Goal: Task Accomplishment & Management: Use online tool/utility

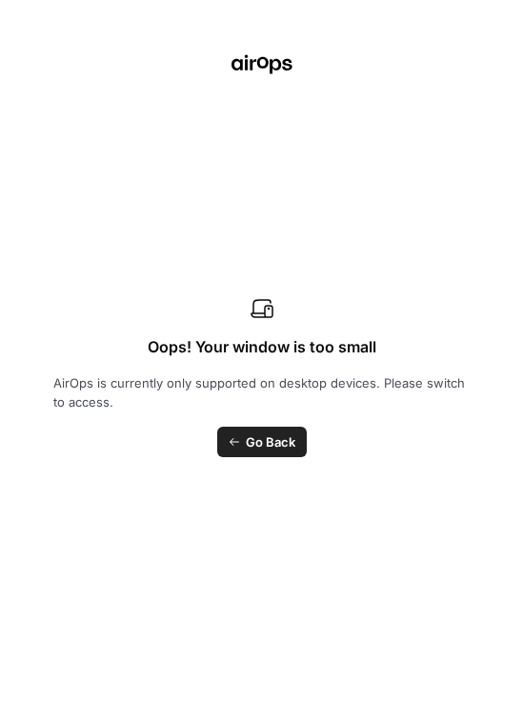
click at [219, 55] on div "Oops! Your window is too small AirOps is currently only supported on desktop de…" at bounding box center [261, 350] width 523 height 701
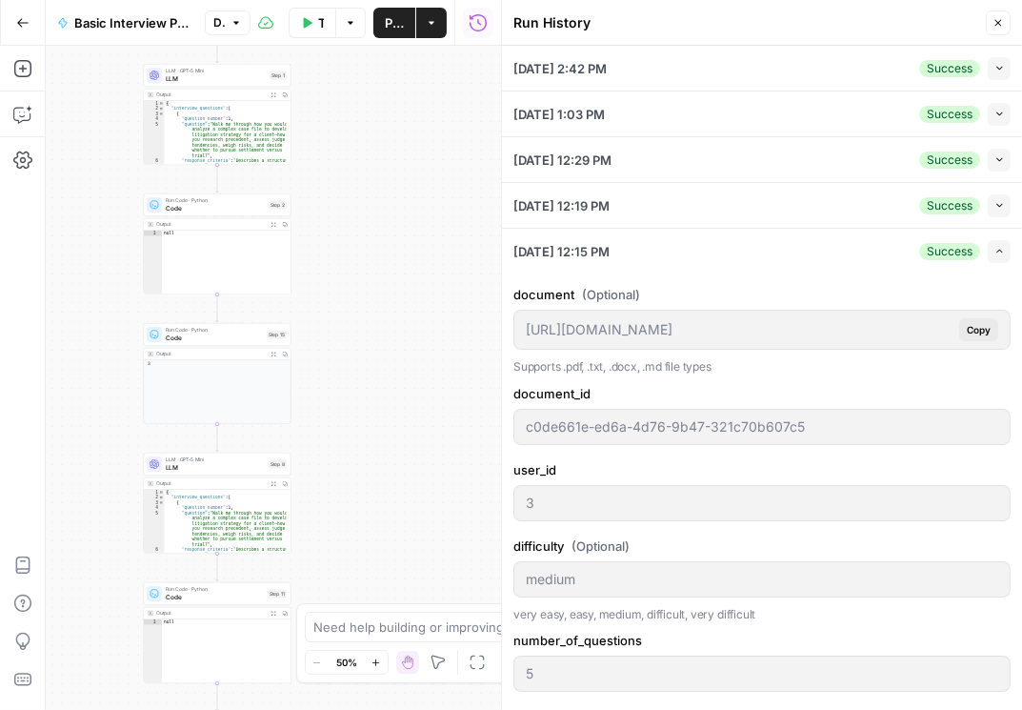
click at [28, 23] on icon "button" at bounding box center [22, 22] width 13 height 13
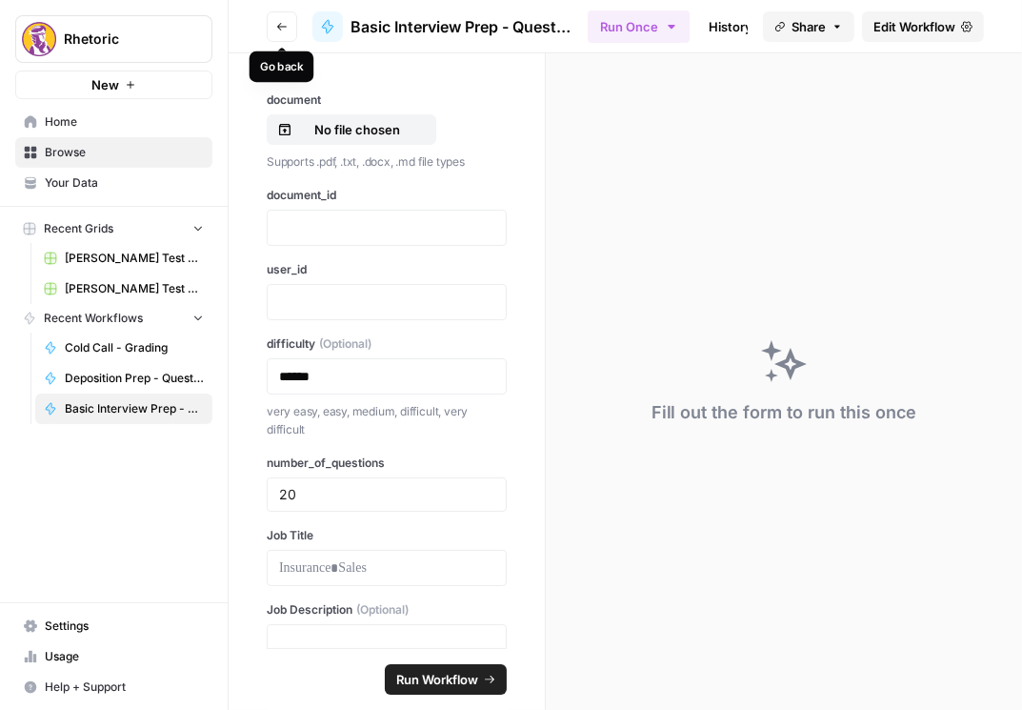
click at [283, 21] on icon "button" at bounding box center [281, 26] width 11 height 11
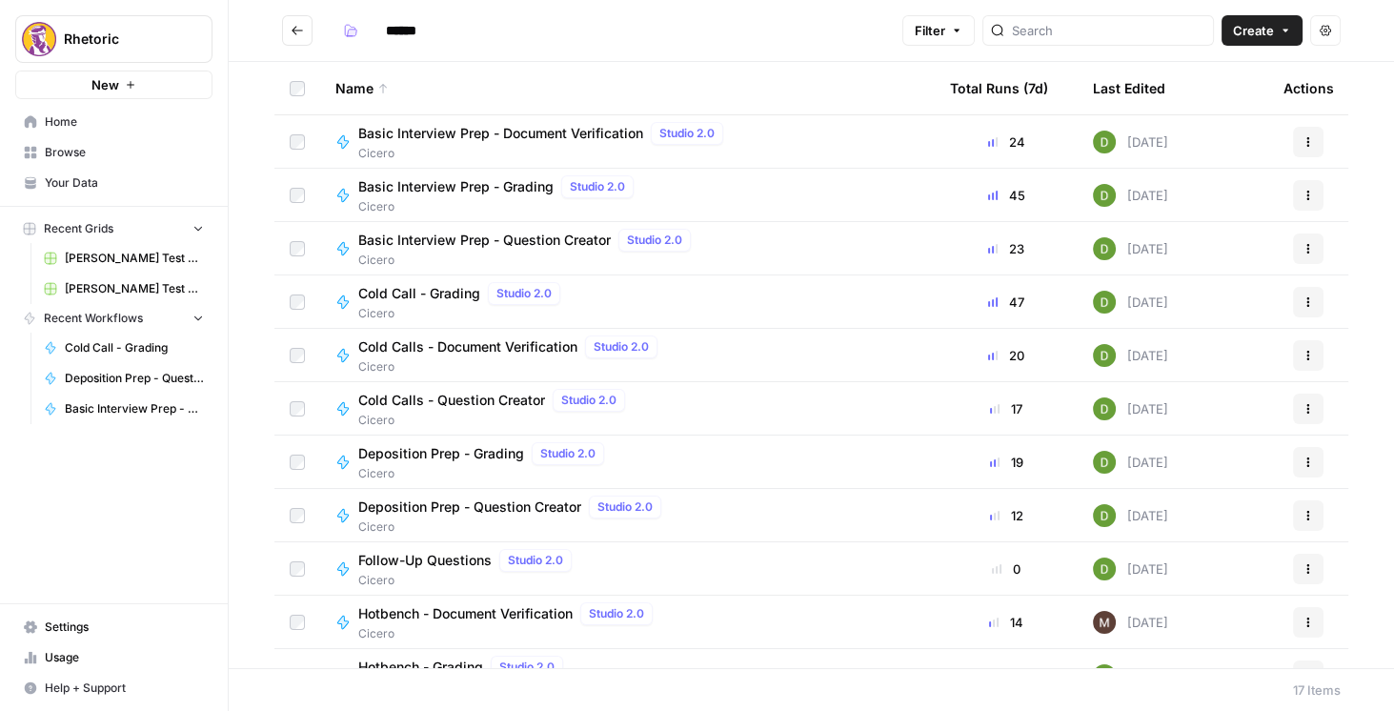
click at [307, 37] on button "Go back" at bounding box center [297, 30] width 30 height 30
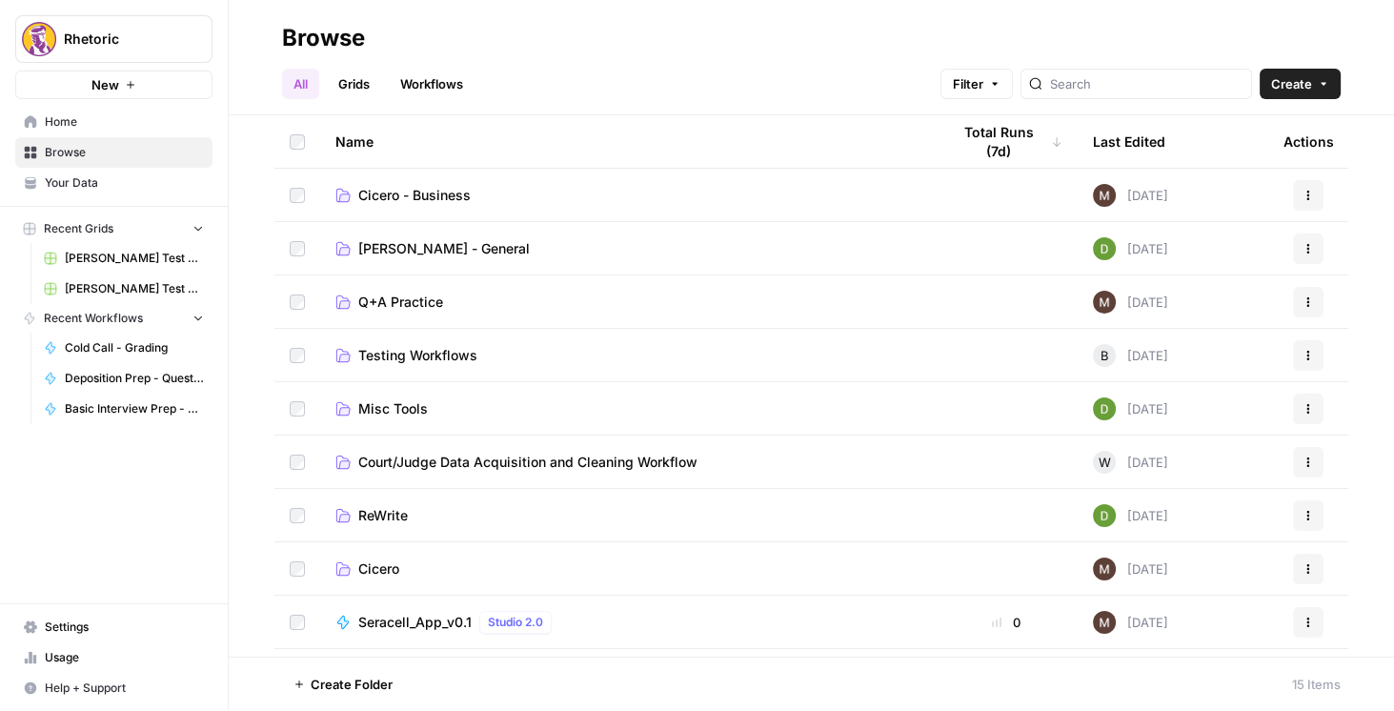
click at [1291, 91] on span "Create" at bounding box center [1291, 83] width 41 height 19
click at [1219, 130] on span "Folder" at bounding box center [1263, 128] width 107 height 19
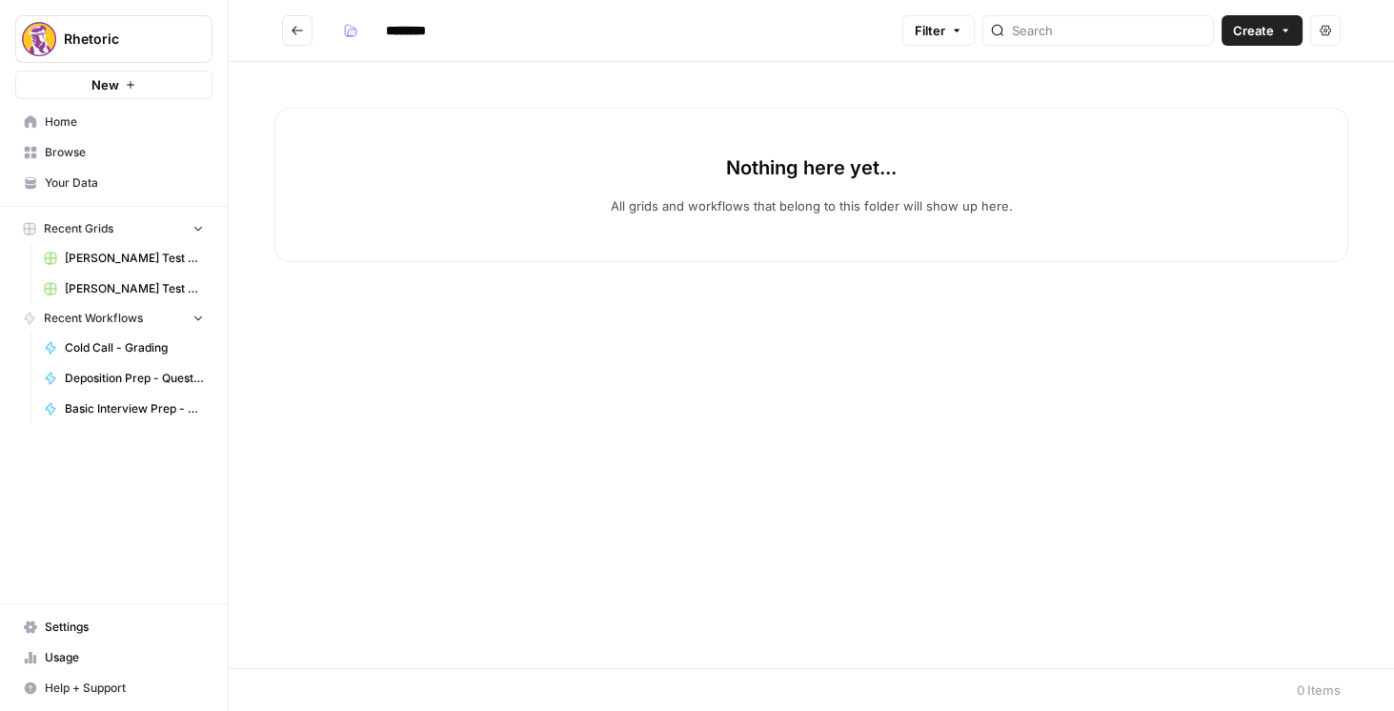
click at [1258, 26] on span "Create" at bounding box center [1253, 30] width 41 height 19
click at [990, 86] on div "Nothing here yet... All grids and workflows that belong to this folder will sho…" at bounding box center [811, 365] width 1165 height 606
click at [407, 38] on input "********" at bounding box center [430, 30] width 107 height 30
type input "**********"
click at [501, 72] on div "Nothing here yet... All grids and workflows that belong to this folder will sho…" at bounding box center [811, 365] width 1165 height 606
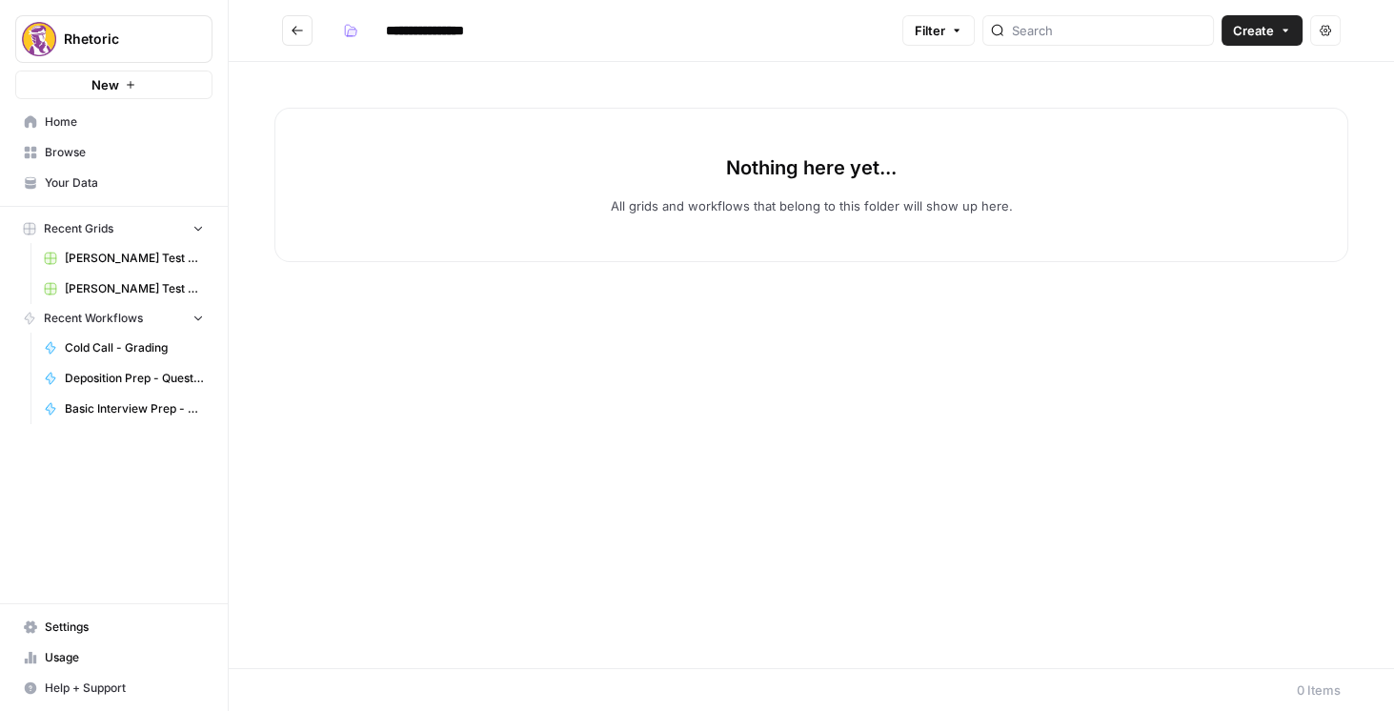
click at [298, 33] on icon "Go back" at bounding box center [297, 30] width 13 height 13
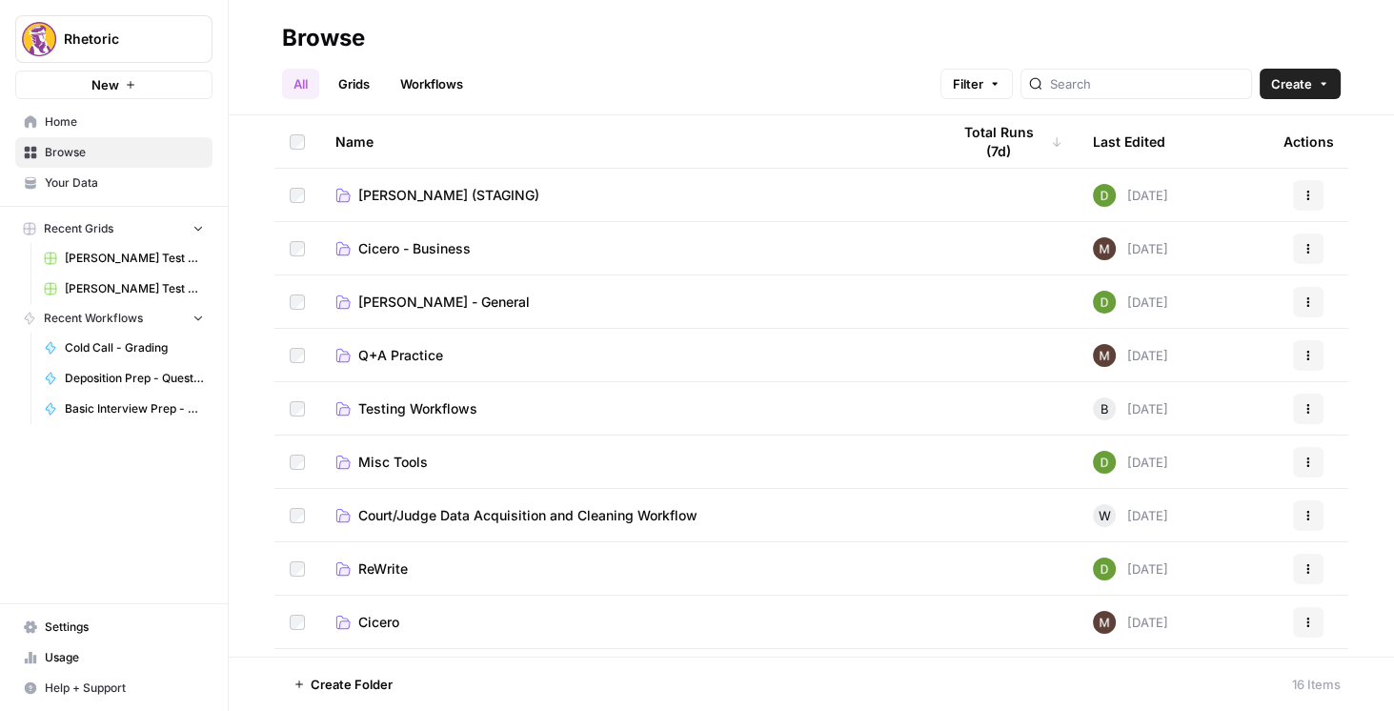
click at [1304, 619] on button "Actions" at bounding box center [1308, 622] width 30 height 30
click at [1160, 551] on span "Rename Folder" at bounding box center [1214, 550] width 152 height 19
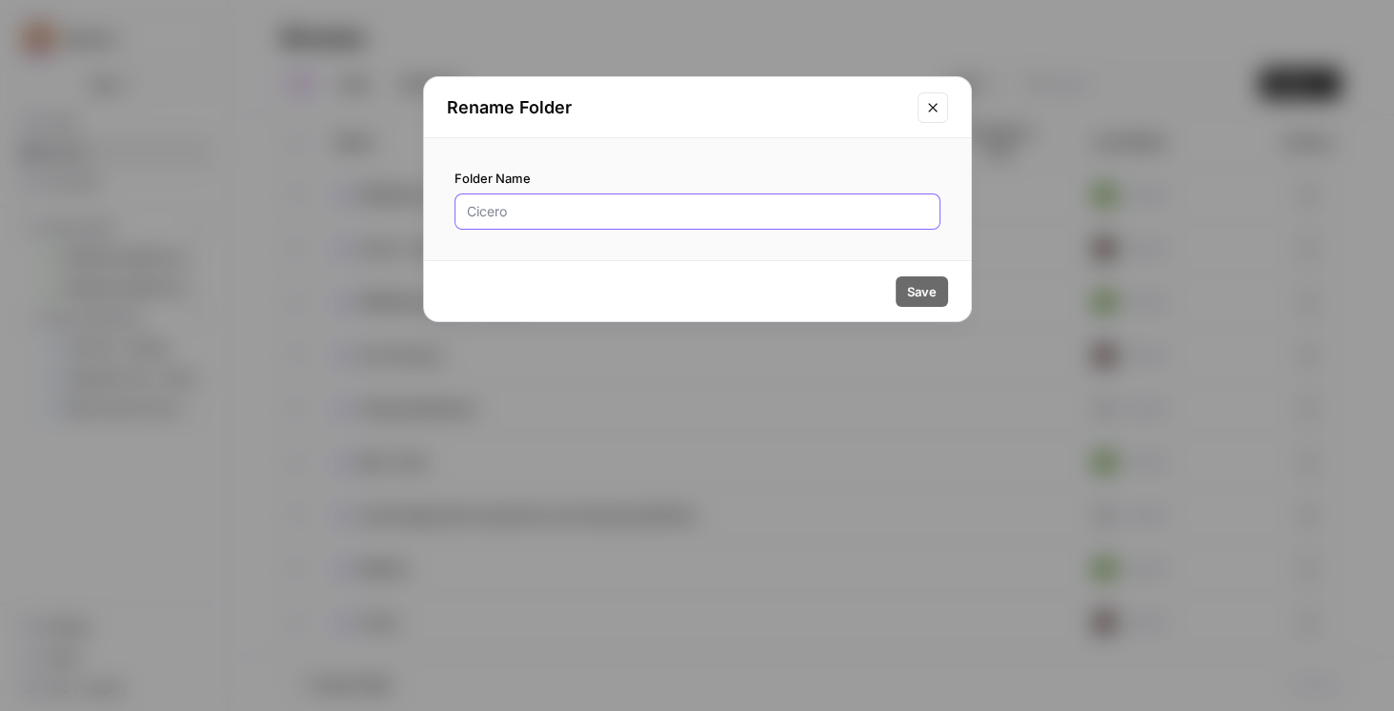
drag, startPoint x: 552, startPoint y: 203, endPoint x: 420, endPoint y: 243, distance: 137.4
click at [420, 243] on div "Rename Folder Folder Name Save" at bounding box center [697, 355] width 1394 height 711
click at [501, 212] on input "Folder Name" at bounding box center [697, 211] width 461 height 19
type input "CICERO (PRODUCTION)"
click at [908, 279] on button "Save" at bounding box center [921, 291] width 52 height 30
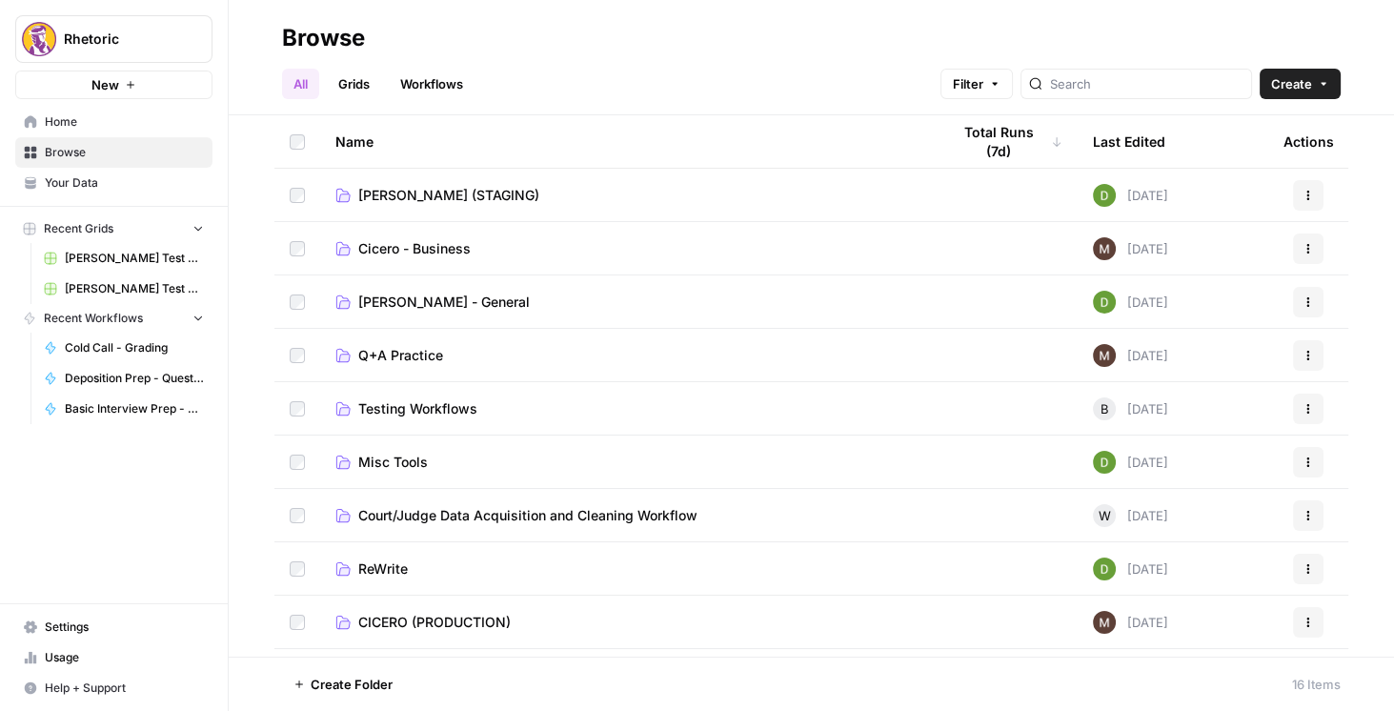
click at [399, 618] on span "CICERO (PRODUCTION)" at bounding box center [434, 621] width 152 height 19
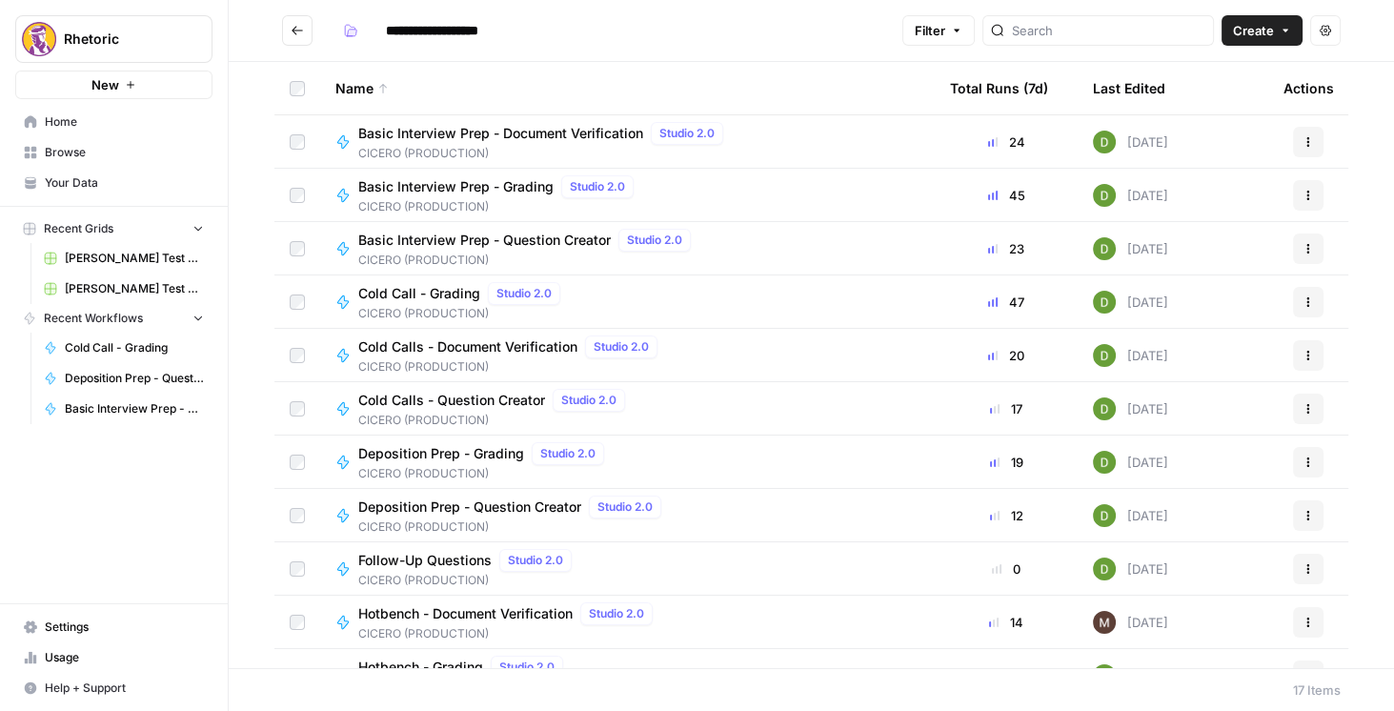
click at [1307, 140] on icon "button" at bounding box center [1308, 141] width 3 height 3
click at [1360, 266] on div "Name Total Runs (7d) Last Edited Actions Basic Interview Prep - Document Verifi…" at bounding box center [811, 365] width 1165 height 606
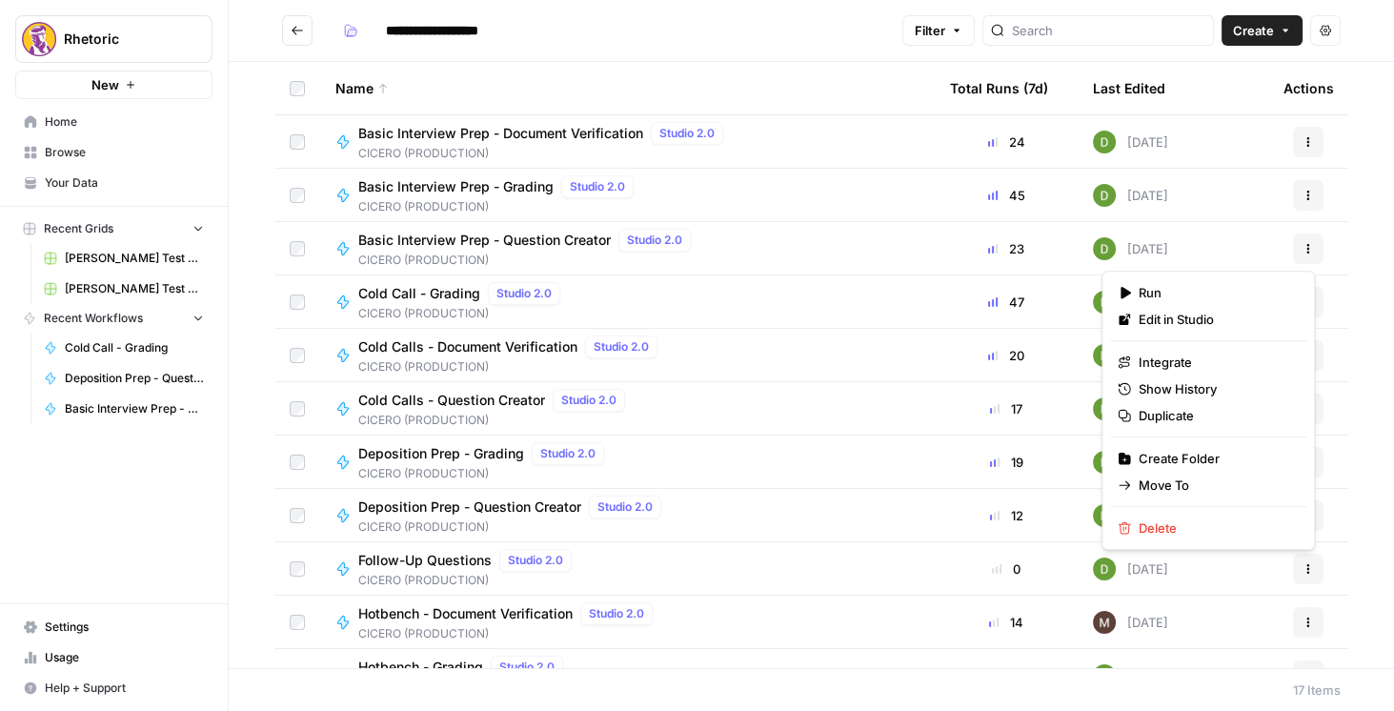
click at [1307, 253] on button "Actions" at bounding box center [1308, 248] width 30 height 30
click at [1174, 411] on span "Duplicate" at bounding box center [1214, 415] width 152 height 19
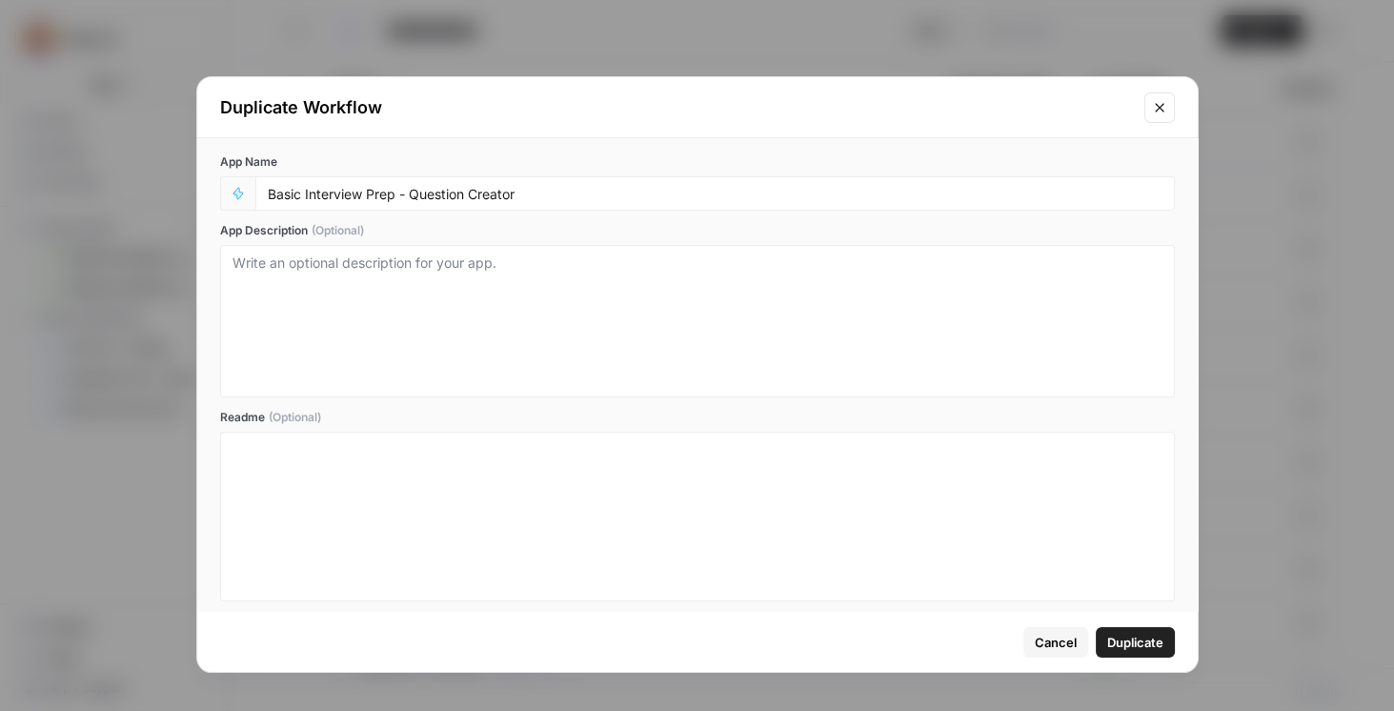
click at [265, 199] on div "Basic Interview Prep - Question Creator" at bounding box center [714, 193] width 919 height 34
click at [579, 199] on input "Basic Interview Prep - Question Creator" at bounding box center [715, 193] width 894 height 17
click at [271, 191] on input "Basic Interview Prep - Question Creator" at bounding box center [715, 193] width 894 height 17
drag, startPoint x: 339, startPoint y: 193, endPoint x: 271, endPoint y: 184, distance: 69.2
click at [271, 185] on input "STAGING - Basic Interview Prep - Question Creator" at bounding box center [715, 193] width 894 height 17
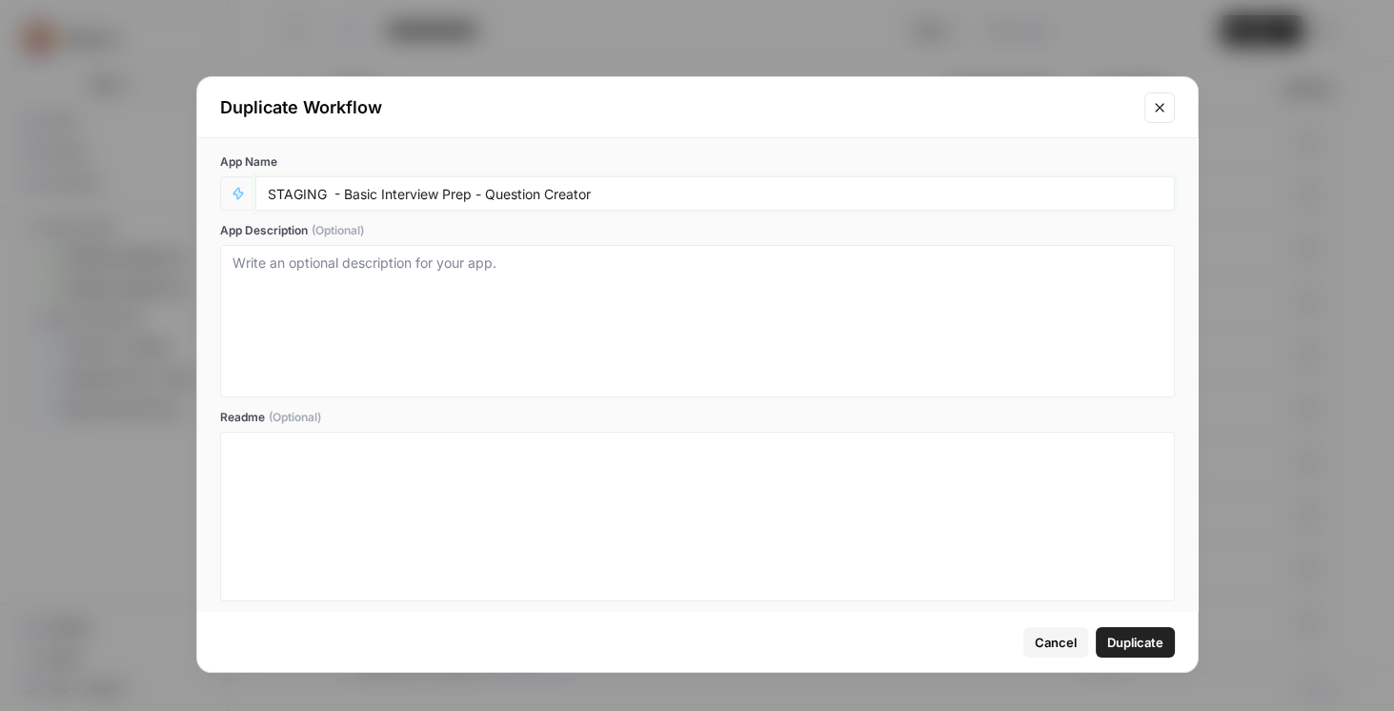
type input "STAGING - Basic Interview Prep - Question Creator"
drag, startPoint x: 263, startPoint y: 190, endPoint x: 331, endPoint y: 191, distance: 68.6
click at [331, 191] on div "STAGING - Basic Interview Prep - Question Creator" at bounding box center [714, 193] width 919 height 34
drag, startPoint x: 338, startPoint y: 192, endPoint x: 217, endPoint y: 189, distance: 121.0
click at [217, 189] on div "App Name STAGING - Basic Interview Prep - Question Creator App Description (Opt…" at bounding box center [697, 377] width 1000 height 478
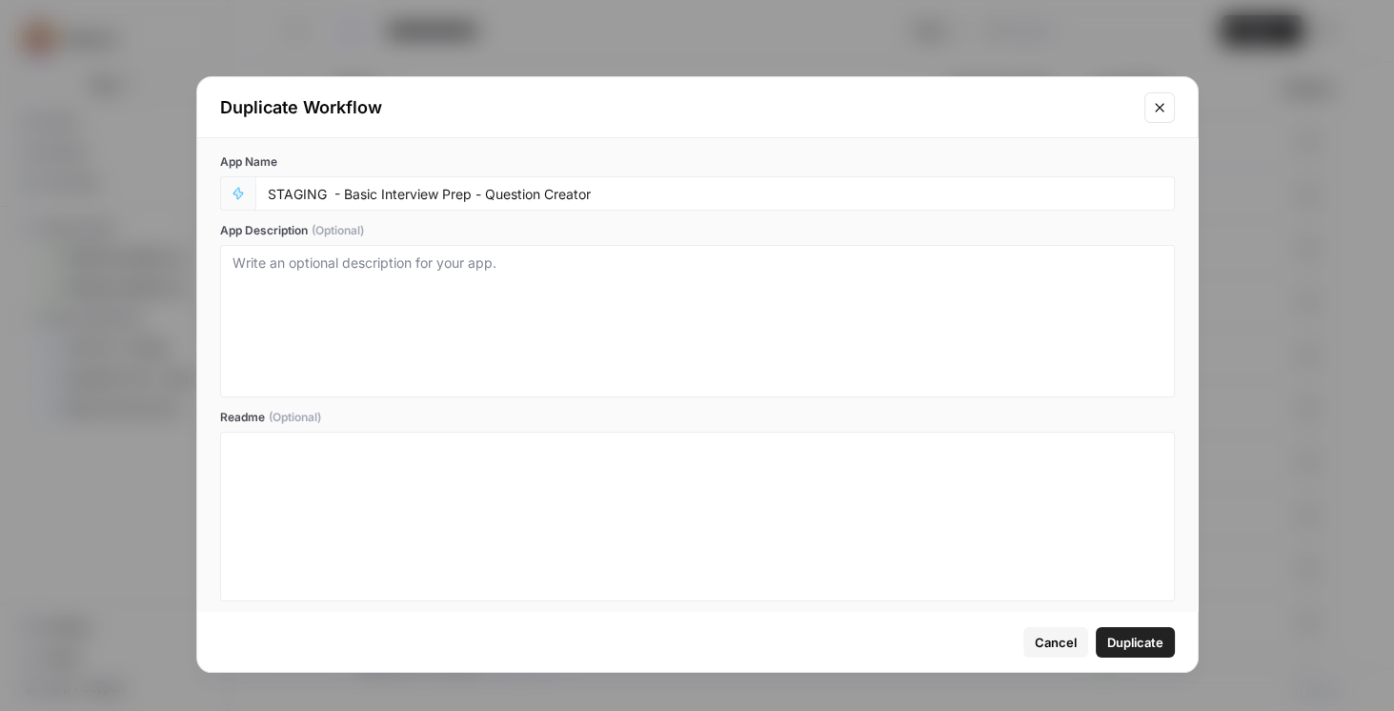
click at [1142, 645] on span "Duplicate" at bounding box center [1135, 641] width 56 height 19
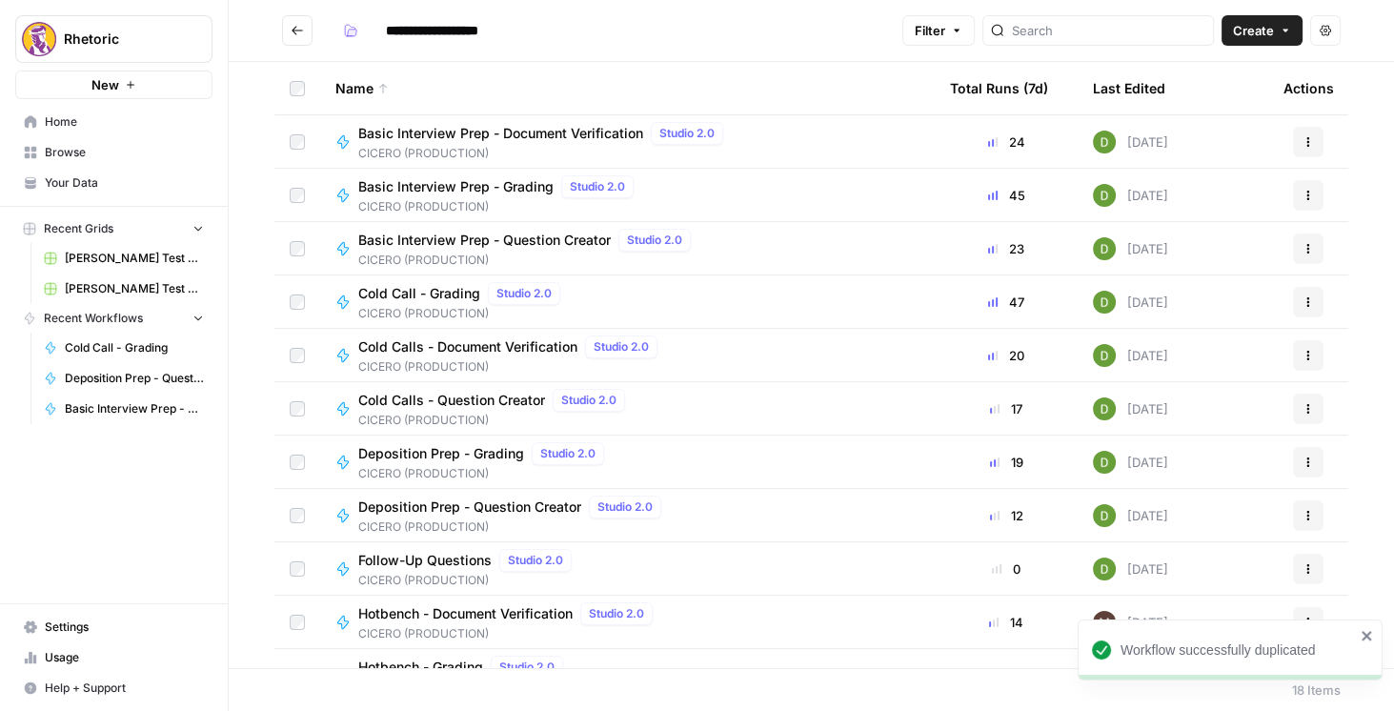
click at [1307, 198] on icon "button" at bounding box center [1308, 198] width 3 height 3
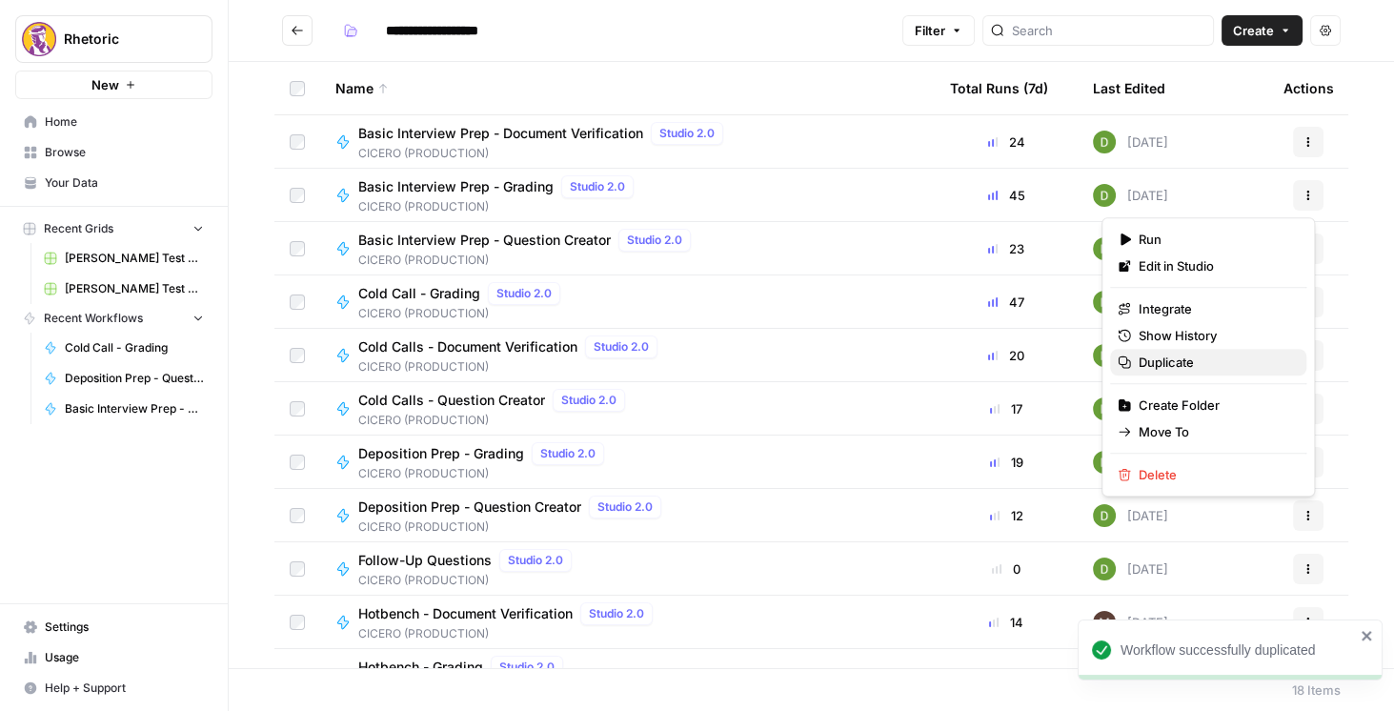
click at [1188, 354] on span "Duplicate" at bounding box center [1214, 361] width 152 height 19
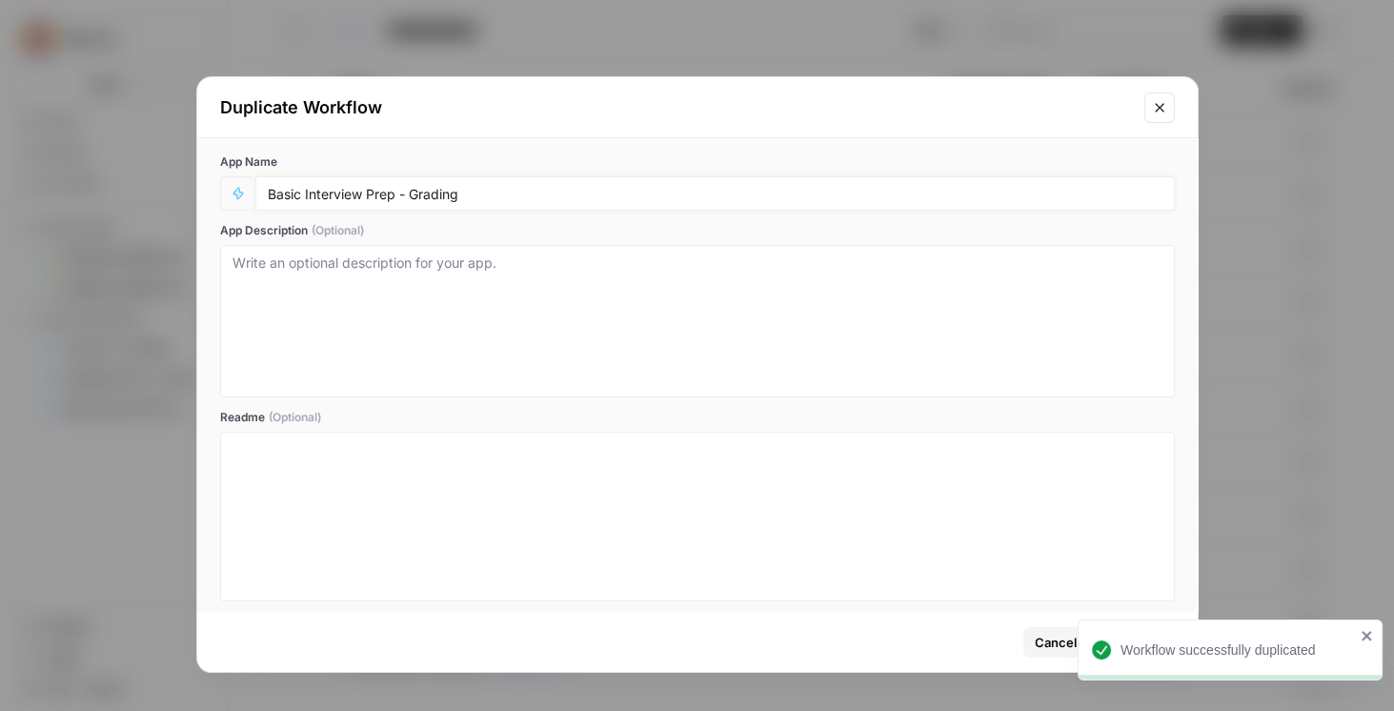
click at [268, 194] on input "Basic Interview Prep - Grading" at bounding box center [715, 193] width 894 height 17
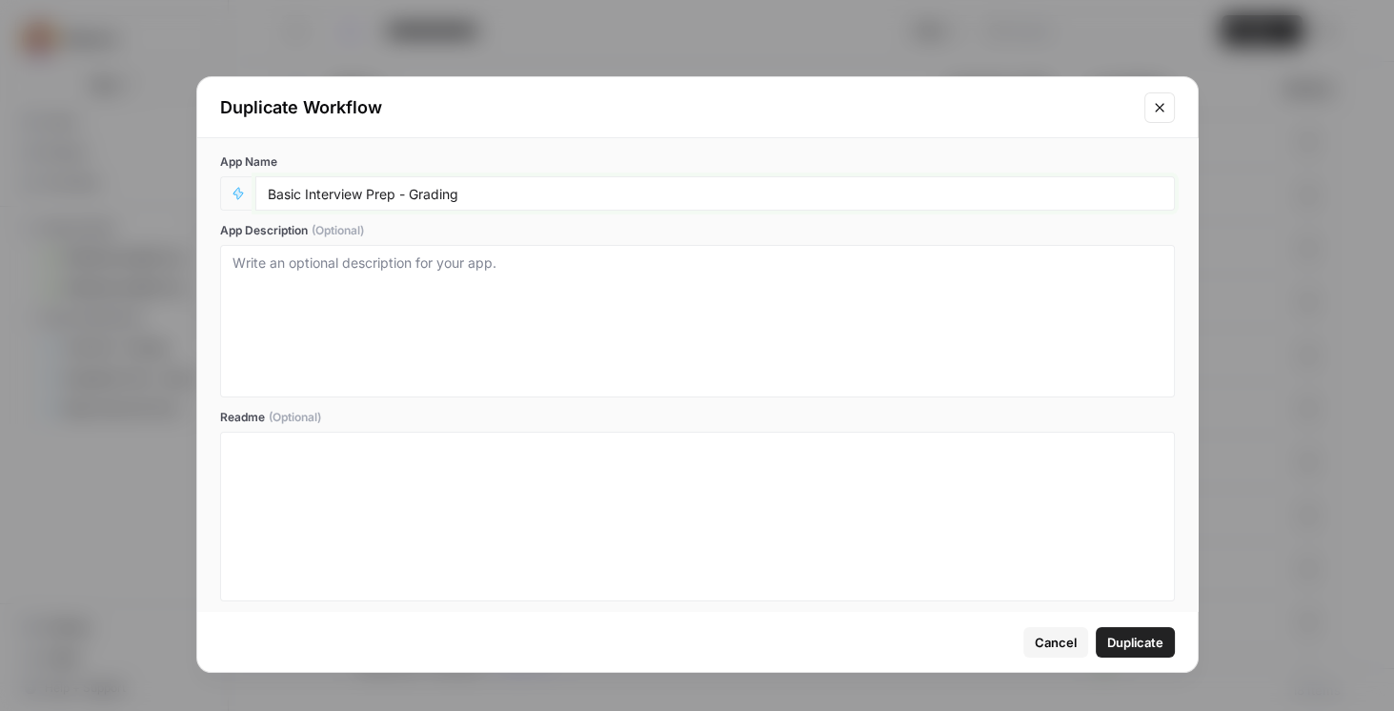
paste input "STAGING -"
click at [331, 194] on input "STAGING - Basic Interview Prep - Grading" at bounding box center [715, 193] width 894 height 17
type input "STAGING - Basic Interview Prep - Grading"
click at [1165, 634] on button "Duplicate" at bounding box center [1134, 642] width 79 height 30
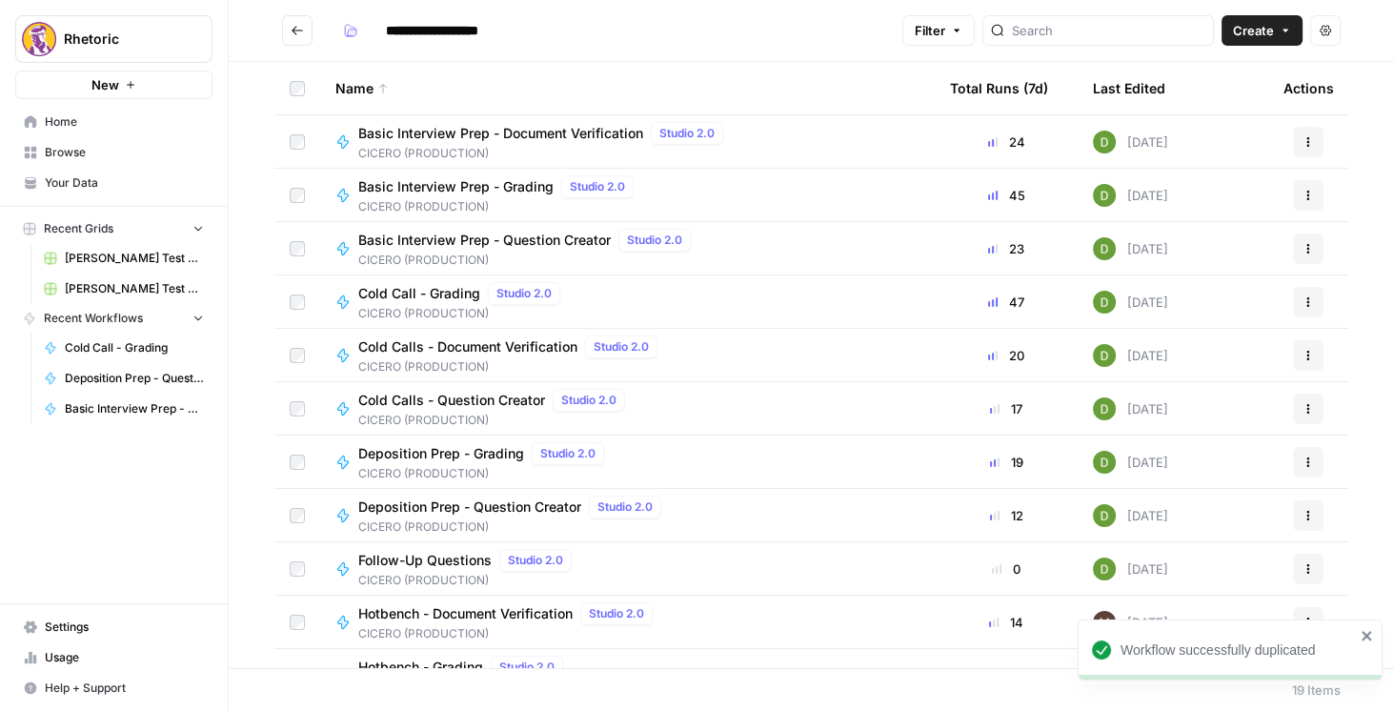
click at [1311, 141] on button "Actions" at bounding box center [1308, 142] width 30 height 30
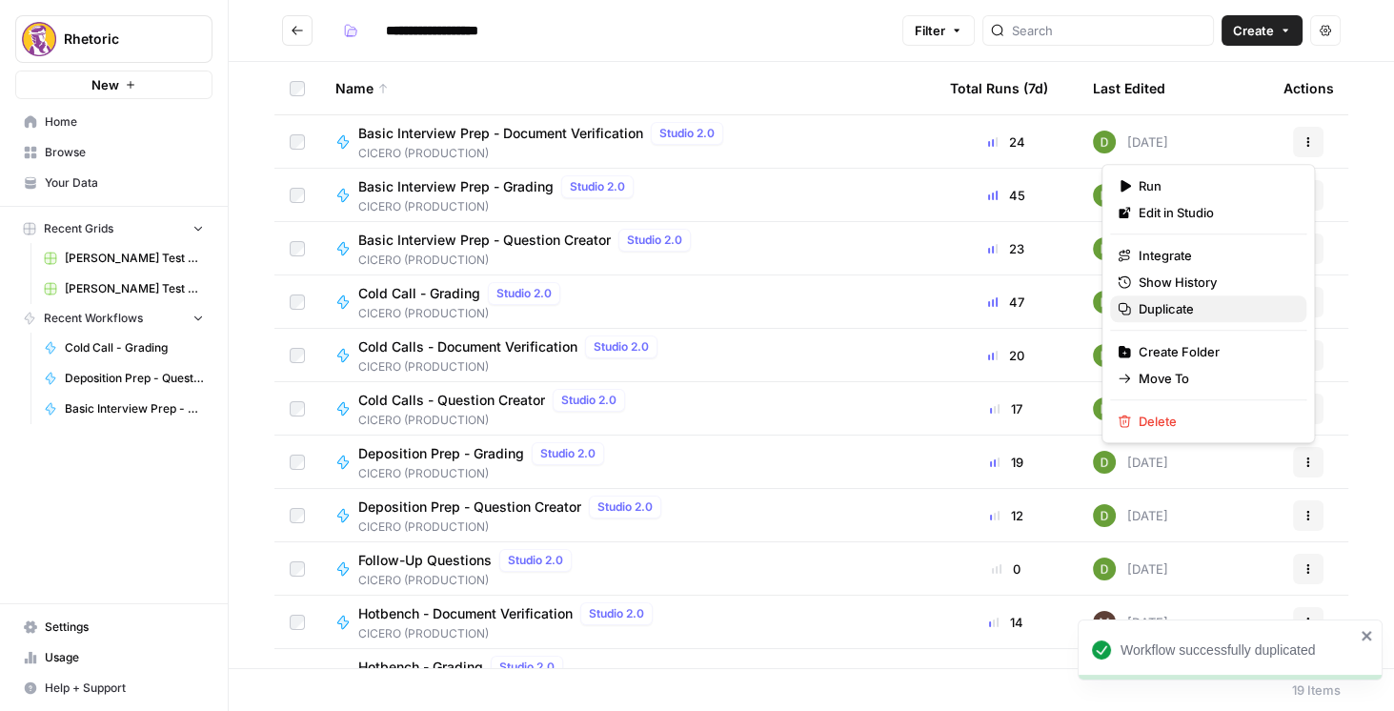
click at [1207, 314] on span "Duplicate" at bounding box center [1214, 308] width 152 height 19
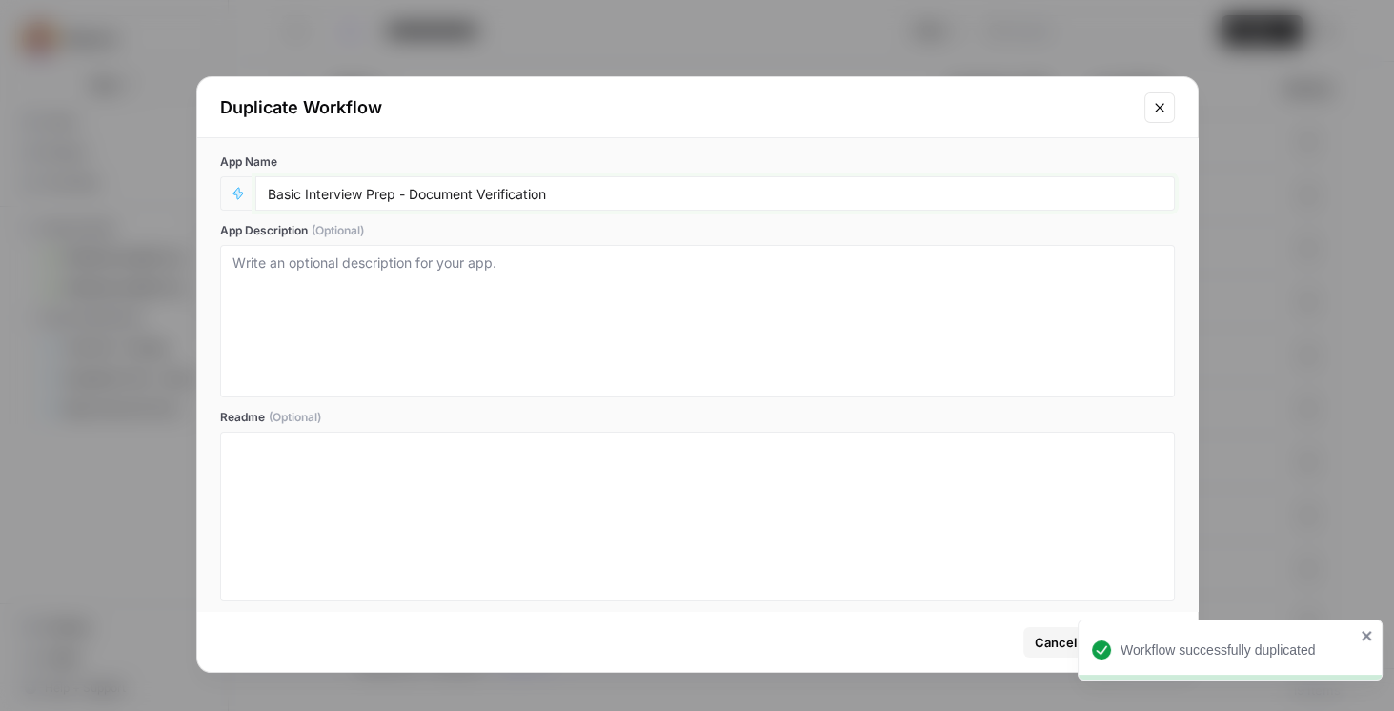
click at [271, 198] on input "Basic Interview Prep - Document Verification" at bounding box center [715, 193] width 894 height 17
paste input "STAGING -"
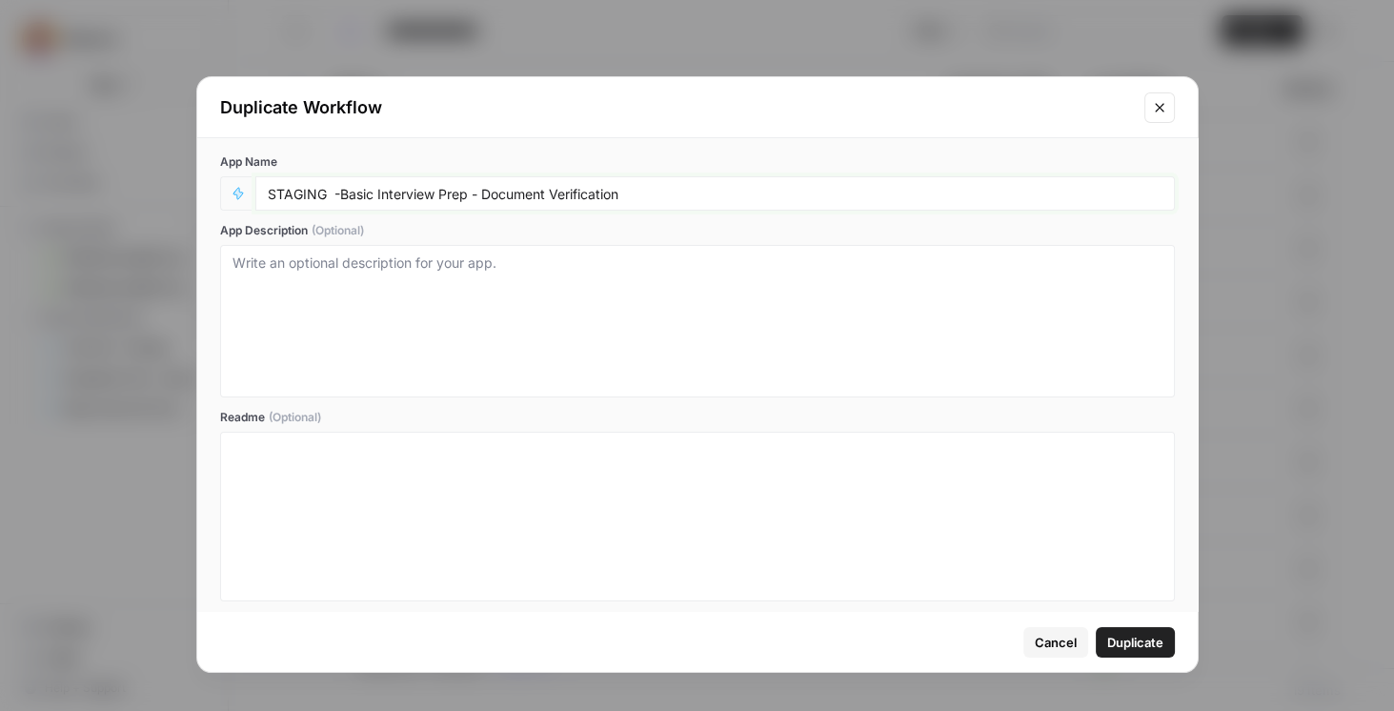
click at [329, 193] on input "STAGING -Basic Interview Prep - Document Verification" at bounding box center [715, 193] width 894 height 17
click at [335, 194] on input "STAGING -Basic Interview Prep - Document Verification" at bounding box center [715, 193] width 894 height 17
type input "STAGING - Basic Interview Prep - Document Verification"
click at [1130, 637] on span "Duplicate" at bounding box center [1135, 641] width 56 height 19
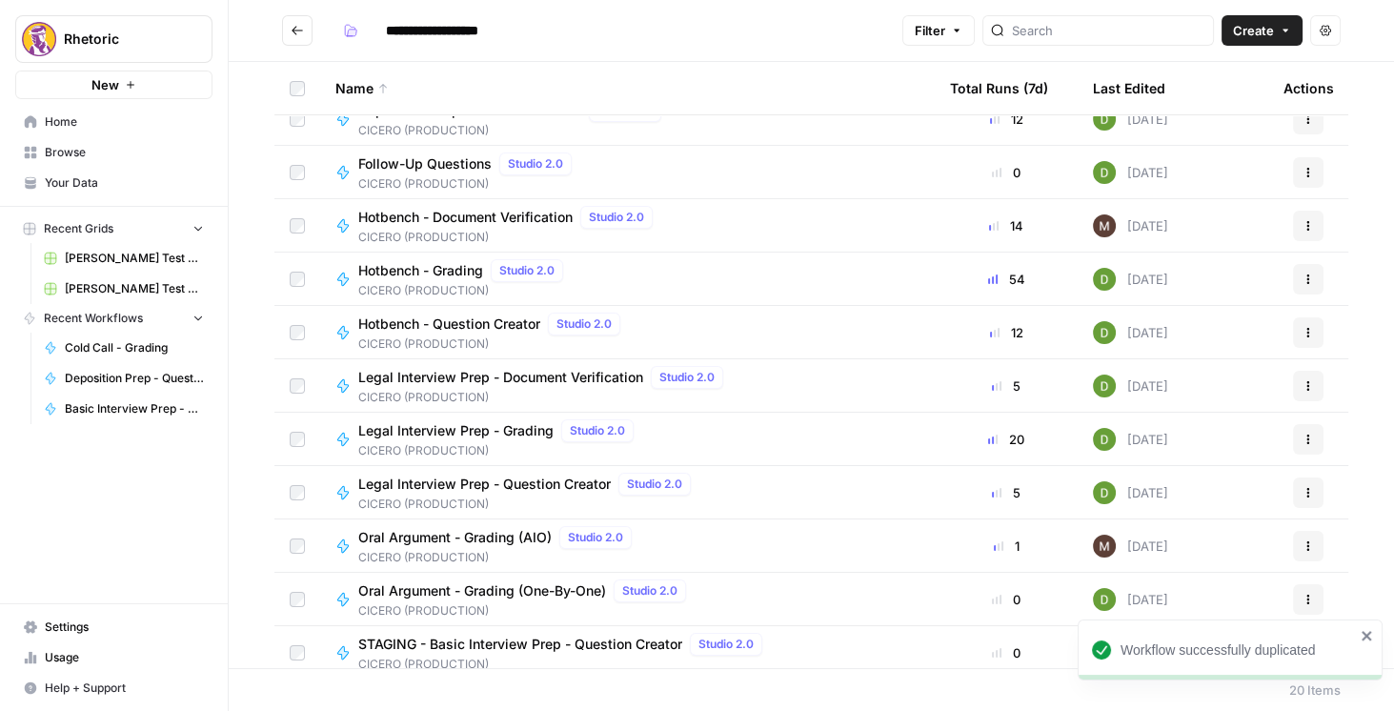
scroll to position [513, 0]
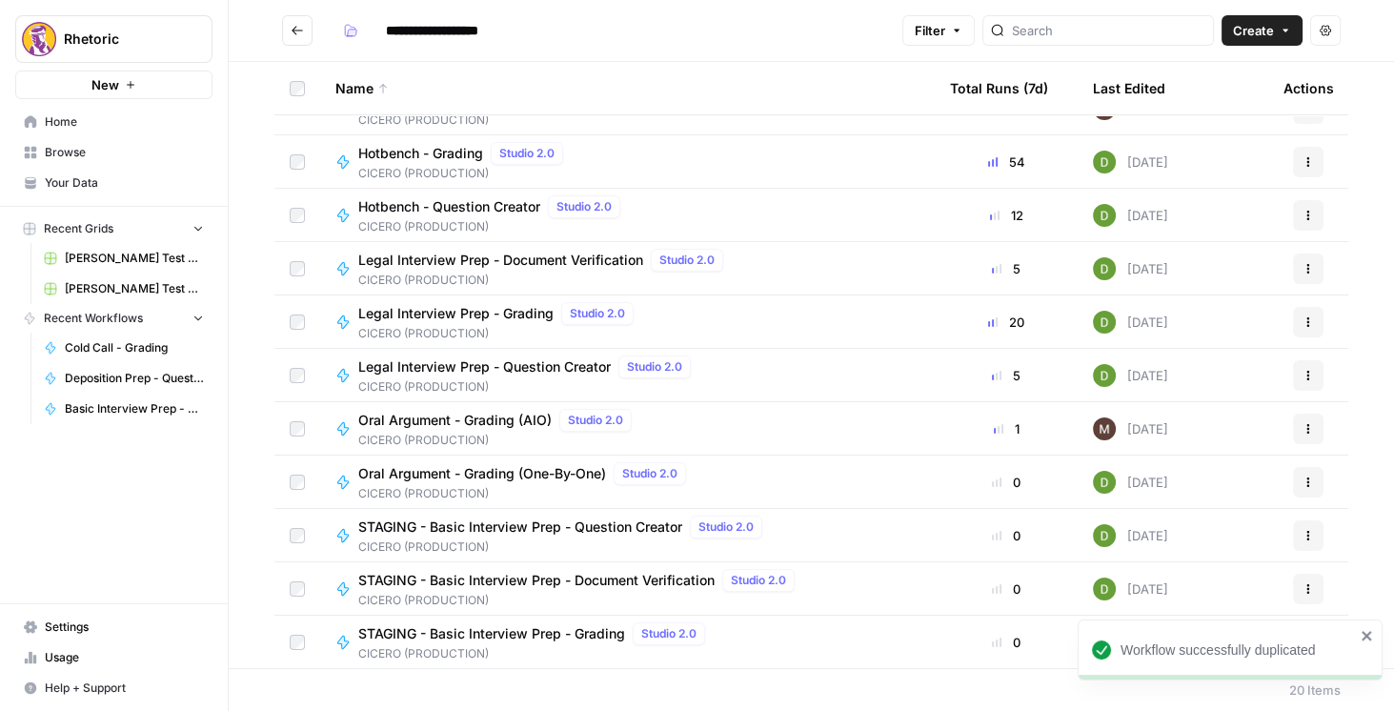
click at [1367, 637] on icon "close" at bounding box center [1366, 635] width 13 height 15
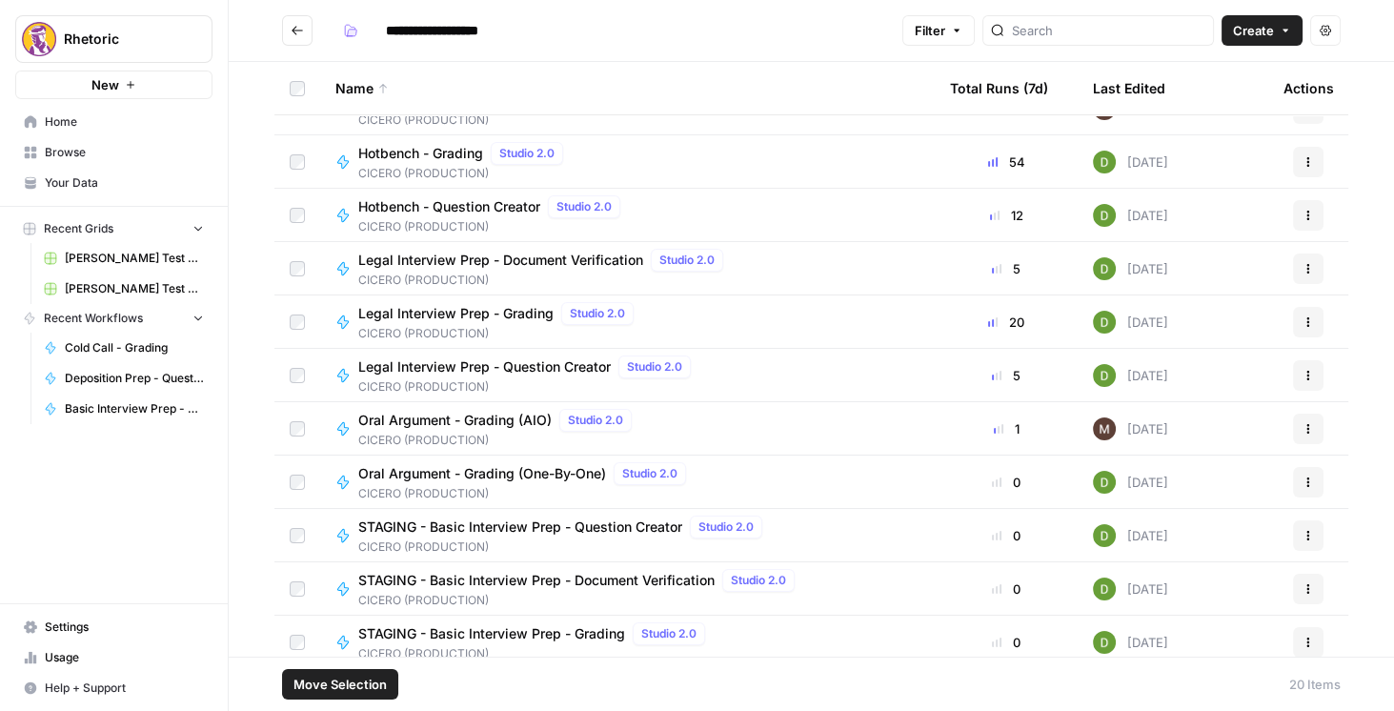
click at [351, 687] on span "Move Selection" at bounding box center [339, 683] width 93 height 19
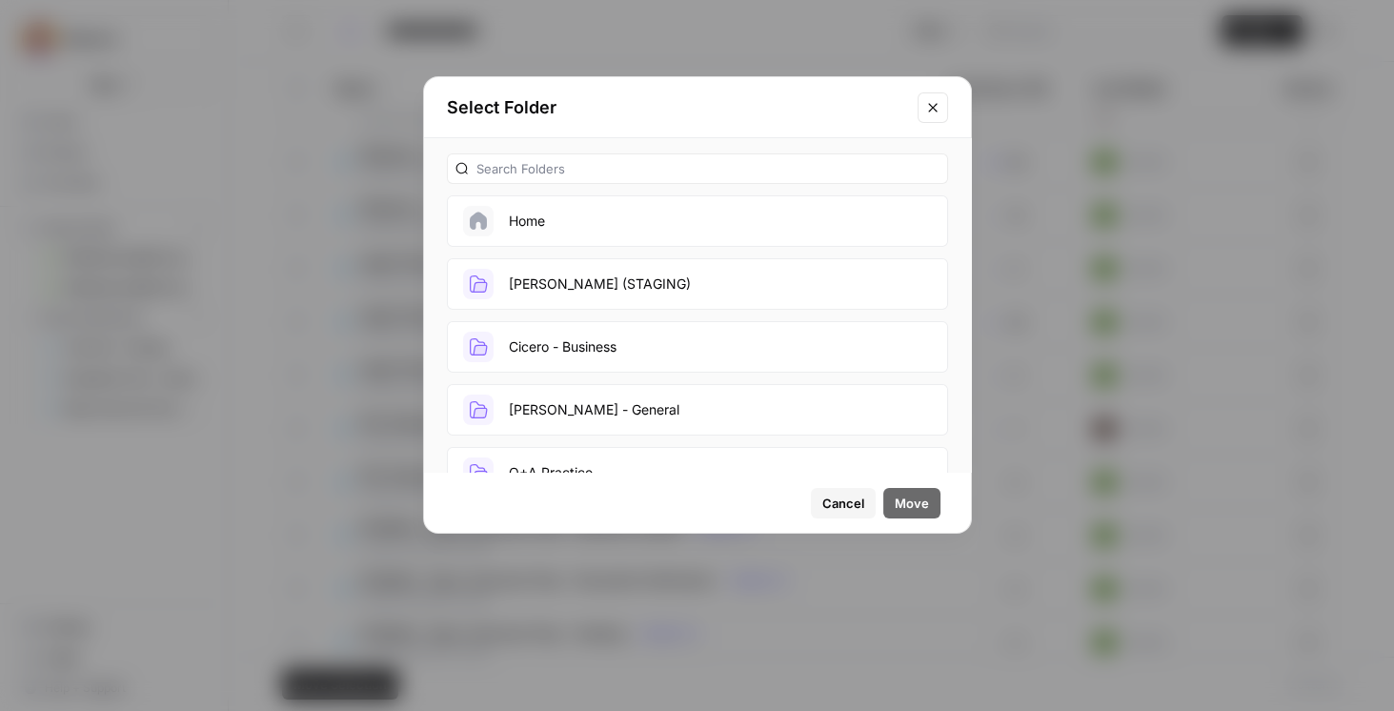
click at [559, 291] on button "[PERSON_NAME] (STAGING)" at bounding box center [697, 283] width 501 height 51
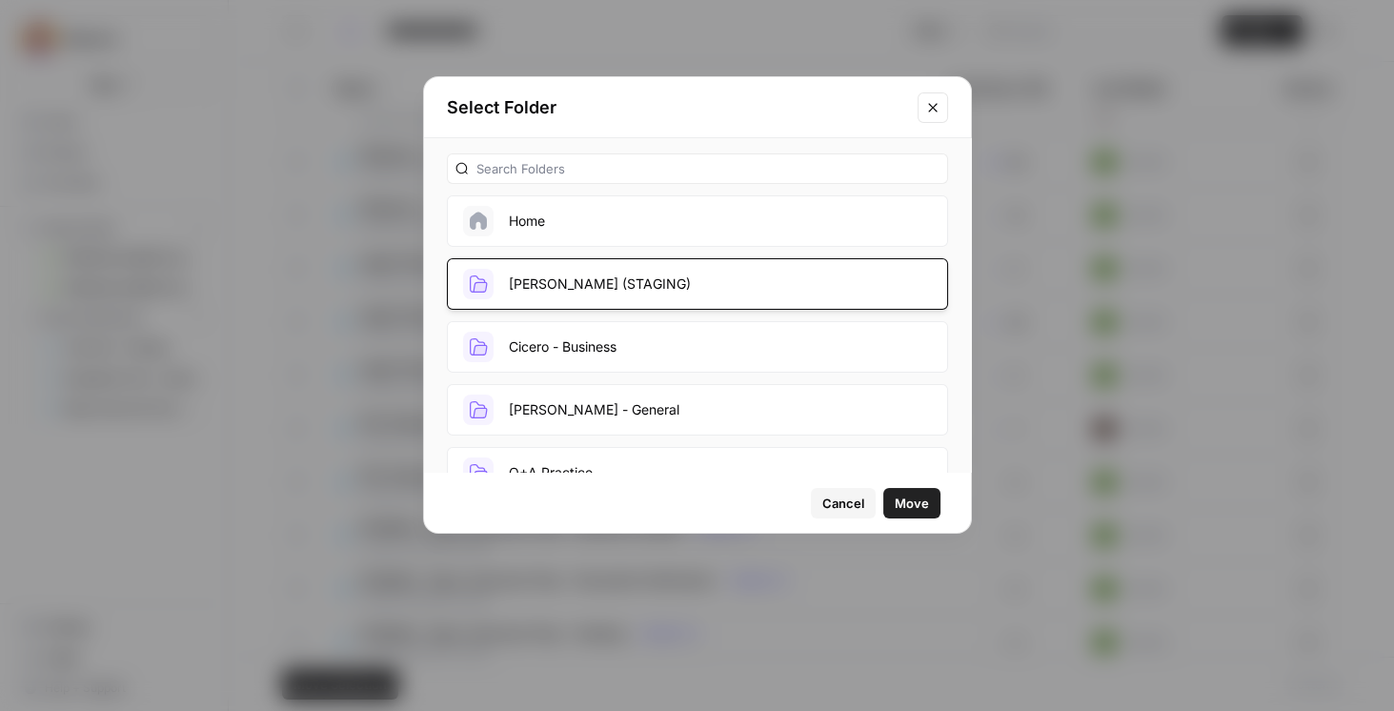
click at [911, 509] on span "Move" at bounding box center [911, 502] width 34 height 19
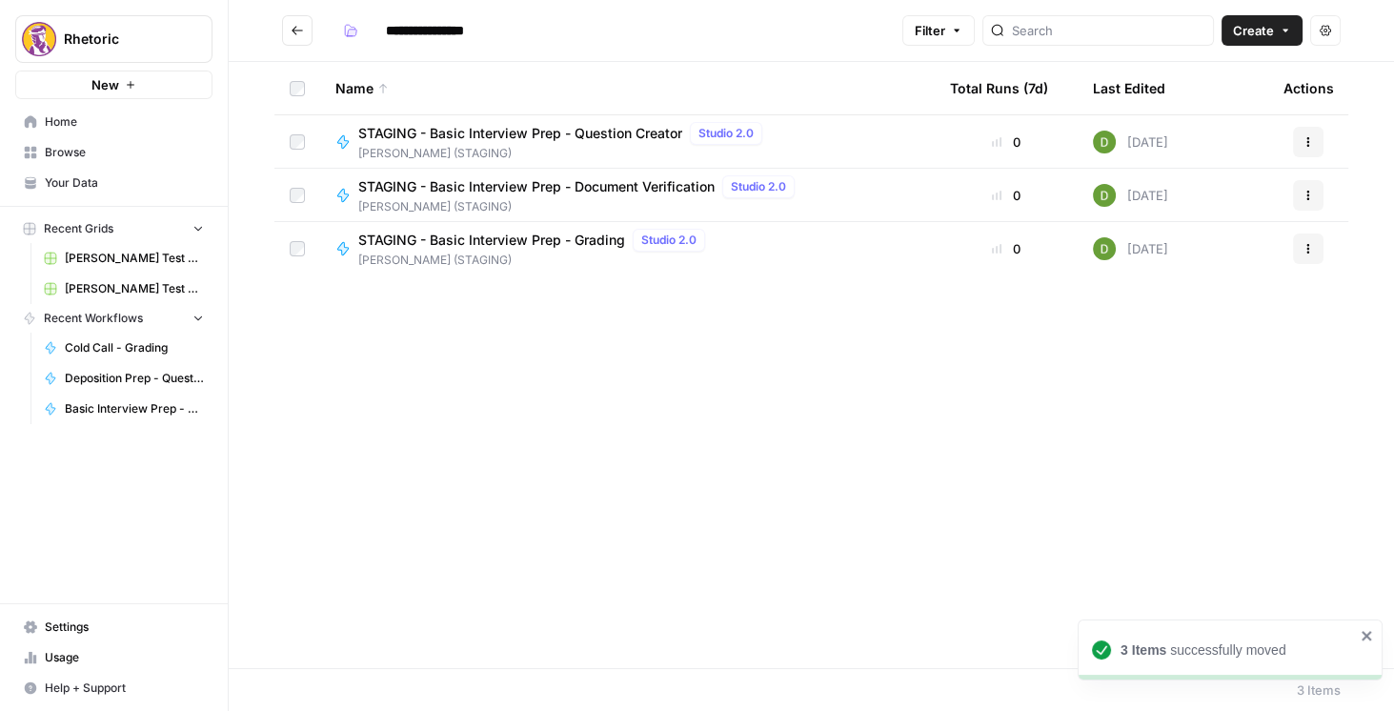
click at [306, 29] on button "Go back" at bounding box center [297, 30] width 30 height 30
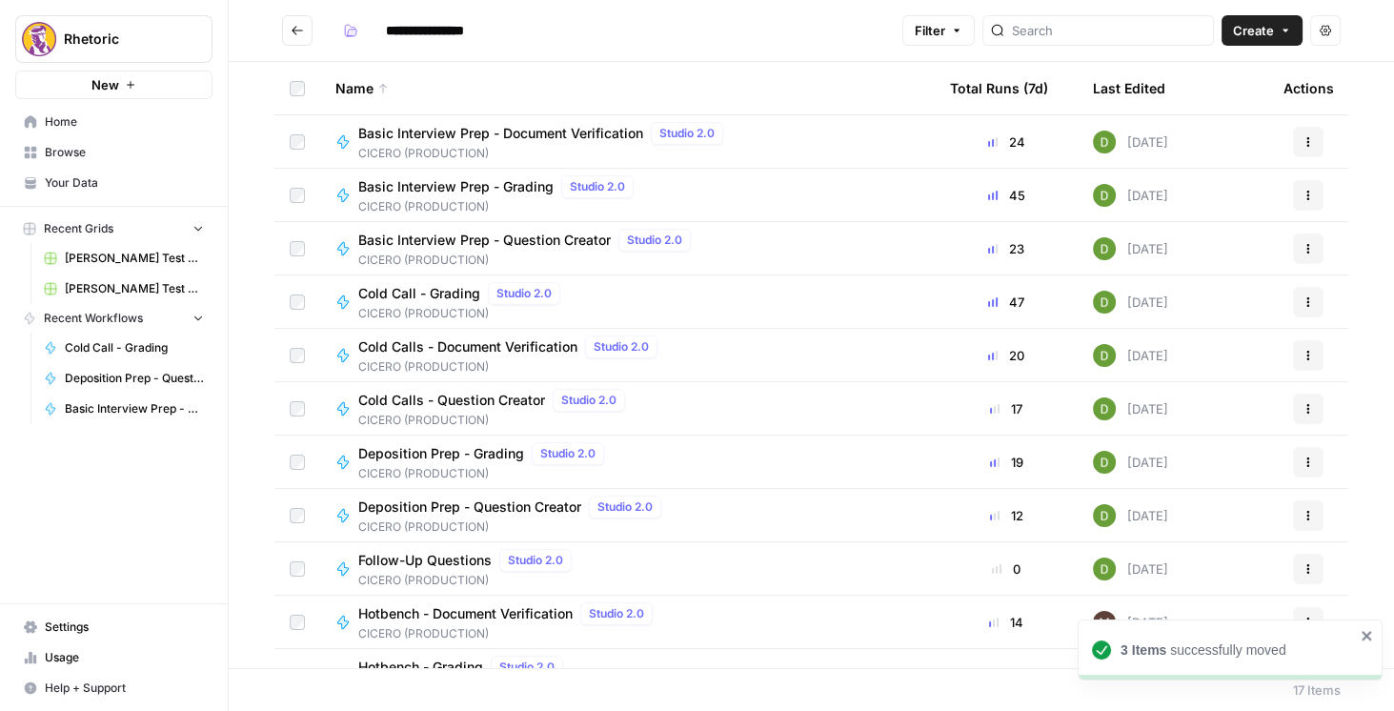
type input "**********"
click at [1306, 408] on button "Actions" at bounding box center [1308, 408] width 30 height 30
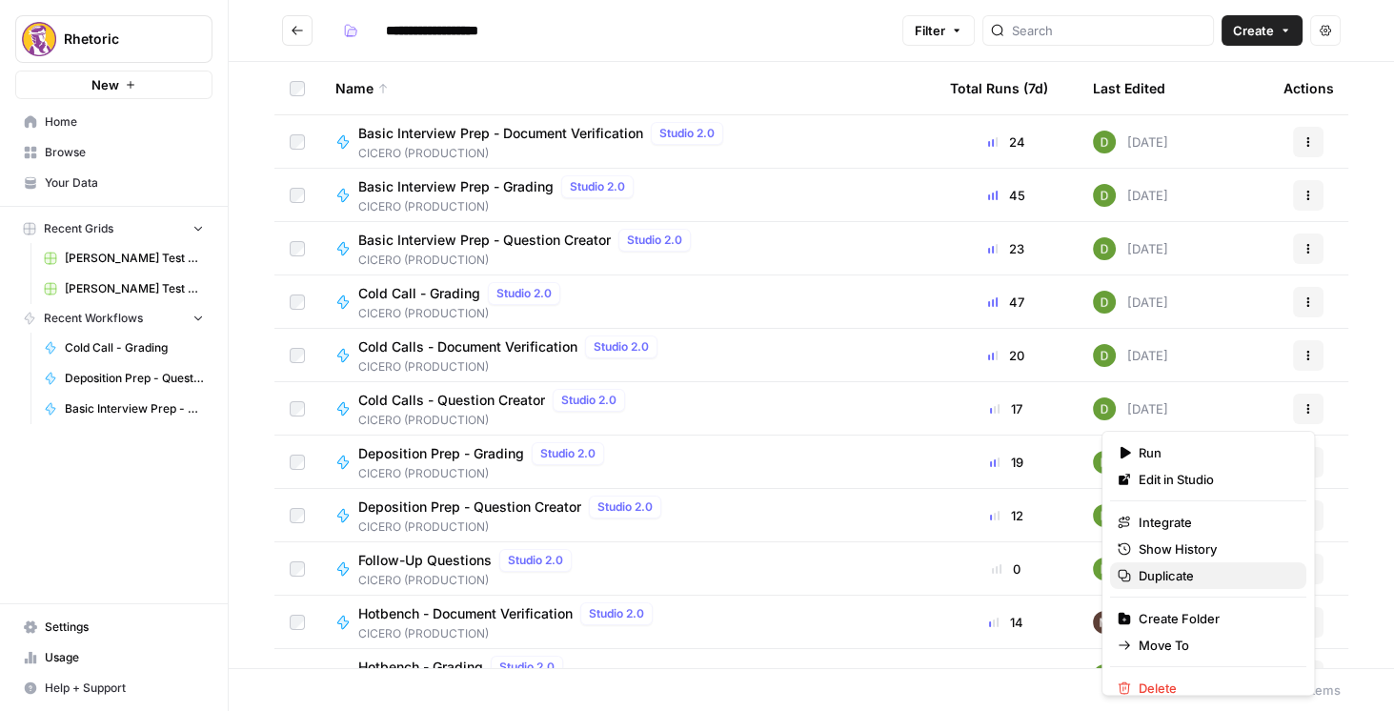
click at [1166, 581] on span "Duplicate" at bounding box center [1214, 575] width 152 height 19
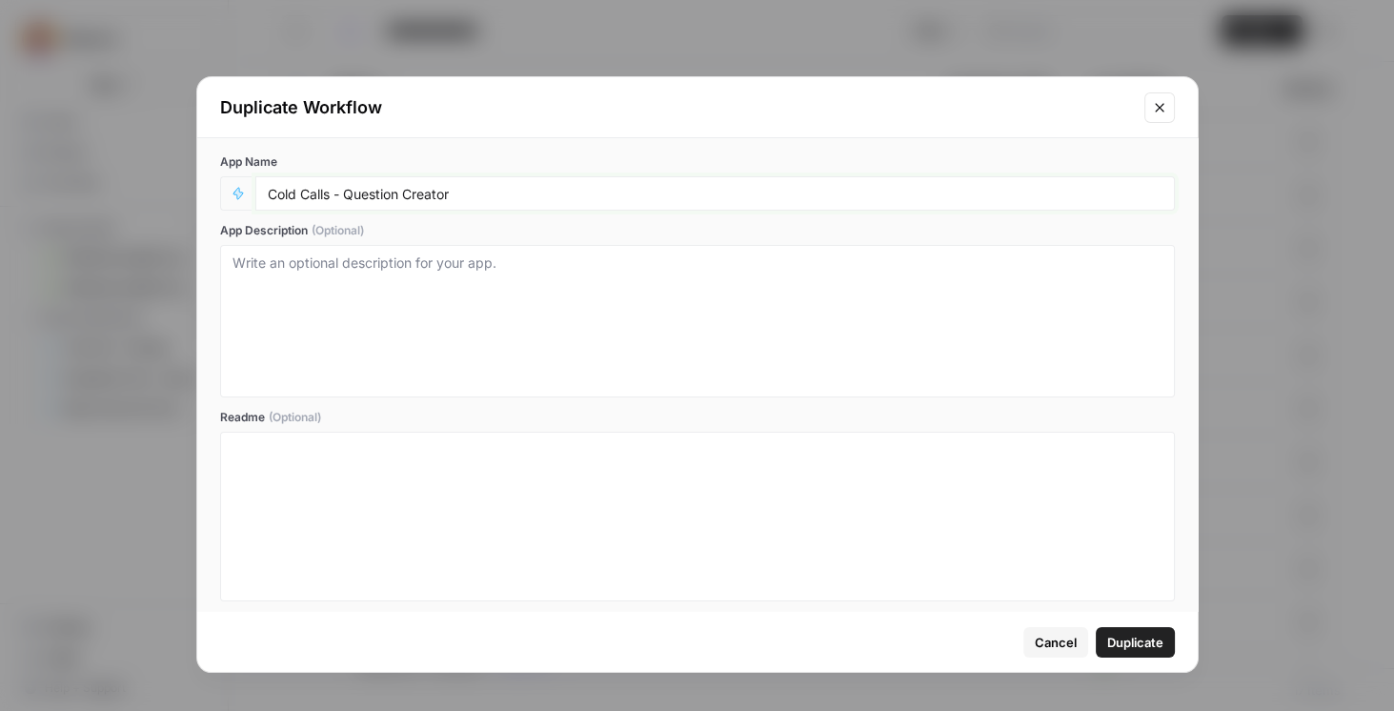
click at [268, 193] on input "Cold Calls - Question Creator" at bounding box center [715, 193] width 894 height 17
paste input "STAGING -"
type input "STAGING - Cold Calls - Question Creator"
click at [1109, 641] on span "Duplicate" at bounding box center [1135, 641] width 56 height 19
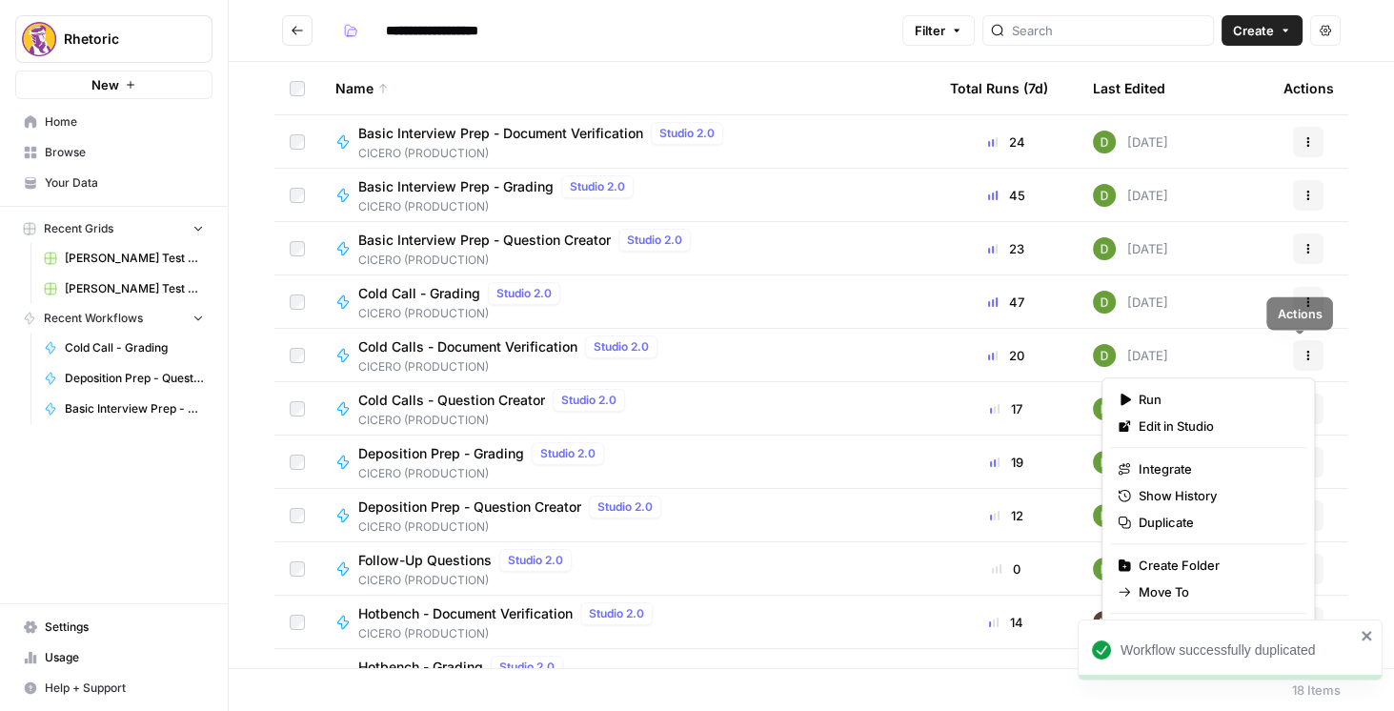
click at [1303, 356] on icon "button" at bounding box center [1307, 355] width 11 height 11
click at [1190, 527] on span "Duplicate" at bounding box center [1214, 521] width 152 height 19
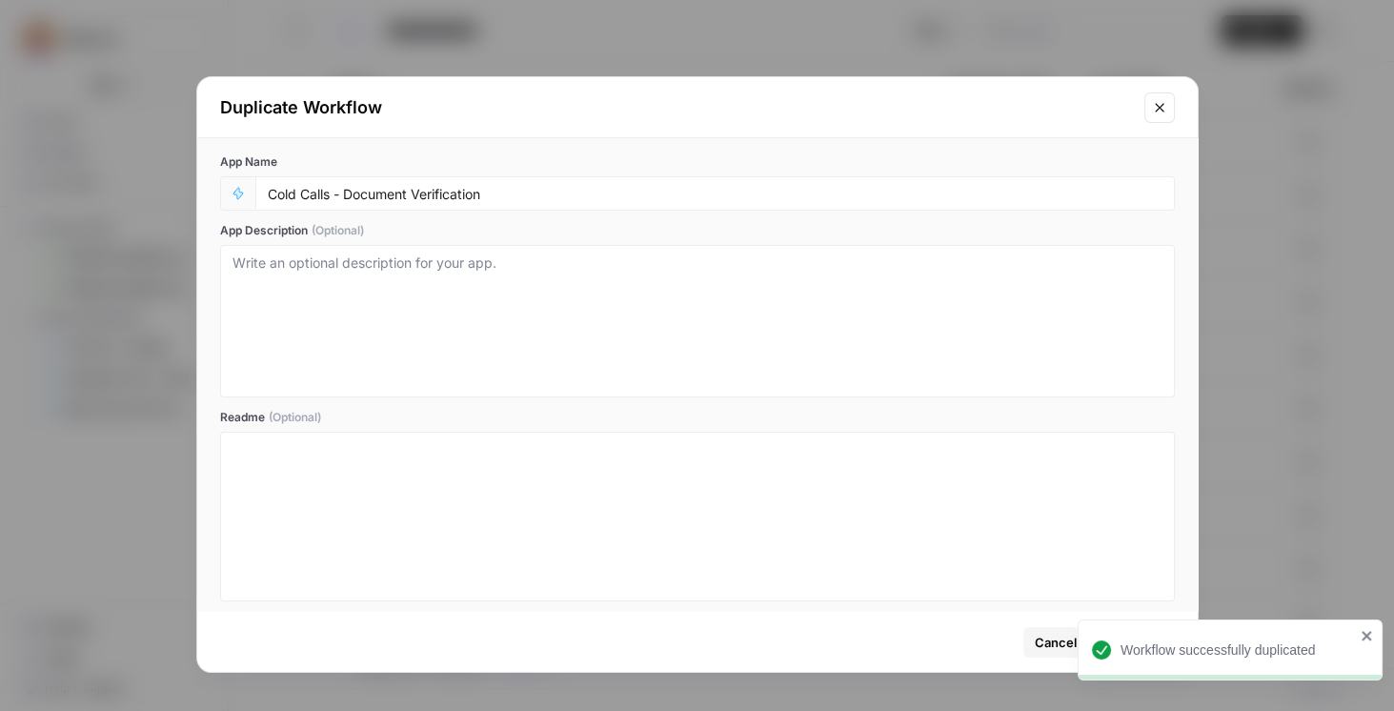
click at [264, 188] on div "Cold Calls - Document Verification" at bounding box center [714, 193] width 919 height 34
click at [268, 196] on input "Cold Calls - Document Verification" at bounding box center [715, 193] width 894 height 17
paste input "STAGING -"
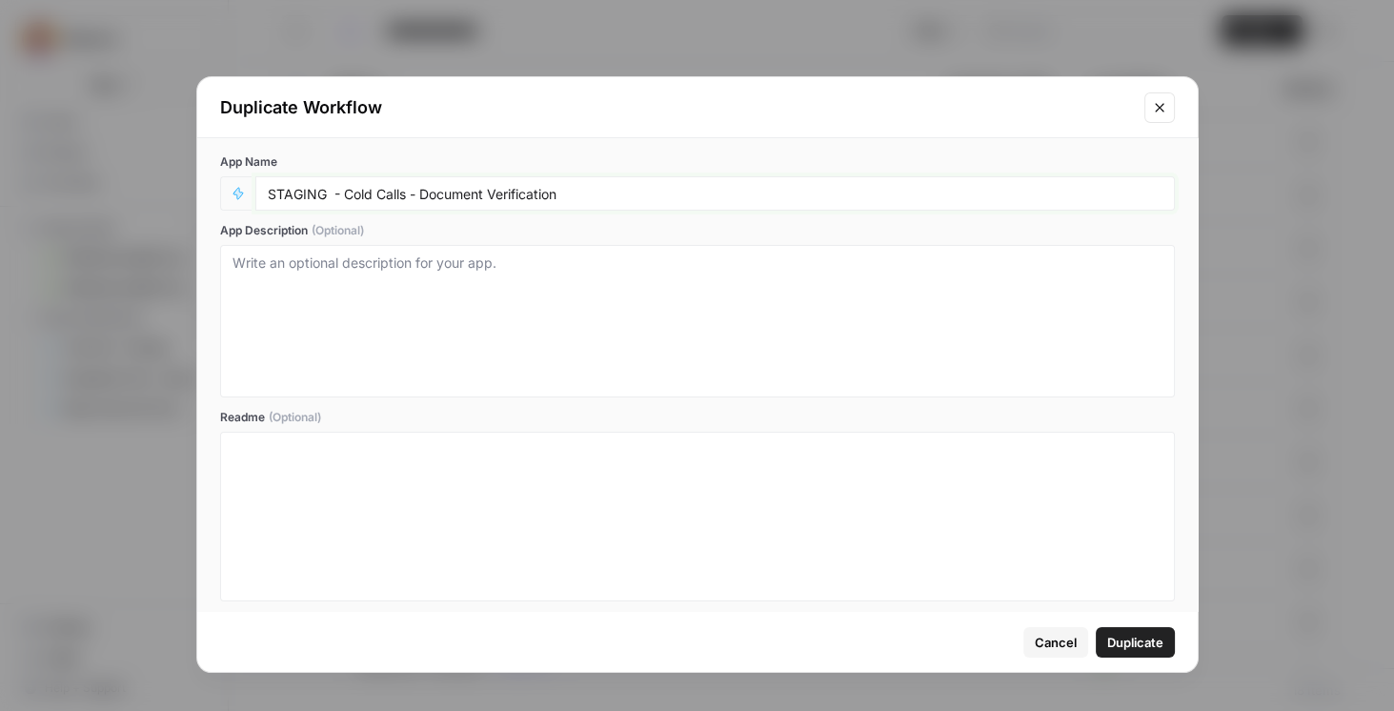
type input "STAGING - Cold Calls - Document Verification"
click at [1109, 639] on span "Duplicate" at bounding box center [1135, 641] width 56 height 19
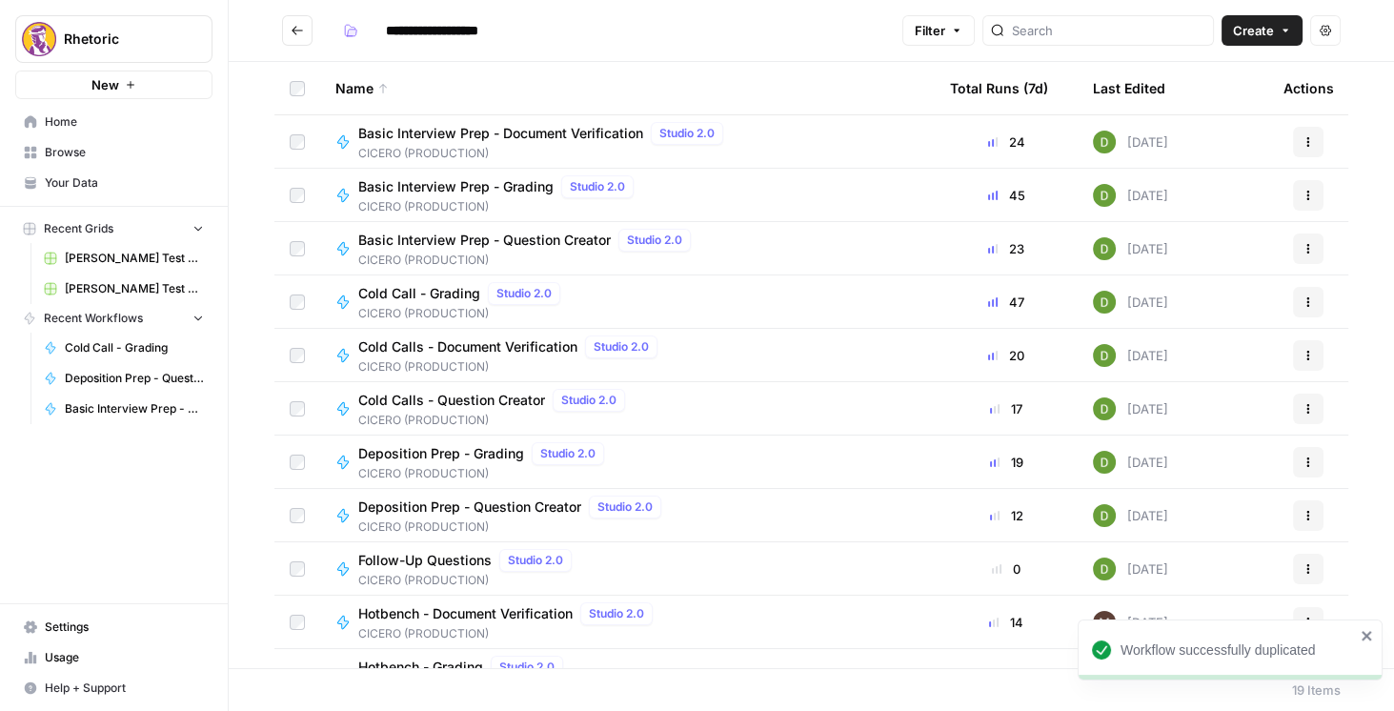
click at [1302, 304] on icon "button" at bounding box center [1307, 301] width 11 height 11
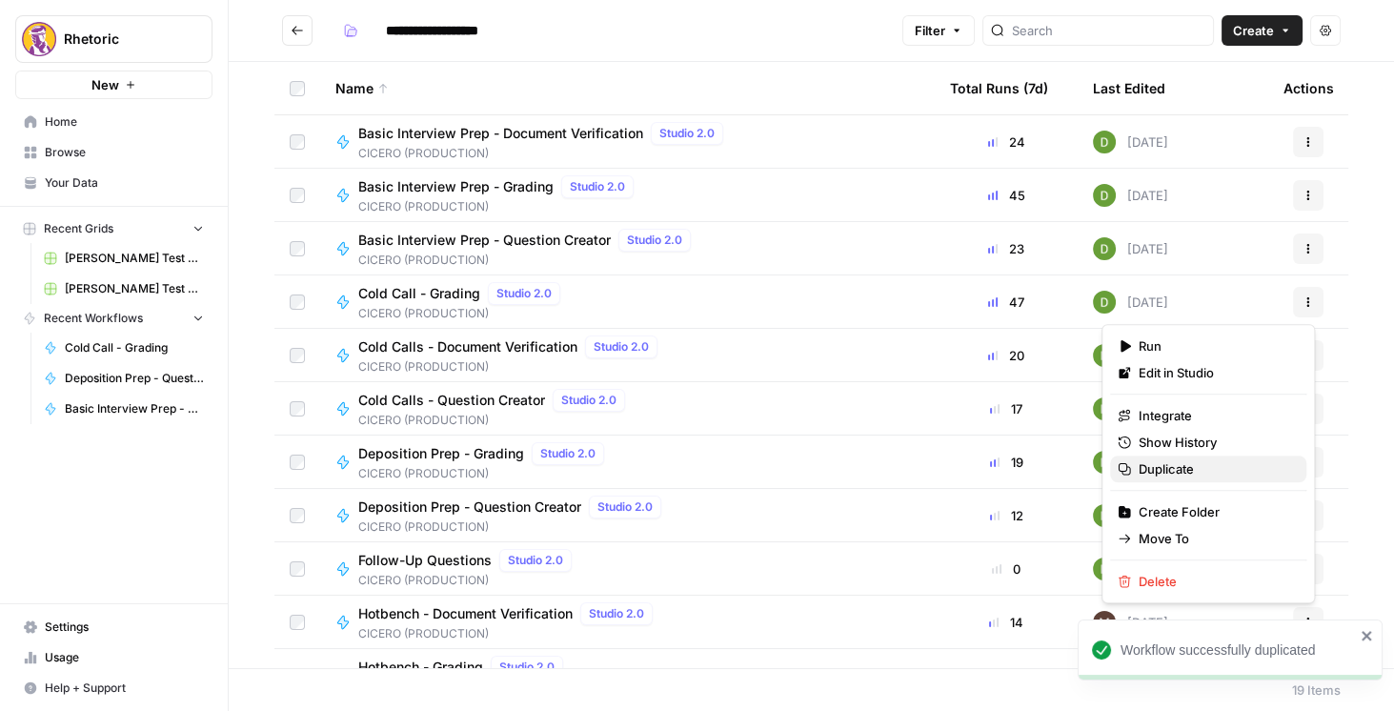
click at [1162, 471] on span "Duplicate" at bounding box center [1214, 468] width 152 height 19
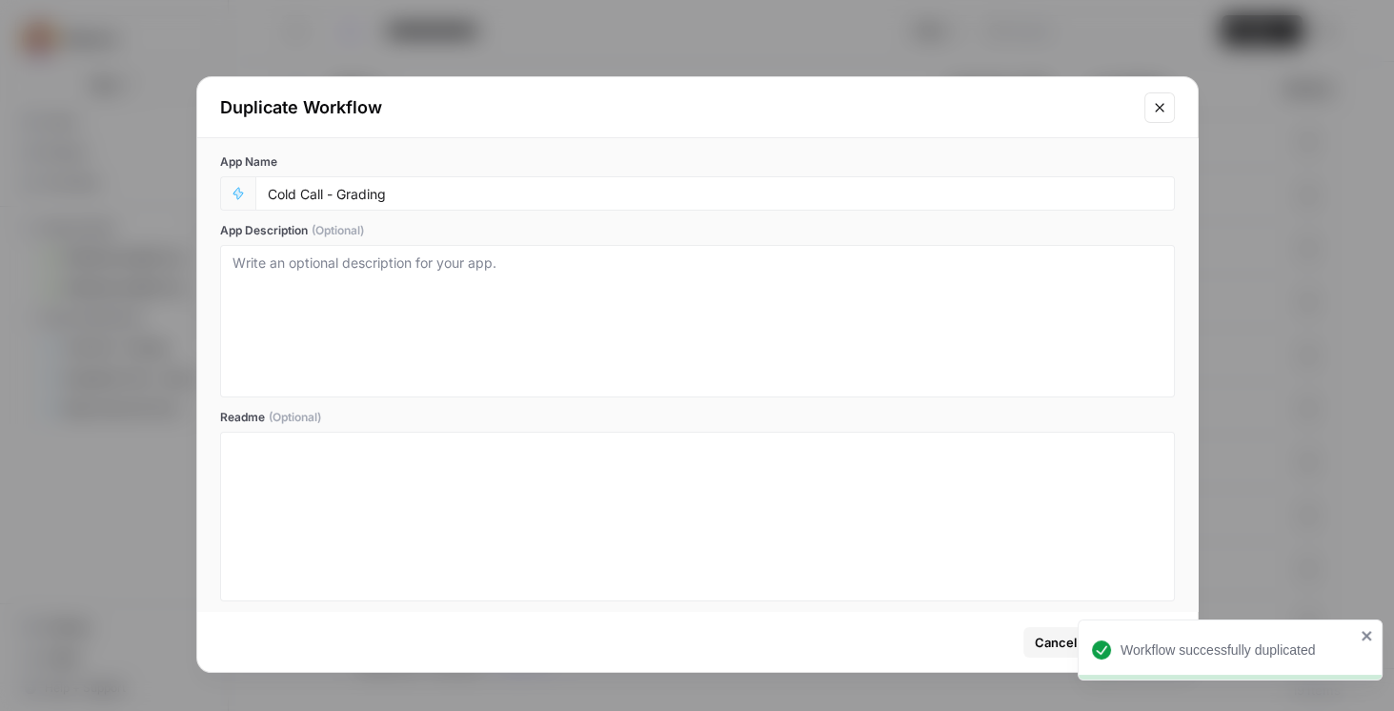
click at [266, 197] on div "Cold Call - Grading" at bounding box center [714, 193] width 919 height 34
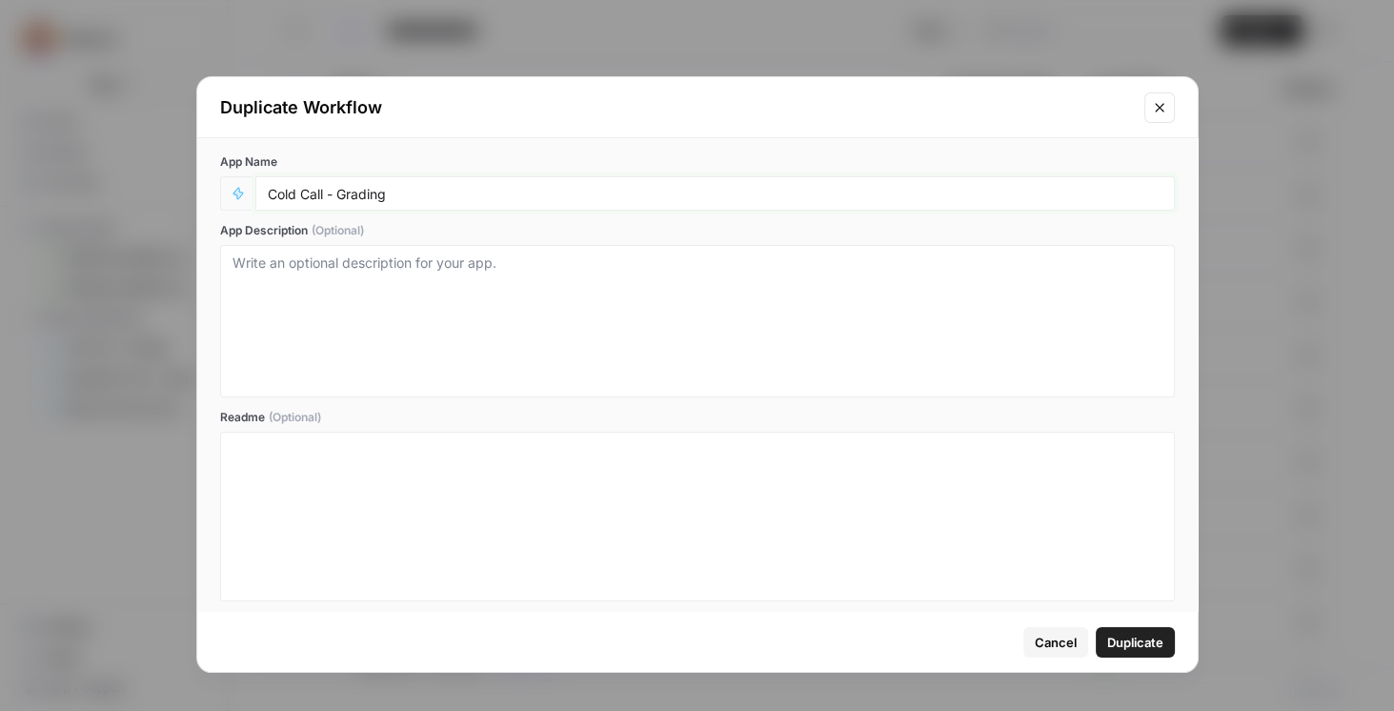
click at [269, 193] on input "Cold Call - Grading" at bounding box center [715, 193] width 894 height 17
paste input "STAGING -"
type input "STAGING - Cold Call - Grading"
click at [1133, 639] on span "Duplicate" at bounding box center [1135, 641] width 56 height 19
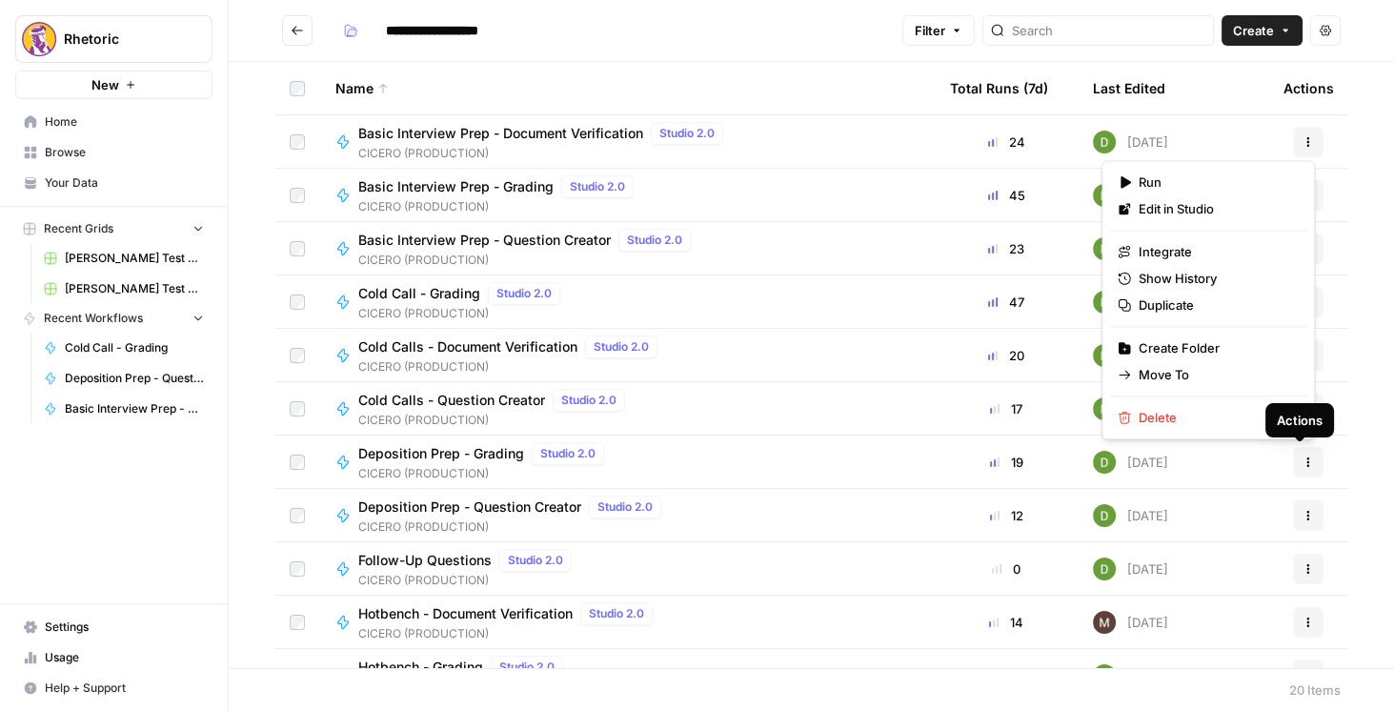
click at [1302, 465] on icon "button" at bounding box center [1307, 461] width 11 height 11
click at [1180, 305] on span "Duplicate" at bounding box center [1214, 304] width 152 height 19
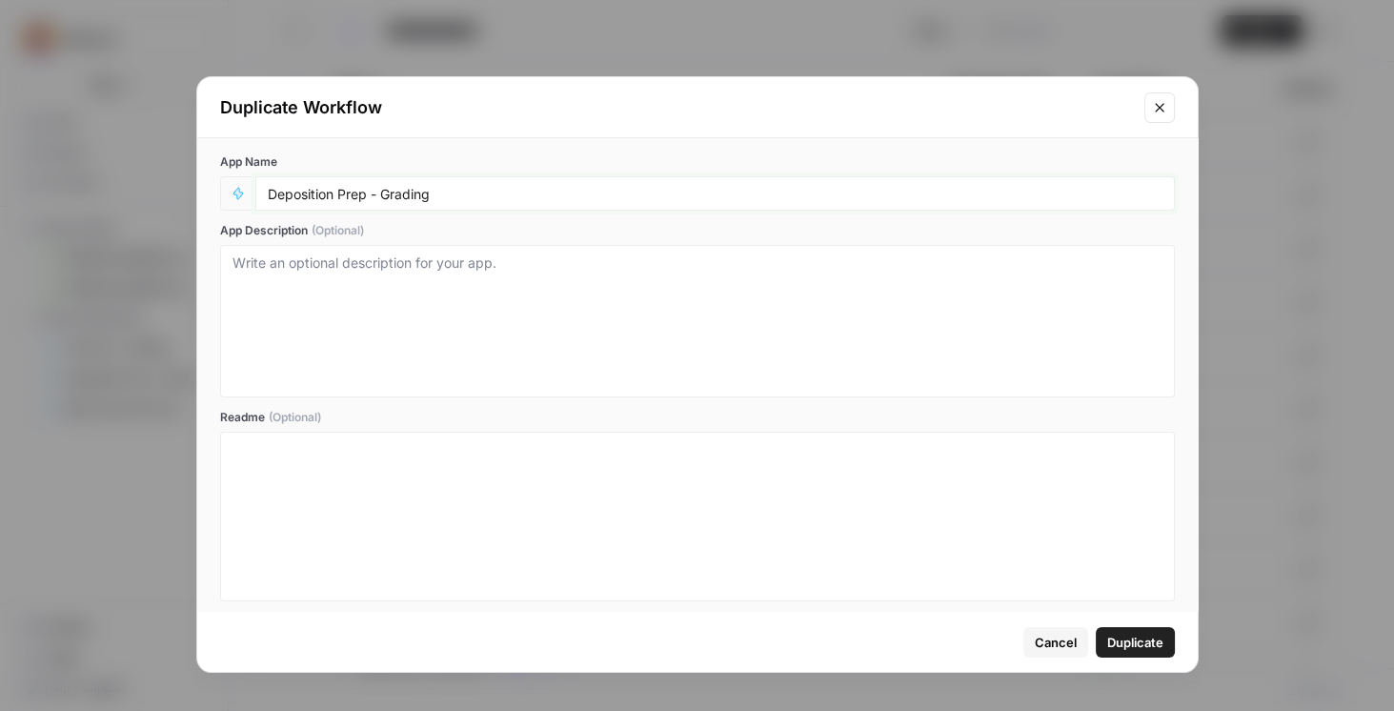
click at [268, 194] on input "Deposition Prep - Grading" at bounding box center [715, 193] width 894 height 17
paste input "STAGING -"
type input "STAGING - Deposition Prep - Grading"
click at [1122, 632] on span "Duplicate" at bounding box center [1135, 641] width 56 height 19
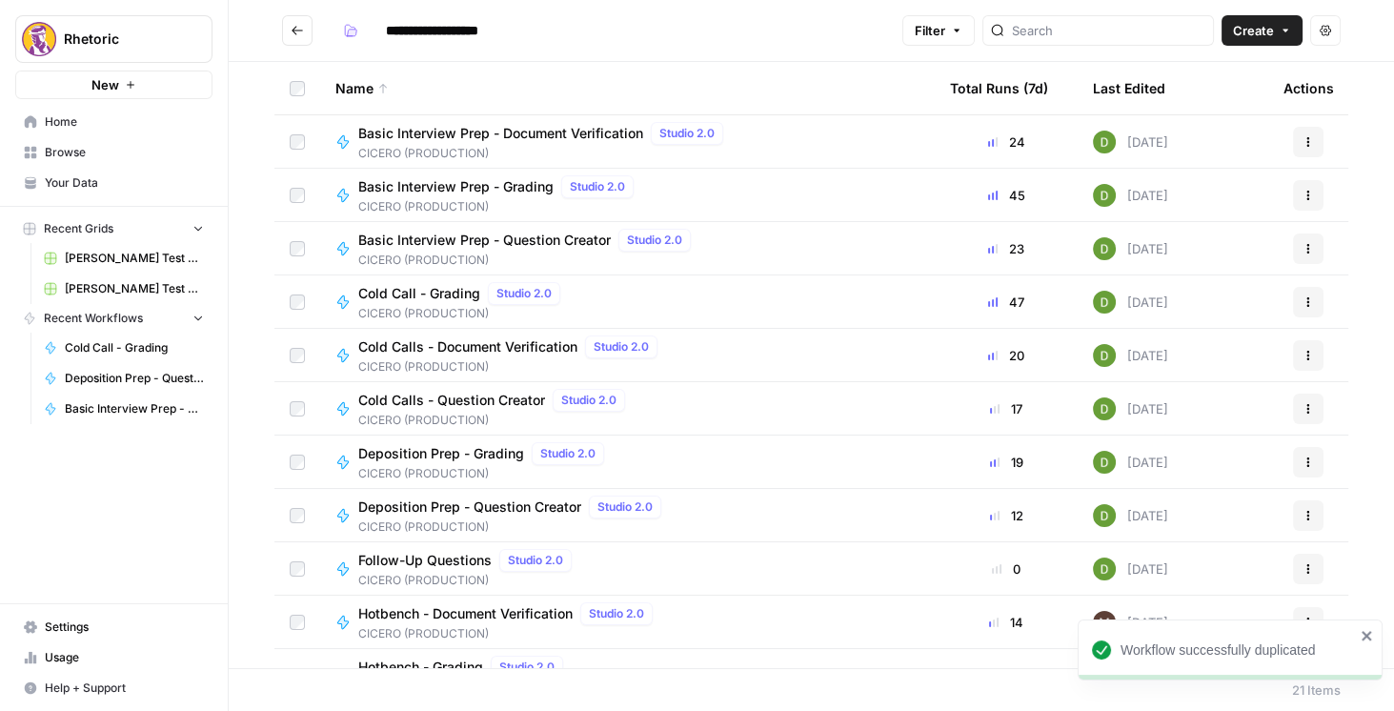
click at [1302, 516] on icon "button" at bounding box center [1307, 515] width 11 height 11
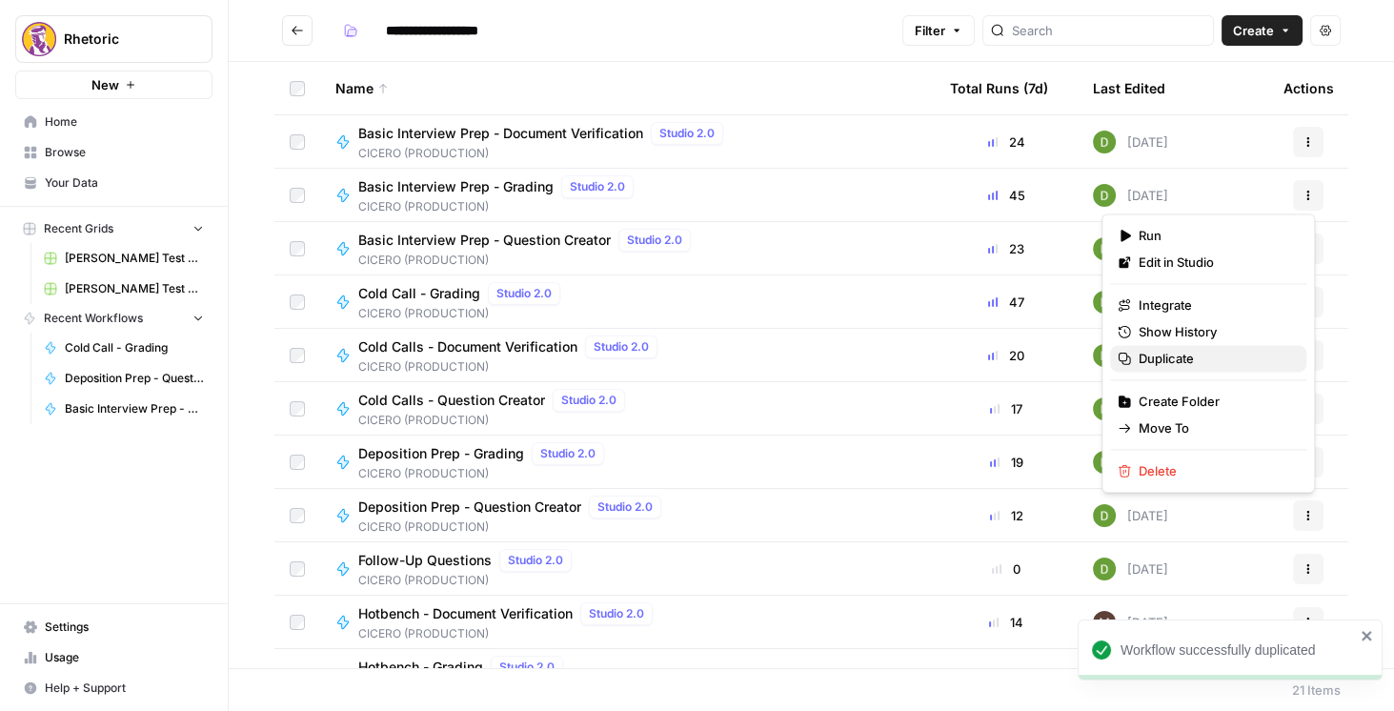
click at [1192, 356] on span "Duplicate" at bounding box center [1214, 358] width 152 height 19
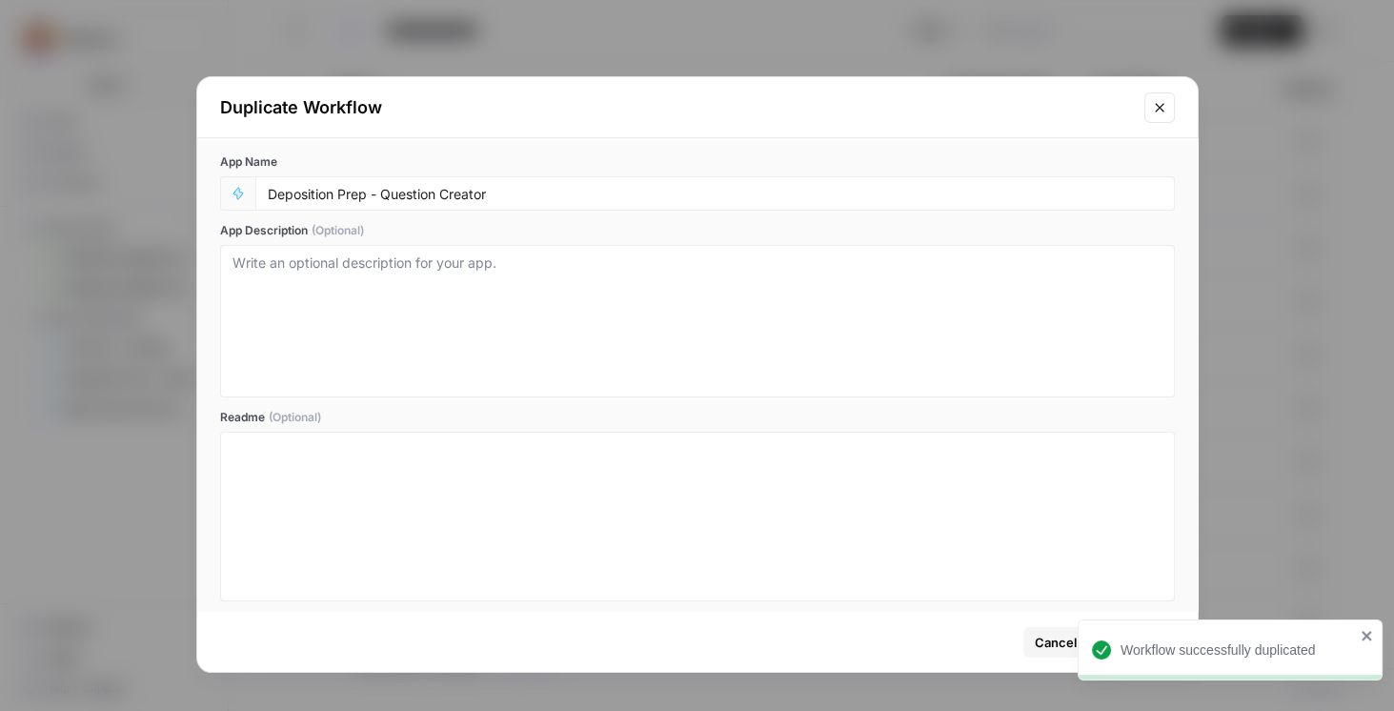
click at [265, 191] on div "Deposition Prep - Question Creator" at bounding box center [714, 193] width 919 height 34
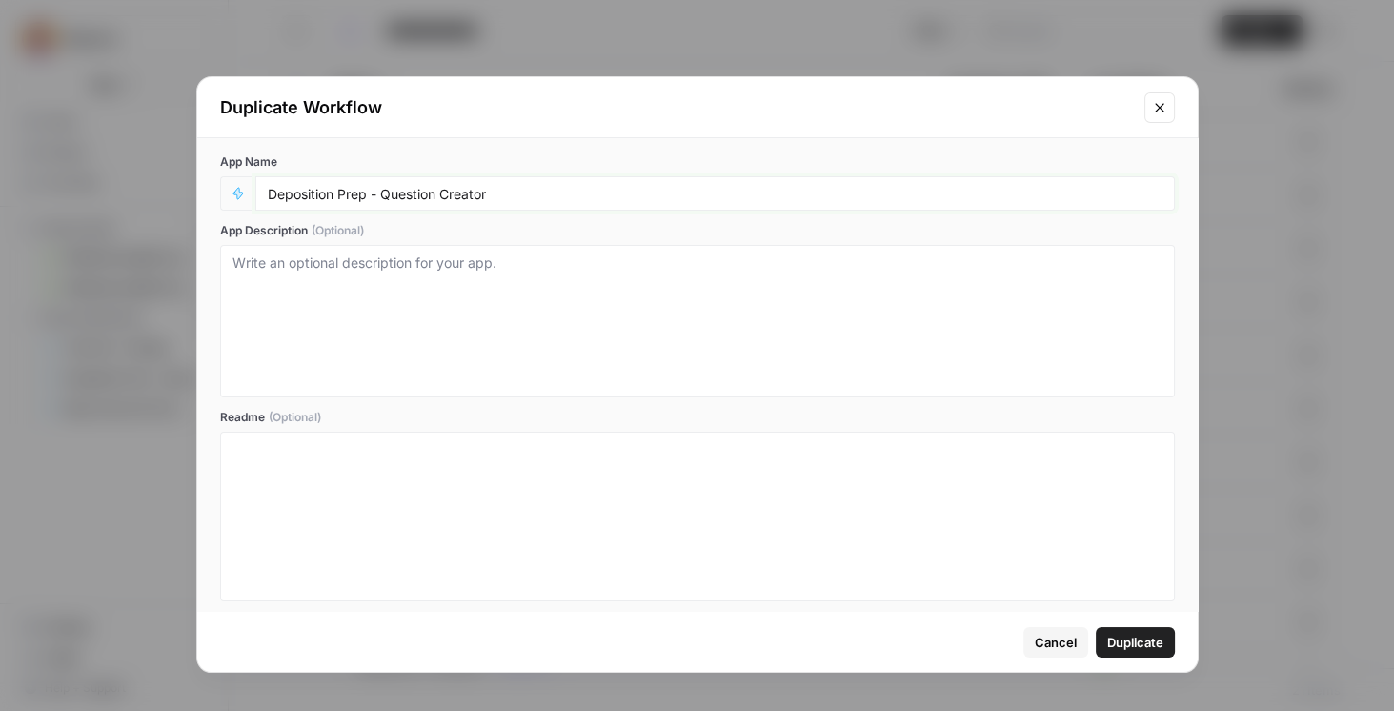
click at [268, 194] on input "Deposition Prep - Question Creator" at bounding box center [715, 193] width 894 height 17
paste input "STAGING -"
type input "STAGING - Deposition Prep - Question Creator"
click at [1125, 642] on span "Duplicate" at bounding box center [1135, 641] width 56 height 19
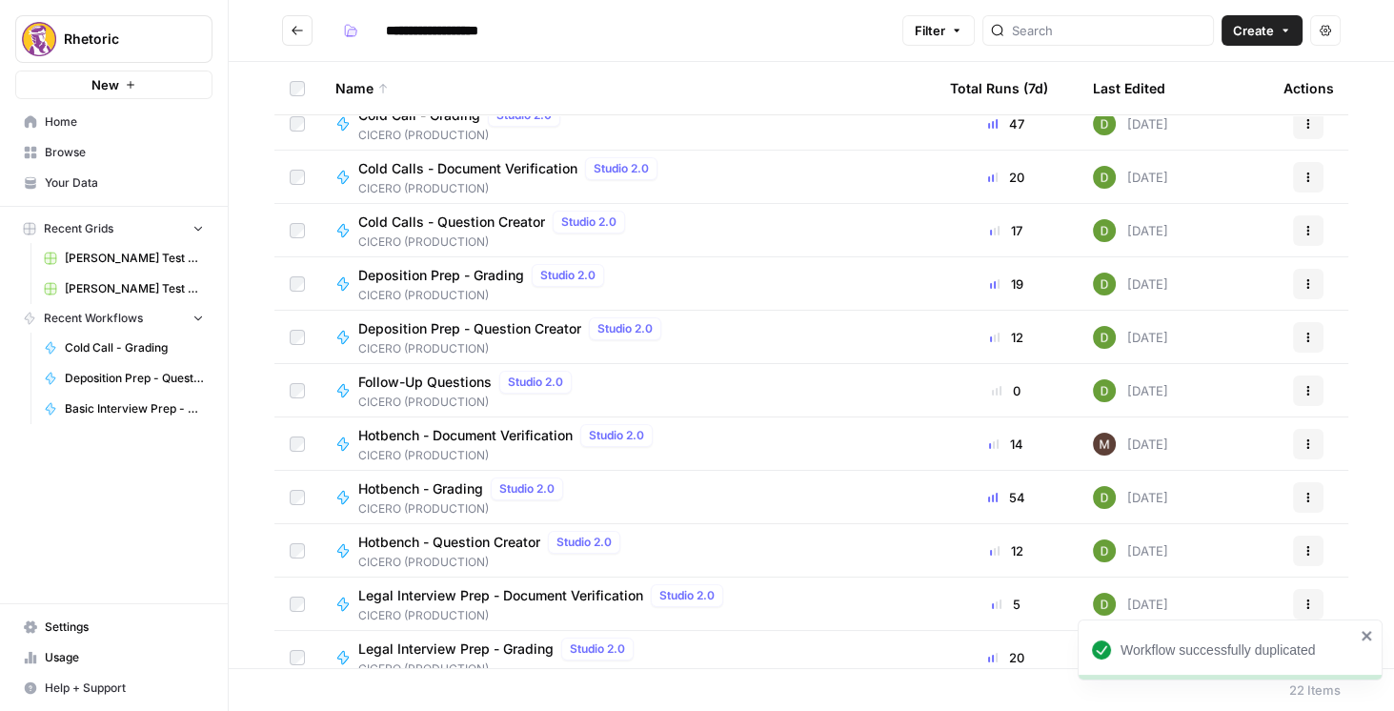
scroll to position [217, 0]
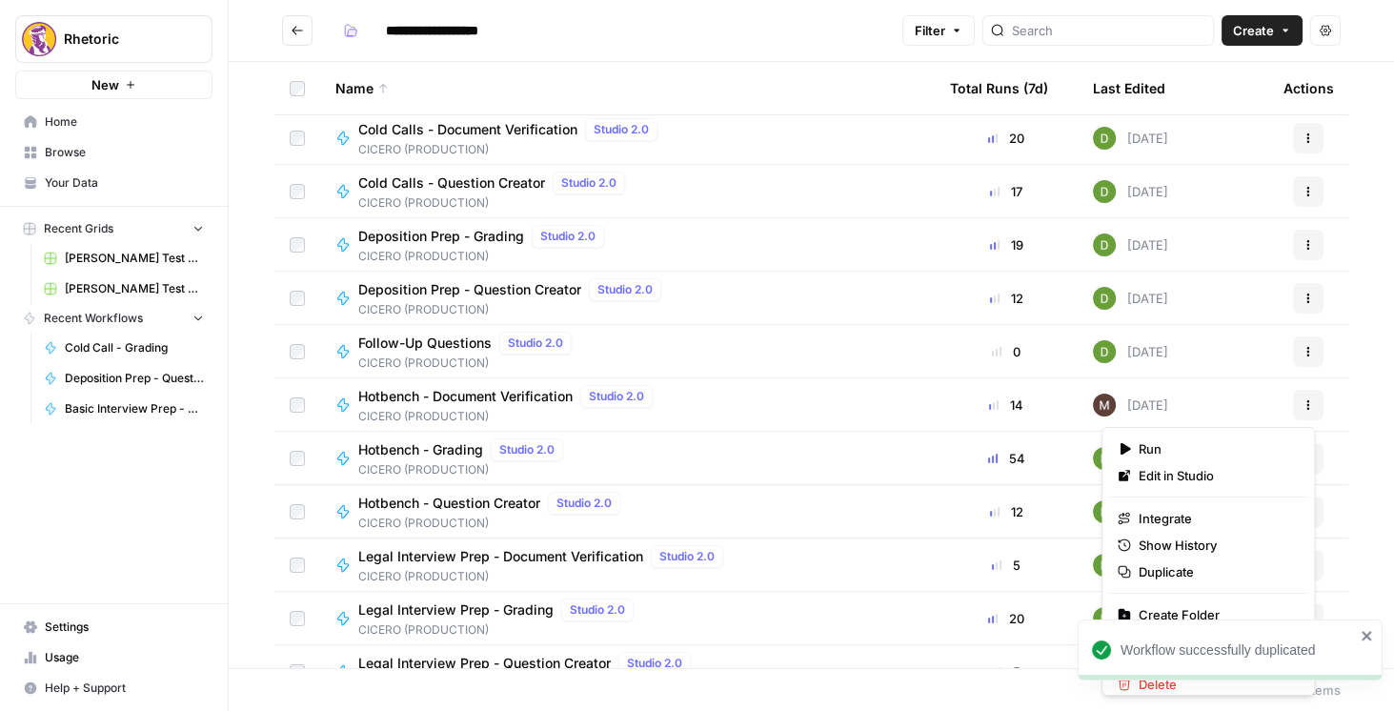
click at [1308, 409] on button "Actions" at bounding box center [1308, 405] width 30 height 30
click at [1194, 570] on span "Duplicate" at bounding box center [1214, 571] width 152 height 19
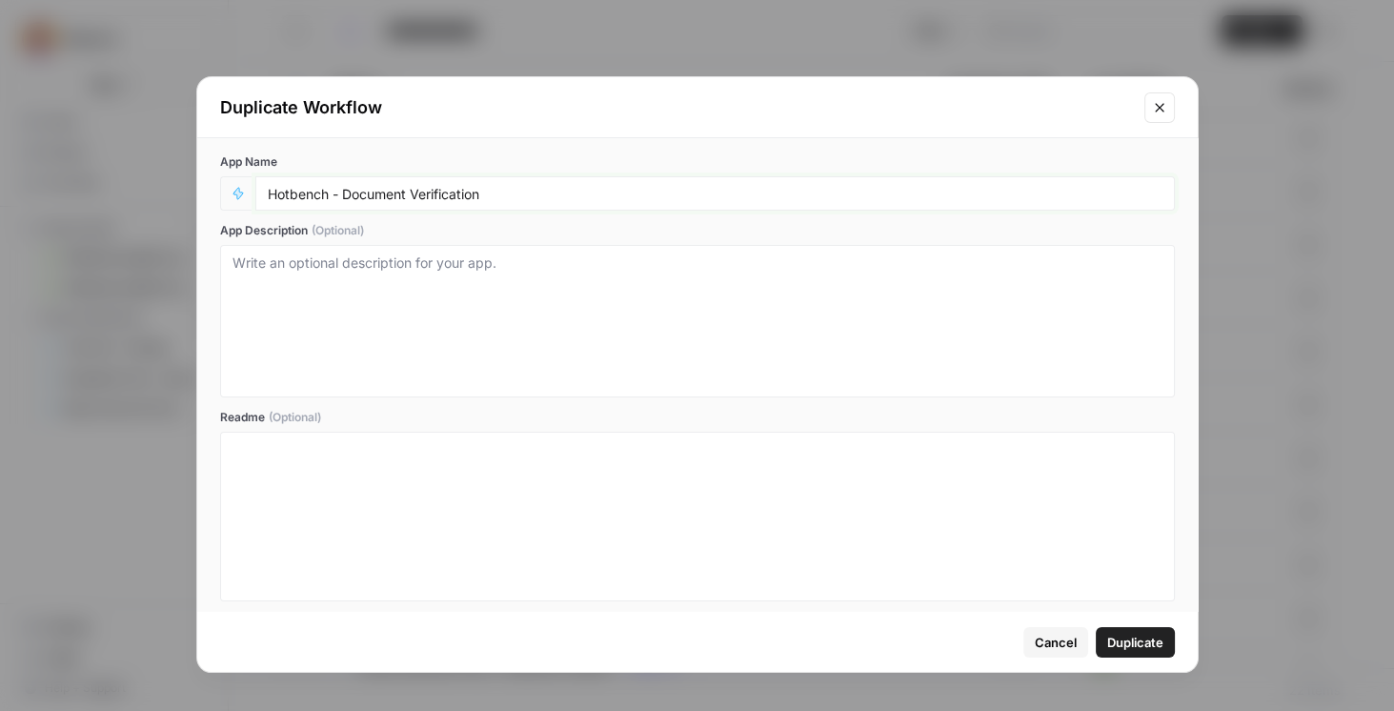
click at [271, 196] on input "Hotbench - Document Verification" at bounding box center [715, 193] width 894 height 17
click at [270, 196] on input "Hotbench - Document Verification" at bounding box center [715, 193] width 894 height 17
paste input "STAGING -"
type input "STAGING - Hotbench - Document Verification"
click at [1152, 649] on span "Duplicate" at bounding box center [1135, 641] width 56 height 19
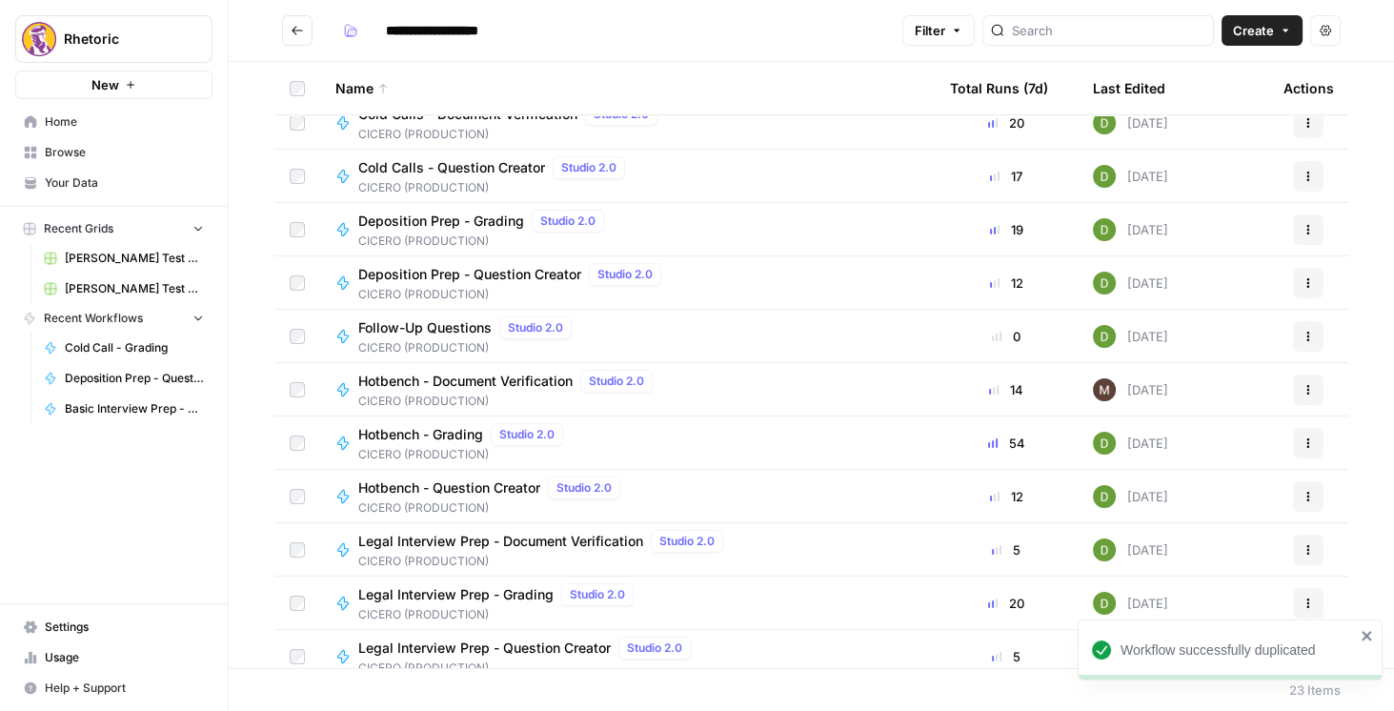
scroll to position [271, 0]
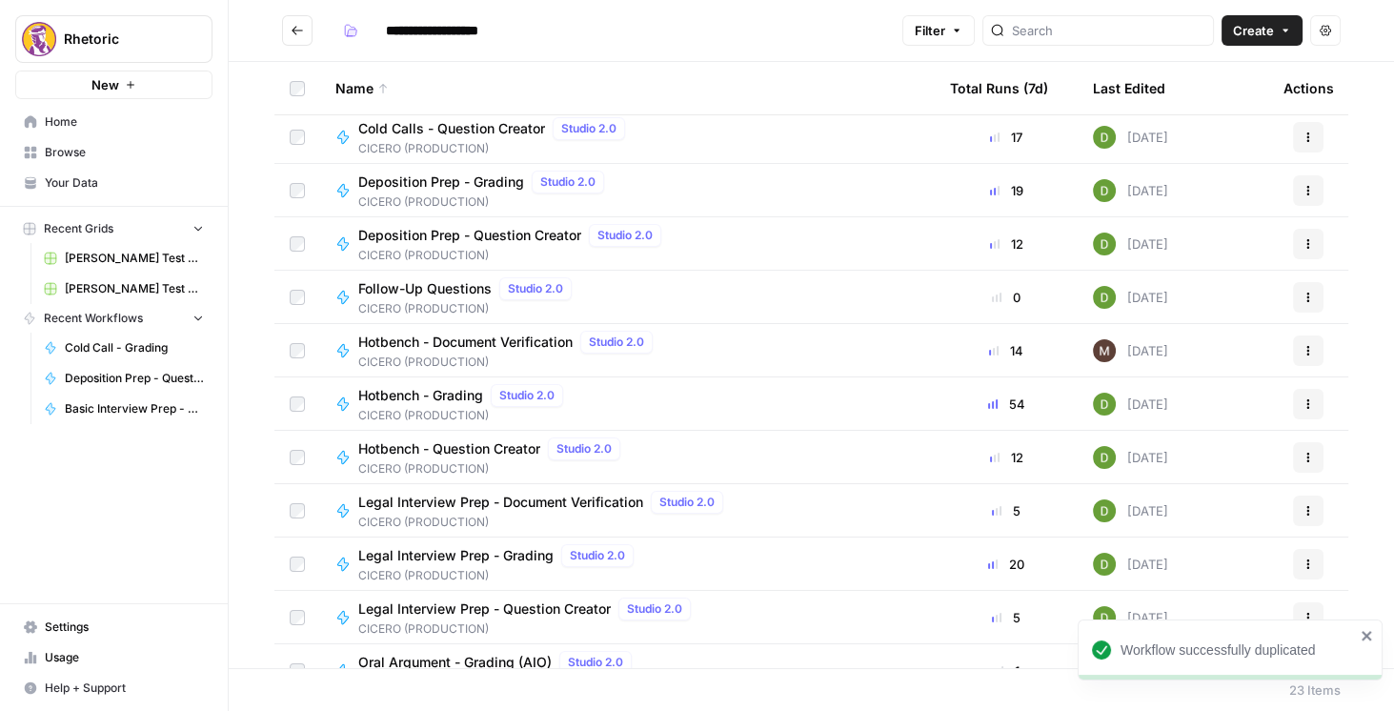
click at [1307, 459] on icon "button" at bounding box center [1308, 460] width 3 height 3
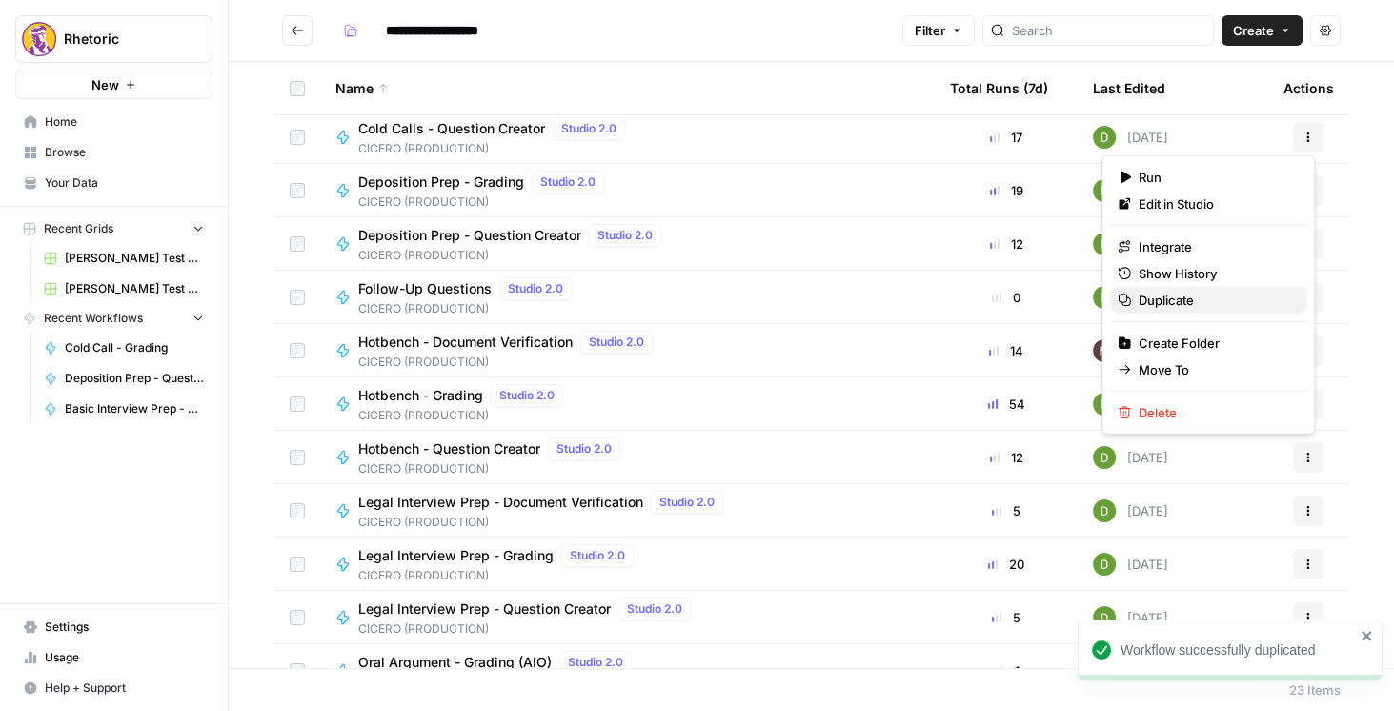
click at [1175, 303] on span "Duplicate" at bounding box center [1214, 300] width 152 height 19
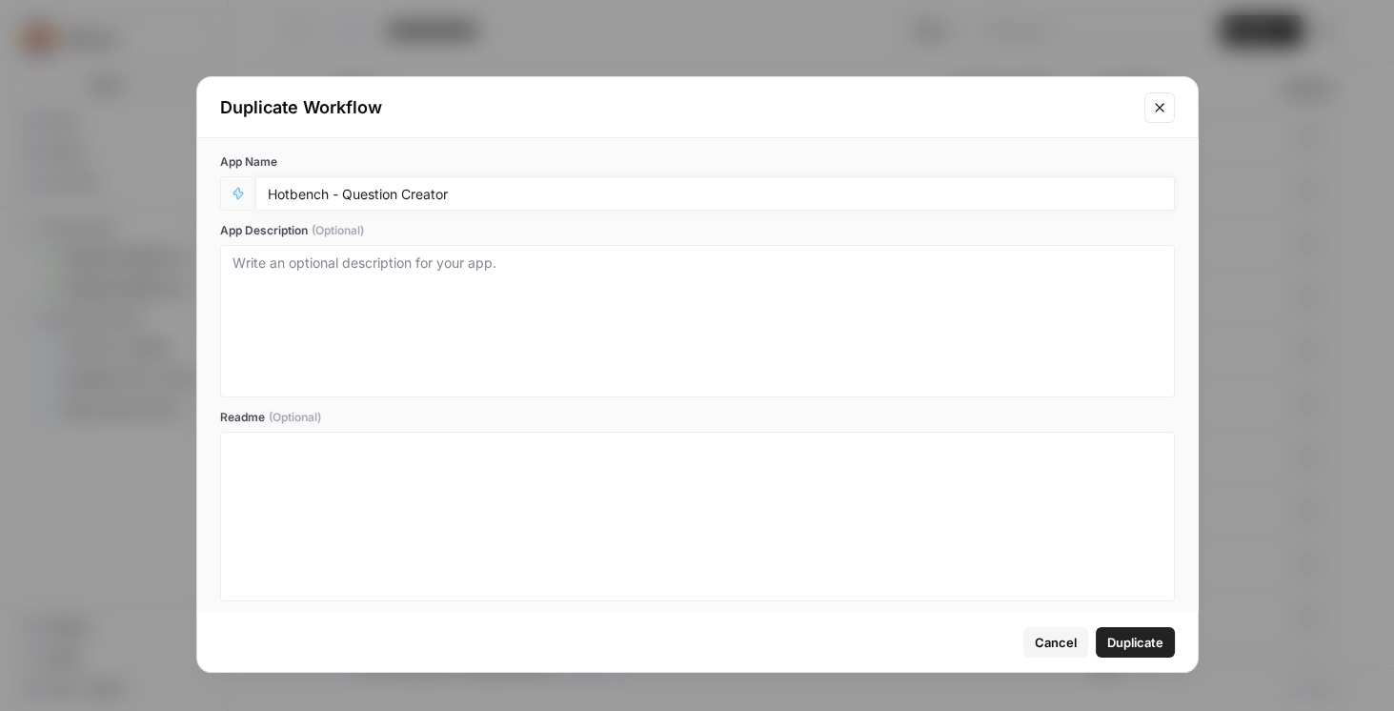
click at [268, 192] on input "Hotbench - Question Creator" at bounding box center [715, 193] width 894 height 17
paste input "STAGING -"
type input "STAGING - Hotbench - Question Creator"
click at [1135, 636] on span "Duplicate" at bounding box center [1135, 641] width 56 height 19
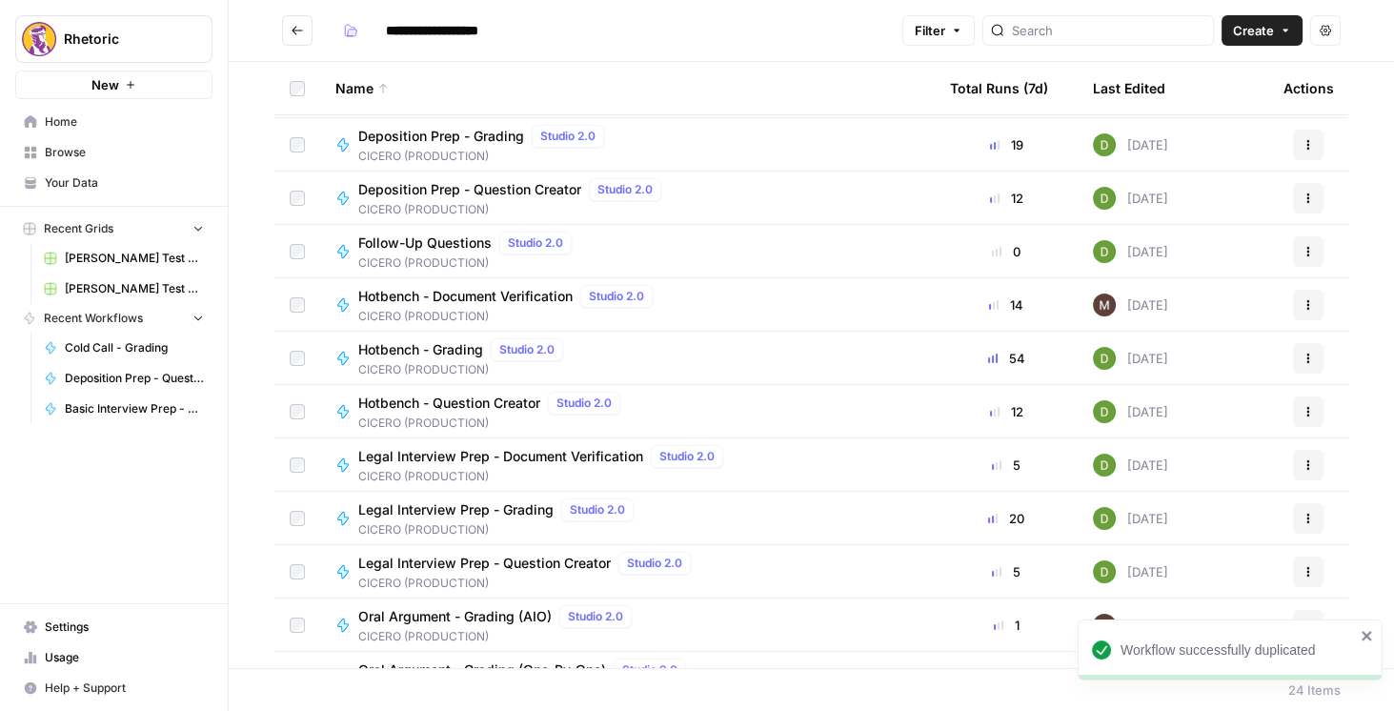
scroll to position [326, 0]
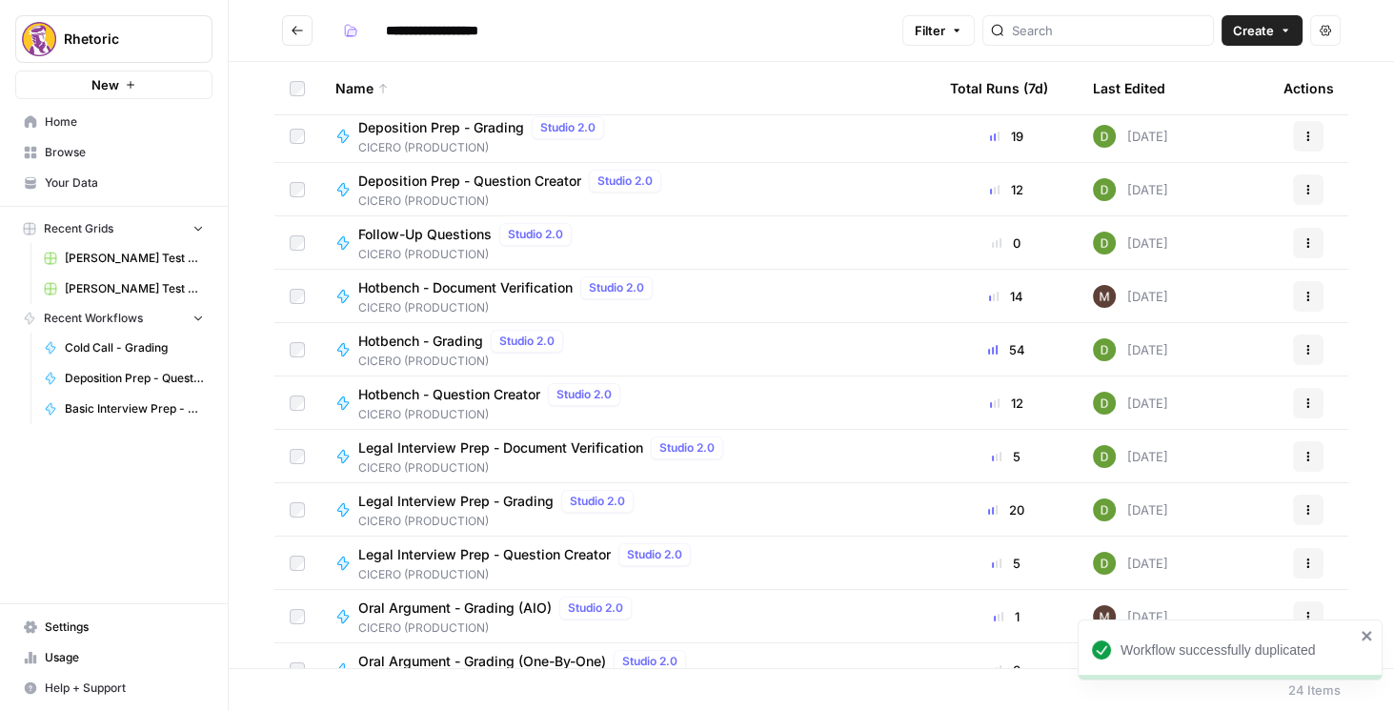
click at [1293, 458] on button "Actions" at bounding box center [1308, 456] width 30 height 30
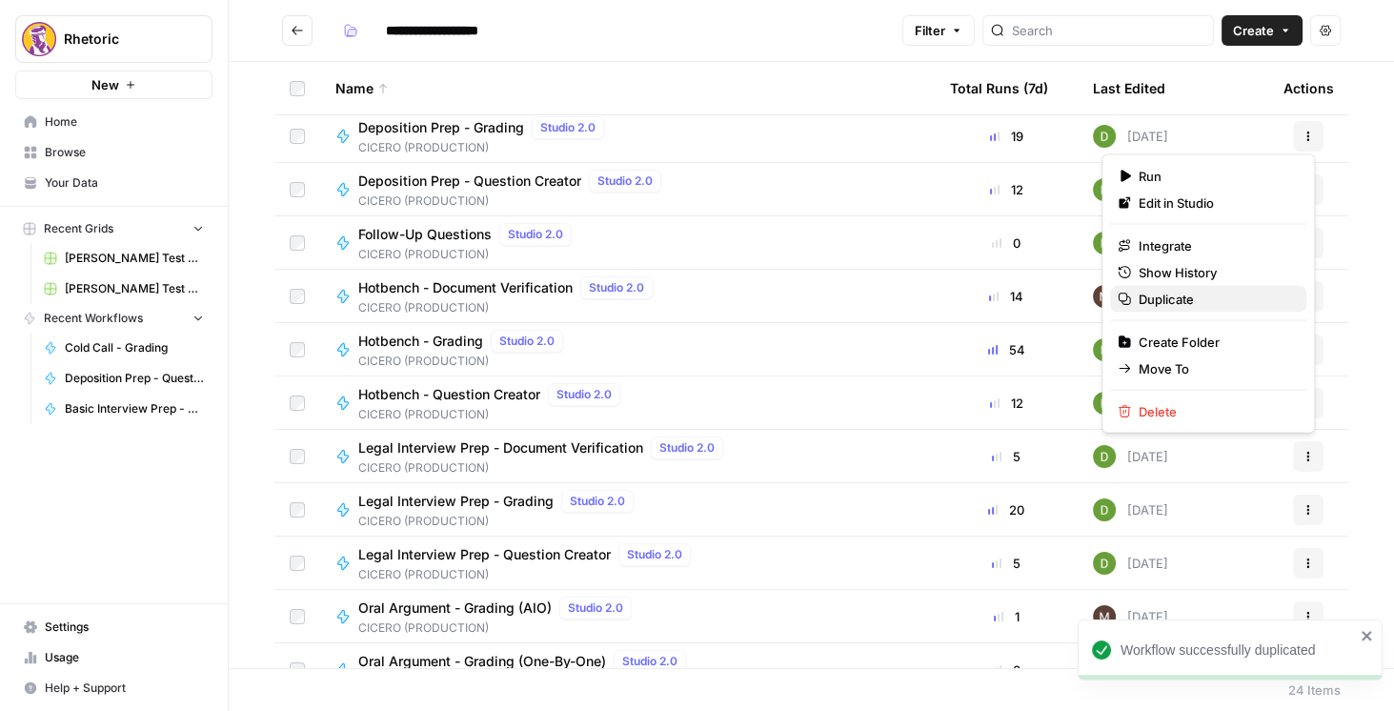
click at [1179, 302] on span "Duplicate" at bounding box center [1214, 299] width 152 height 19
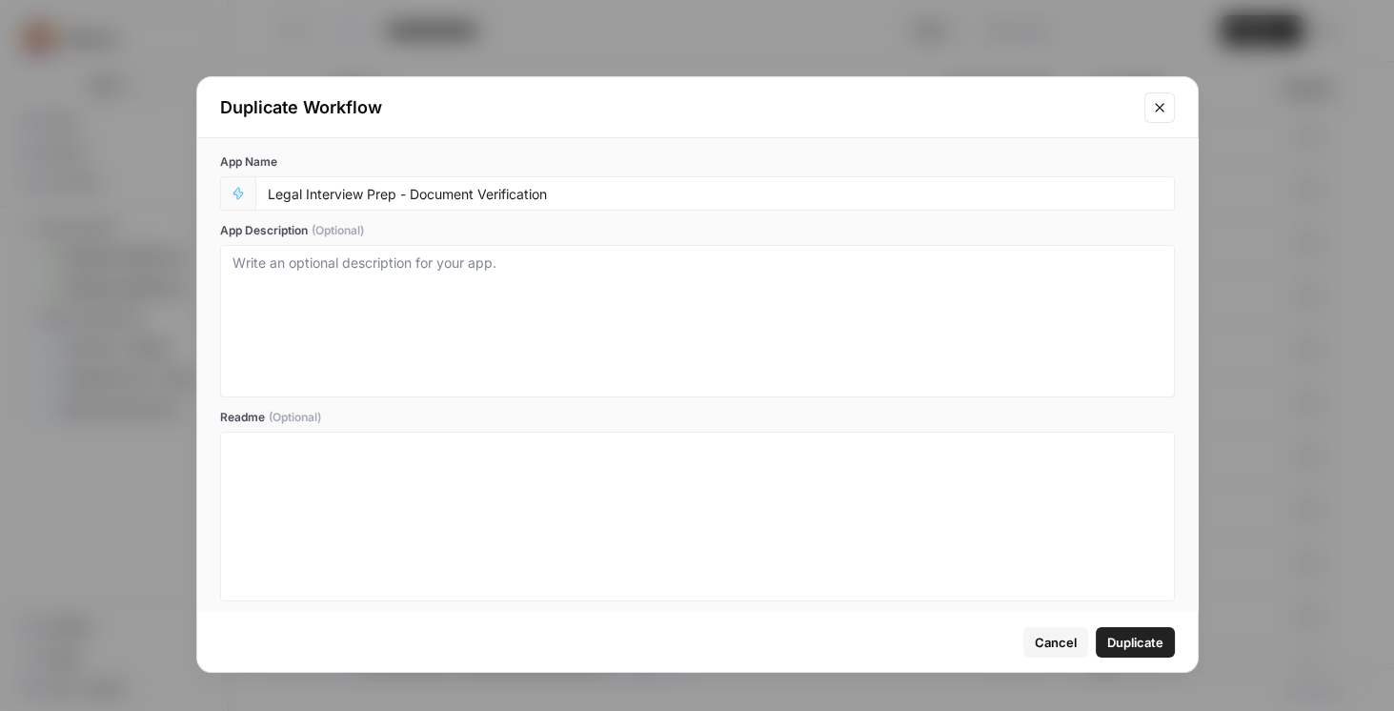
click at [265, 191] on div "Legal Interview Prep - Document Verification" at bounding box center [714, 193] width 919 height 34
click at [267, 192] on div "Legal Interview Prep - Document Verification" at bounding box center [714, 193] width 919 height 34
click at [268, 195] on input "Legal Interview Prep - Document Verification" at bounding box center [715, 193] width 894 height 17
paste input "STAGING -"
type input "STAGING - Legal Interview Prep - Document Verification"
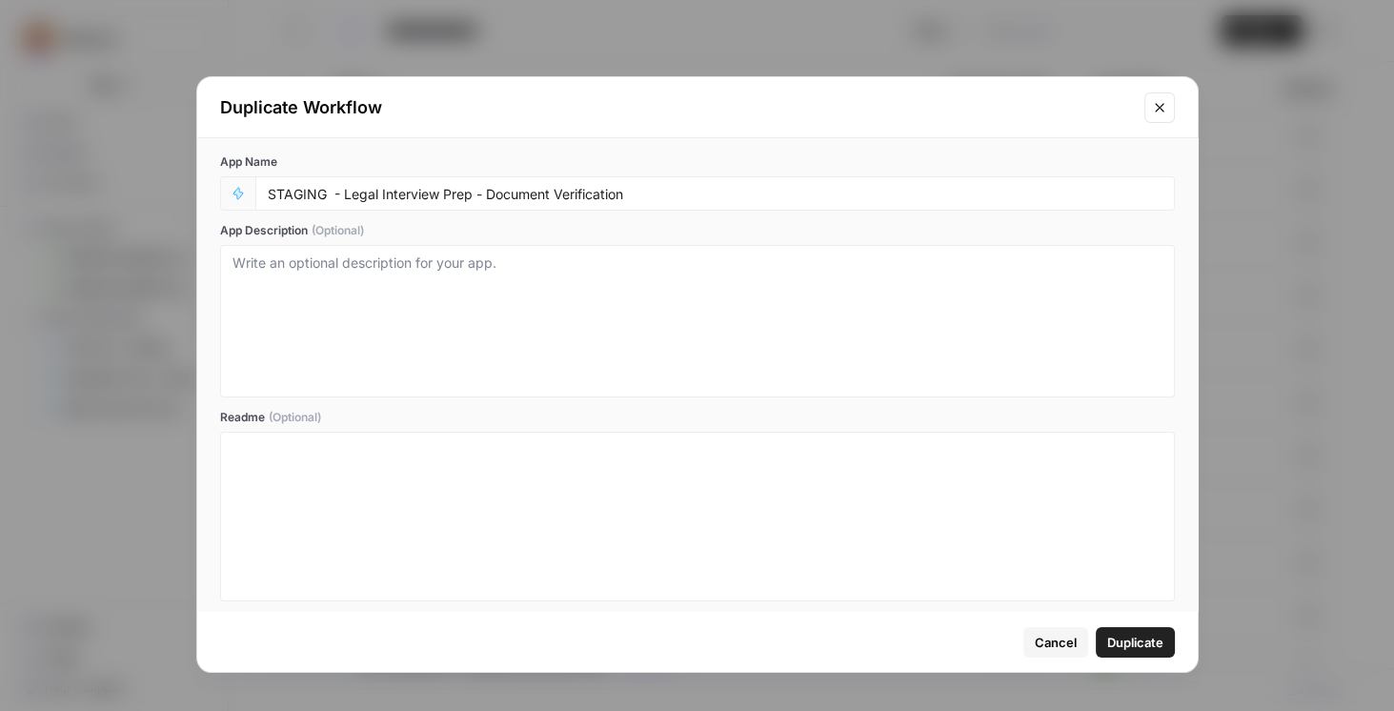
click at [1138, 637] on span "Duplicate" at bounding box center [1135, 641] width 56 height 19
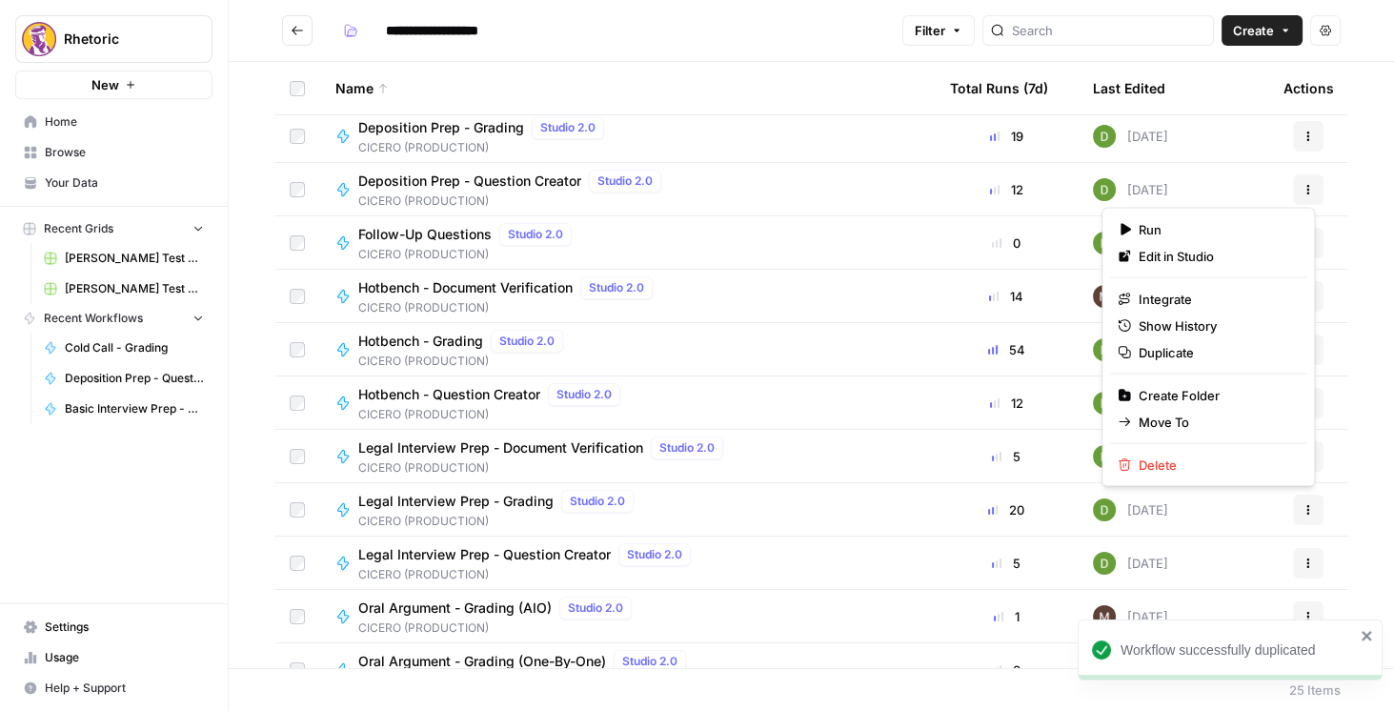
click at [1302, 507] on icon "button" at bounding box center [1307, 509] width 11 height 11
click at [1174, 355] on span "Duplicate" at bounding box center [1214, 352] width 152 height 19
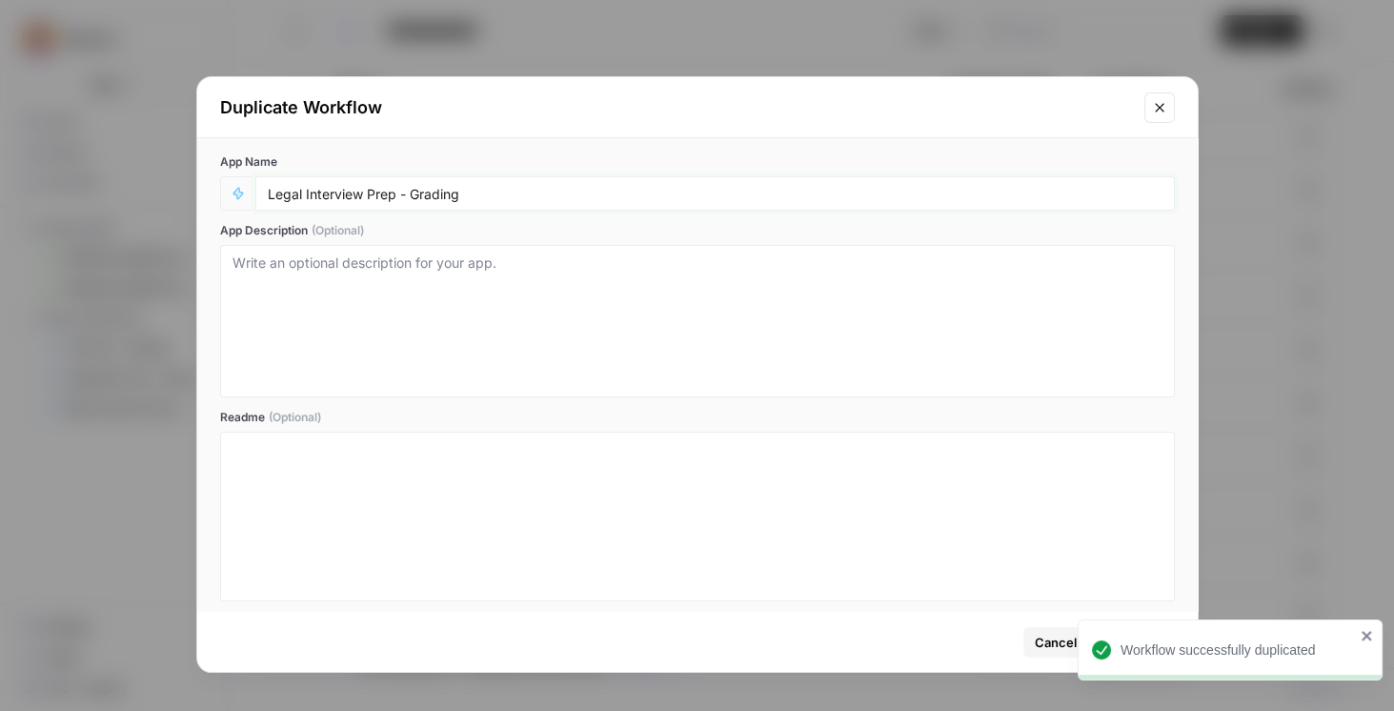
click at [268, 192] on input "Legal Interview Prep - Grading" at bounding box center [715, 193] width 894 height 17
paste input "STAGING -"
type input "STAGING - Legal Interview Prep - Grading"
drag, startPoint x: 1365, startPoint y: 637, endPoint x: 1285, endPoint y: 639, distance: 80.0
click at [1365, 637] on icon "close" at bounding box center [1366, 635] width 13 height 15
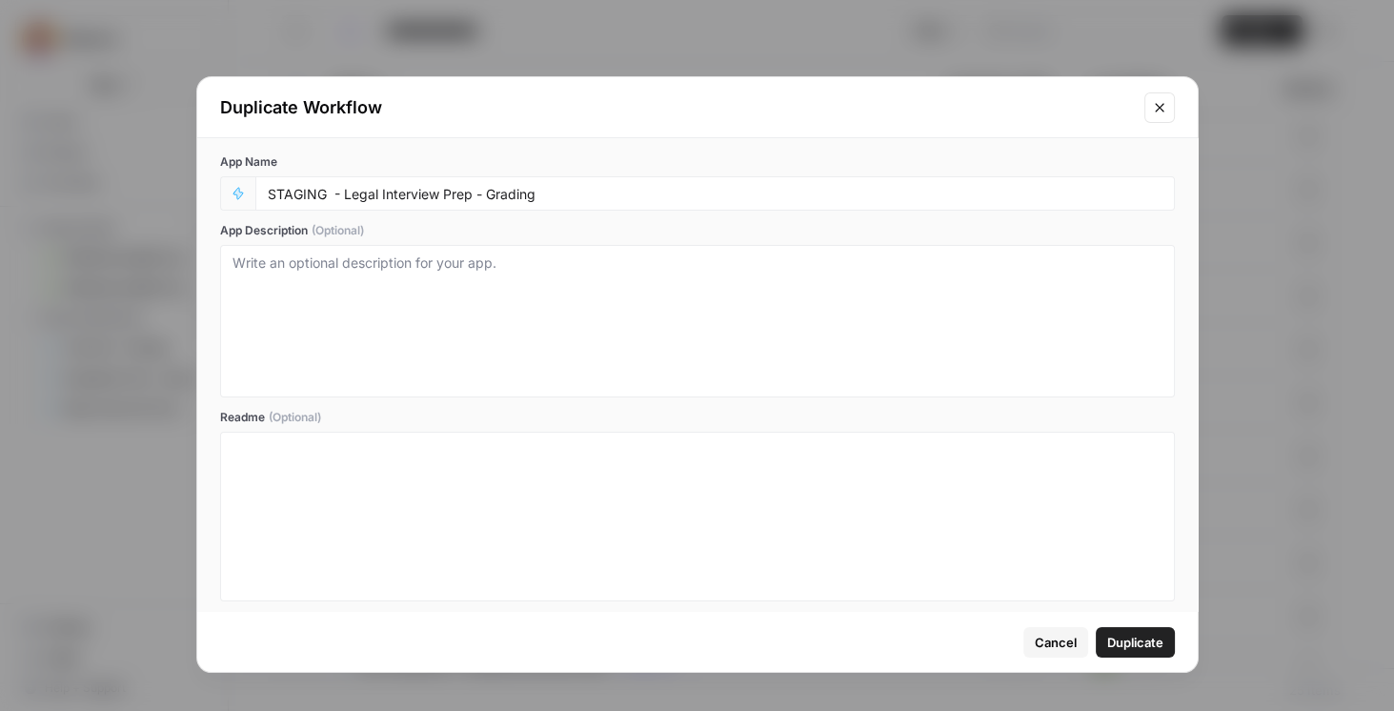
click at [1147, 632] on span "Duplicate" at bounding box center [1135, 641] width 56 height 19
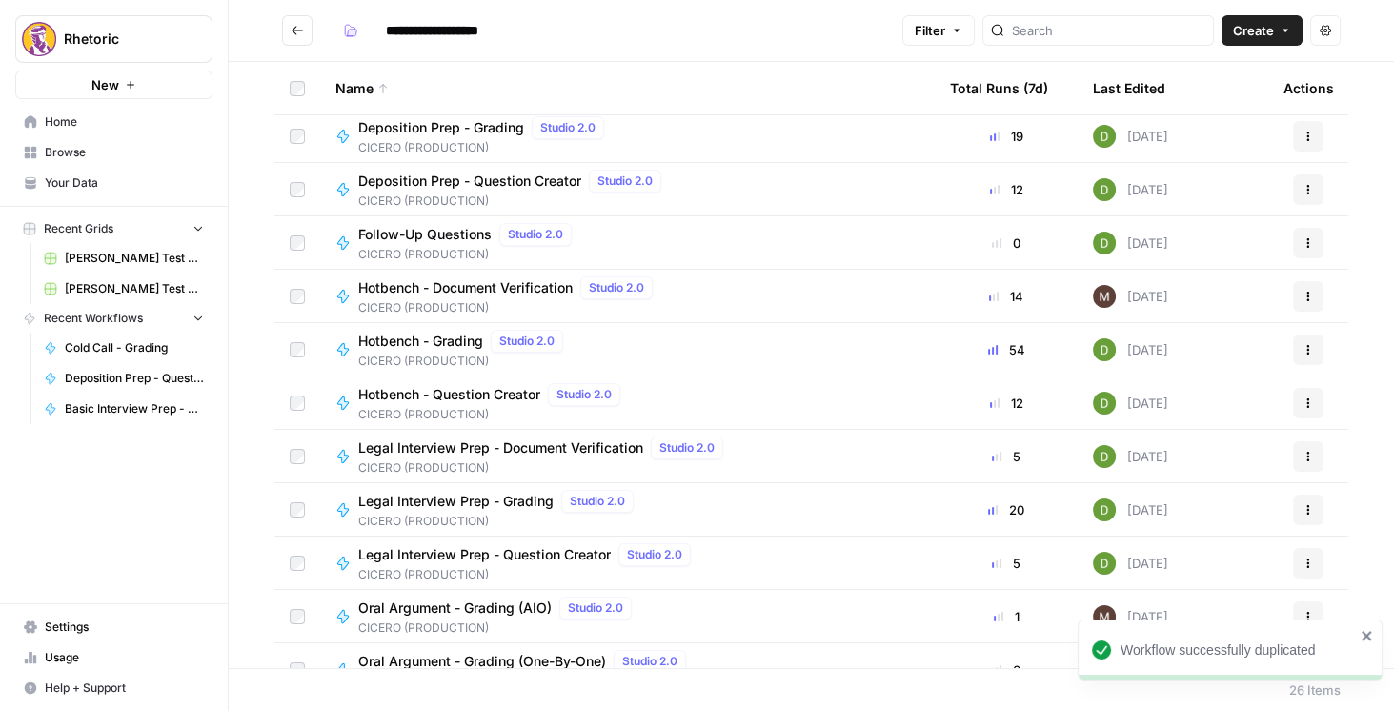
click at [1302, 566] on icon "button" at bounding box center [1307, 562] width 11 height 11
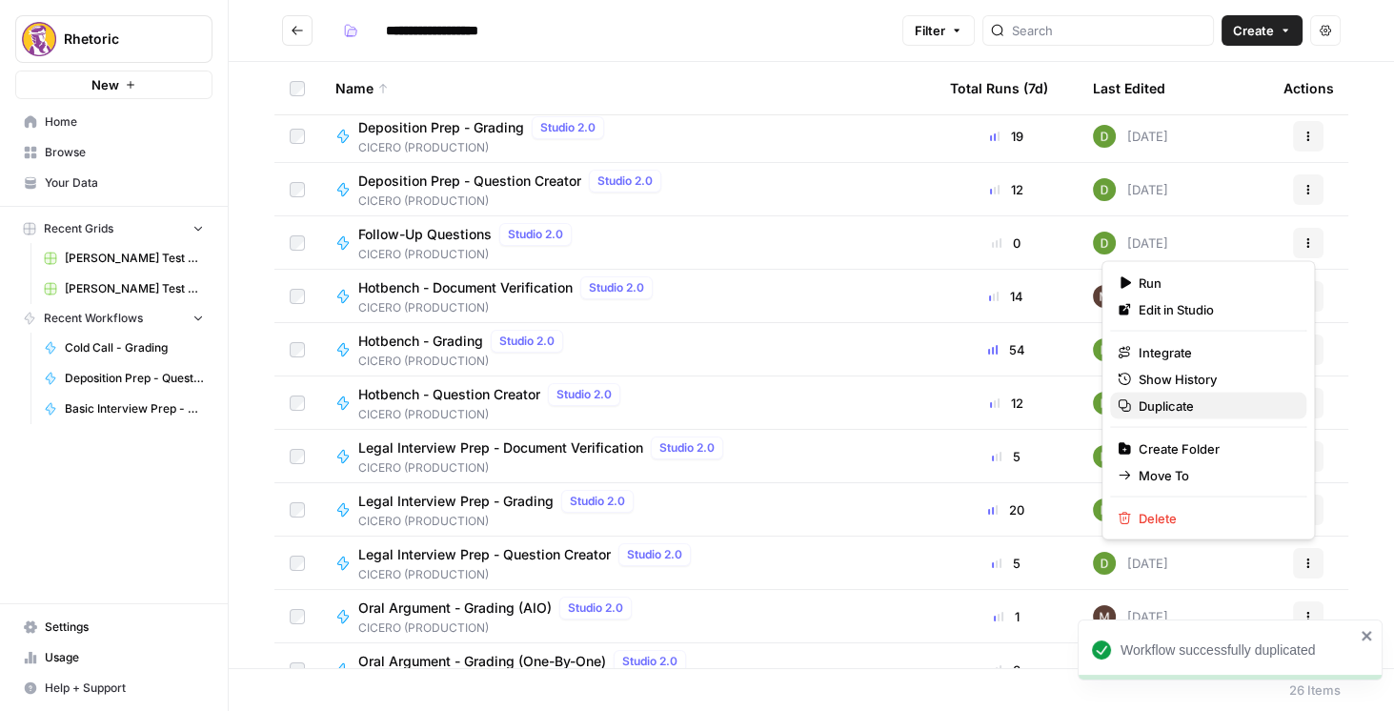
click at [1199, 408] on span "Duplicate" at bounding box center [1214, 405] width 152 height 19
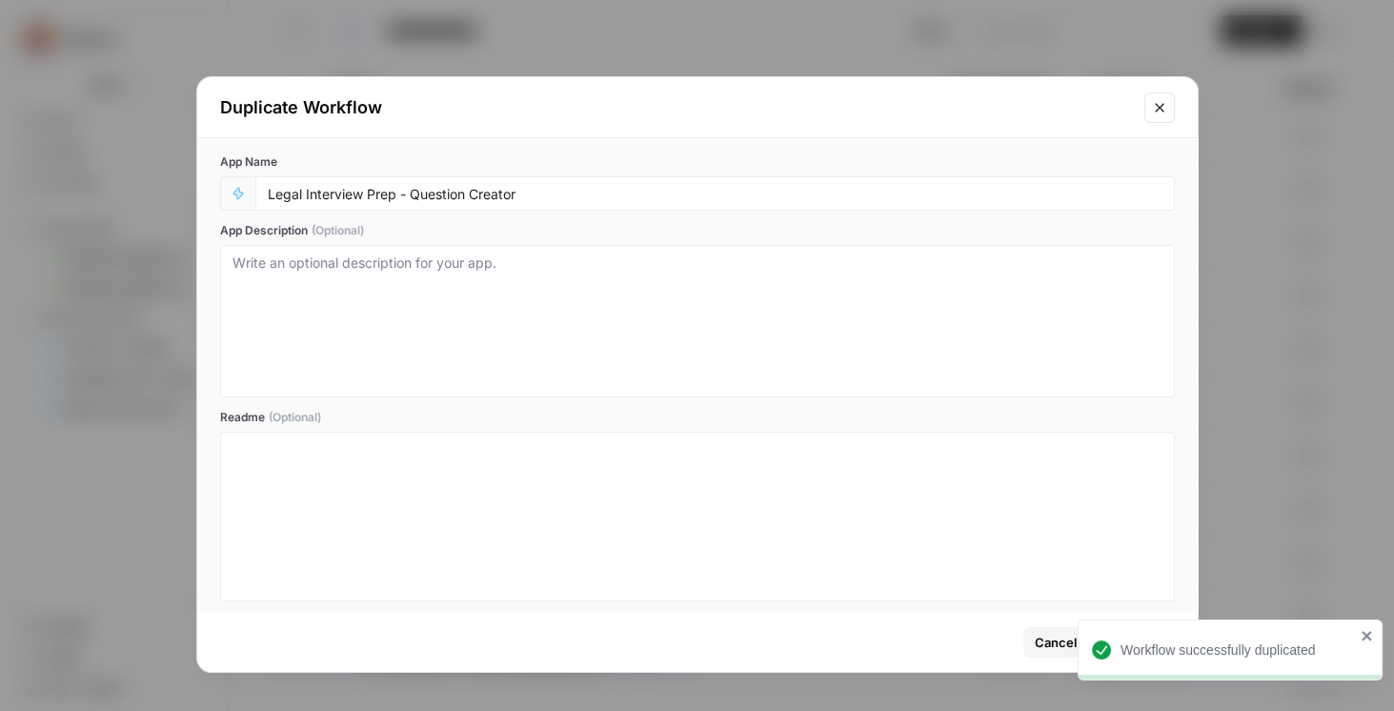
click at [265, 192] on div "Legal Interview Prep - Question Creator" at bounding box center [714, 193] width 919 height 34
click at [269, 194] on input "Legal Interview Prep - Question Creator" at bounding box center [715, 193] width 894 height 17
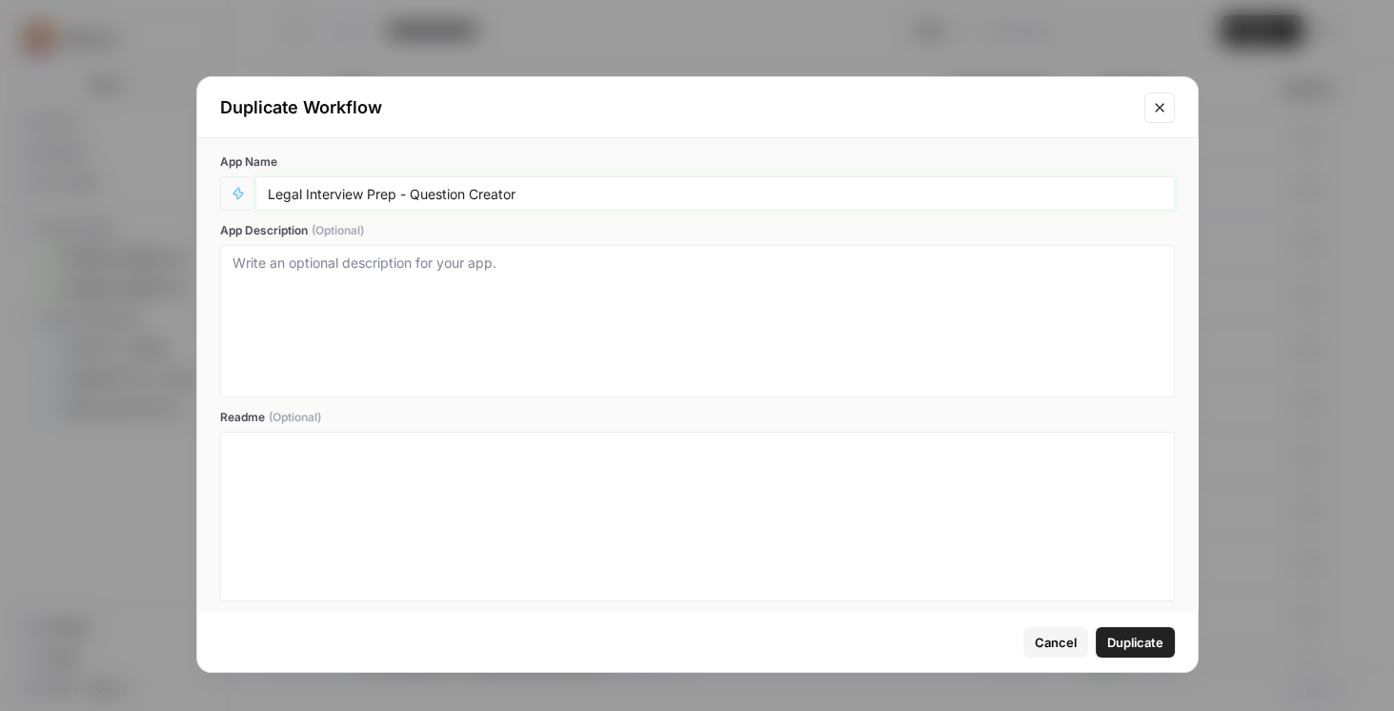
paste input "STAGING -"
type input "STAGING - Legal Interview Prep - Question Creator"
click at [1136, 637] on span "Duplicate" at bounding box center [1135, 641] width 56 height 19
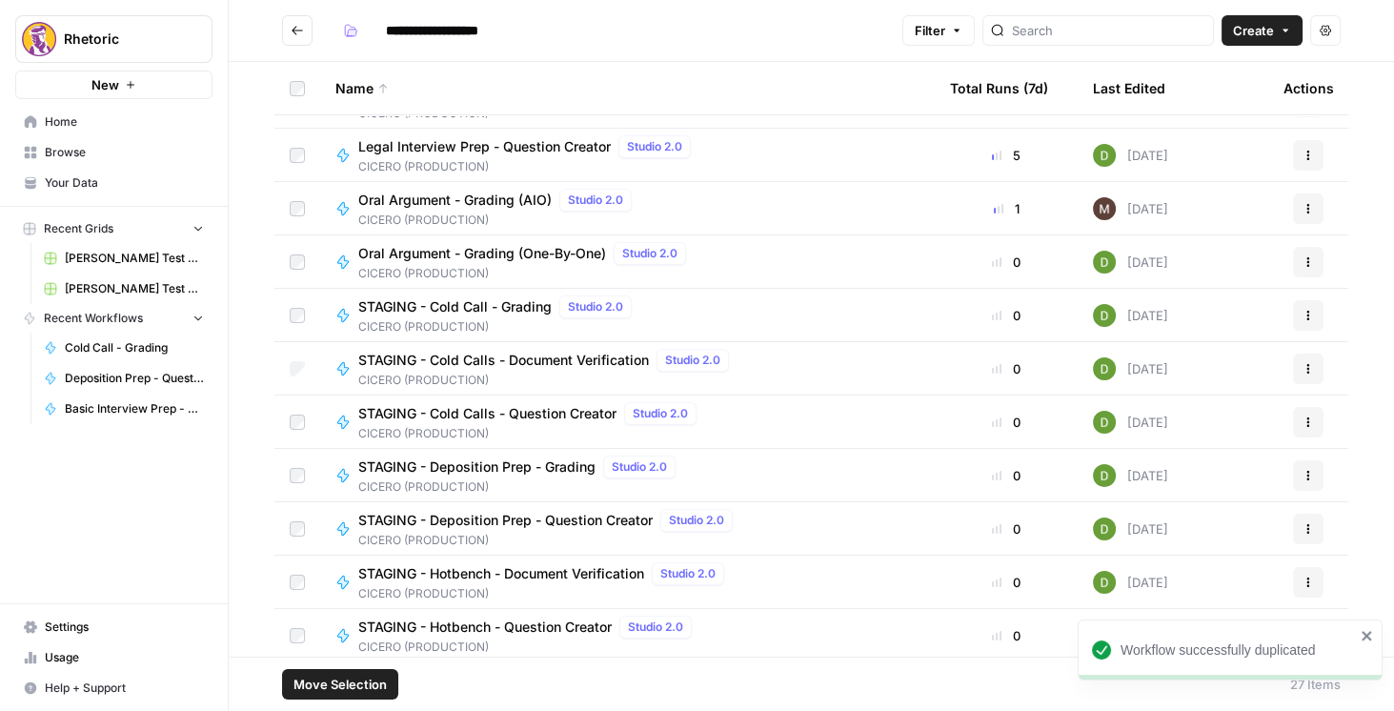
scroll to position [762, 0]
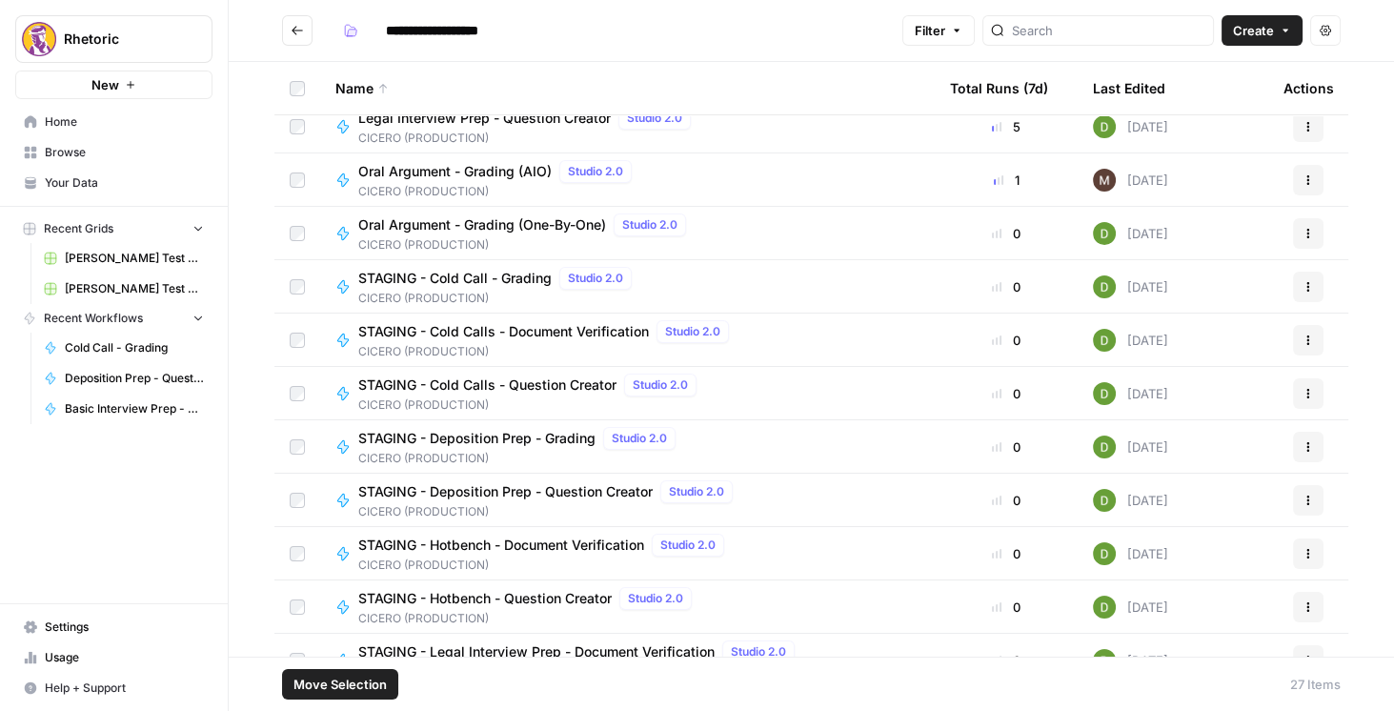
click at [305, 502] on td at bounding box center [297, 499] width 46 height 52
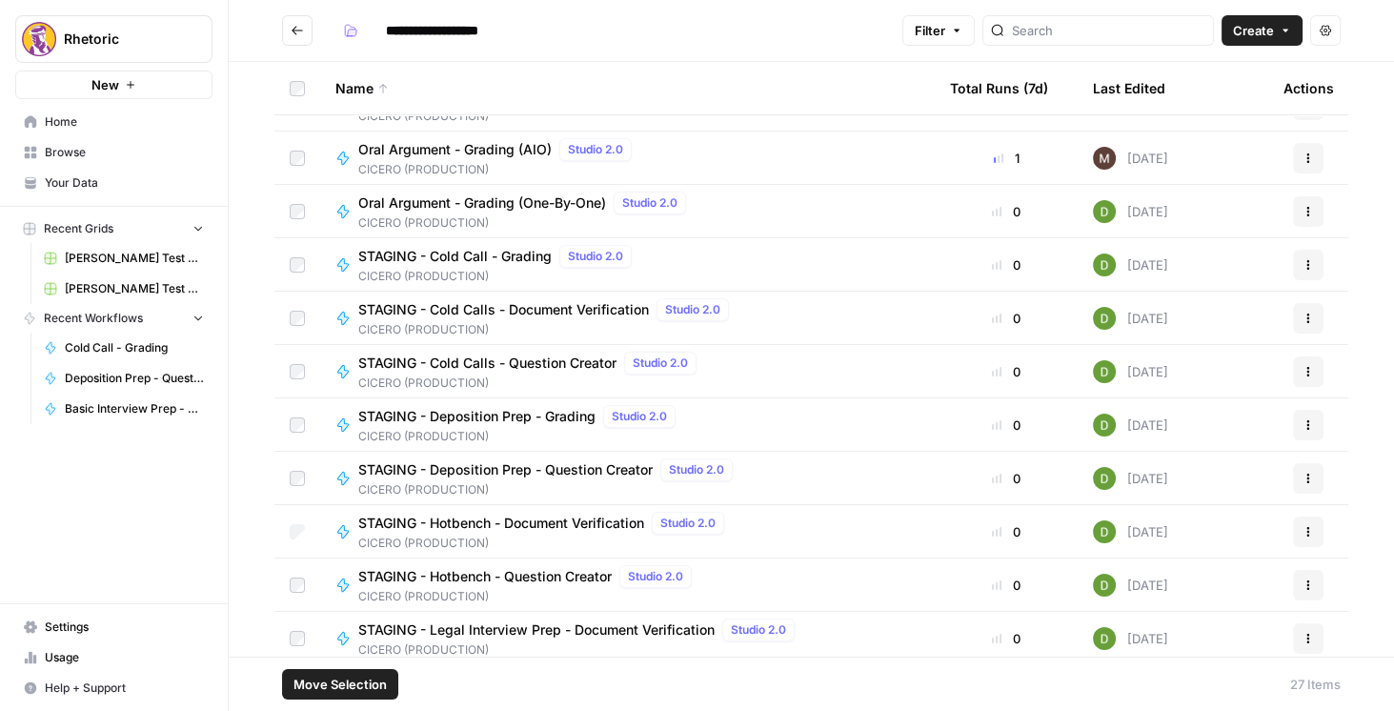
scroll to position [898, 0]
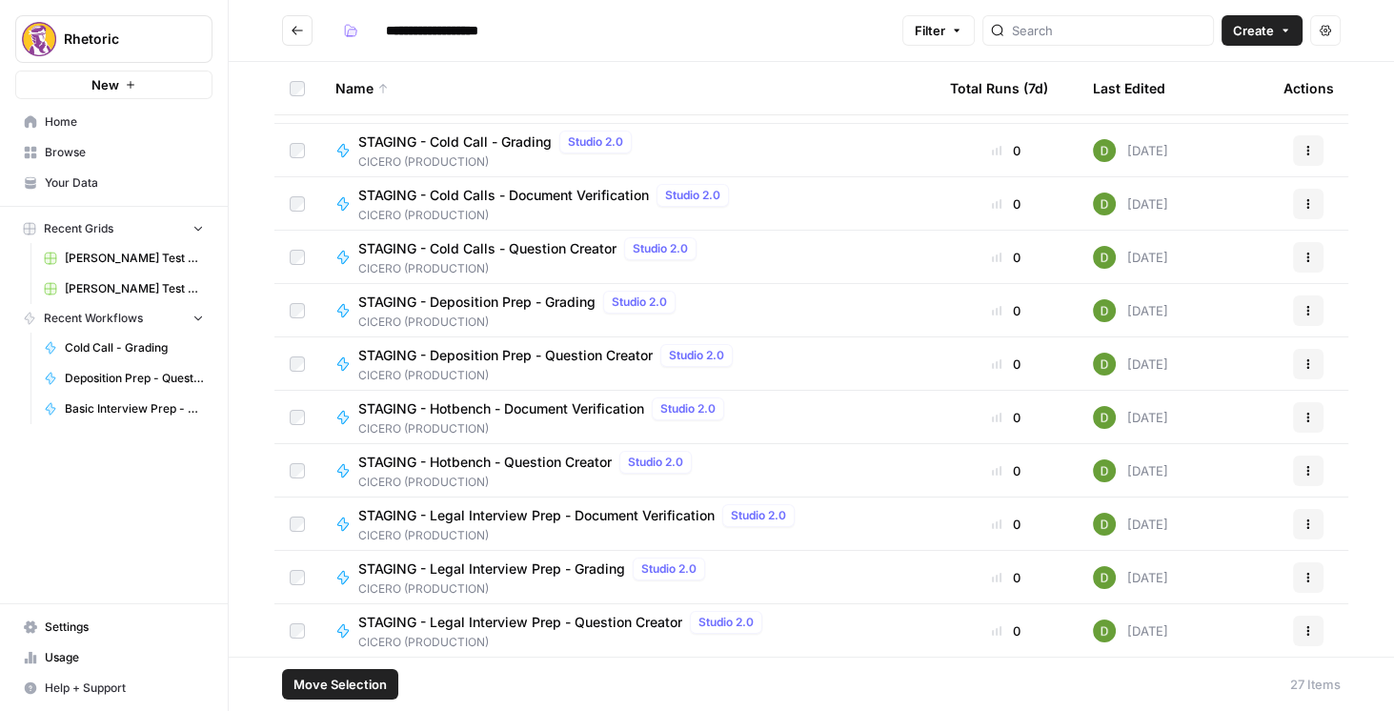
click at [345, 687] on span "Move Selection" at bounding box center [339, 683] width 93 height 19
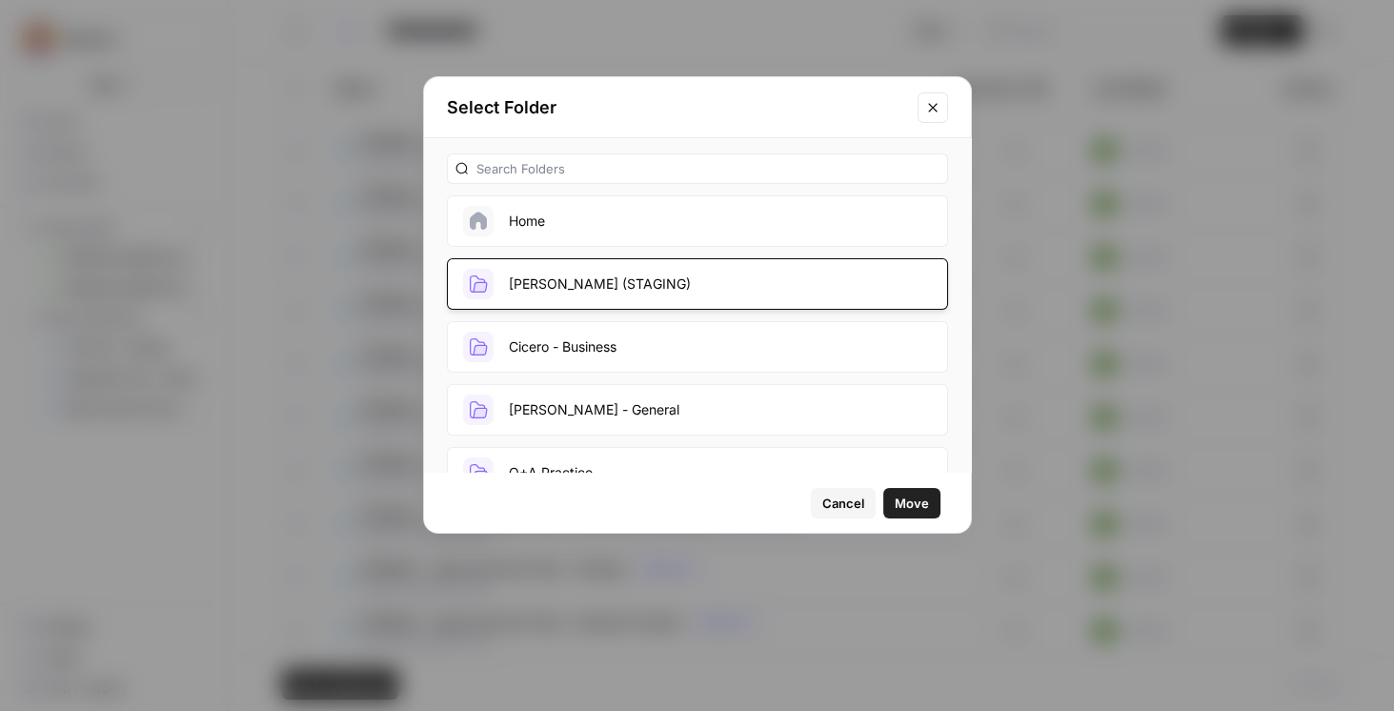
click at [574, 286] on button "[PERSON_NAME] (STAGING)" at bounding box center [697, 283] width 501 height 51
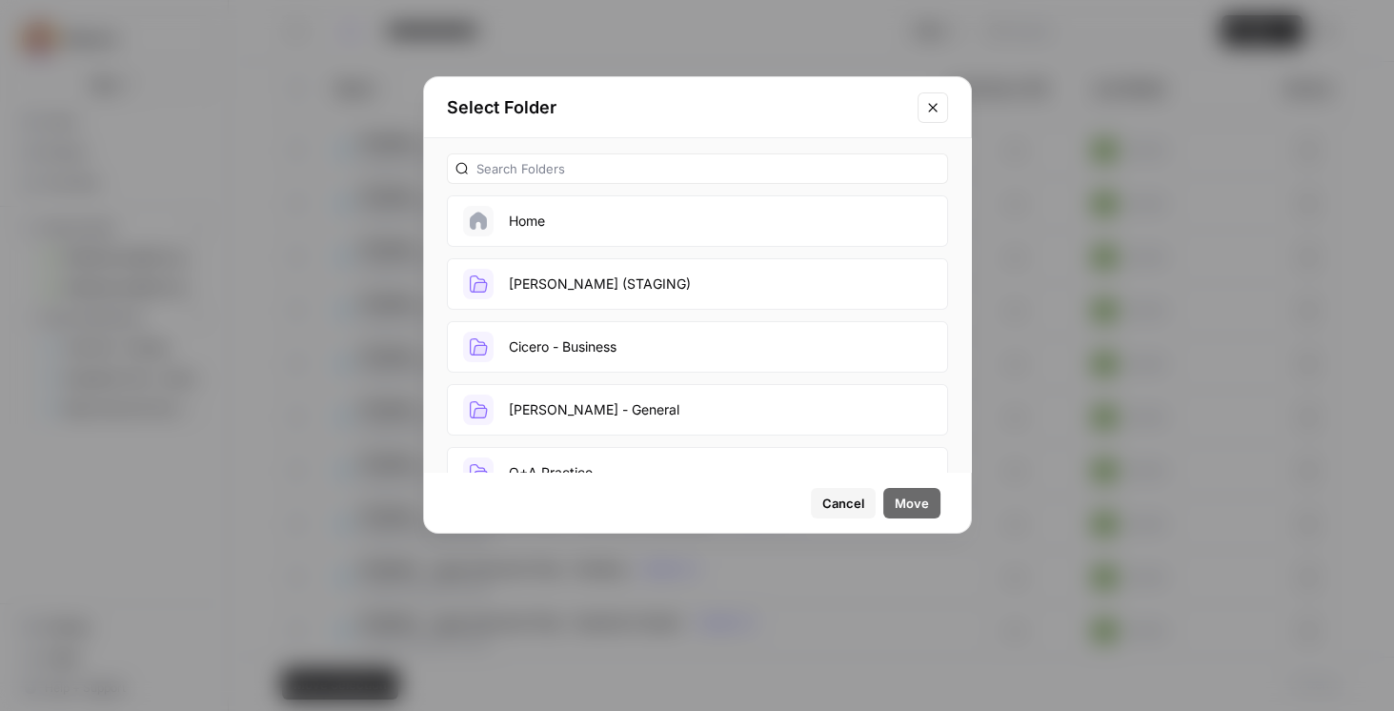
click at [605, 293] on button "[PERSON_NAME] (STAGING)" at bounding box center [697, 283] width 501 height 51
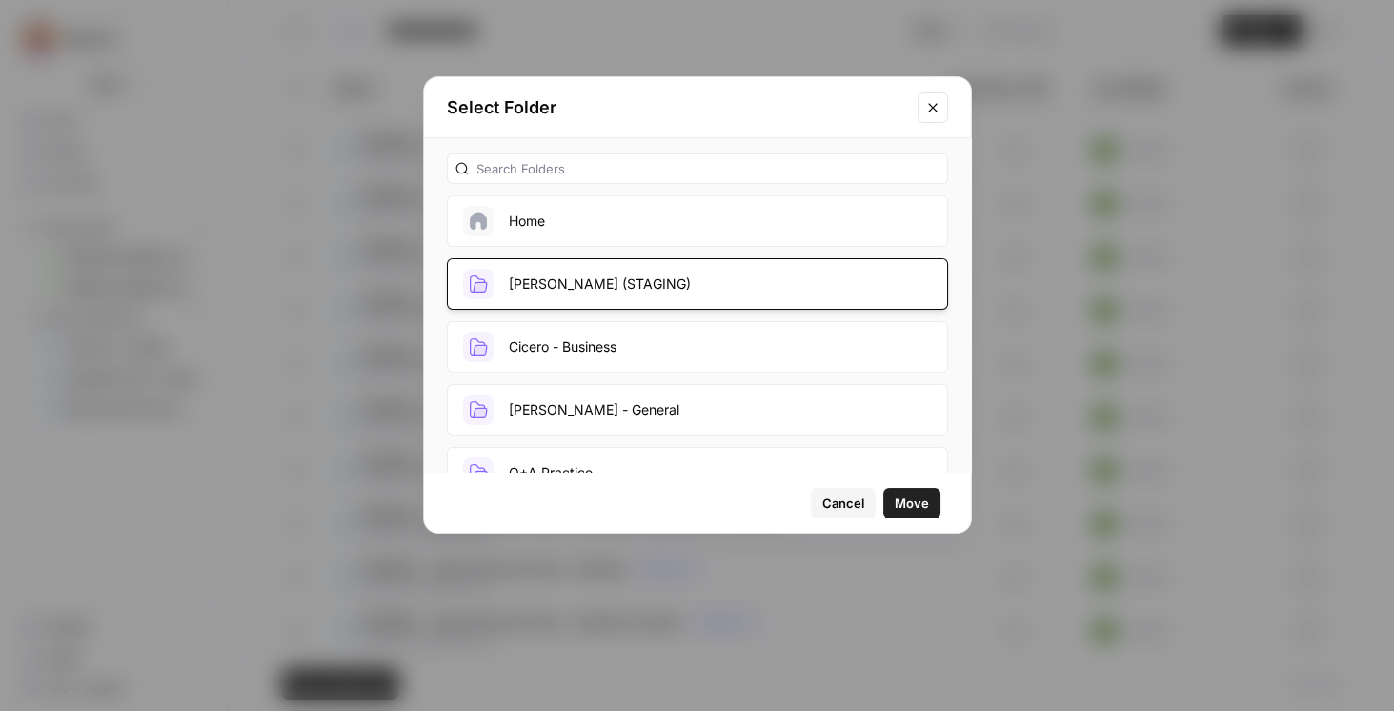
click at [917, 499] on span "Move" at bounding box center [911, 502] width 34 height 19
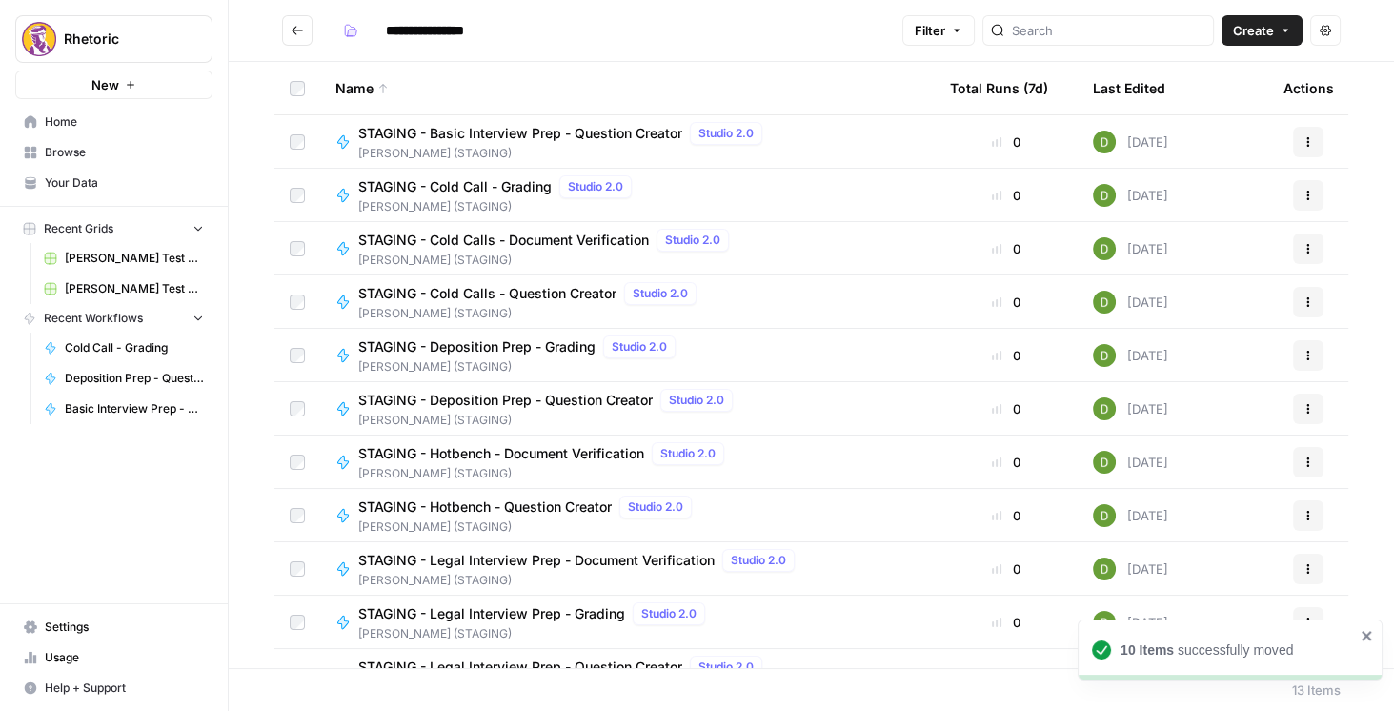
click at [301, 32] on icon "Go back" at bounding box center [297, 30] width 13 height 13
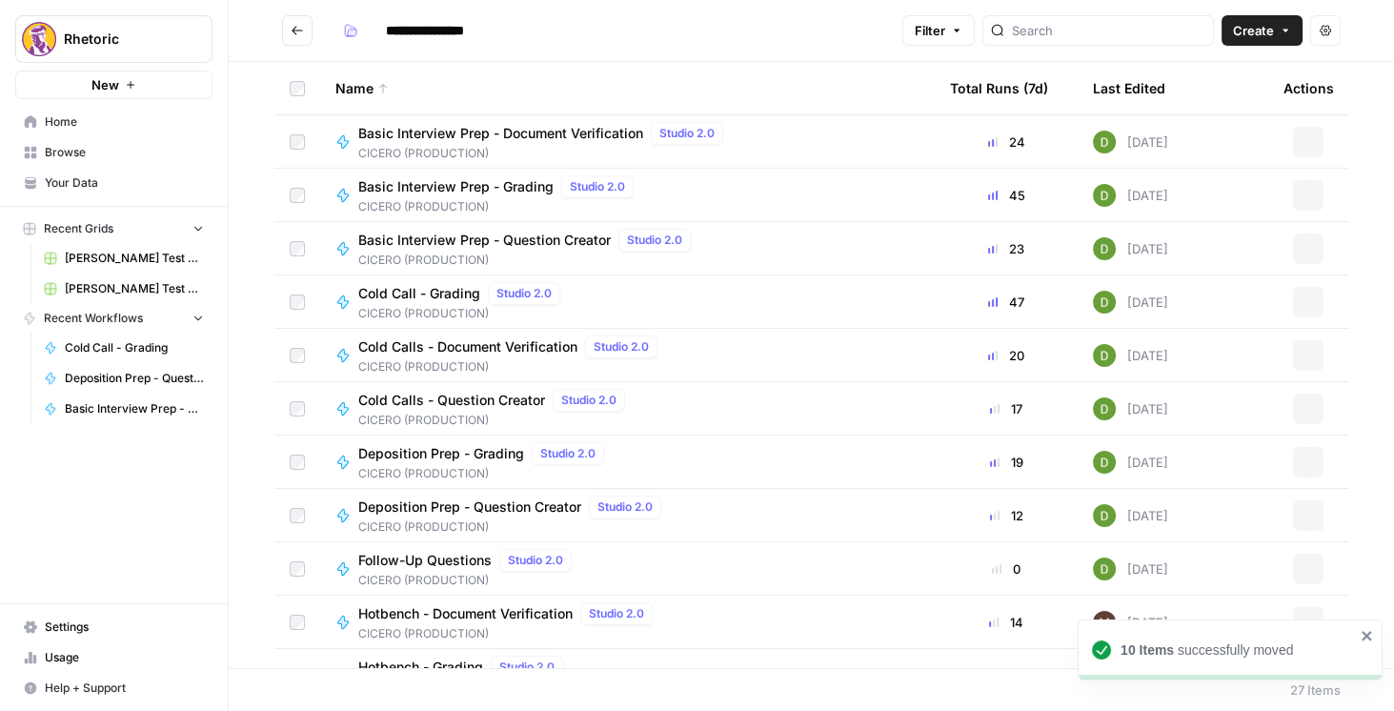
type input "**********"
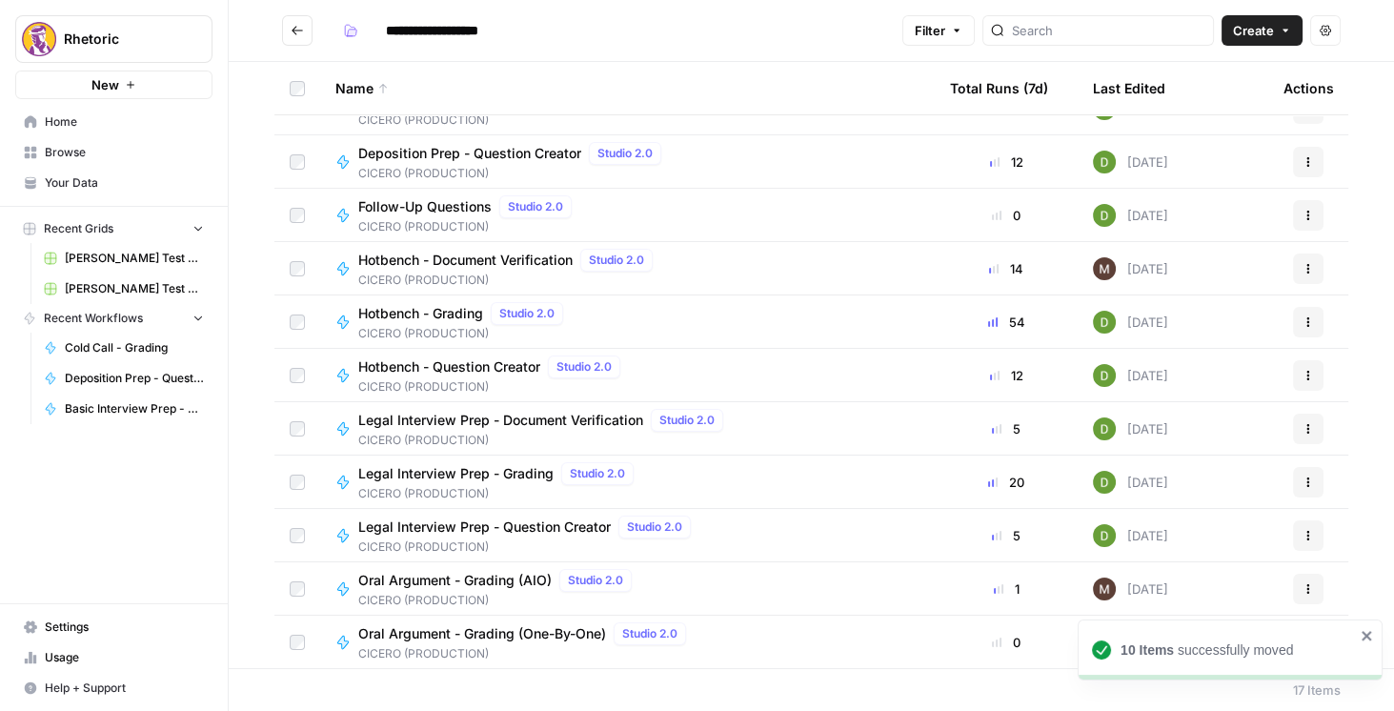
scroll to position [353, 0]
click at [1302, 590] on icon "button" at bounding box center [1307, 588] width 11 height 11
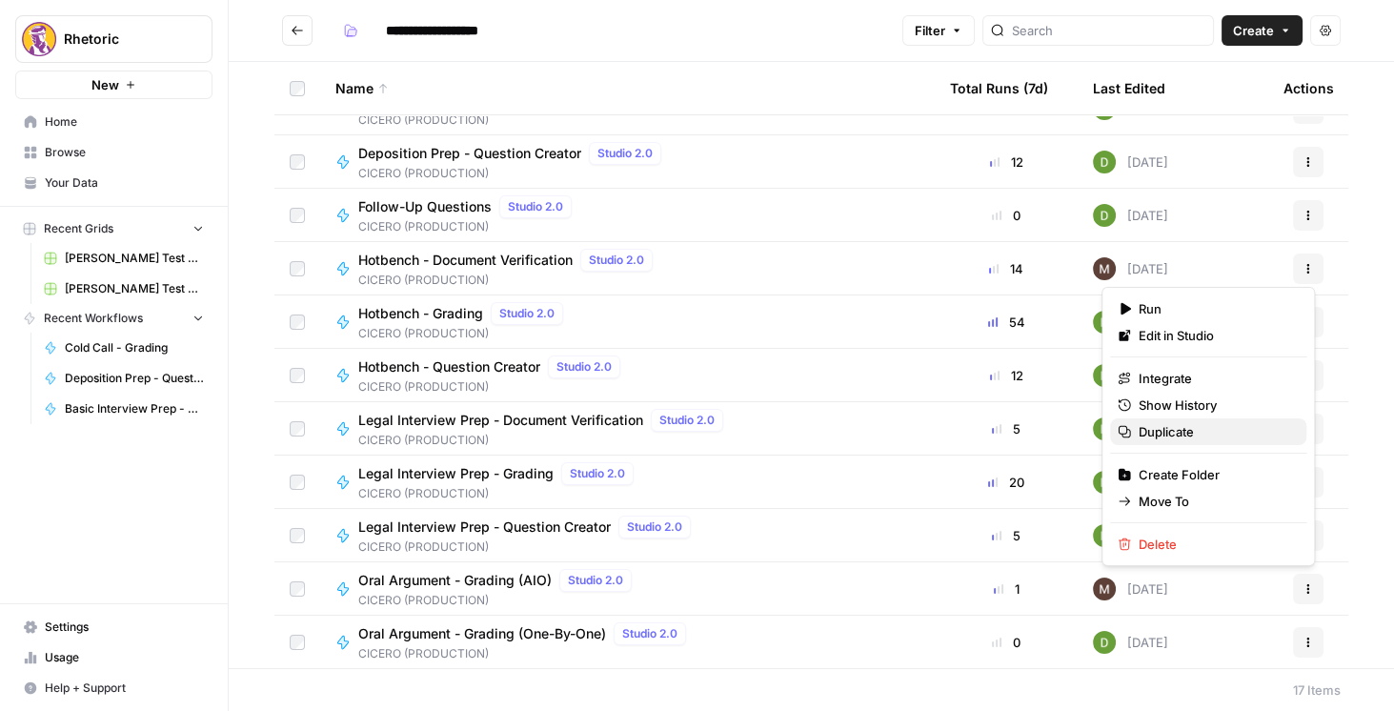
click at [1187, 436] on span "Duplicate" at bounding box center [1214, 431] width 152 height 19
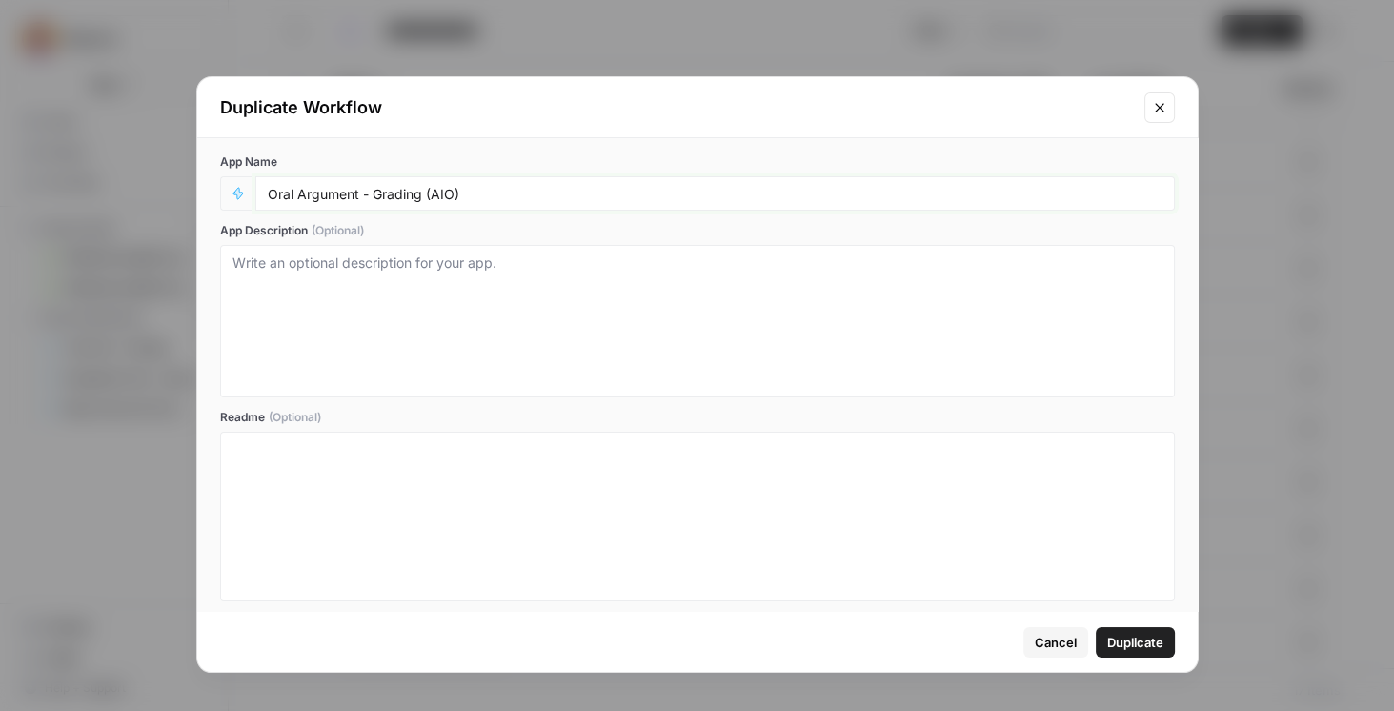
click at [268, 191] on input "Oral Argument - Grading (AIO)" at bounding box center [715, 193] width 894 height 17
paste input "STAGING -"
type input "STAGING - Oral Argument - Grading (AIO)"
click at [1115, 639] on span "Duplicate" at bounding box center [1135, 641] width 56 height 19
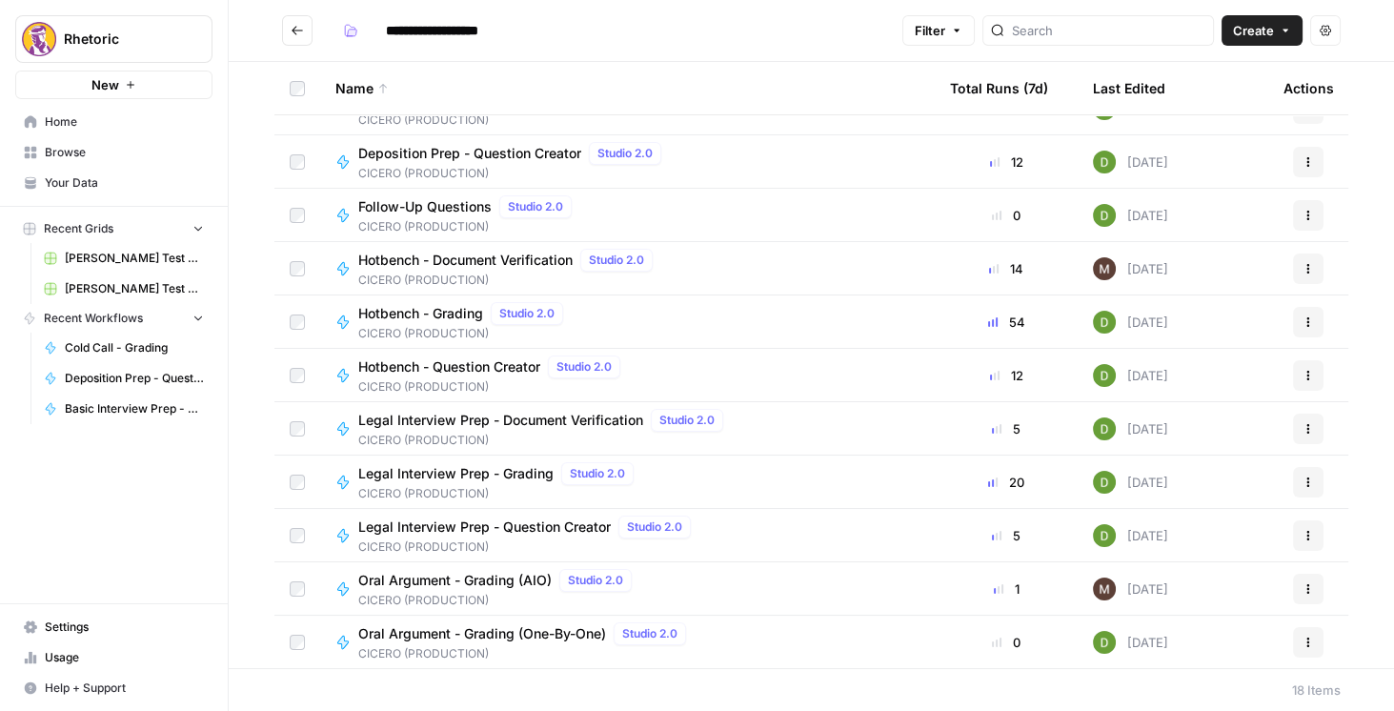
click at [494, 573] on span "Oral Argument - Grading (AIO)" at bounding box center [454, 580] width 193 height 19
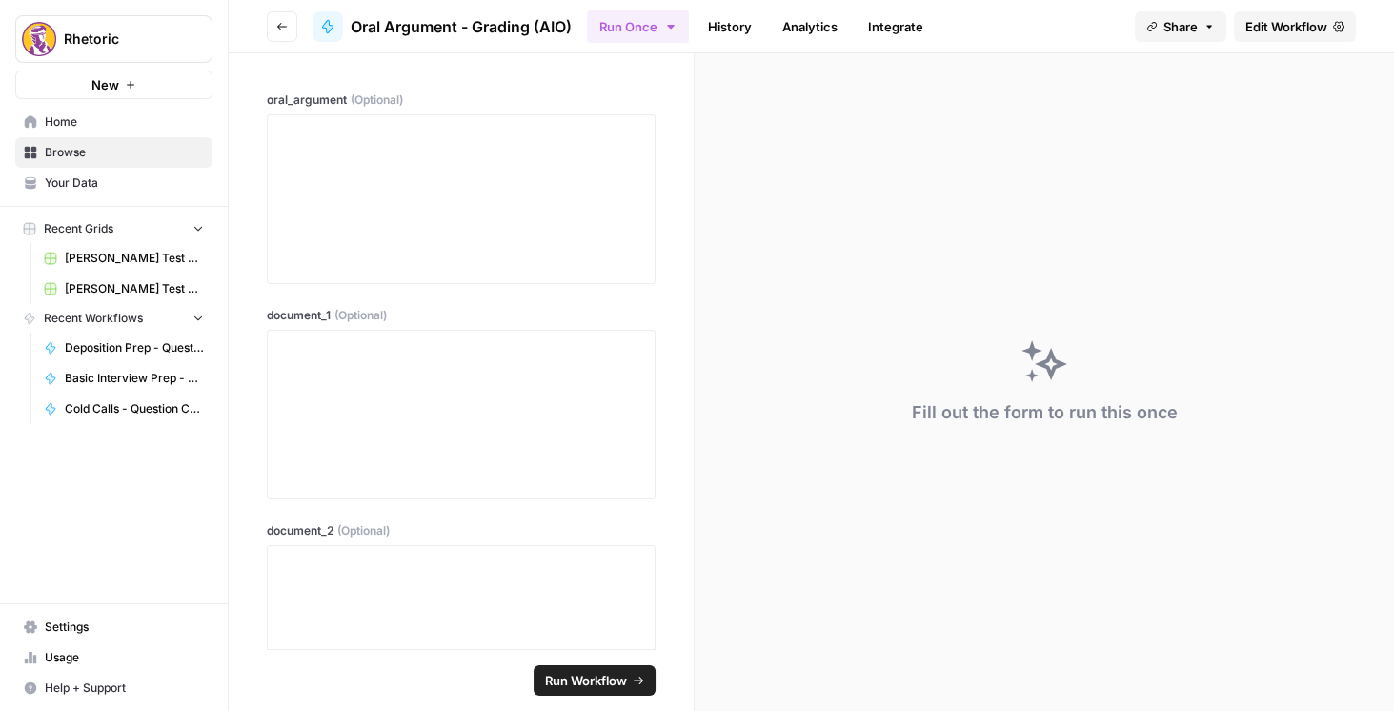
click at [1255, 22] on span "Edit Workflow" at bounding box center [1286, 26] width 82 height 19
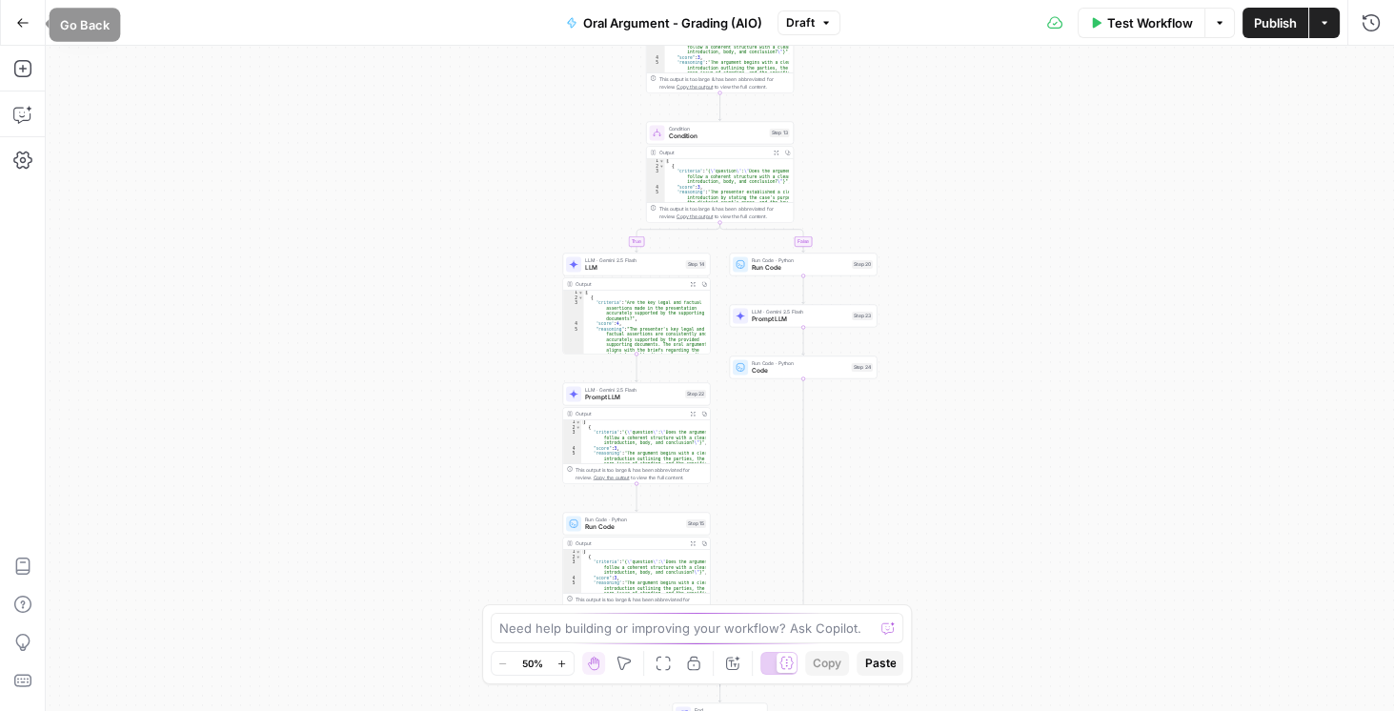
click at [20, 21] on icon "button" at bounding box center [22, 22] width 13 height 13
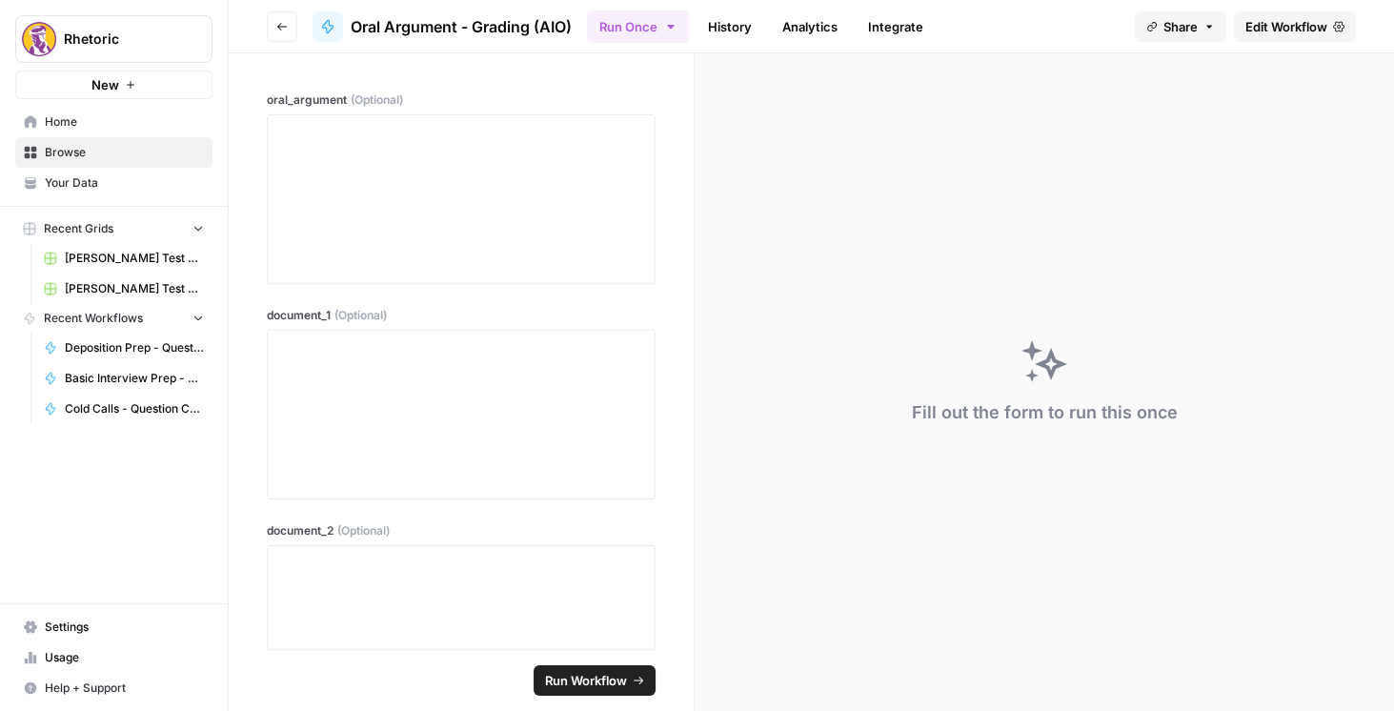
click at [282, 30] on icon "button" at bounding box center [281, 26] width 11 height 11
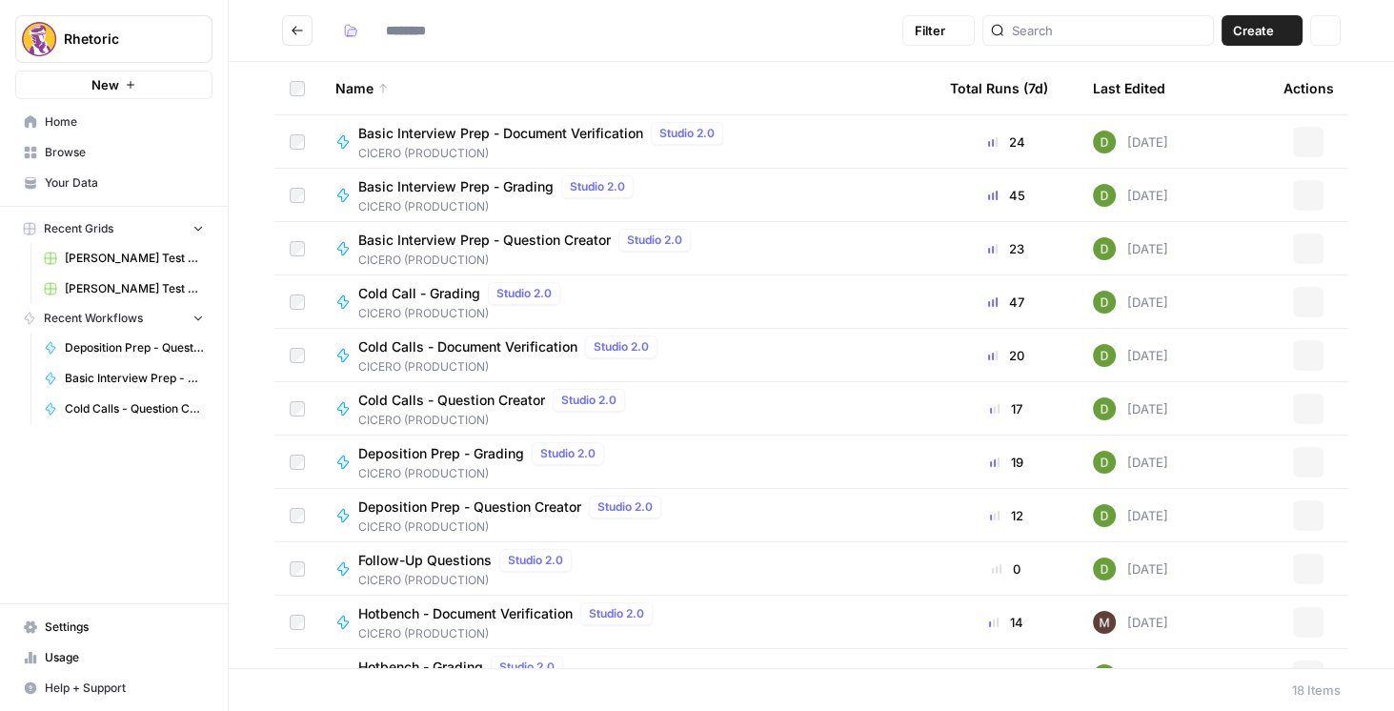
type input "**********"
click at [291, 41] on button "Go back" at bounding box center [297, 30] width 30 height 30
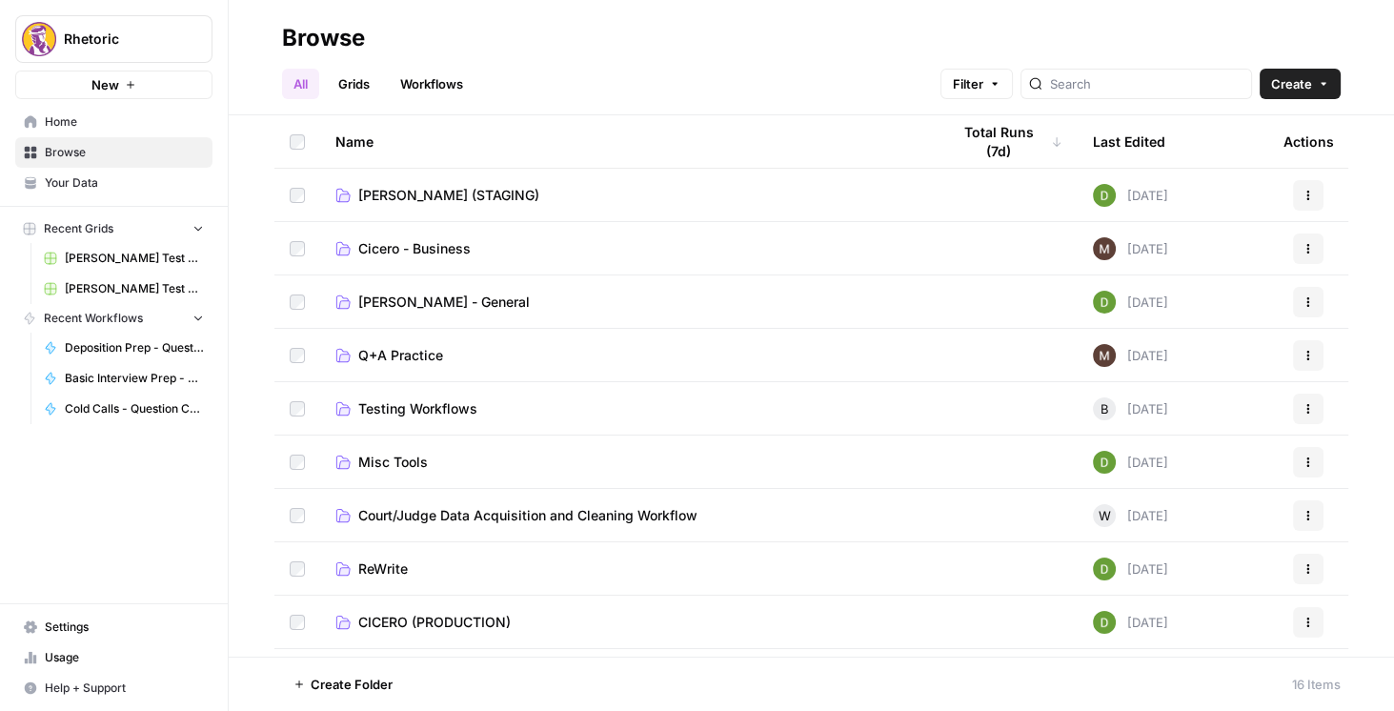
click at [410, 196] on span "[PERSON_NAME] (STAGING)" at bounding box center [448, 195] width 181 height 19
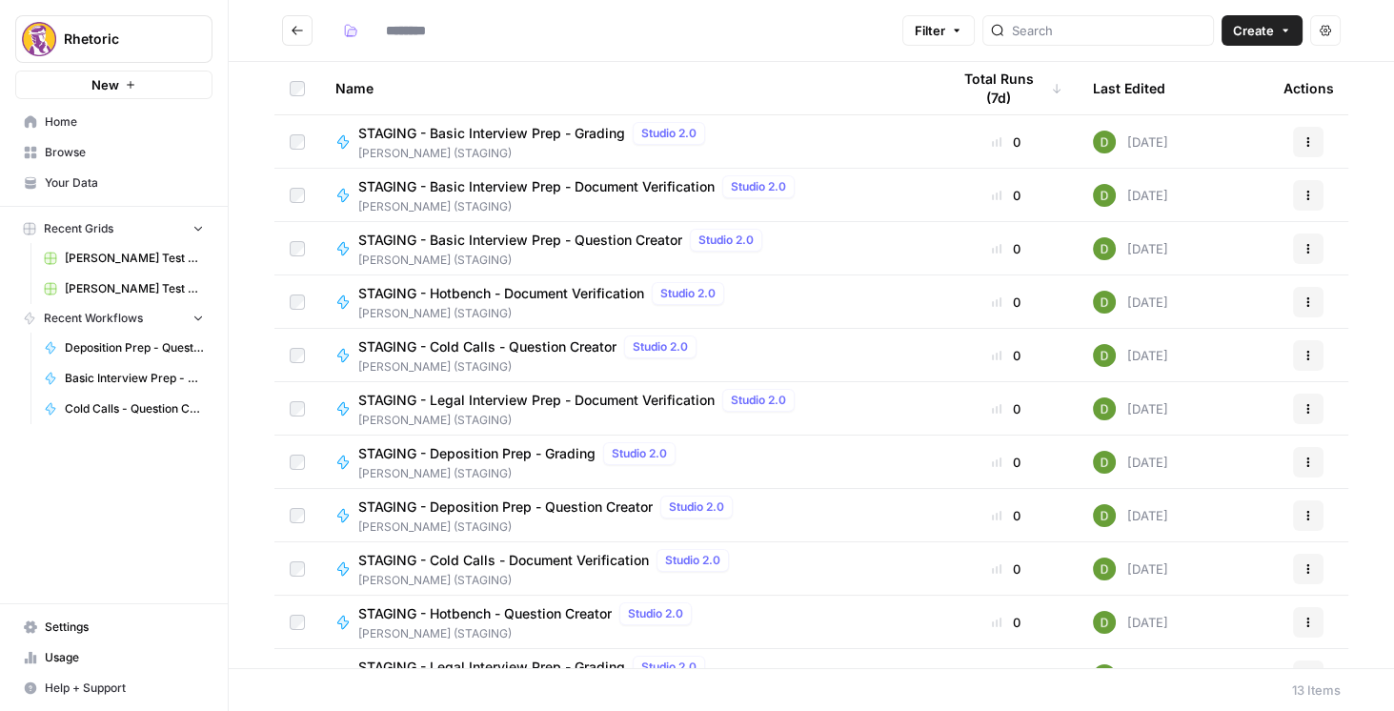
type input "**********"
click at [300, 37] on button "Go back" at bounding box center [297, 30] width 30 height 30
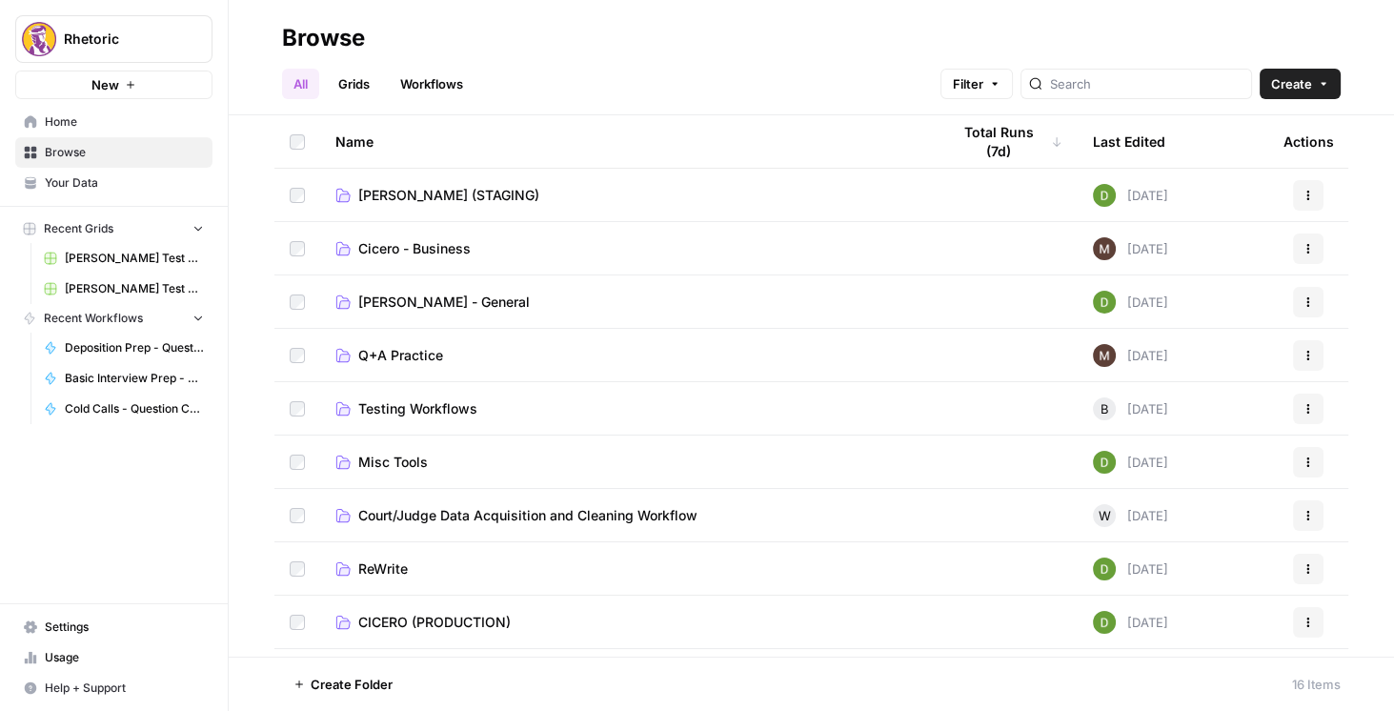
click at [418, 619] on span "CICERO (PRODUCTION)" at bounding box center [434, 621] width 152 height 19
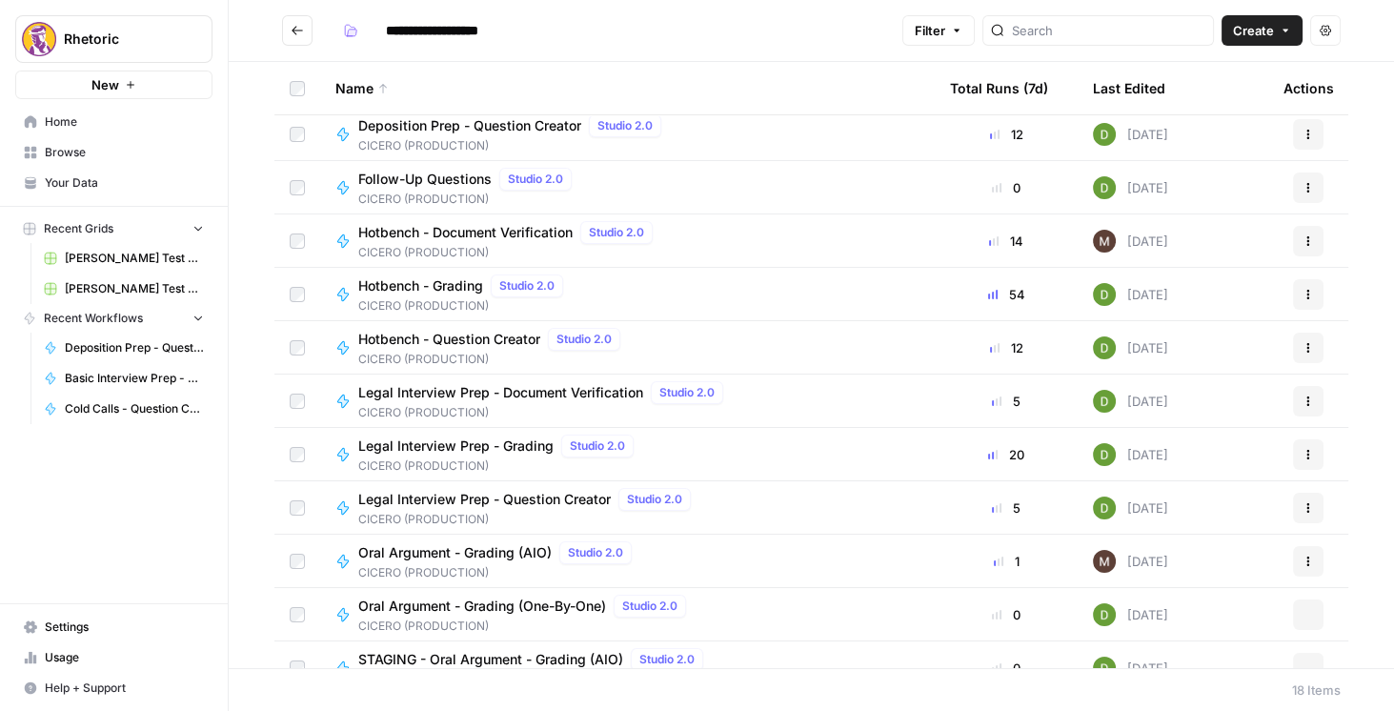
scroll to position [407, 0]
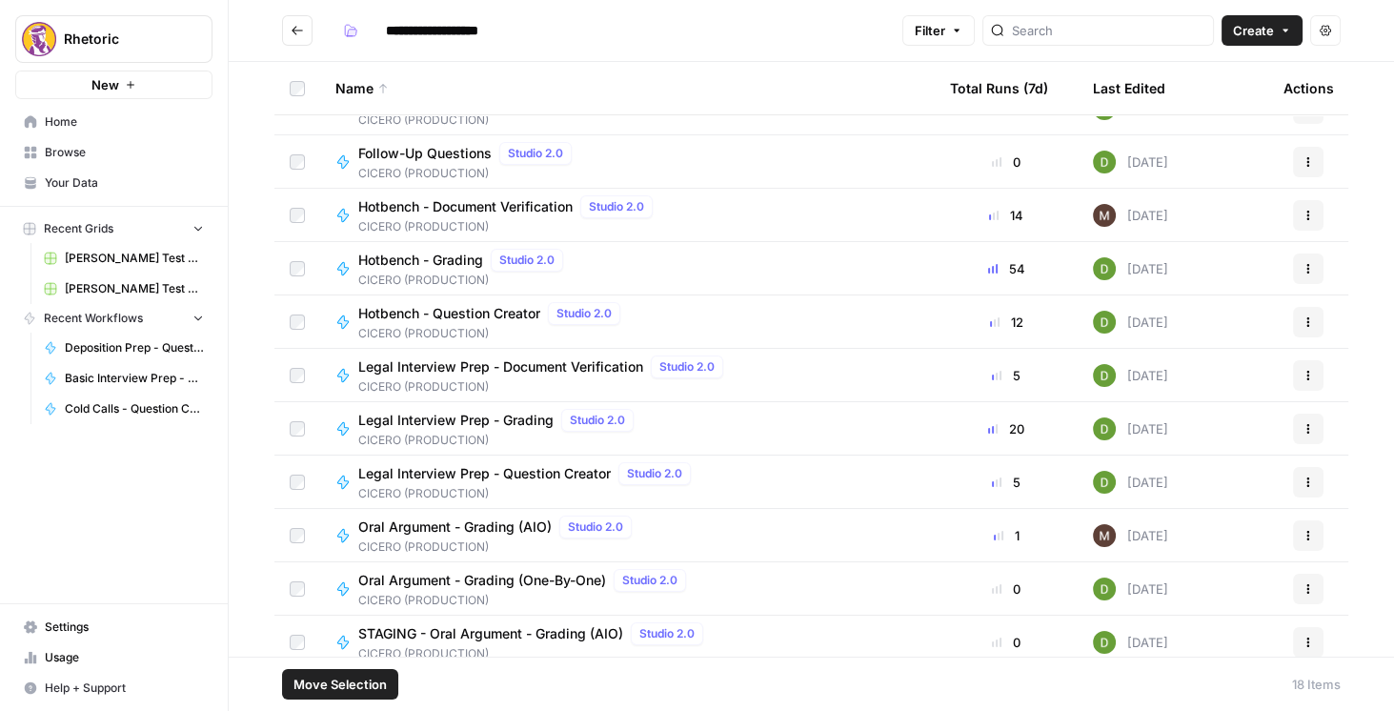
click at [386, 682] on button "Move Selection" at bounding box center [340, 684] width 116 height 30
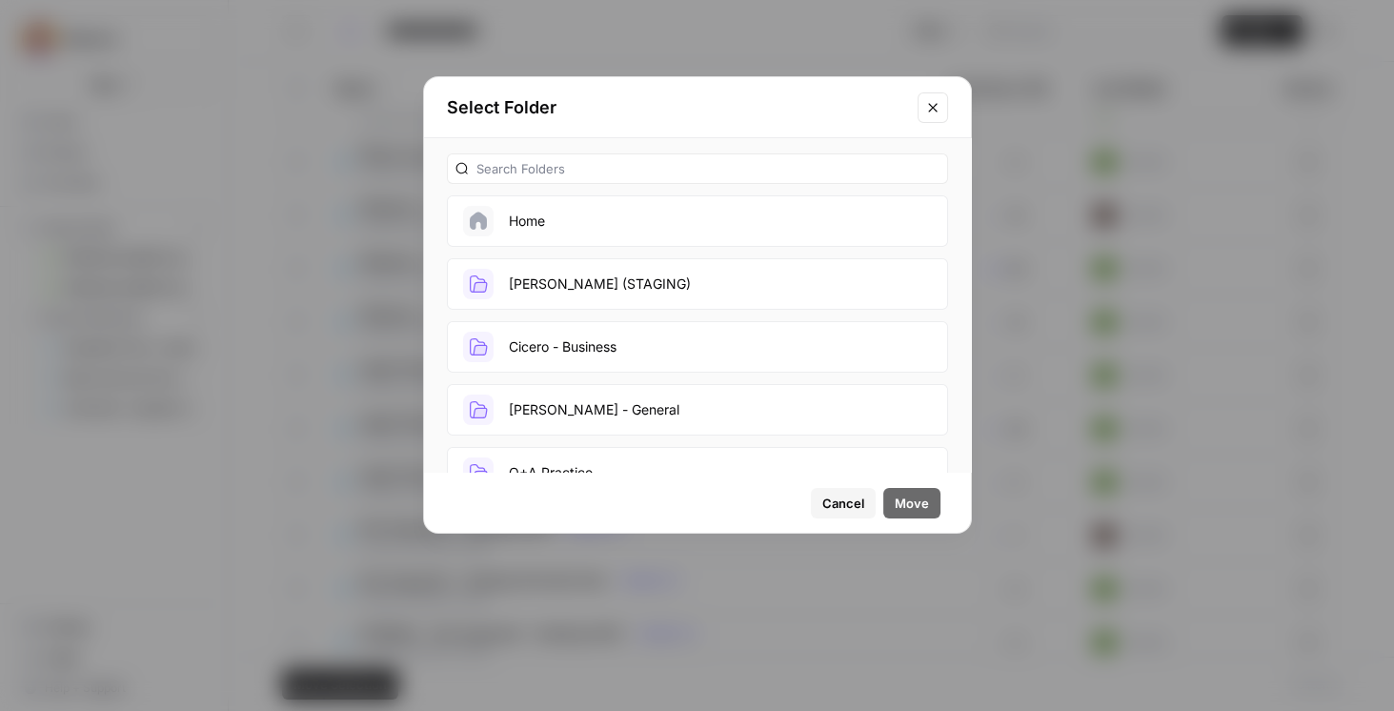
click at [614, 294] on button "[PERSON_NAME] (STAGING)" at bounding box center [697, 283] width 501 height 51
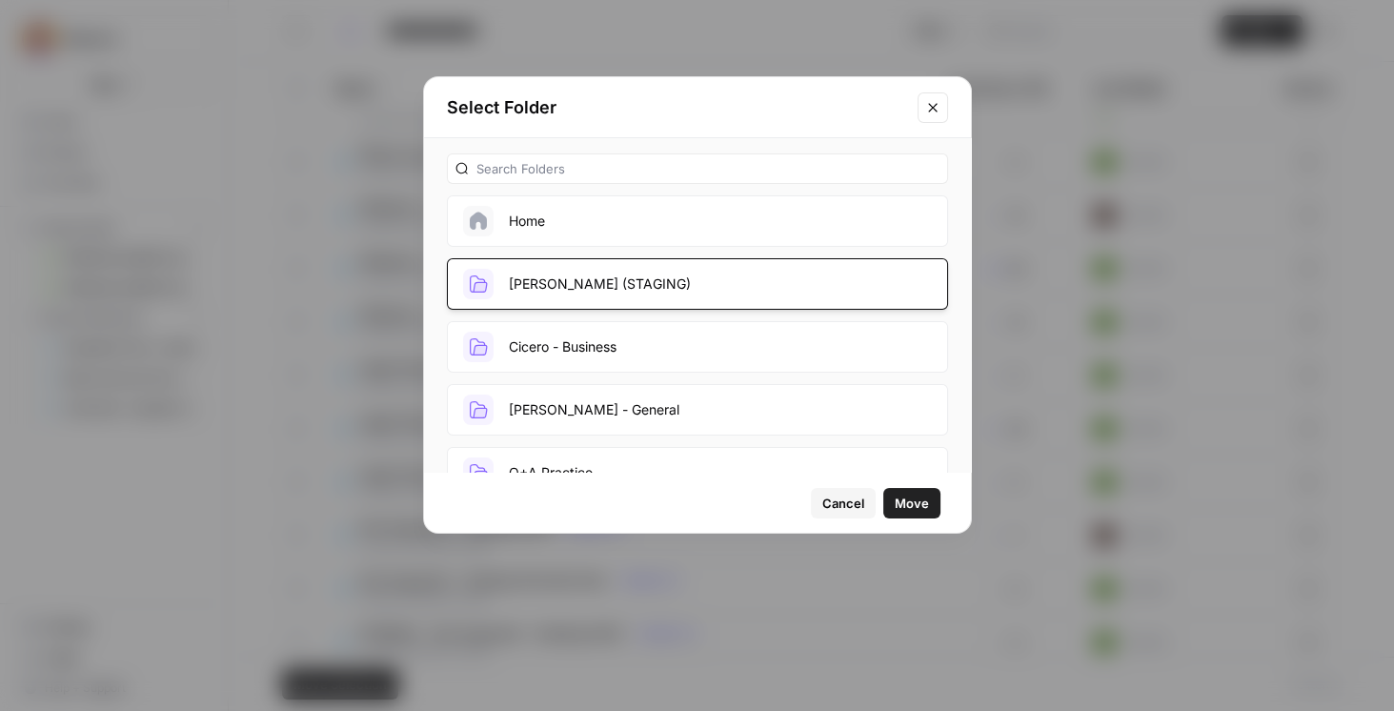
click at [930, 505] on button "Move" at bounding box center [911, 503] width 57 height 30
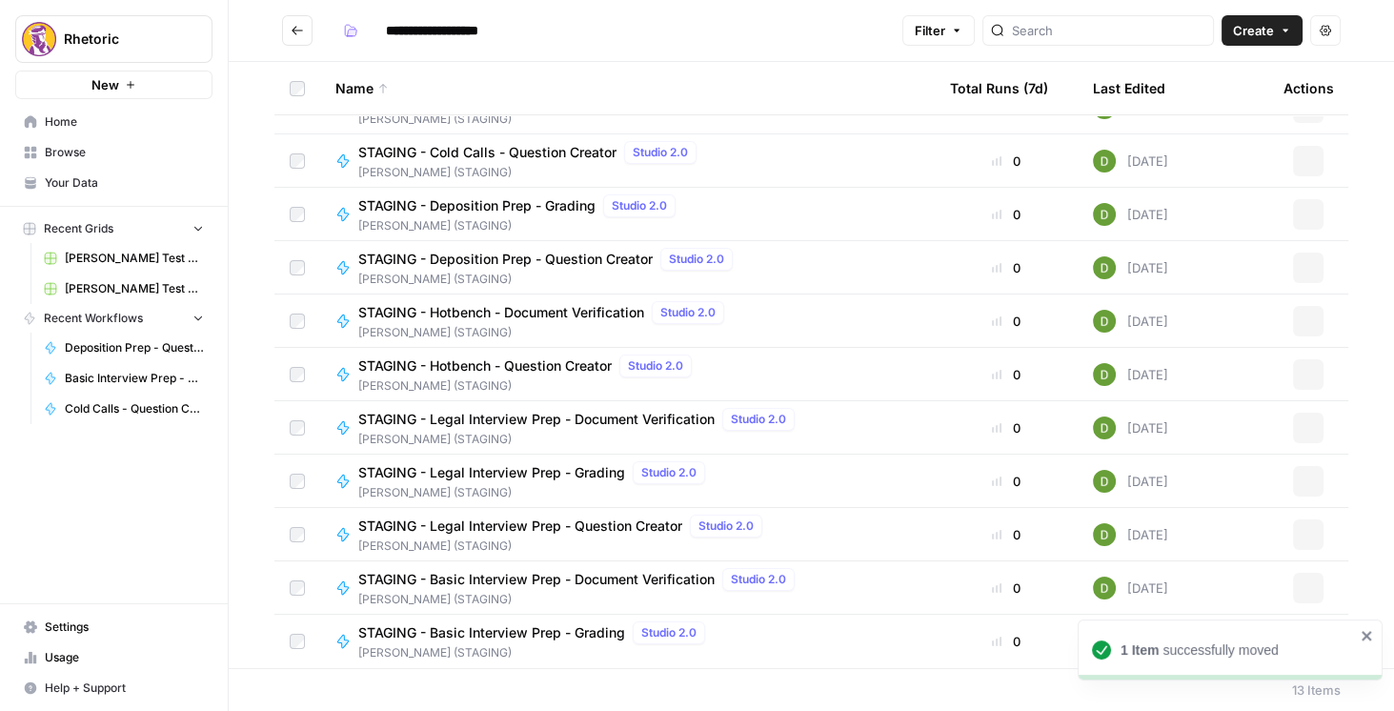
scroll to position [140, 0]
click at [299, 30] on icon "Go back" at bounding box center [297, 30] width 13 height 13
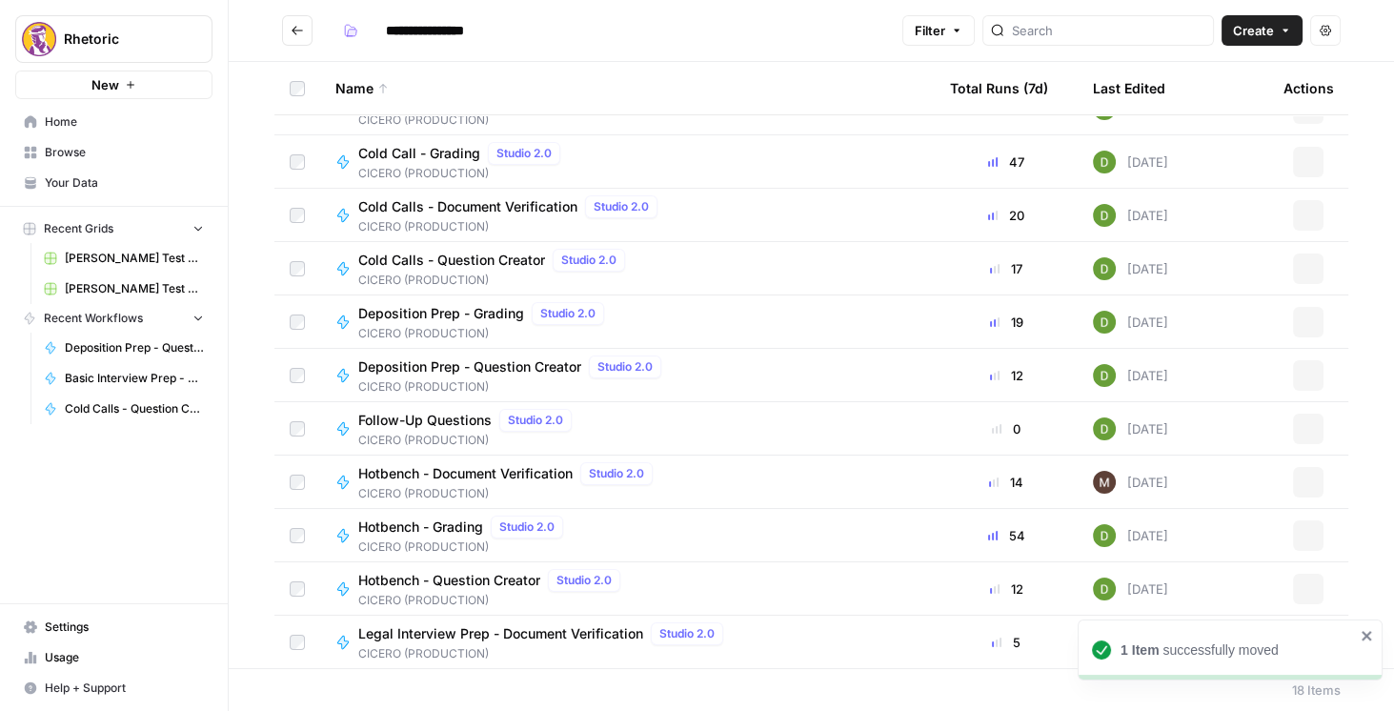
type input "**********"
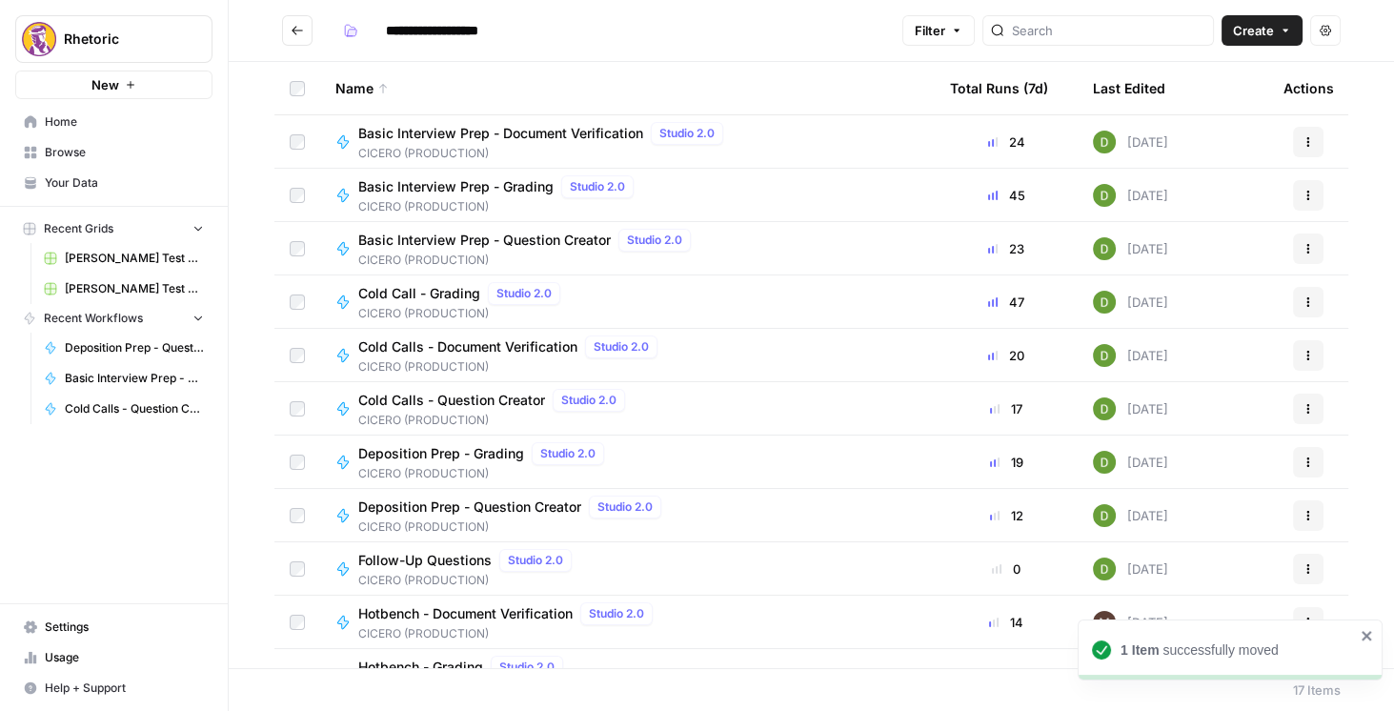
scroll to position [353, 0]
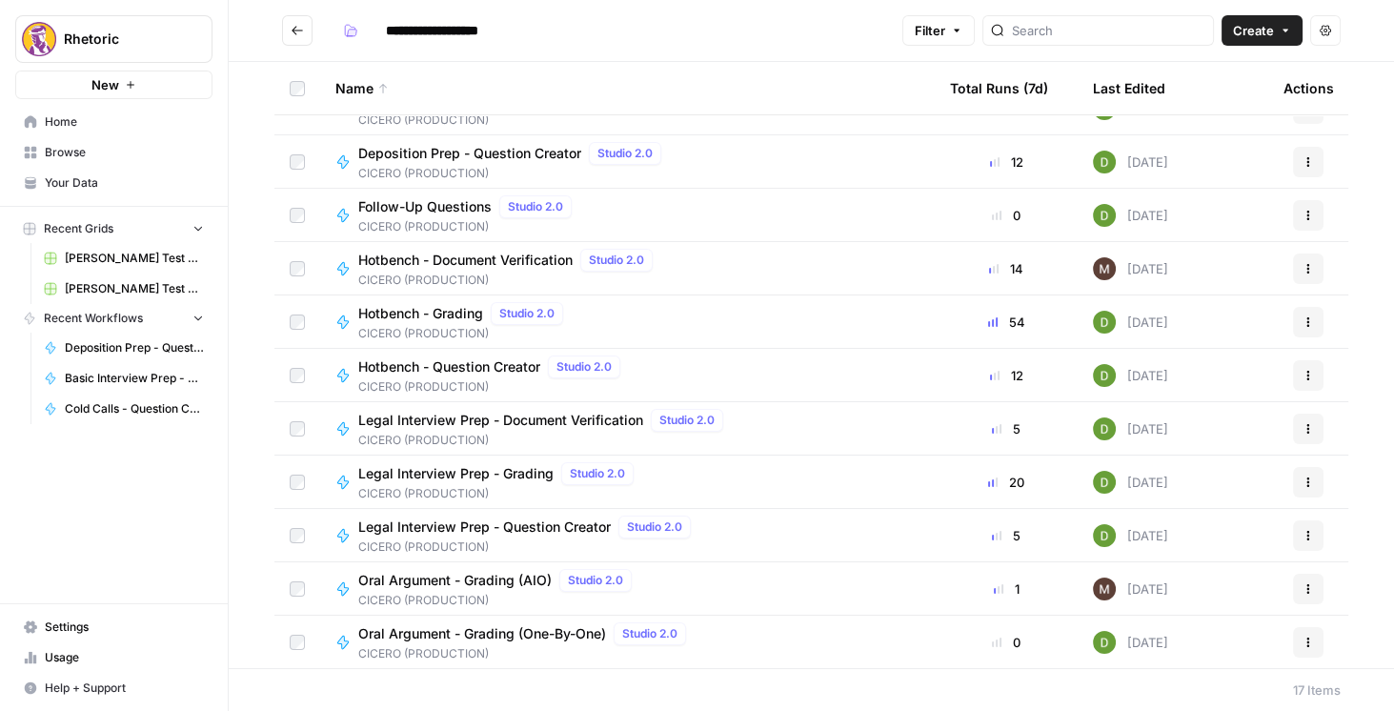
click at [299, 27] on icon "Go back" at bounding box center [297, 30] width 13 height 13
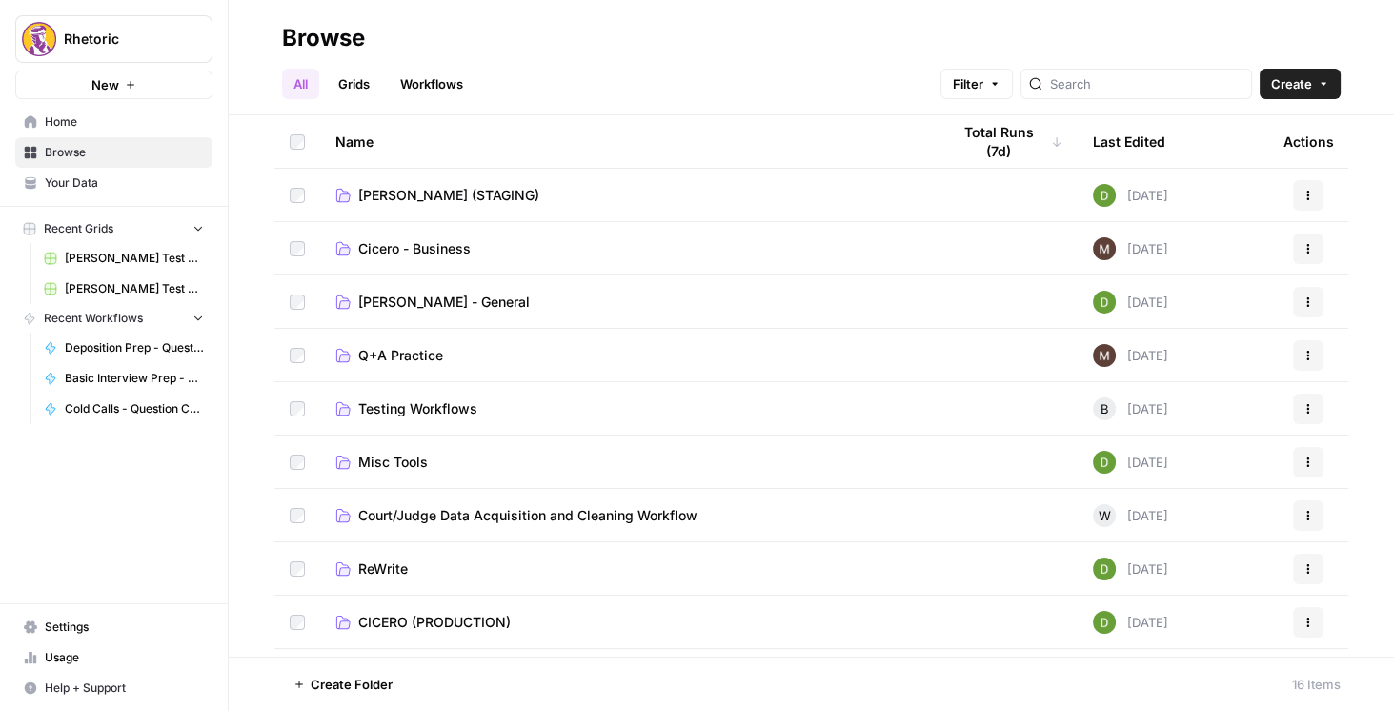
click at [392, 201] on span "[PERSON_NAME] (STAGING)" at bounding box center [448, 195] width 181 height 19
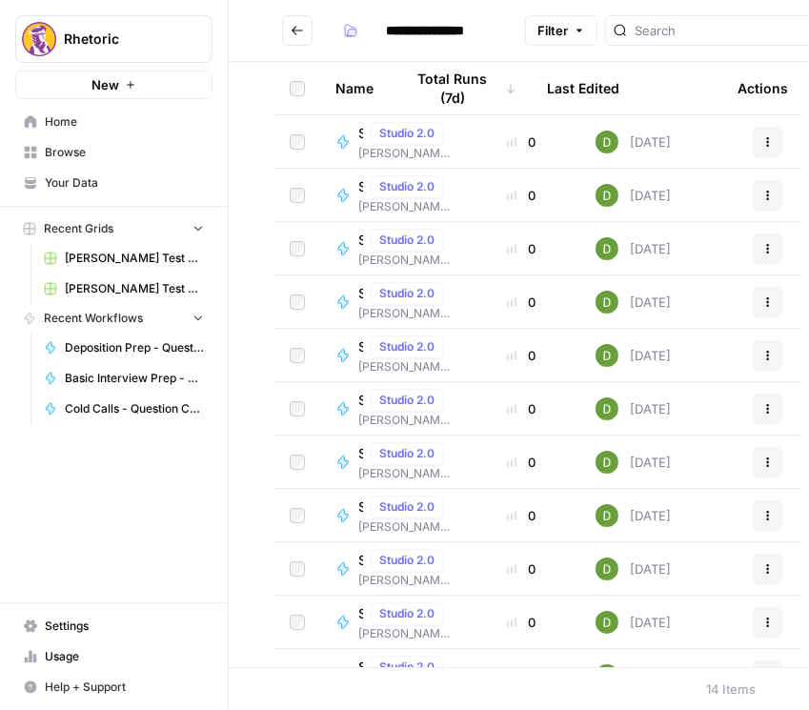
click at [762, 146] on icon "button" at bounding box center [767, 141] width 11 height 11
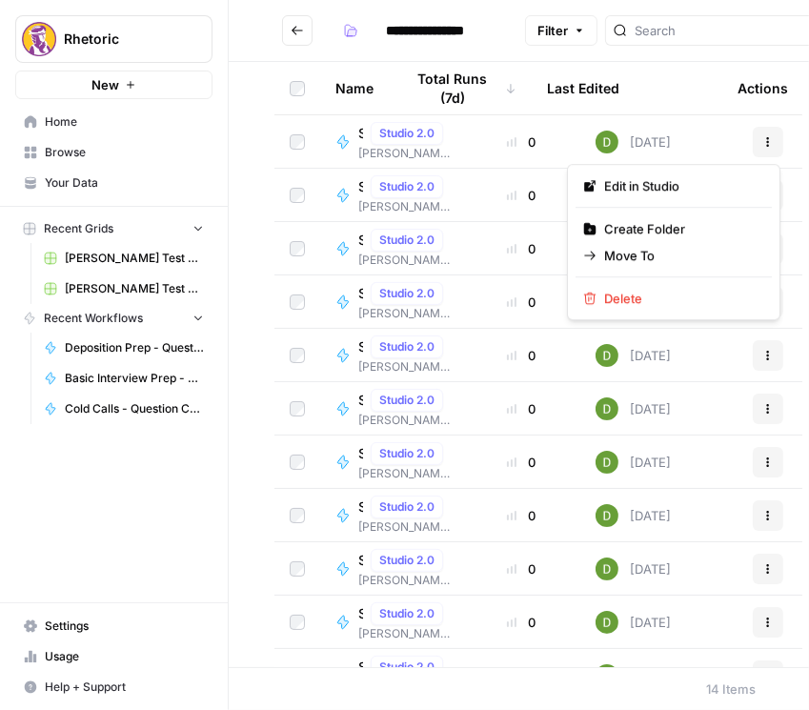
click at [716, 135] on td "[DATE]" at bounding box center [656, 141] width 153 height 52
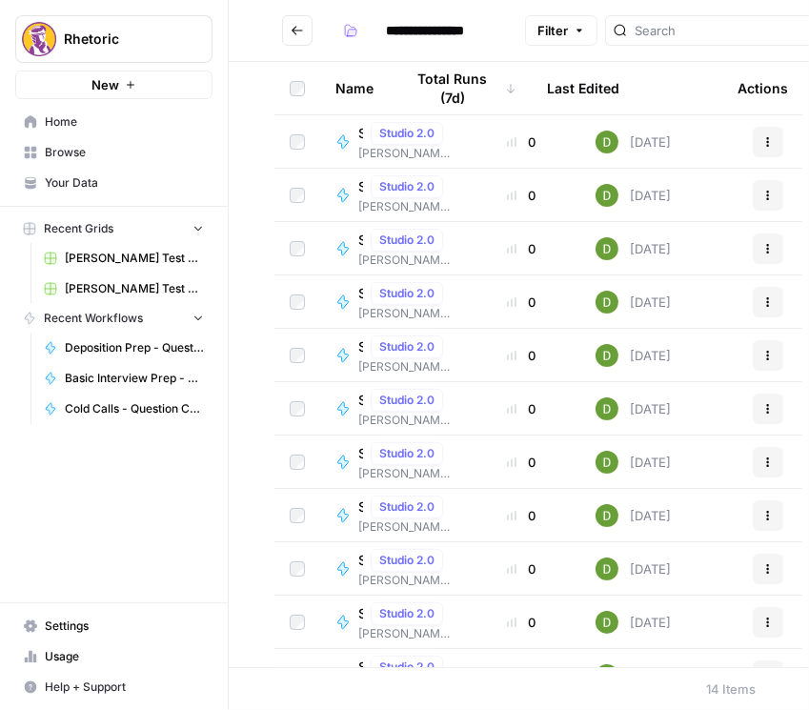
click at [387, 135] on span "Studio 2.0" at bounding box center [406, 133] width 55 height 17
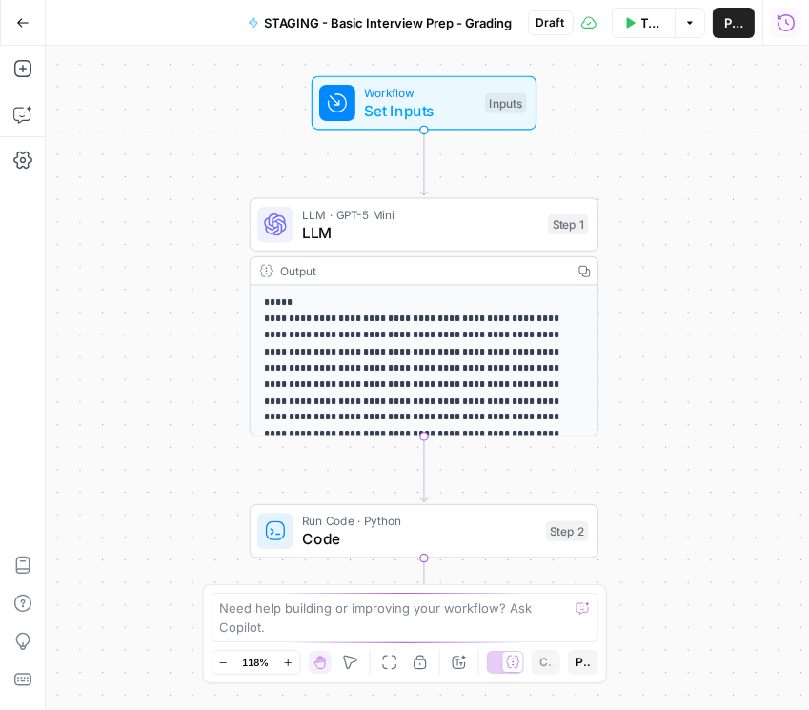
click at [780, 23] on icon "button" at bounding box center [785, 22] width 19 height 19
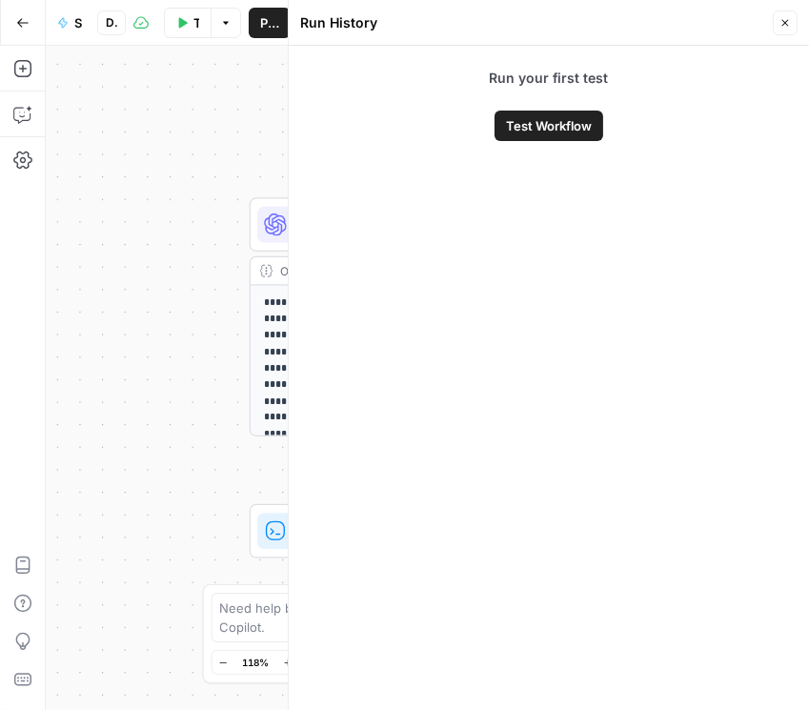
click at [784, 21] on icon "button" at bounding box center [784, 22] width 11 height 11
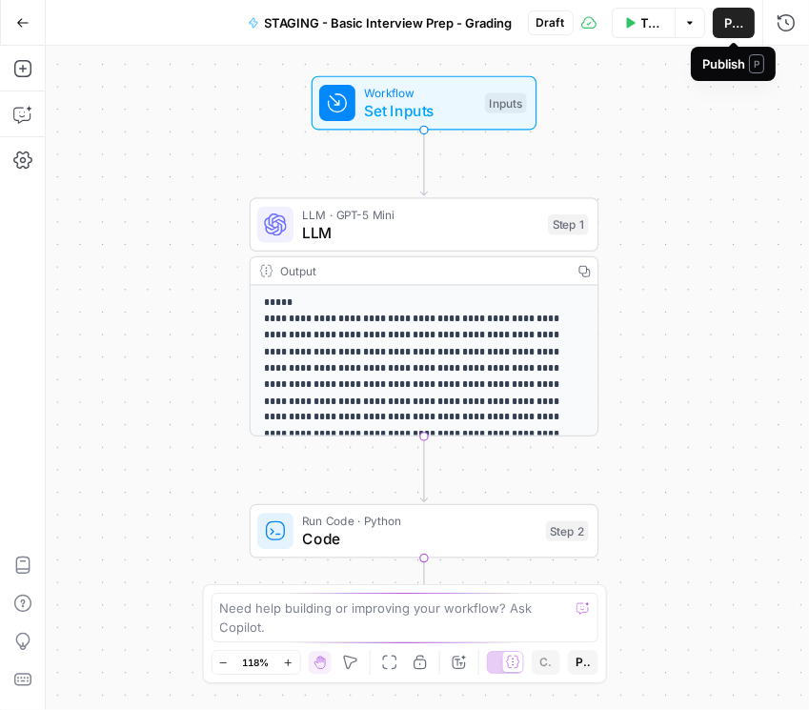
click at [696, 29] on button "Options" at bounding box center [689, 23] width 30 height 30
click at [729, 21] on span "Publish" at bounding box center [733, 22] width 19 height 19
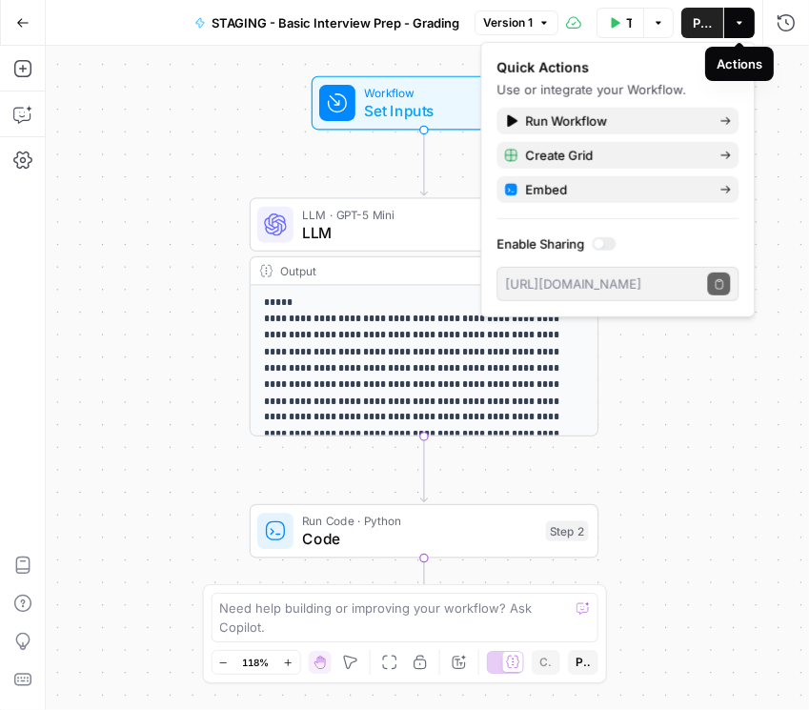
click at [745, 32] on button "Actions" at bounding box center [739, 23] width 30 height 30
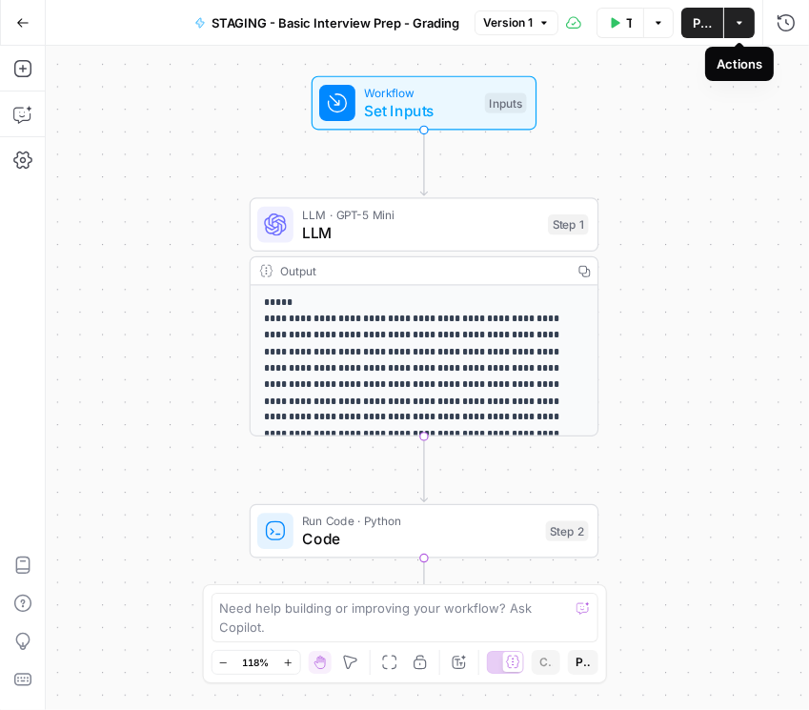
click at [742, 32] on button "Actions" at bounding box center [739, 23] width 30 height 30
click at [27, 25] on icon "button" at bounding box center [22, 22] width 13 height 13
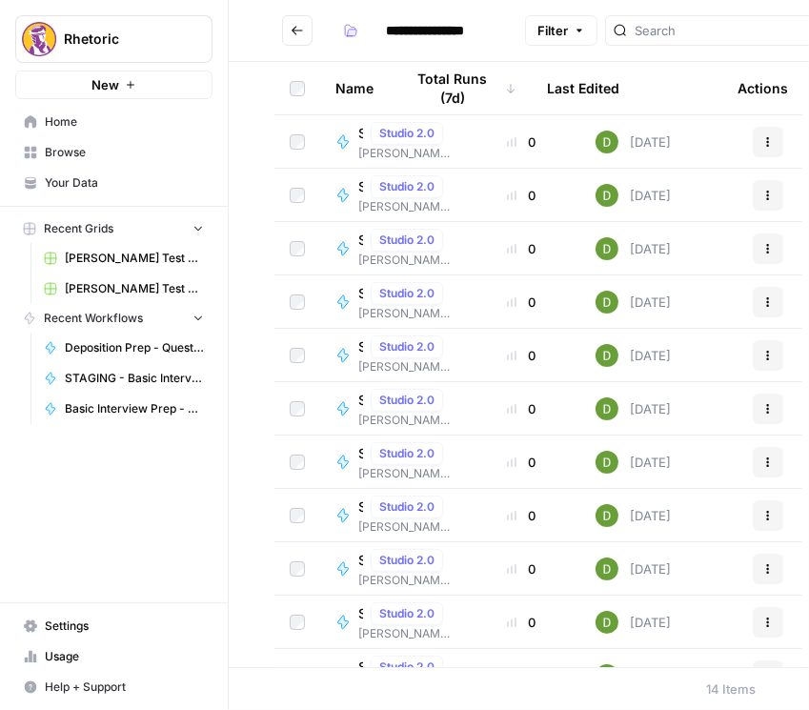
click at [764, 150] on button "Actions" at bounding box center [768, 142] width 30 height 30
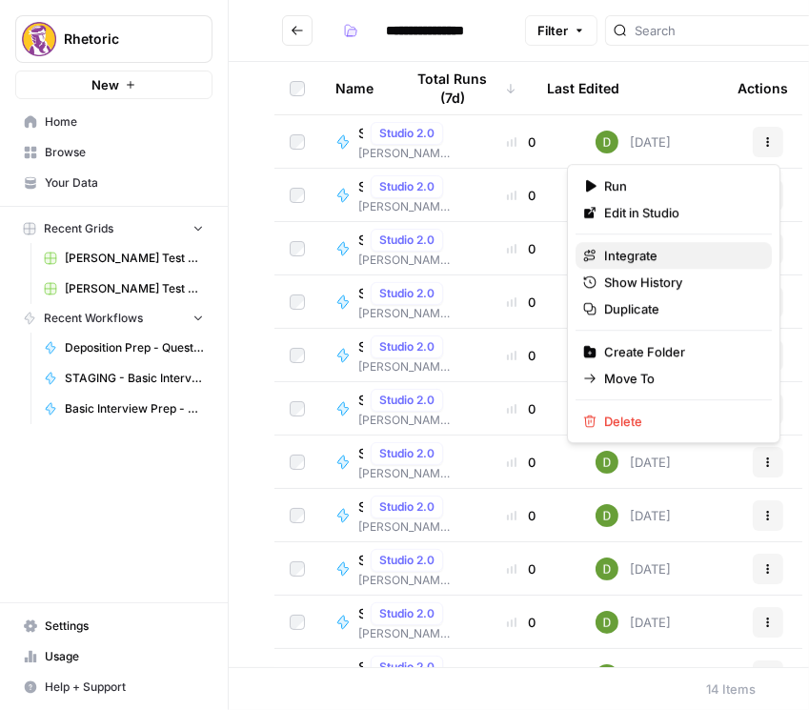
click at [704, 254] on span "Integrate" at bounding box center [680, 255] width 152 height 19
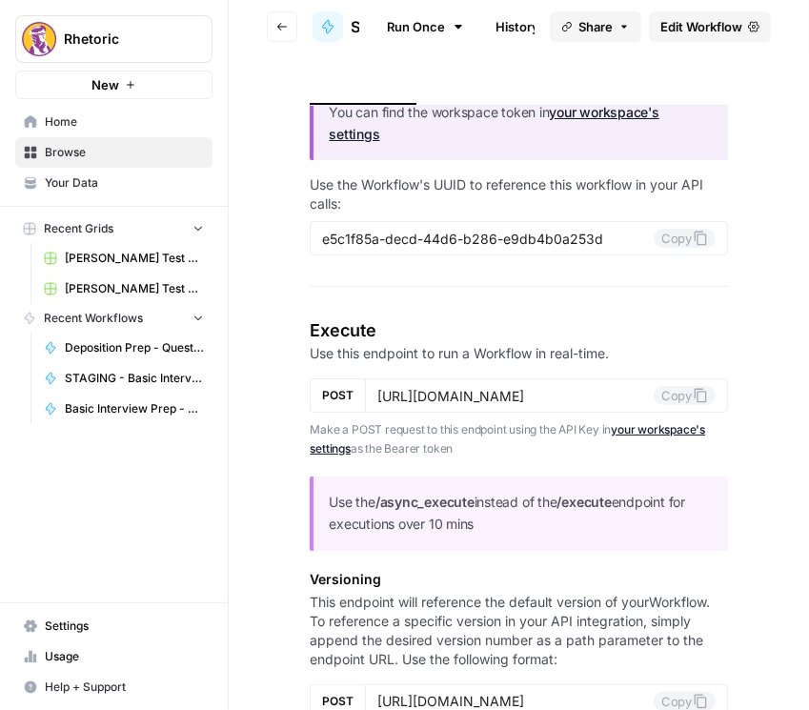
scroll to position [54, 0]
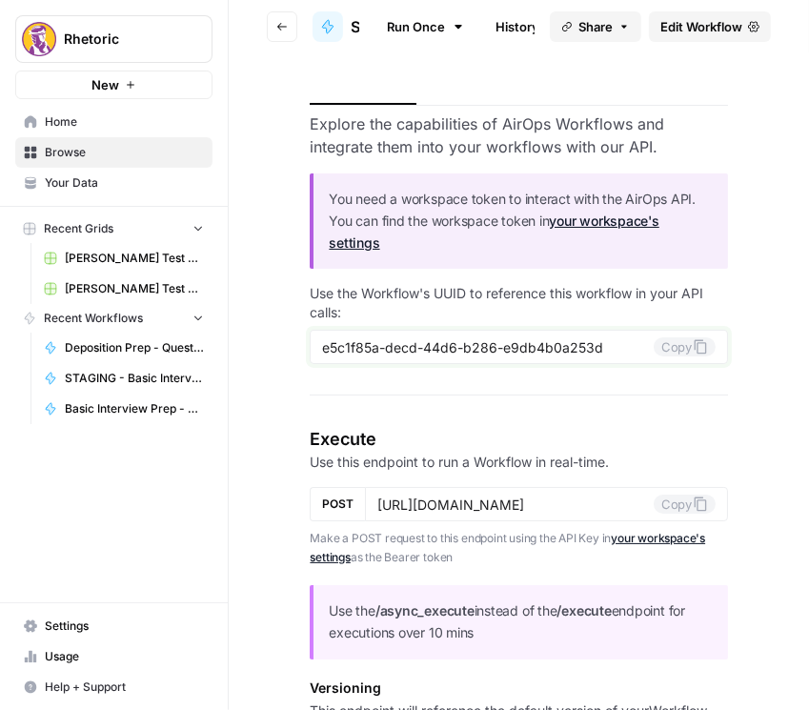
click at [692, 345] on icon at bounding box center [699, 346] width 15 height 15
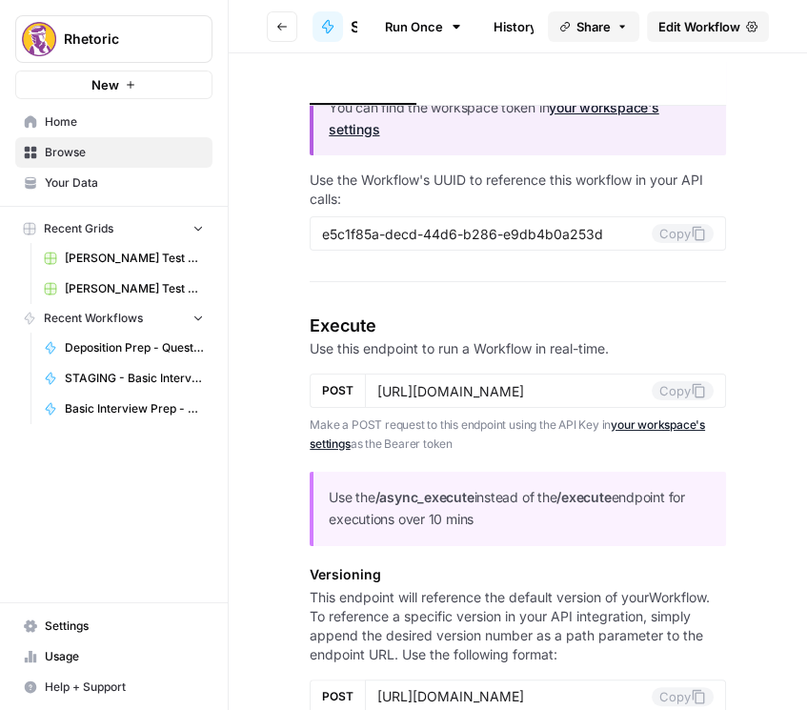
scroll to position [0, 0]
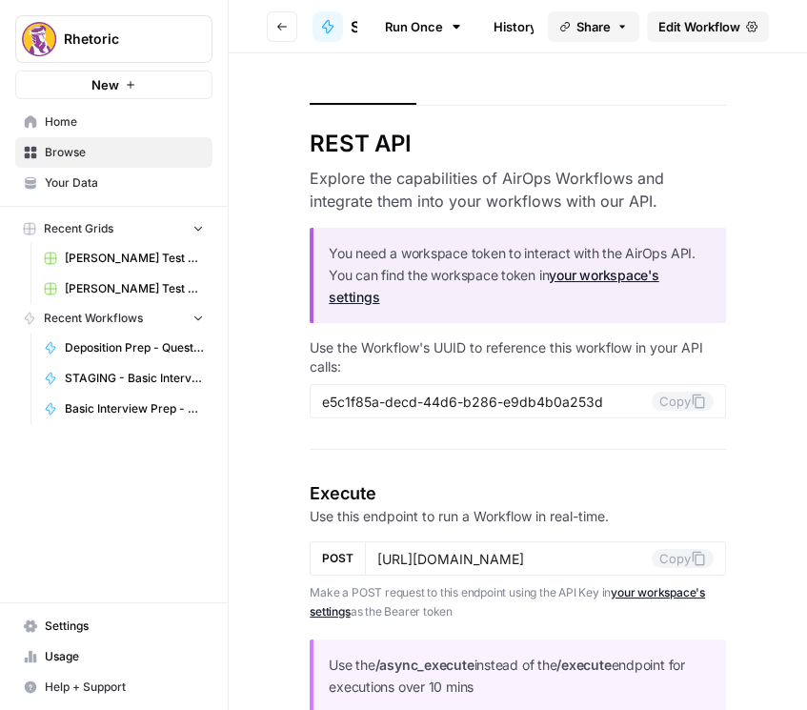
click at [291, 23] on button "Go back" at bounding box center [282, 26] width 30 height 30
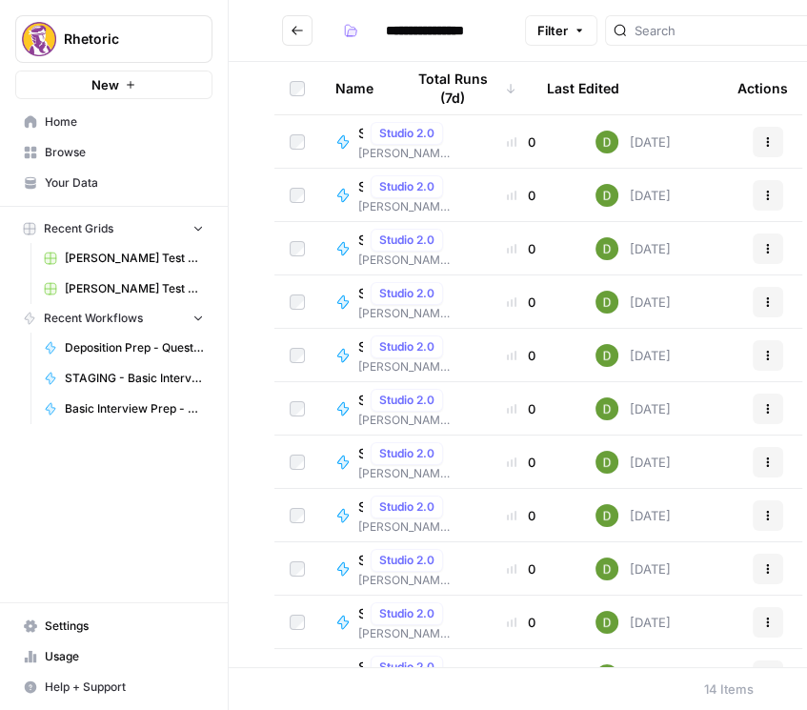
click at [767, 146] on icon "button" at bounding box center [768, 145] width 3 height 3
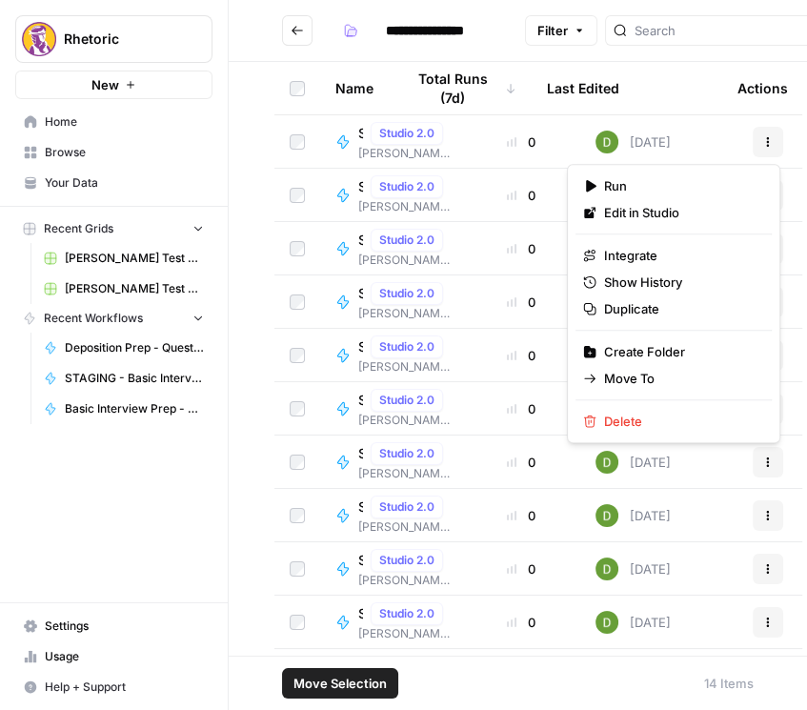
click at [755, 151] on button "Actions" at bounding box center [768, 142] width 30 height 30
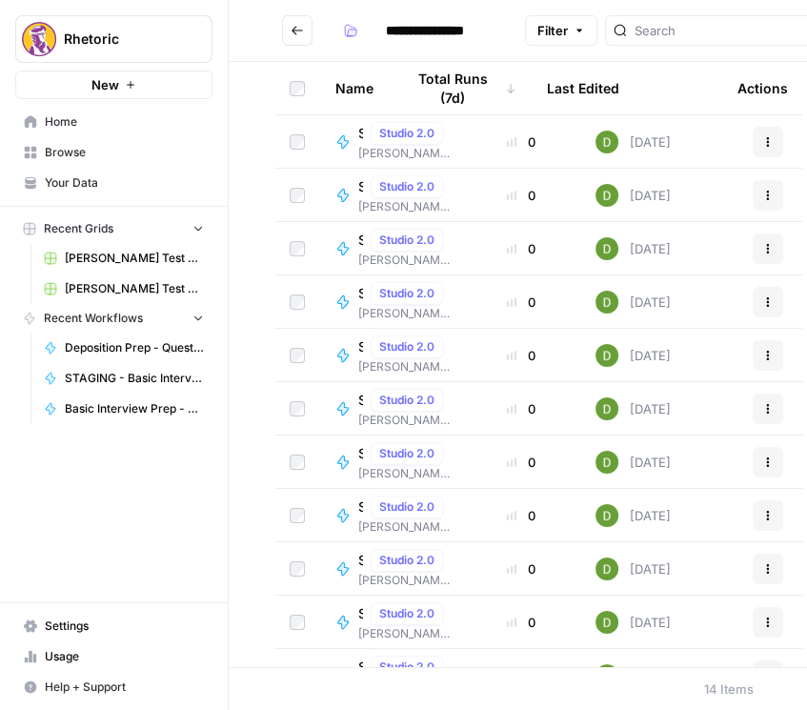
click at [478, 144] on div "0" at bounding box center [521, 141] width 87 height 19
click at [371, 134] on div "Studio 2.0" at bounding box center [407, 133] width 72 height 23
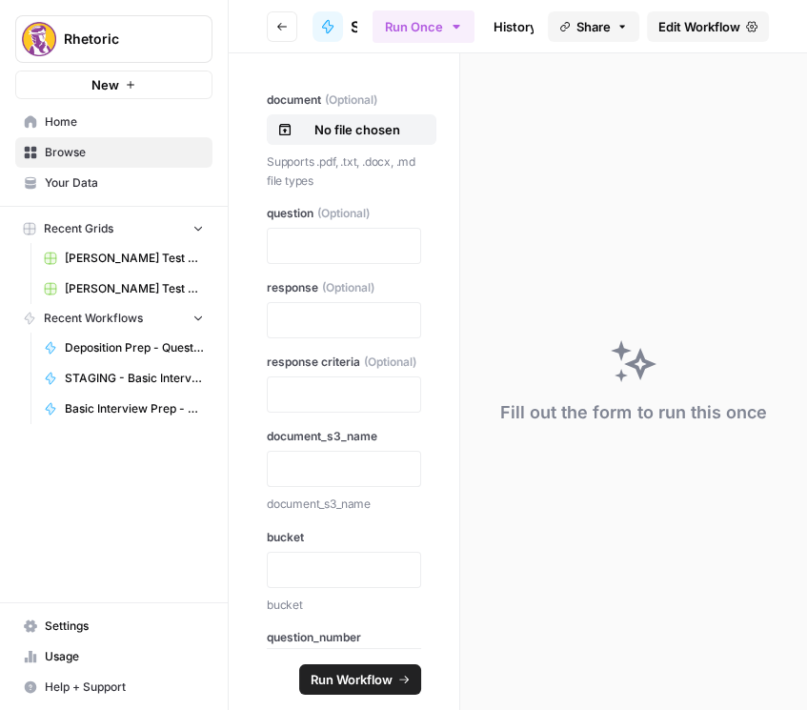
click at [702, 35] on span "Edit Workflow" at bounding box center [699, 26] width 82 height 19
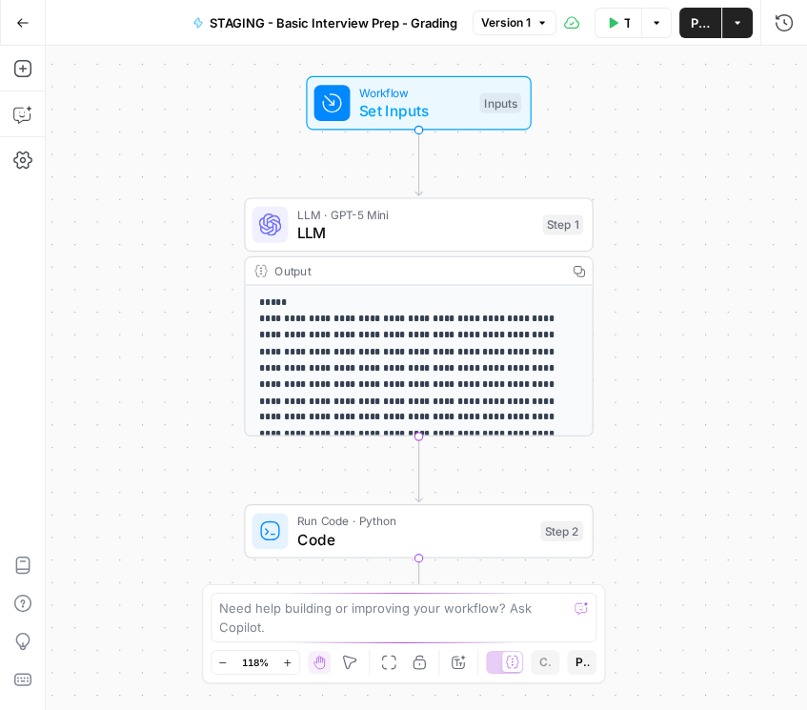
click at [341, 19] on span "STAGING - Basic Interview Prep - Grading" at bounding box center [334, 22] width 248 height 19
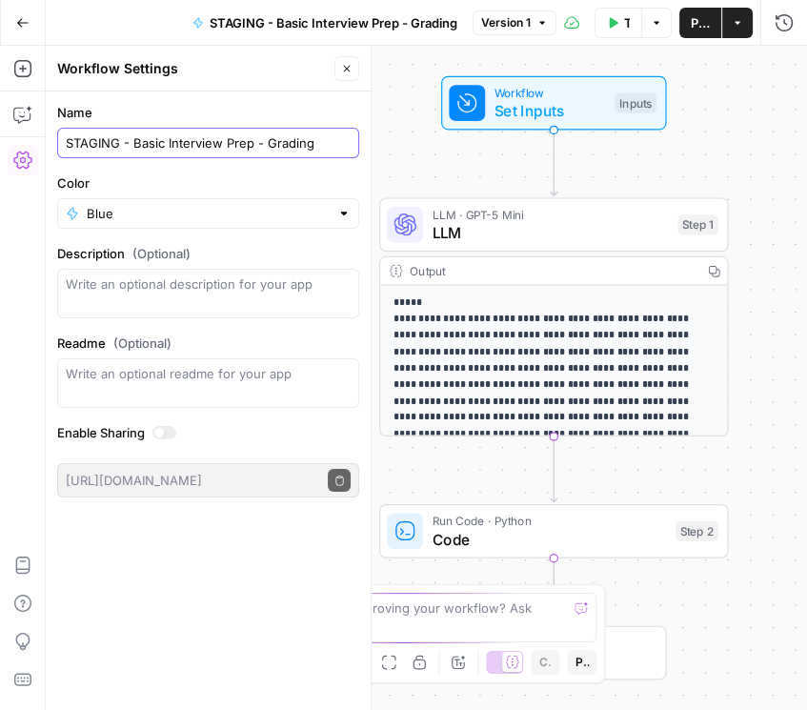
drag, startPoint x: 312, startPoint y: 136, endPoint x: 57, endPoint y: 146, distance: 255.5
click at [57, 146] on div "STAGING - Basic Interview Prep - Grading" at bounding box center [208, 143] width 302 height 30
click at [10, 30] on button "Go Back" at bounding box center [23, 23] width 34 height 34
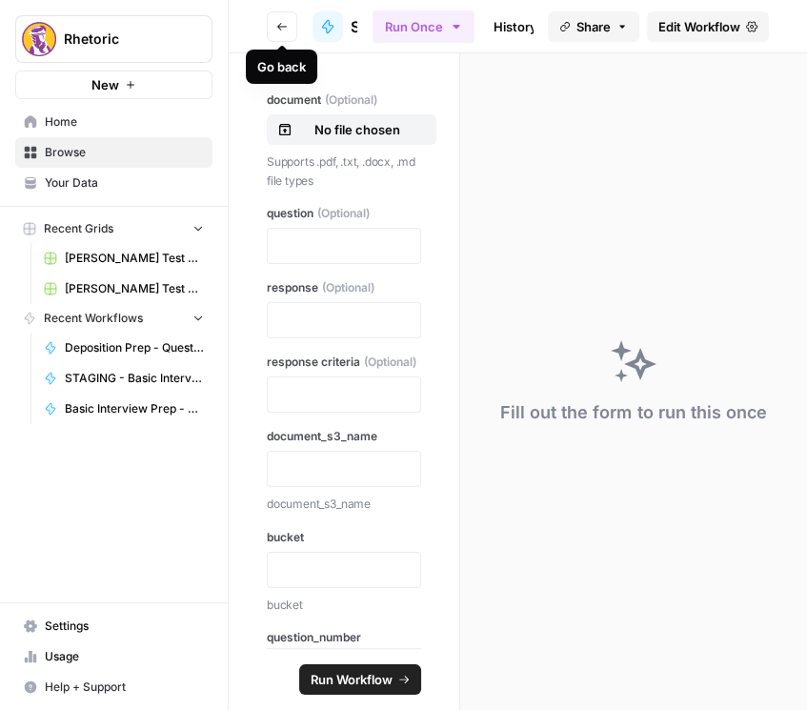
click at [281, 32] on button "Go back" at bounding box center [282, 26] width 30 height 30
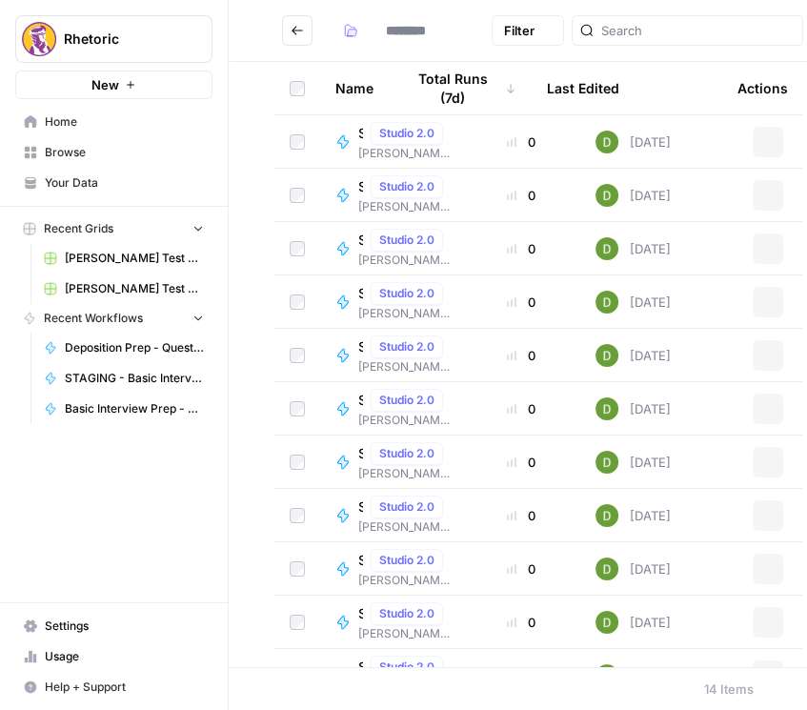
type input "**********"
click at [398, 191] on span "Studio 2.0" at bounding box center [406, 186] width 55 height 17
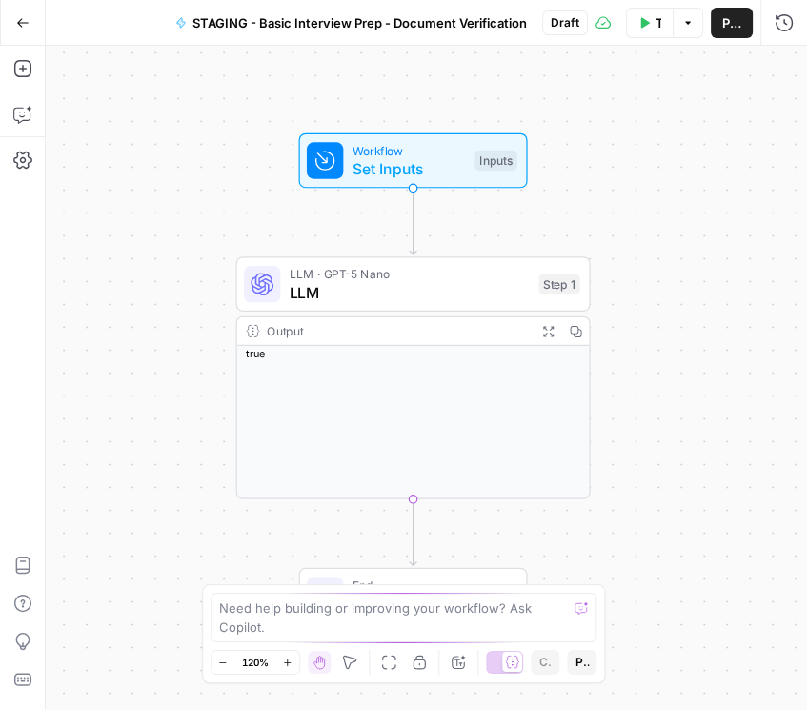
click at [269, 20] on span "STAGING - Basic Interview Prep - Document Verification" at bounding box center [359, 22] width 334 height 19
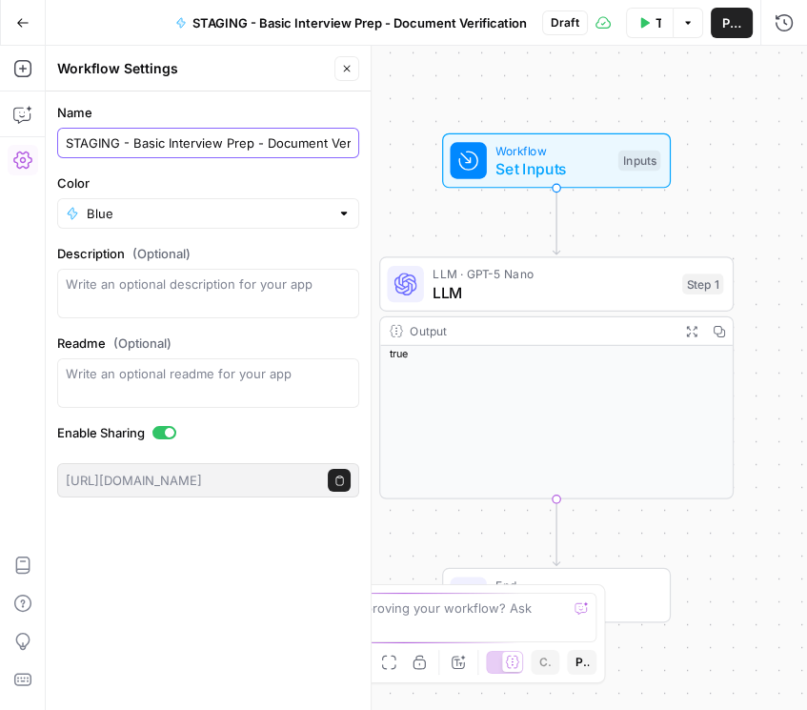
click at [236, 142] on input "STAGING - Basic Interview Prep - Document Verification" at bounding box center [208, 142] width 285 height 19
click at [18, 26] on icon "button" at bounding box center [22, 22] width 13 height 13
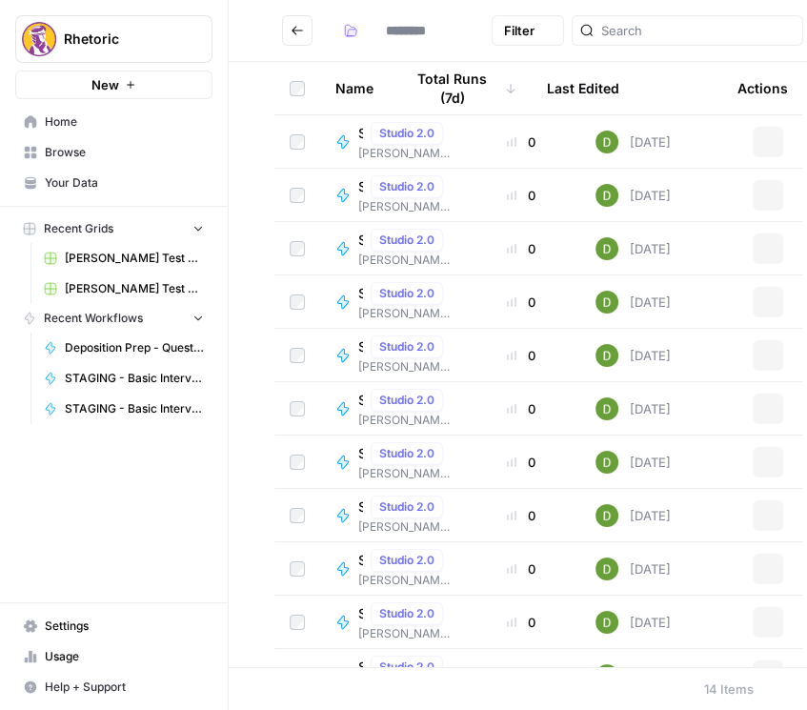
type input "**********"
click at [753, 197] on button "Actions" at bounding box center [768, 195] width 30 height 30
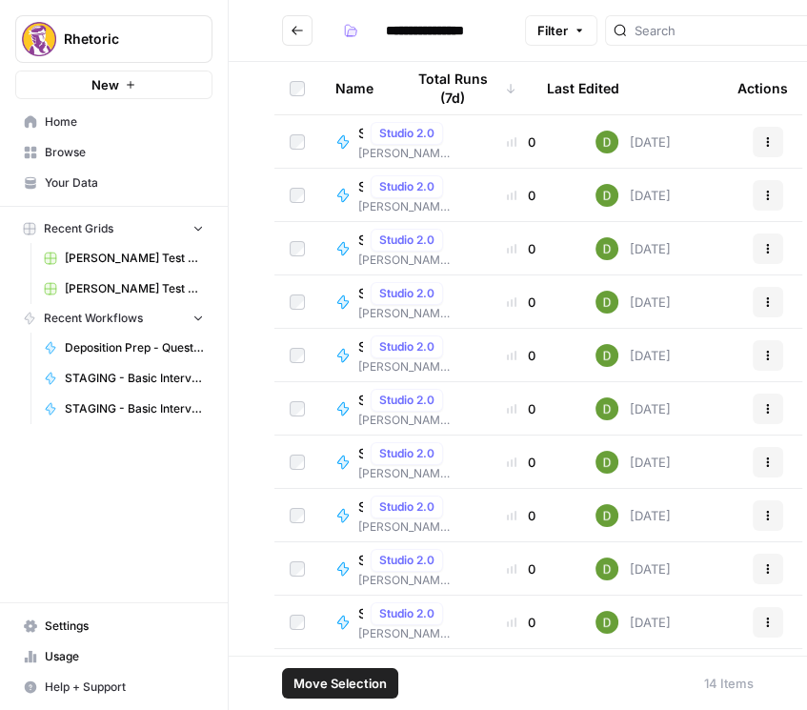
click at [763, 193] on icon "button" at bounding box center [767, 195] width 11 height 11
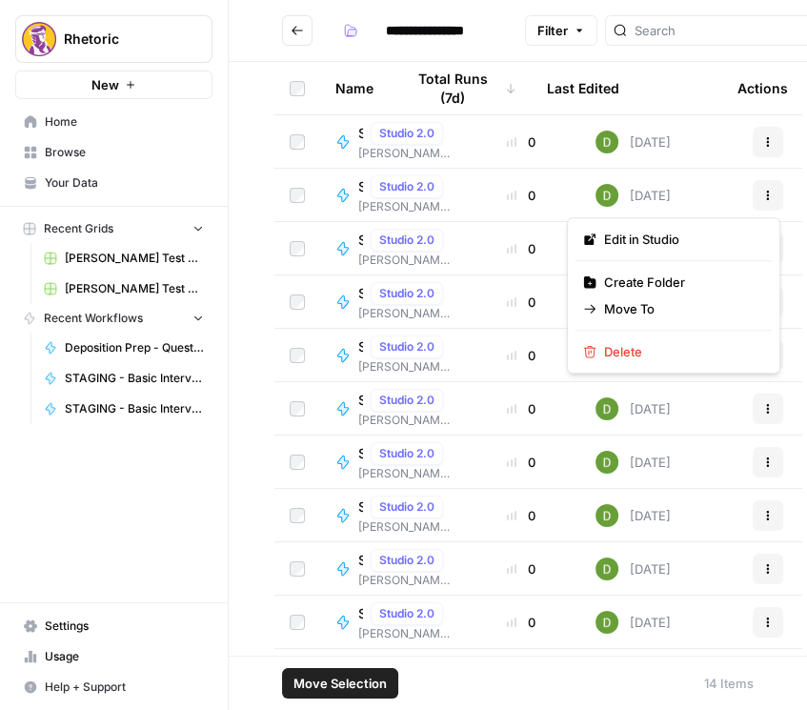
click at [381, 186] on span "Studio 2.0" at bounding box center [406, 186] width 55 height 17
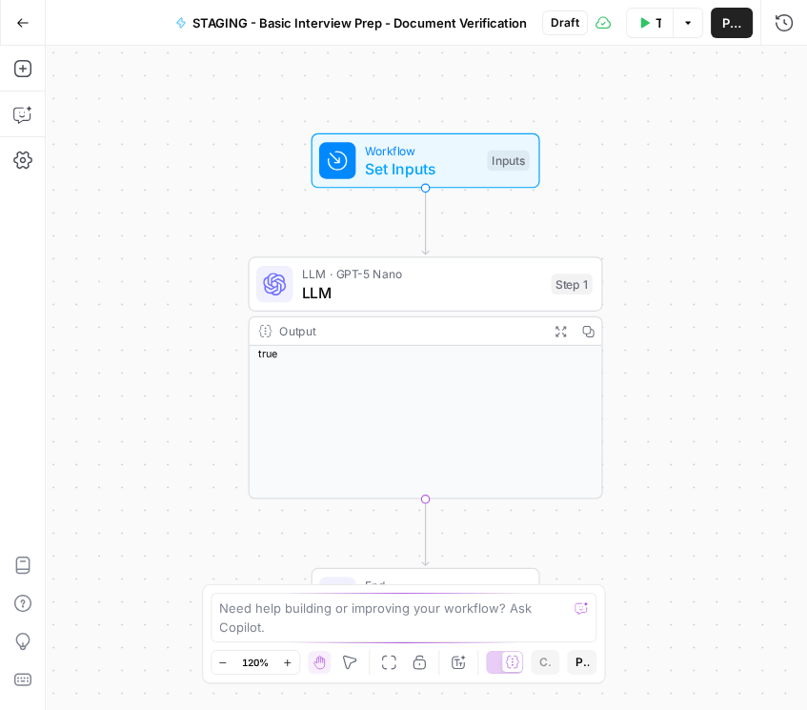
click at [14, 19] on button "Go Back" at bounding box center [23, 23] width 34 height 34
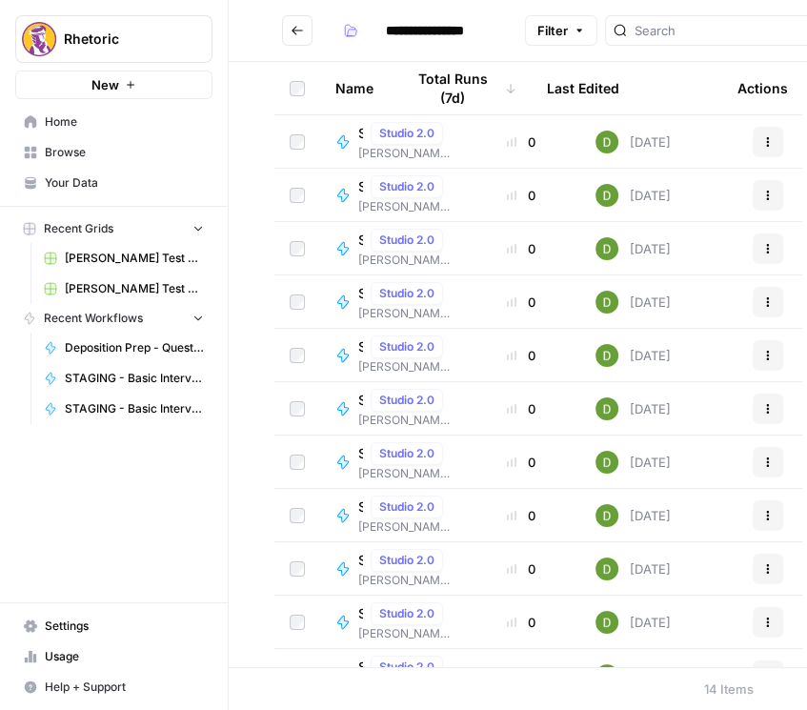
click at [344, 245] on icon at bounding box center [342, 248] width 10 height 13
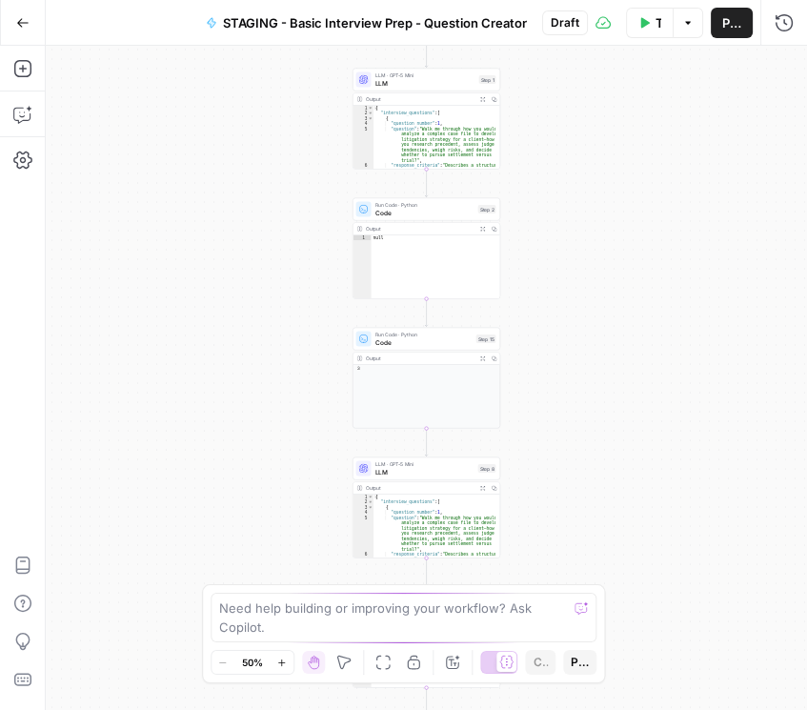
click at [17, 16] on icon "button" at bounding box center [22, 22] width 13 height 13
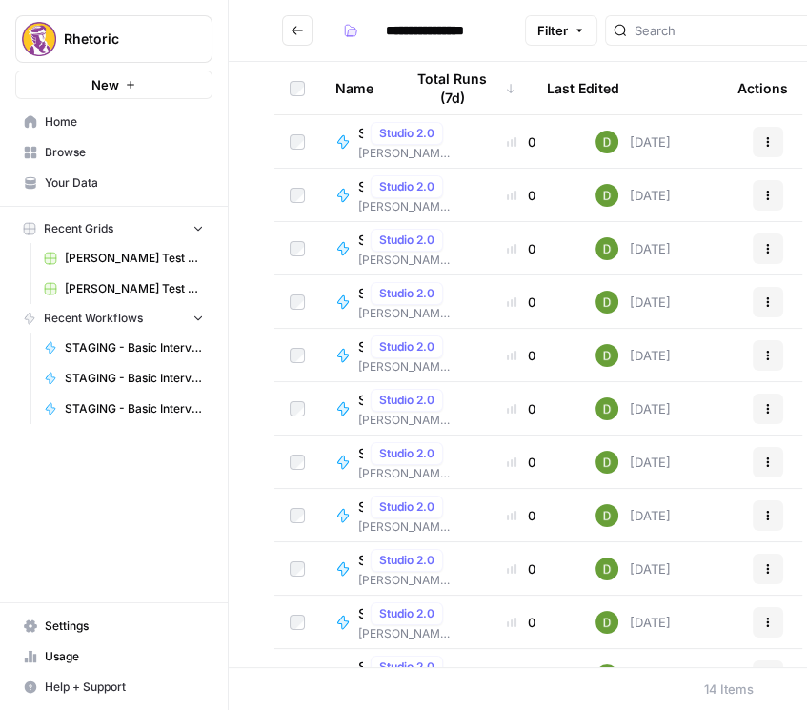
click at [376, 203] on span "[PERSON_NAME] (STAGING)" at bounding box center [404, 206] width 92 height 17
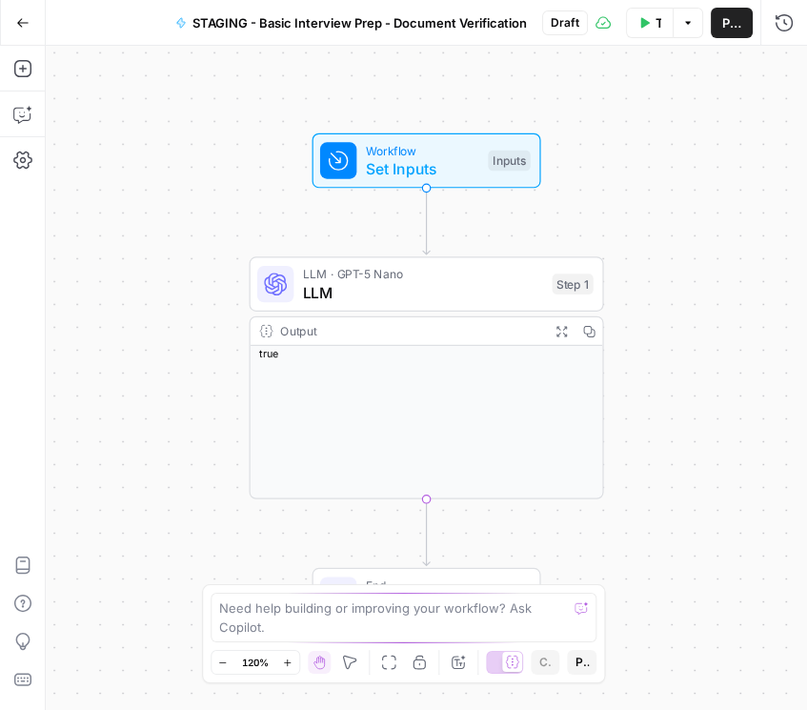
click at [720, 25] on button "Publish" at bounding box center [732, 23] width 42 height 30
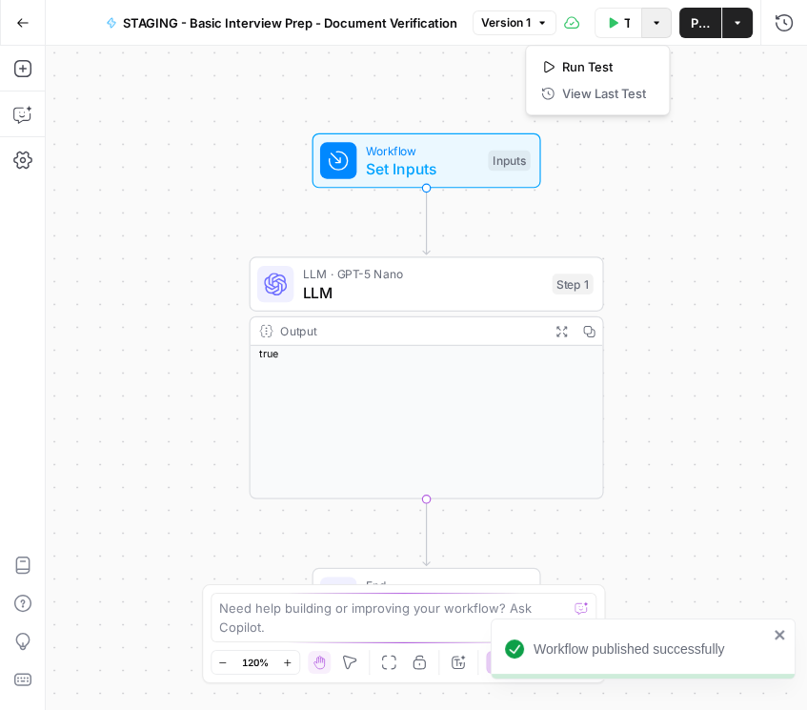
click at [664, 25] on button "Options" at bounding box center [656, 23] width 30 height 30
click at [745, 18] on button "Actions" at bounding box center [737, 23] width 30 height 30
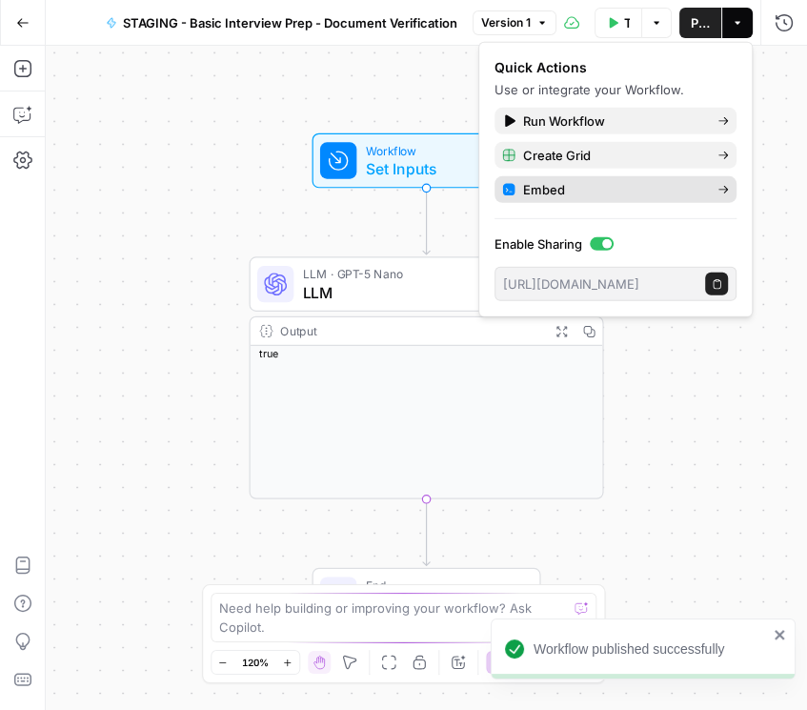
click at [603, 184] on span "Embed" at bounding box center [612, 189] width 179 height 19
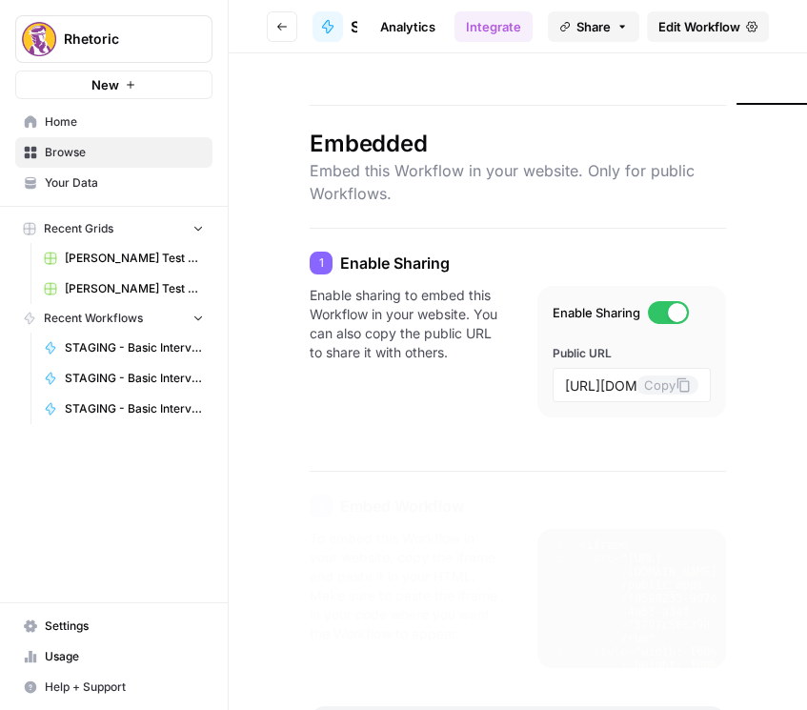
scroll to position [0, 195]
click at [495, 20] on link "Integrate" at bounding box center [493, 26] width 78 height 30
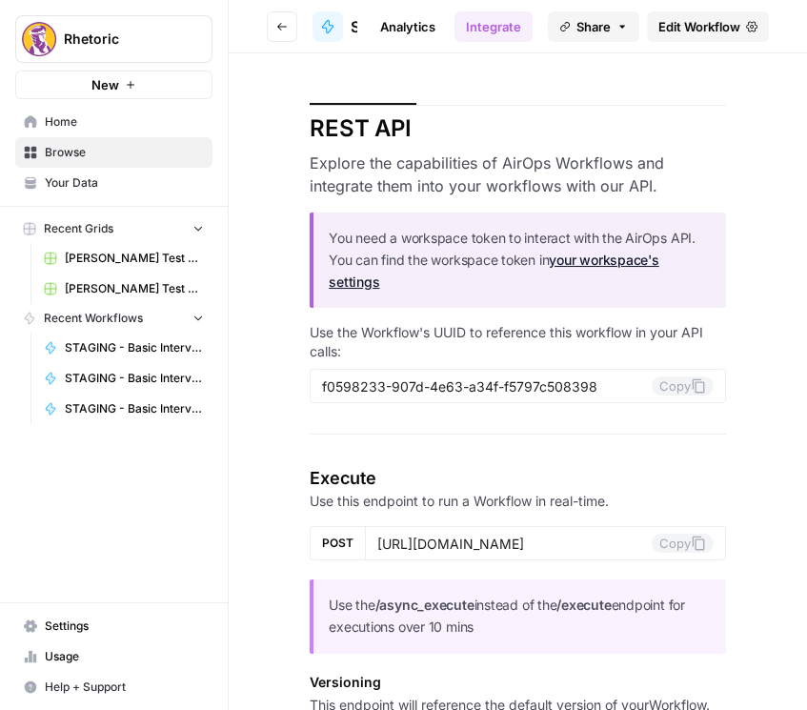
scroll to position [54, 0]
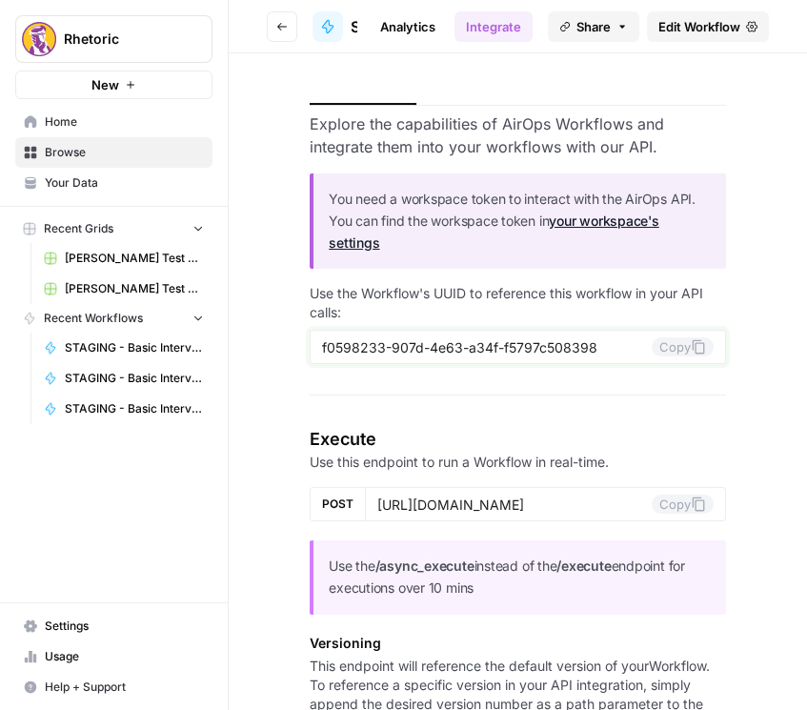
click at [666, 338] on button "Copy" at bounding box center [683, 346] width 62 height 19
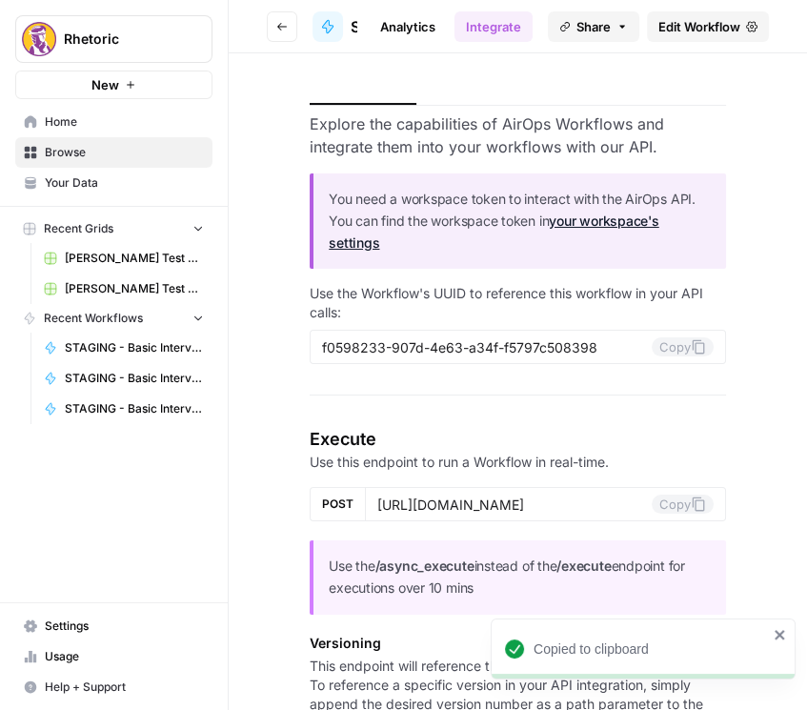
click at [276, 27] on icon "button" at bounding box center [281, 26] width 11 height 11
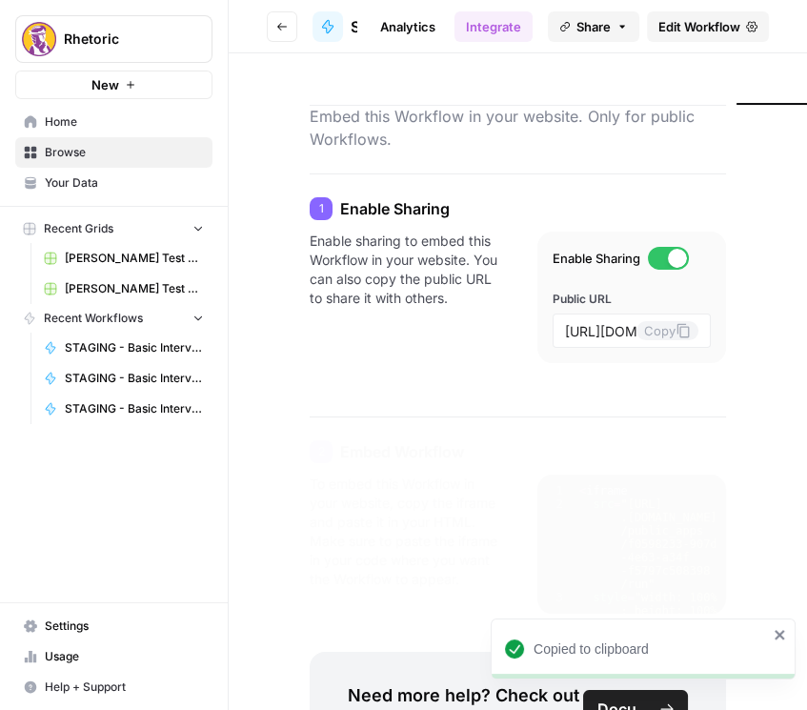
click at [269, 21] on button "Go back" at bounding box center [282, 26] width 30 height 30
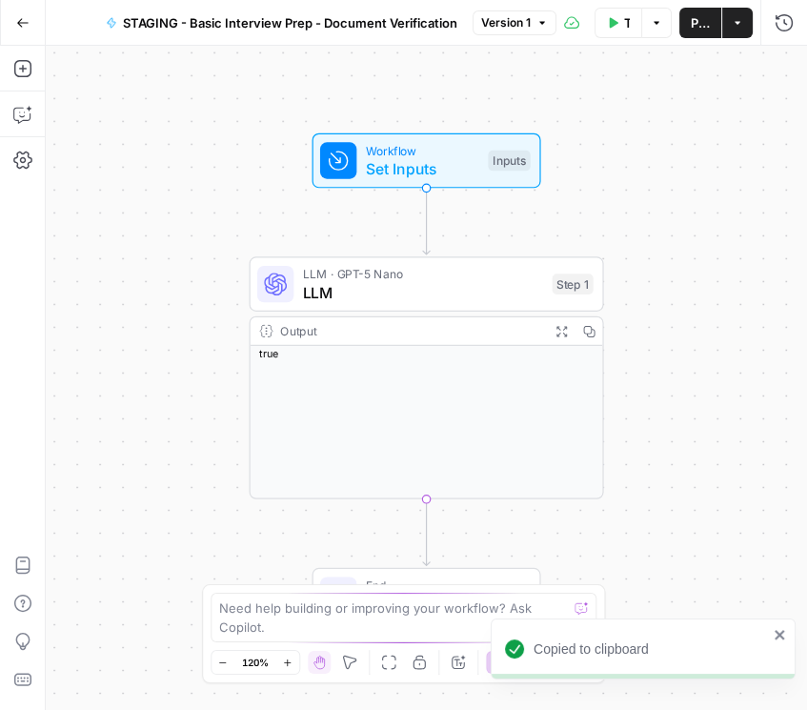
click at [18, 16] on icon "button" at bounding box center [22, 22] width 13 height 13
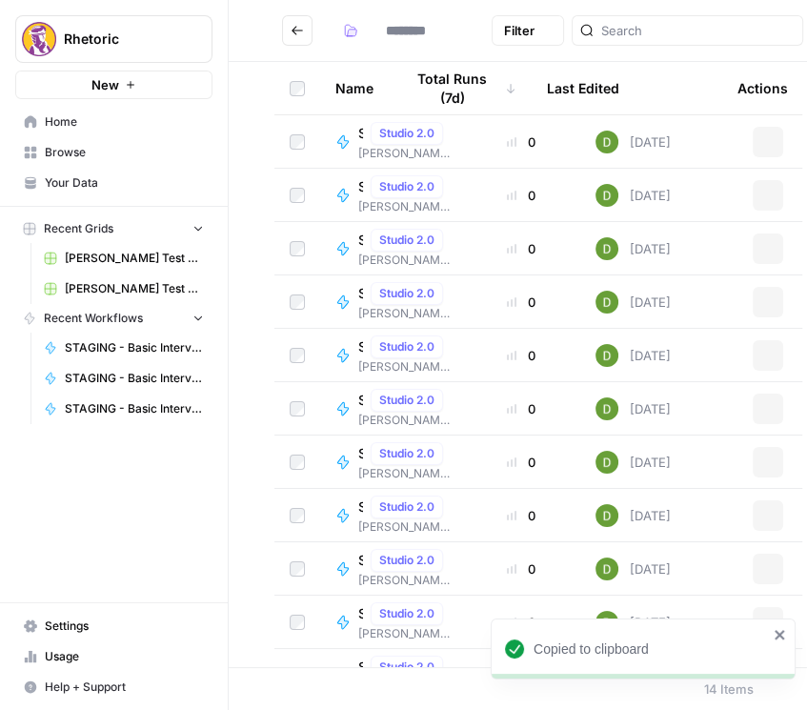
type input "**********"
click at [383, 243] on span "Studio 2.0" at bounding box center [406, 239] width 55 height 17
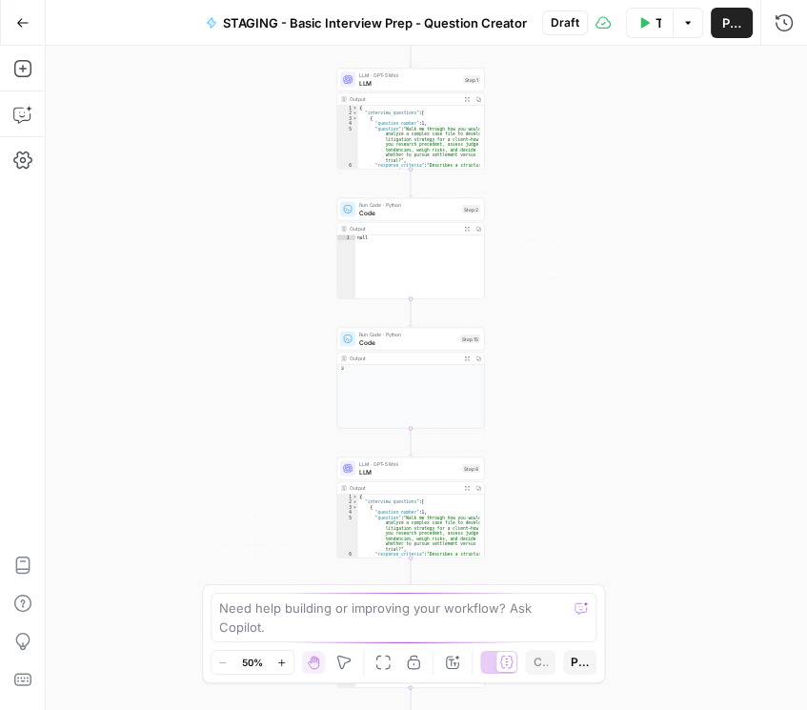
click at [501, 22] on span "STAGING - Basic Interview Prep - Question Creator" at bounding box center [375, 22] width 304 height 19
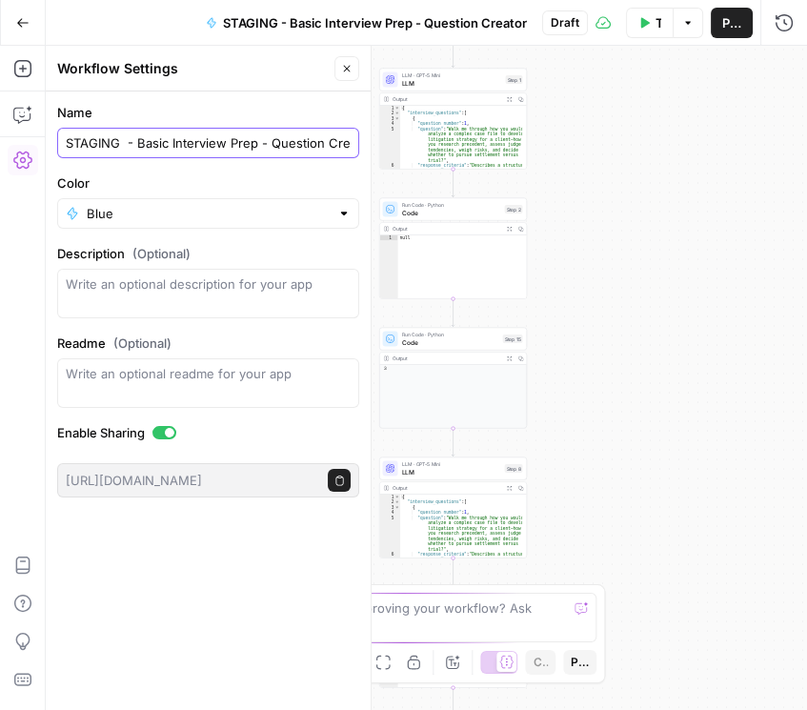
click at [340, 141] on input "STAGING - Basic Interview Prep - Question Creator" at bounding box center [208, 142] width 285 height 19
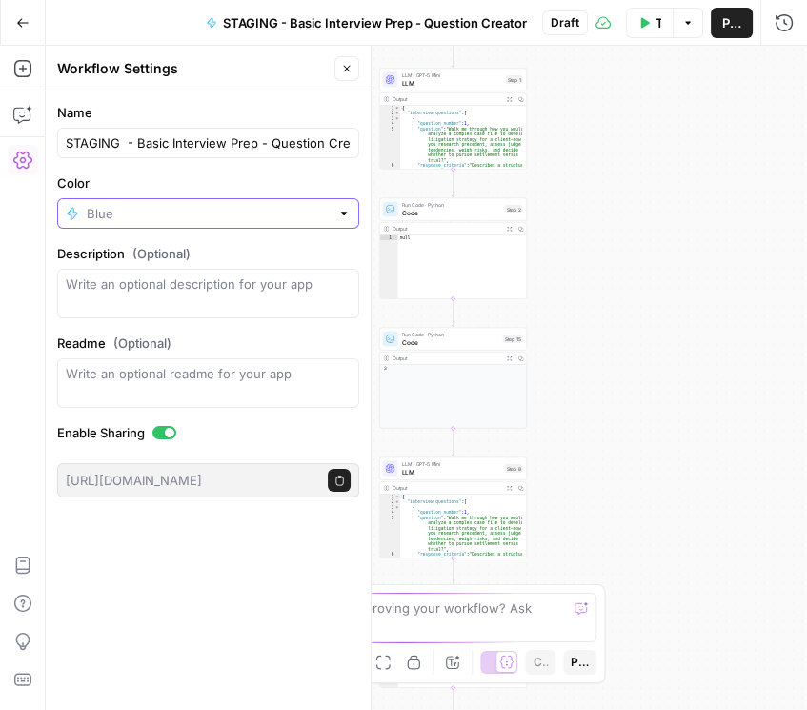
click at [198, 216] on input "Color" at bounding box center [208, 213] width 243 height 19
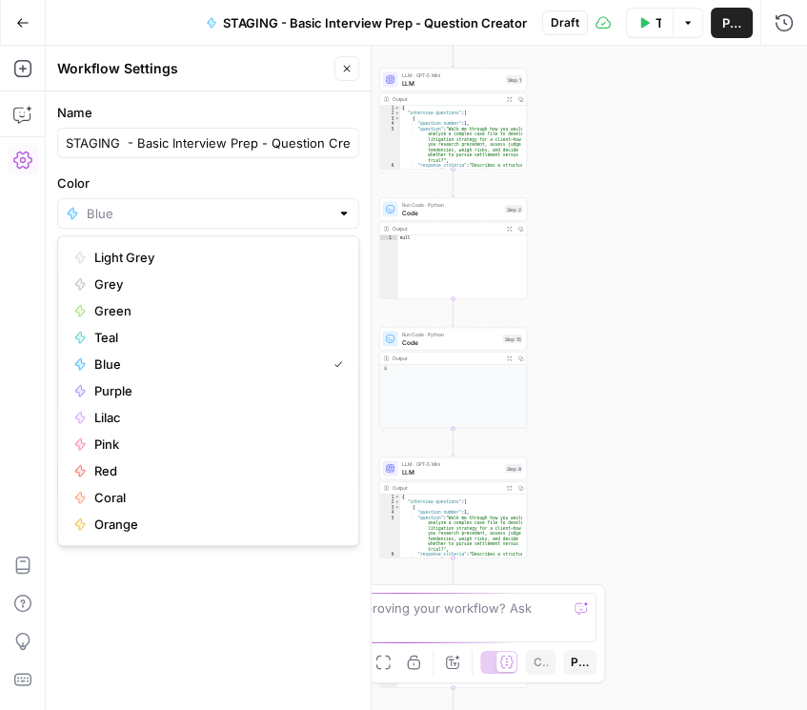
type input "Blue"
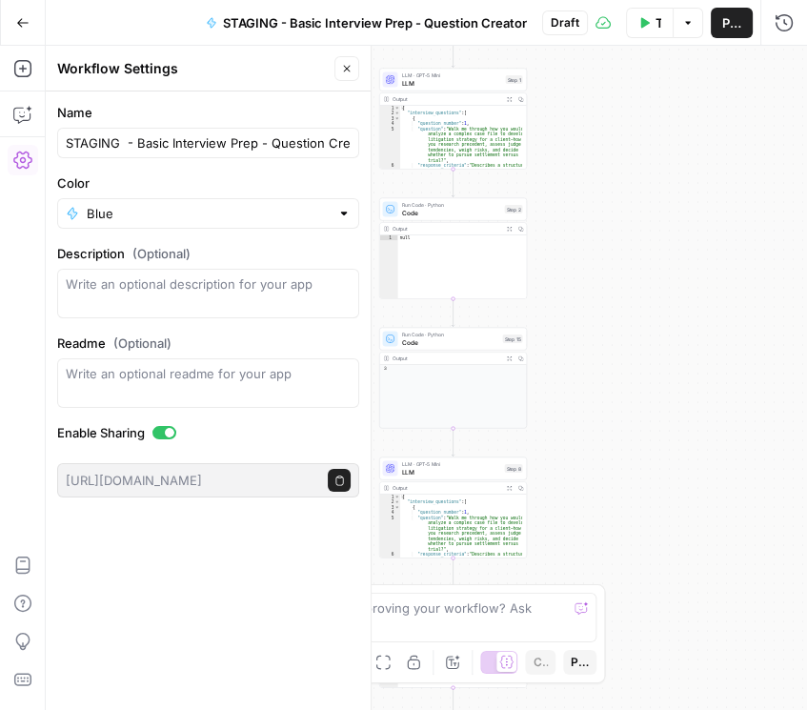
click at [208, 187] on label "Color" at bounding box center [208, 182] width 302 height 19
click at [208, 204] on input "Blue" at bounding box center [208, 213] width 243 height 19
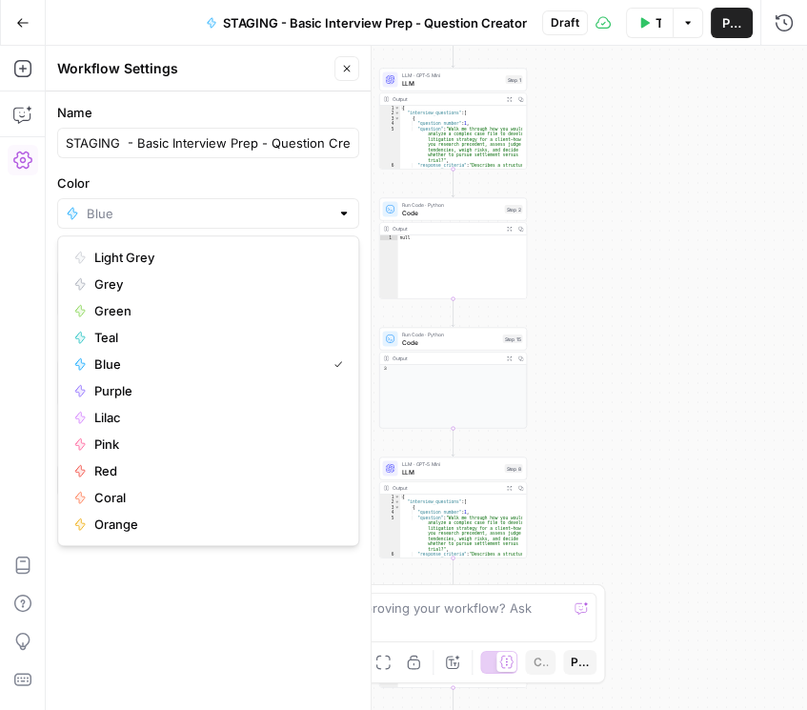
type input "Blue"
click at [720, 27] on button "Publish" at bounding box center [732, 23] width 42 height 30
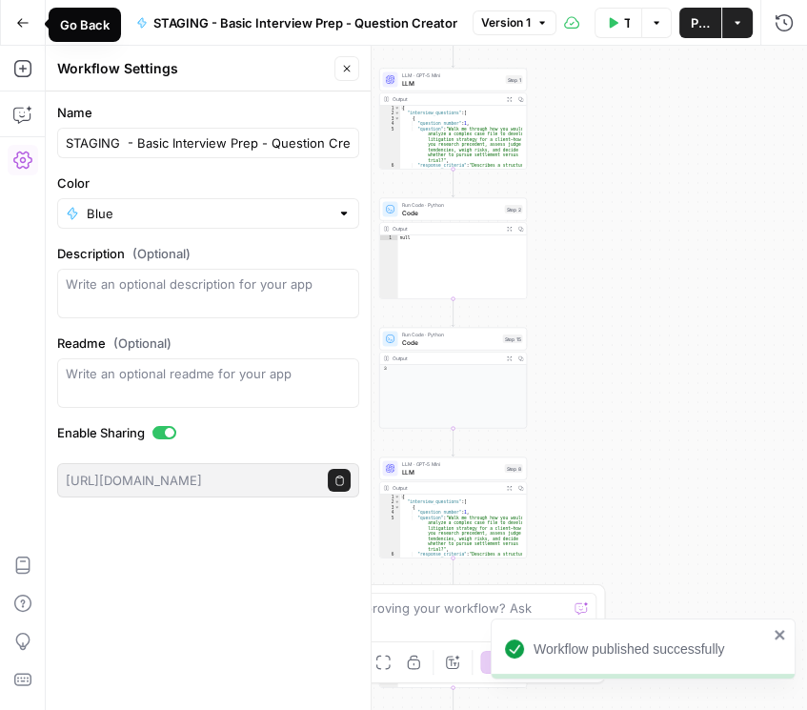
click at [19, 24] on icon "button" at bounding box center [22, 22] width 11 height 9
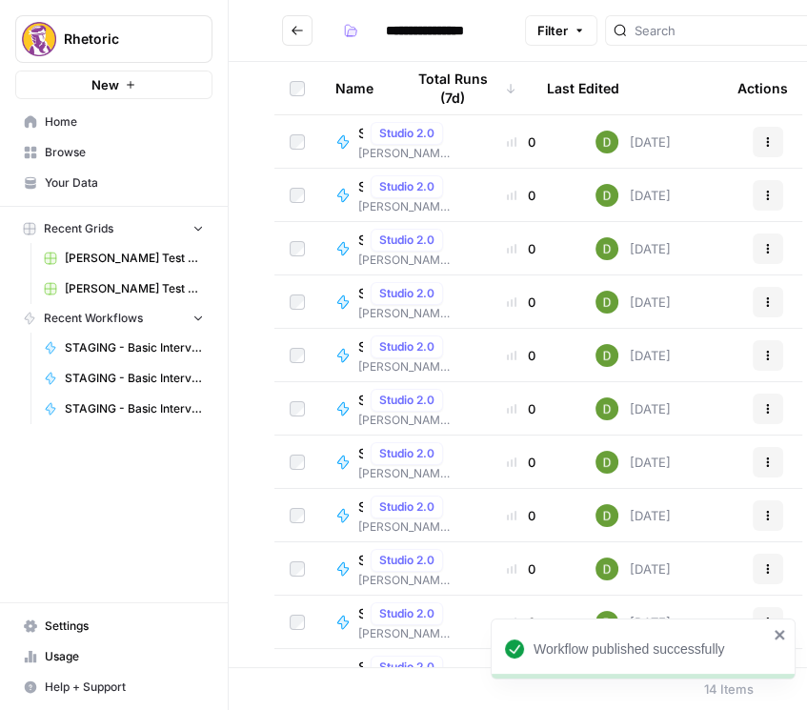
click at [773, 244] on button "Actions" at bounding box center [768, 248] width 30 height 30
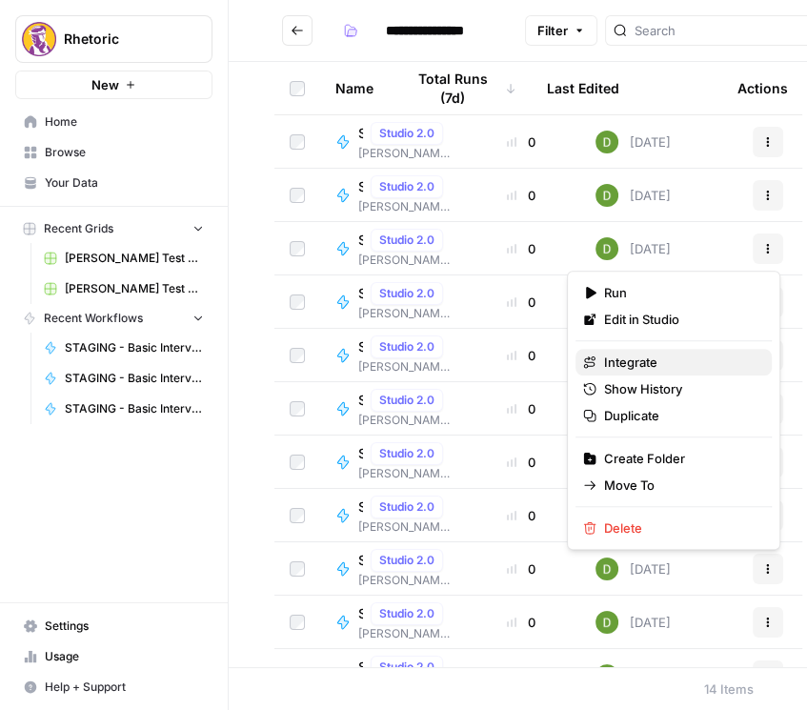
click at [673, 366] on span "Integrate" at bounding box center [680, 361] width 152 height 19
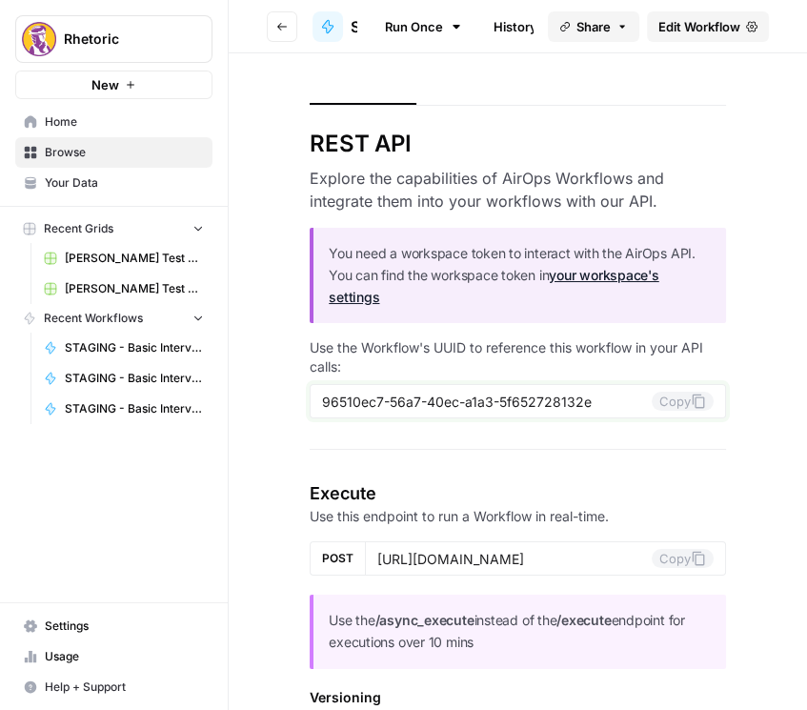
click at [674, 399] on button "Copy" at bounding box center [683, 400] width 62 height 19
click at [286, 30] on icon "button" at bounding box center [281, 26] width 11 height 11
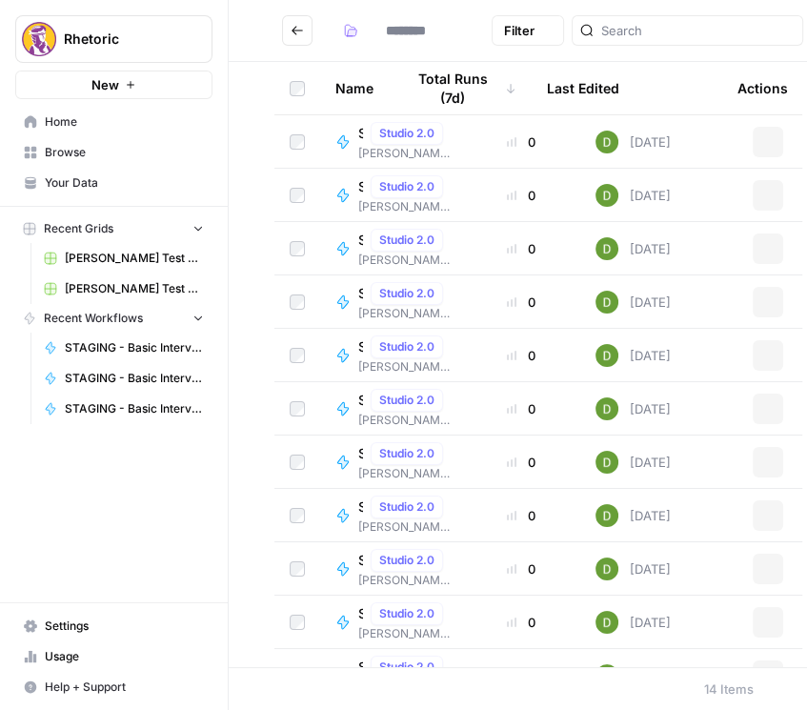
type input "**********"
click at [407, 296] on div "Studio 2.0" at bounding box center [407, 293] width 72 height 23
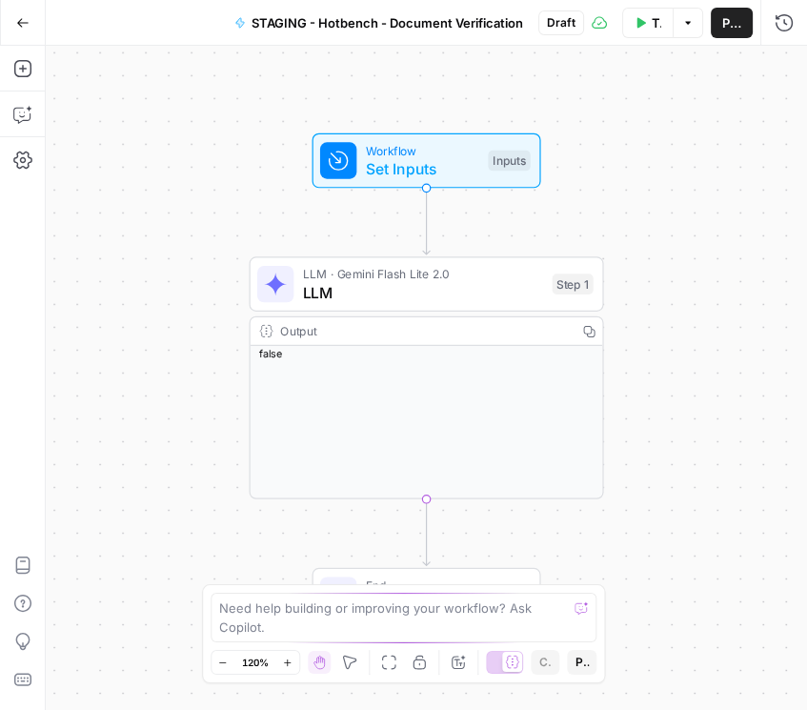
click at [730, 30] on span "Publish" at bounding box center [731, 22] width 19 height 19
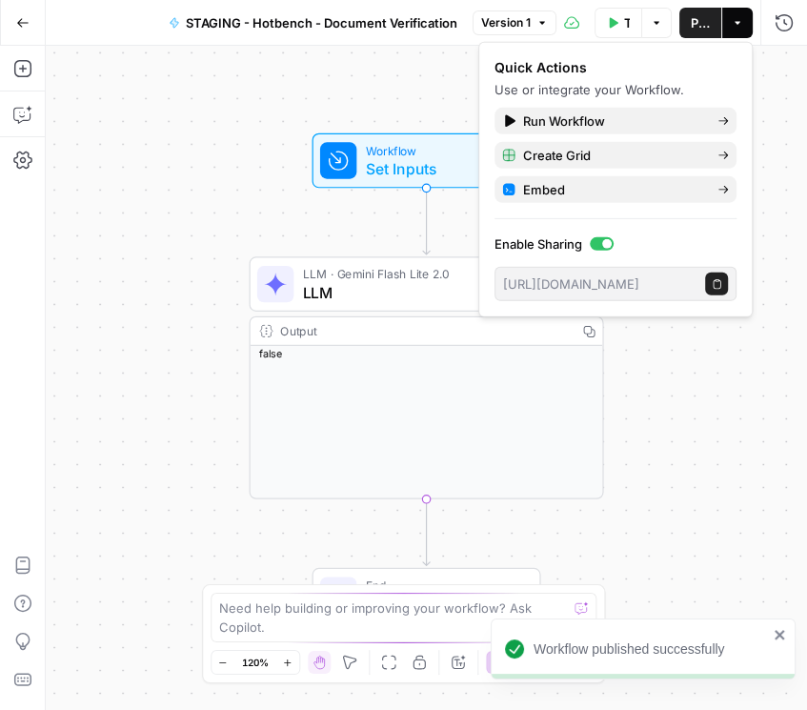
click at [317, 22] on span "STAGING - Hotbench - Document Verification" at bounding box center [321, 22] width 271 height 19
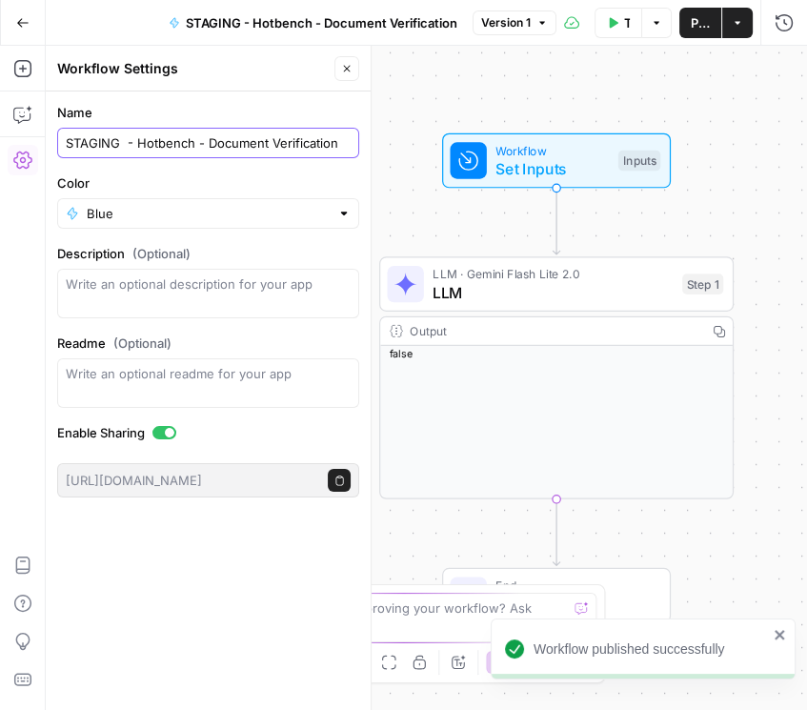
drag, startPoint x: 327, startPoint y: 149, endPoint x: 33, endPoint y: 164, distance: 293.8
click at [16, 163] on body "Workflow published successfully Rhetoric New Home Browse Your Data Recent Grids…" at bounding box center [403, 355] width 807 height 710
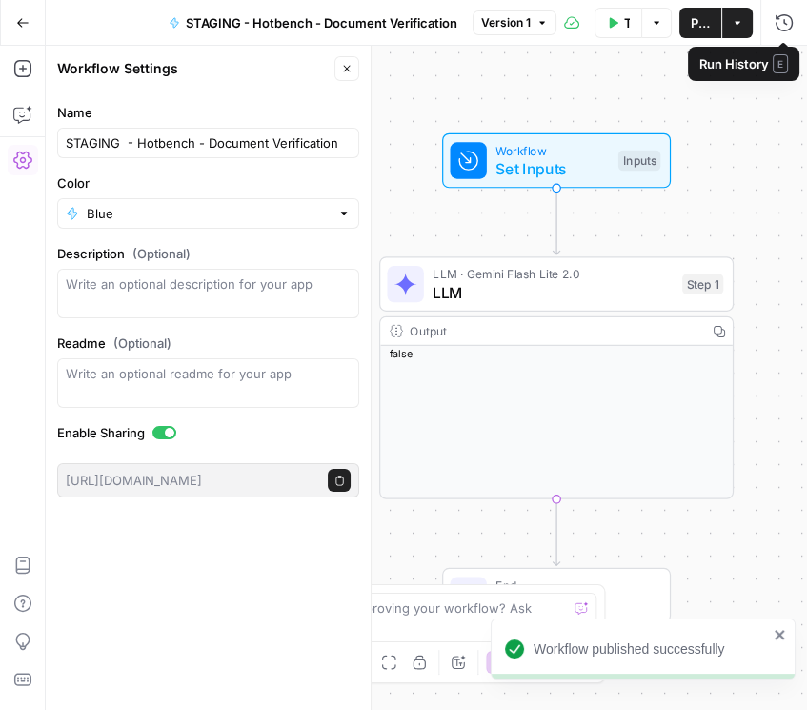
click at [704, 30] on span "Publish" at bounding box center [700, 22] width 19 height 19
click at [3, 18] on div "Go Back" at bounding box center [23, 22] width 46 height 45
click at [35, 24] on button "Go Back" at bounding box center [23, 23] width 34 height 34
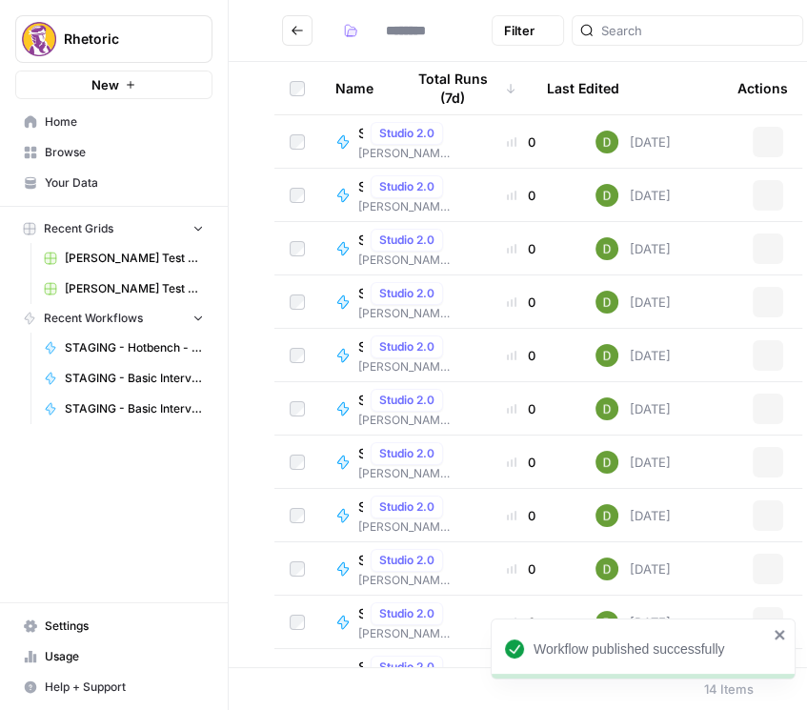
type input "**********"
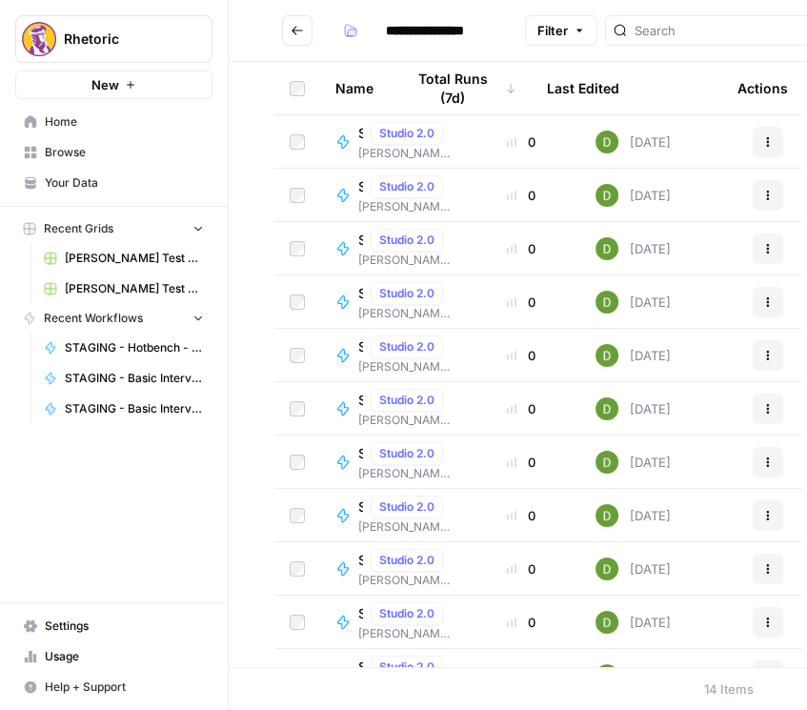
click at [762, 304] on icon "button" at bounding box center [767, 301] width 11 height 11
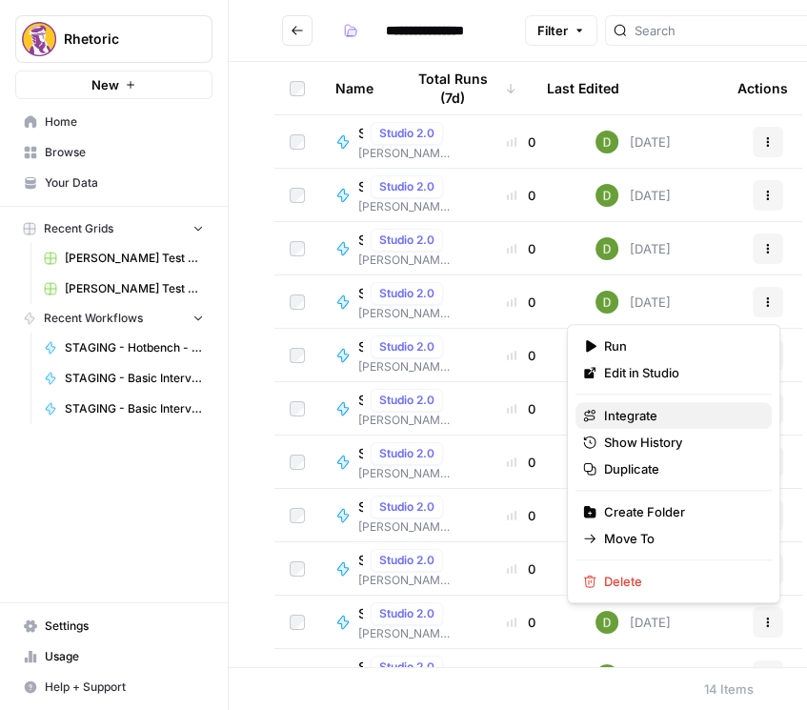
click at [659, 415] on span "Integrate" at bounding box center [680, 415] width 152 height 19
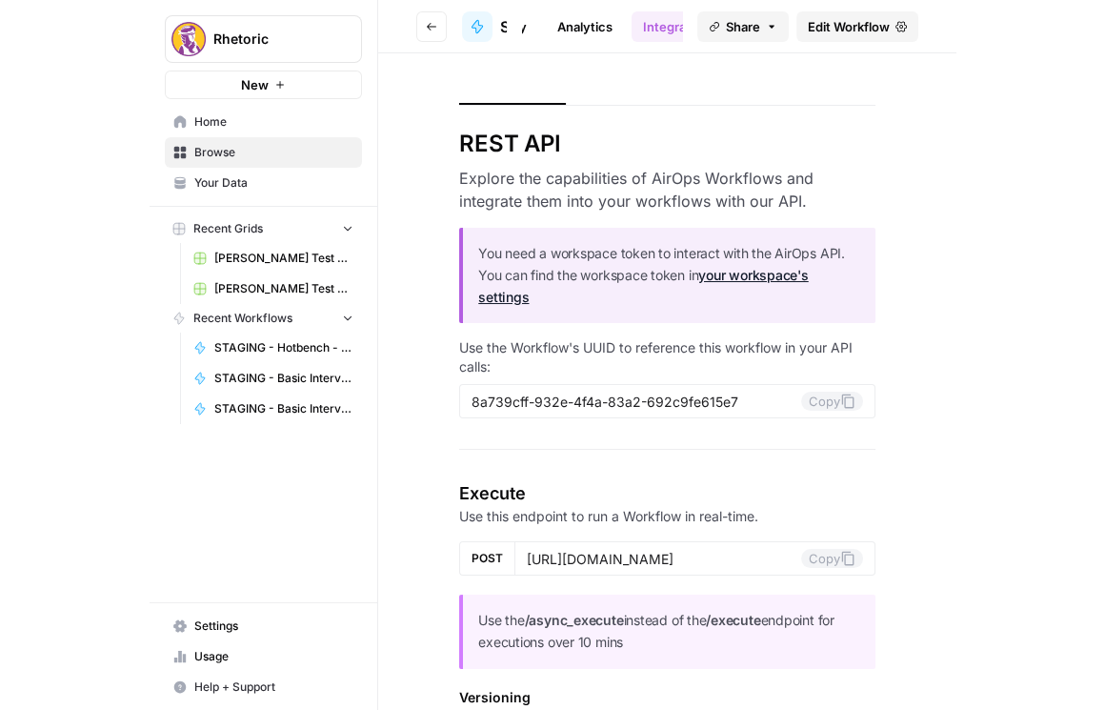
scroll to position [0, 173]
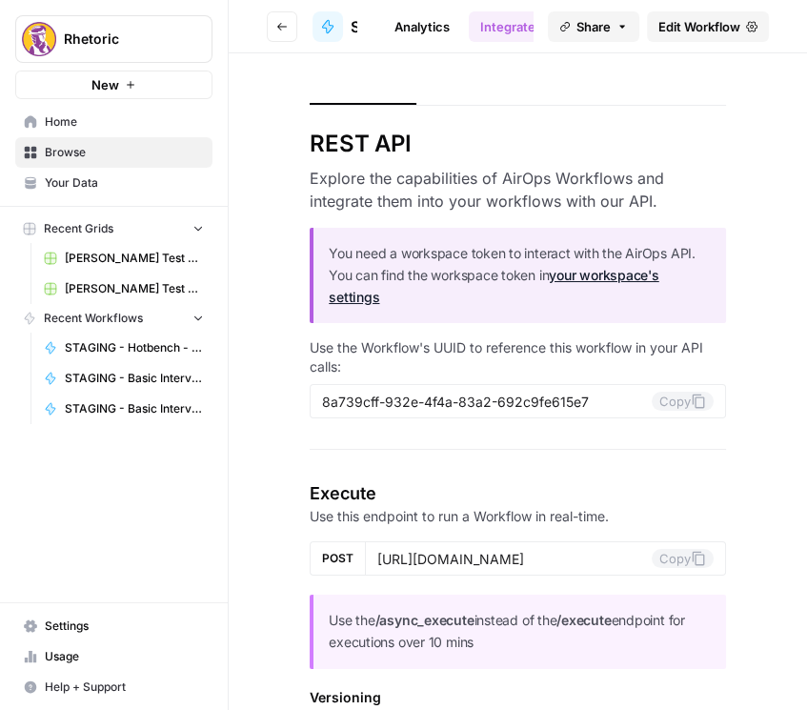
click at [494, 20] on link "Integrate" at bounding box center [508, 26] width 78 height 30
click at [679, 400] on button "Copy" at bounding box center [683, 400] width 62 height 19
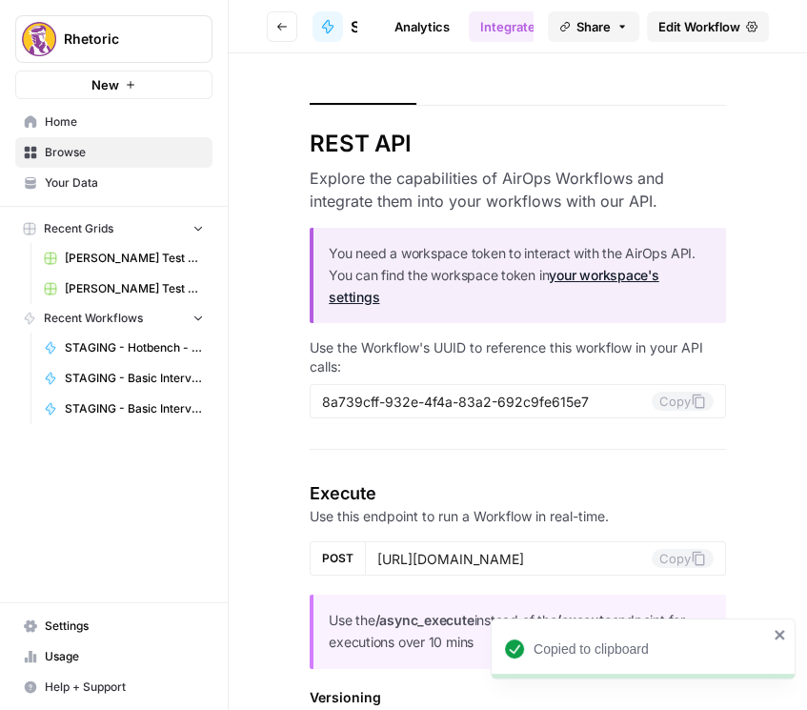
click at [282, 27] on icon "button" at bounding box center [281, 26] width 11 height 11
click at [281, 23] on icon "button" at bounding box center [281, 26] width 11 height 11
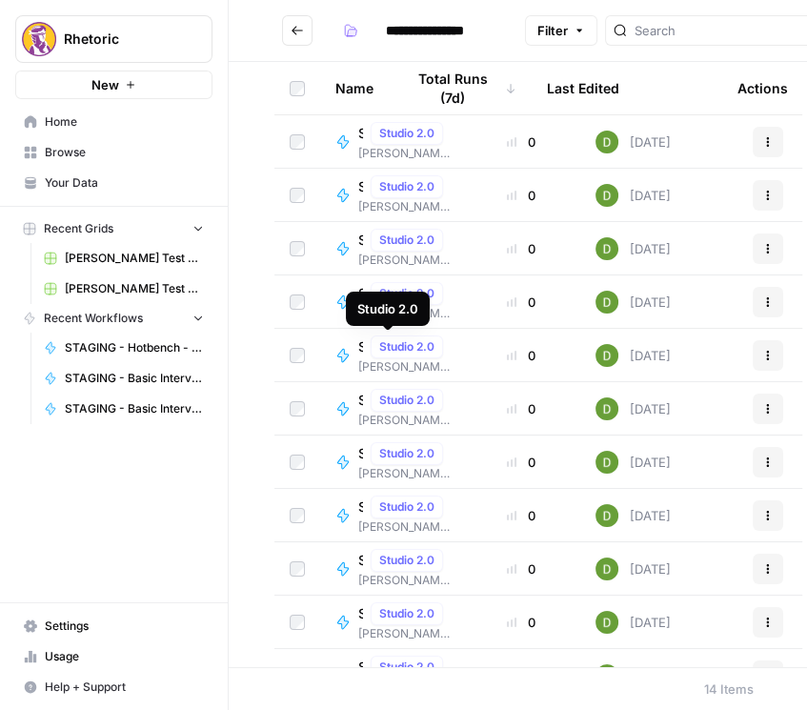
click at [389, 351] on span "Studio 2.0" at bounding box center [406, 346] width 55 height 17
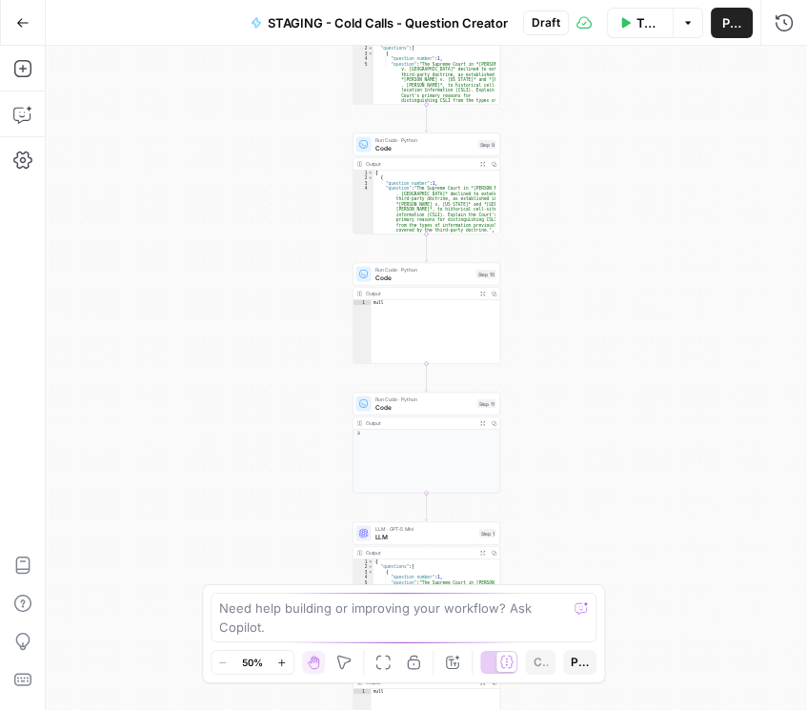
click at [731, 23] on span "Publish" at bounding box center [731, 22] width 19 height 19
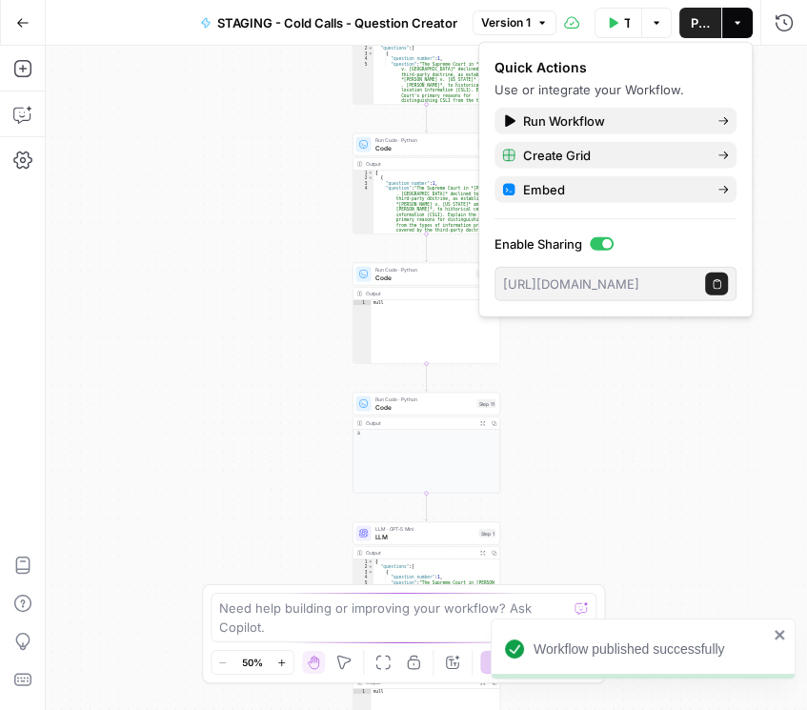
click at [407, 22] on span "STAGING - Cold Calls - Question Creator" at bounding box center [337, 22] width 240 height 19
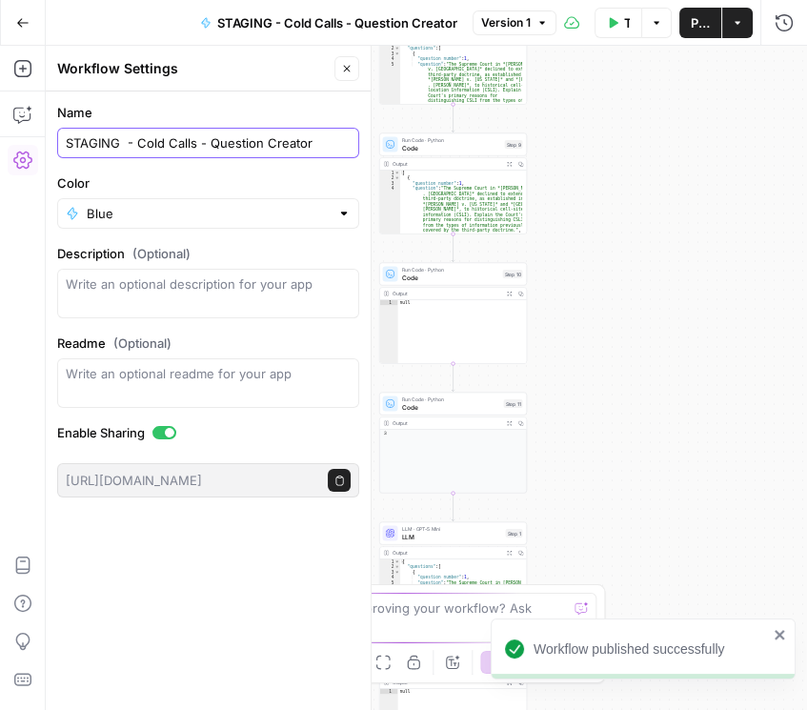
drag, startPoint x: 321, startPoint y: 133, endPoint x: 61, endPoint y: 151, distance: 260.7
click at [61, 151] on div "STAGING - Cold Calls - Question Creator" at bounding box center [208, 143] width 302 height 30
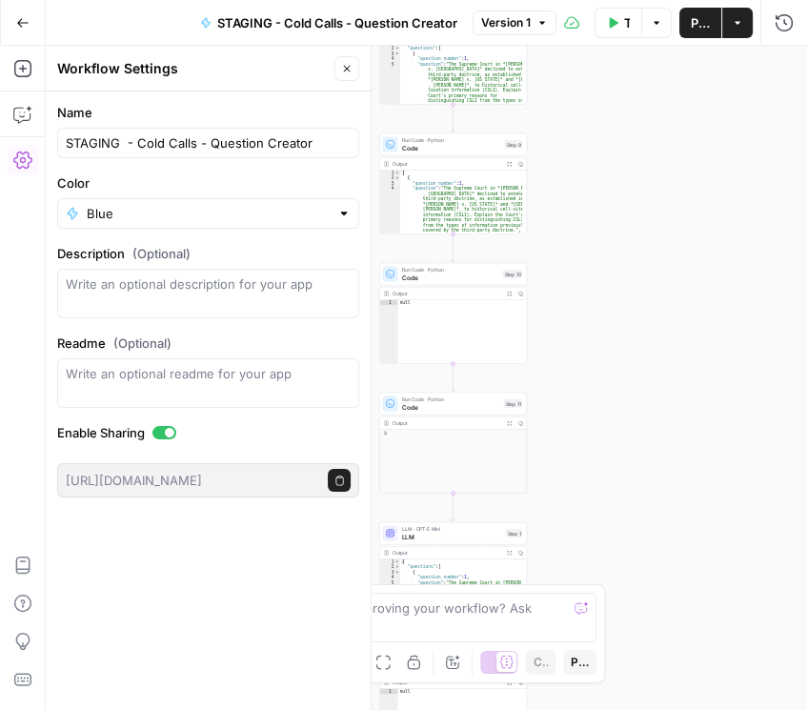
click at [19, 24] on icon "button" at bounding box center [22, 22] width 11 height 9
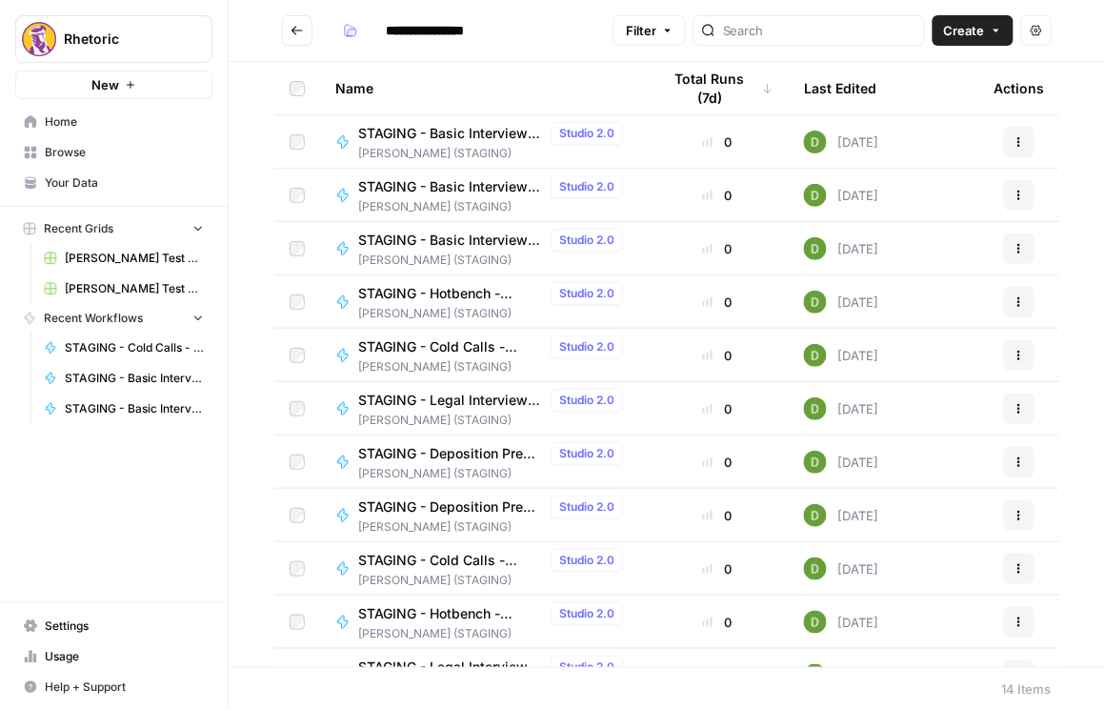
scroll to position [54, 0]
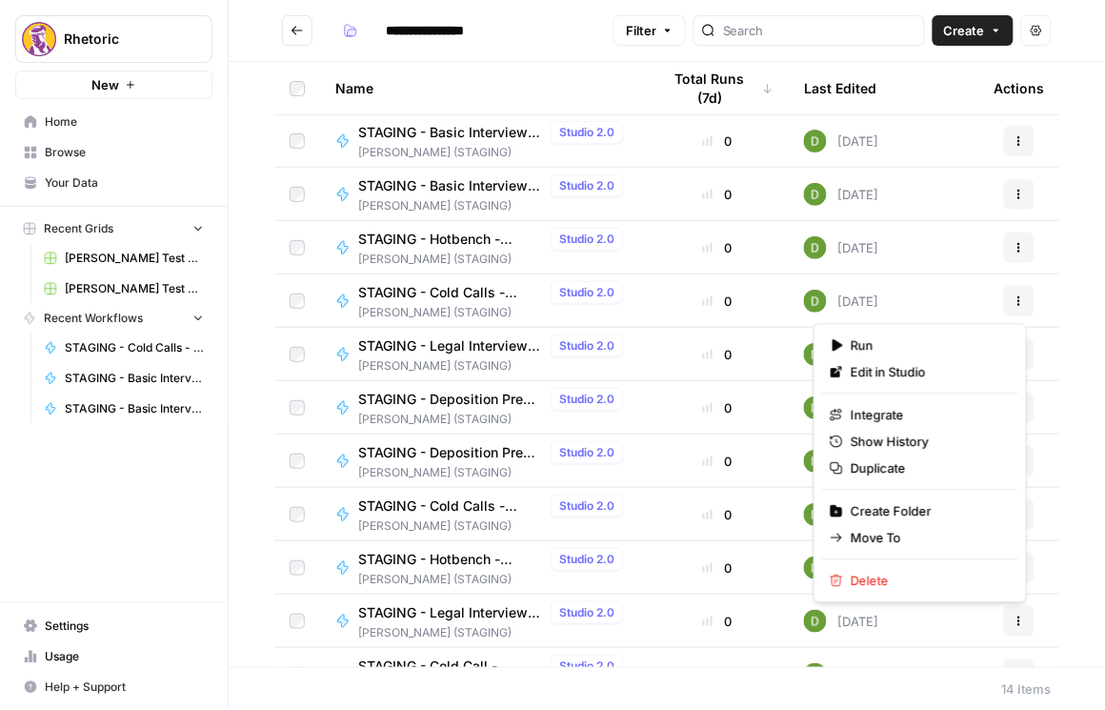
click at [1017, 294] on button "Actions" at bounding box center [1019, 301] width 30 height 30
click at [873, 410] on span "Integrate" at bounding box center [927, 414] width 152 height 19
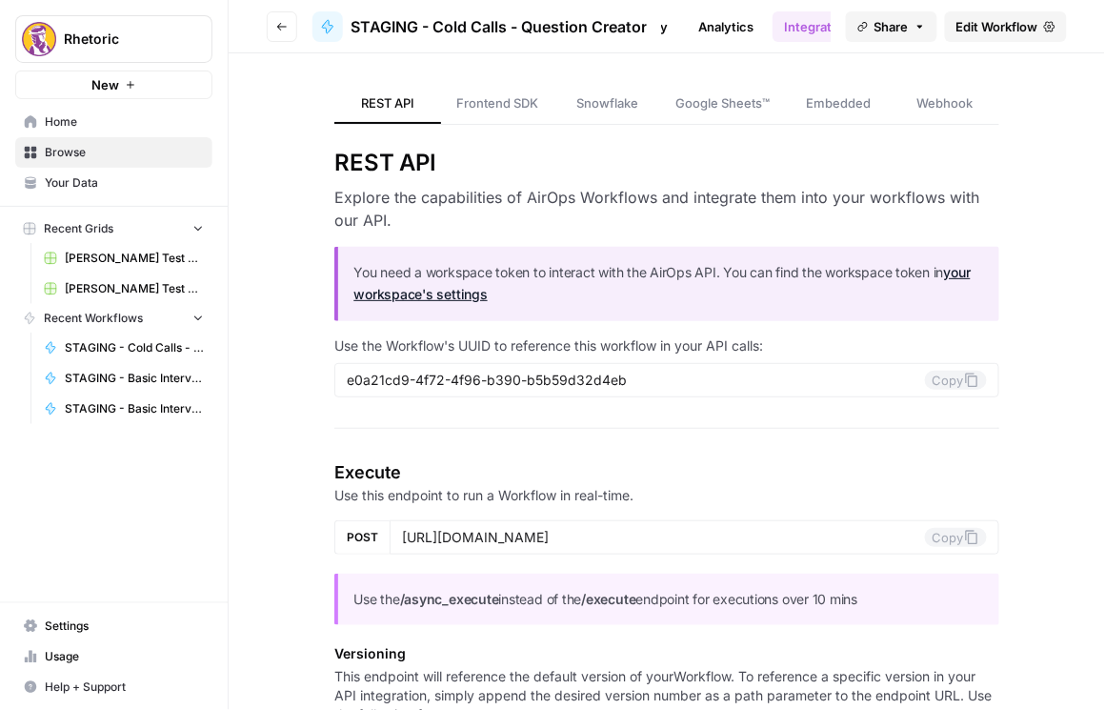
scroll to position [0, 173]
click at [784, 14] on link "Integrate" at bounding box center [797, 26] width 78 height 30
click at [965, 377] on icon at bounding box center [971, 379] width 12 height 14
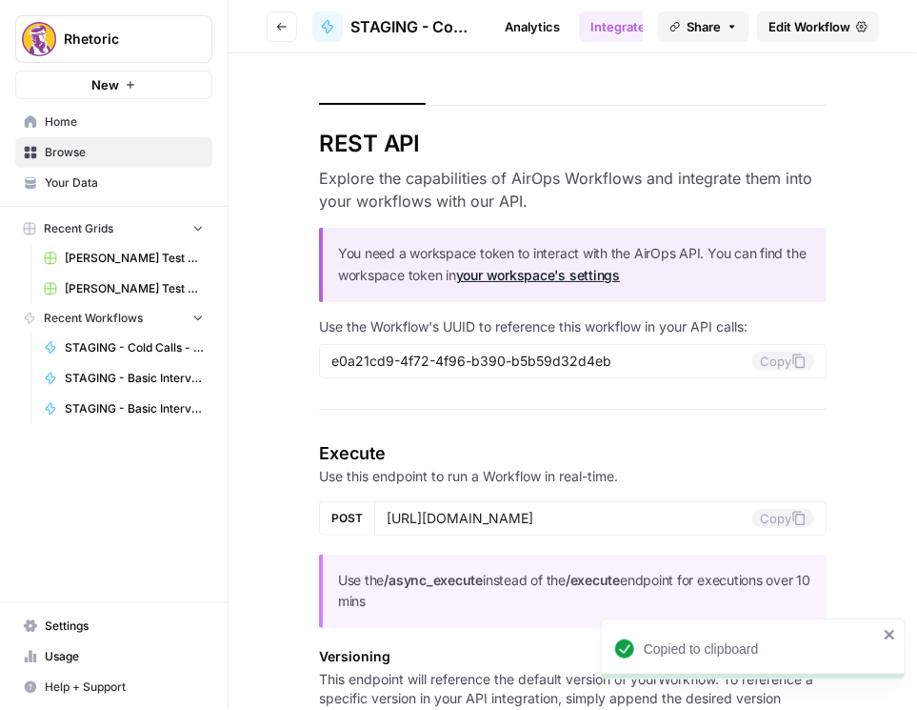
click at [271, 25] on button "Go back" at bounding box center [282, 26] width 30 height 30
click at [284, 27] on icon "button" at bounding box center [281, 26] width 11 height 11
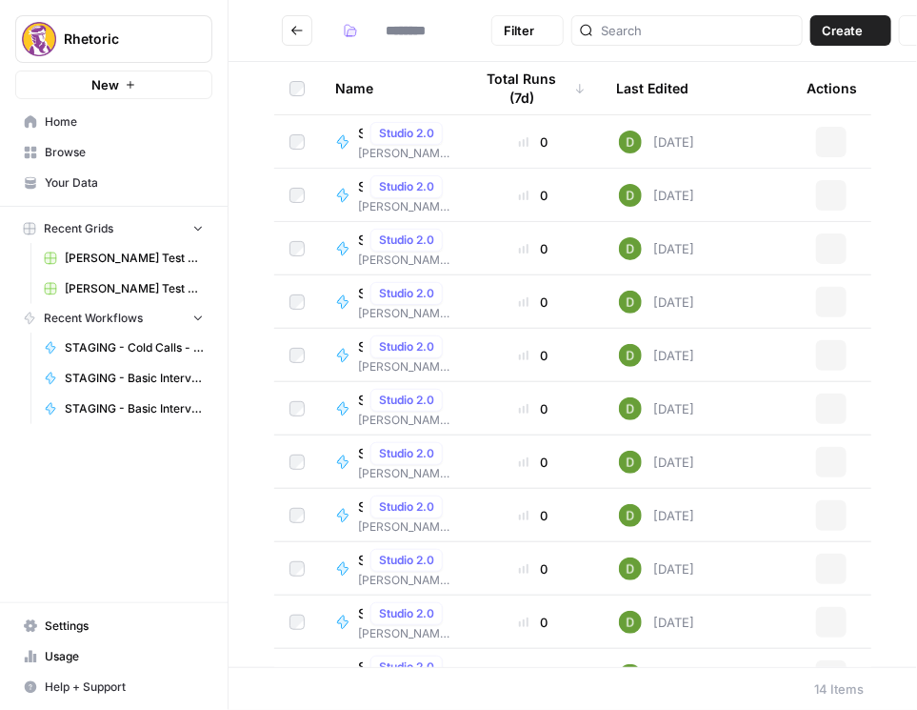
type input "**********"
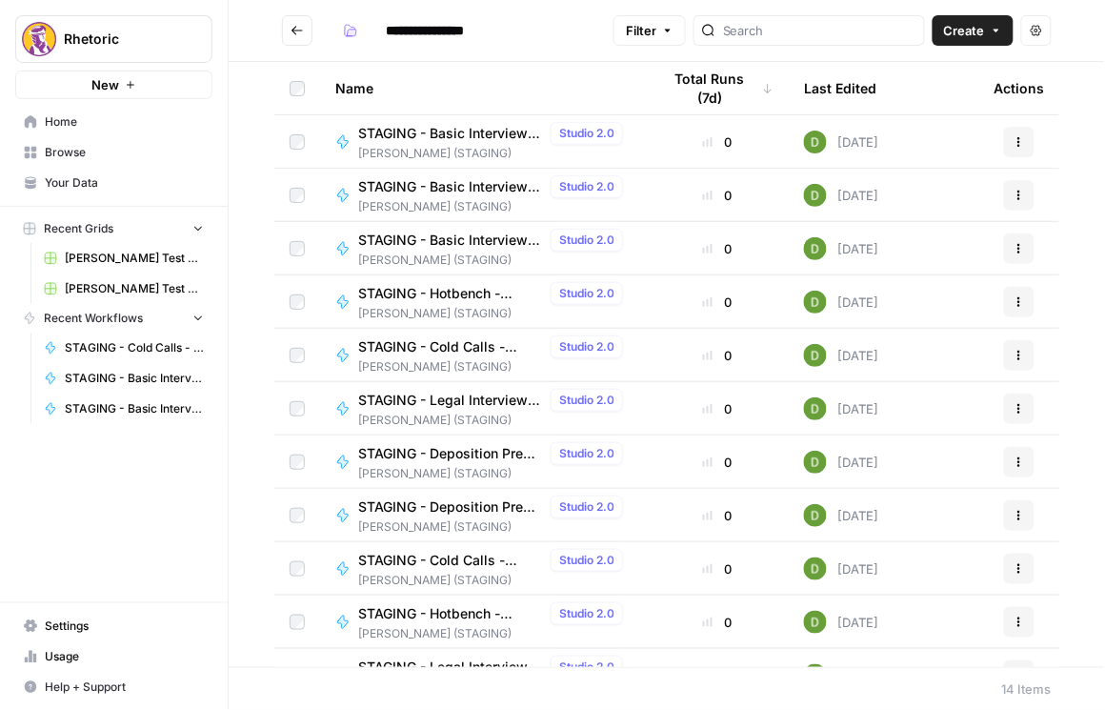
scroll to position [109, 0]
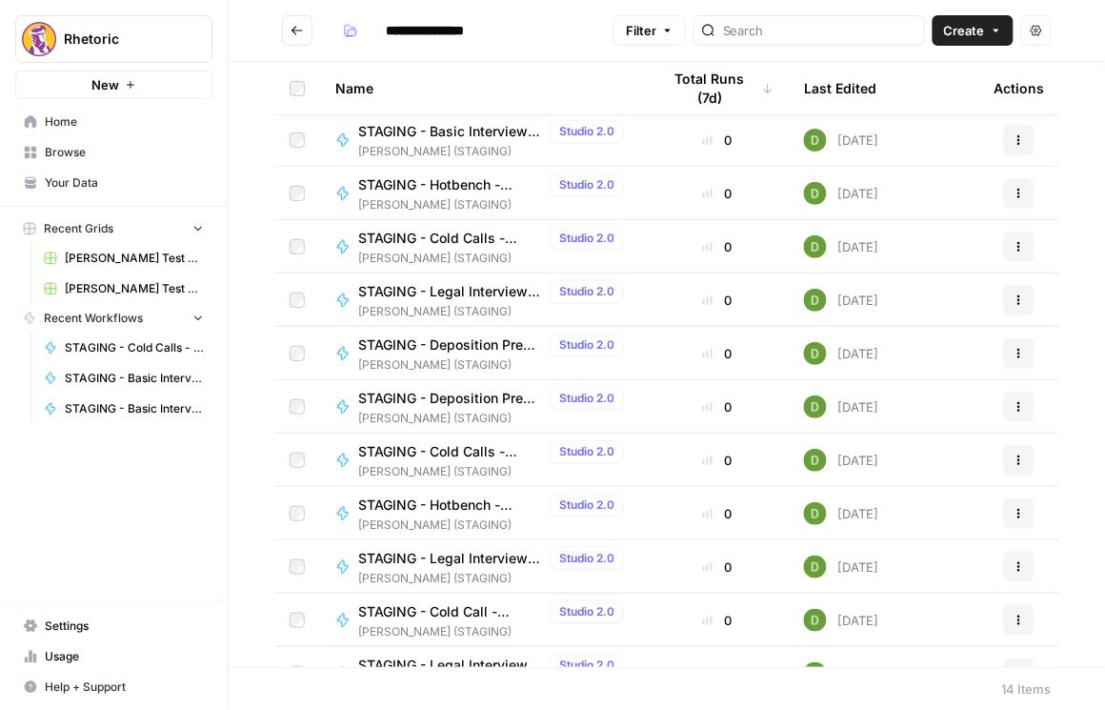
click at [483, 498] on span "STAGING - Hotbench - Question Creator" at bounding box center [450, 504] width 185 height 19
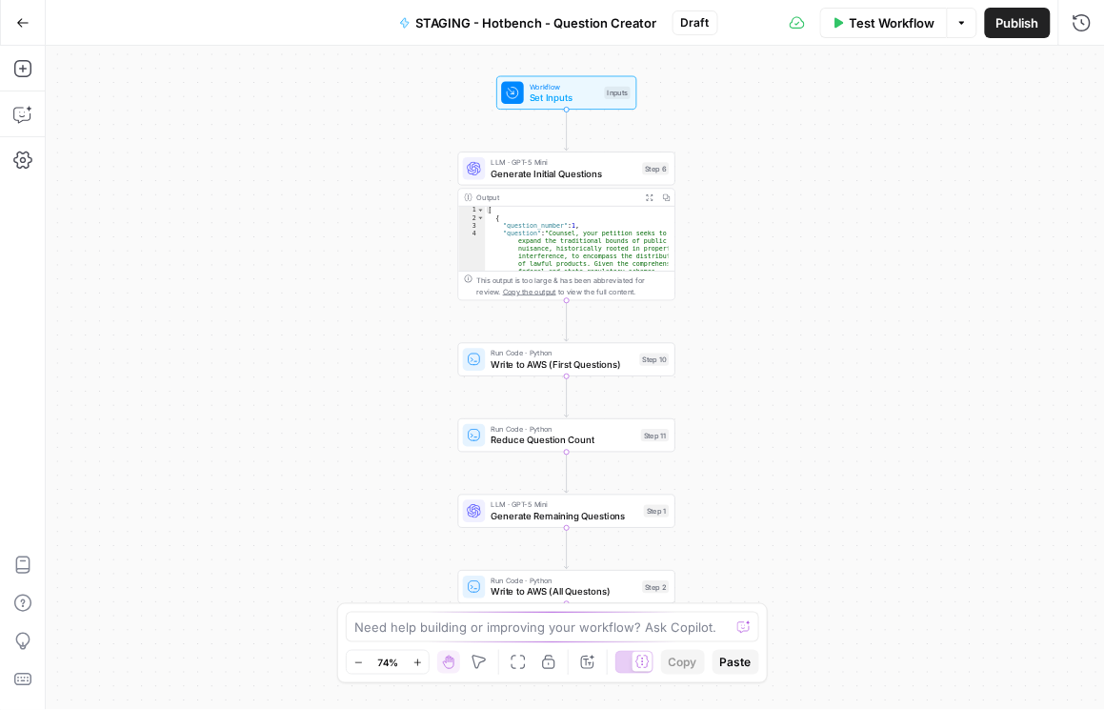
click at [542, 19] on span "STAGING - Hotbench - Question Creator" at bounding box center [536, 22] width 241 height 19
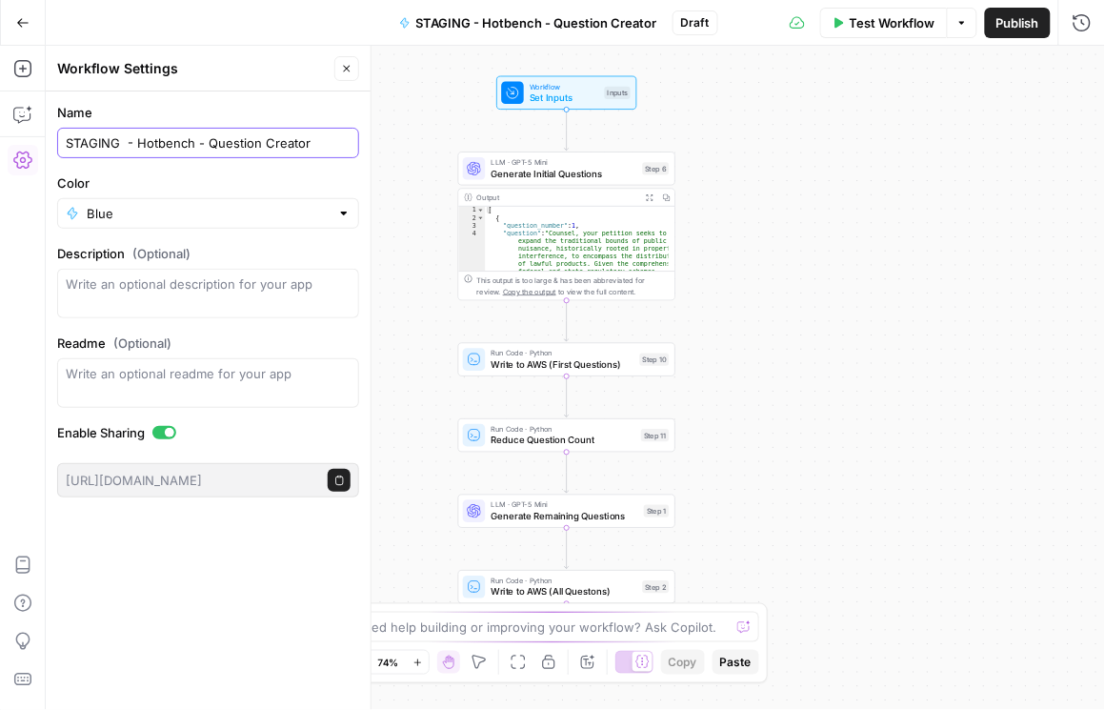
drag, startPoint x: 268, startPoint y: 132, endPoint x: -1, endPoint y: 136, distance: 268.6
click at [0, 136] on html "Rhetoric New Home Browse Your Data Recent Grids Brett Test Workflow - Copilot E…" at bounding box center [552, 355] width 1105 height 710
click at [998, 28] on span "Publish" at bounding box center [1017, 22] width 43 height 19
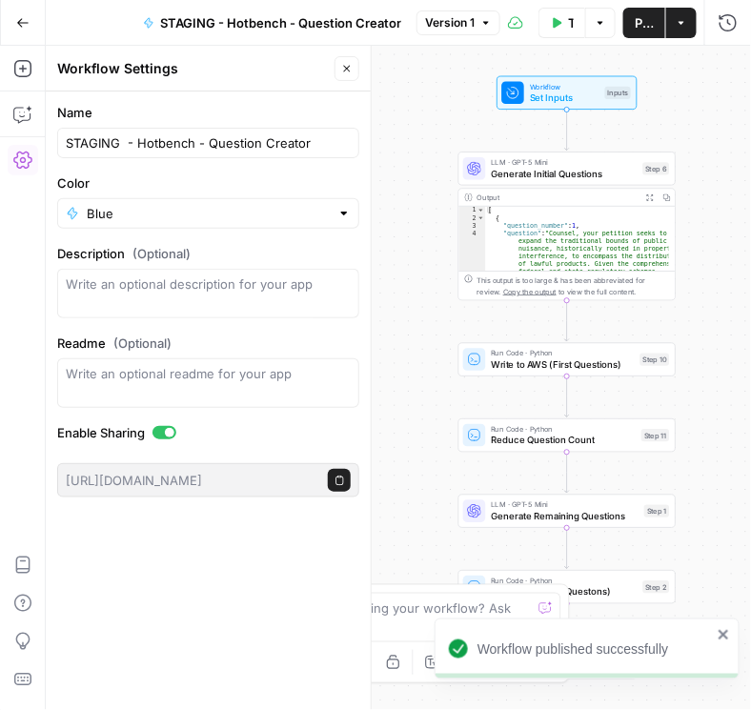
click at [24, 23] on icon "button" at bounding box center [22, 22] width 13 height 13
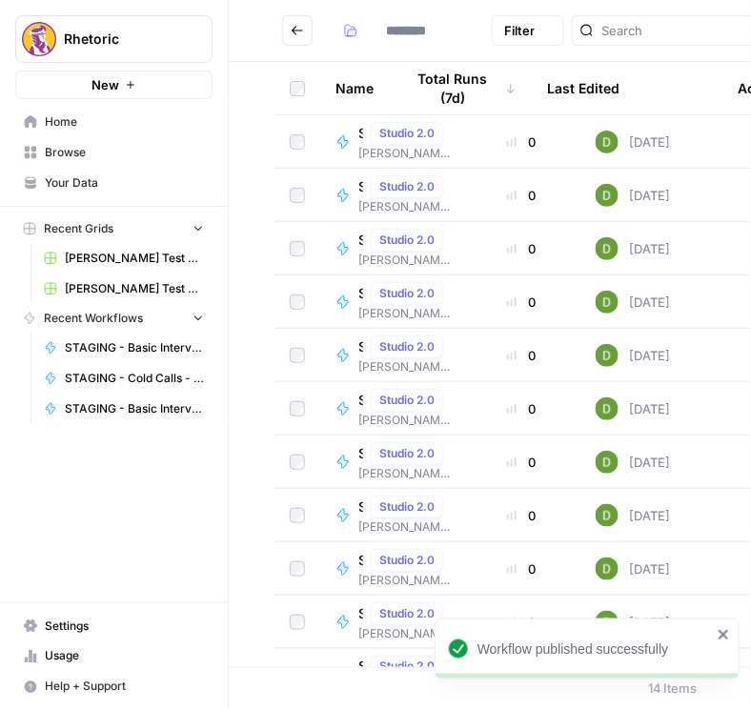
type input "**********"
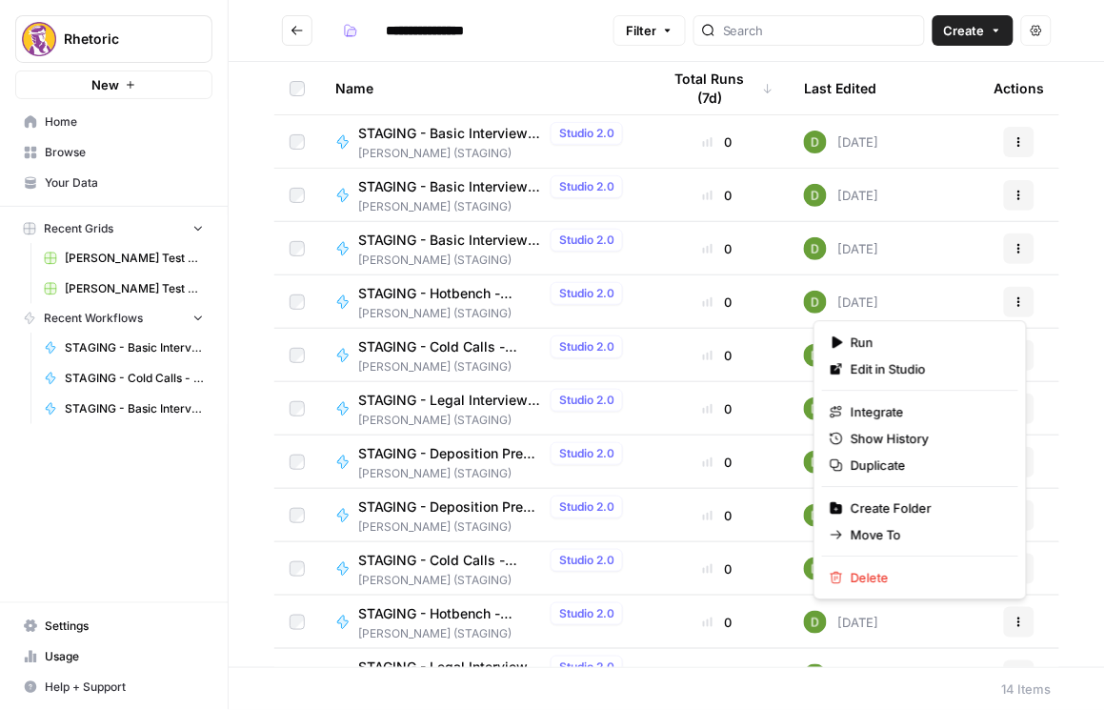
click at [1025, 619] on button "Actions" at bounding box center [1019, 622] width 30 height 30
click at [906, 413] on span "Integrate" at bounding box center [927, 411] width 152 height 19
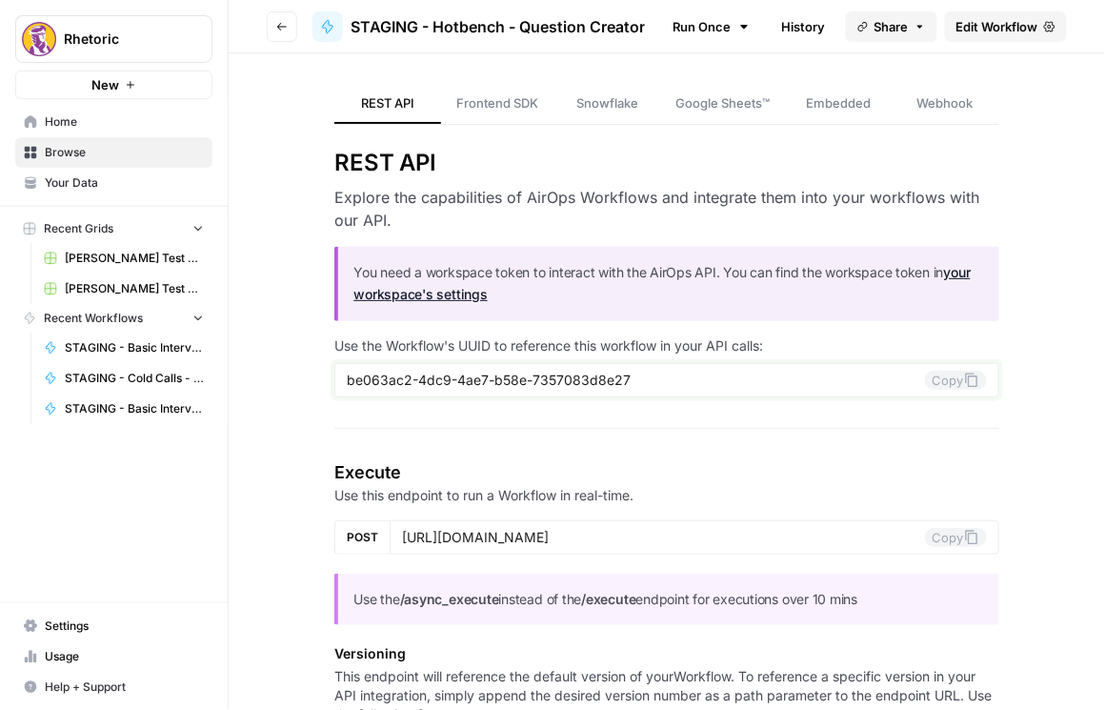
click at [941, 381] on button "Copy" at bounding box center [956, 380] width 62 height 19
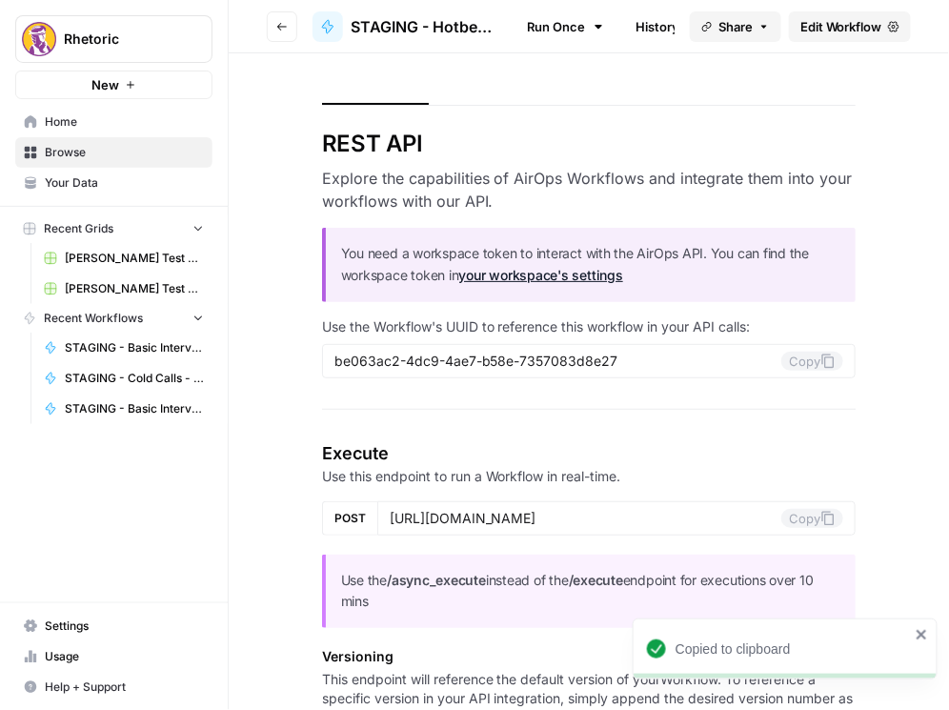
click at [293, 30] on button "Go back" at bounding box center [282, 26] width 30 height 30
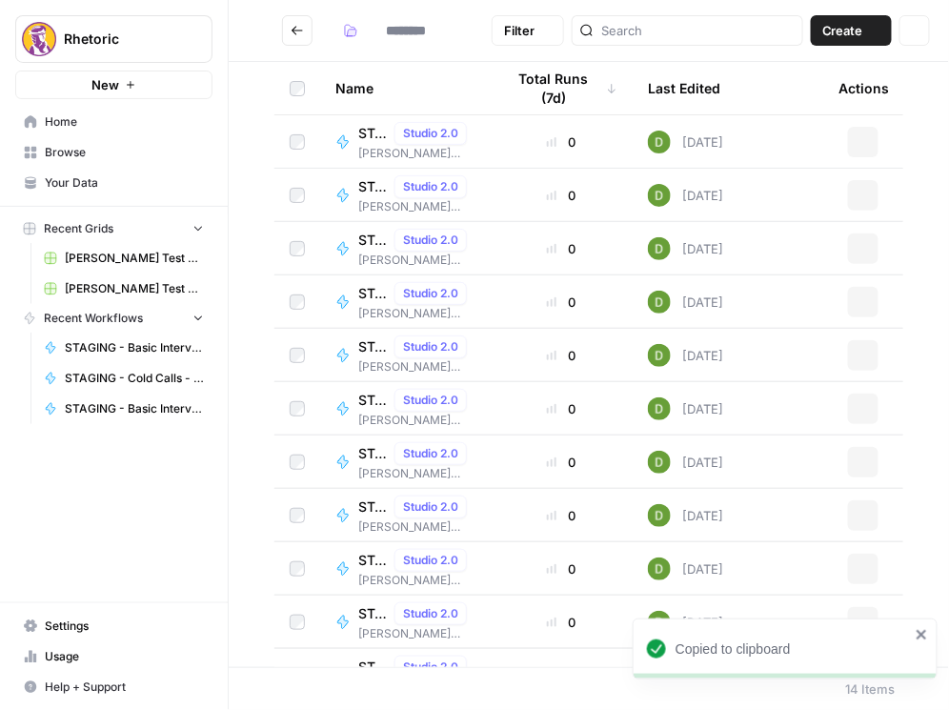
type input "**********"
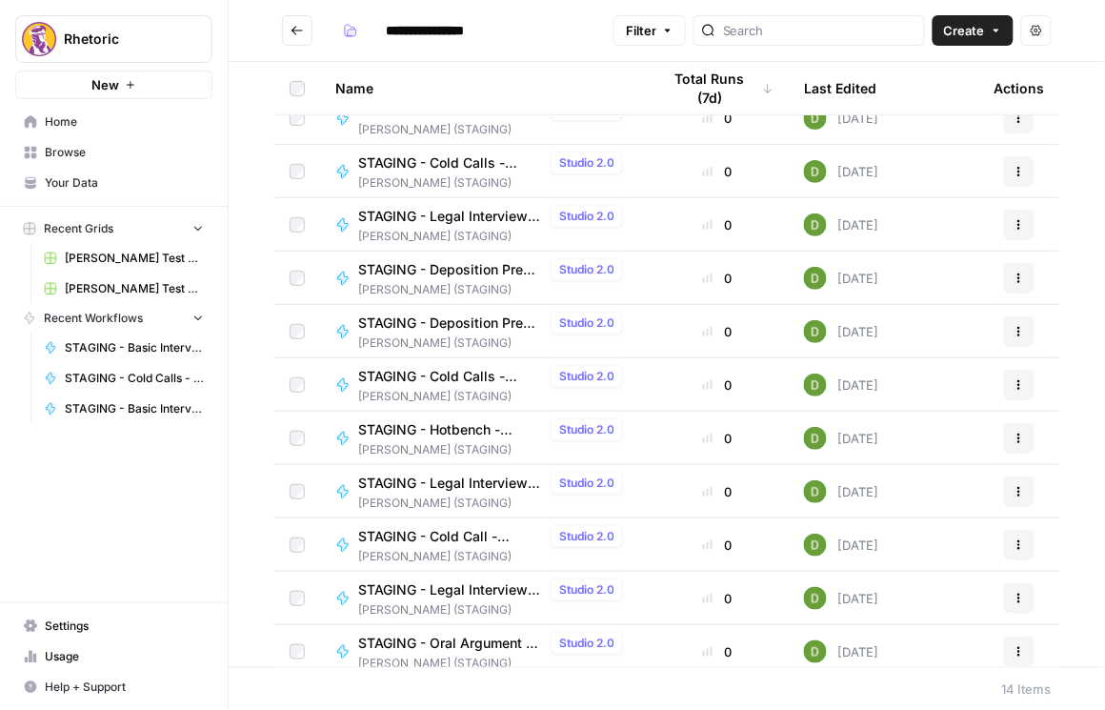
scroll to position [194, 0]
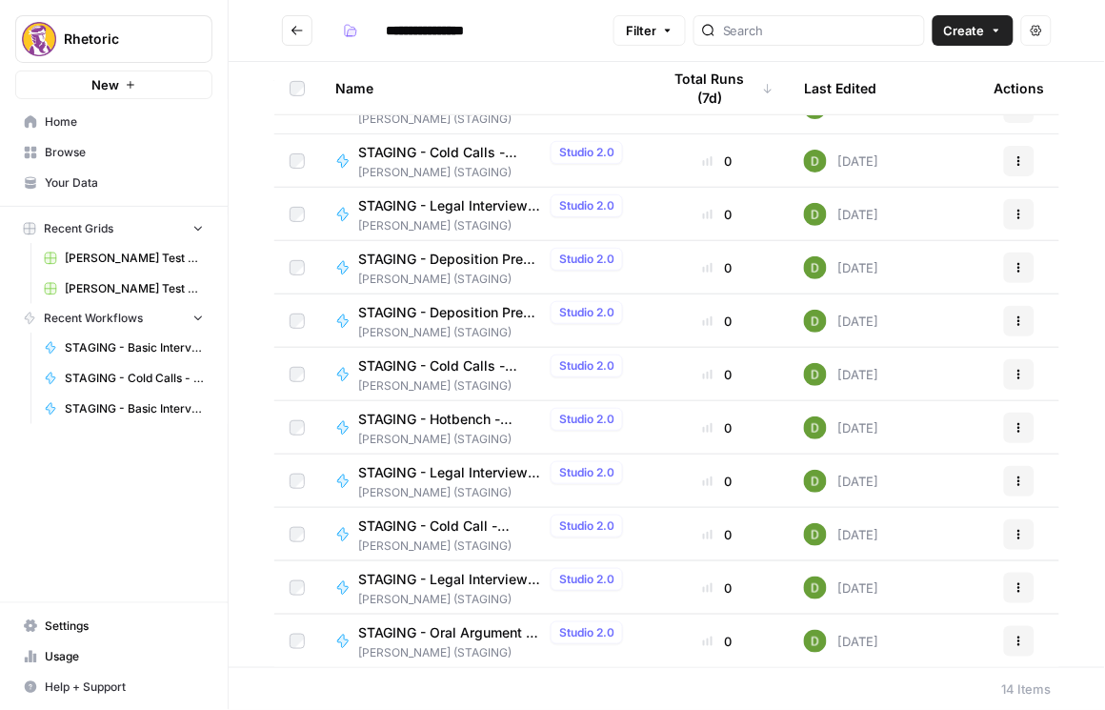
click at [292, 35] on icon "Go back" at bounding box center [297, 30] width 13 height 13
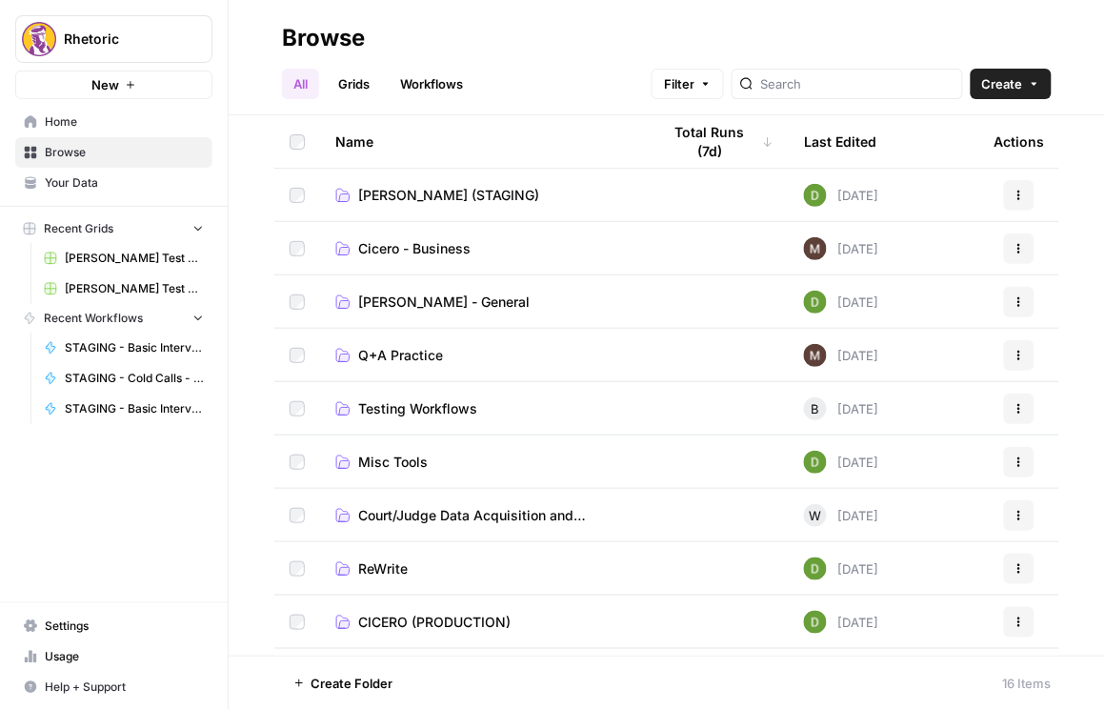
click at [411, 617] on span "CICERO (PRODUCTION)" at bounding box center [434, 621] width 152 height 19
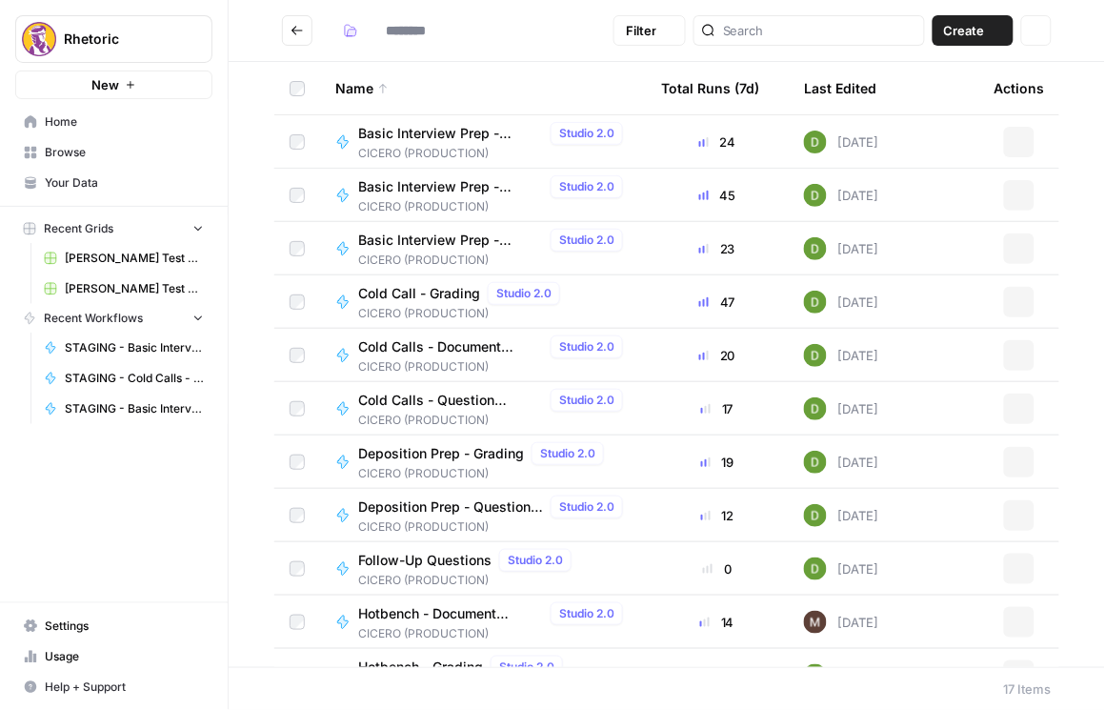
type input "**********"
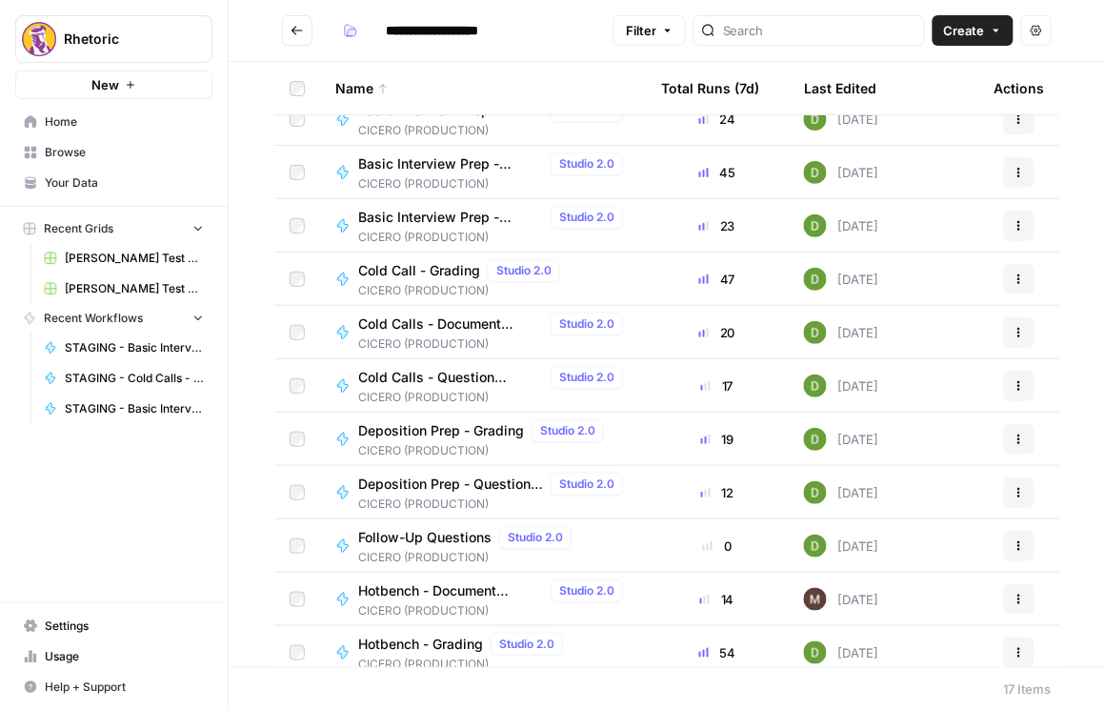
scroll to position [109, 0]
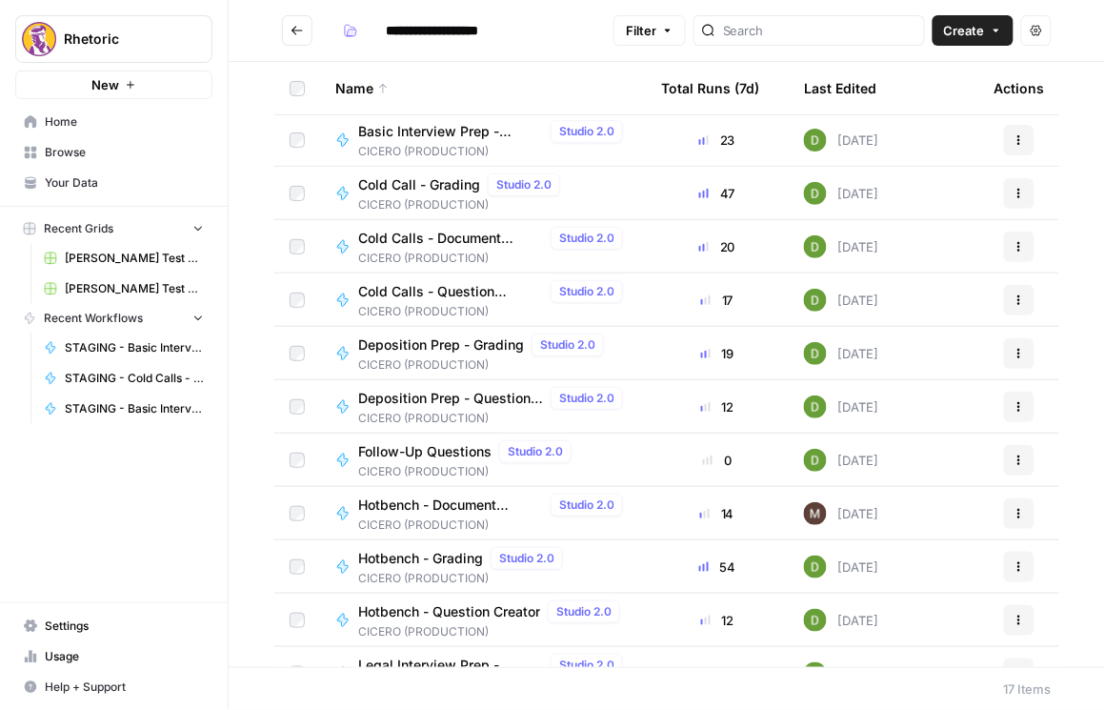
click at [1018, 512] on icon "button" at bounding box center [1019, 513] width 3 height 3
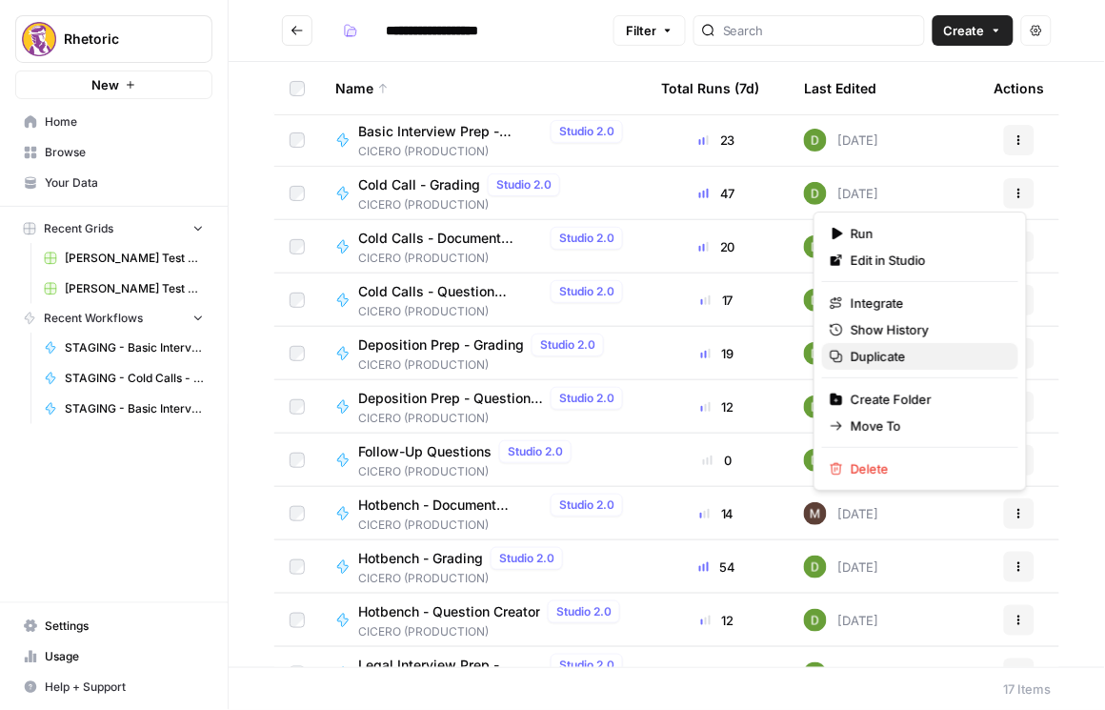
click at [913, 355] on span "Duplicate" at bounding box center [927, 356] width 152 height 19
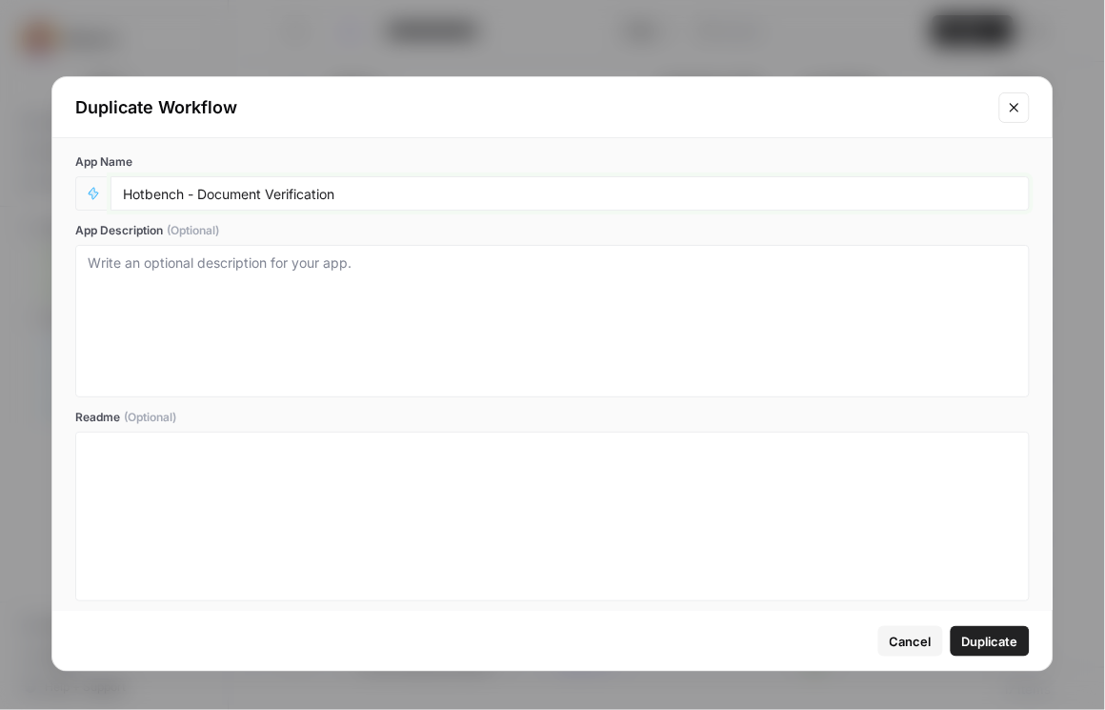
click at [125, 197] on input "Hotbench - Document Verification" at bounding box center [570, 193] width 894 height 17
type input "STAGING - Hotbench - Document Verification"
click at [999, 645] on span "Duplicate" at bounding box center [990, 641] width 56 height 19
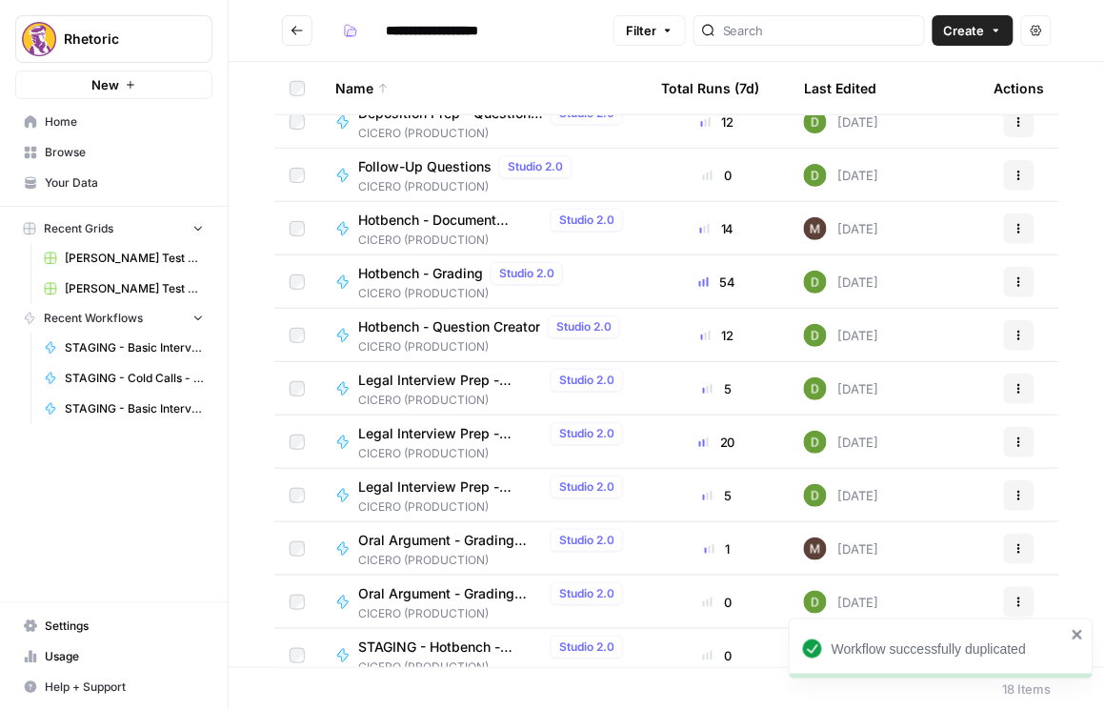
scroll to position [408, 0]
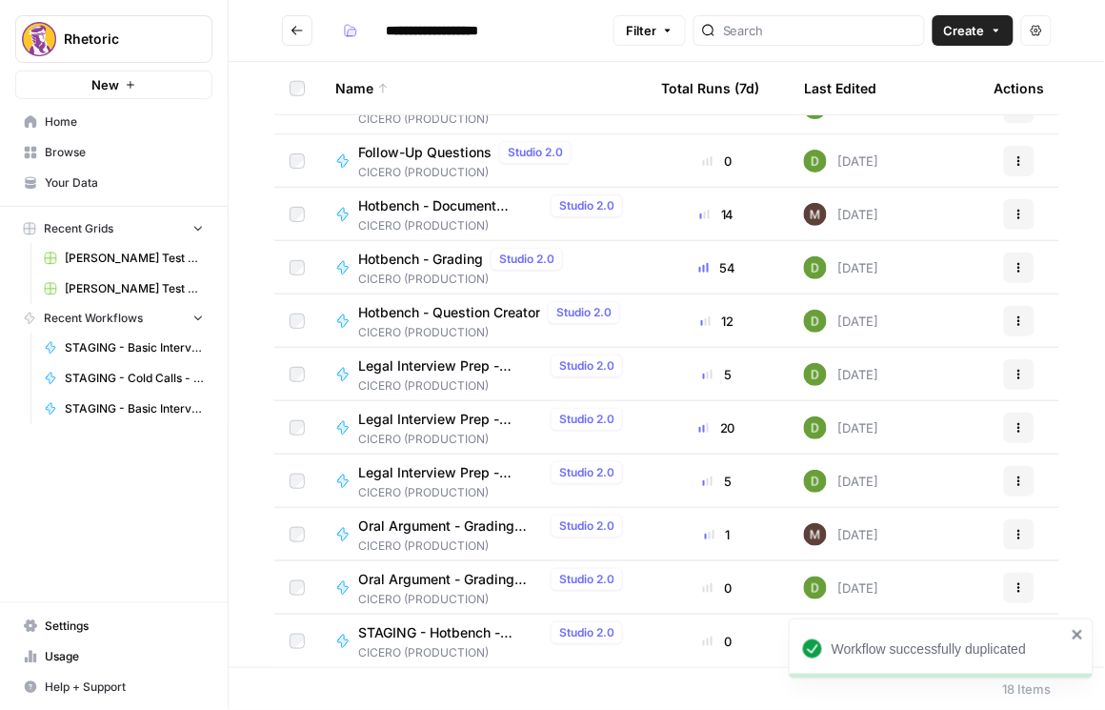
click at [291, 647] on div at bounding box center [297, 640] width 15 height 15
click at [334, 674] on span "Move Selection" at bounding box center [339, 682] width 93 height 19
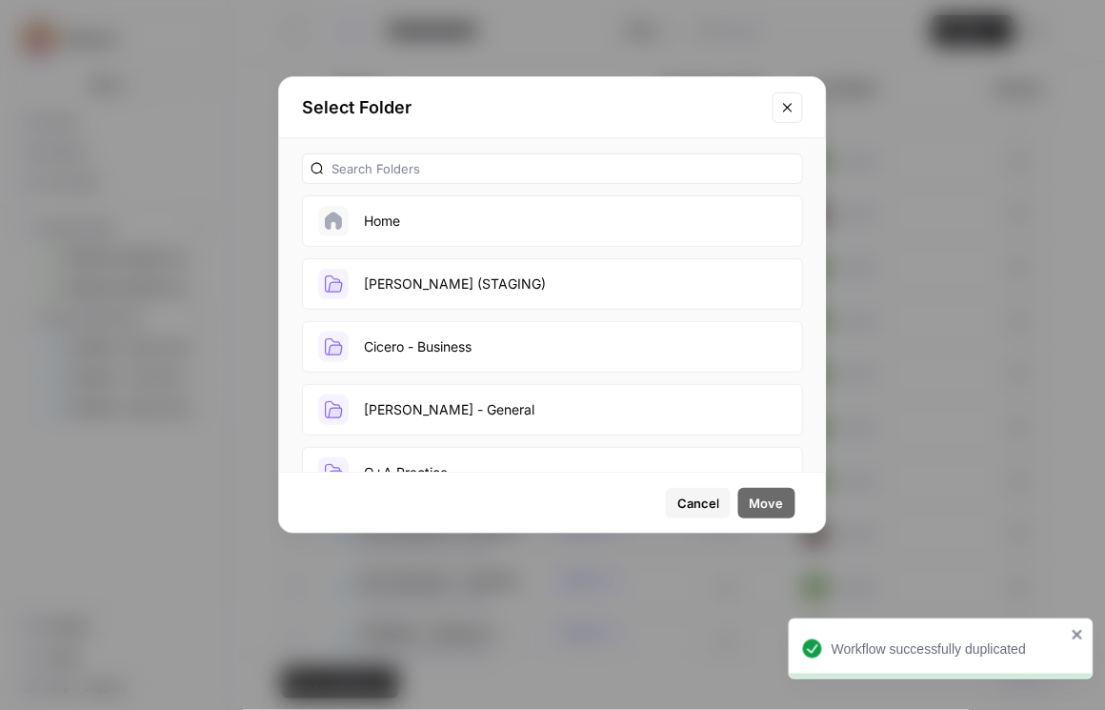
click at [454, 297] on button "[PERSON_NAME] (STAGING)" at bounding box center [552, 283] width 501 height 51
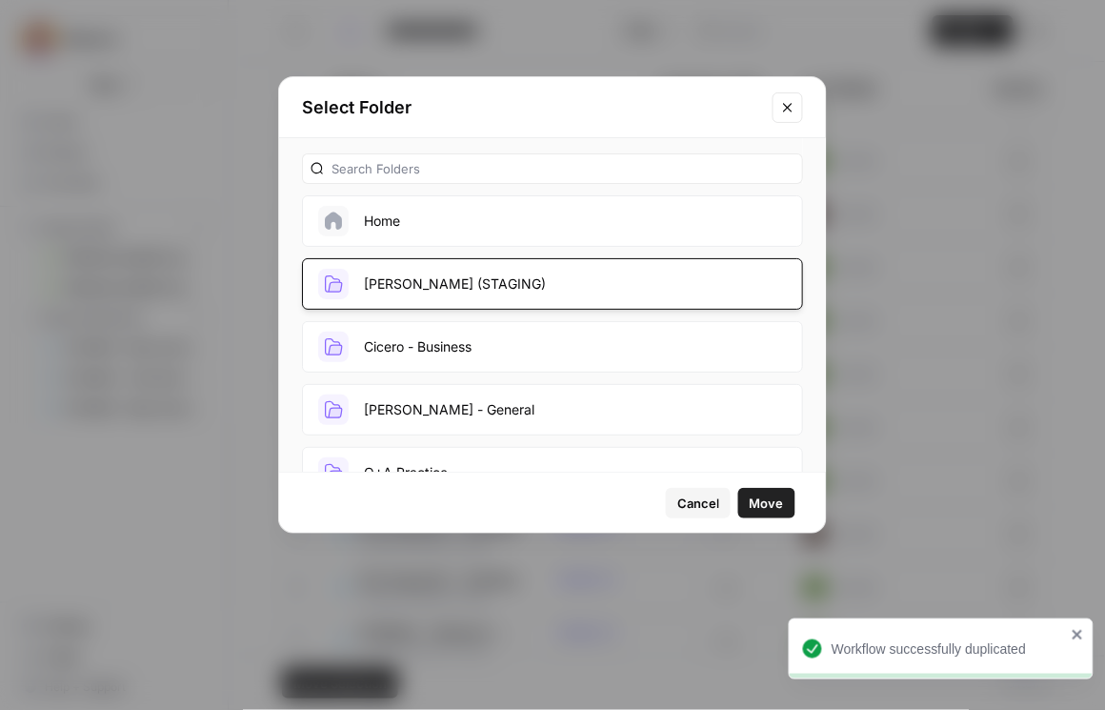
click at [756, 496] on span "Move" at bounding box center [767, 502] width 34 height 19
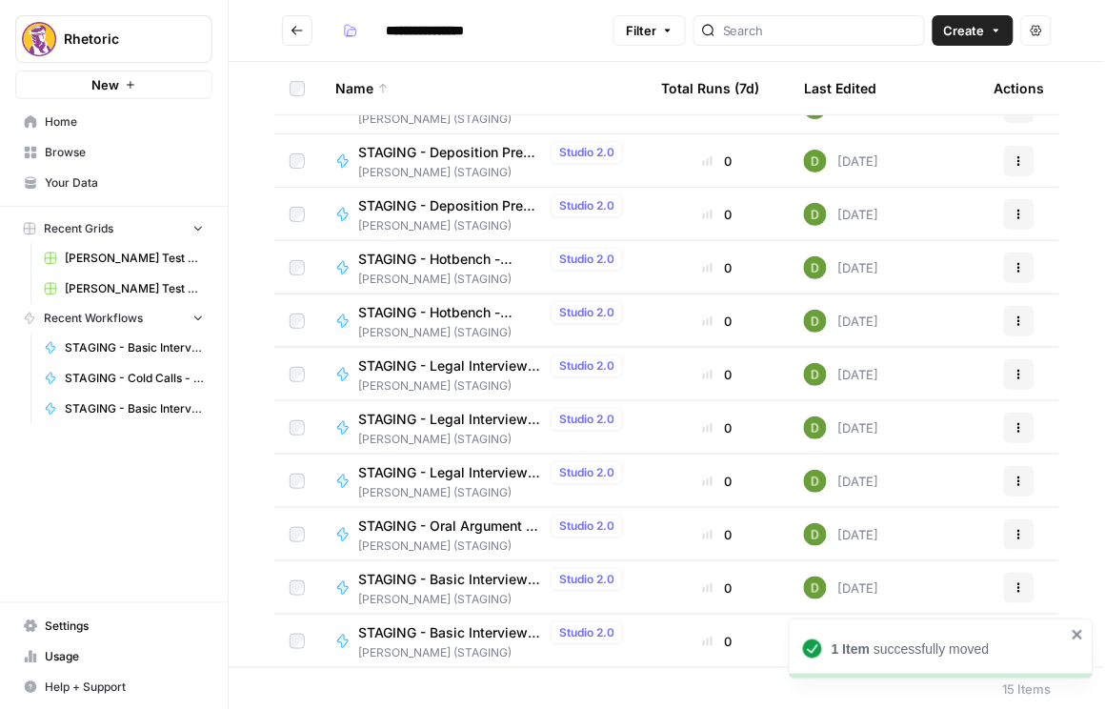
click at [299, 29] on icon "Go back" at bounding box center [297, 30] width 13 height 13
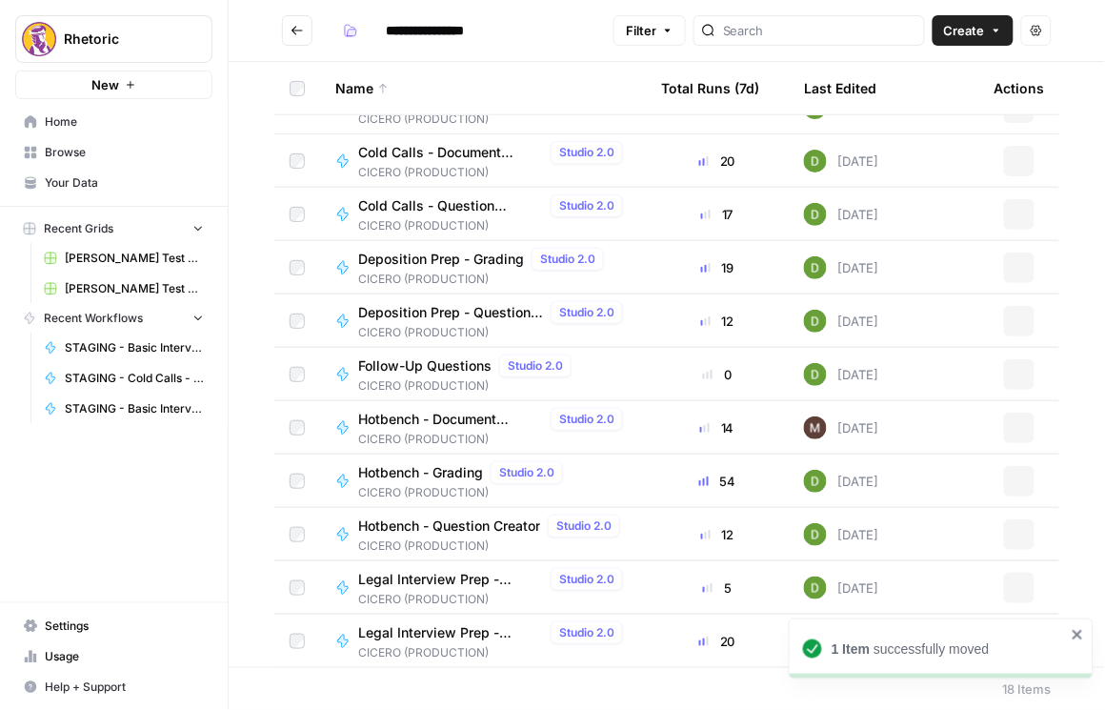
type input "**********"
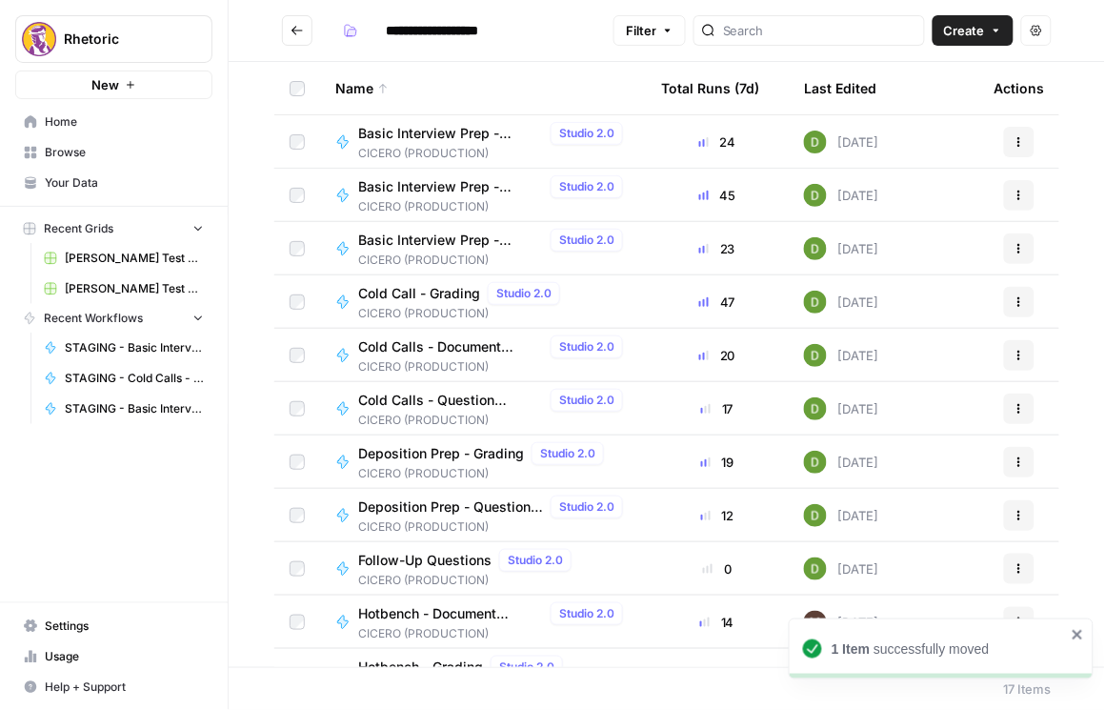
click at [295, 31] on icon "Go back" at bounding box center [297, 30] width 13 height 13
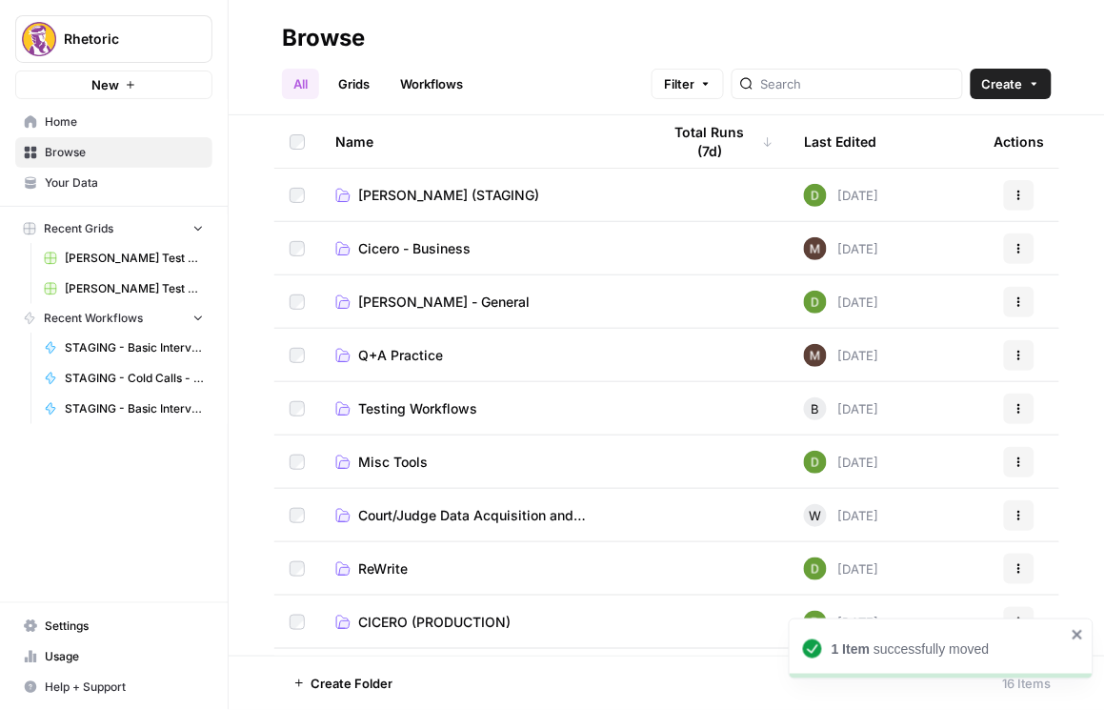
click at [396, 195] on span "[PERSON_NAME] (STAGING)" at bounding box center [448, 195] width 181 height 19
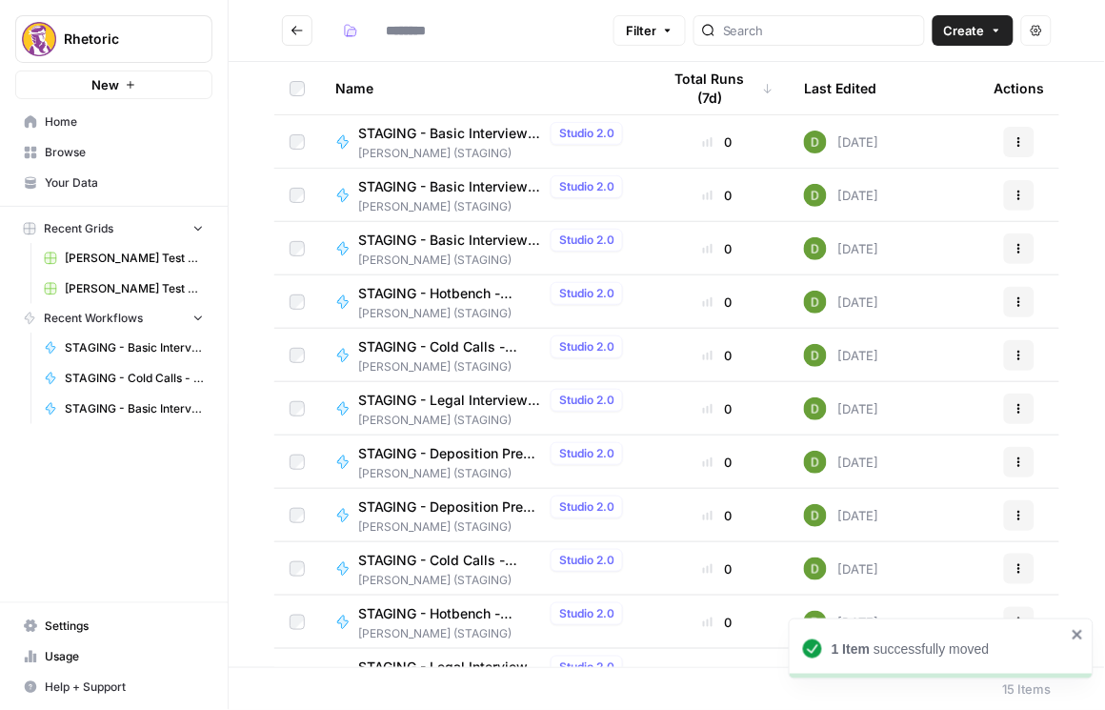
type input "**********"
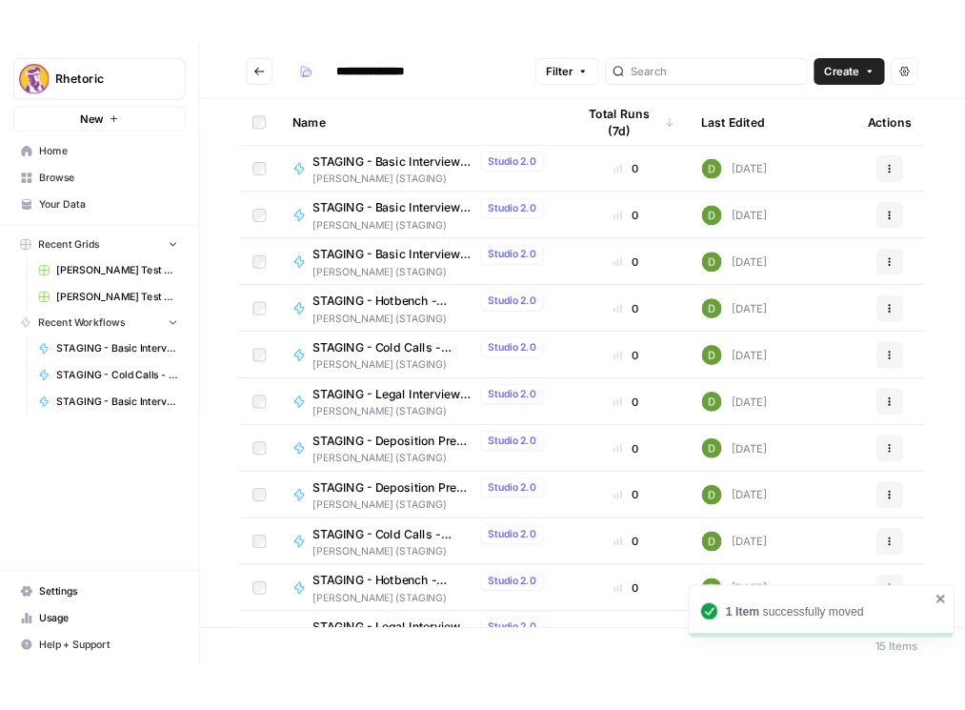
scroll to position [248, 0]
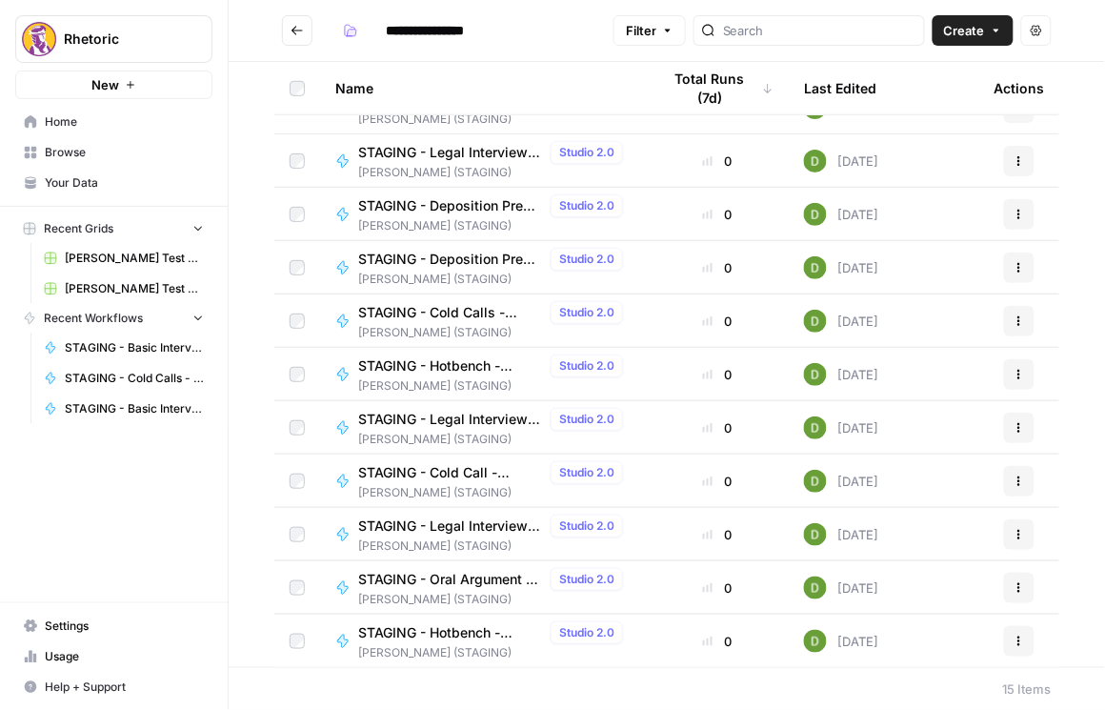
click at [475, 632] on span "STAGING - Hotbench - Document Verification" at bounding box center [450, 632] width 185 height 19
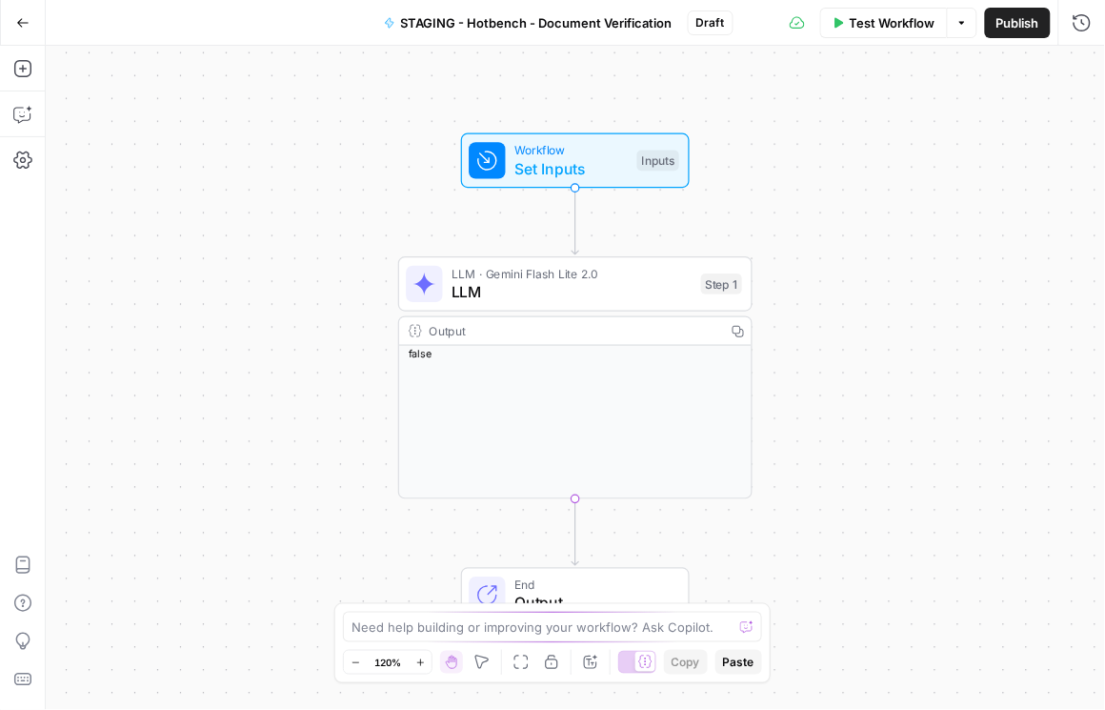
click at [1016, 32] on button "Publish" at bounding box center [1018, 23] width 66 height 30
click at [512, 21] on span "STAGING - Hotbench - Document Verification" at bounding box center [536, 22] width 271 height 19
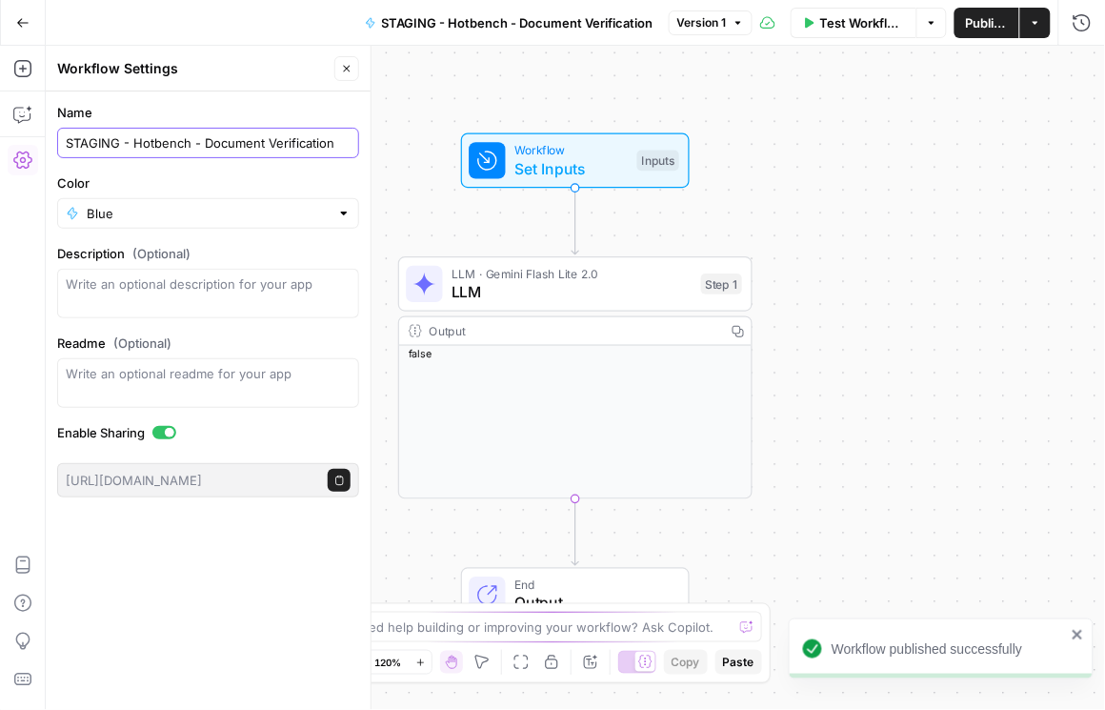
drag, startPoint x: 340, startPoint y: 139, endPoint x: 9, endPoint y: 161, distance: 332.2
click at [9, 161] on body "Workflow published successfully Rhetoric New Home Browse Your Data Recent Grids…" at bounding box center [552, 355] width 1105 height 710
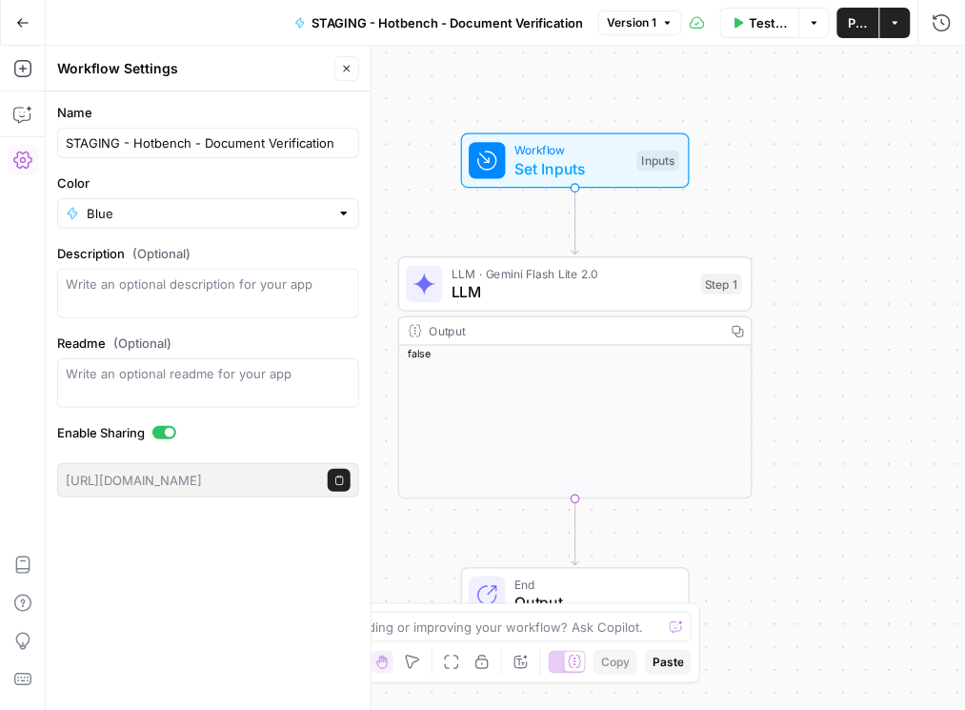
click at [24, 19] on icon "button" at bounding box center [22, 22] width 13 height 13
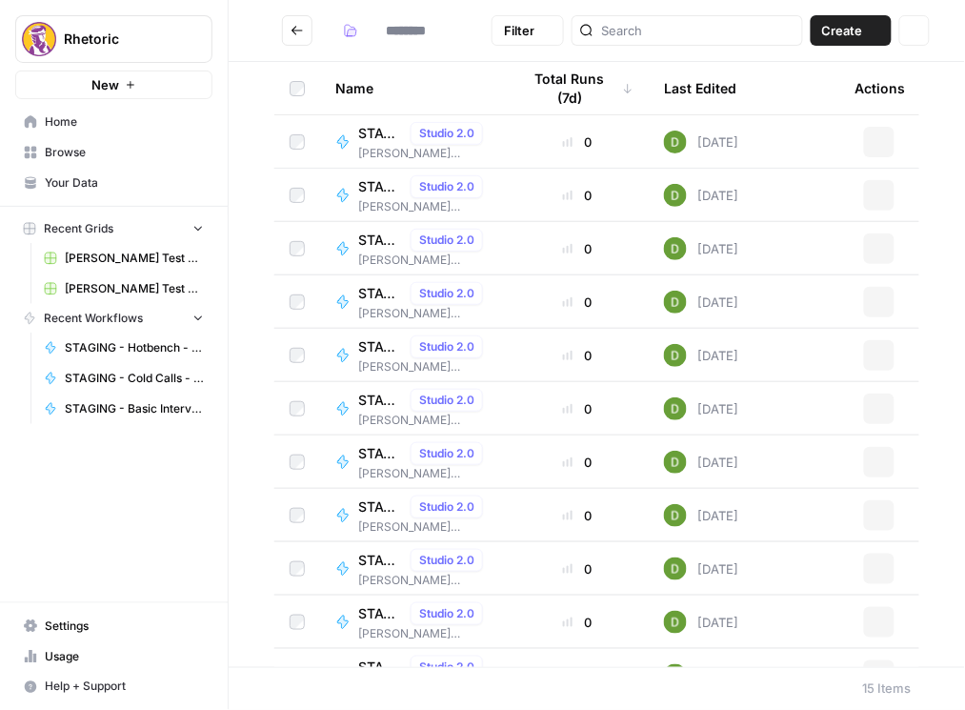
type input "**********"
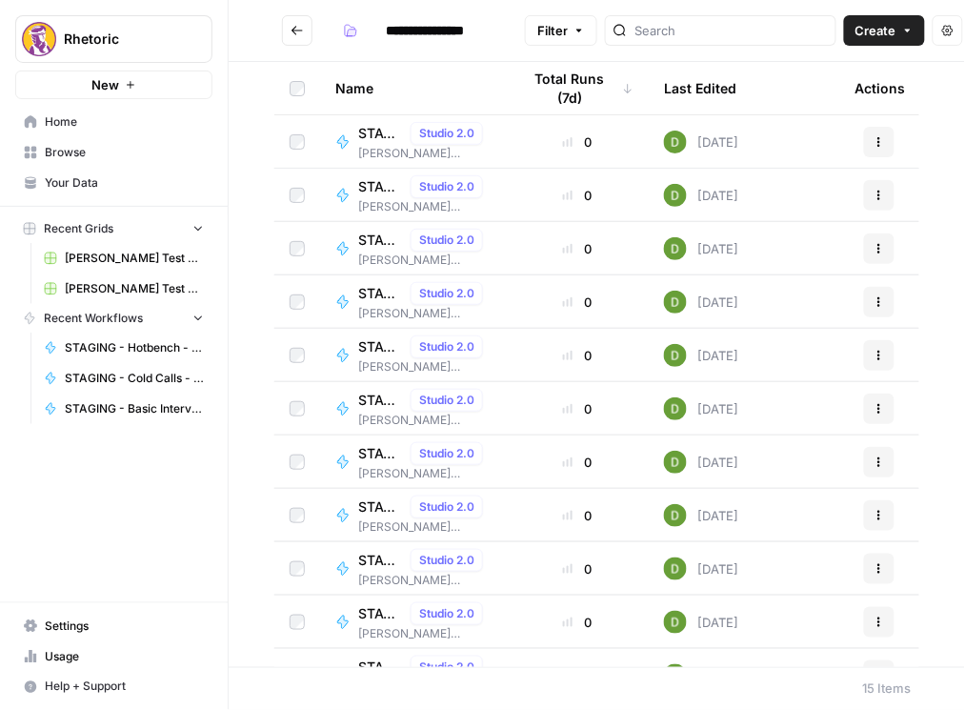
scroll to position [248, 0]
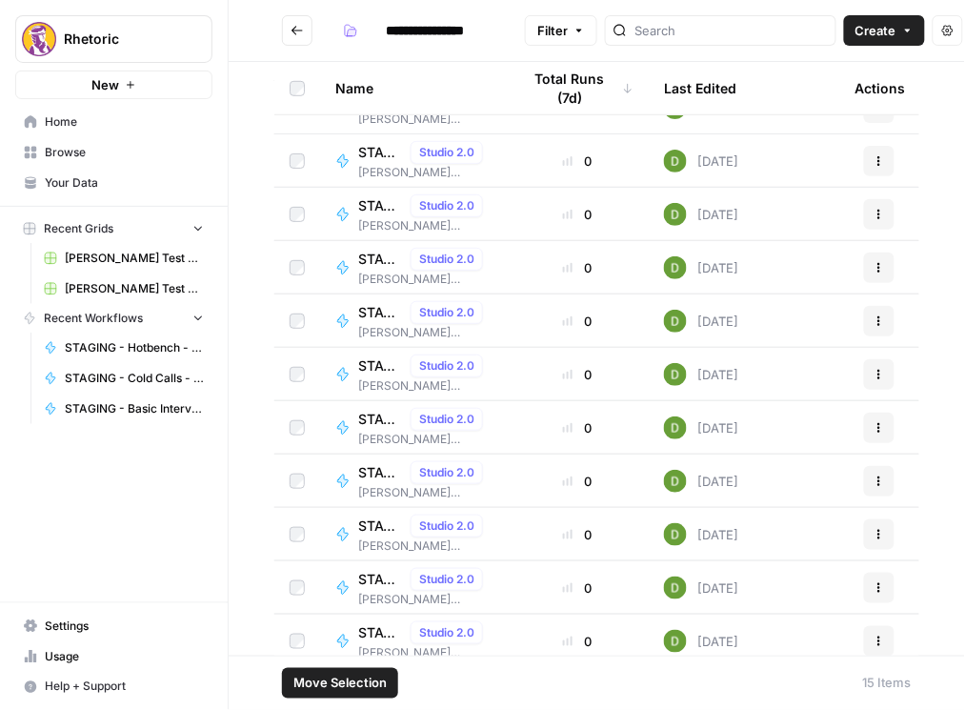
click at [878, 642] on button "Actions" at bounding box center [879, 641] width 30 height 30
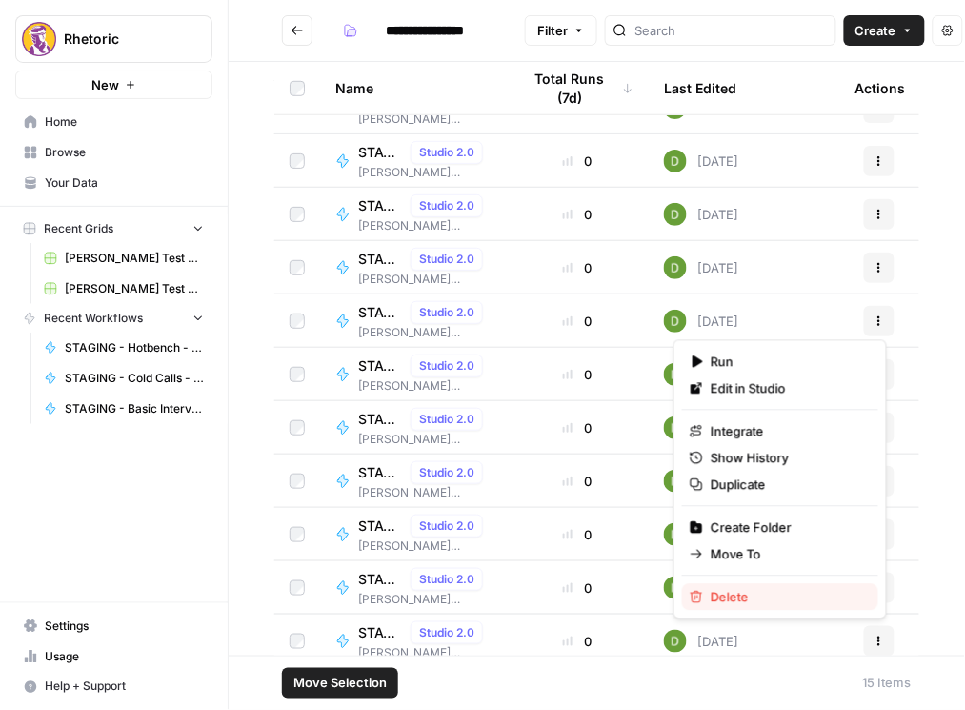
click at [777, 594] on span "Delete" at bounding box center [787, 597] width 152 height 19
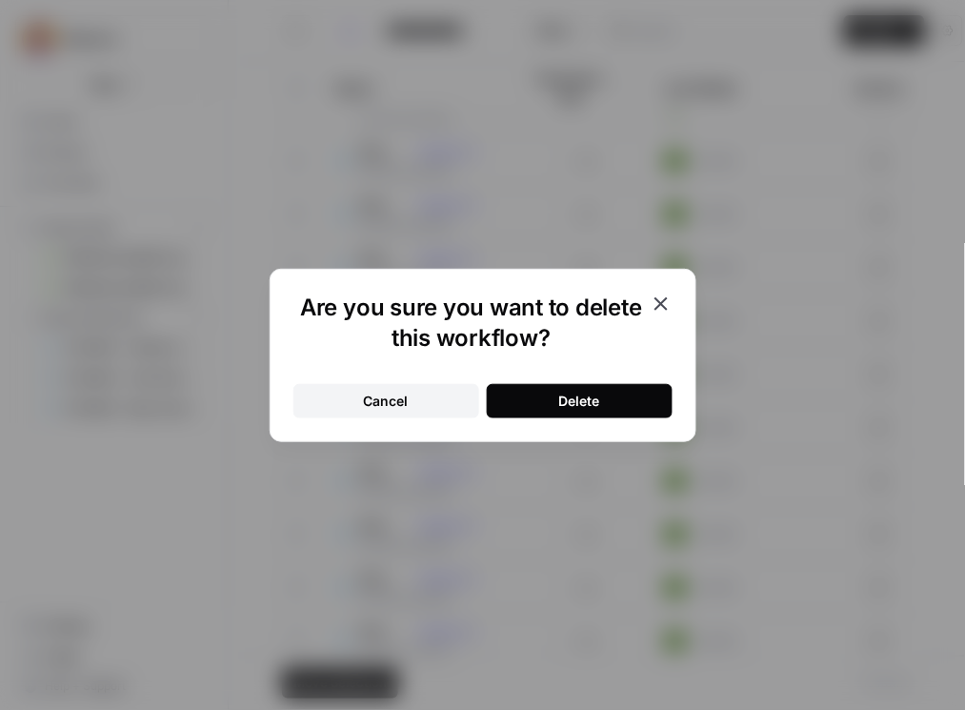
click at [591, 397] on div "Delete" at bounding box center [579, 400] width 41 height 19
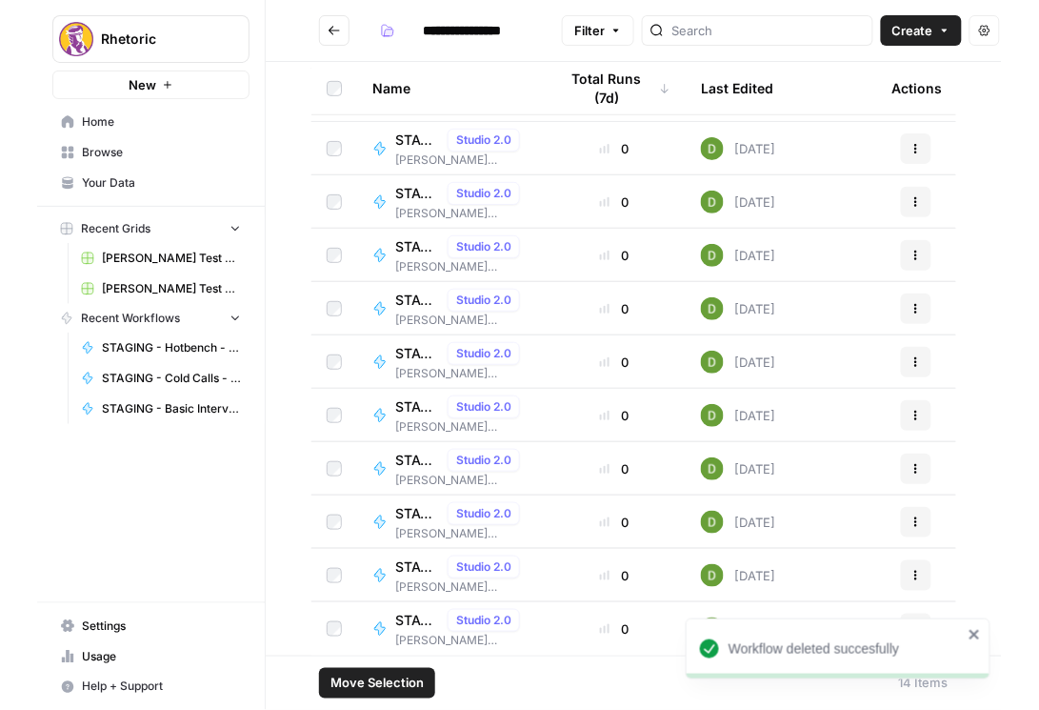
scroll to position [206, 0]
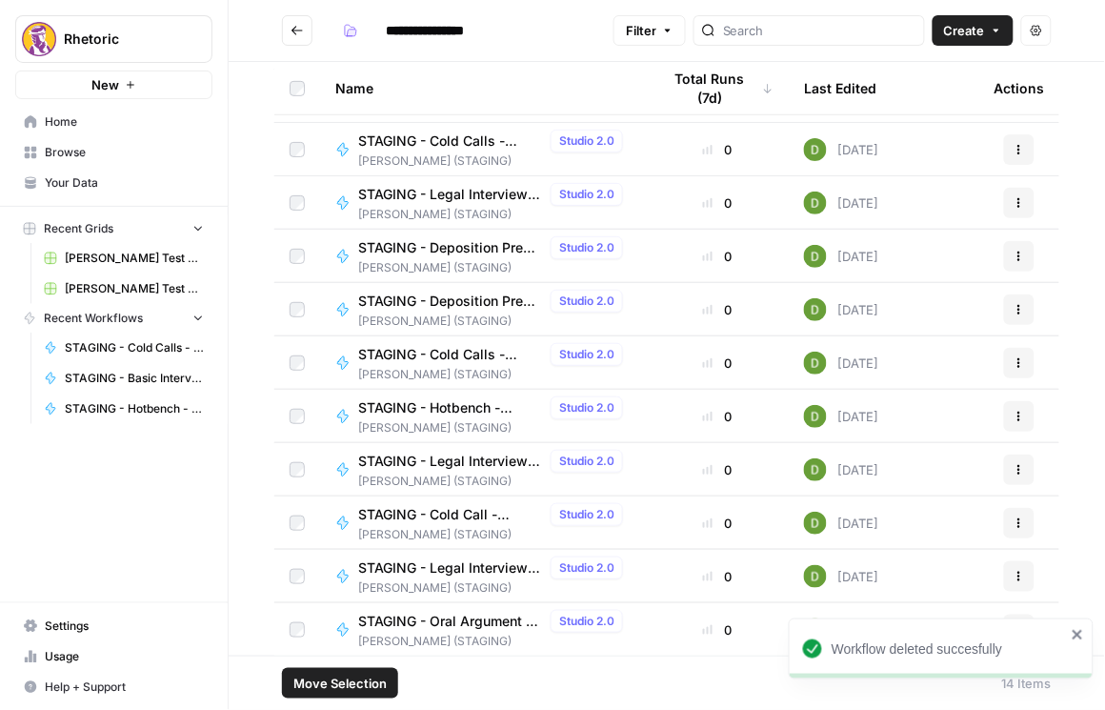
click at [445, 409] on span "STAGING - Hotbench - Question Creator" at bounding box center [450, 407] width 185 height 19
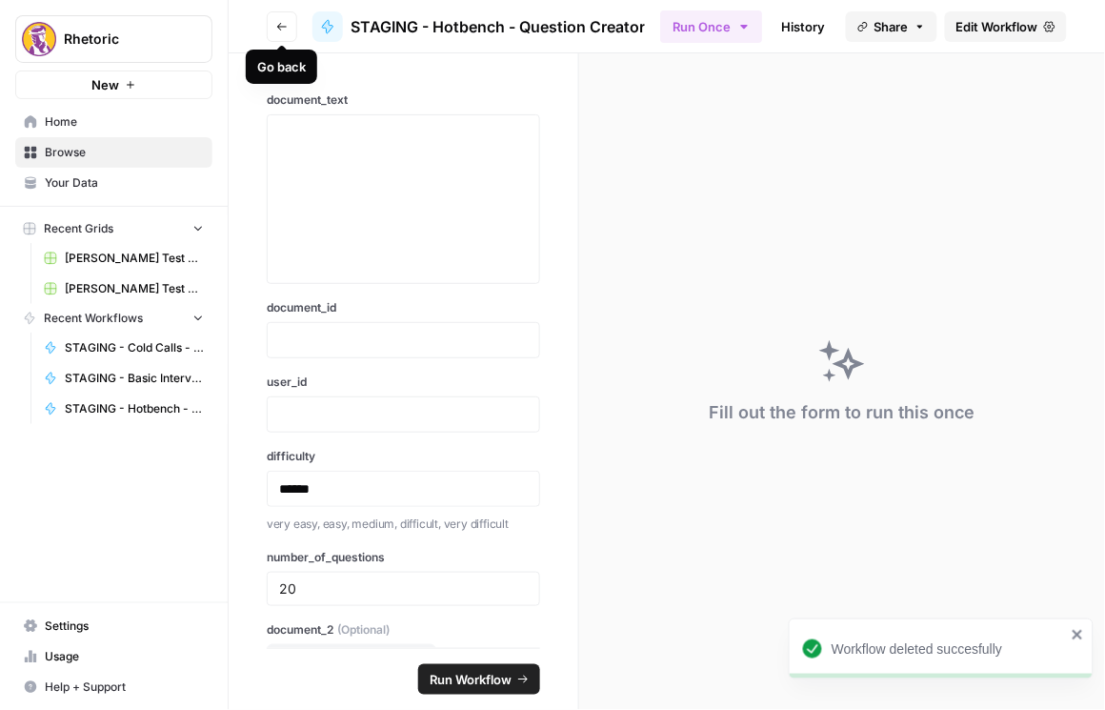
click at [290, 27] on button "Go back" at bounding box center [282, 26] width 30 height 30
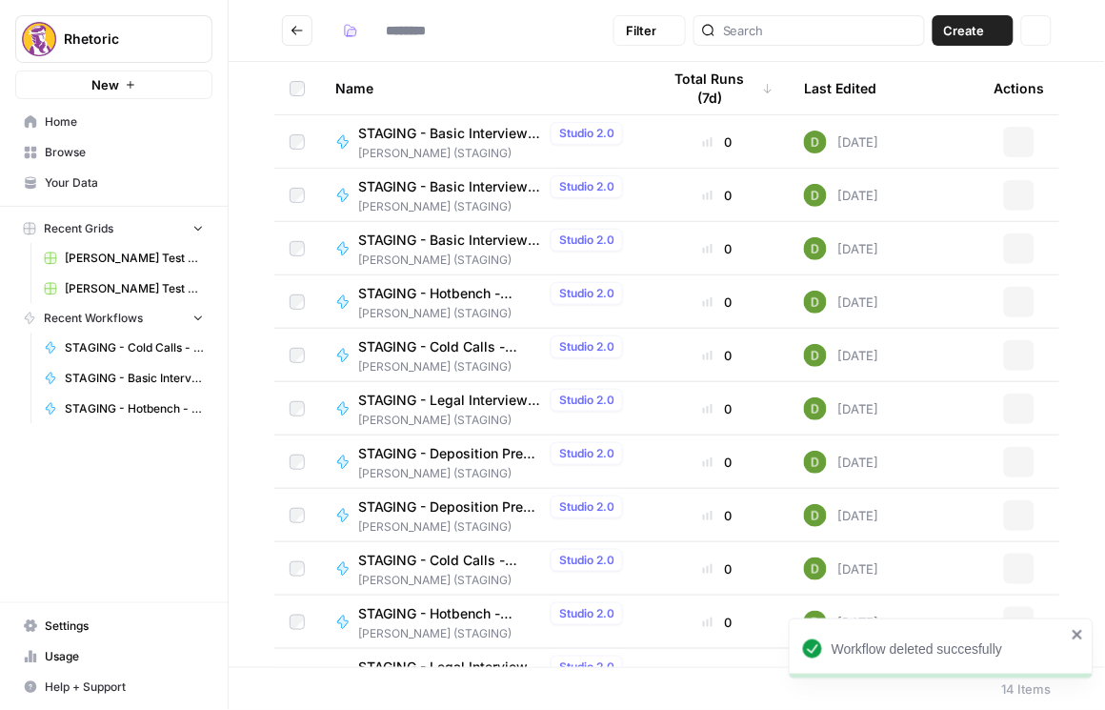
type input "**********"
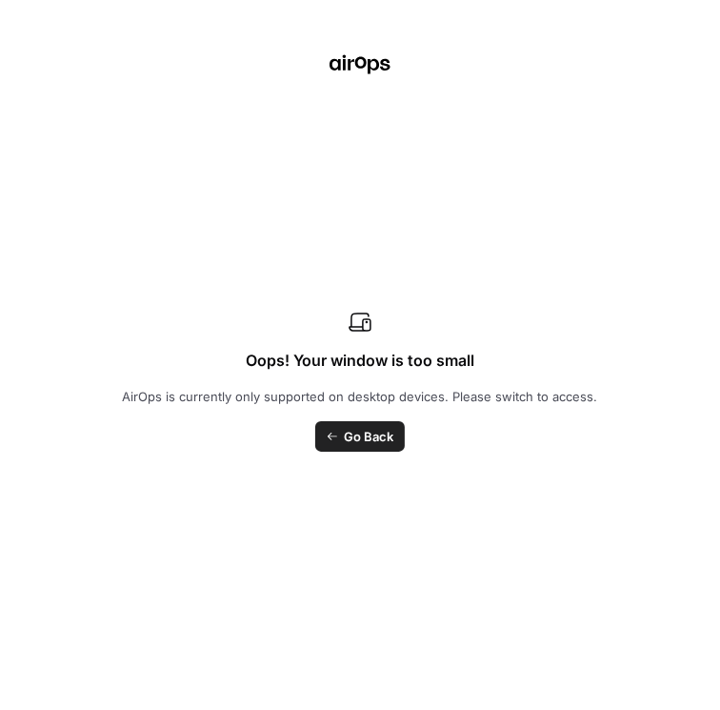
click at [719, 352] on div "Oops! Your window is too small AirOps is currently only supported on desktop de…" at bounding box center [360, 355] width 720 height 710
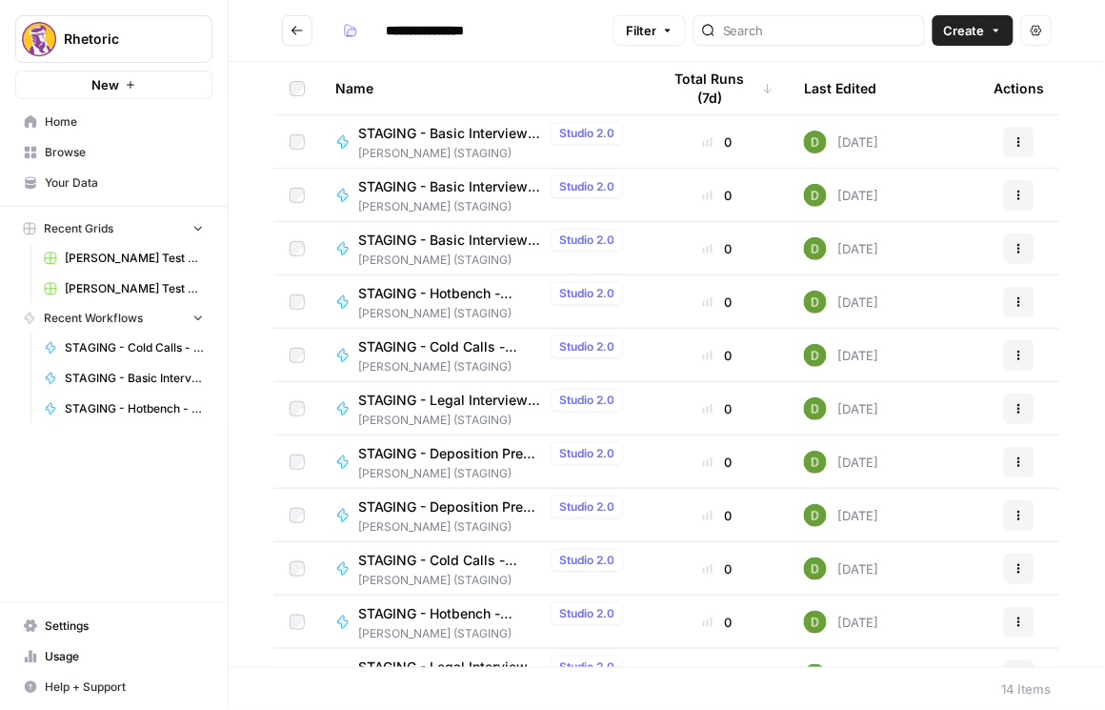
click at [451, 294] on span "STAGING - Hotbench - Document Verification" at bounding box center [450, 293] width 185 height 19
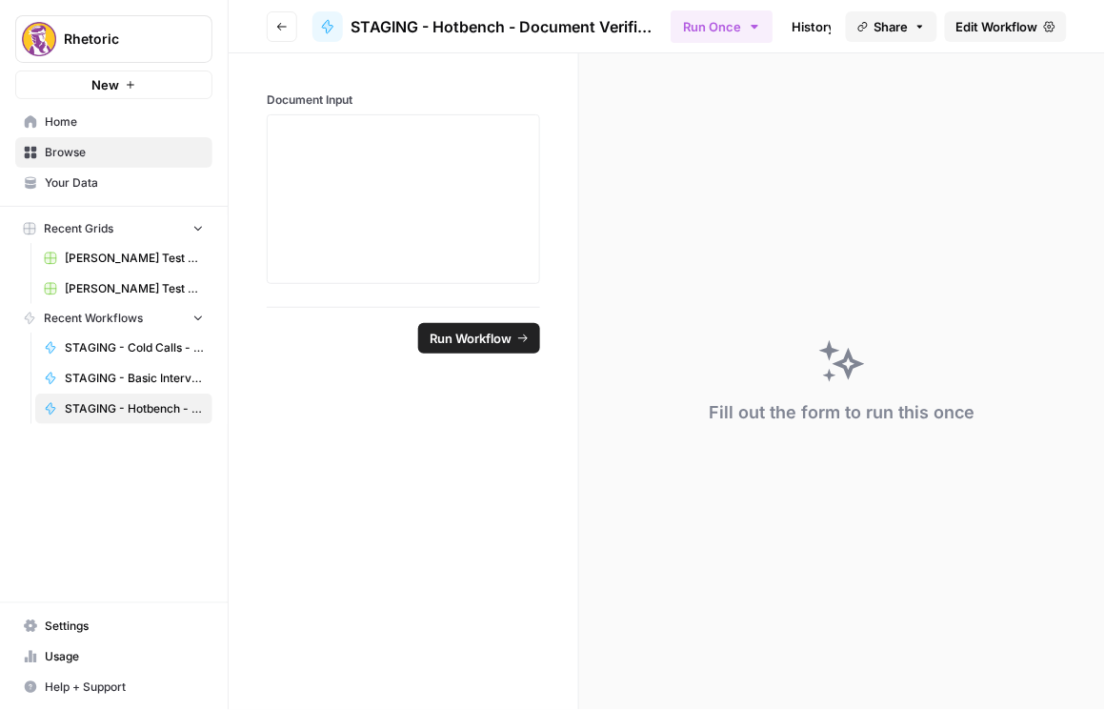
click at [278, 28] on icon "button" at bounding box center [281, 26] width 11 height 11
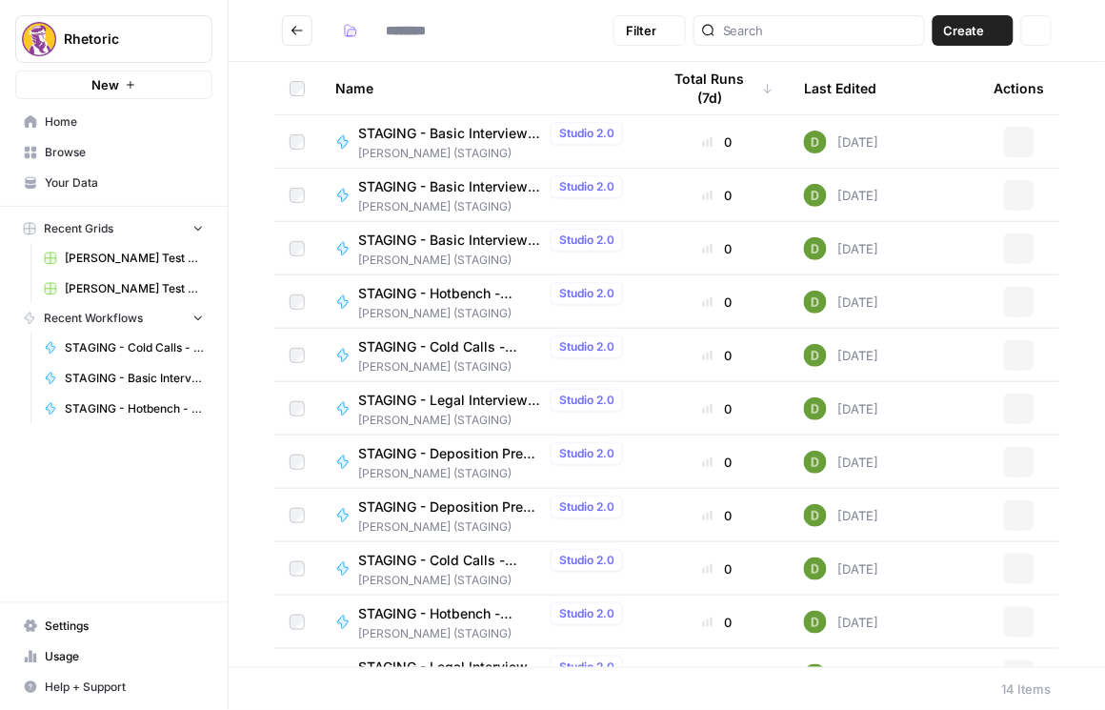
type input "**********"
click at [298, 32] on icon "Go back" at bounding box center [297, 30] width 13 height 13
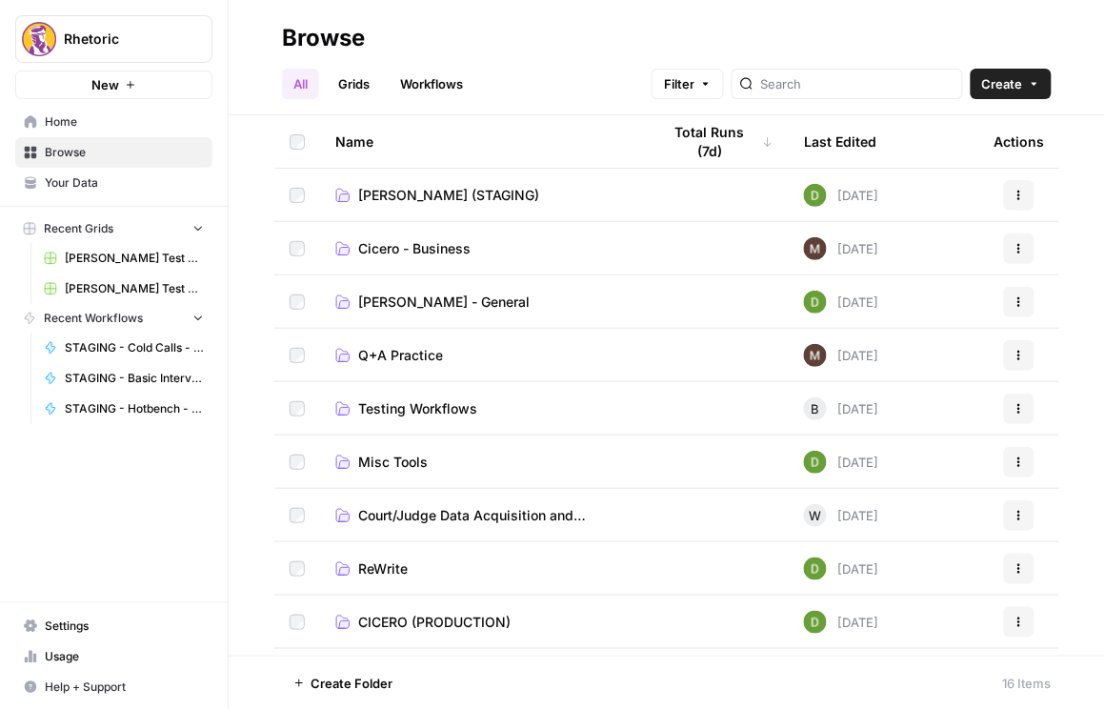
scroll to position [217, 0]
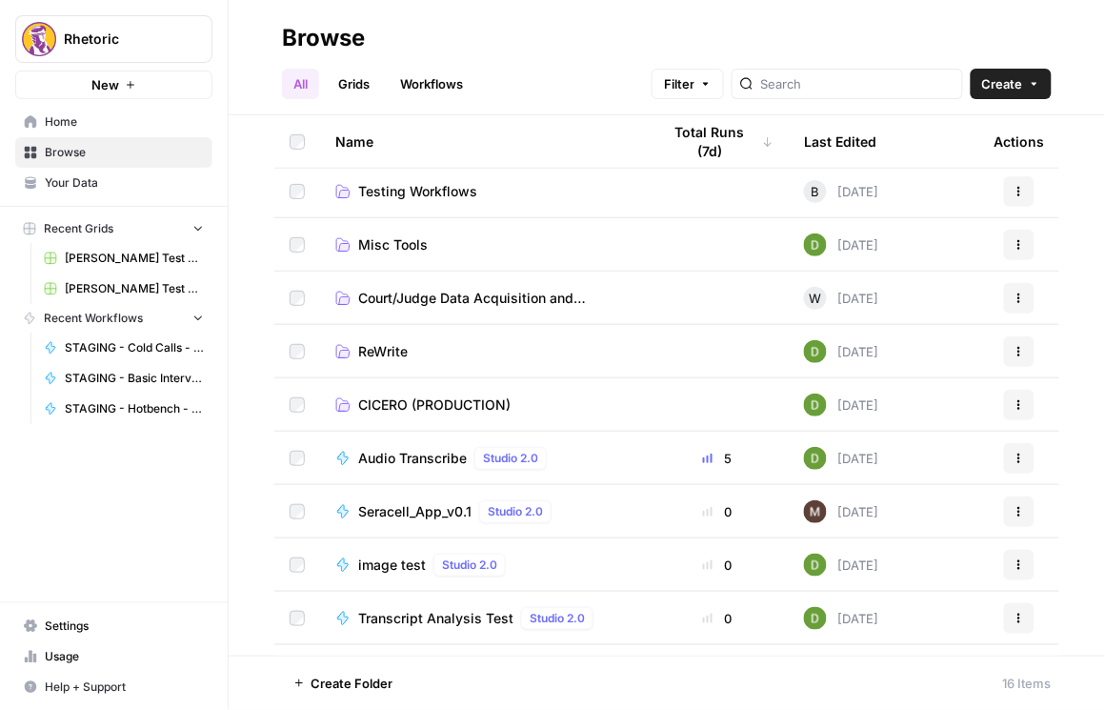
click at [438, 404] on span "CICERO (PRODUCTION)" at bounding box center [434, 404] width 152 height 19
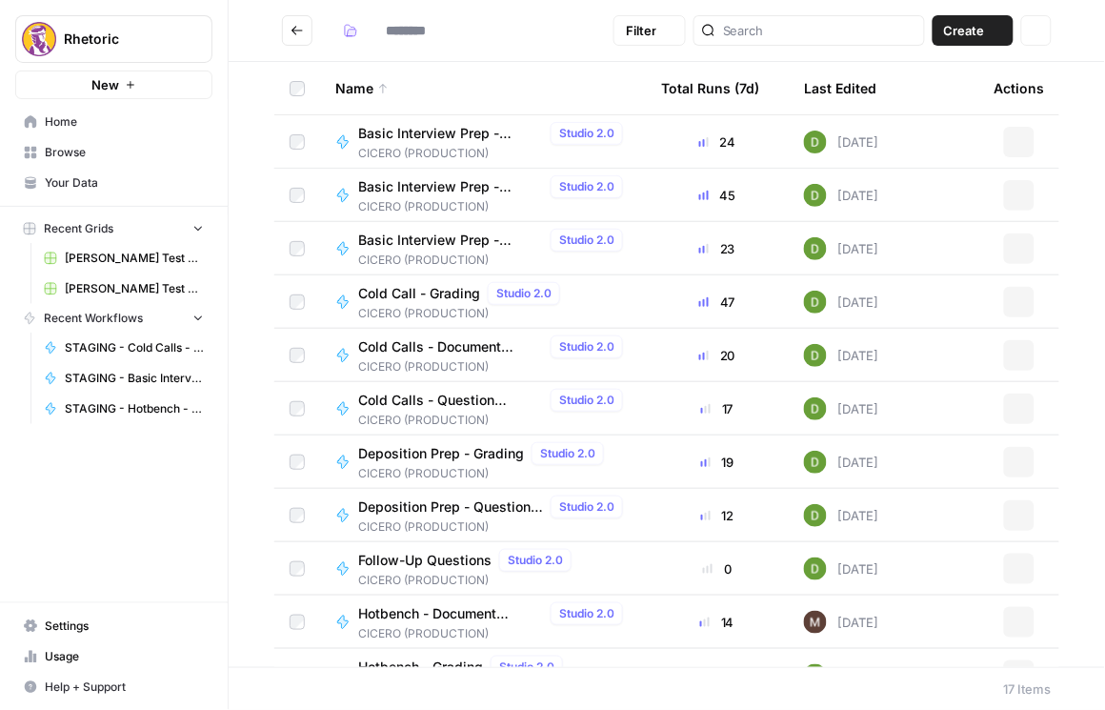
type input "**********"
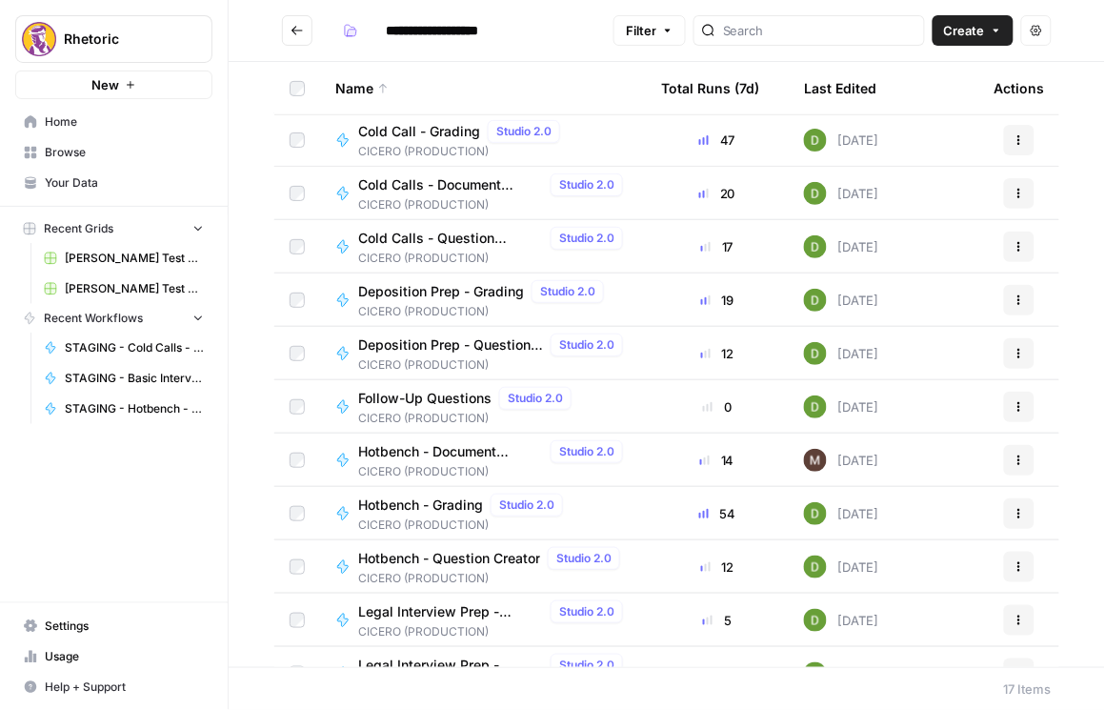
scroll to position [163, 0]
click at [1014, 511] on icon "button" at bounding box center [1019, 512] width 11 height 11
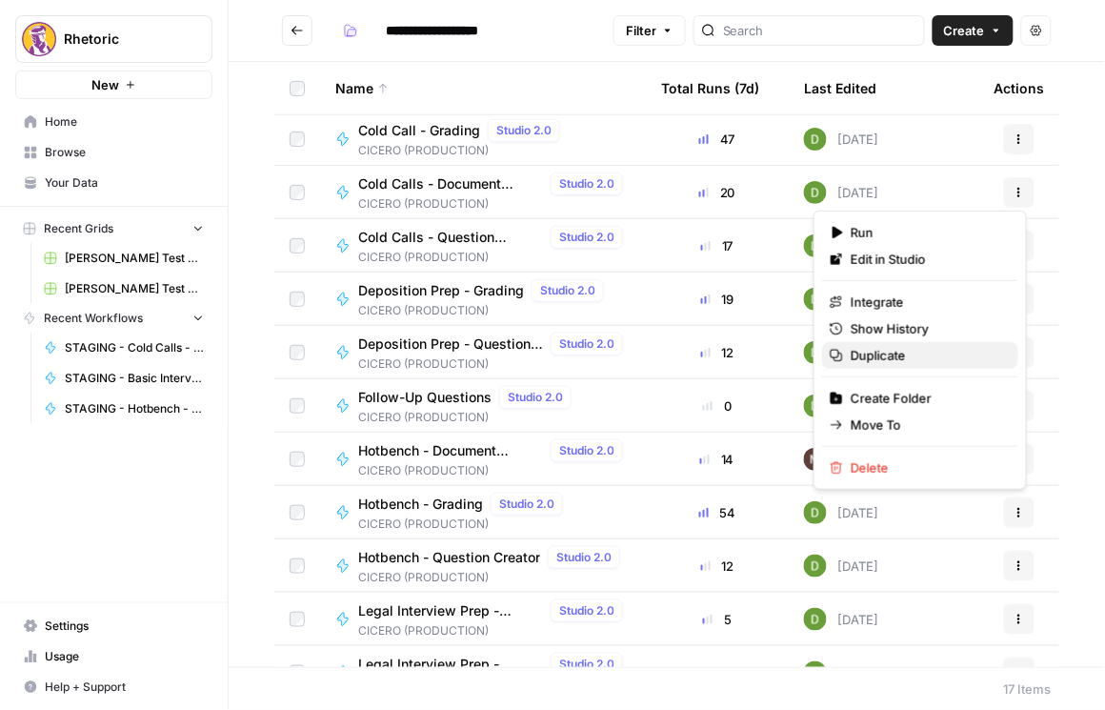
click at [927, 352] on span "Duplicate" at bounding box center [927, 355] width 152 height 19
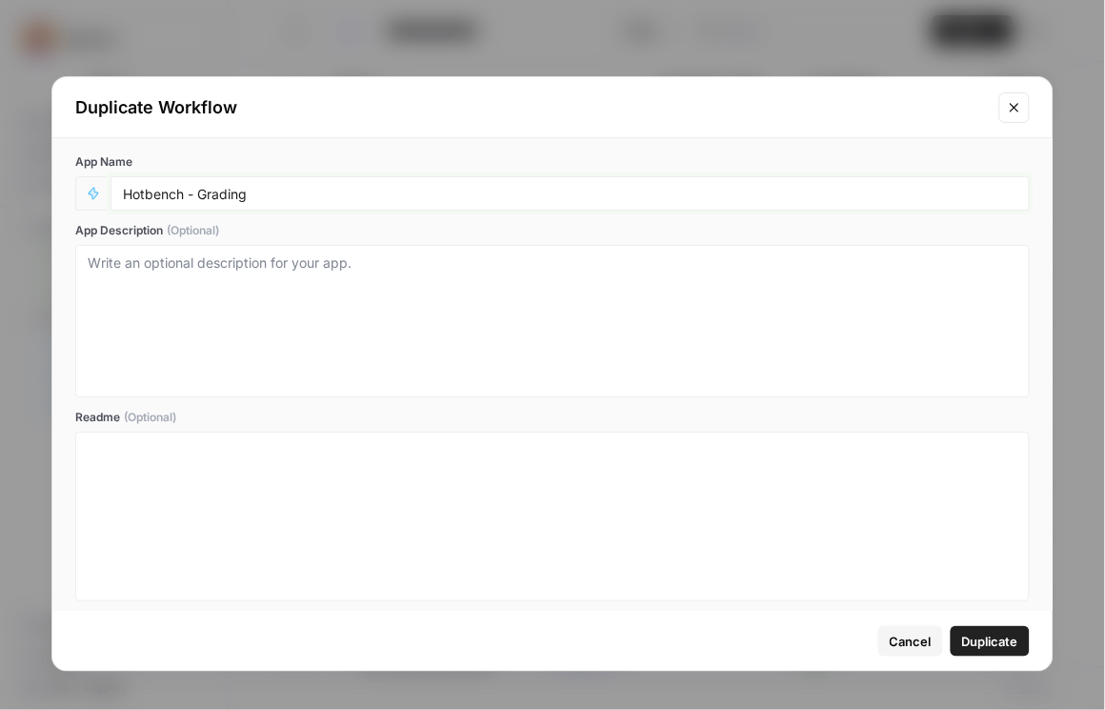
click at [127, 201] on input "Hotbench - Grading" at bounding box center [570, 193] width 894 height 17
type input "STAGING - Hotbench - Grading"
click at [980, 638] on span "Duplicate" at bounding box center [990, 641] width 56 height 19
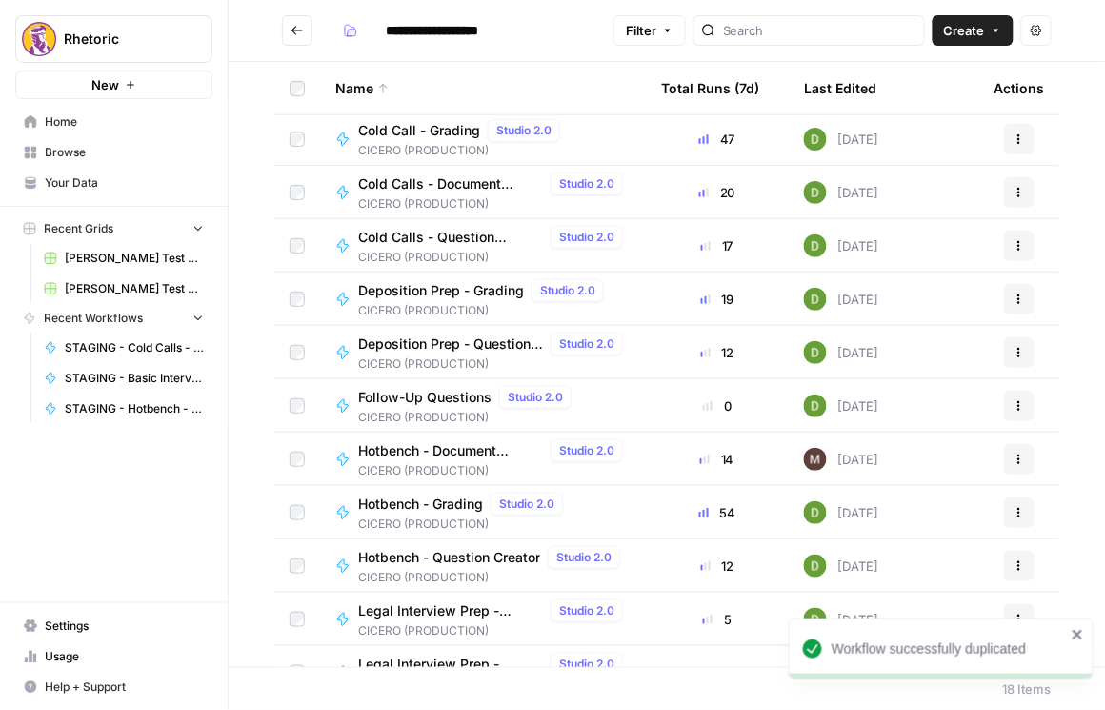
scroll to position [408, 0]
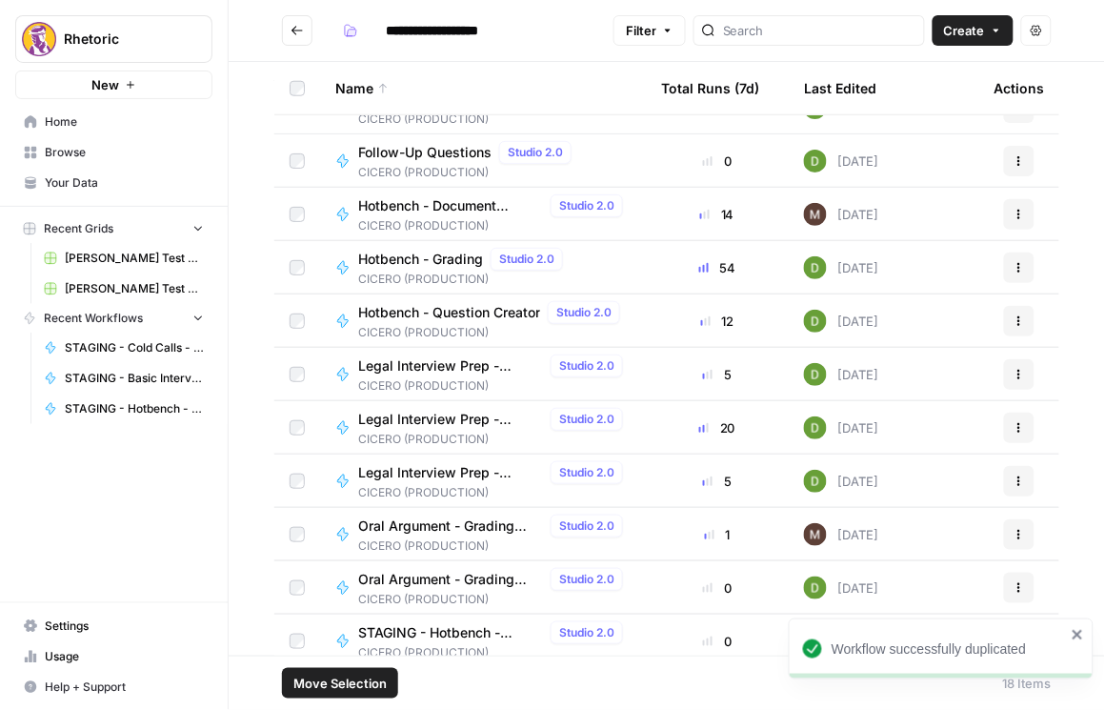
click at [365, 692] on span "Move Selection" at bounding box center [339, 682] width 93 height 19
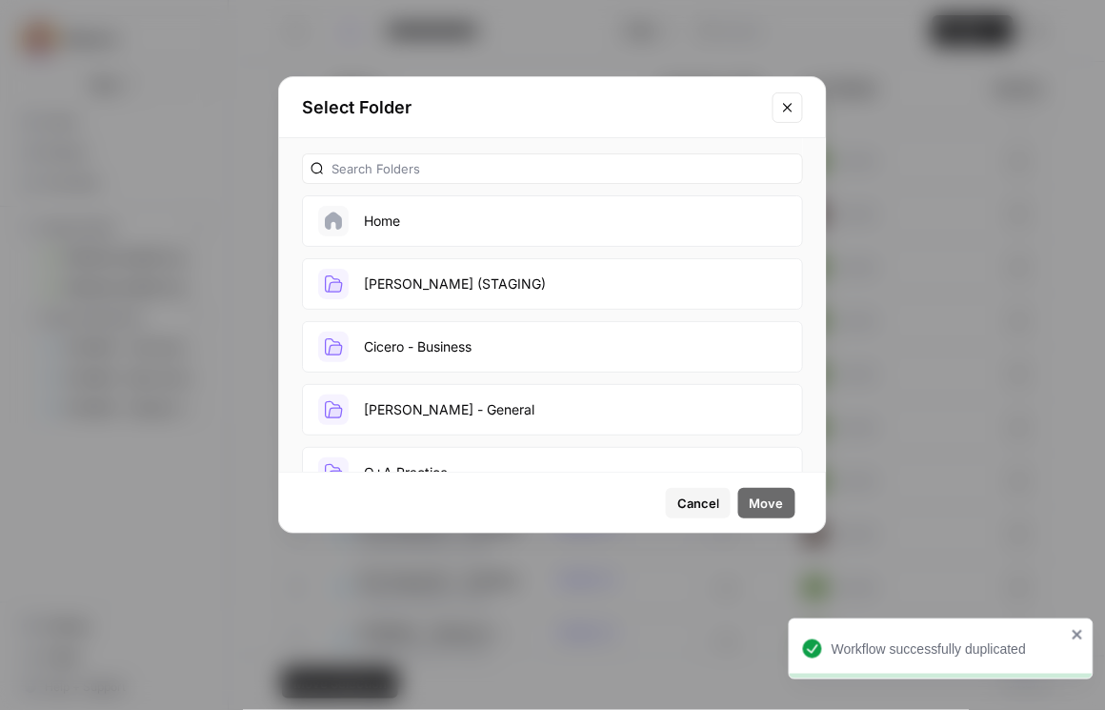
click at [455, 274] on button "[PERSON_NAME] (STAGING)" at bounding box center [552, 283] width 501 height 51
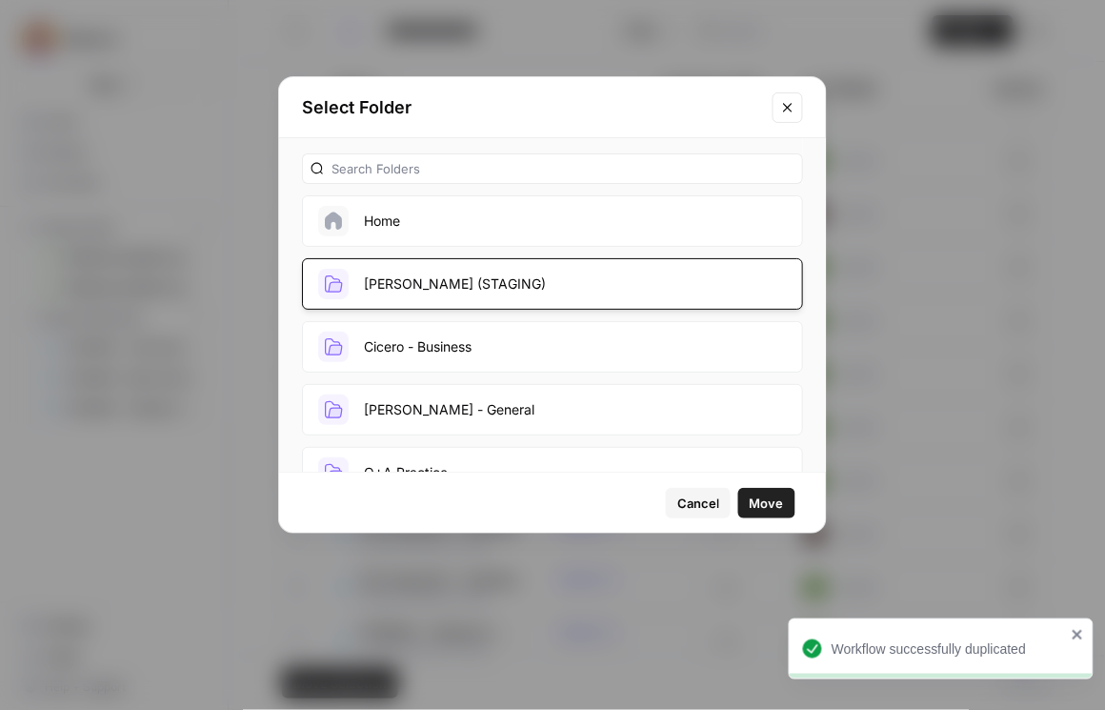
click at [785, 507] on button "Move" at bounding box center [766, 503] width 57 height 30
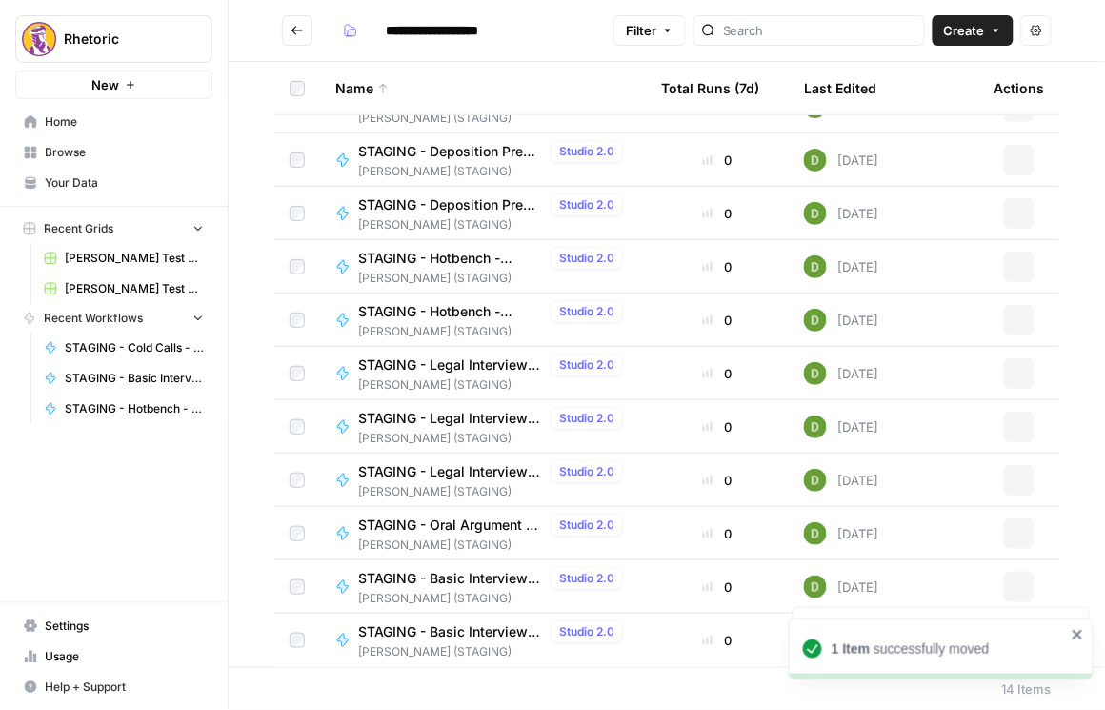
scroll to position [194, 0]
click at [295, 32] on icon "Go back" at bounding box center [297, 30] width 13 height 13
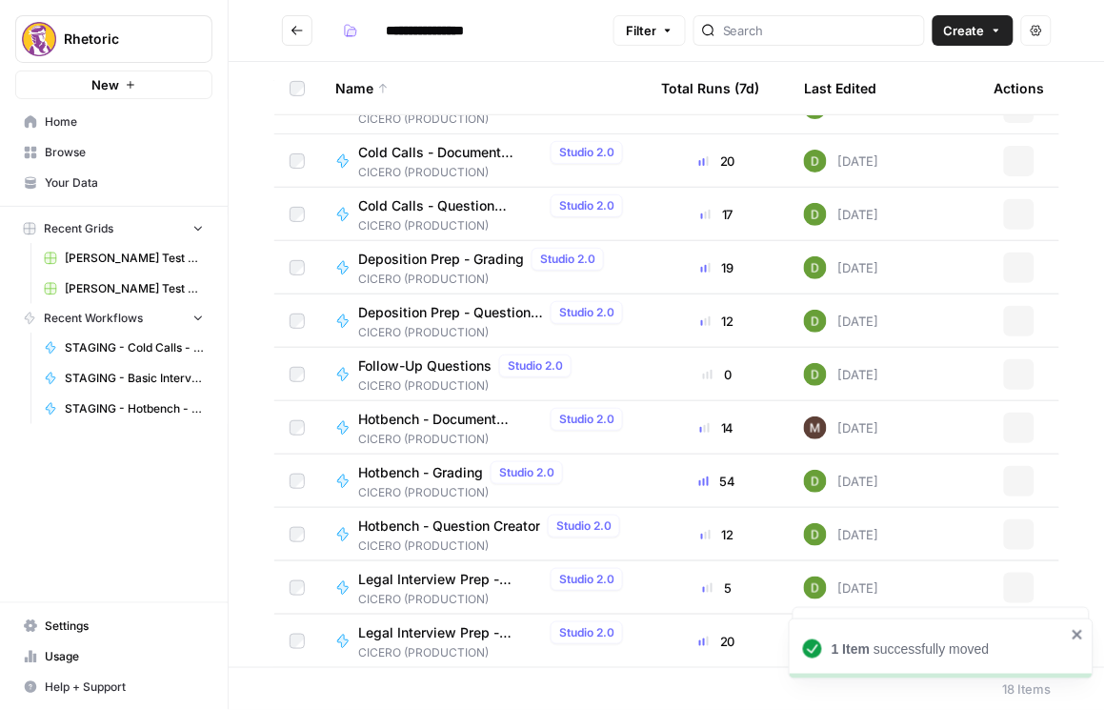
type input "**********"
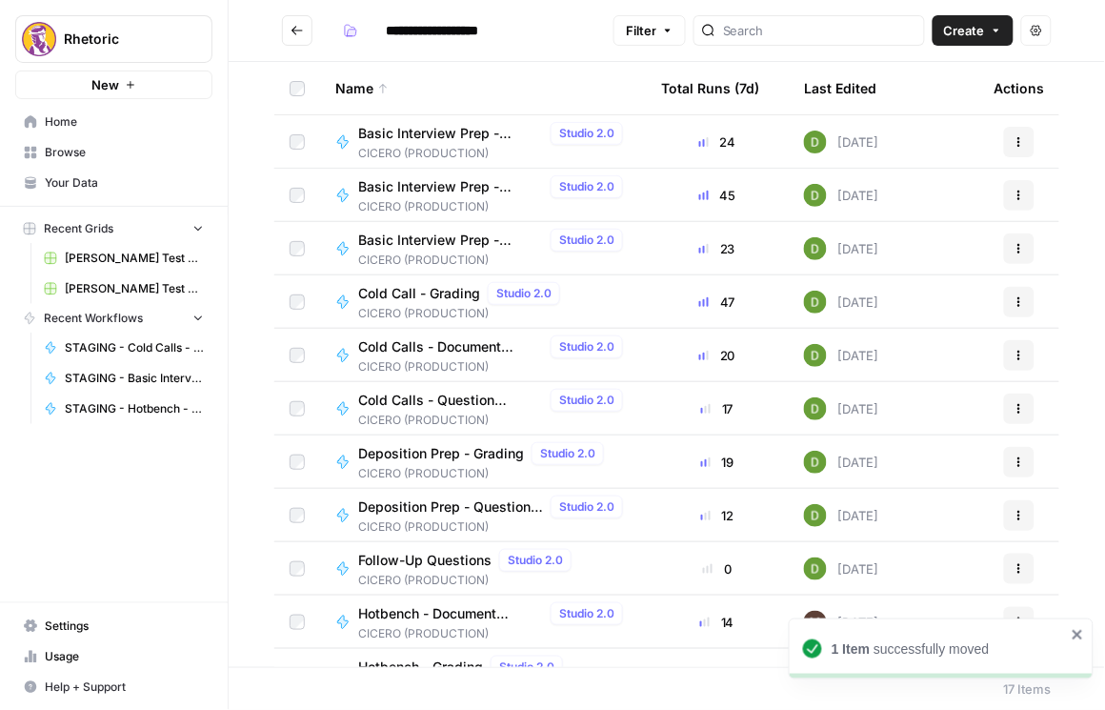
click at [301, 28] on icon "Go back" at bounding box center [297, 30] width 13 height 13
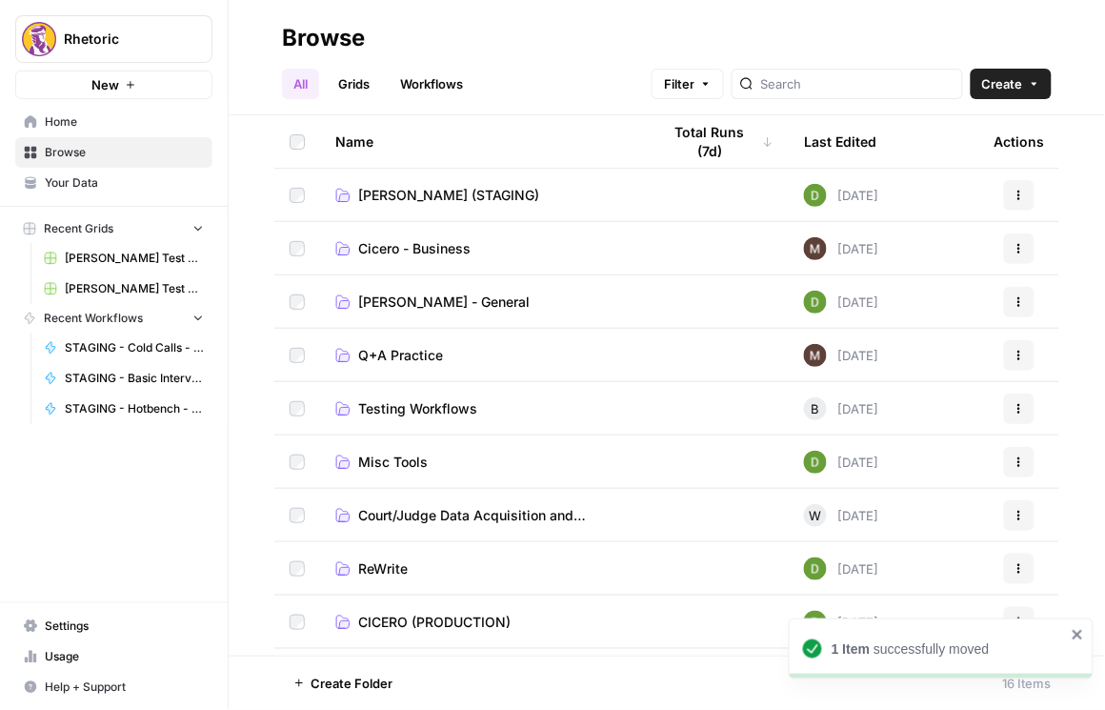
click at [451, 200] on span "[PERSON_NAME] (STAGING)" at bounding box center [448, 195] width 181 height 19
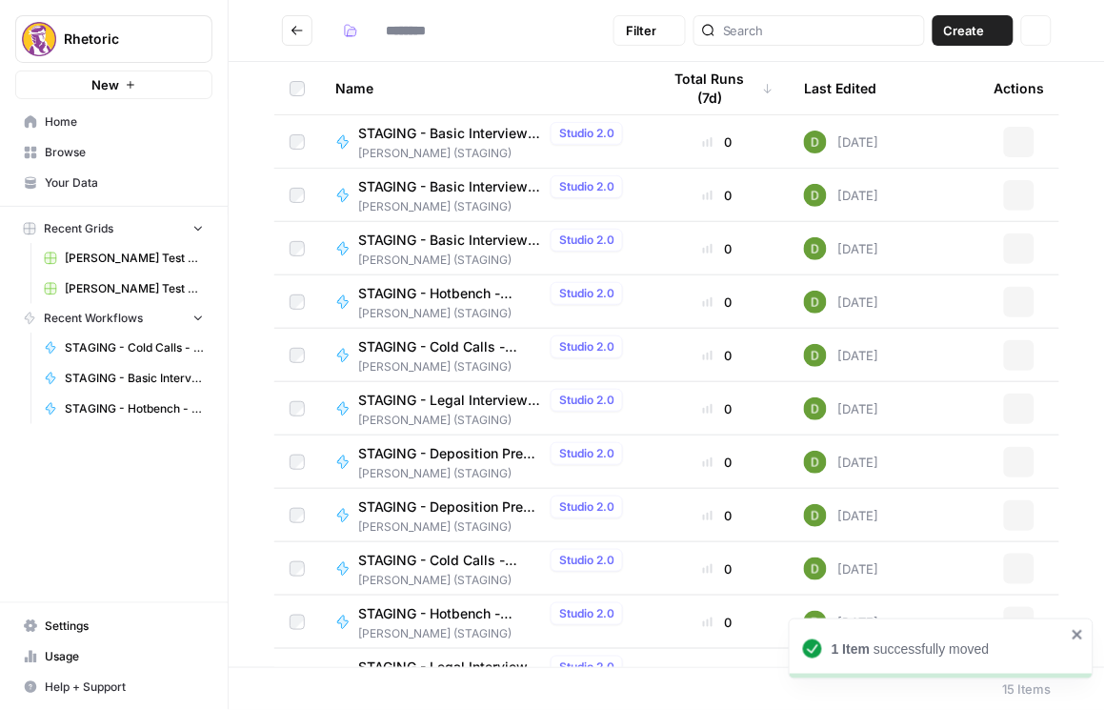
type input "**********"
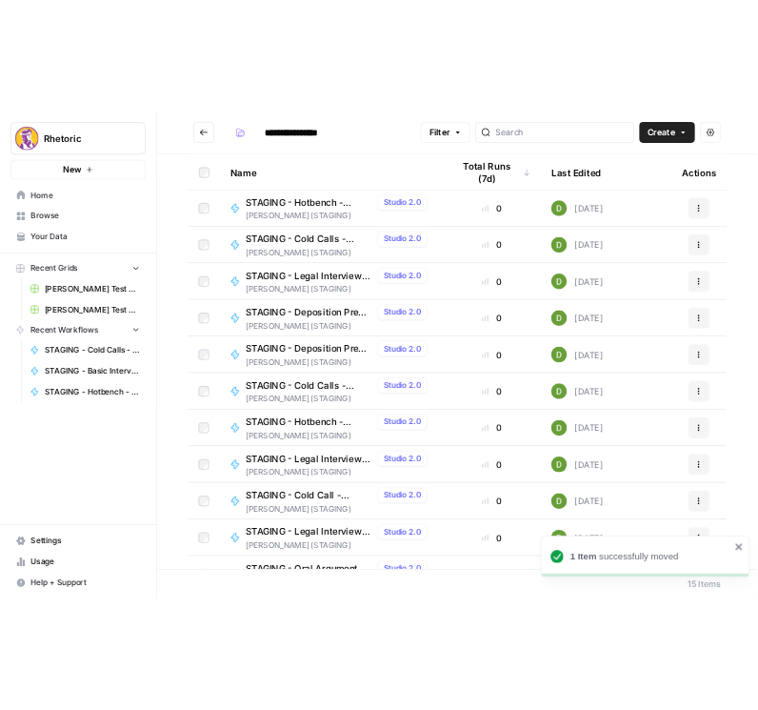
scroll to position [248, 0]
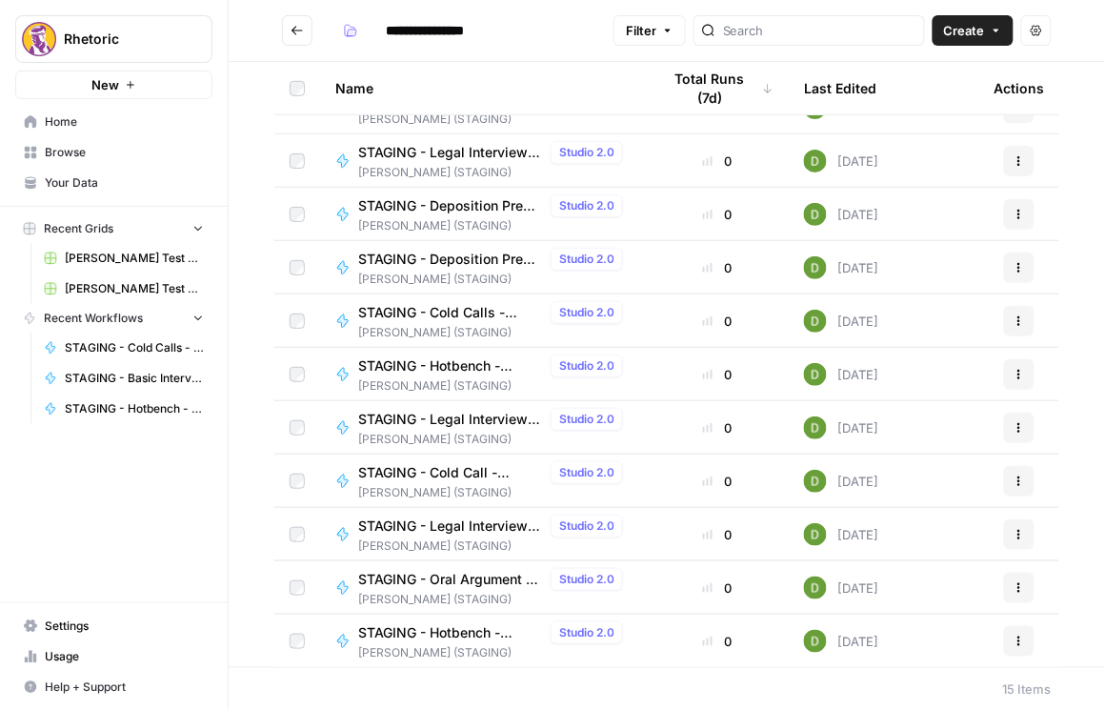
click at [1014, 636] on icon "button" at bounding box center [1019, 640] width 11 height 11
click at [462, 630] on span "STAGING - Hotbench - Grading" at bounding box center [450, 632] width 185 height 19
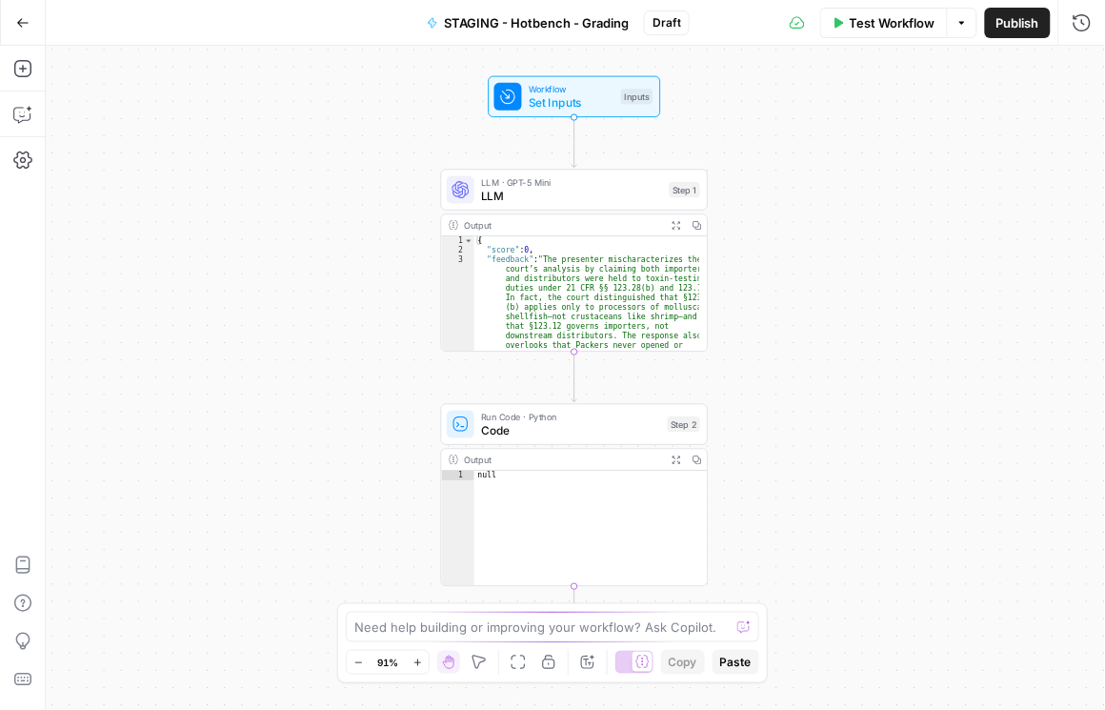
click at [1105, 221] on html "Rhetoric New Home Browse Your Data Recent Grids Brett Test Workflow - Copilot E…" at bounding box center [552, 355] width 1105 height 710
click at [1006, 37] on button "Publish" at bounding box center [1018, 23] width 66 height 30
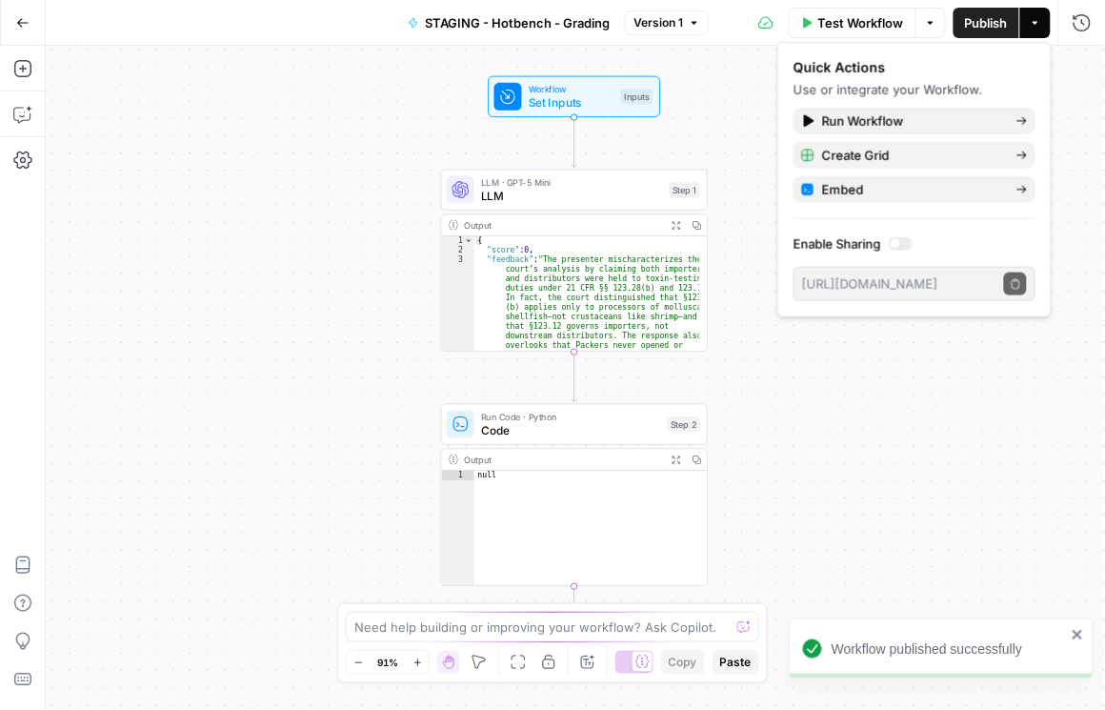
click at [487, 12] on button "STAGING - Hotbench - Grading" at bounding box center [508, 23] width 225 height 30
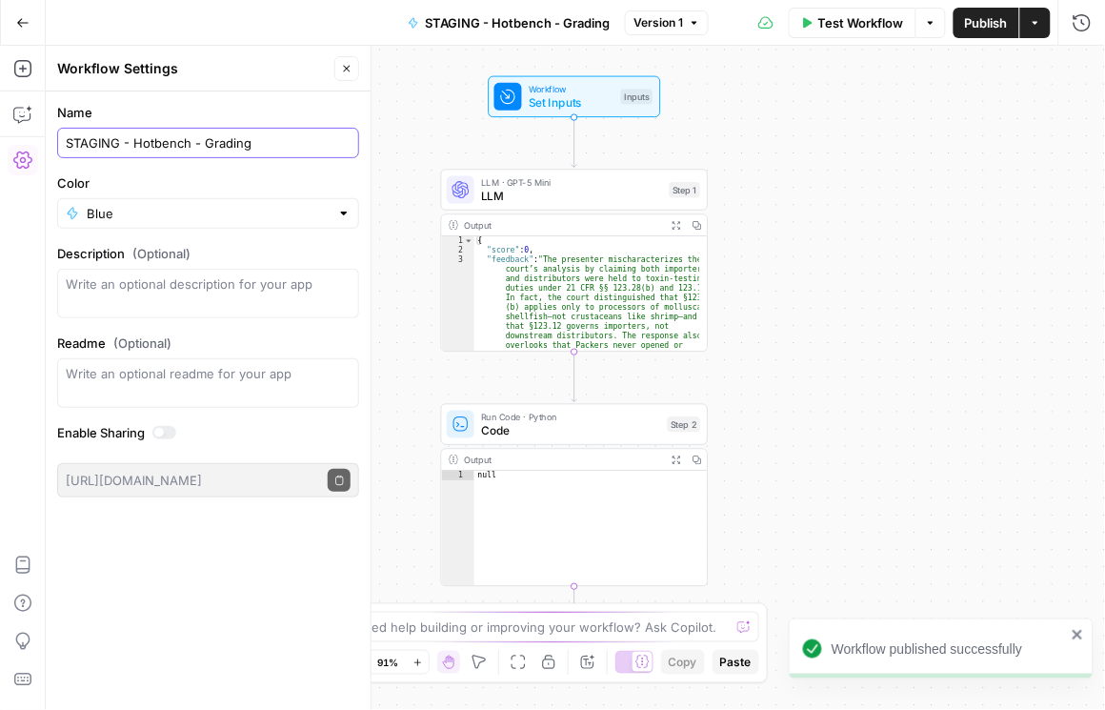
drag, startPoint x: 259, startPoint y: 147, endPoint x: 0, endPoint y: 157, distance: 259.3
click at [0, 157] on body "Workflow published successfully Rhetoric New Home Browse Your Data Recent Grids…" at bounding box center [552, 355] width 1105 height 710
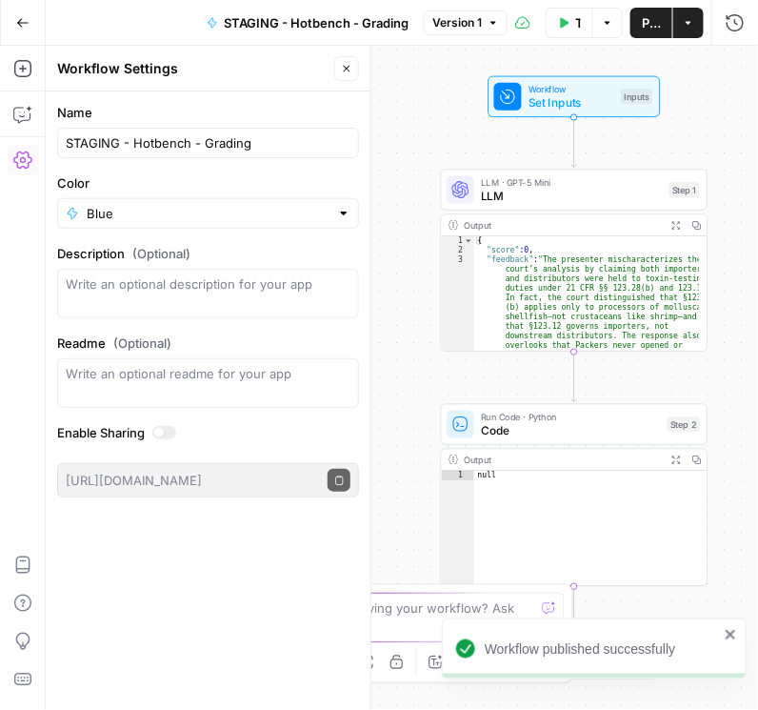
click at [30, 23] on button "Go Back" at bounding box center [23, 23] width 34 height 34
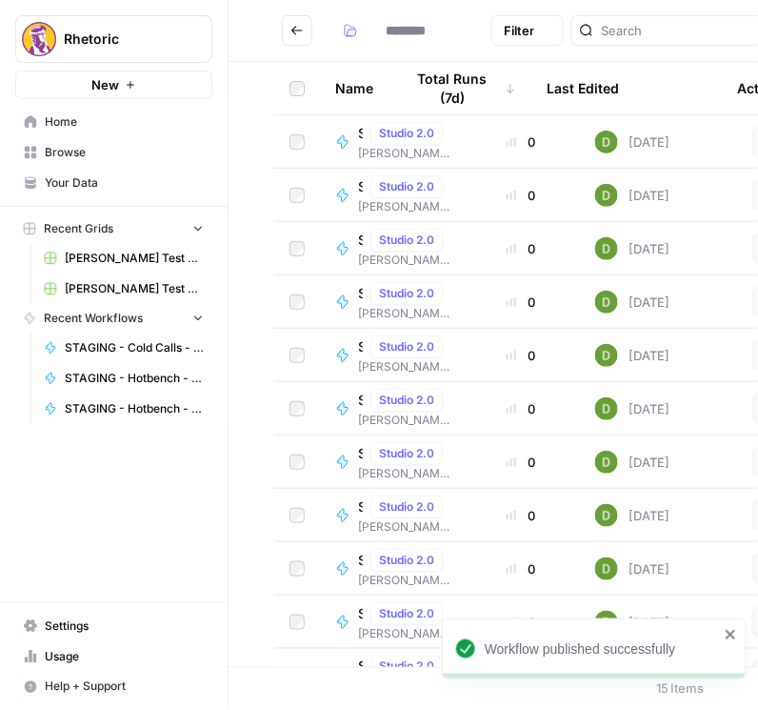
type input "**********"
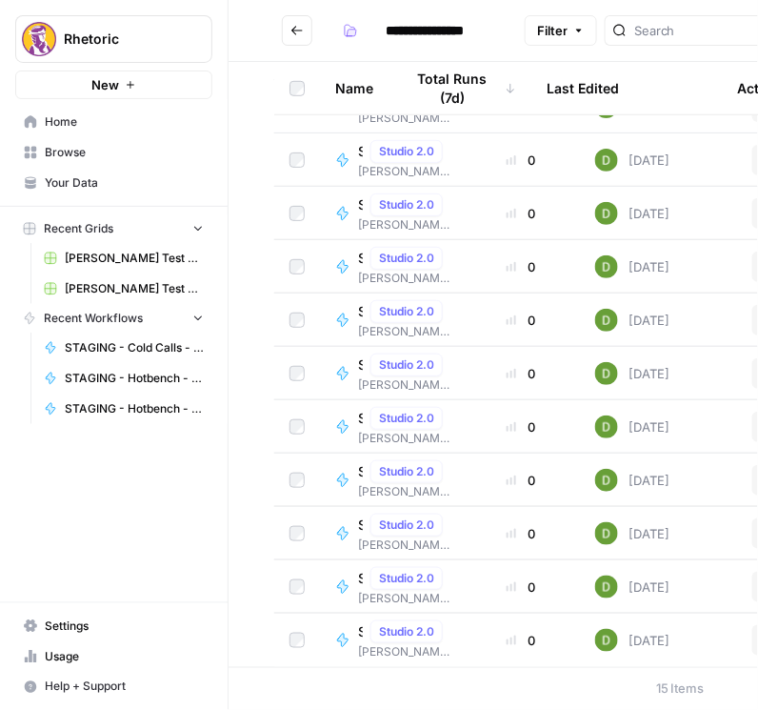
scroll to position [255, 50]
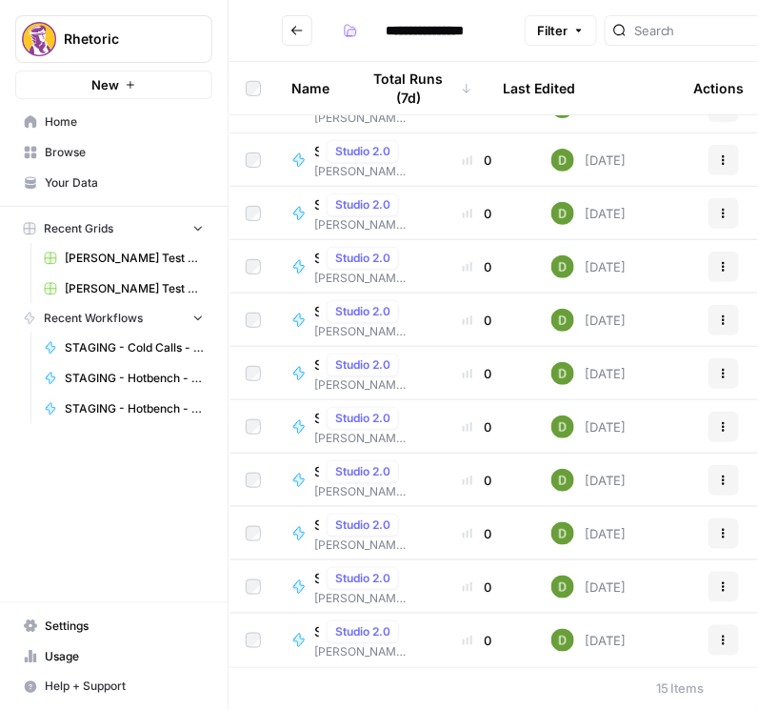
click at [722, 634] on button "Actions" at bounding box center [724, 640] width 30 height 30
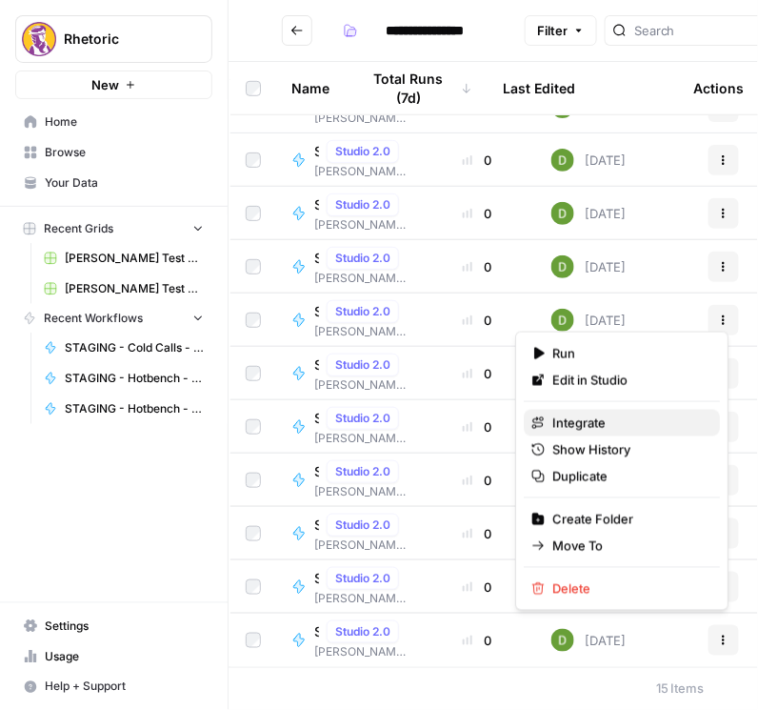
click at [594, 419] on span "Integrate" at bounding box center [628, 422] width 152 height 19
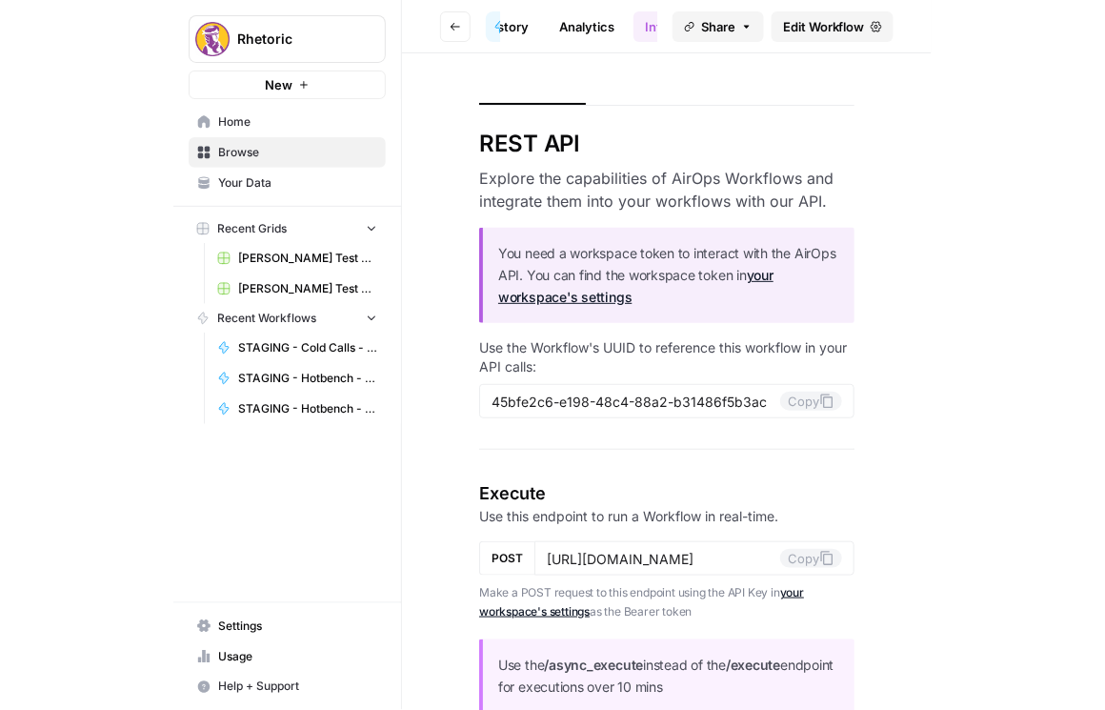
scroll to position [0, 152]
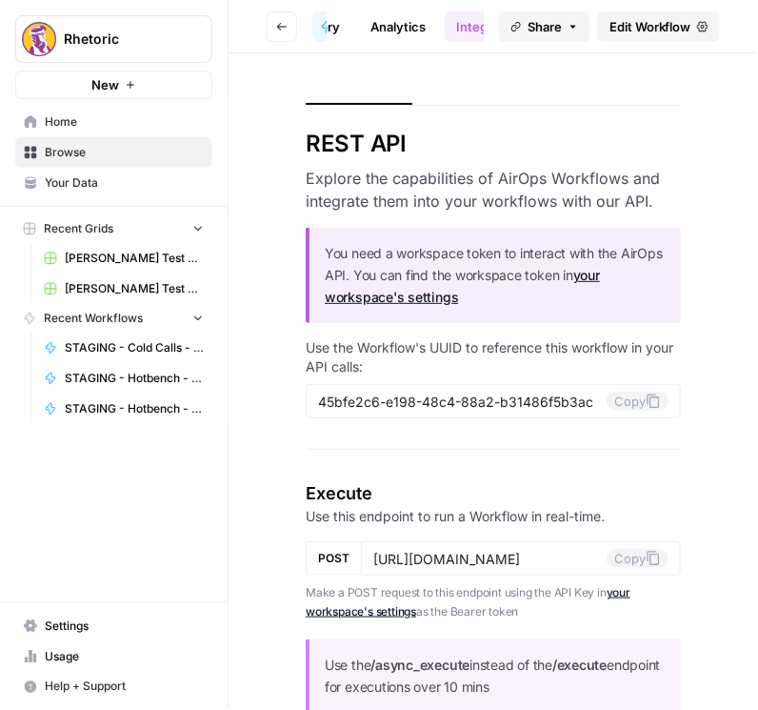
click at [455, 26] on link "Integrate" at bounding box center [484, 26] width 78 height 30
click at [648, 402] on icon at bounding box center [653, 400] width 15 height 15
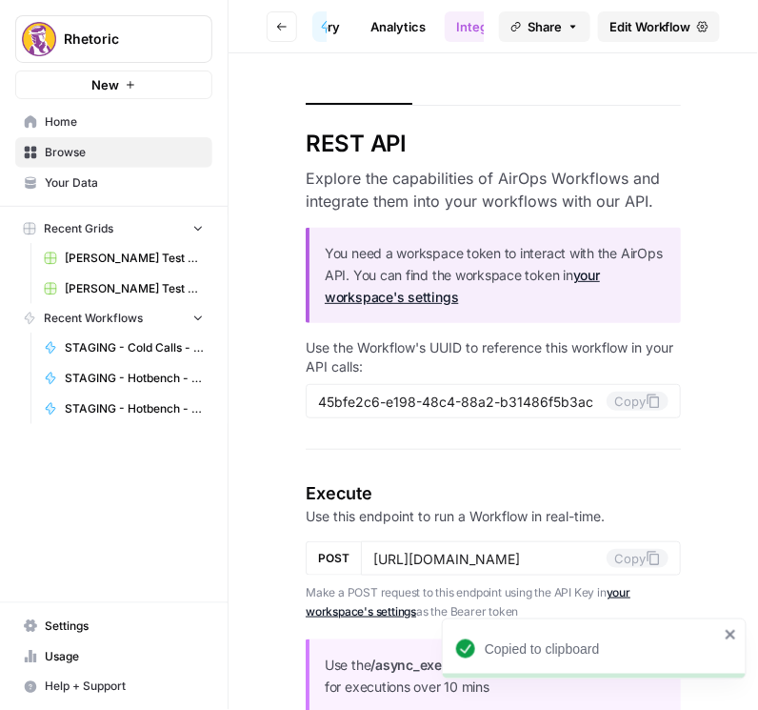
click at [274, 30] on button "Go back" at bounding box center [282, 26] width 30 height 30
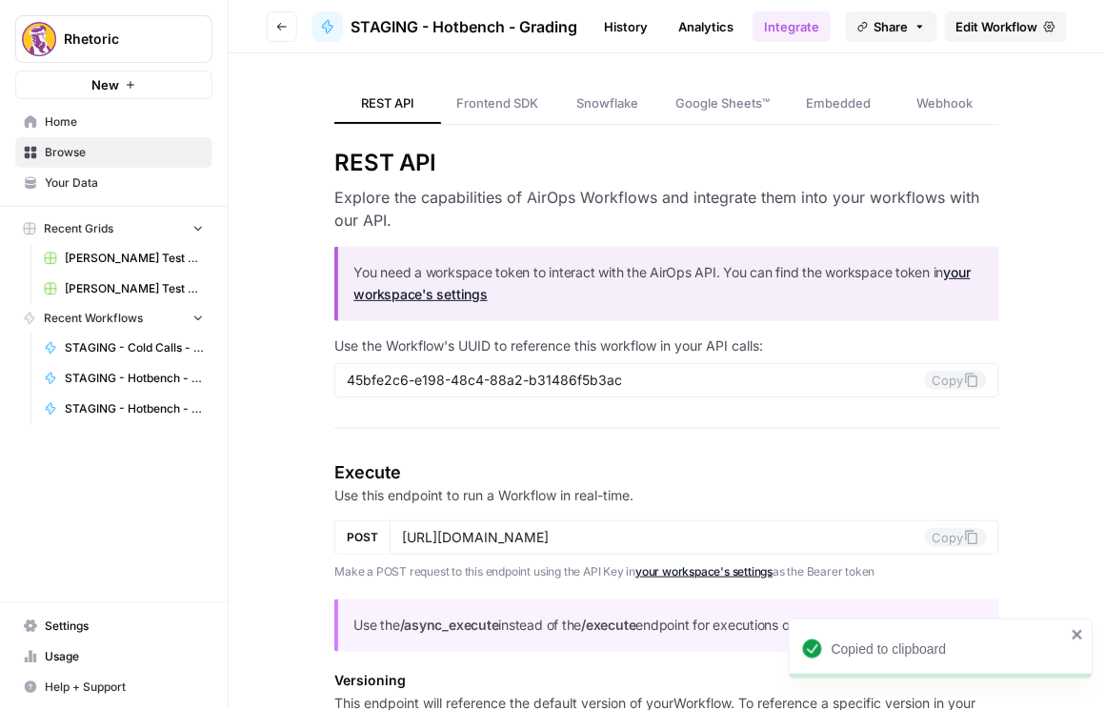
scroll to position [0, 118]
click at [277, 30] on icon "button" at bounding box center [281, 26] width 11 height 11
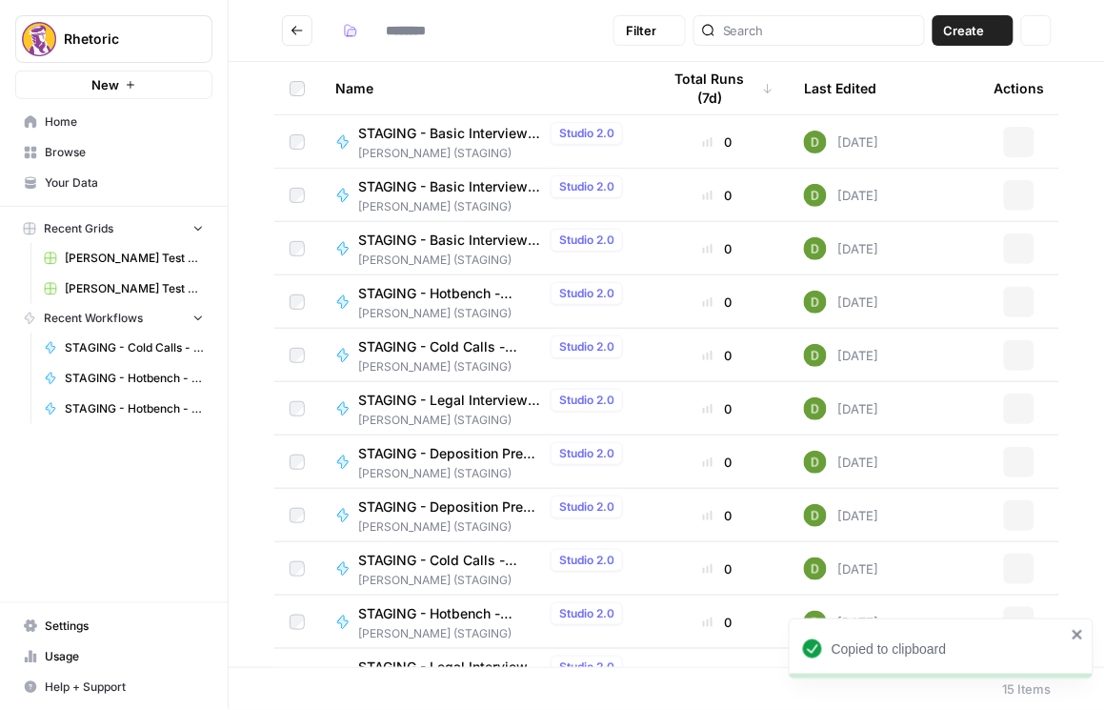
type input "**********"
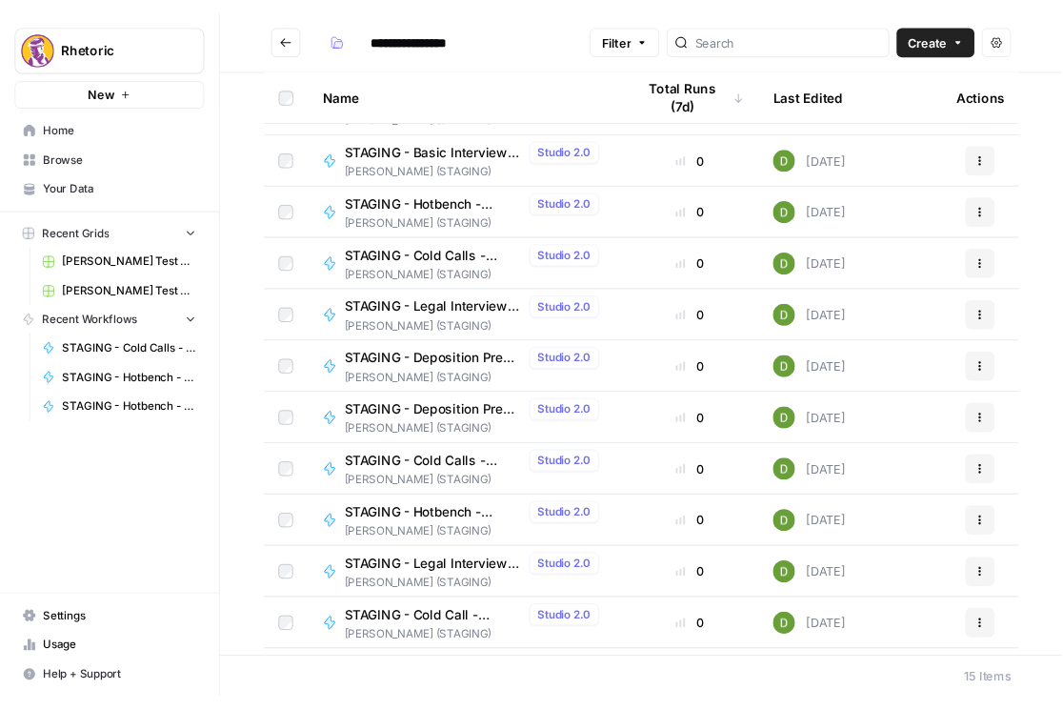
scroll to position [109, 0]
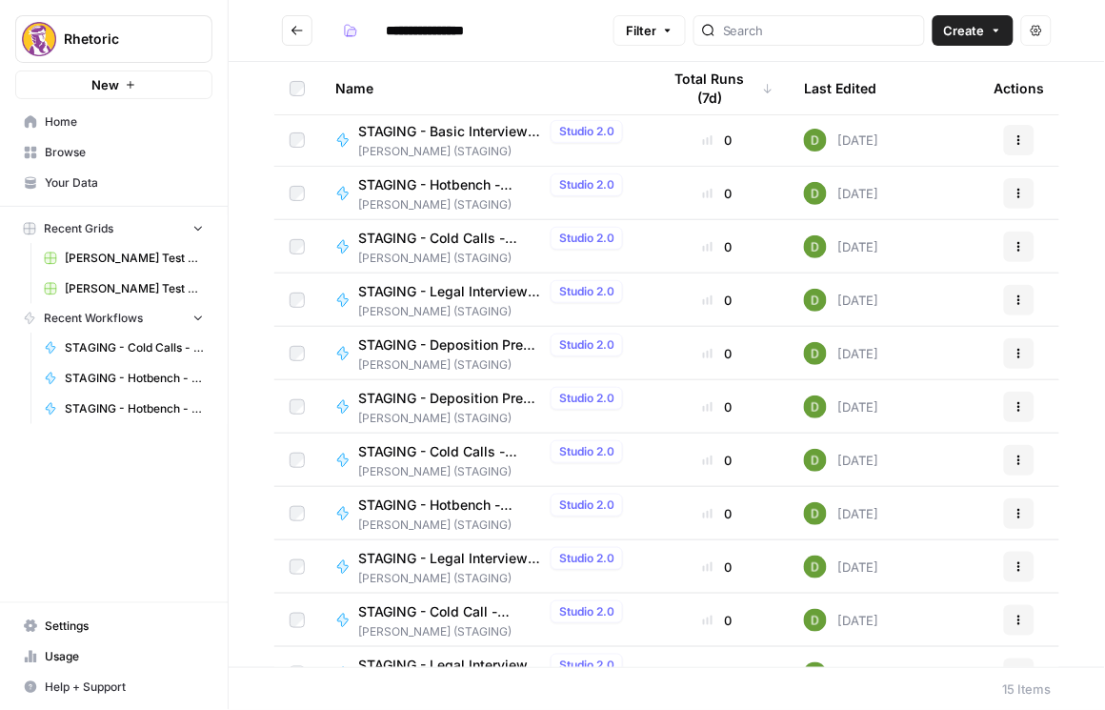
click at [454, 452] on span "STAGING - Cold Calls - Document Verification" at bounding box center [450, 451] width 185 height 19
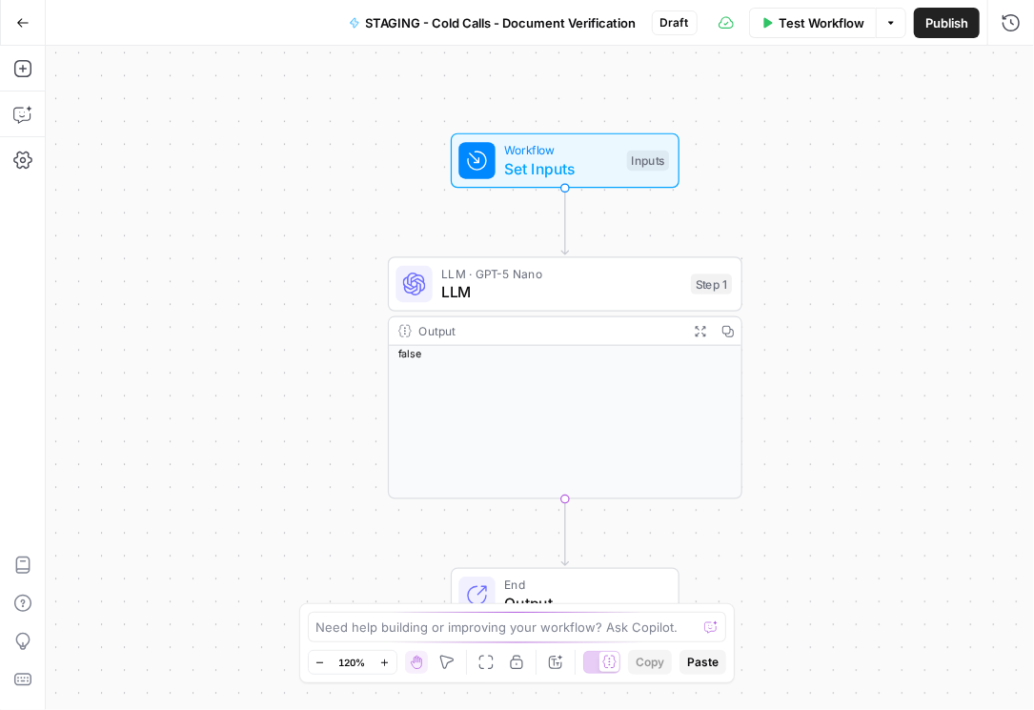
click at [517, 26] on span "STAGING - Cold Calls - Document Verification" at bounding box center [501, 22] width 271 height 19
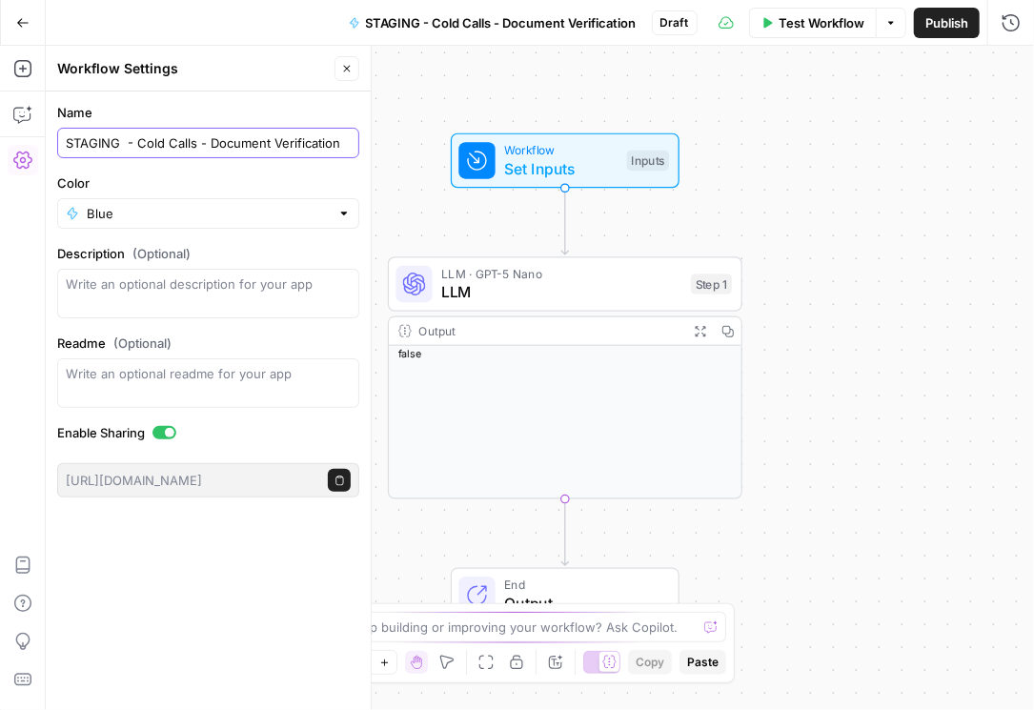
drag, startPoint x: 328, startPoint y: 145, endPoint x: -1, endPoint y: 142, distance: 328.6
click at [0, 142] on html "Rhetoric New Home Browse Your Data Recent Grids Brett Test Workflow - Copilot E…" at bounding box center [517, 355] width 1034 height 710
click at [944, 30] on span "Publish" at bounding box center [946, 22] width 43 height 19
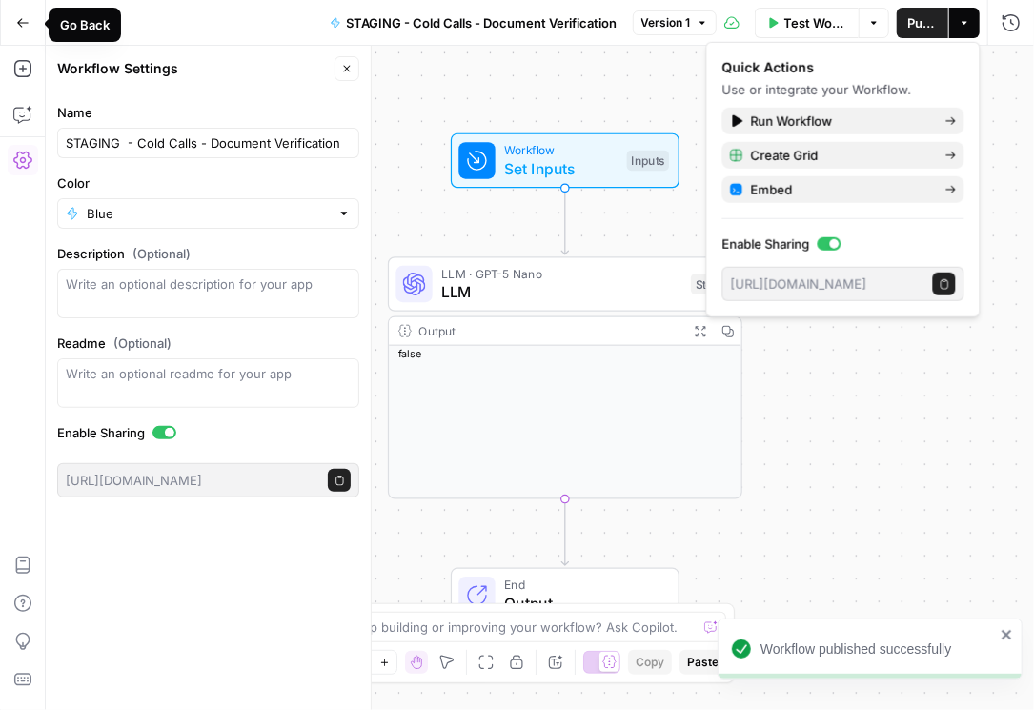
click at [16, 20] on icon "button" at bounding box center [22, 22] width 13 height 13
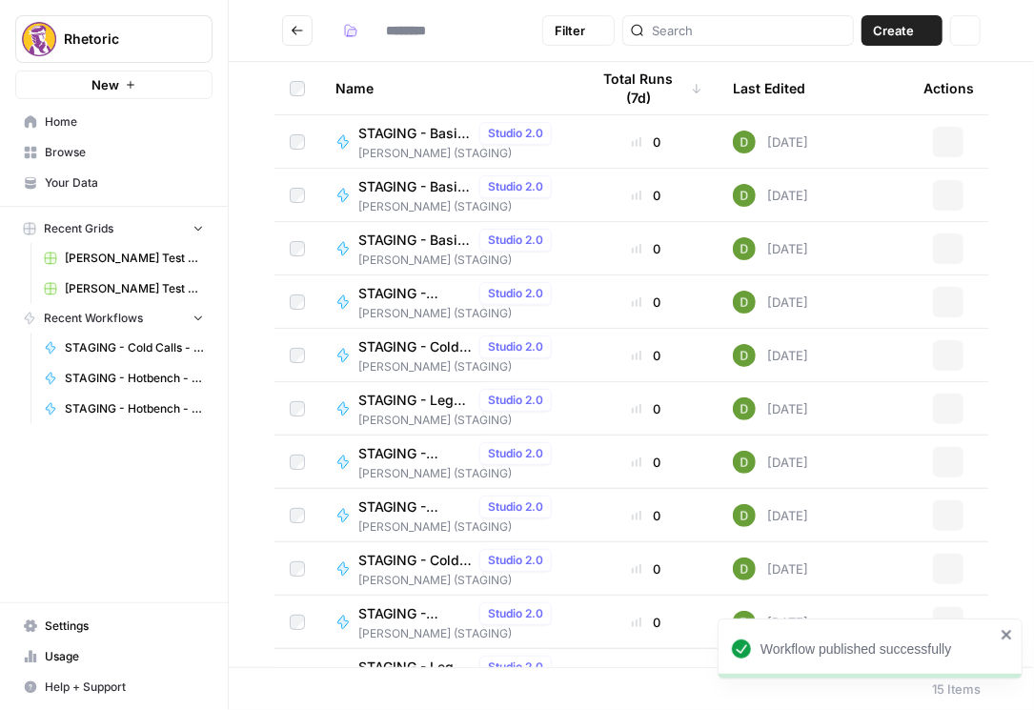
type input "**********"
click at [948, 566] on button "Actions" at bounding box center [948, 568] width 30 height 30
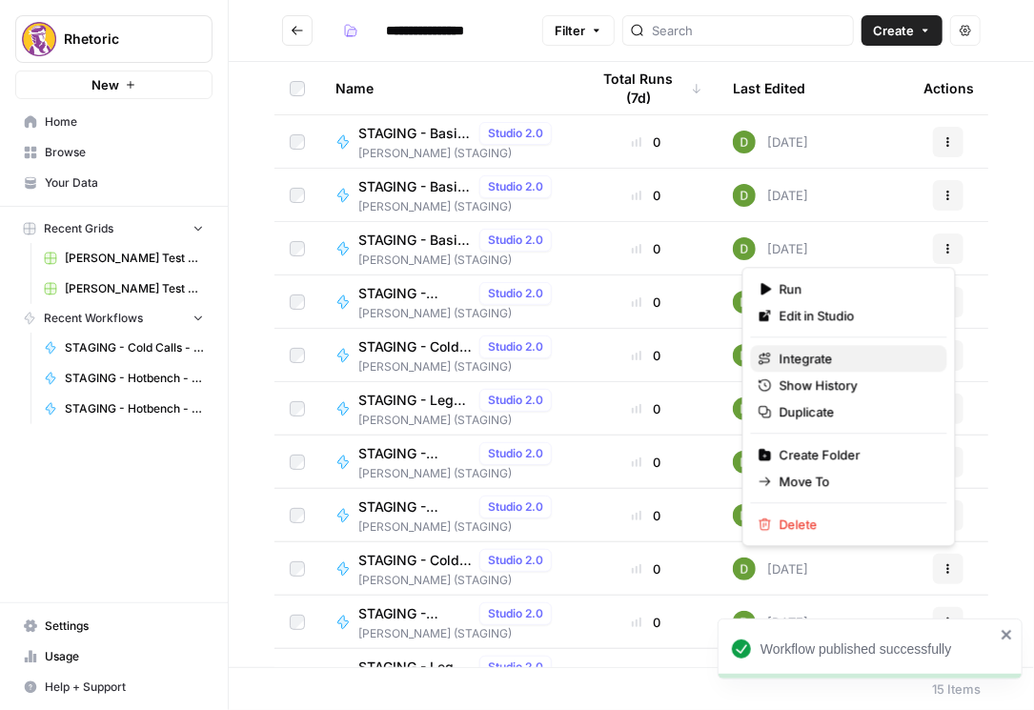
click at [839, 355] on span "Integrate" at bounding box center [855, 358] width 152 height 19
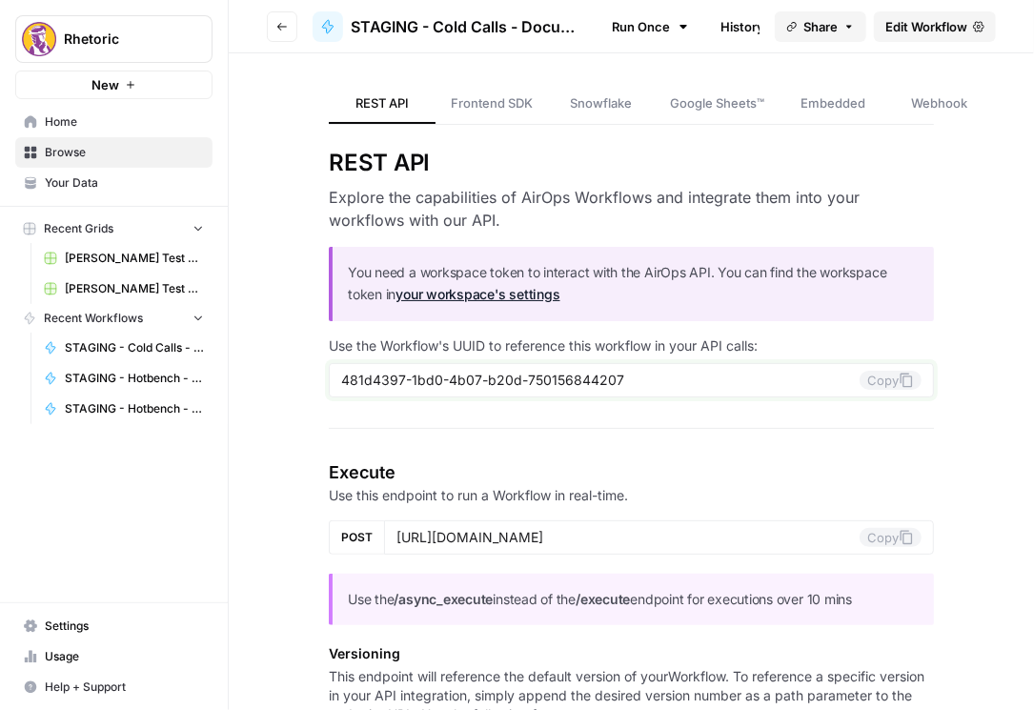
click at [882, 380] on button "Copy" at bounding box center [890, 380] width 62 height 19
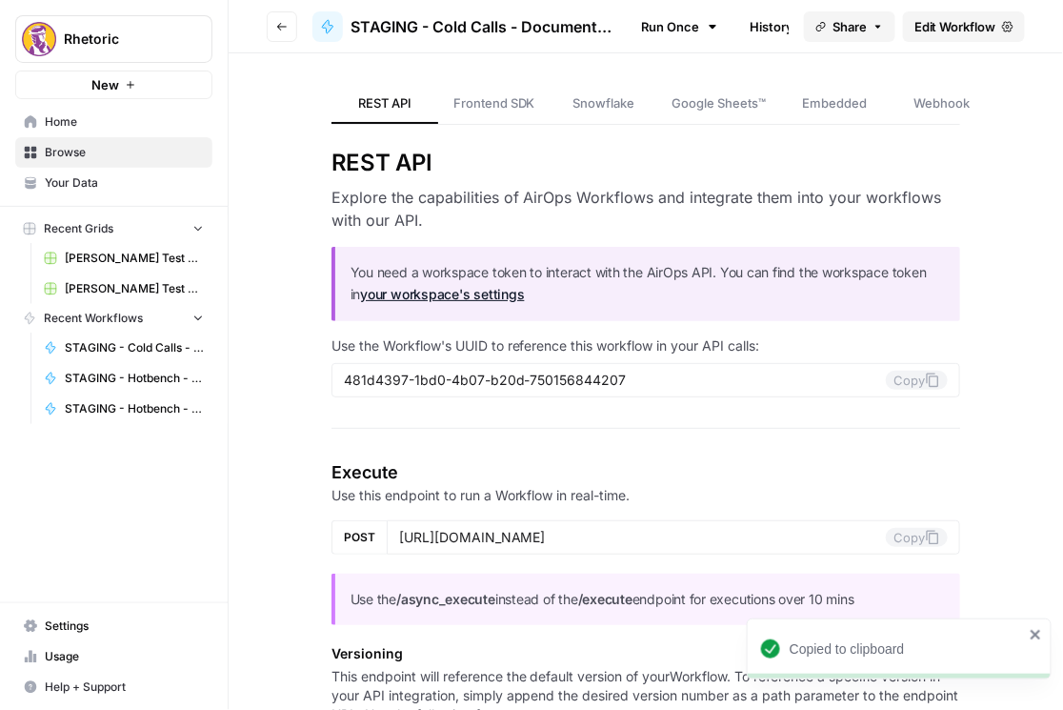
click at [287, 24] on icon "button" at bounding box center [281, 26] width 11 height 11
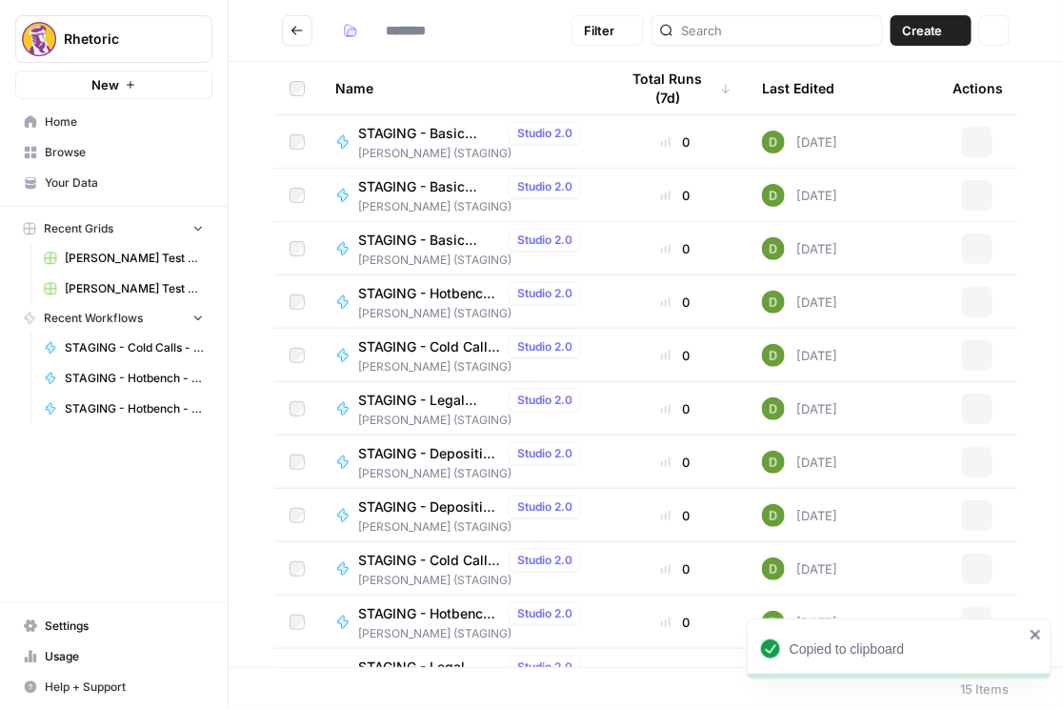
type input "**********"
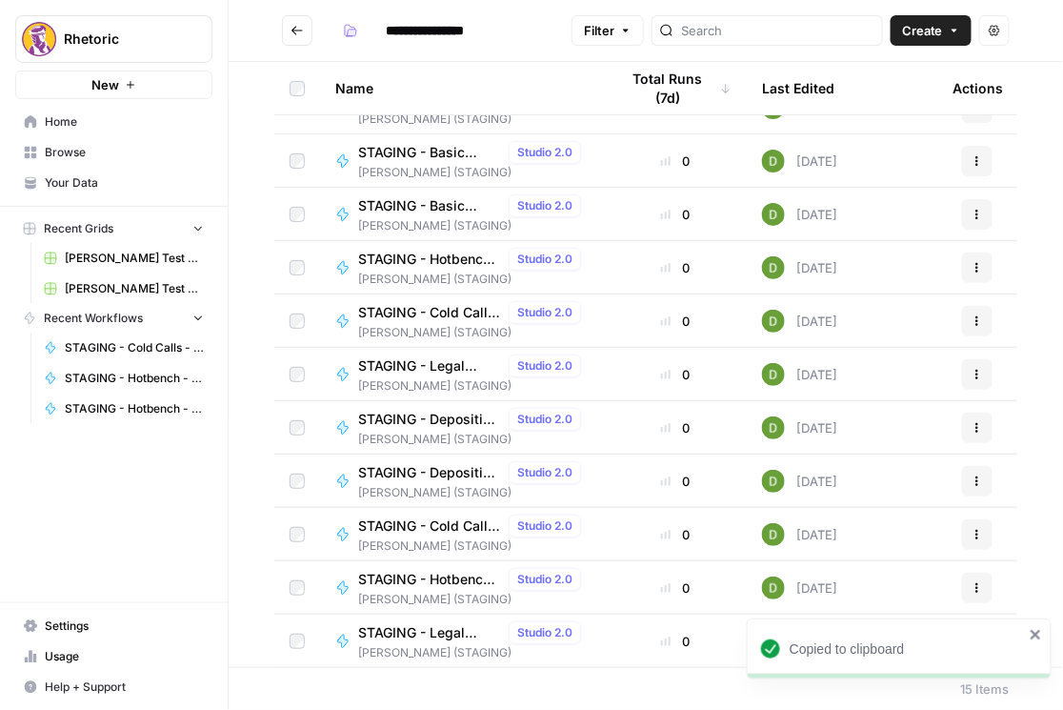
scroll to position [248, 0]
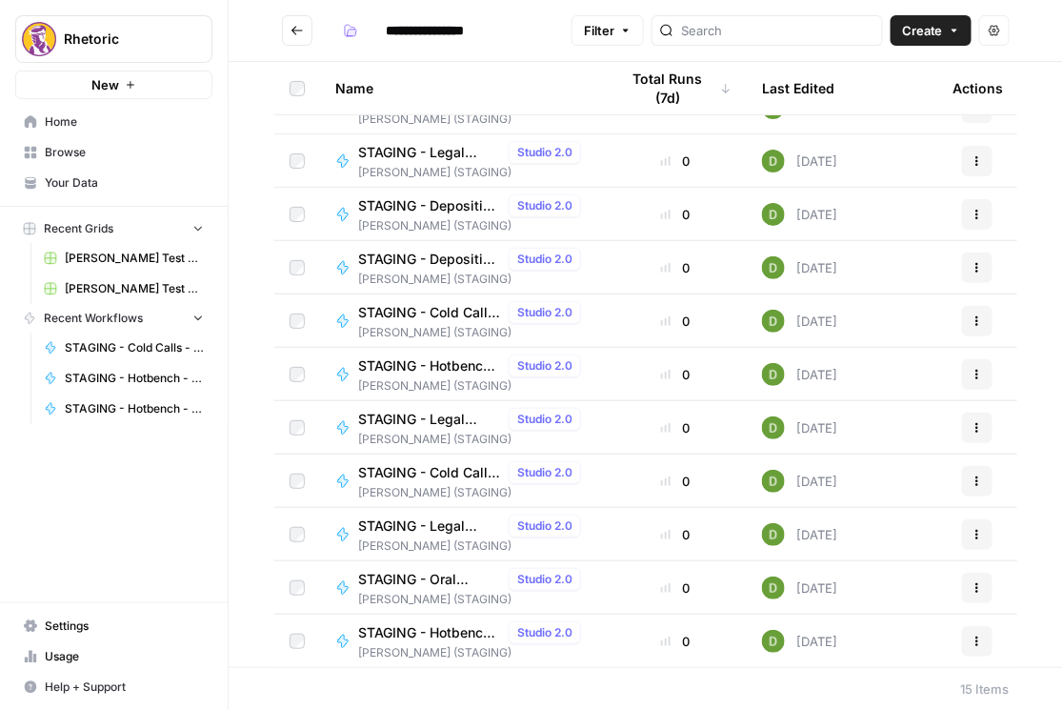
click at [403, 472] on span "STAGING - Cold Call - Grading" at bounding box center [429, 472] width 143 height 19
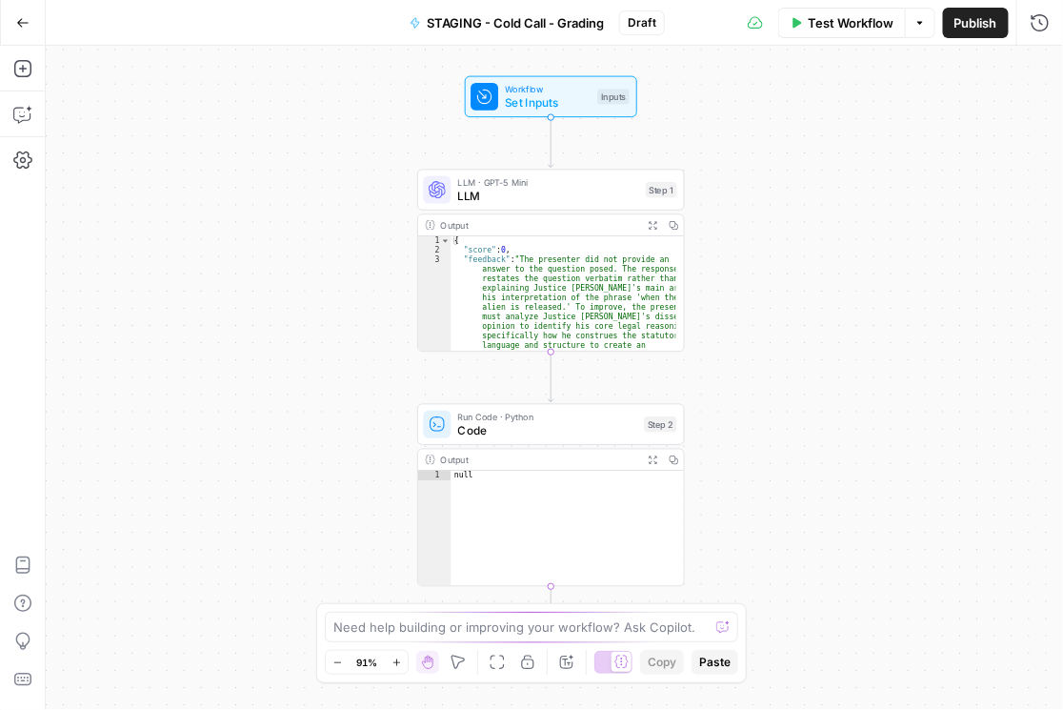
click at [967, 30] on span "Publish" at bounding box center [975, 22] width 43 height 19
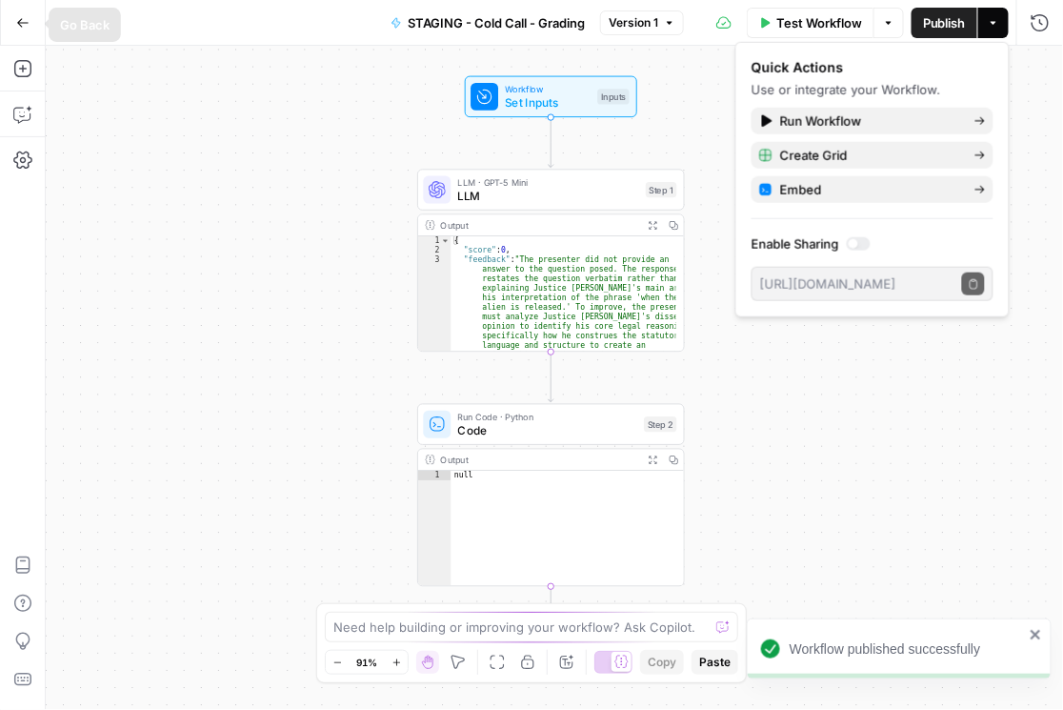
click at [487, 17] on span "STAGING - Cold Call - Grading" at bounding box center [496, 22] width 177 height 19
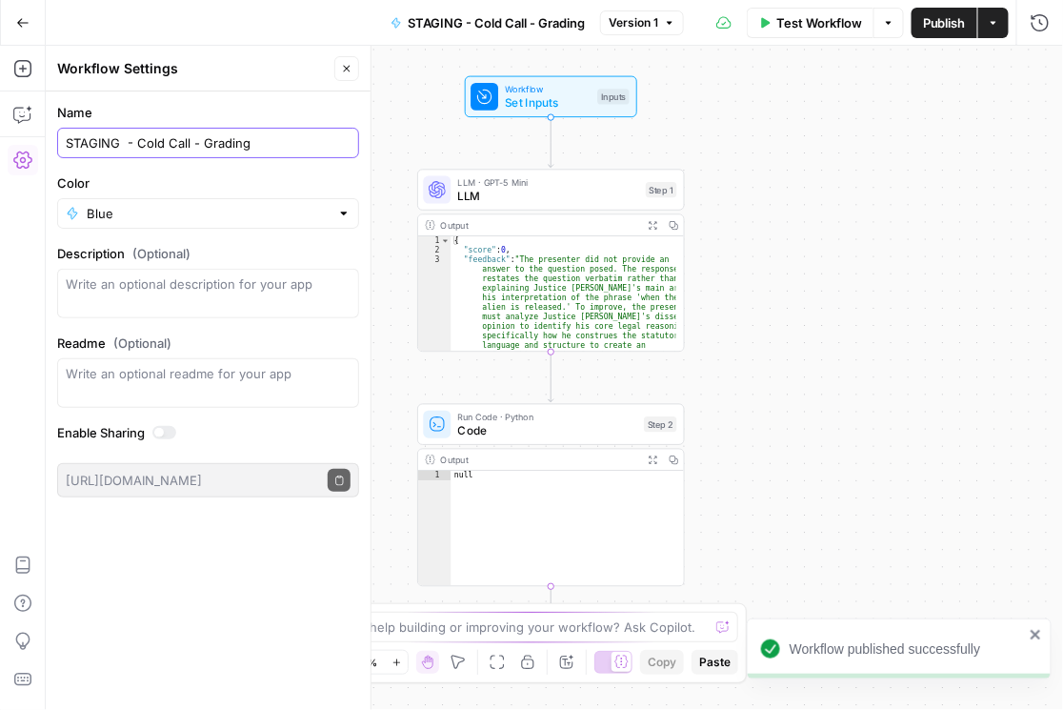
drag, startPoint x: 308, startPoint y: 138, endPoint x: -1, endPoint y: 167, distance: 309.9
click at [0, 167] on html "Workflow published successfully Rhetoric New Home Browse Your Data Recent Grids…" at bounding box center [531, 355] width 1063 height 710
click at [27, 18] on icon "button" at bounding box center [22, 22] width 13 height 13
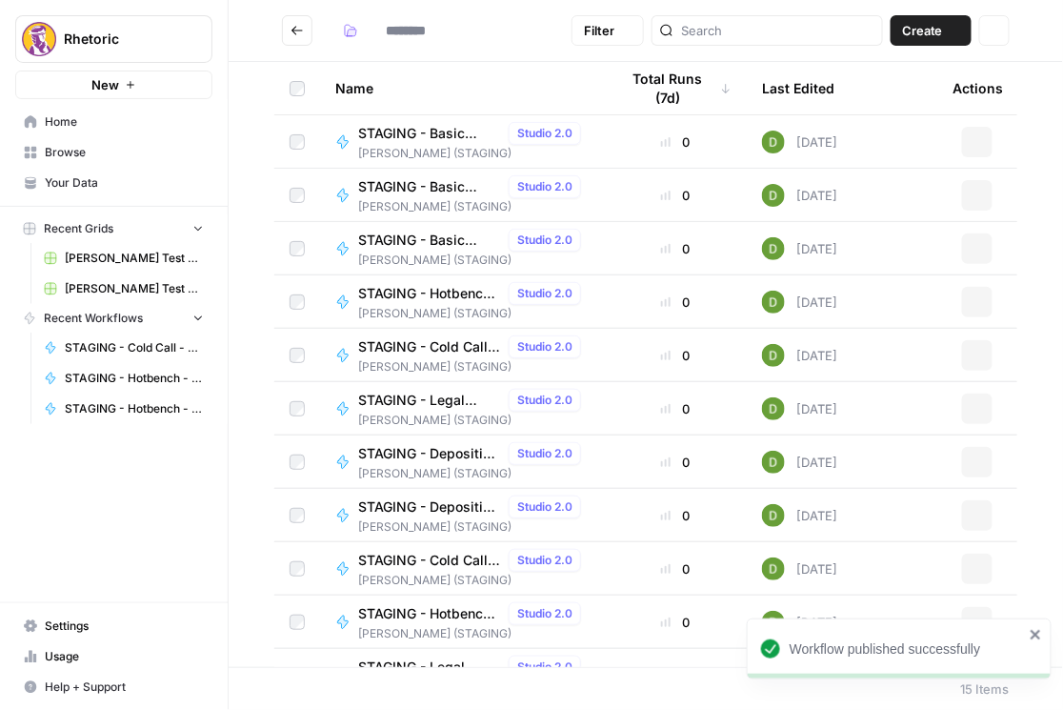
type input "**********"
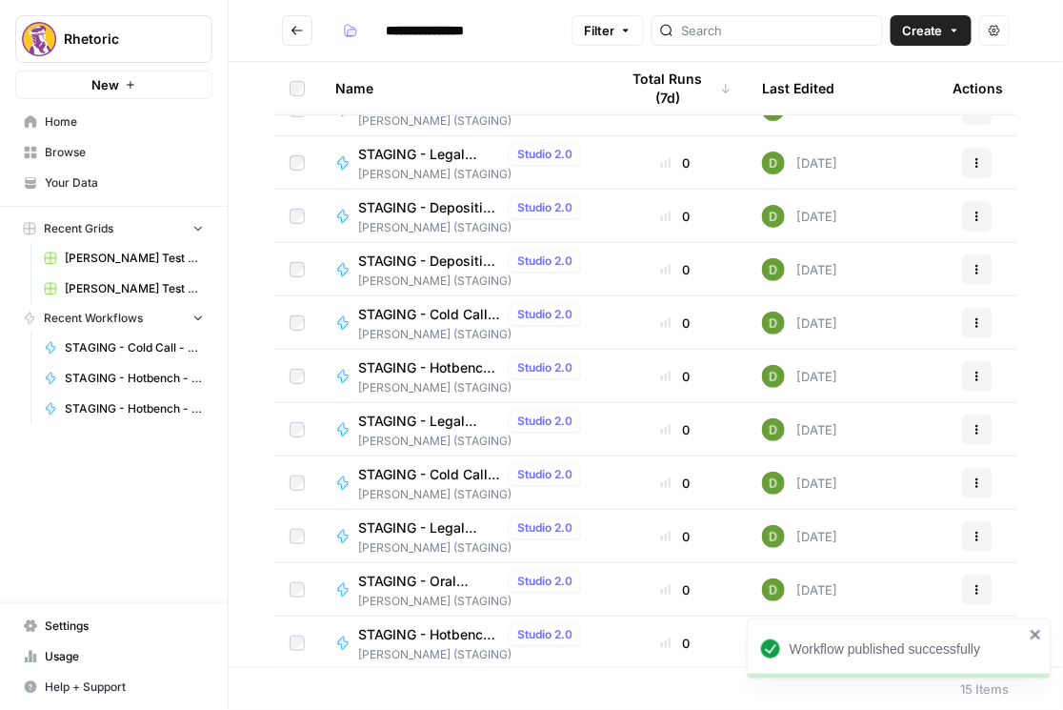
scroll to position [248, 0]
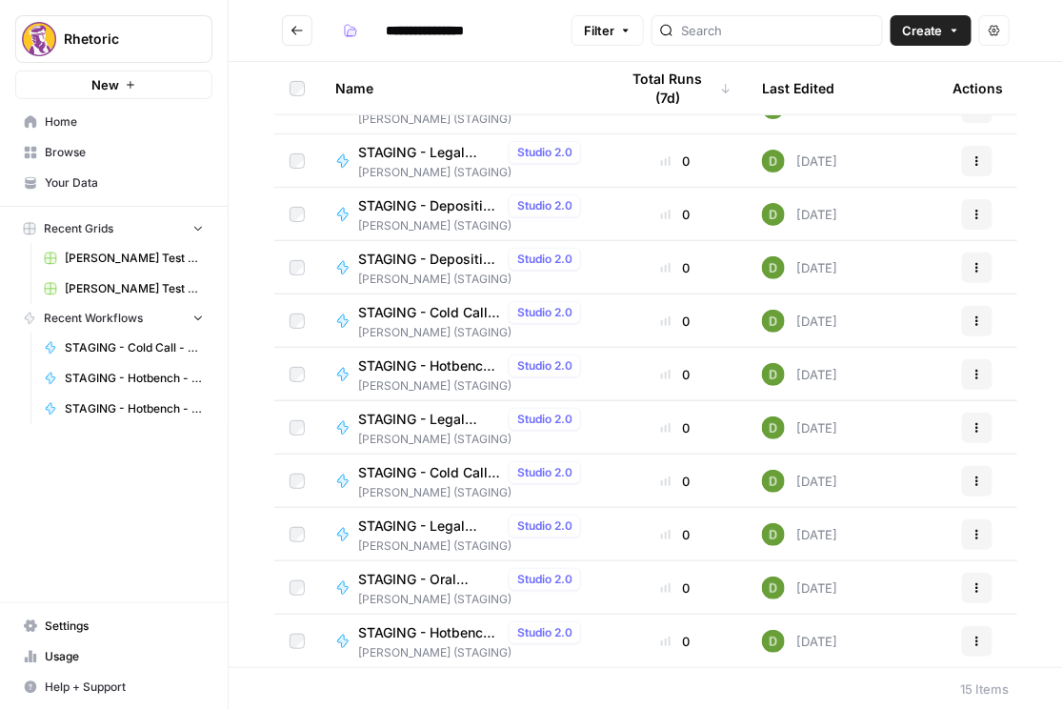
drag, startPoint x: 966, startPoint y: 475, endPoint x: 975, endPoint y: 480, distance: 10.6
click at [974, 480] on icon "button" at bounding box center [977, 480] width 11 height 11
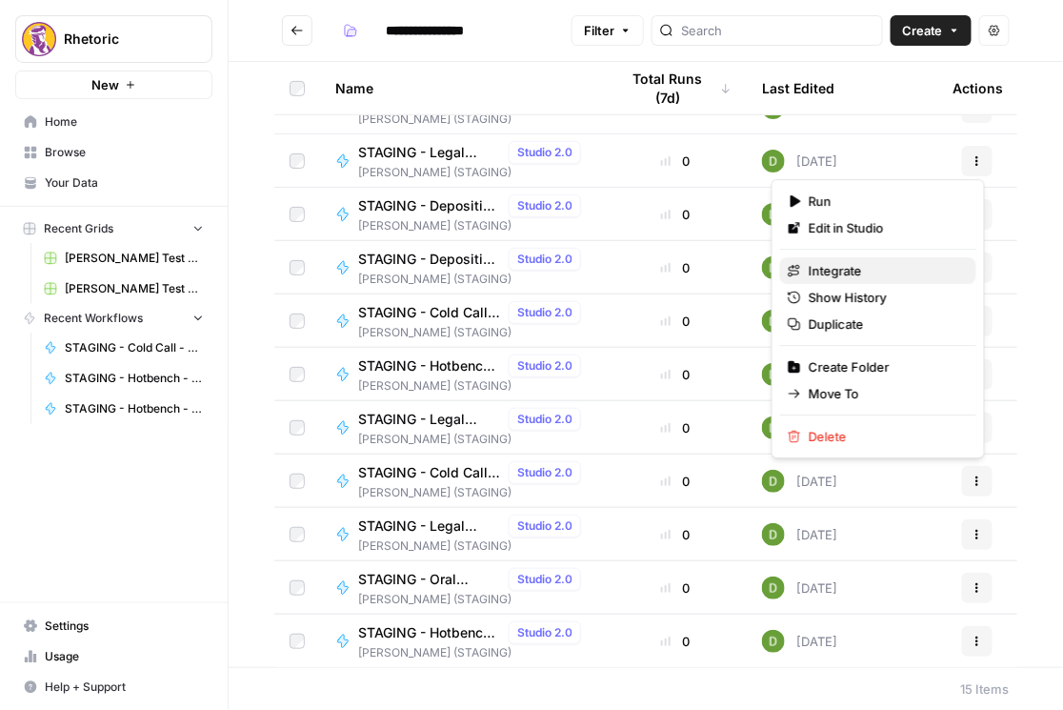
click at [888, 269] on span "Integrate" at bounding box center [885, 270] width 152 height 19
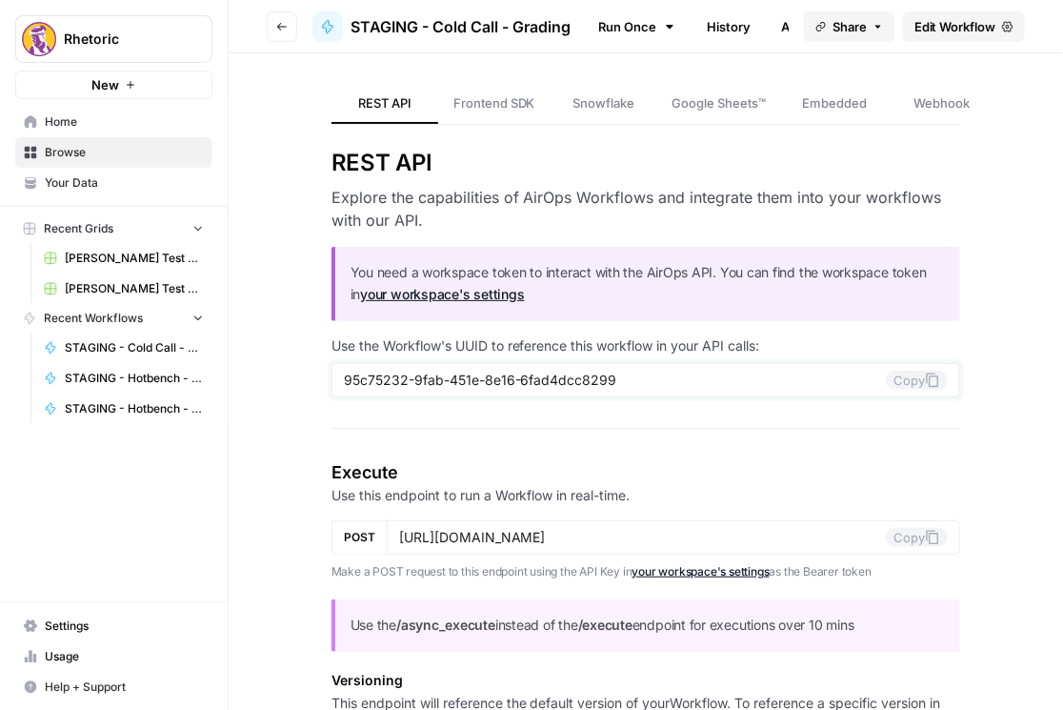
click at [910, 382] on button "Copy" at bounding box center [917, 380] width 62 height 19
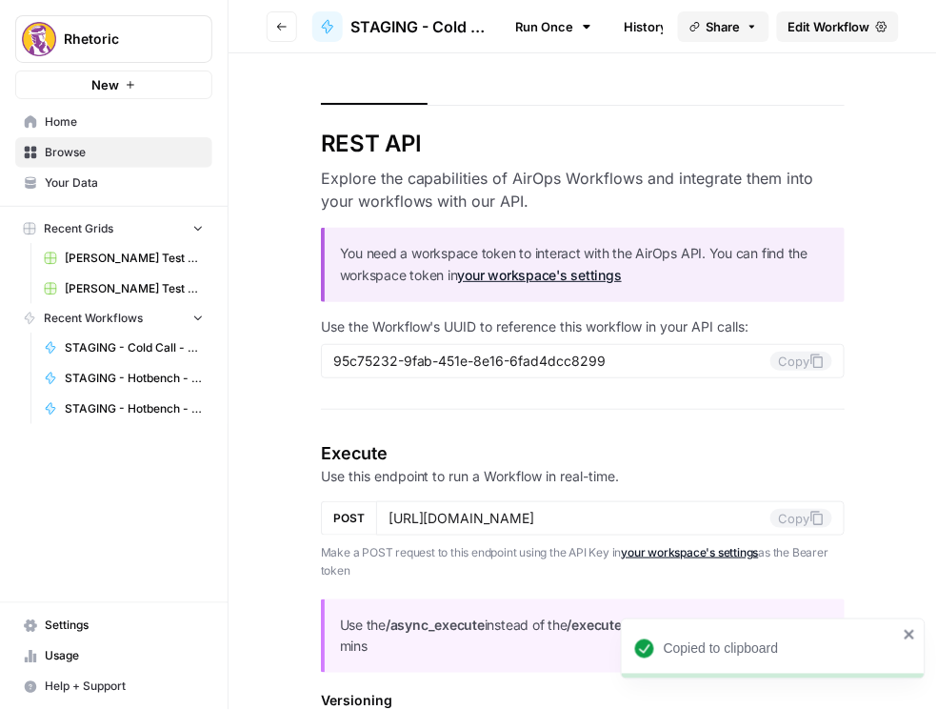
click at [295, 28] on button "Go back" at bounding box center [282, 26] width 30 height 30
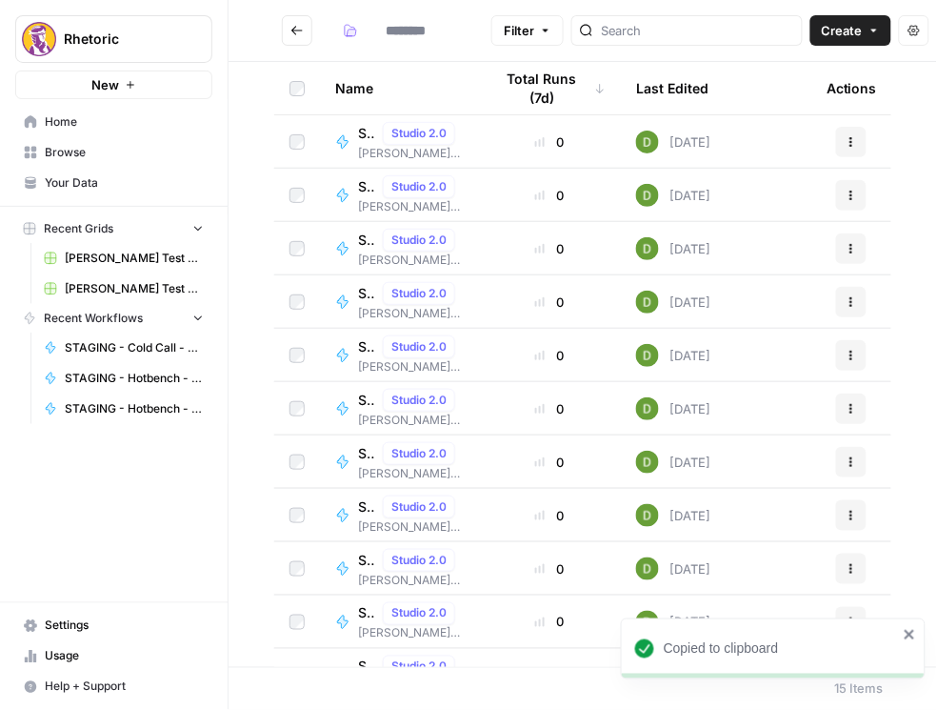
type input "**********"
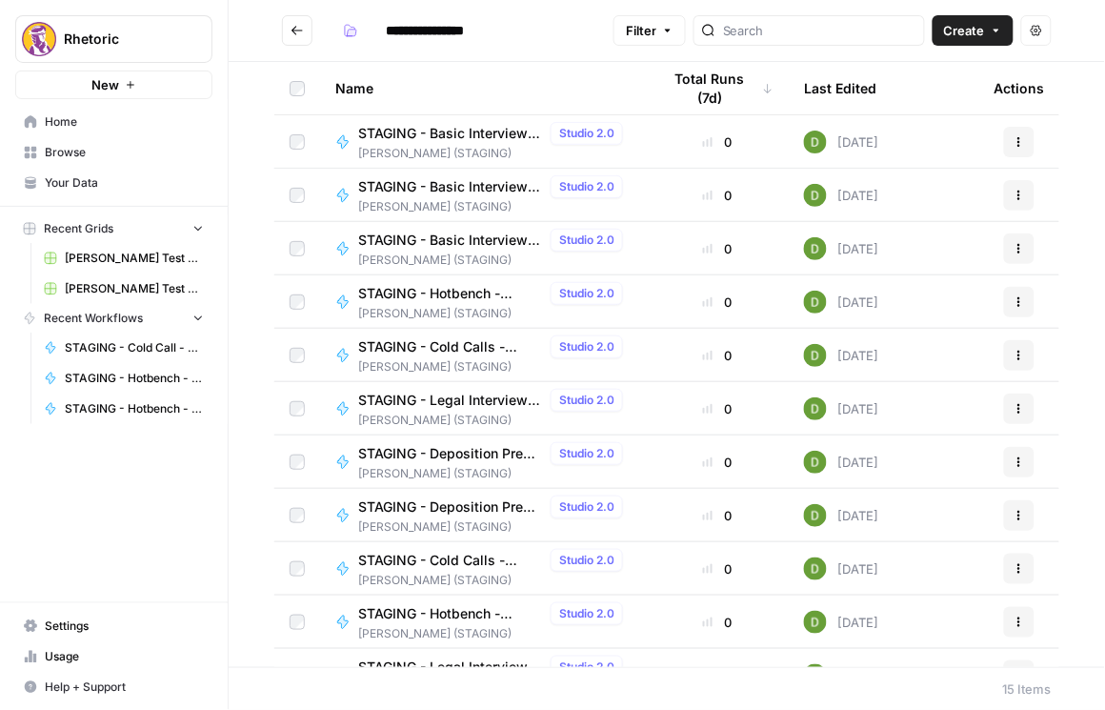
click at [464, 399] on span "STAGING - Legal Interview Prep - Document Verification" at bounding box center [450, 400] width 185 height 19
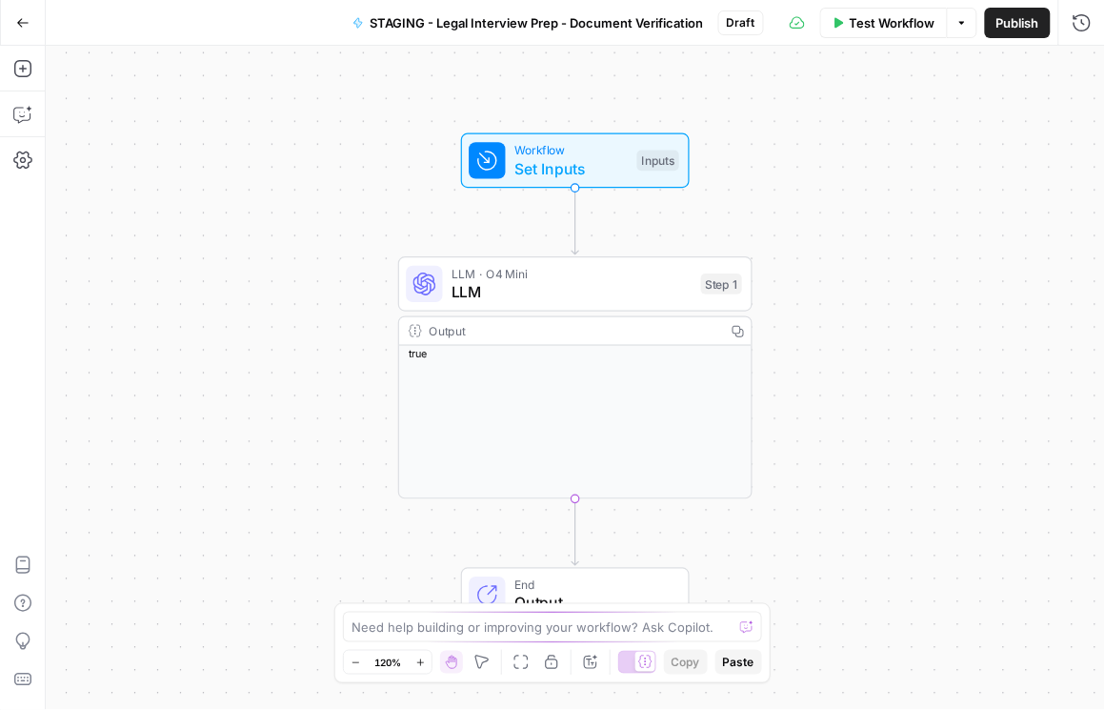
click at [612, 30] on span "STAGING - Legal Interview Prep - Document Verification" at bounding box center [536, 22] width 333 height 19
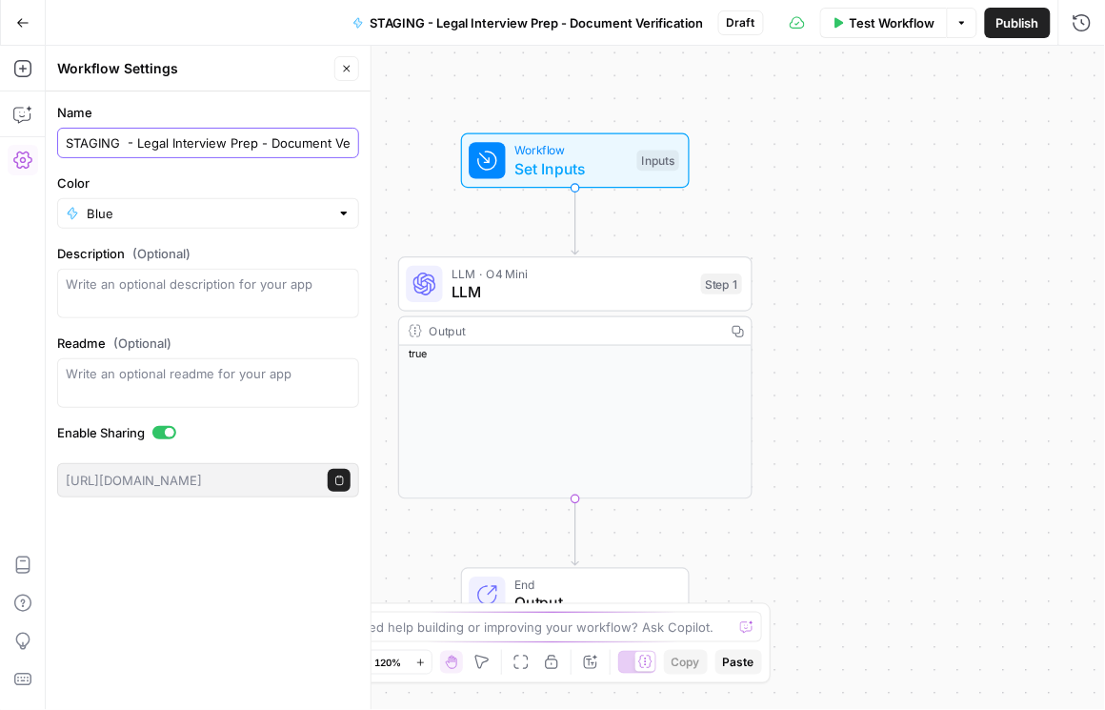
click at [314, 150] on input "STAGING - Legal Interview Prep - Document Verification" at bounding box center [208, 142] width 285 height 19
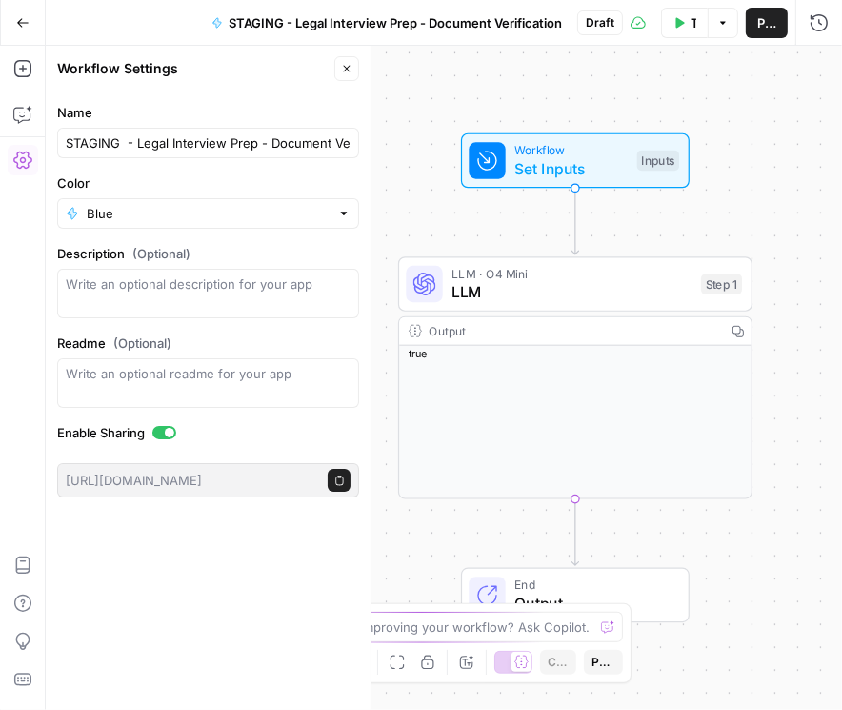
click at [757, 24] on span "Publish" at bounding box center [766, 22] width 19 height 19
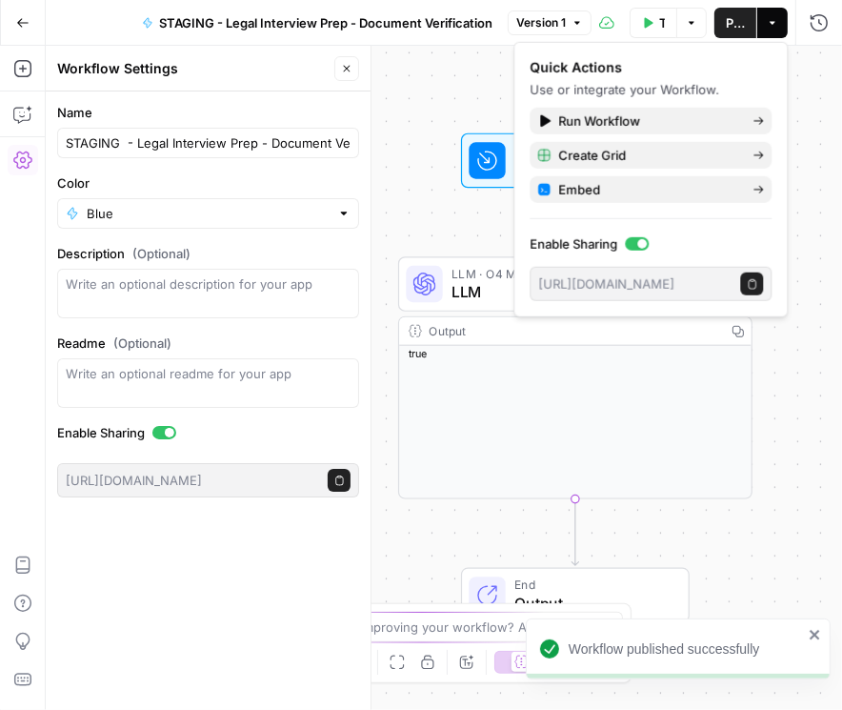
click at [22, 16] on icon "button" at bounding box center [22, 22] width 13 height 13
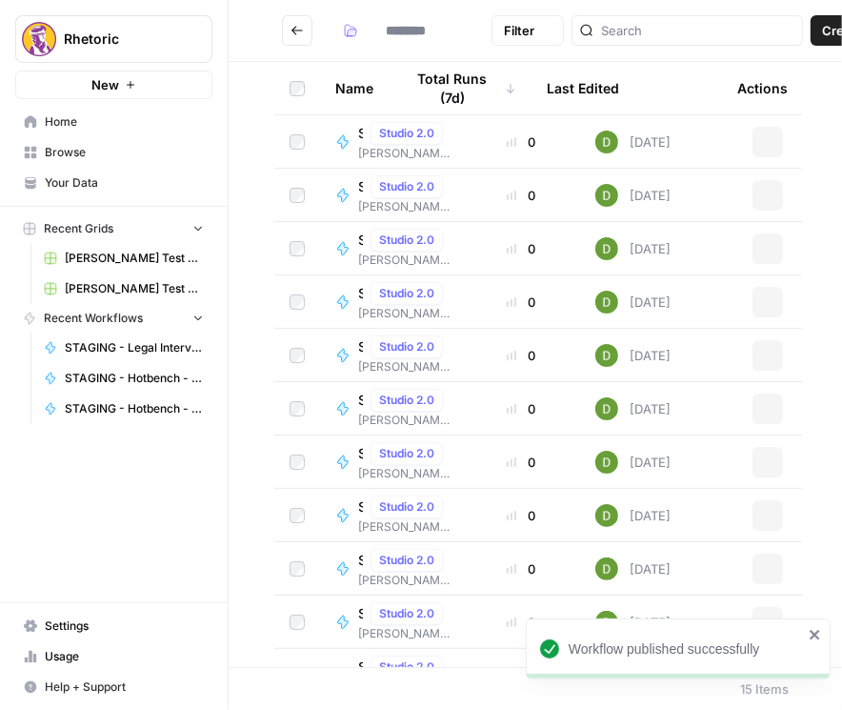
type input "**********"
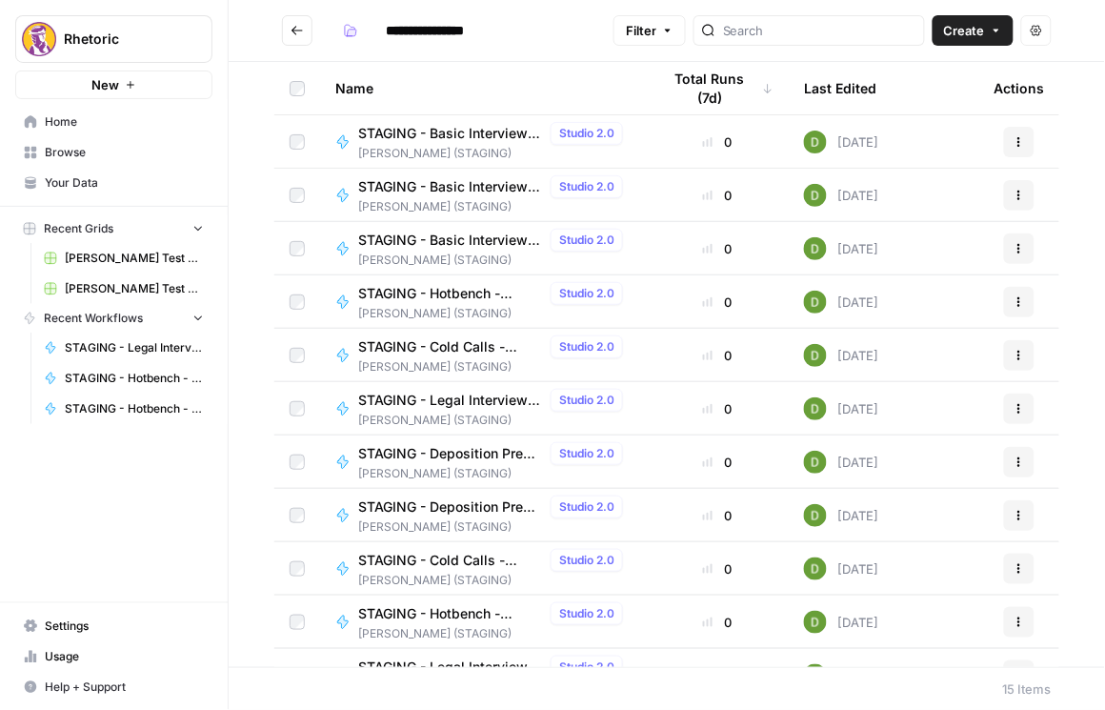
click at [1014, 412] on icon "button" at bounding box center [1019, 408] width 11 height 11
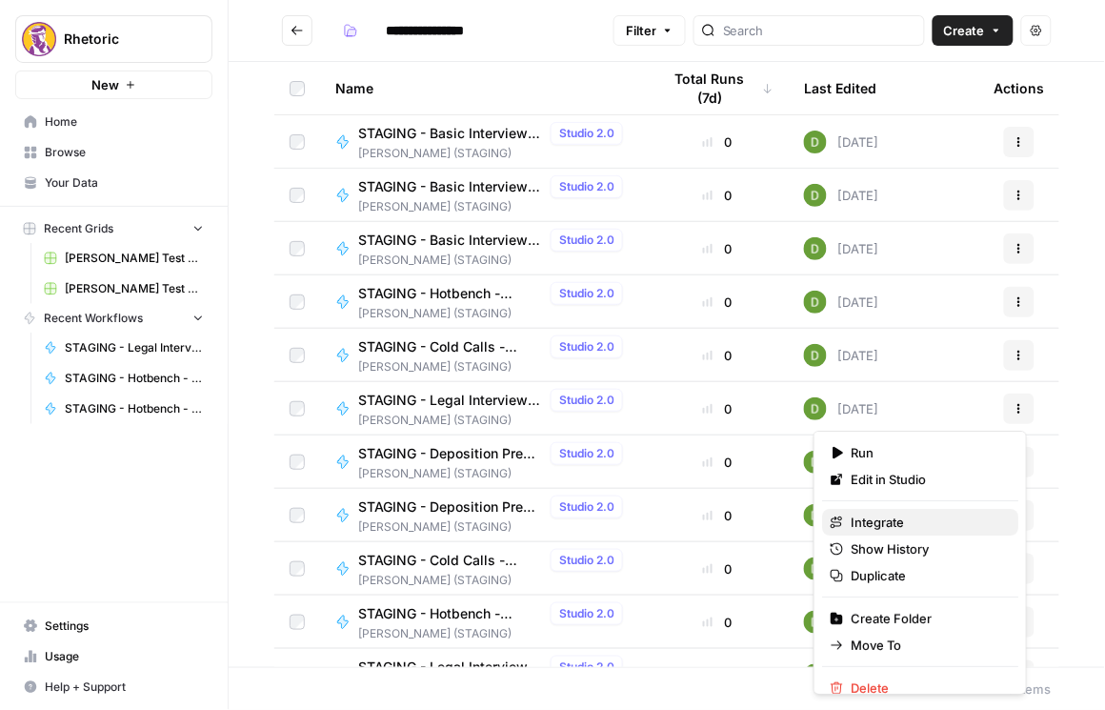
click at [896, 523] on span "Integrate" at bounding box center [927, 521] width 152 height 19
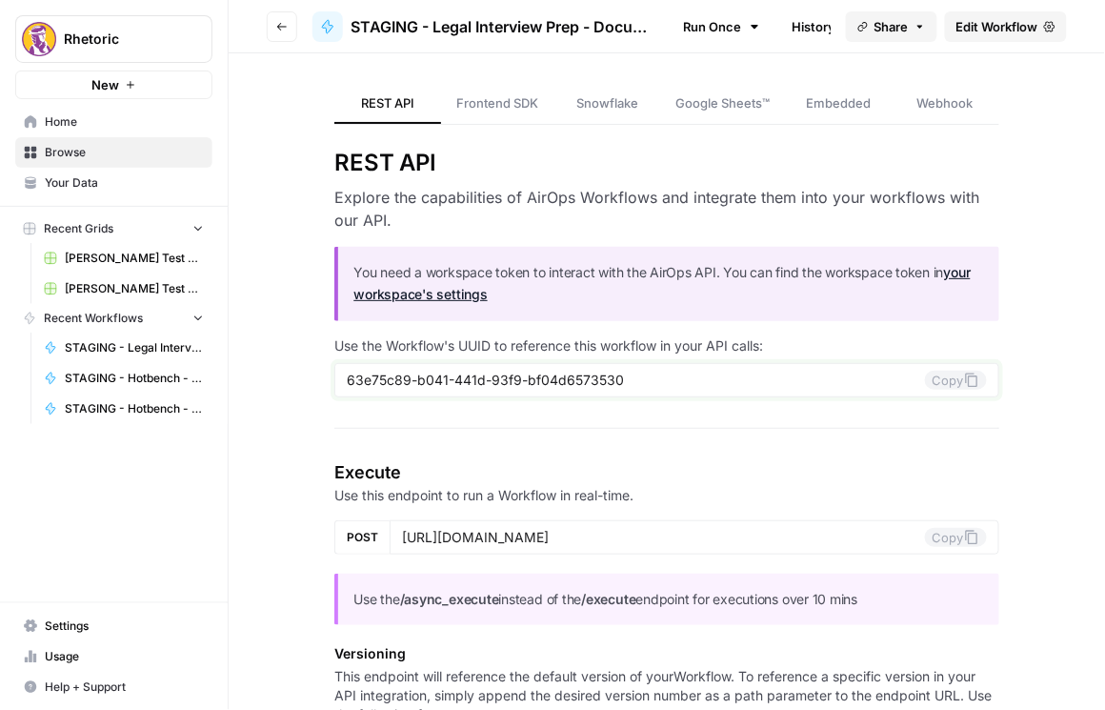
click at [943, 377] on button "Copy" at bounding box center [956, 380] width 62 height 19
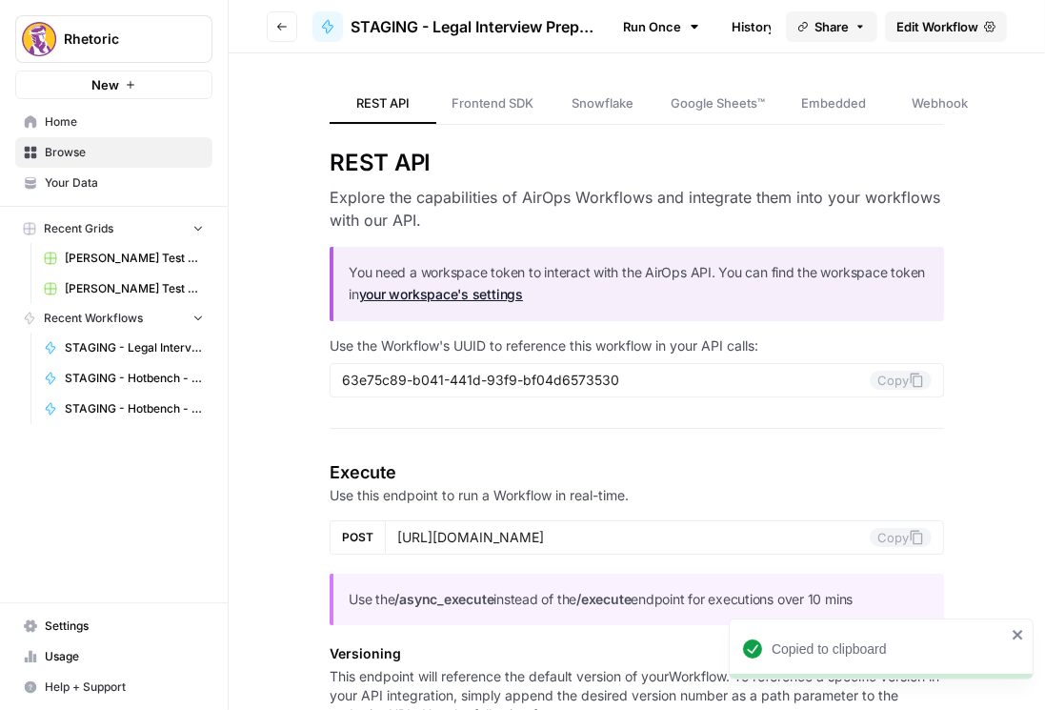
click at [276, 35] on button "Go back" at bounding box center [282, 26] width 30 height 30
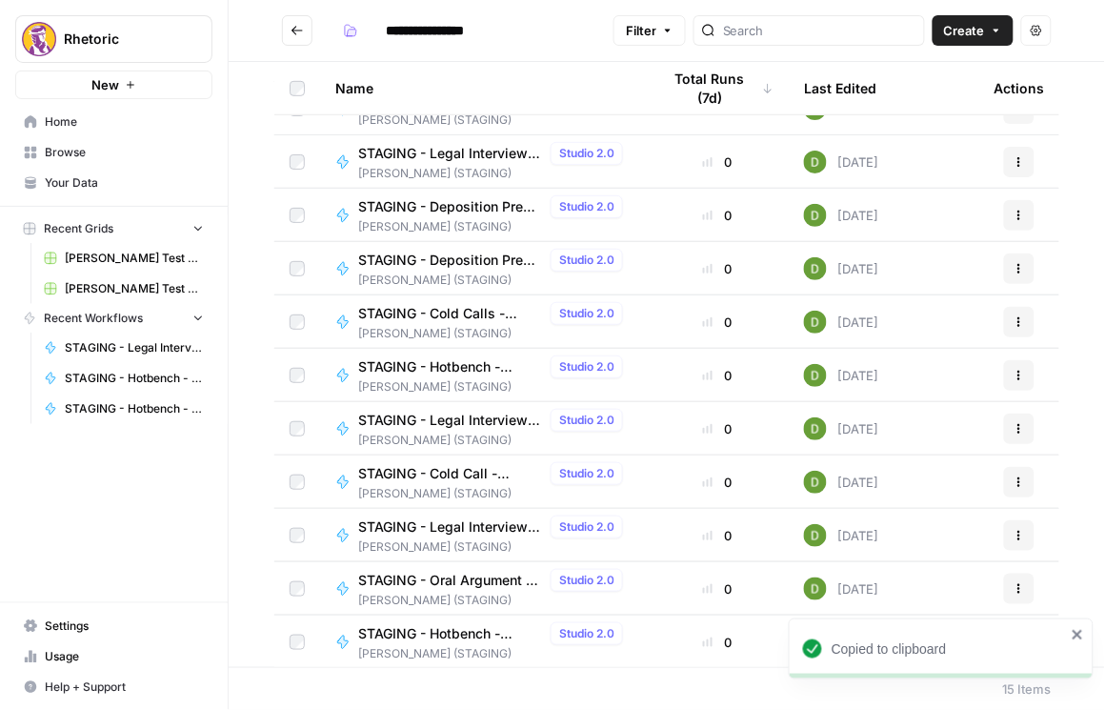
scroll to position [248, 0]
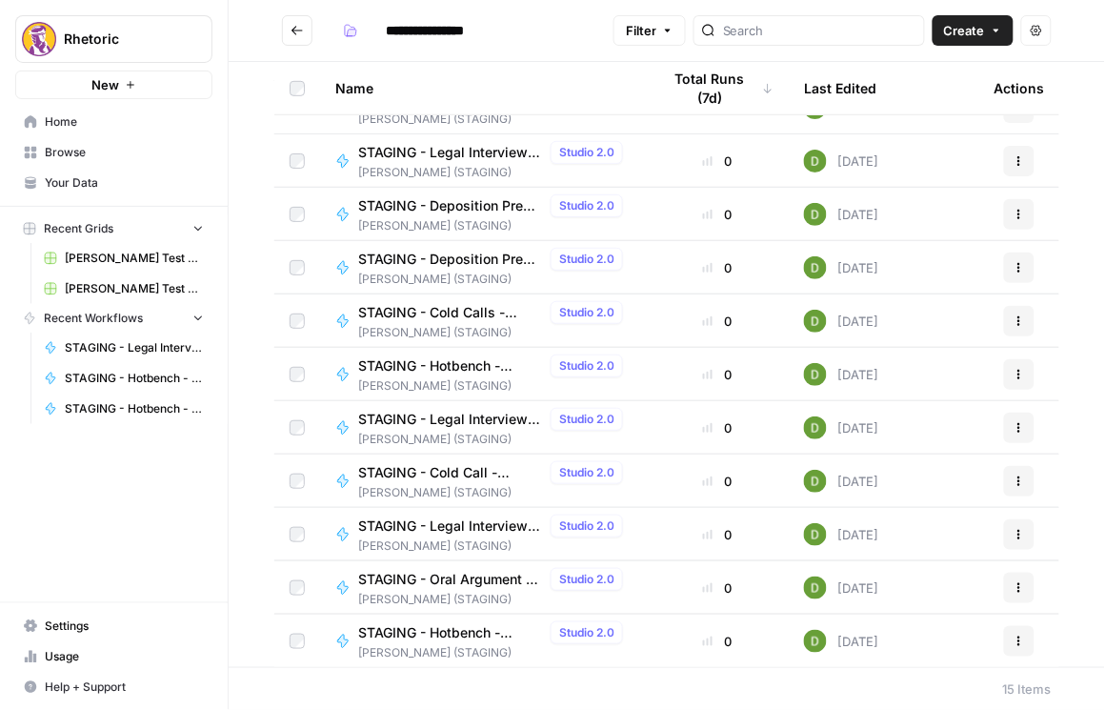
click at [499, 424] on span "STAGING - Legal Interview Prep - Grading" at bounding box center [450, 419] width 185 height 19
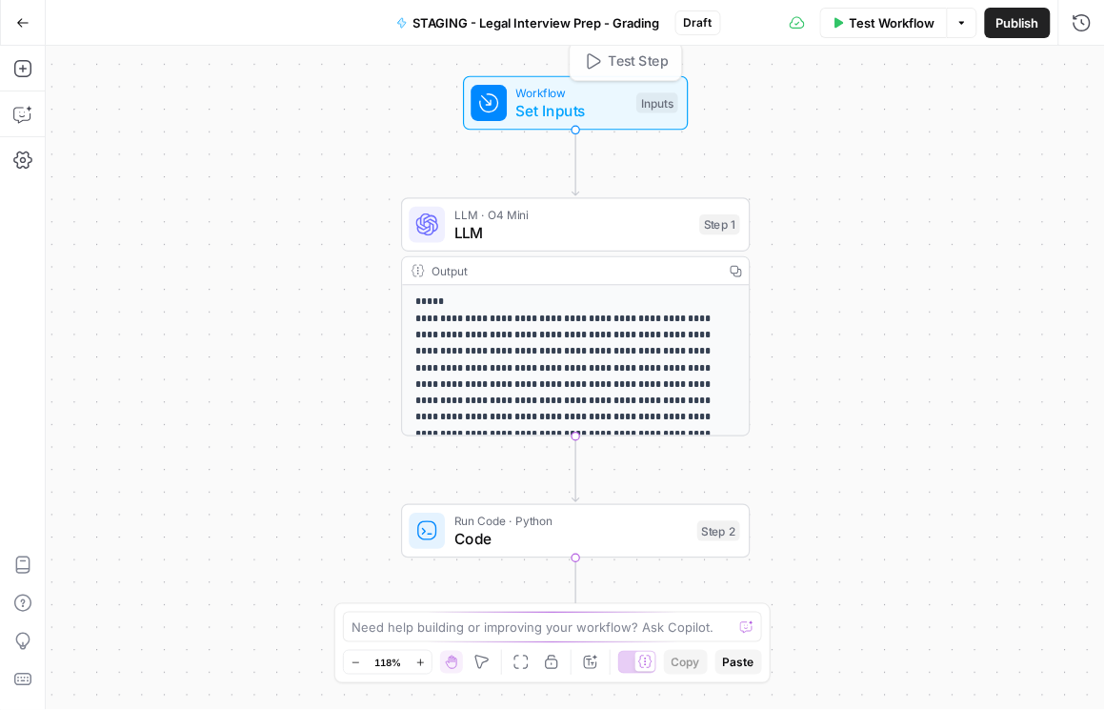
click at [623, 23] on span "STAGING - Legal Interview Prep - Grading" at bounding box center [536, 22] width 247 height 19
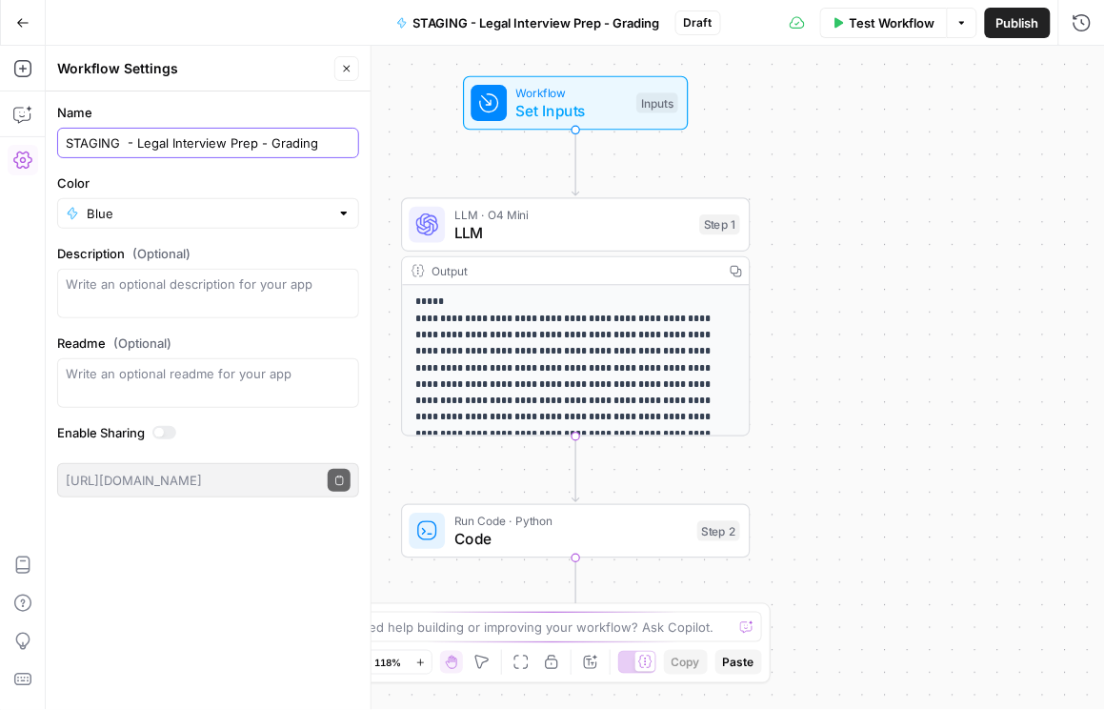
drag, startPoint x: 320, startPoint y: 142, endPoint x: 24, endPoint y: 149, distance: 296.3
click at [24, 149] on body "Rhetoric New Home Browse Your Data Recent Grids [PERSON_NAME] Test Workflow - C…" at bounding box center [552, 355] width 1105 height 710
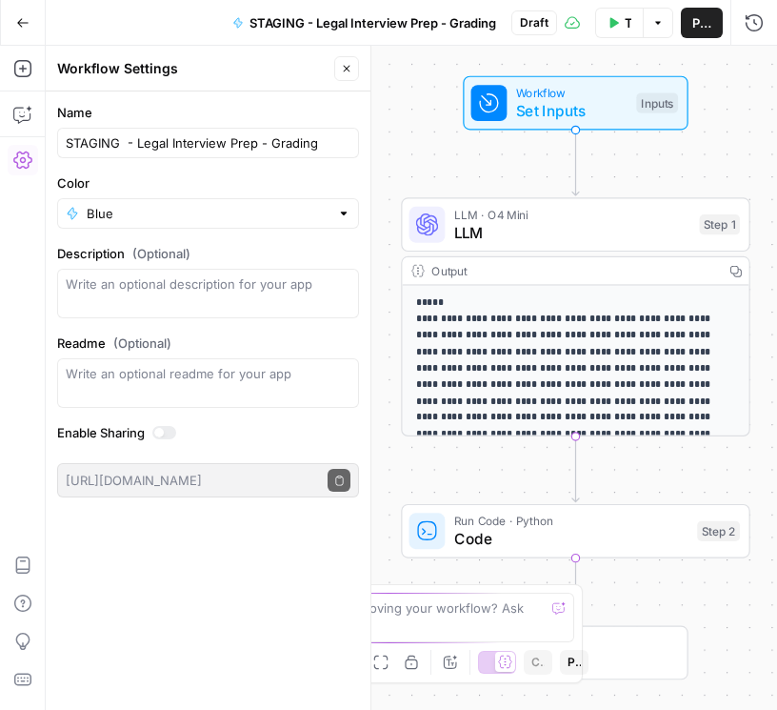
click at [691, 28] on button "Publish" at bounding box center [702, 23] width 42 height 30
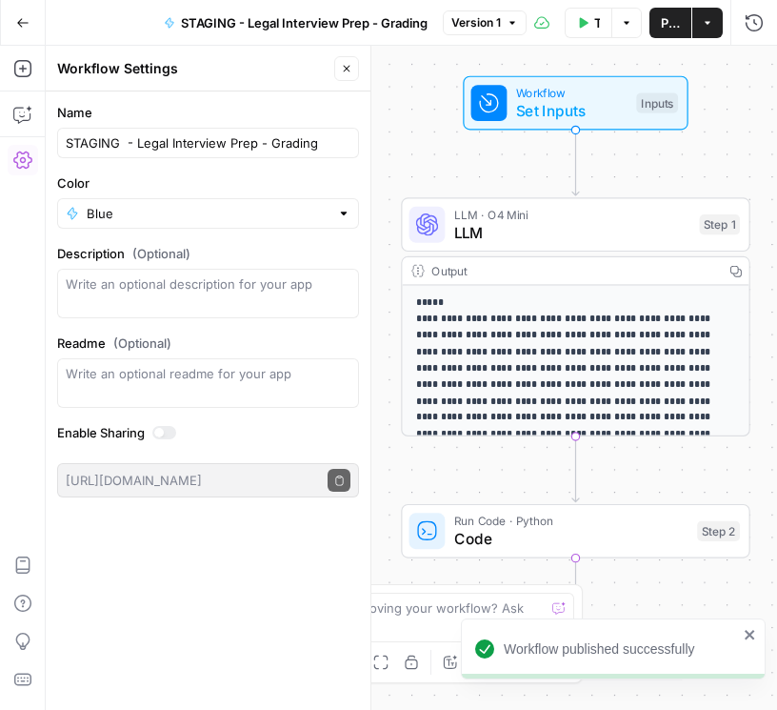
click at [30, 21] on button "Go Back" at bounding box center [23, 23] width 34 height 34
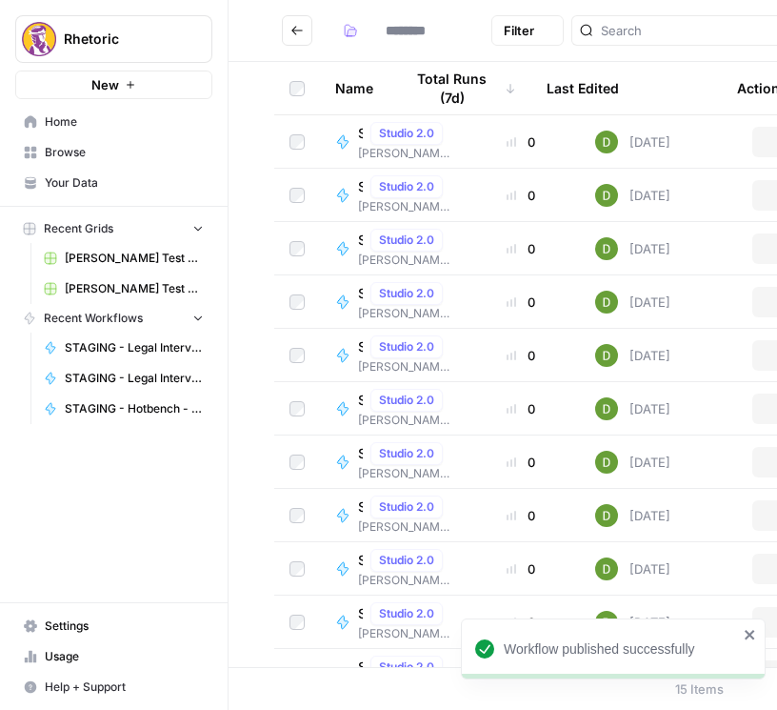
type input "**********"
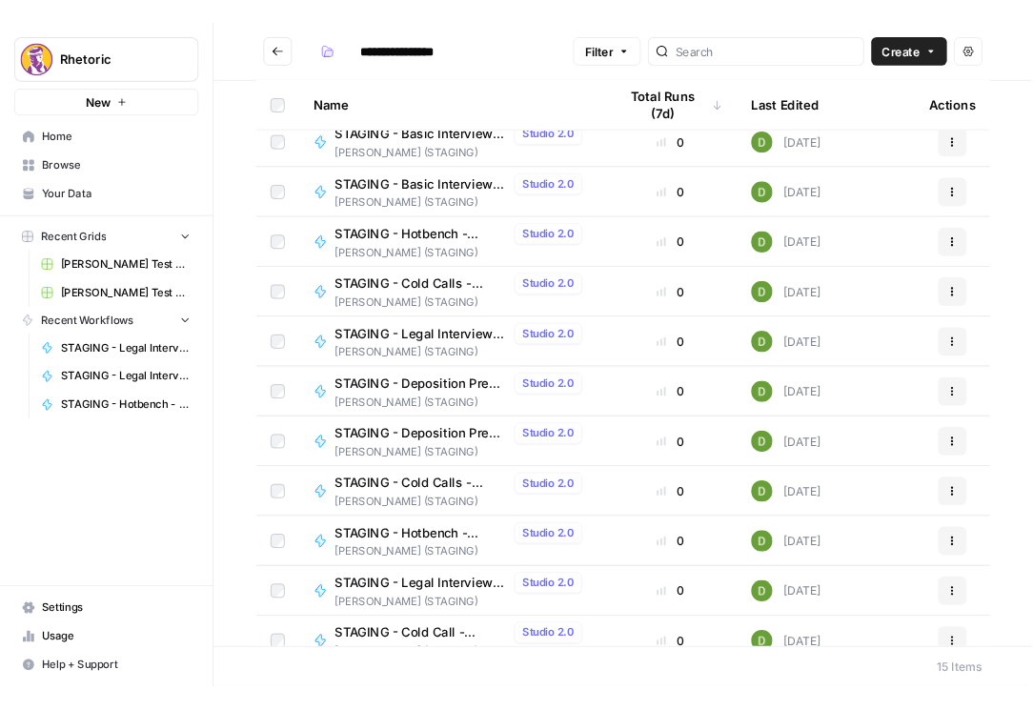
scroll to position [163, 0]
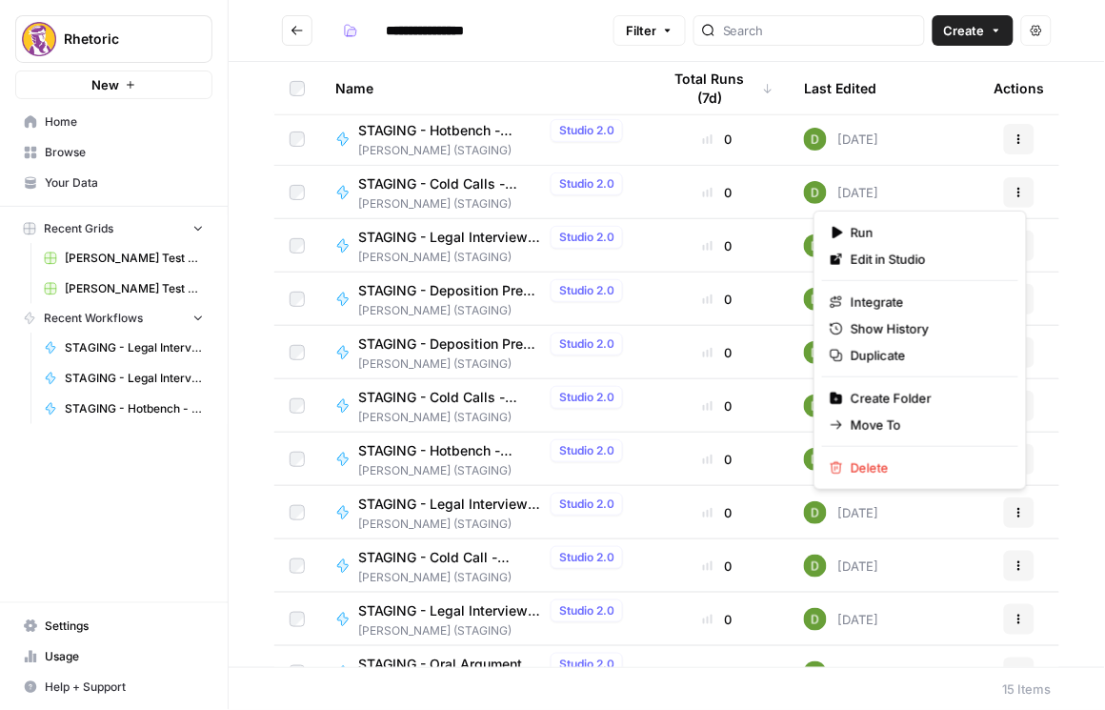
click at [1014, 510] on icon "button" at bounding box center [1019, 512] width 11 height 11
click at [904, 302] on span "Integrate" at bounding box center [927, 301] width 152 height 19
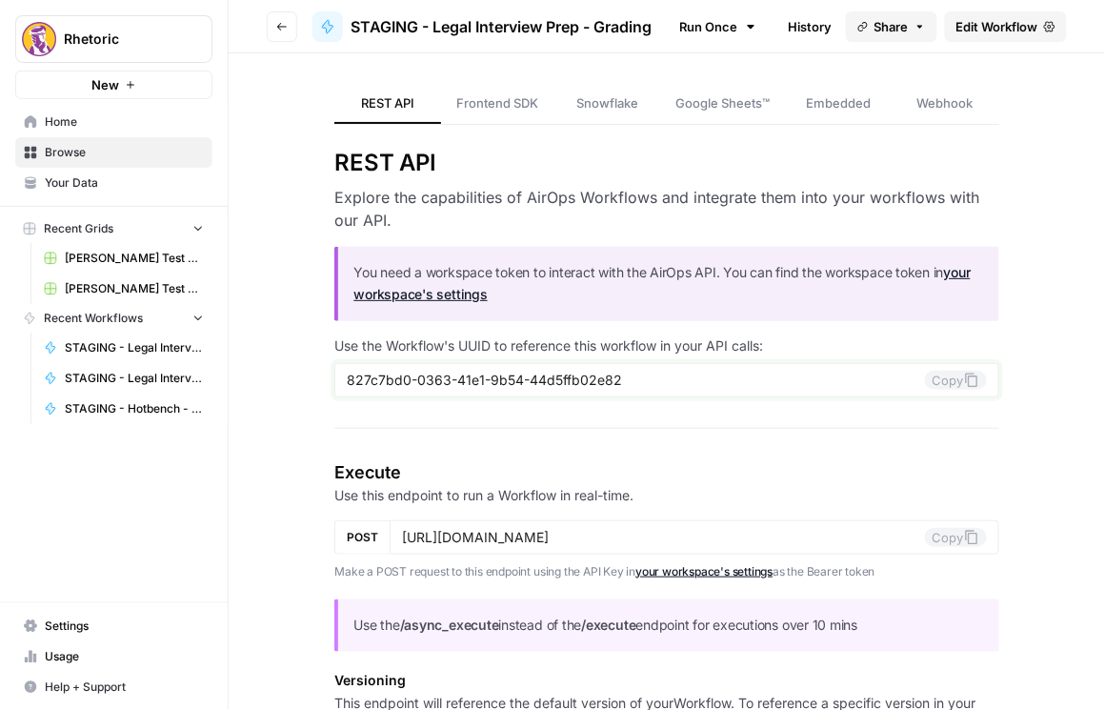
click at [951, 385] on button "Copy" at bounding box center [956, 380] width 62 height 19
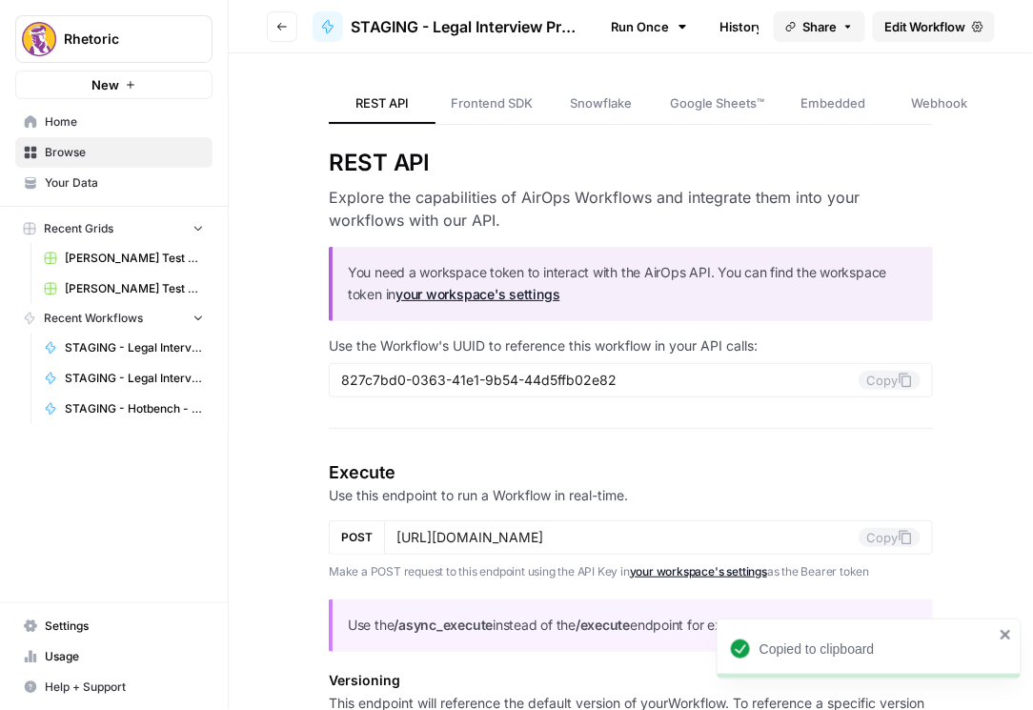
click at [286, 32] on button "Go back" at bounding box center [282, 26] width 30 height 30
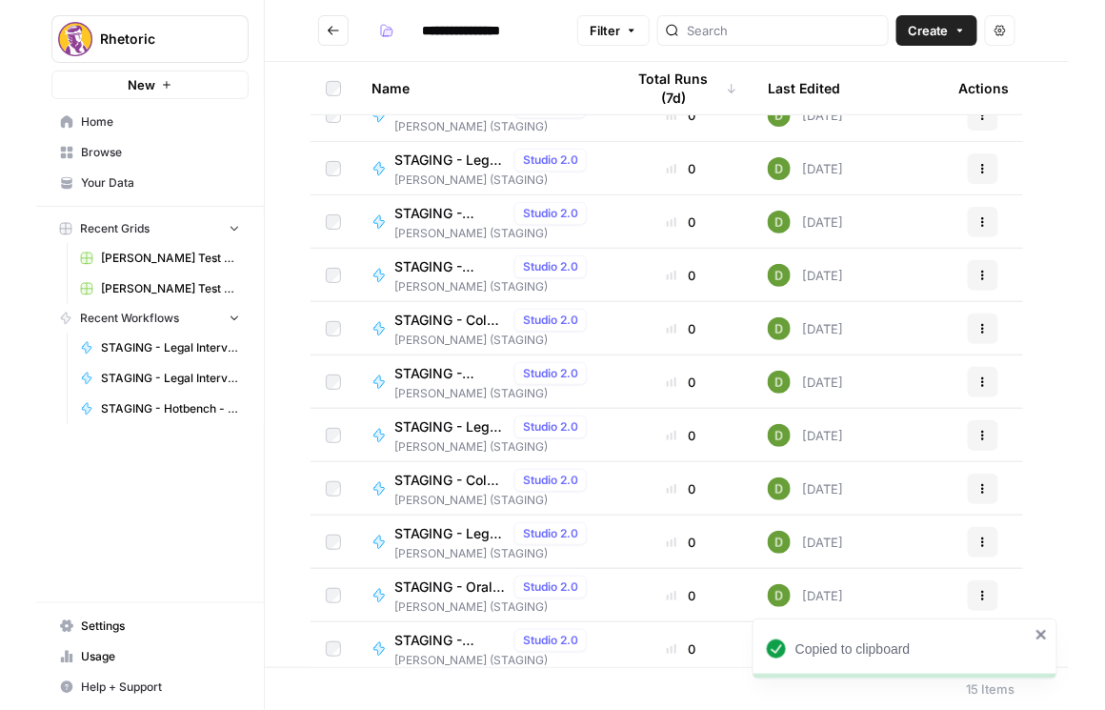
scroll to position [248, 0]
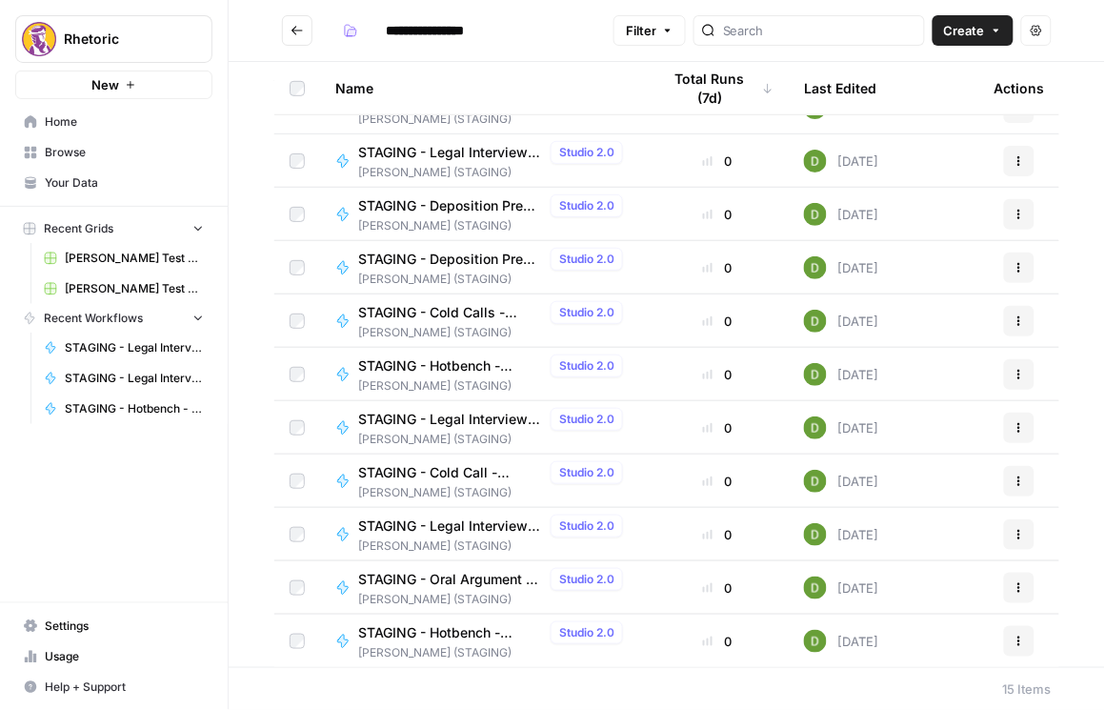
click at [420, 523] on span "STAGING - Legal Interview Prep - Question Creator" at bounding box center [450, 525] width 185 height 19
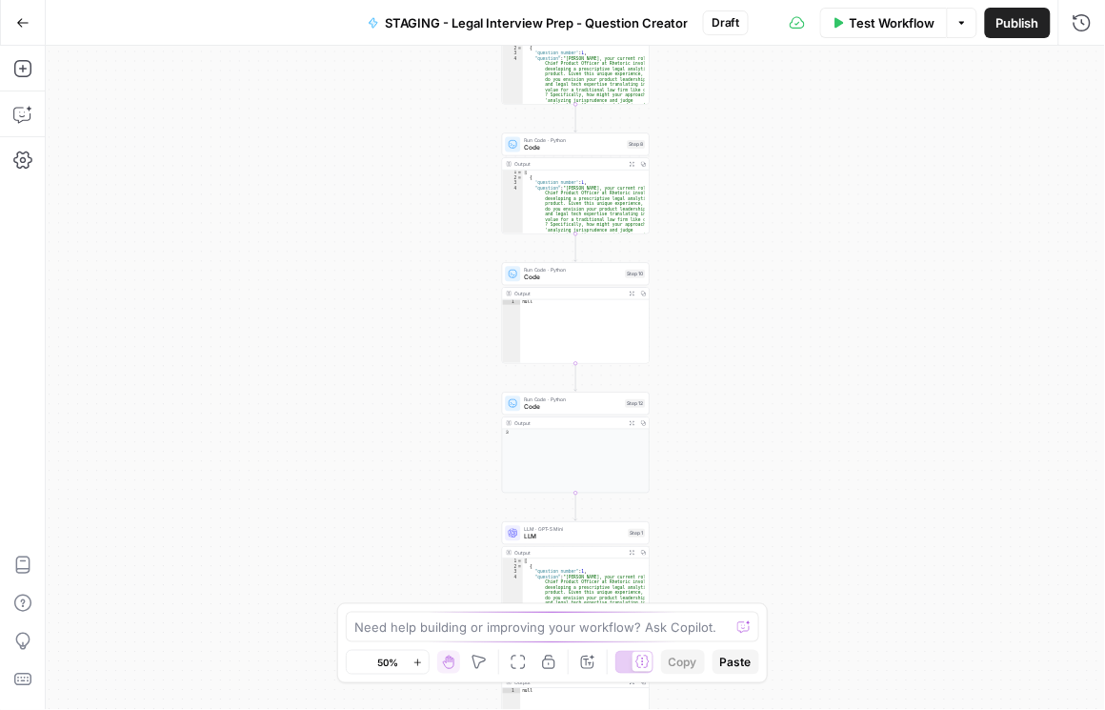
click at [521, 15] on span "STAGING - Legal Interview Prep - Question Creator" at bounding box center [536, 22] width 303 height 19
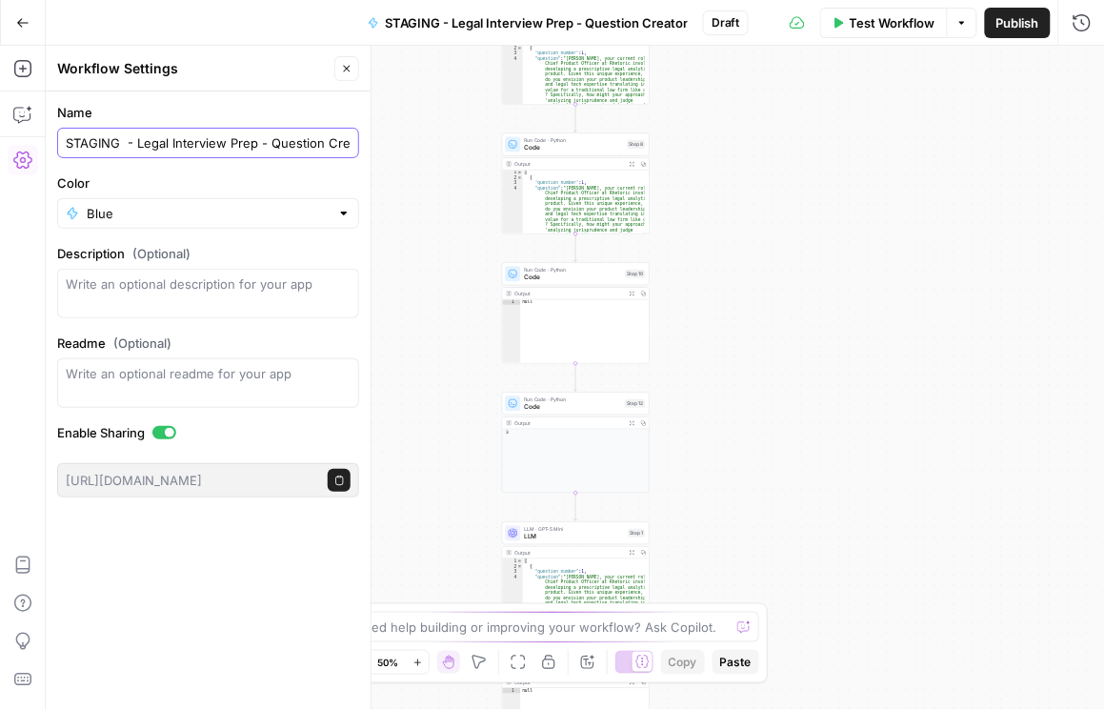
click at [296, 145] on input "STAGING - Legal Interview Prep - Question Creator" at bounding box center [208, 142] width 285 height 19
click at [1007, 28] on span "Publish" at bounding box center [1017, 22] width 43 height 19
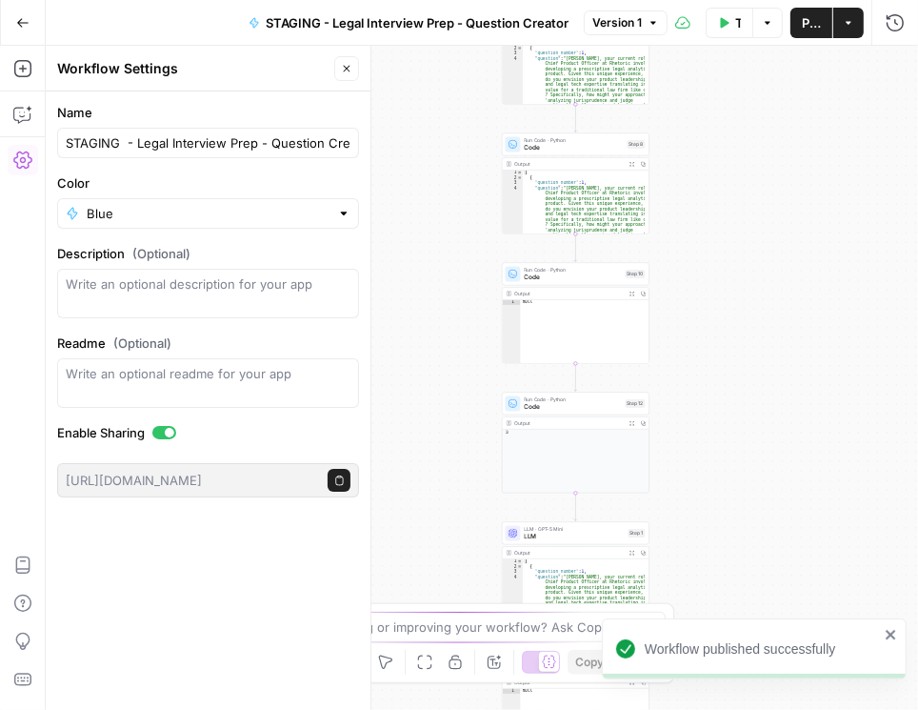
click at [32, 12] on button "Go Back" at bounding box center [23, 23] width 34 height 34
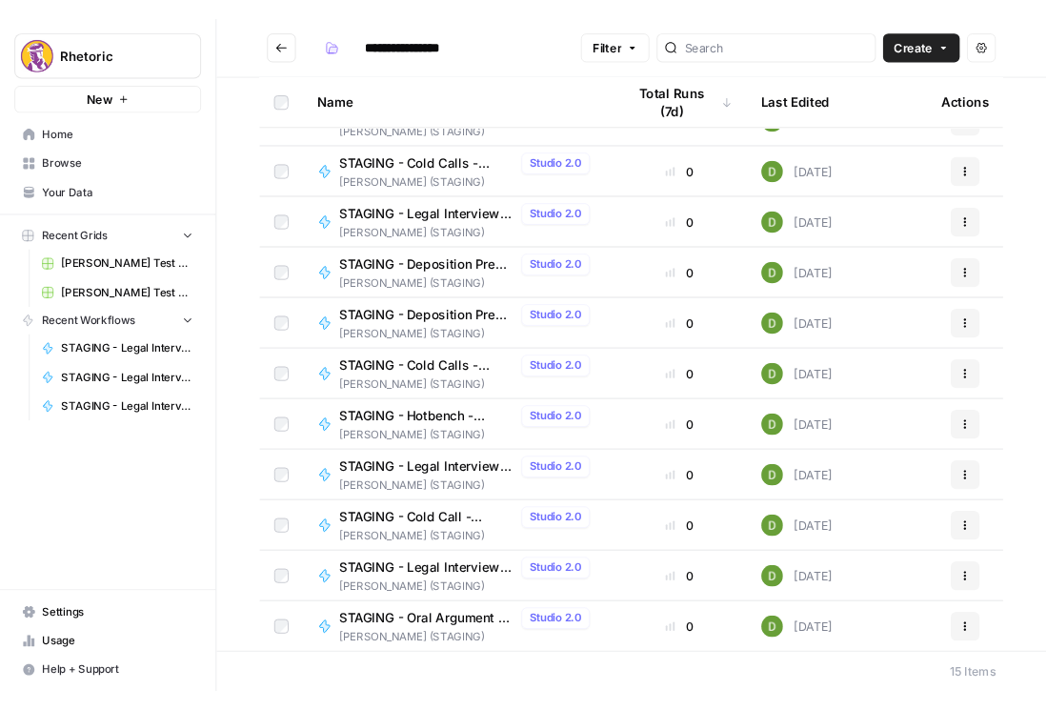
scroll to position [248, 0]
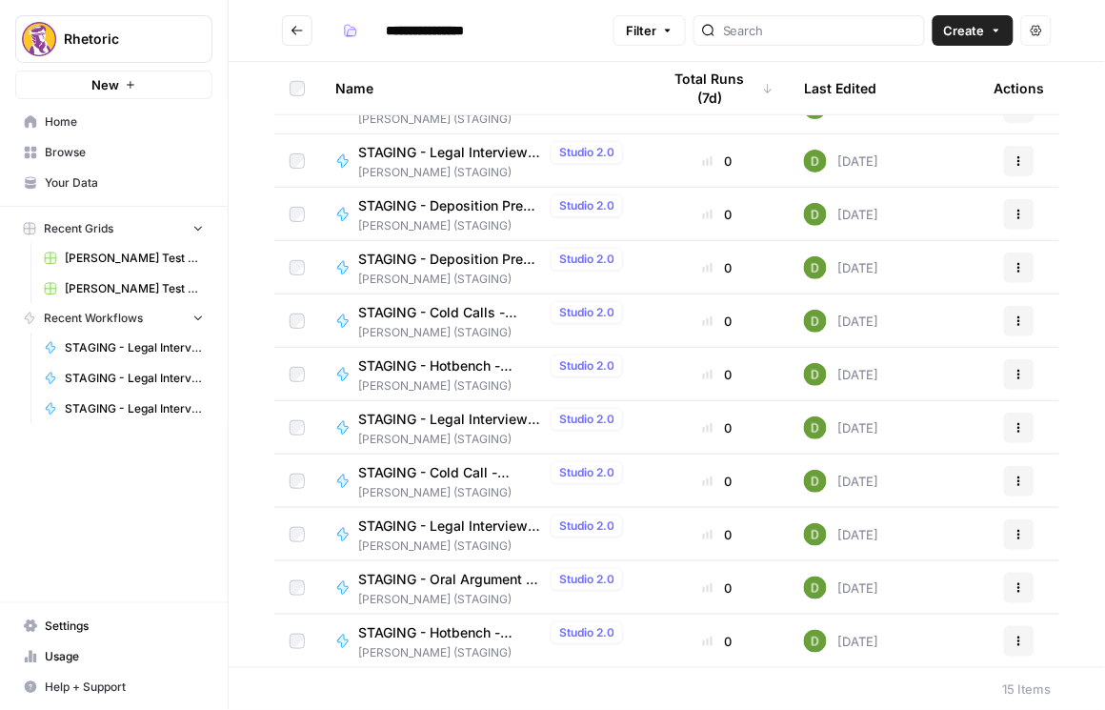
click at [1016, 535] on icon "button" at bounding box center [1019, 534] width 11 height 11
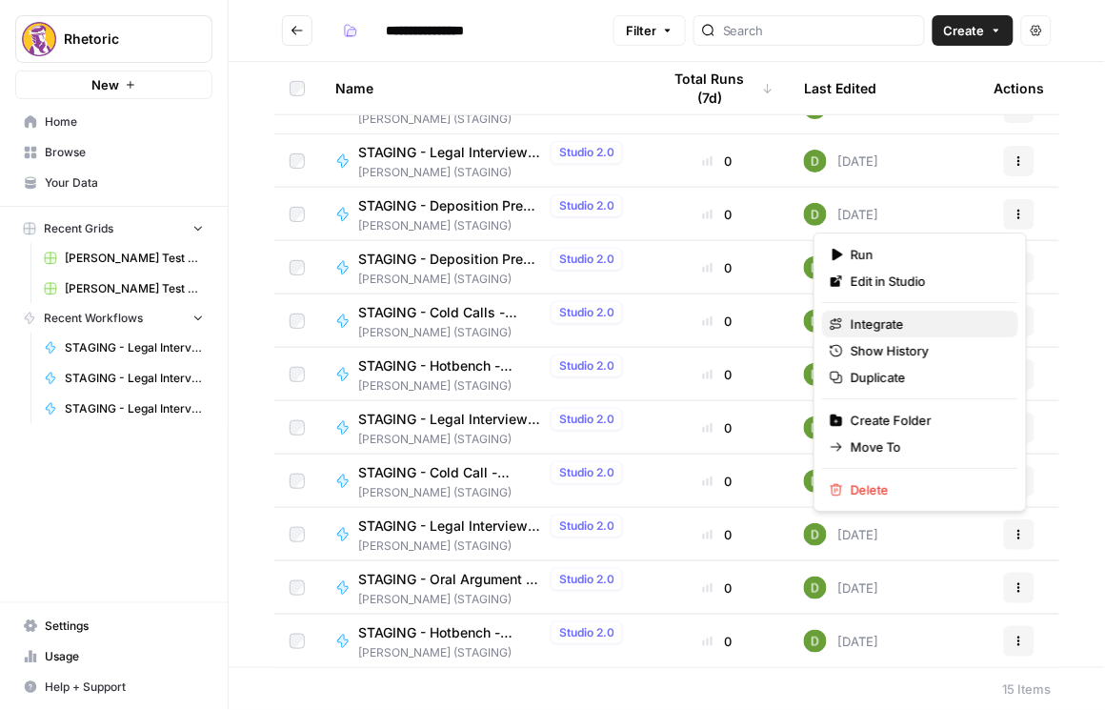
click at [893, 323] on span "Integrate" at bounding box center [927, 323] width 152 height 19
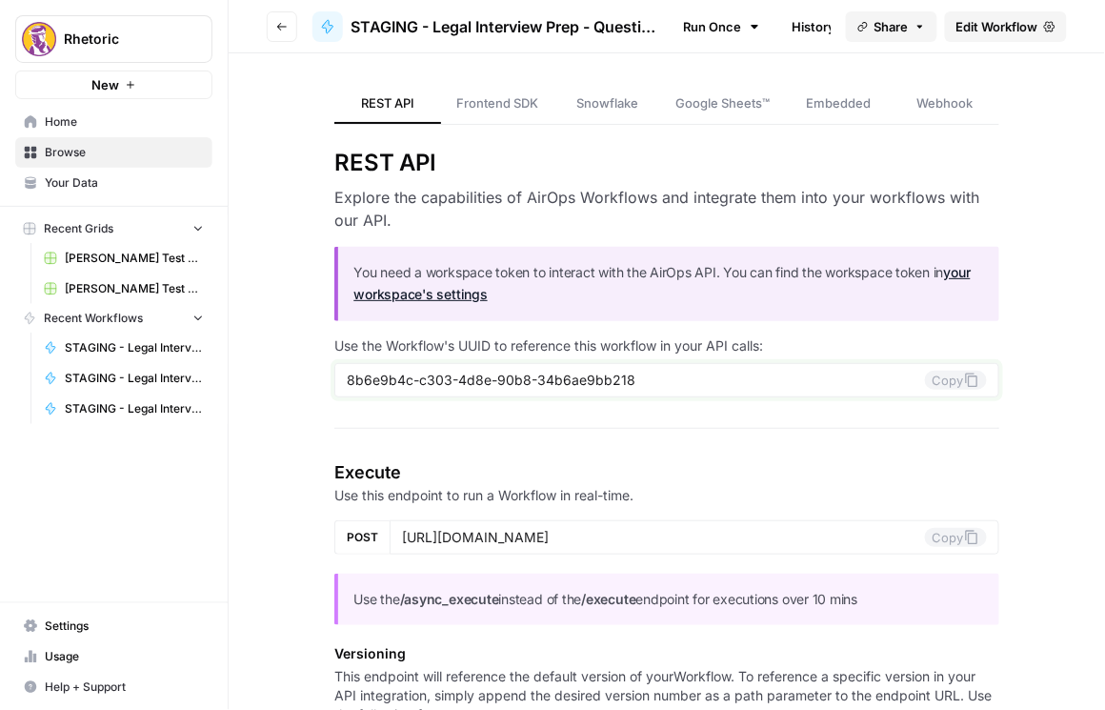
click at [930, 382] on button "Copy" at bounding box center [956, 380] width 62 height 19
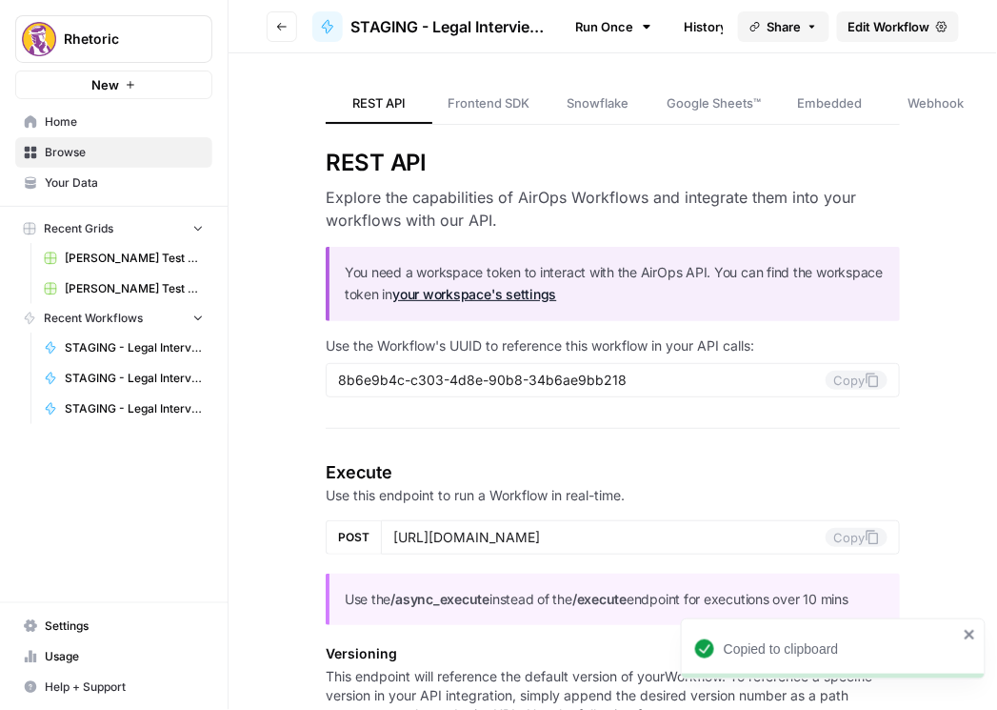
click at [277, 30] on icon "button" at bounding box center [281, 26] width 11 height 11
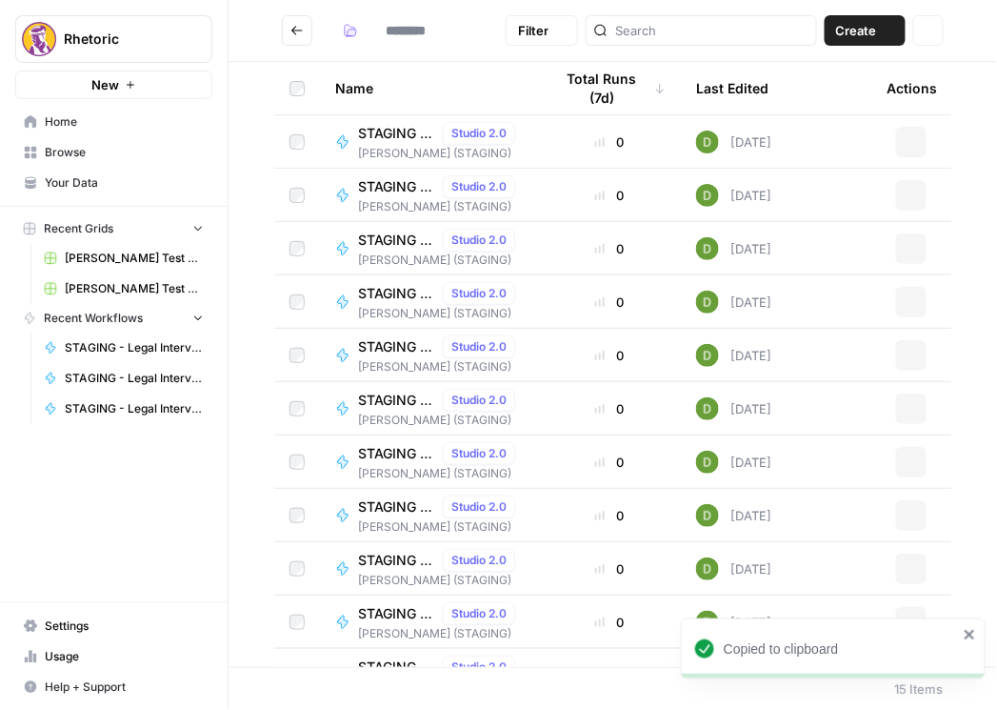
type input "**********"
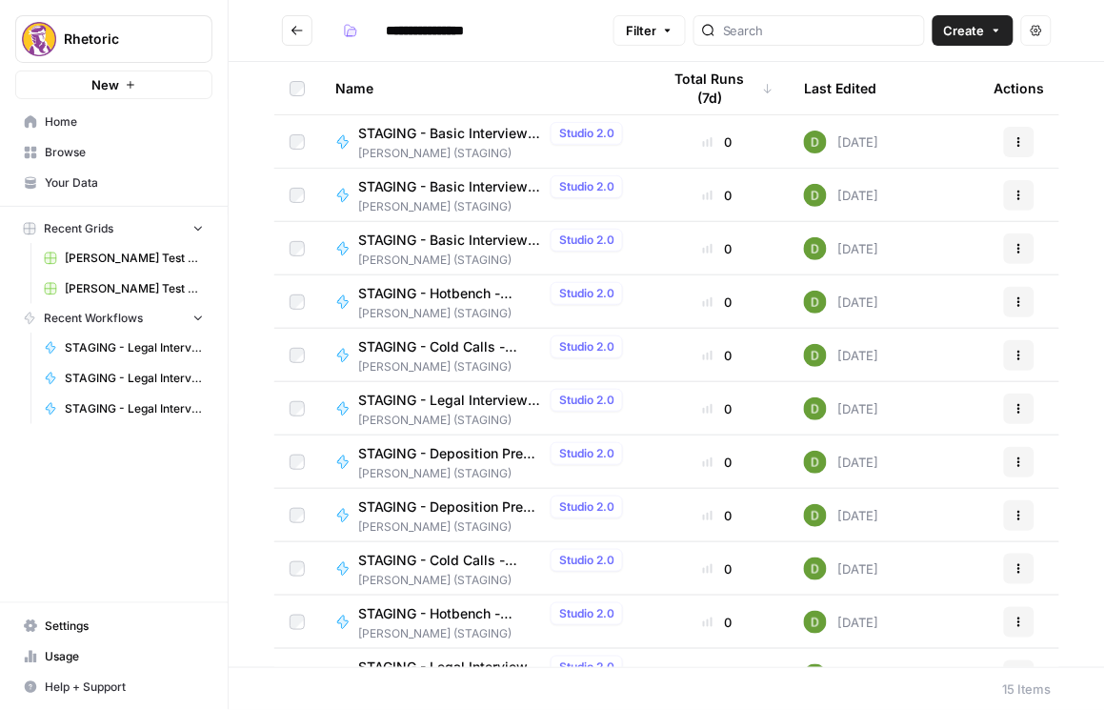
click at [450, 453] on span "STAGING - Deposition Prep - Grading" at bounding box center [450, 453] width 185 height 19
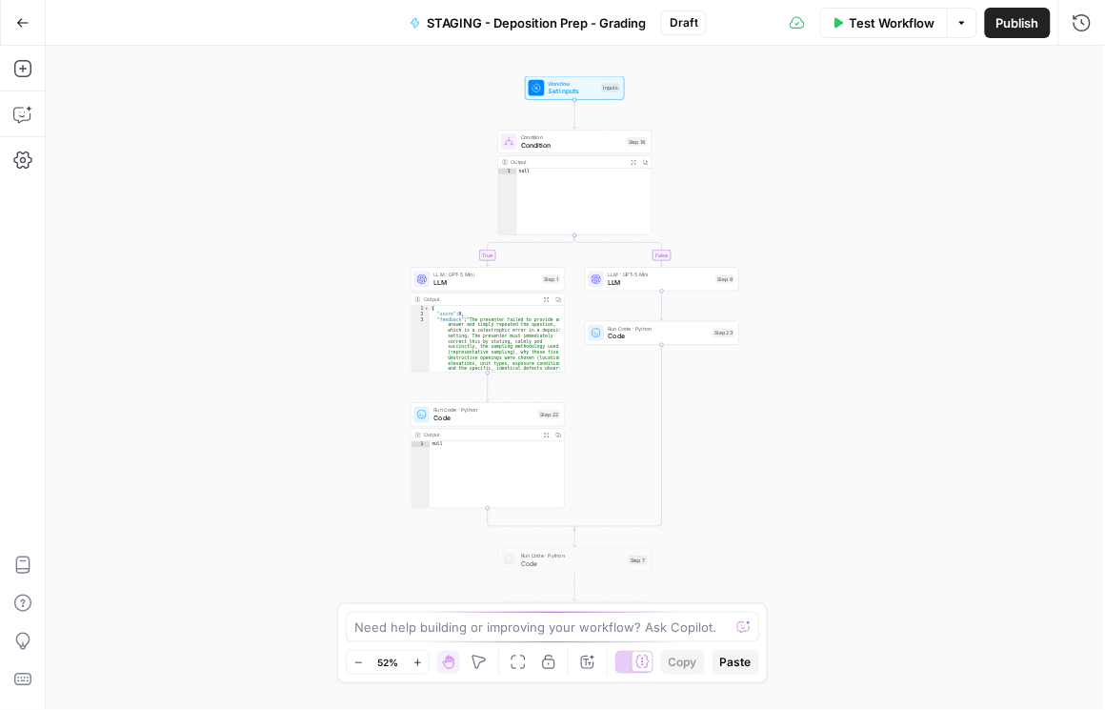
click at [588, 27] on span "STAGING - Deposition Prep - Grading" at bounding box center [536, 22] width 219 height 19
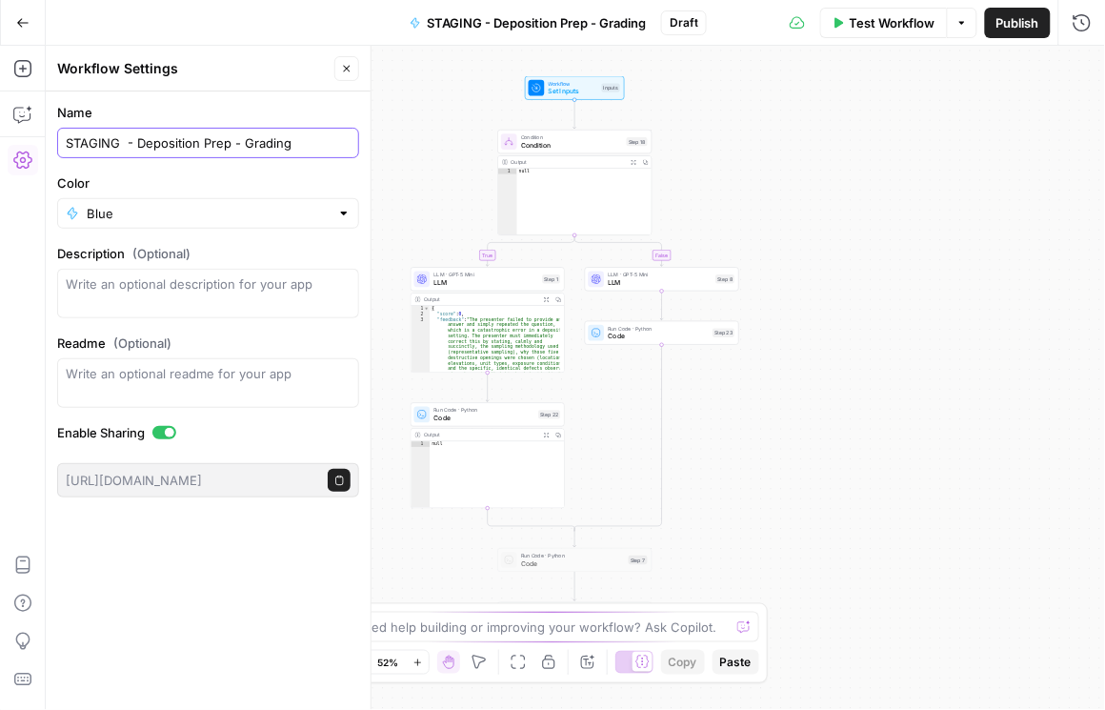
drag, startPoint x: 311, startPoint y: 147, endPoint x: 50, endPoint y: 168, distance: 261.8
click at [50, 168] on form "Name STAGING - Deposition Prep - Grading Color Blue Description (Optional) Read…" at bounding box center [208, 299] width 325 height 417
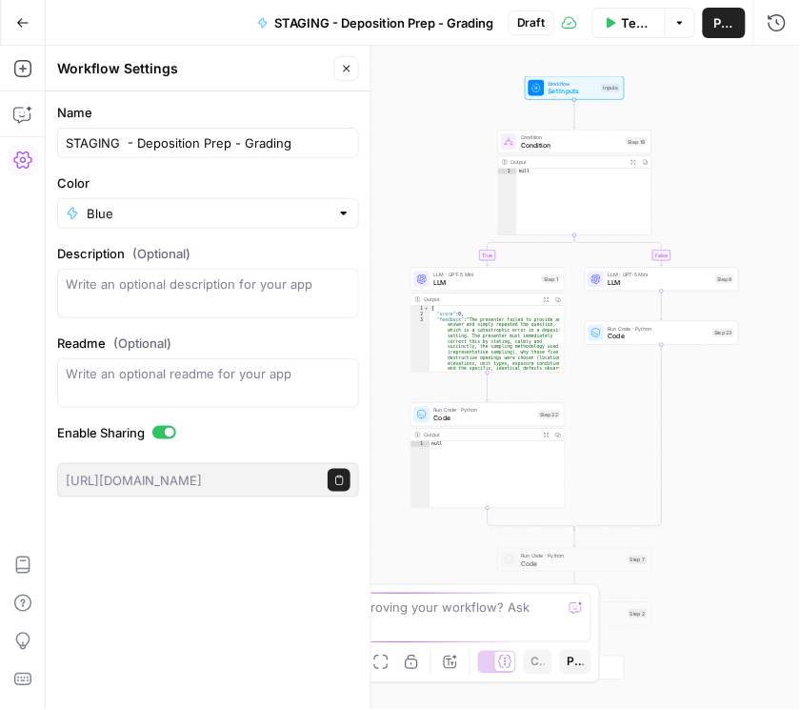
click at [713, 26] on button "Publish" at bounding box center [724, 23] width 43 height 30
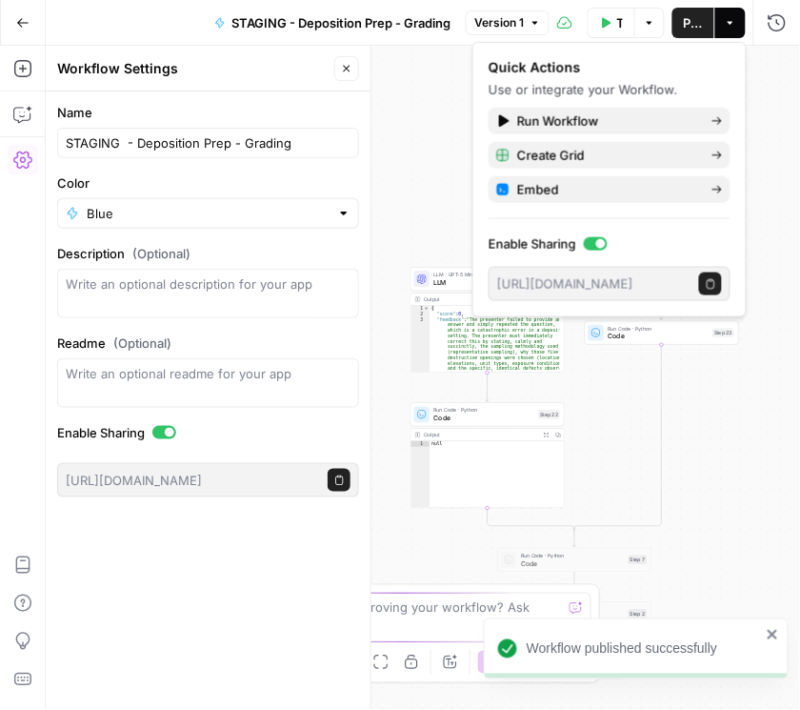
click at [23, 21] on icon "button" at bounding box center [22, 22] width 13 height 13
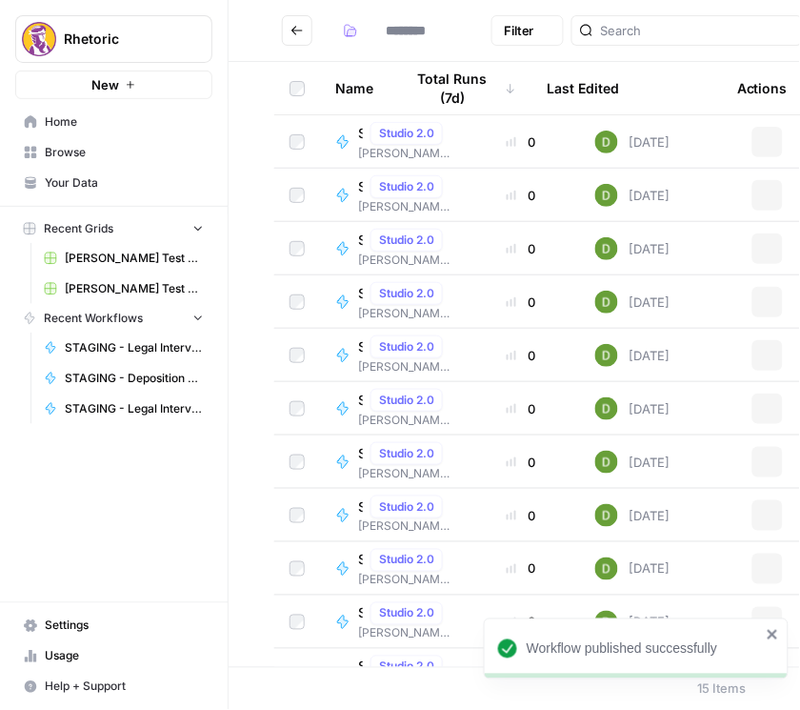
type input "**********"
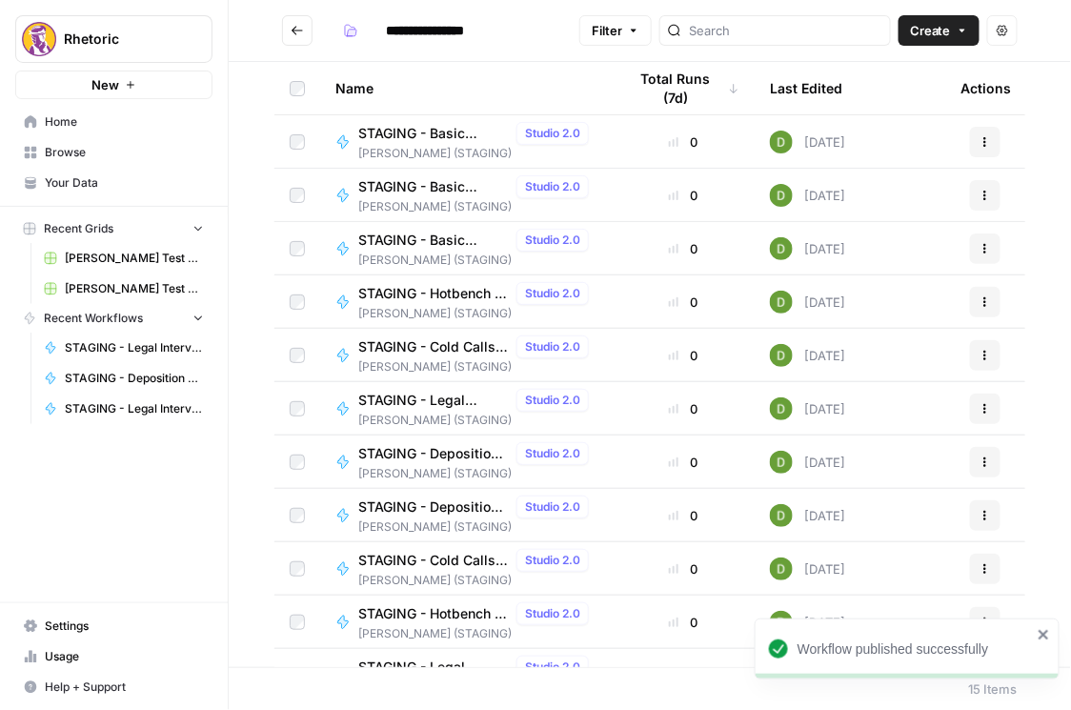
click at [980, 459] on icon "button" at bounding box center [984, 461] width 11 height 11
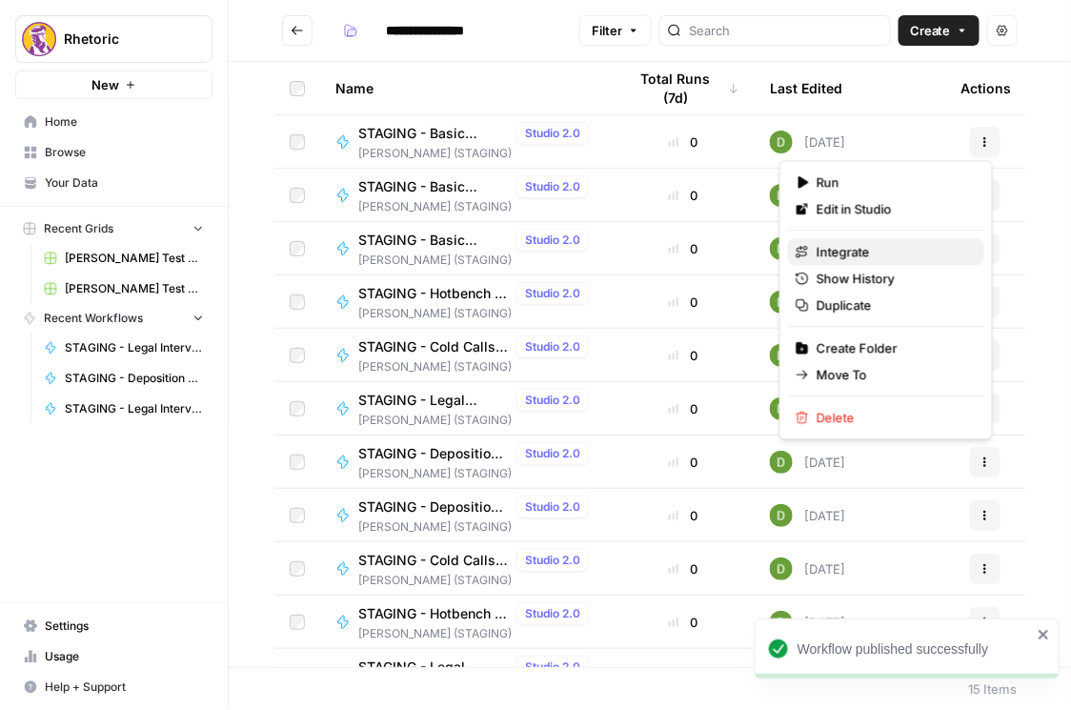
click at [843, 244] on span "Integrate" at bounding box center [892, 251] width 152 height 19
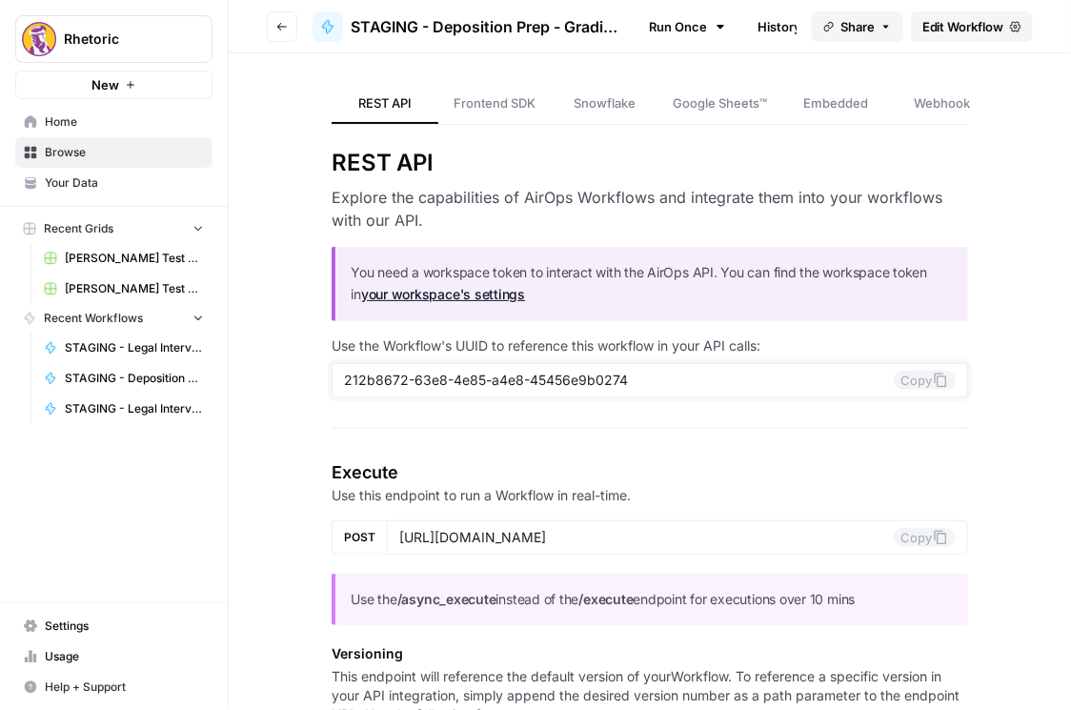
click at [899, 384] on button "Copy" at bounding box center [924, 380] width 62 height 19
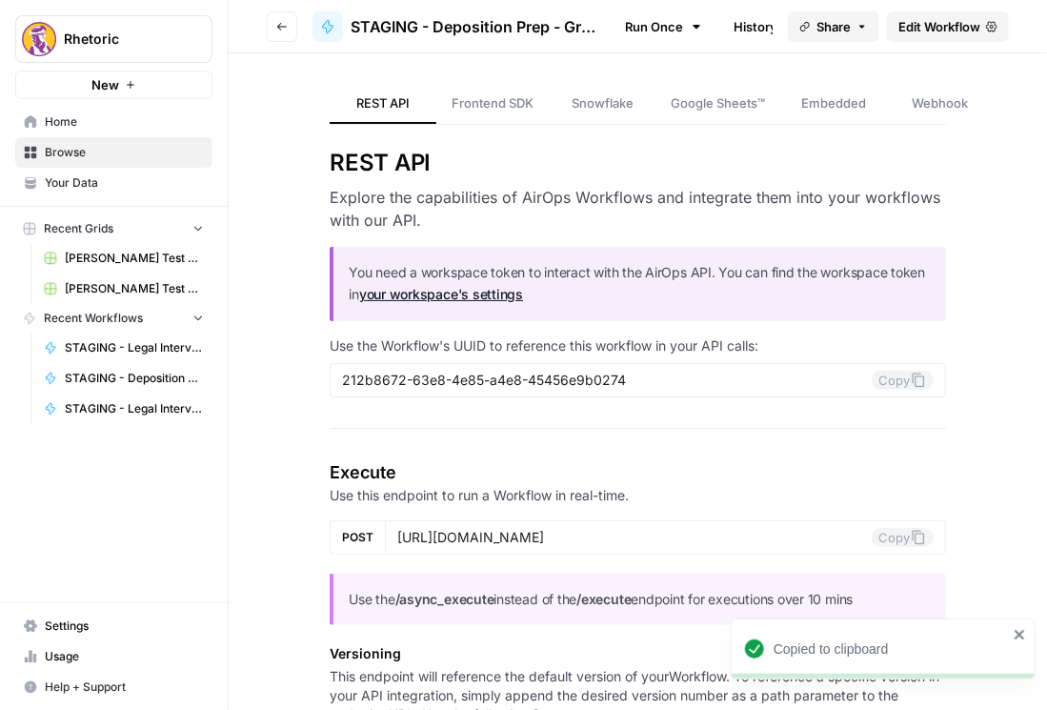
click at [287, 30] on icon "button" at bounding box center [281, 26] width 11 height 11
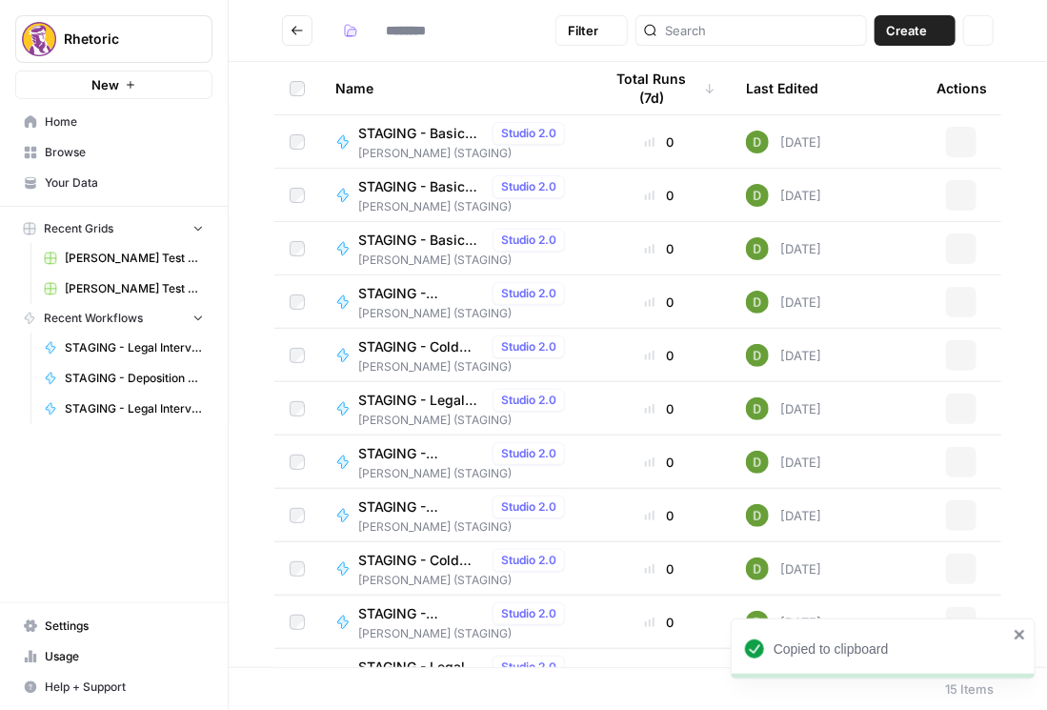
type input "**********"
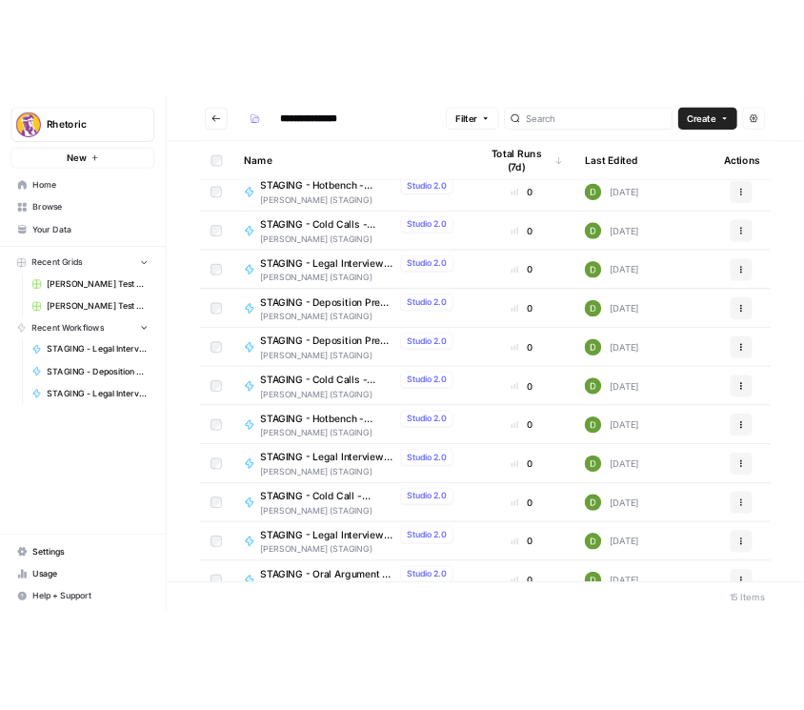
scroll to position [138, 0]
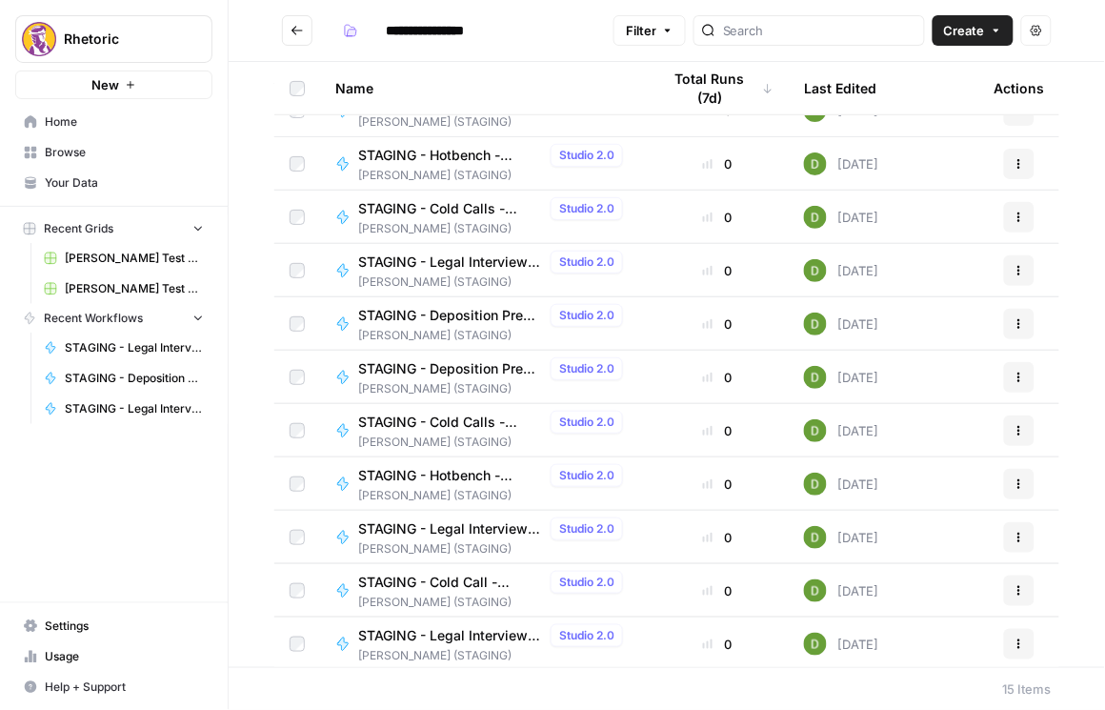
click at [506, 371] on span "STAGING - Deposition Prep - Question Creator" at bounding box center [450, 368] width 185 height 19
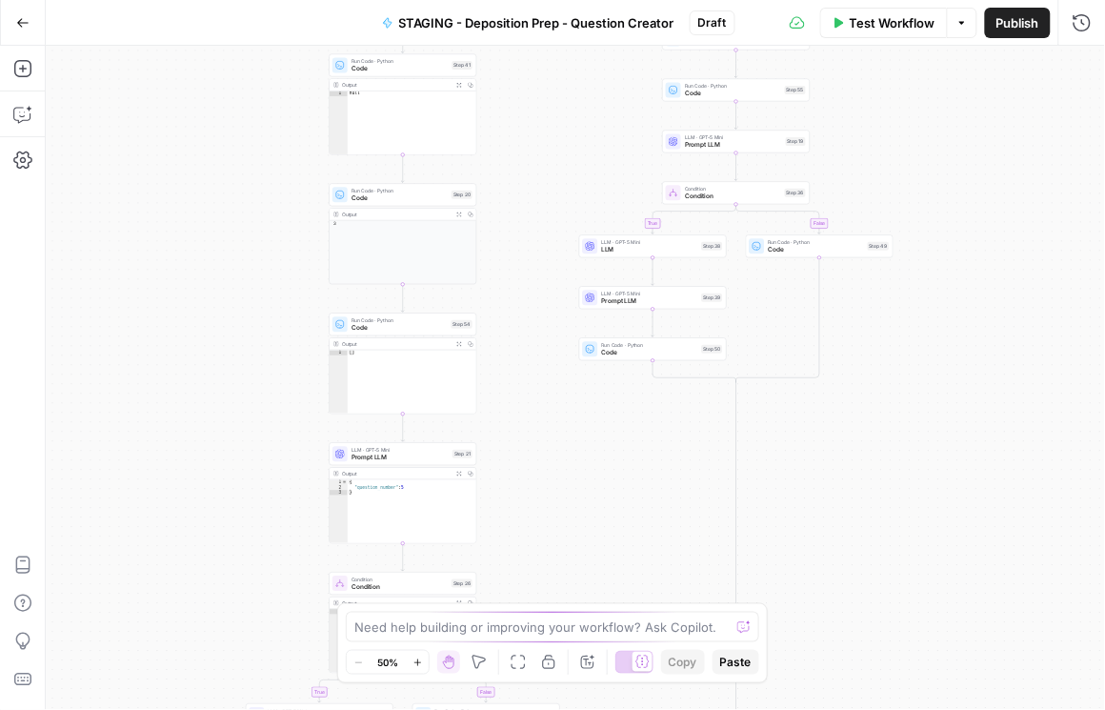
click at [602, 28] on span "STAGING - Deposition Prep - Question Creator" at bounding box center [536, 22] width 275 height 19
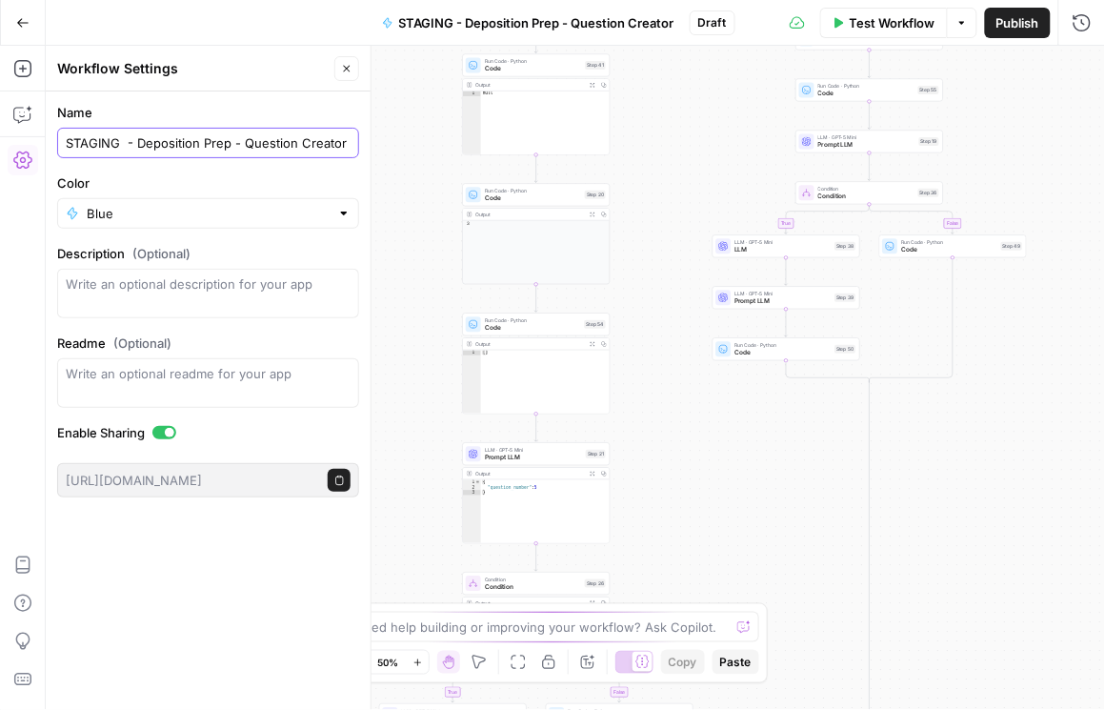
drag, startPoint x: 347, startPoint y: 148, endPoint x: 14, endPoint y: 159, distance: 332.6
click at [14, 159] on body "Rhetoric New Home Browse Your Data Recent Grids [PERSON_NAME] Test Workflow - C…" at bounding box center [552, 355] width 1105 height 710
click at [1004, 14] on span "Publish" at bounding box center [1017, 22] width 43 height 19
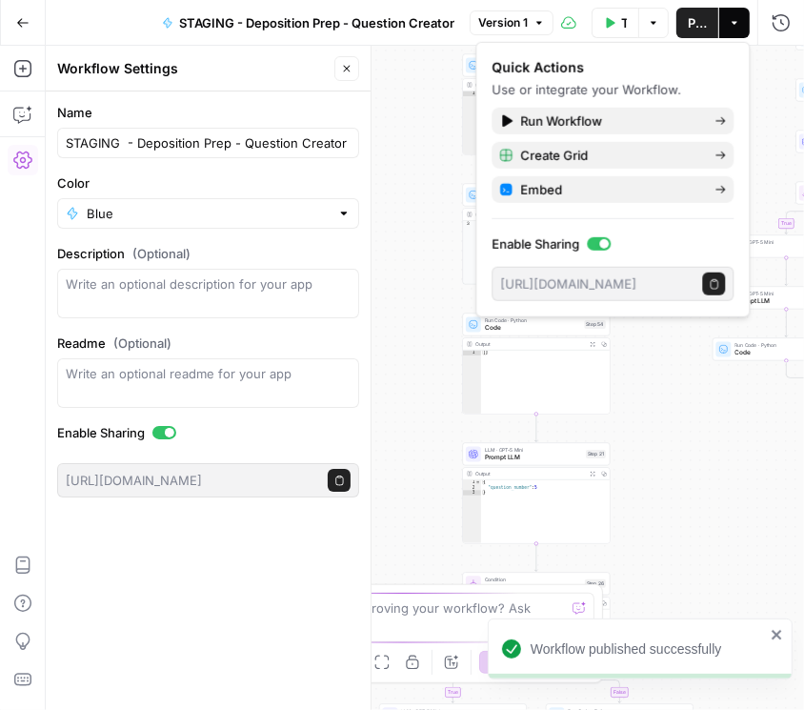
click at [30, 21] on button "Go Back" at bounding box center [23, 23] width 34 height 34
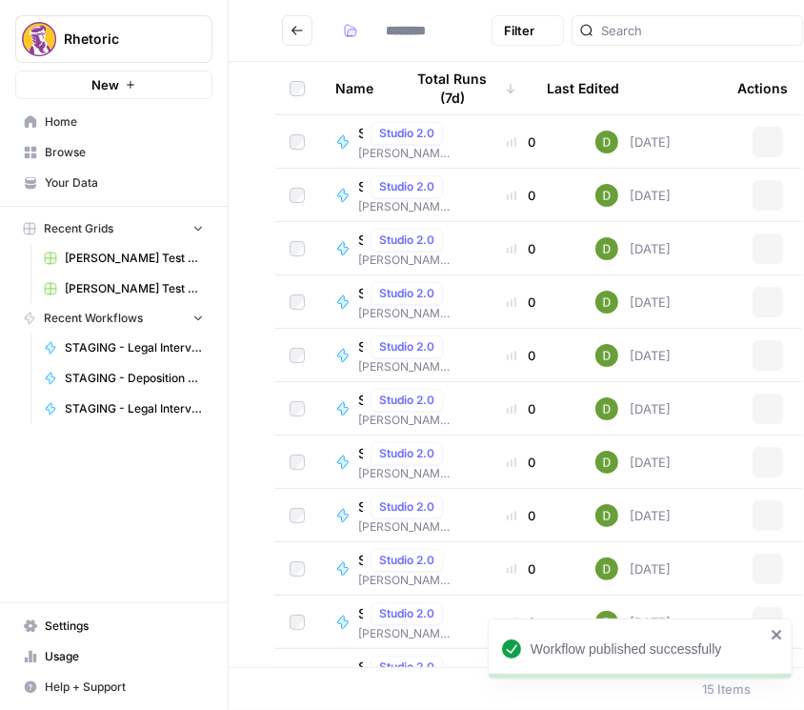
type input "**********"
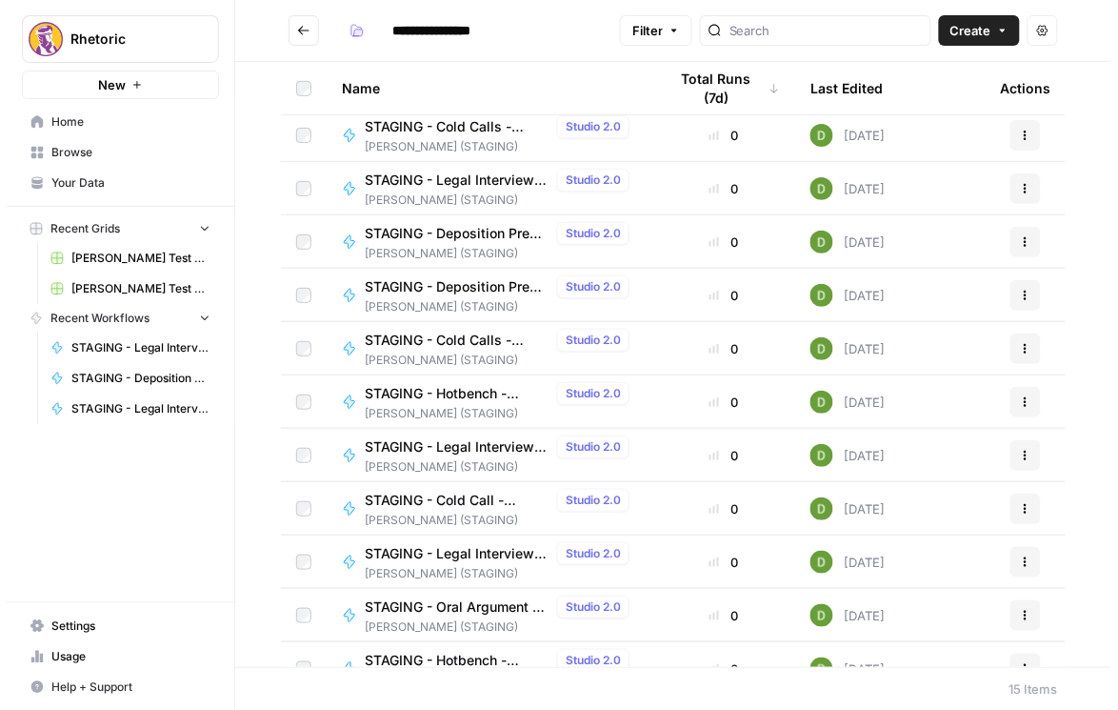
scroll to position [138, 0]
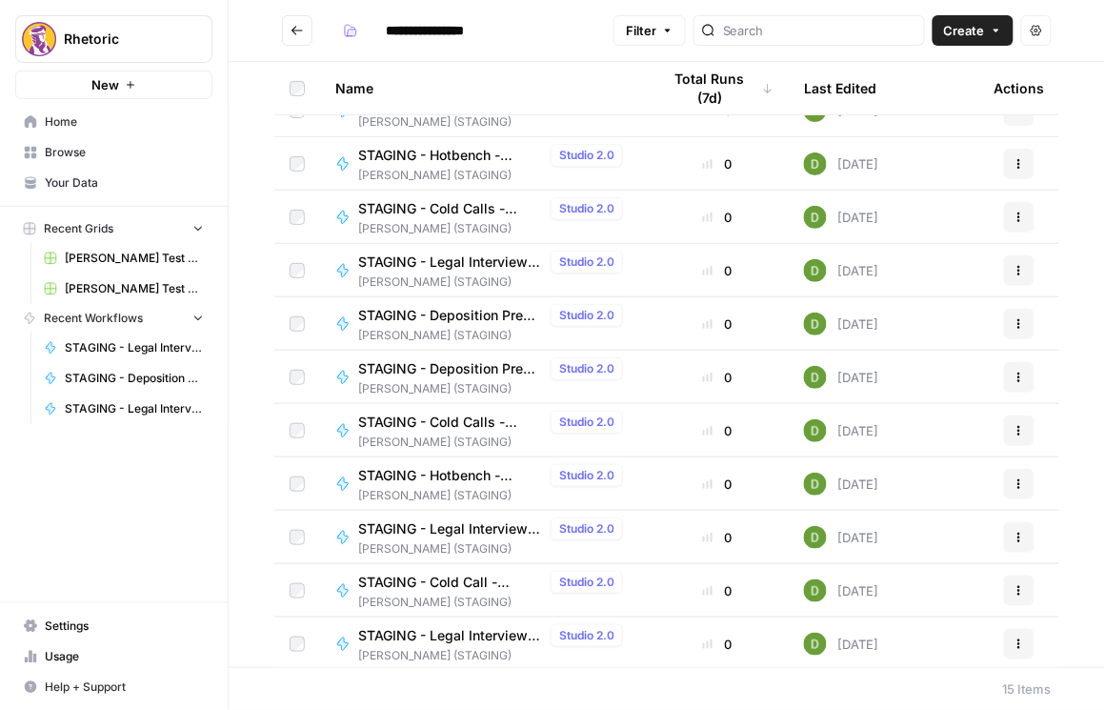
click at [1014, 374] on icon "button" at bounding box center [1019, 376] width 11 height 11
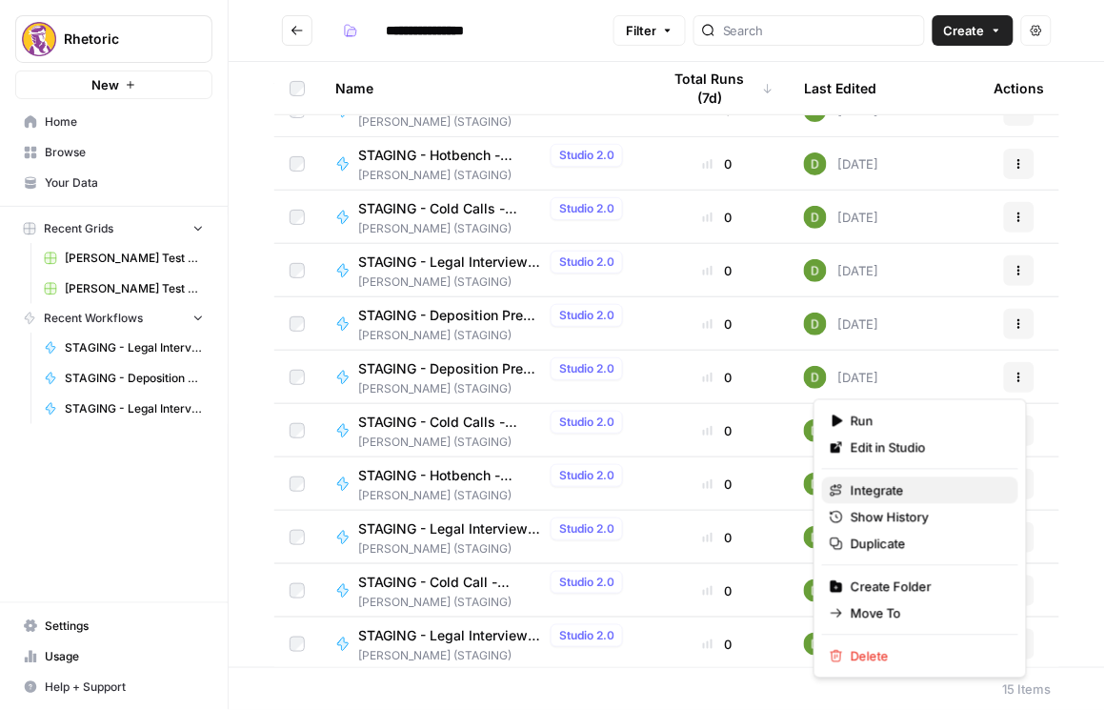
click at [887, 494] on span "Integrate" at bounding box center [927, 490] width 152 height 19
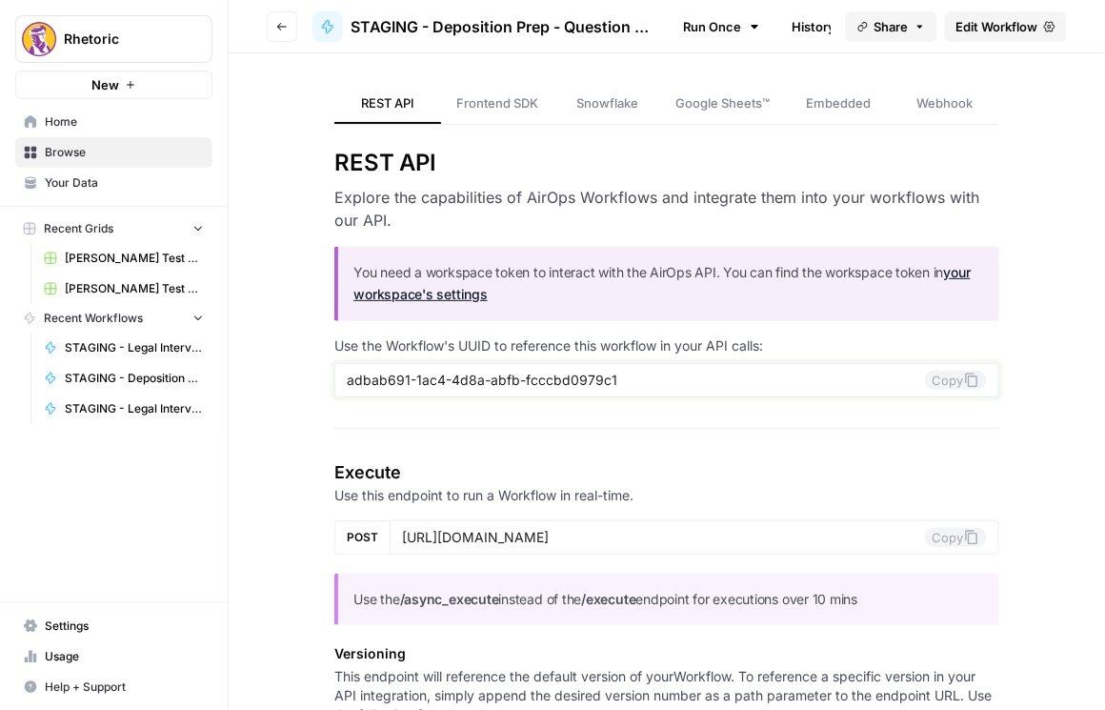
click at [938, 380] on button "Copy" at bounding box center [956, 380] width 62 height 19
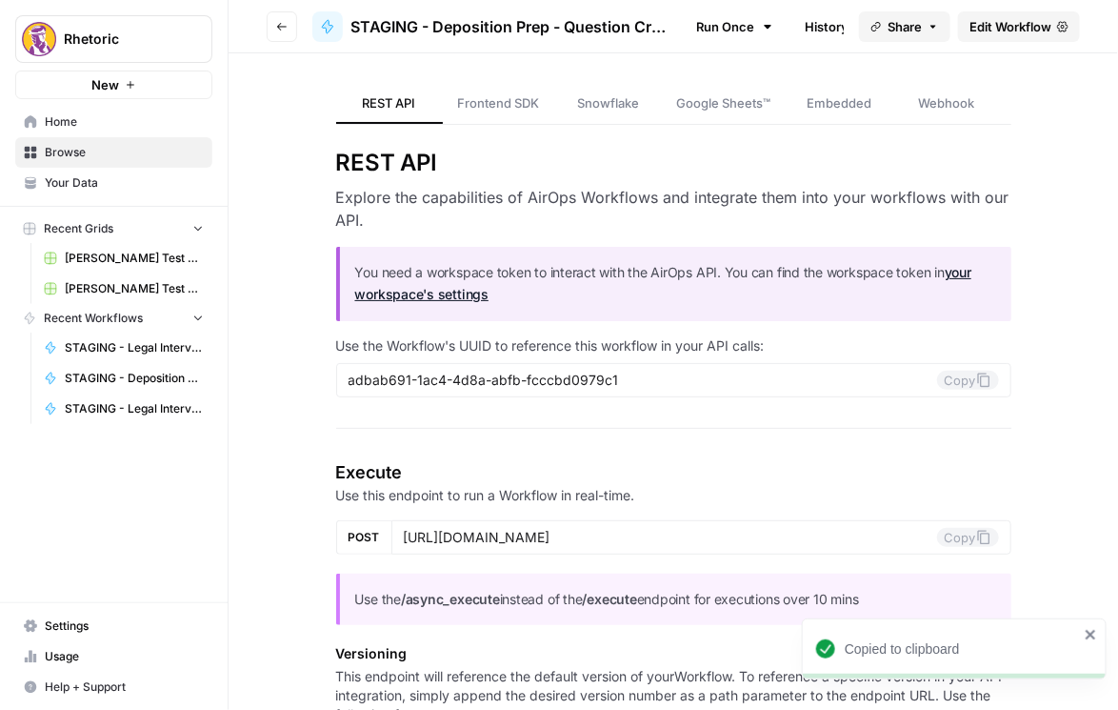
click at [288, 27] on button "Go back" at bounding box center [282, 26] width 30 height 30
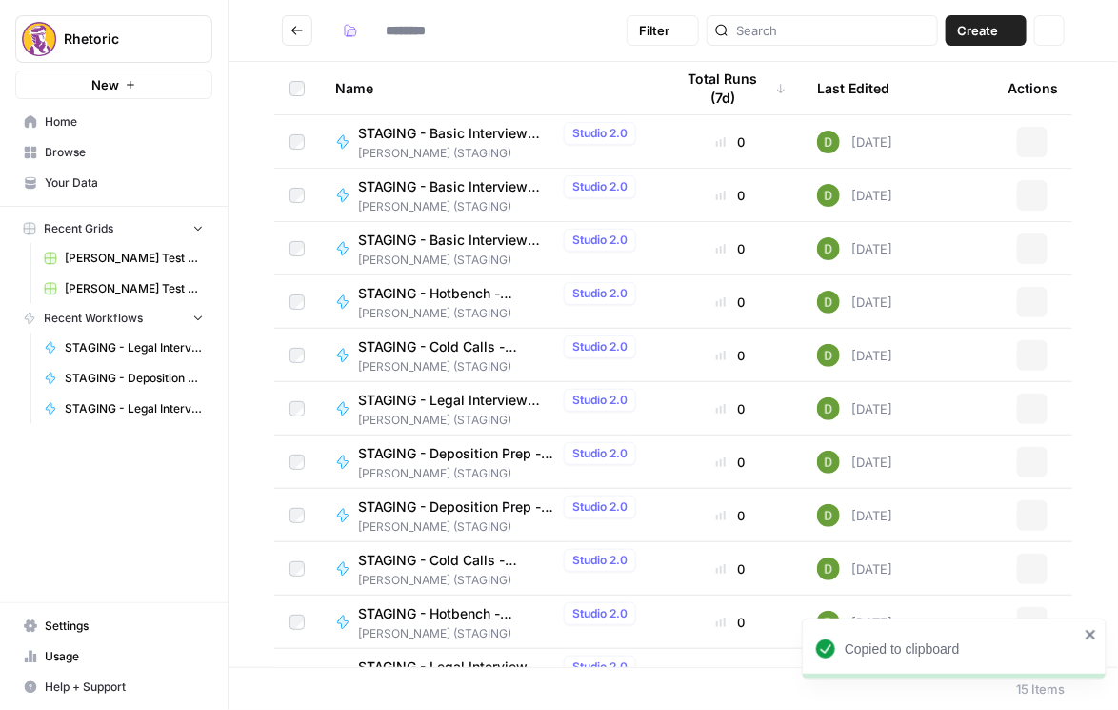
type input "**********"
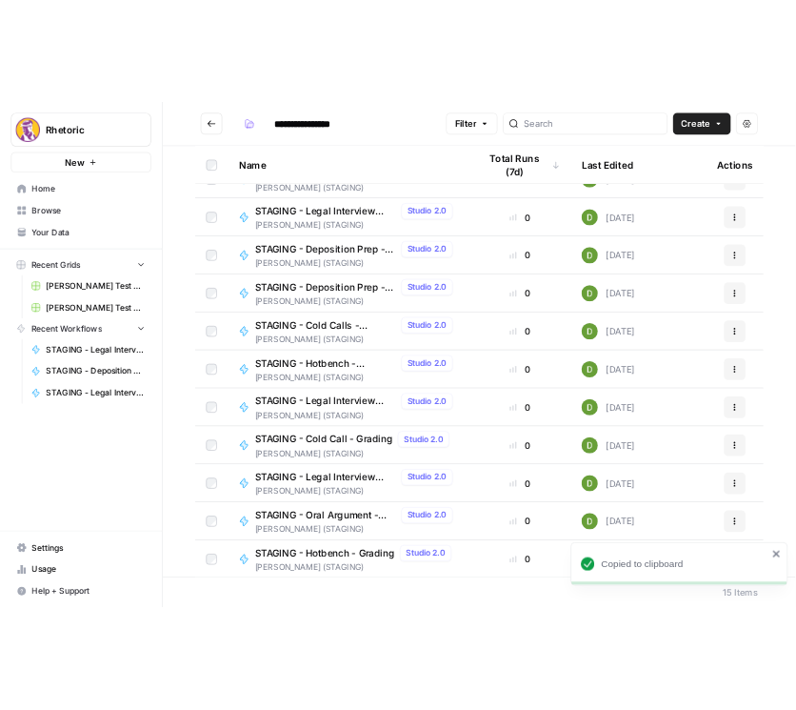
scroll to position [248, 0]
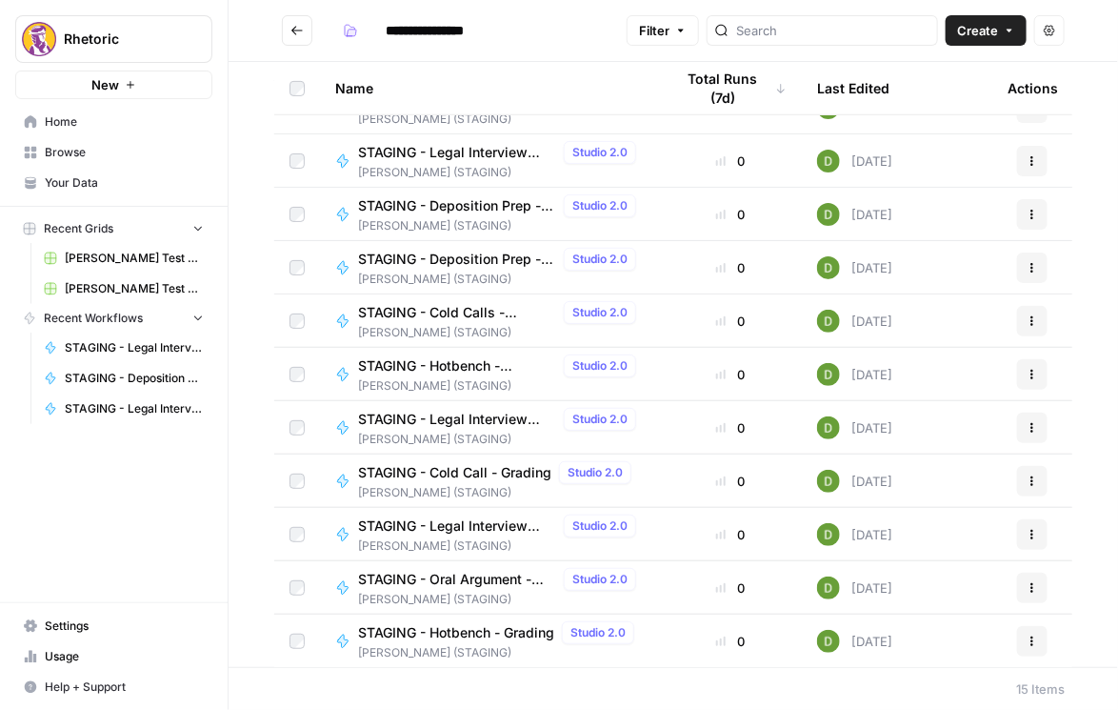
click at [489, 580] on span "STAGING - Oral Argument - Grading (AIO)" at bounding box center [457, 579] width 198 height 19
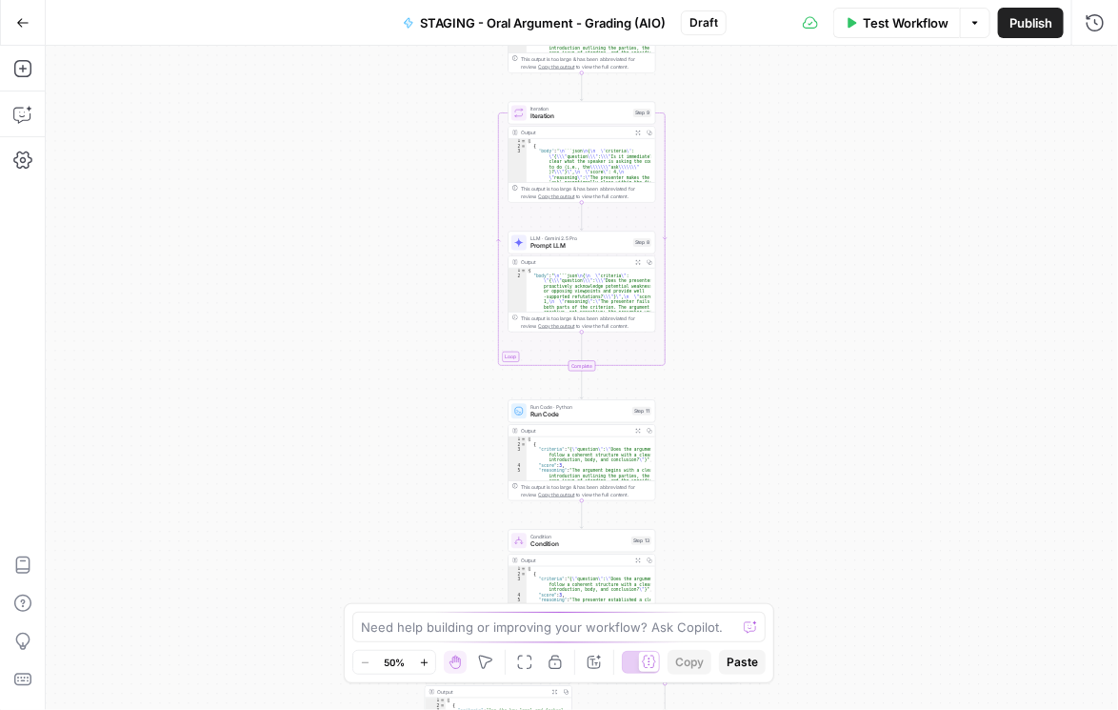
click at [618, 19] on span "STAGING - Oral Argument - Grading (AIO)" at bounding box center [543, 22] width 246 height 19
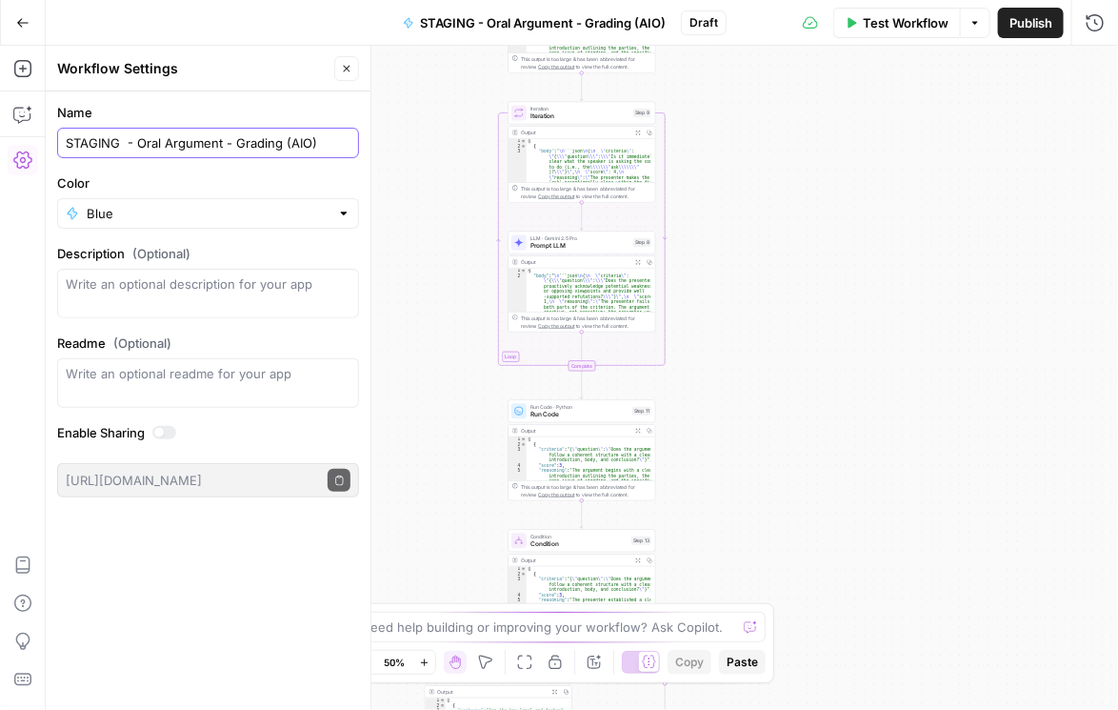
drag, startPoint x: 141, startPoint y: 149, endPoint x: 5, endPoint y: 150, distance: 136.2
click at [5, 150] on body "Rhetoric New Home Browse Your Data Recent Grids [PERSON_NAME] Test Workflow - C…" at bounding box center [559, 355] width 1118 height 710
click at [1022, 27] on span "Publish" at bounding box center [1031, 22] width 43 height 19
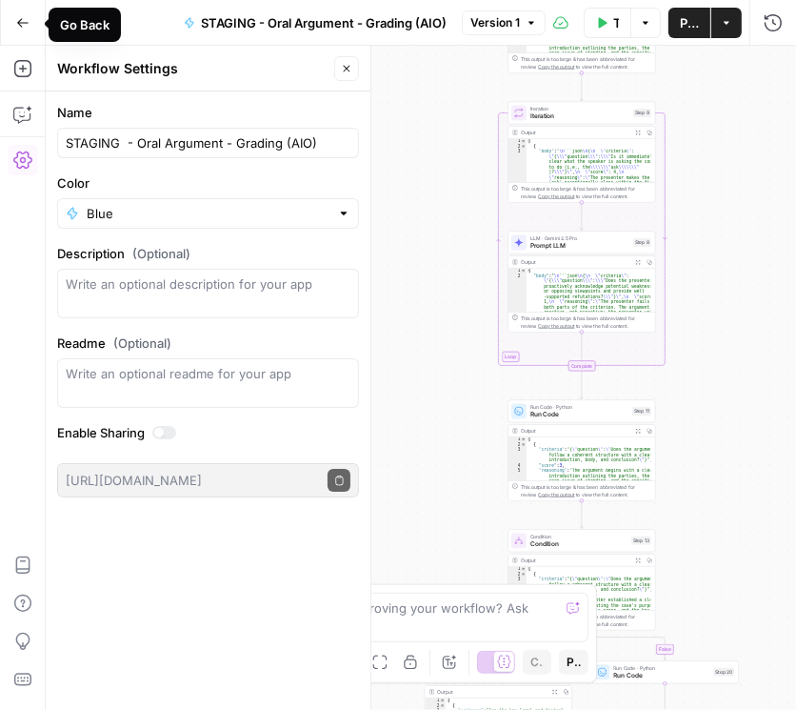
click at [13, 23] on button "Go Back" at bounding box center [23, 23] width 34 height 34
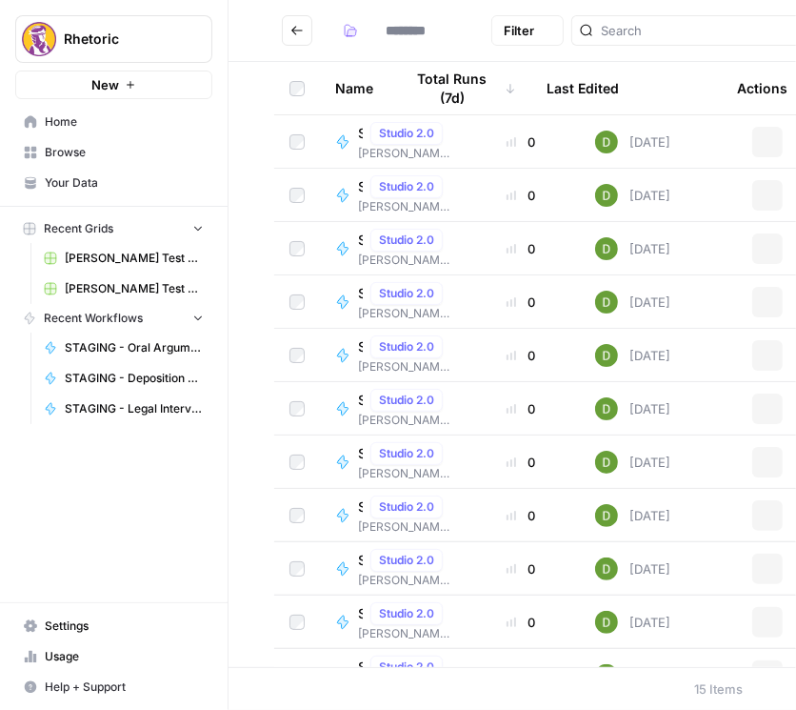
type input "**********"
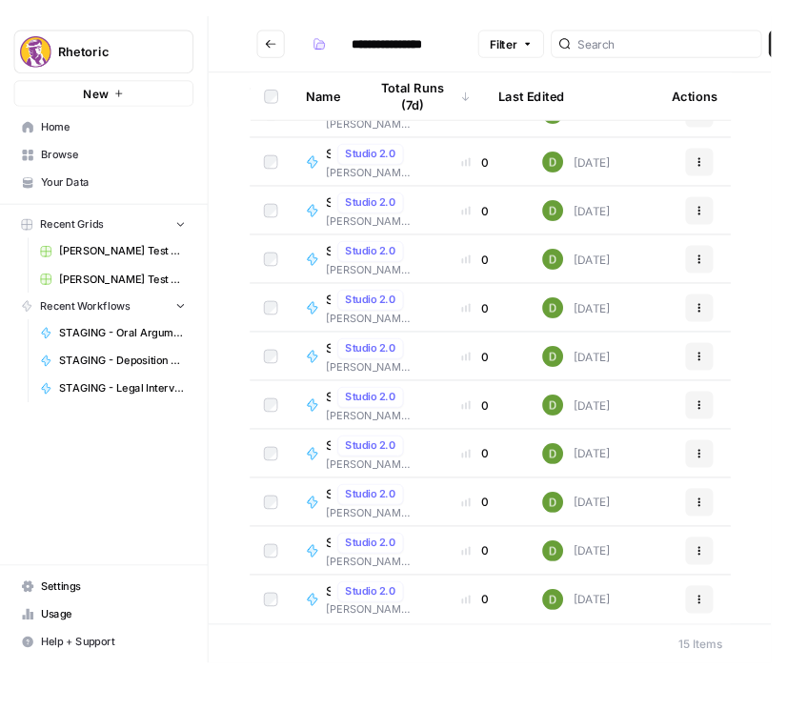
scroll to position [248, 0]
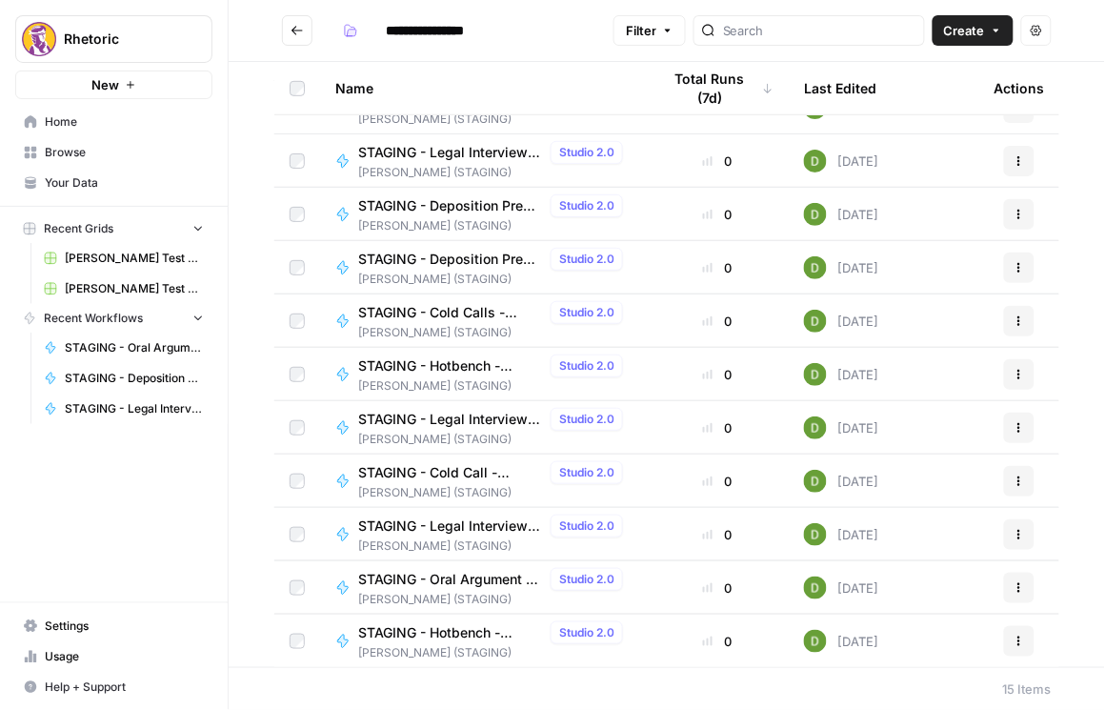
click at [1015, 586] on icon "button" at bounding box center [1019, 587] width 11 height 11
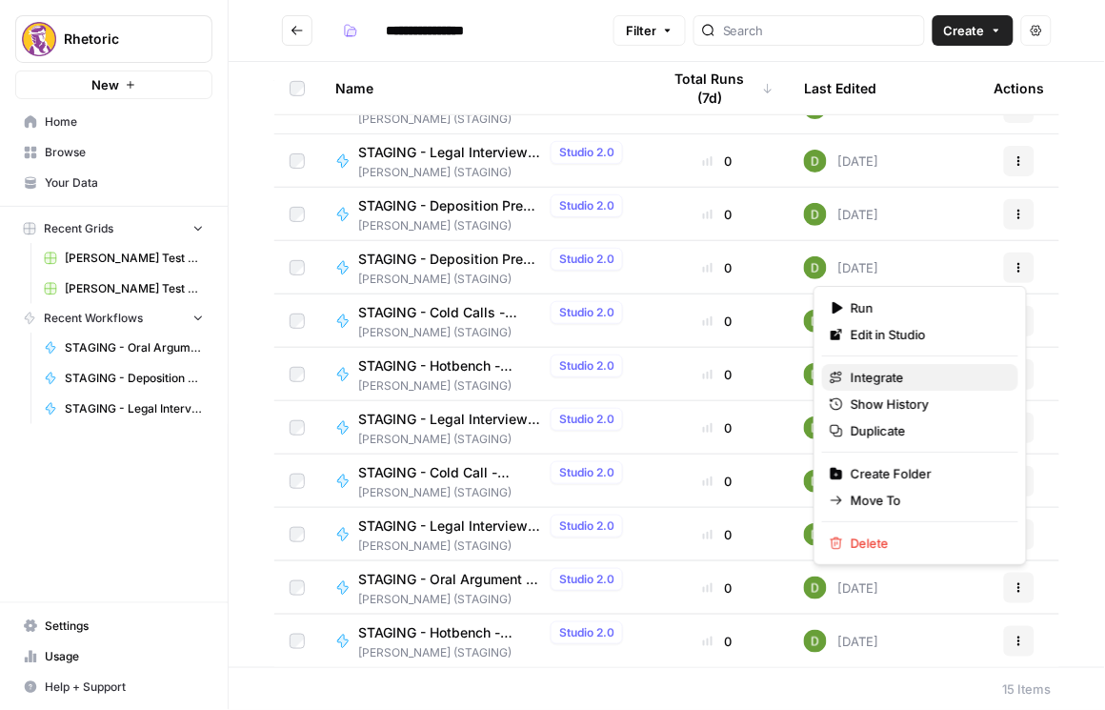
click at [908, 381] on span "Integrate" at bounding box center [927, 377] width 152 height 19
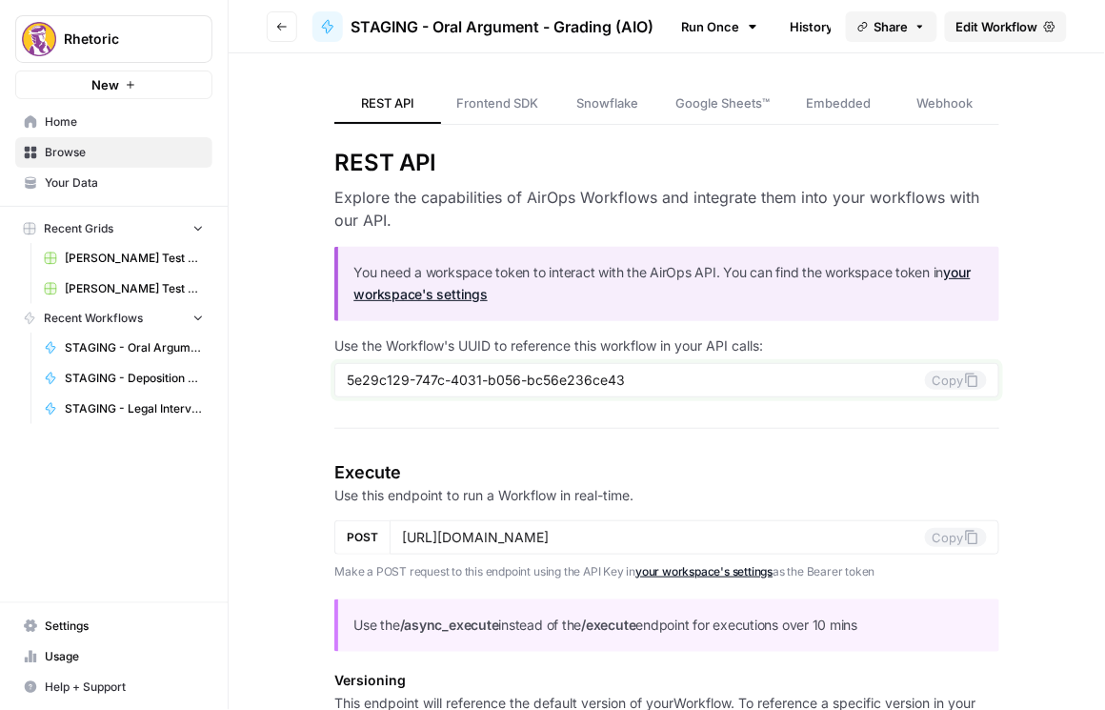
click at [931, 373] on button "Copy" at bounding box center [956, 380] width 62 height 19
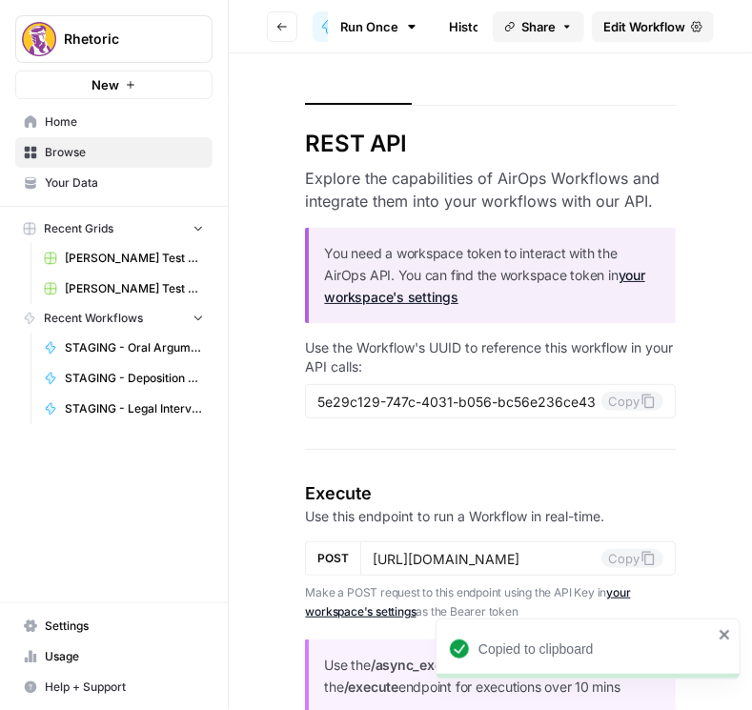
click at [288, 27] on button "Go back" at bounding box center [282, 26] width 30 height 30
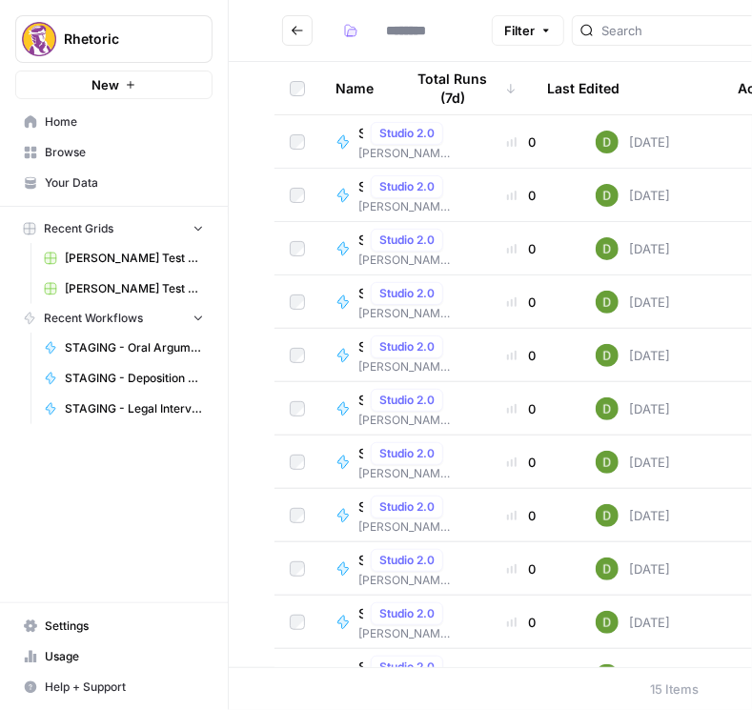
type input "**********"
click at [293, 36] on icon "Go back" at bounding box center [297, 30] width 13 height 13
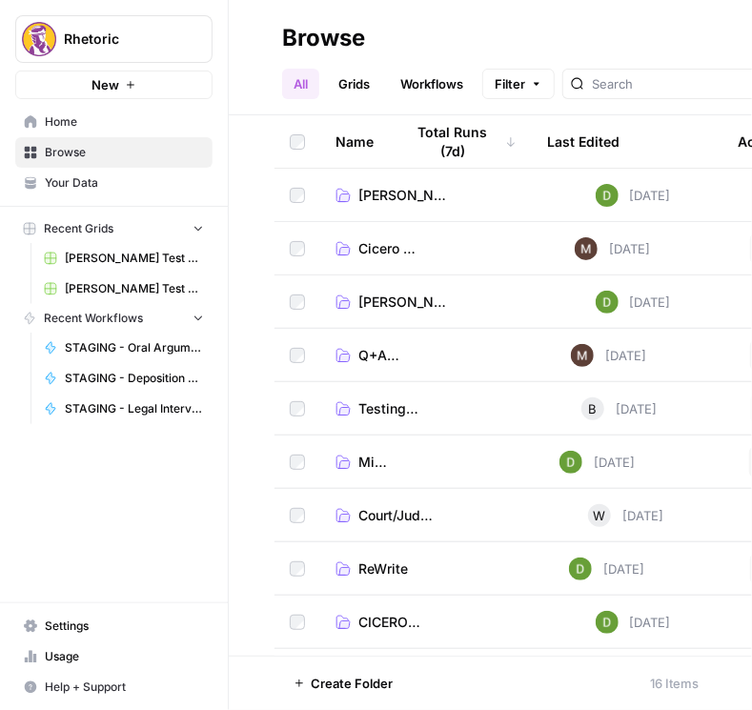
click at [399, 622] on span "CICERO (PRODUCTION)" at bounding box center [403, 621] width 90 height 19
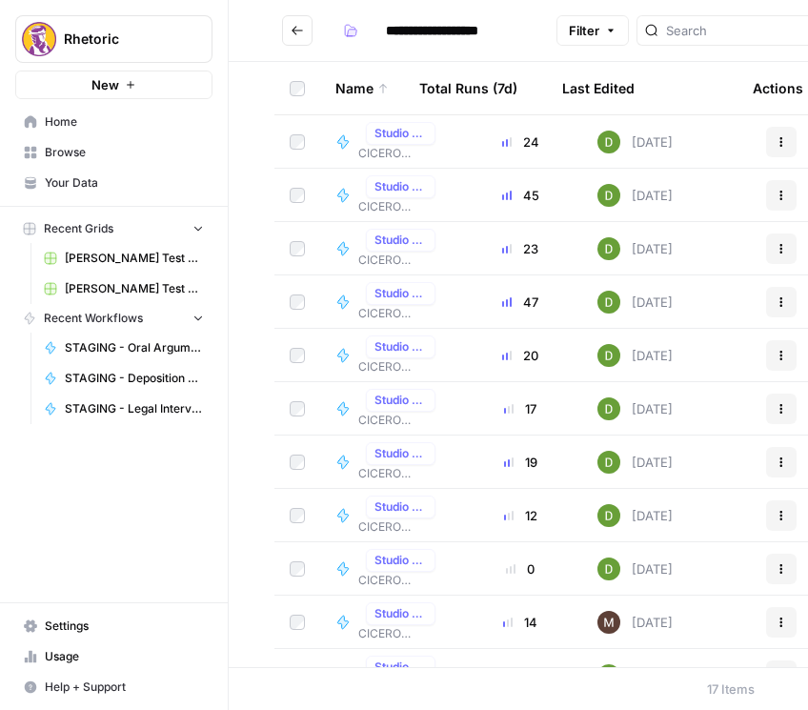
click at [409, 130] on span "Studio 2.0" at bounding box center [400, 133] width 52 height 17
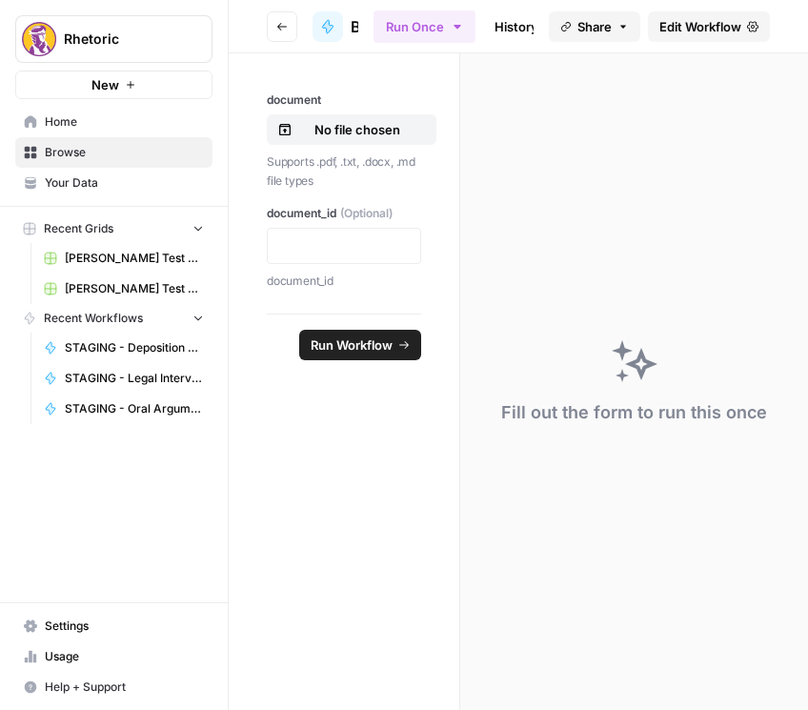
click at [698, 23] on span "Edit Workflow" at bounding box center [700, 26] width 82 height 19
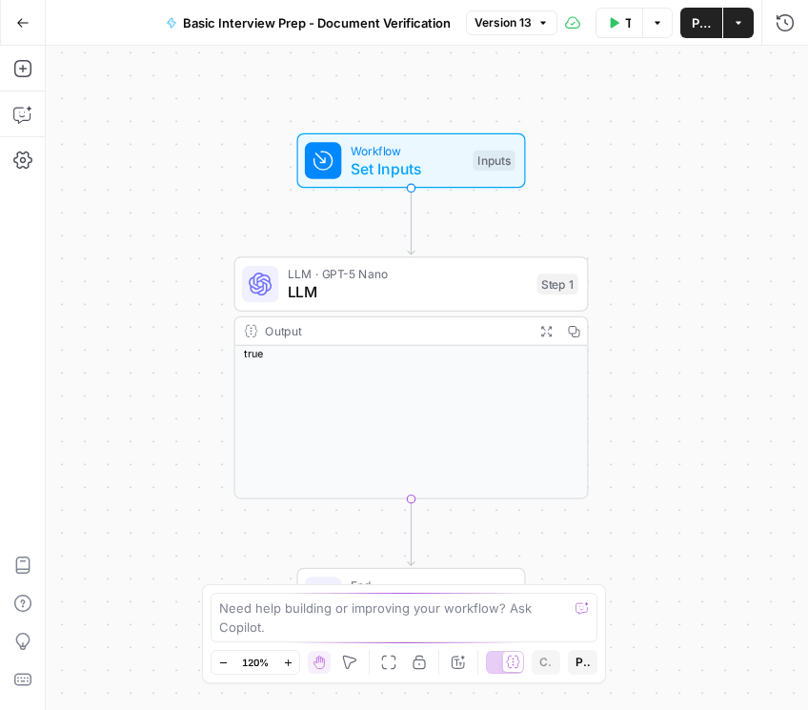
click at [21, 19] on icon "button" at bounding box center [22, 22] width 13 height 13
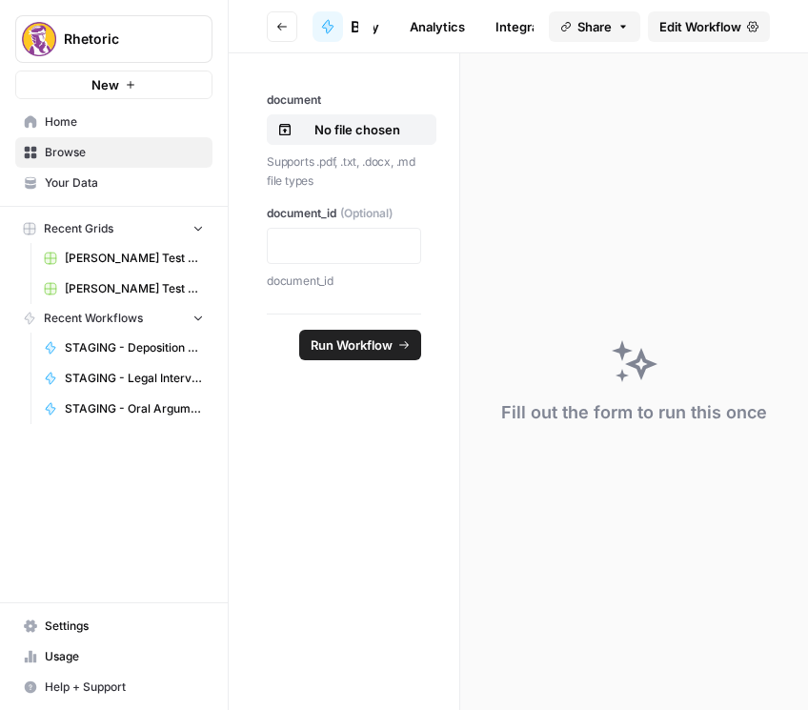
scroll to position [0, 173]
click at [492, 15] on link "Integrate" at bounding box center [509, 26] width 78 height 30
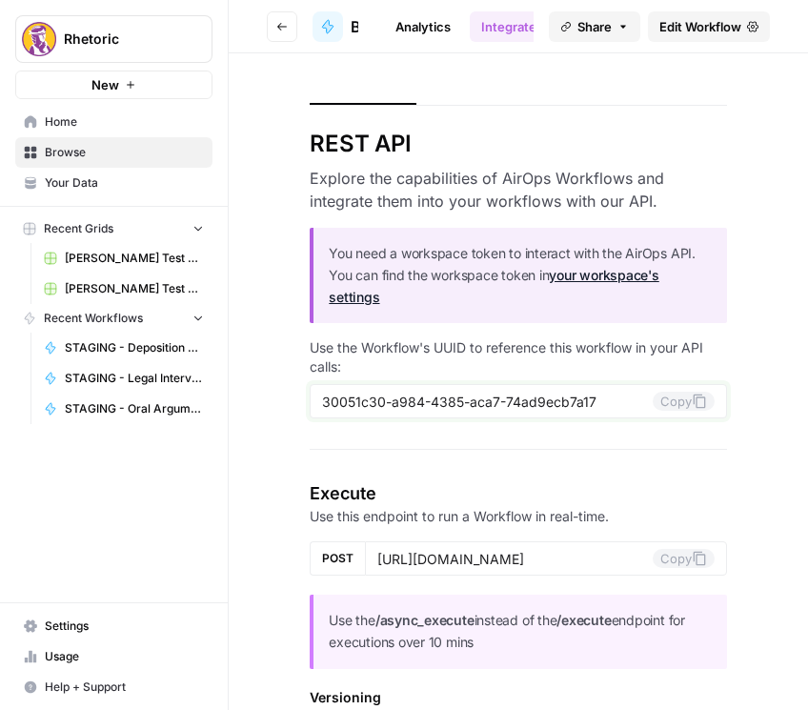
click at [660, 405] on button "Copy" at bounding box center [683, 400] width 62 height 19
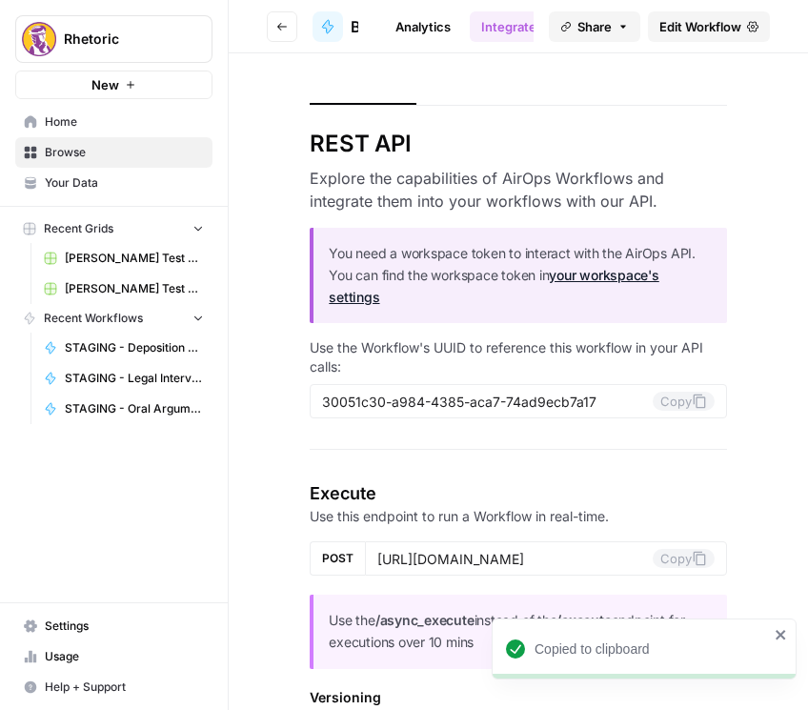
click at [273, 25] on button "Go back" at bounding box center [282, 26] width 30 height 30
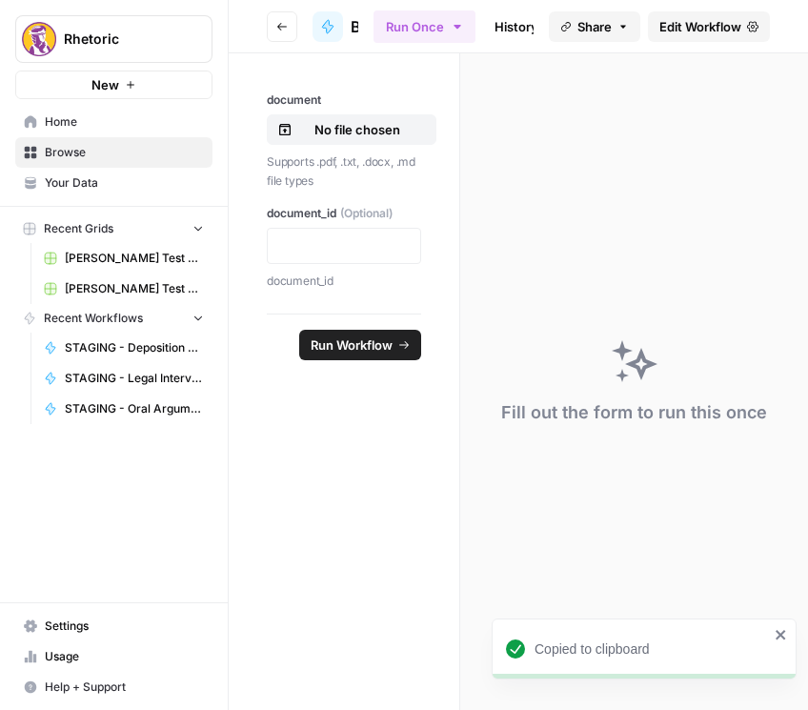
click at [726, 22] on span "Edit Workflow" at bounding box center [700, 26] width 82 height 19
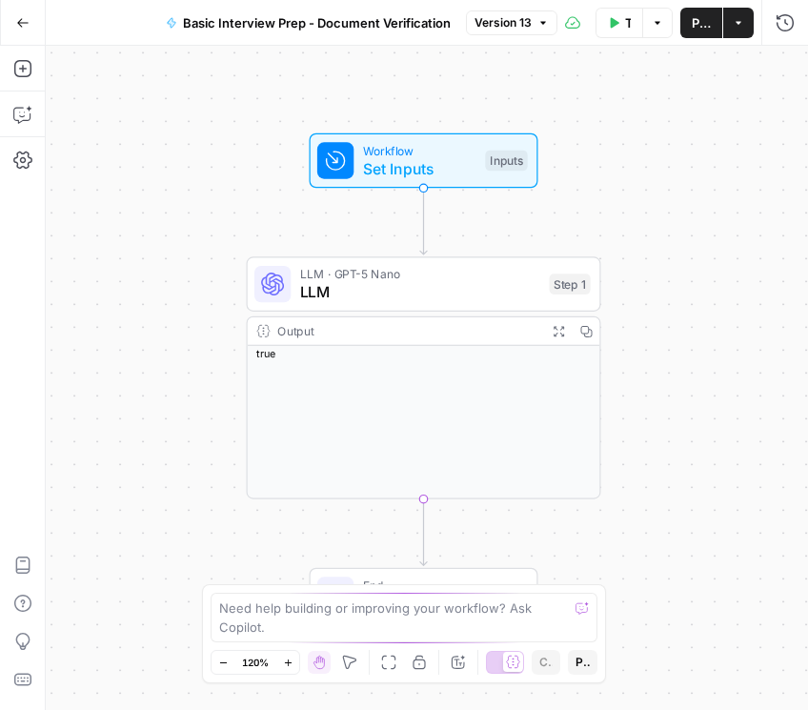
click at [712, 30] on button "Publish" at bounding box center [701, 23] width 42 height 30
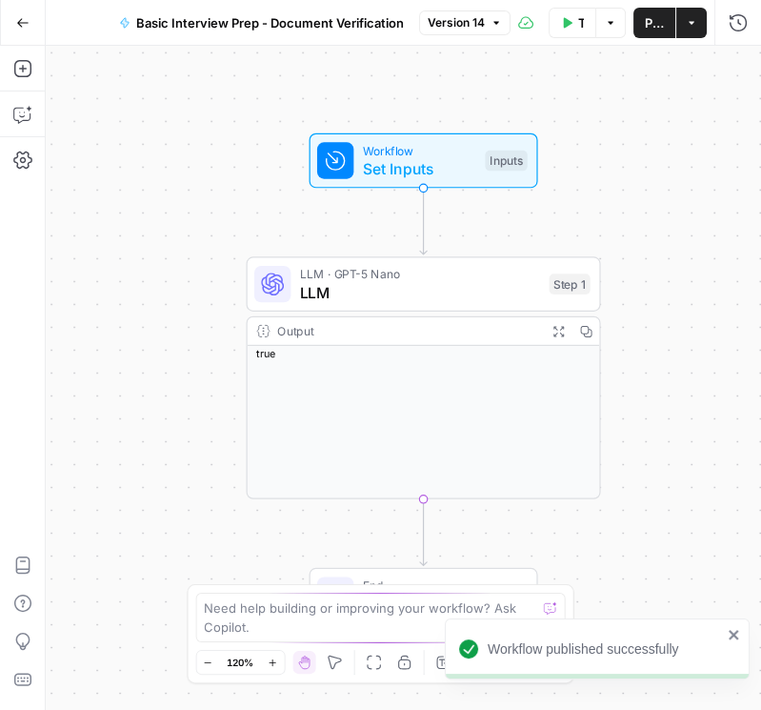
click at [23, 20] on icon "button" at bounding box center [22, 22] width 13 height 13
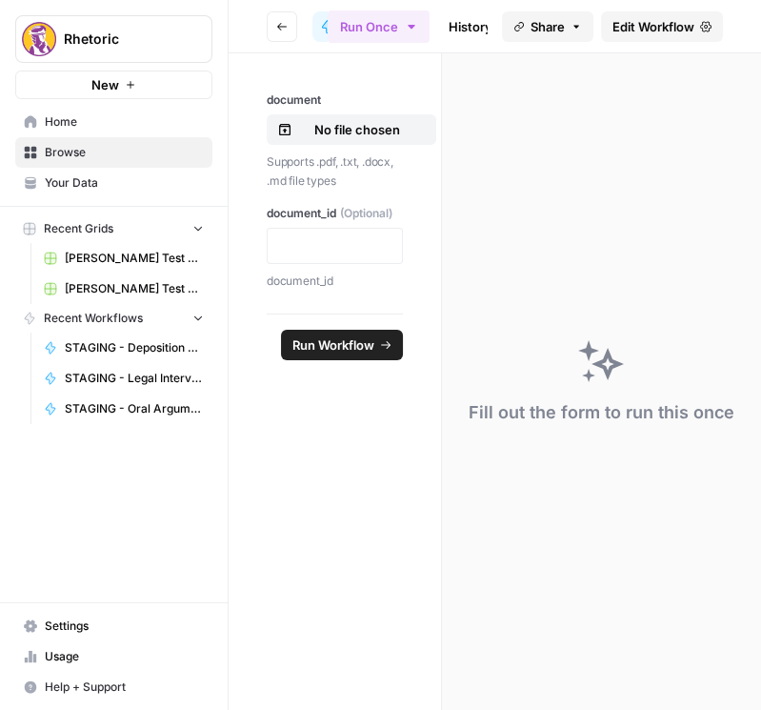
click at [283, 25] on icon "button" at bounding box center [281, 26] width 11 height 11
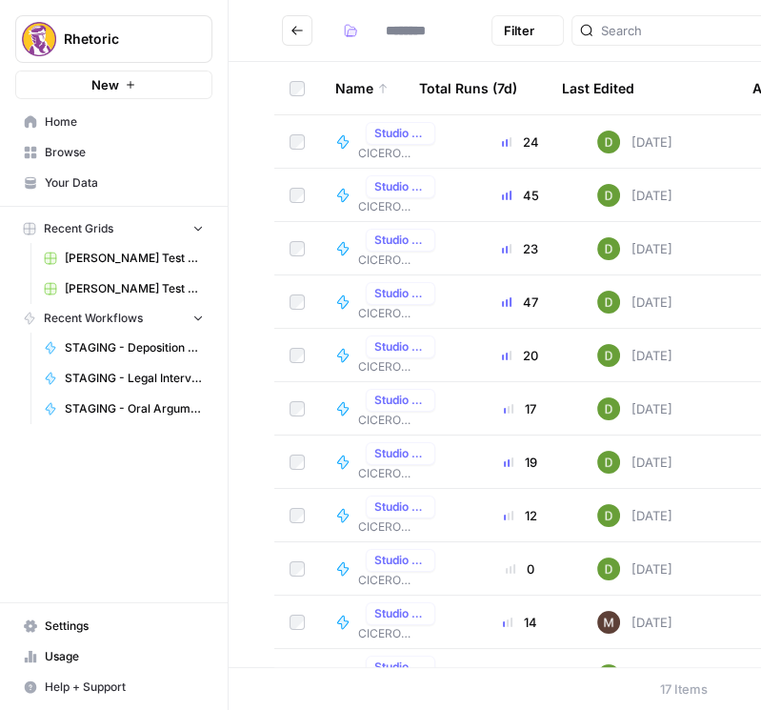
type input "**********"
click at [419, 185] on span "Studio 2.0" at bounding box center [400, 186] width 52 height 17
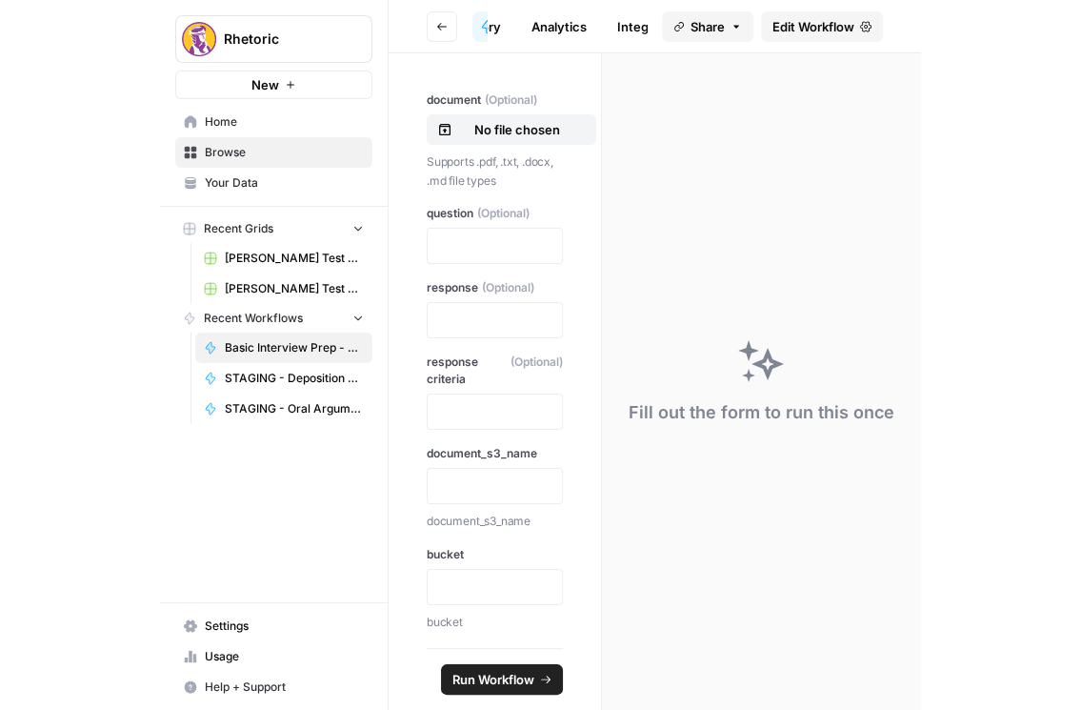
scroll to position [0, 173]
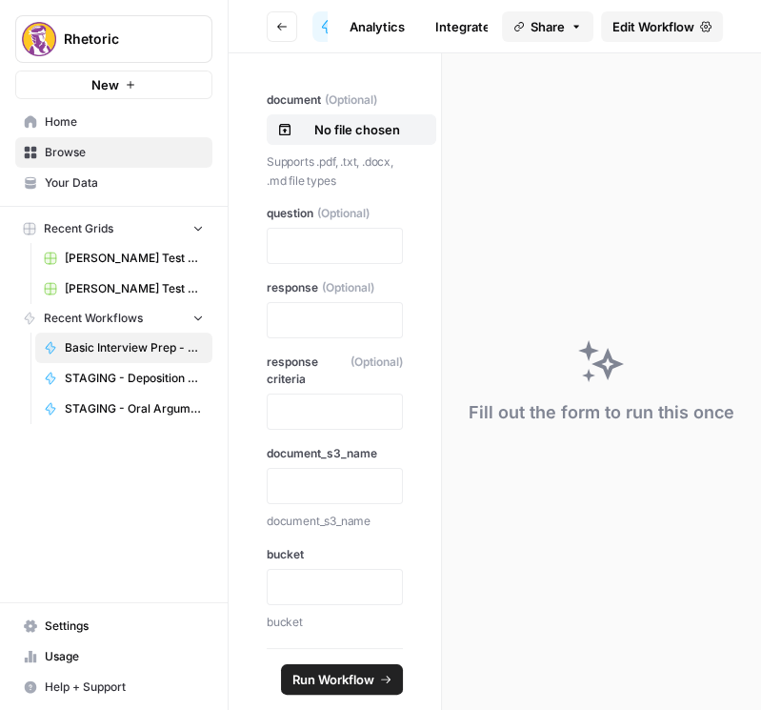
click at [458, 20] on link "Integrate" at bounding box center [463, 26] width 78 height 30
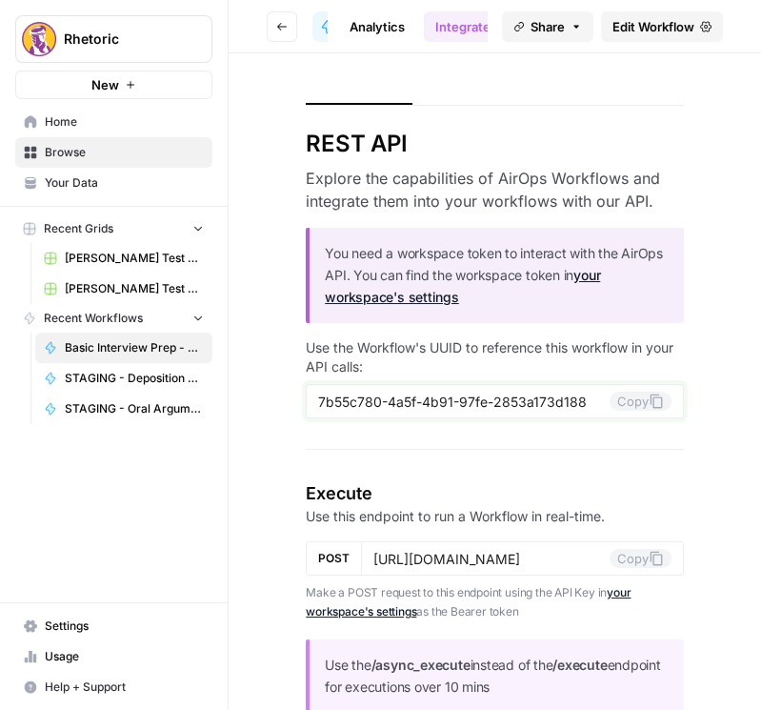
click at [649, 405] on icon at bounding box center [656, 400] width 15 height 15
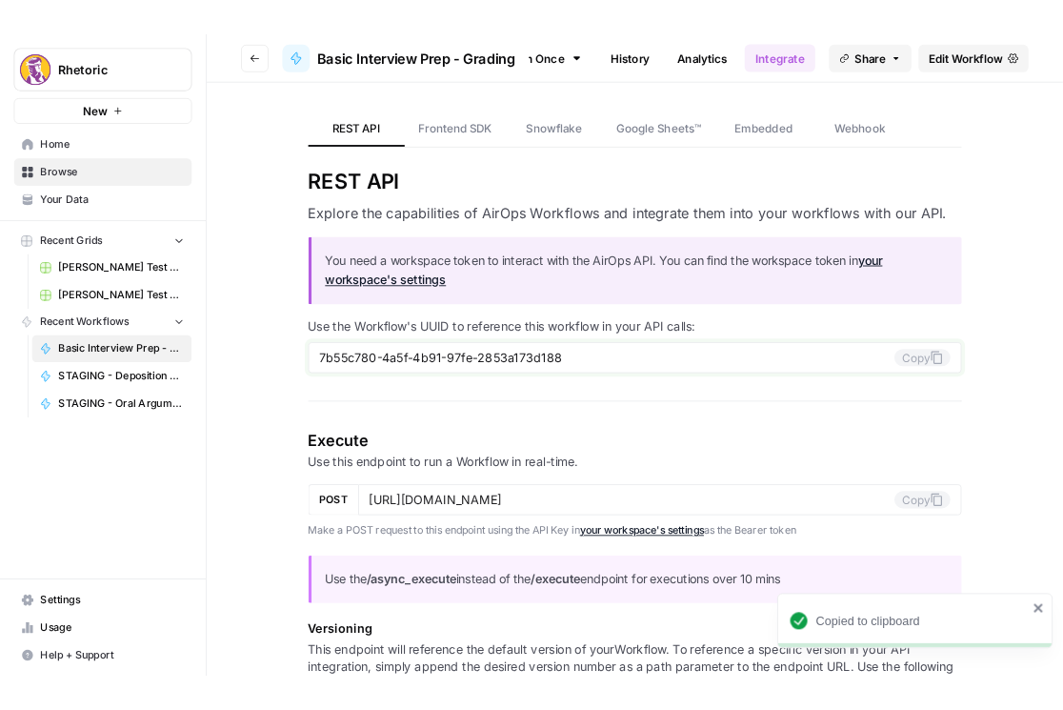
scroll to position [0, 24]
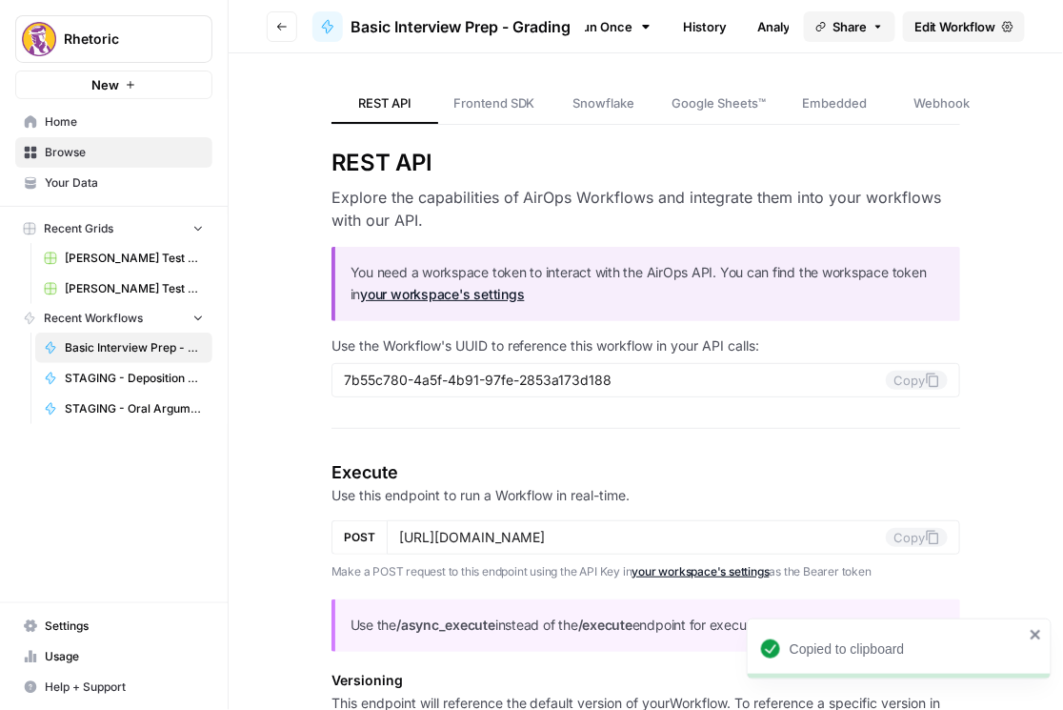
click at [282, 20] on button "Go back" at bounding box center [282, 26] width 30 height 30
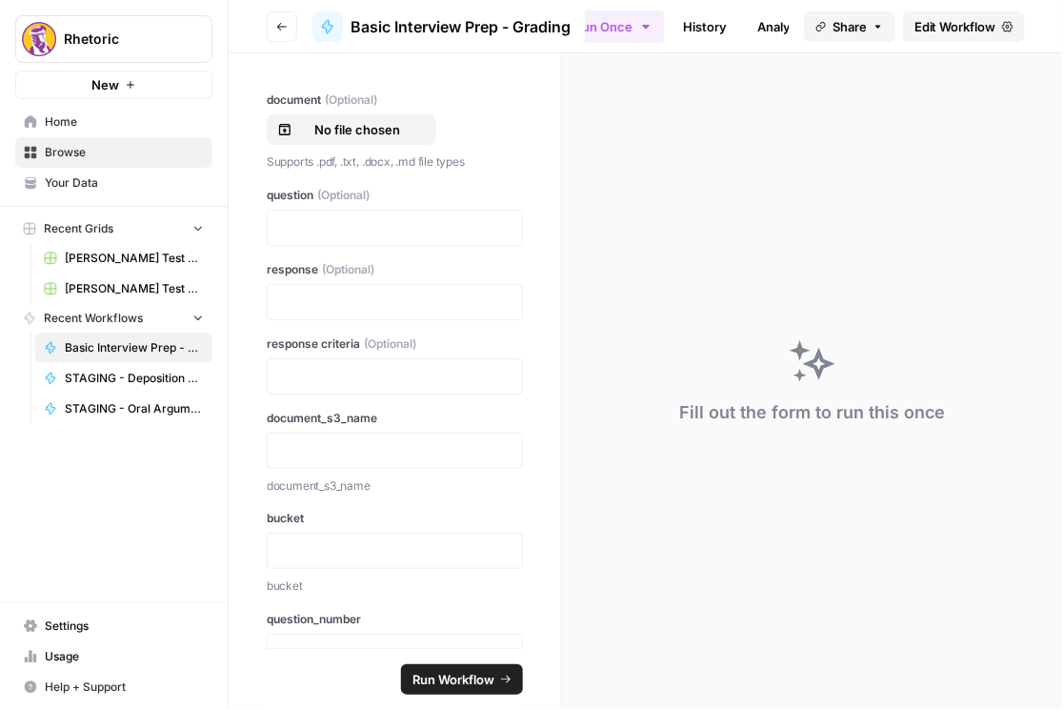
click at [291, 27] on button "Go back" at bounding box center [282, 26] width 30 height 30
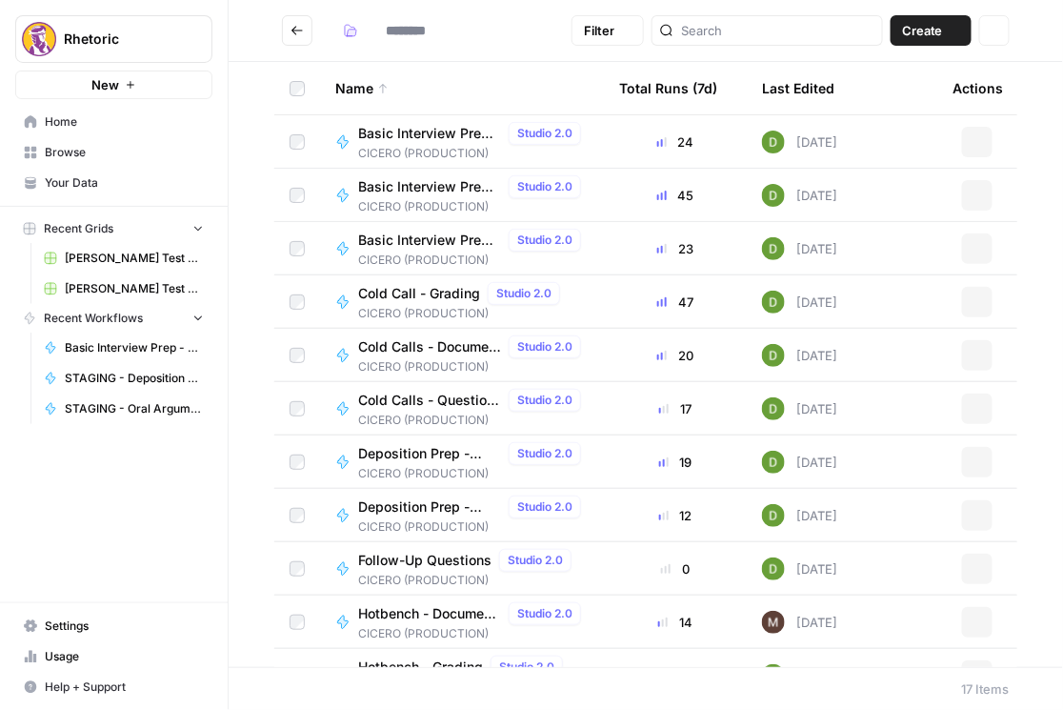
type input "**********"
click at [450, 240] on span "Basic Interview Prep - Question Creator" at bounding box center [429, 240] width 143 height 19
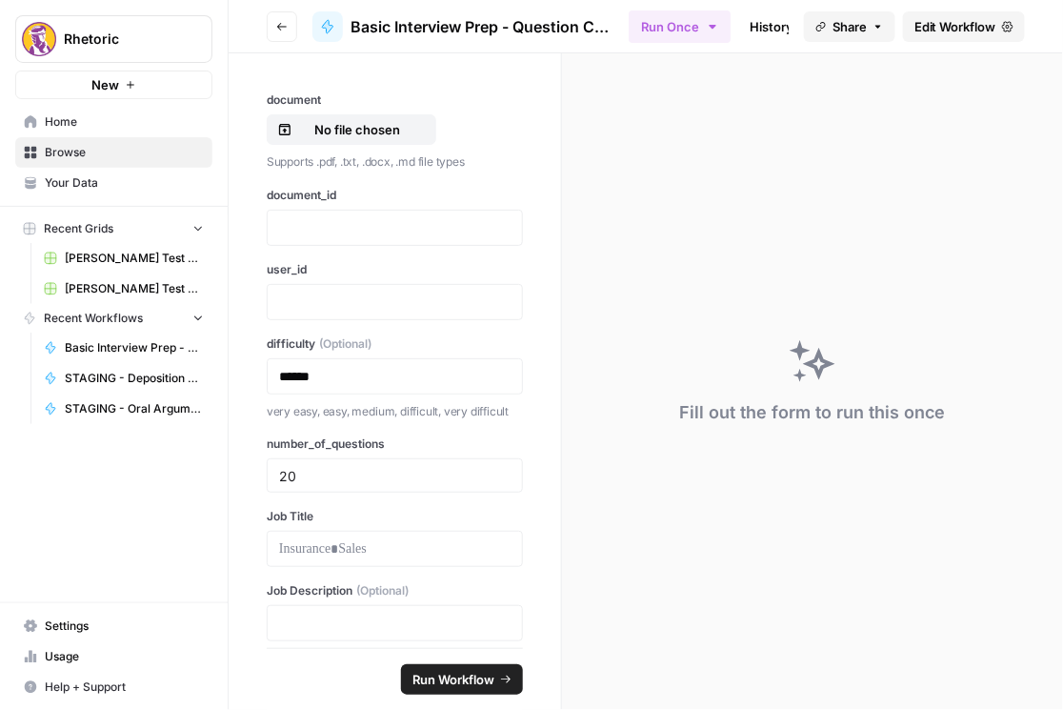
click at [517, 30] on span "Basic Interview Prep - Question Creator" at bounding box center [482, 26] width 263 height 23
click at [506, 18] on span "Basic Interview Prep - Question Creator" at bounding box center [482, 26] width 263 height 23
click at [507, 20] on span "Basic Interview Prep - Question Creator" at bounding box center [482, 26] width 263 height 23
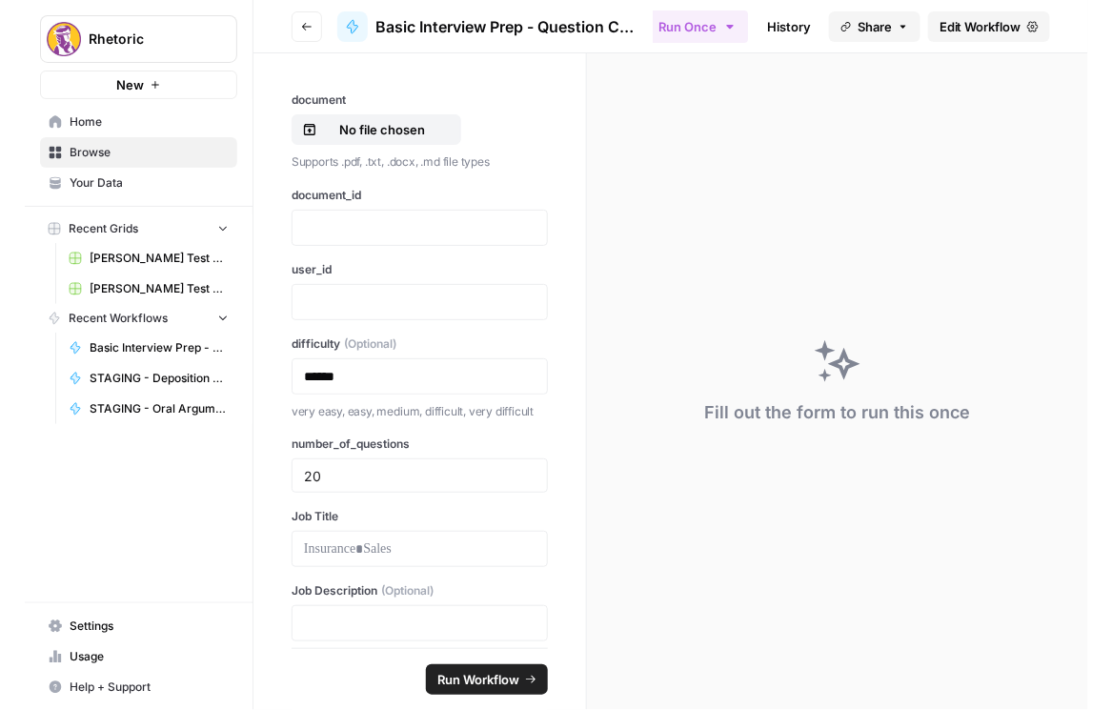
scroll to position [0, 195]
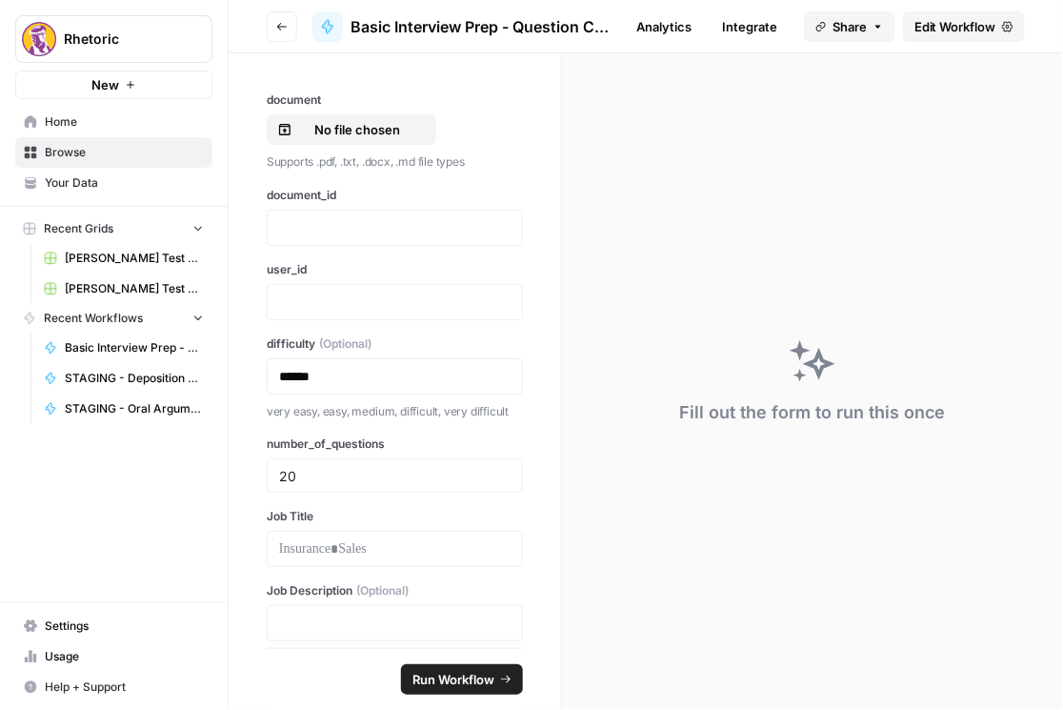
click at [757, 22] on link "Integrate" at bounding box center [750, 26] width 78 height 30
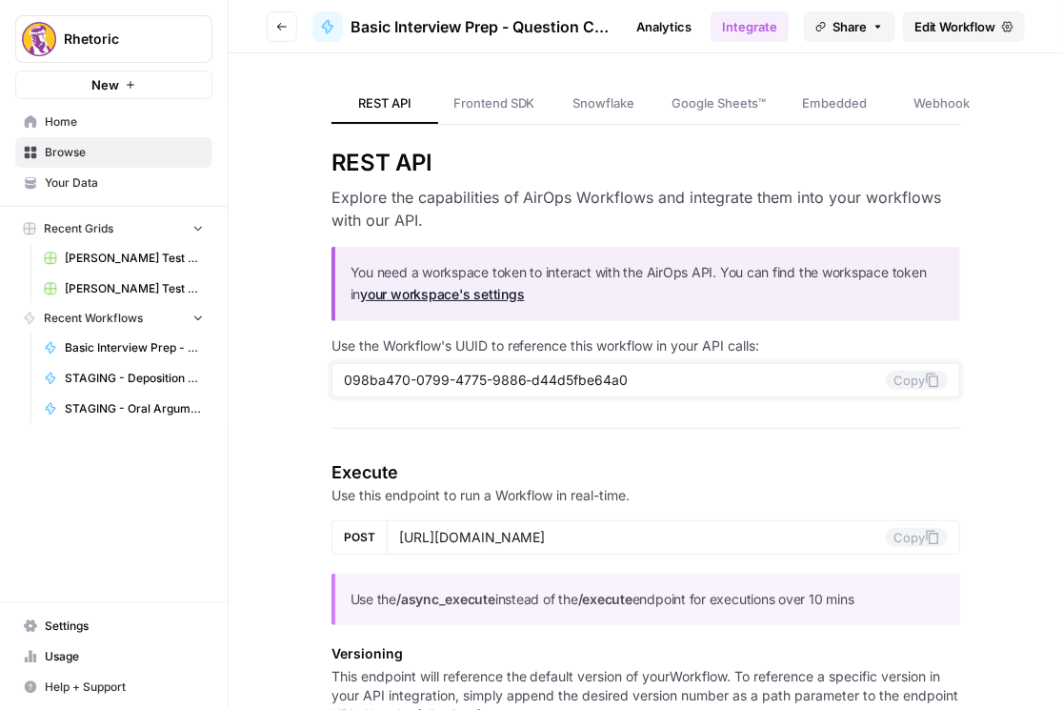
click at [905, 381] on button "Copy" at bounding box center [917, 380] width 62 height 19
click at [280, 14] on button "Go back" at bounding box center [282, 26] width 30 height 30
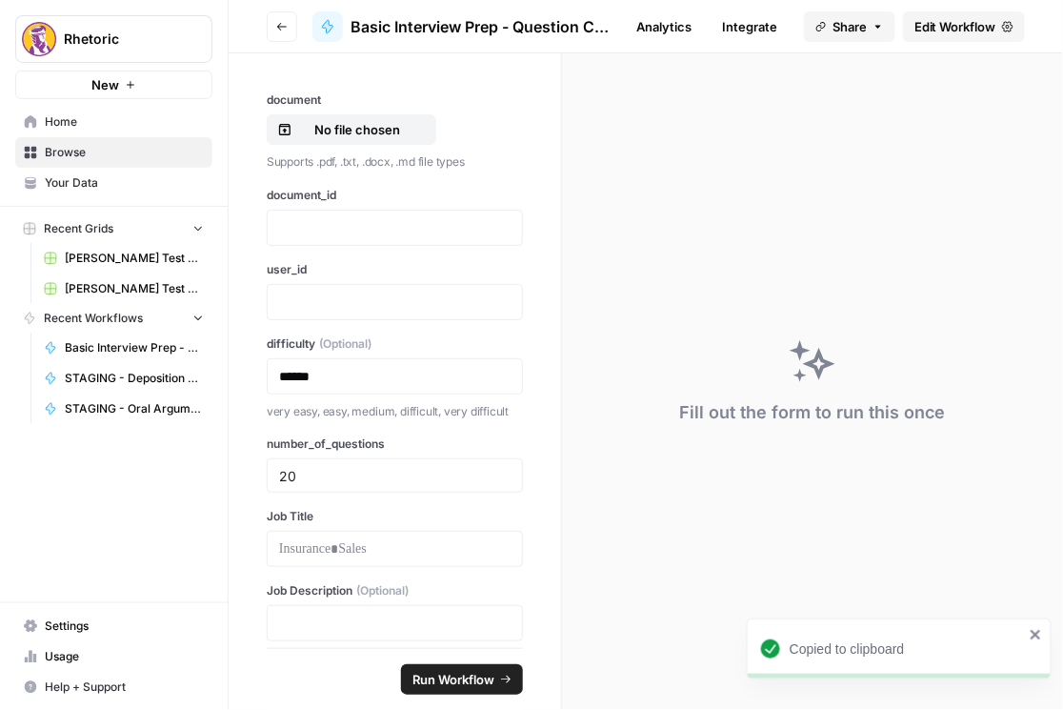
click at [284, 24] on icon "button" at bounding box center [281, 26] width 11 height 11
click at [288, 30] on button "Go back" at bounding box center [282, 26] width 30 height 30
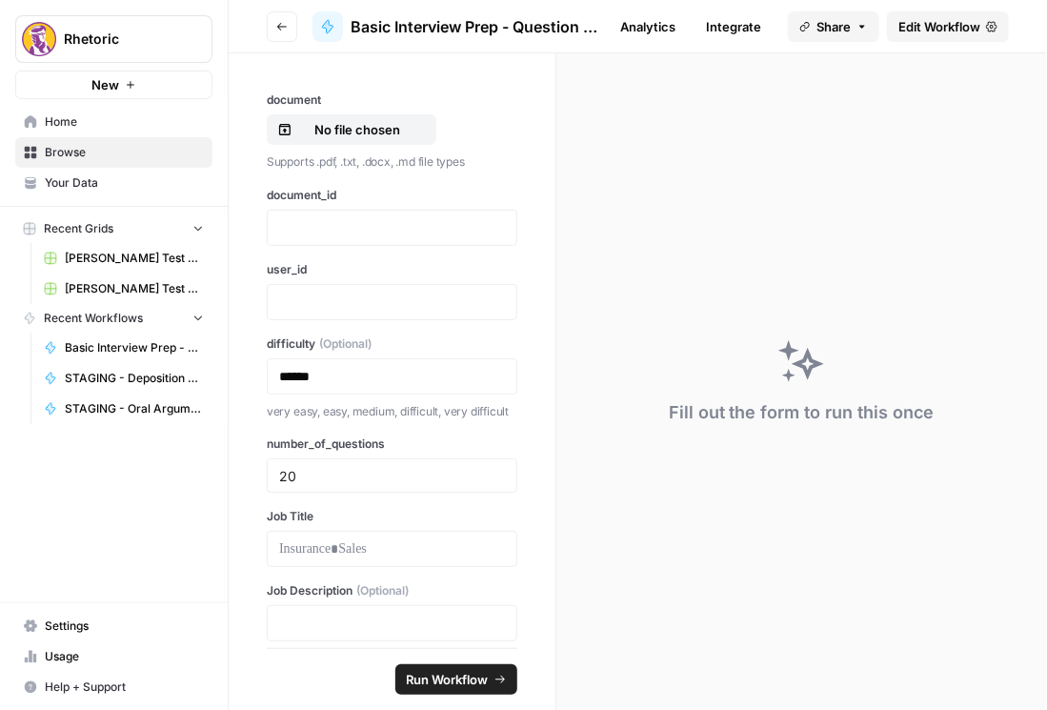
click at [286, 27] on button "Go back" at bounding box center [282, 26] width 30 height 30
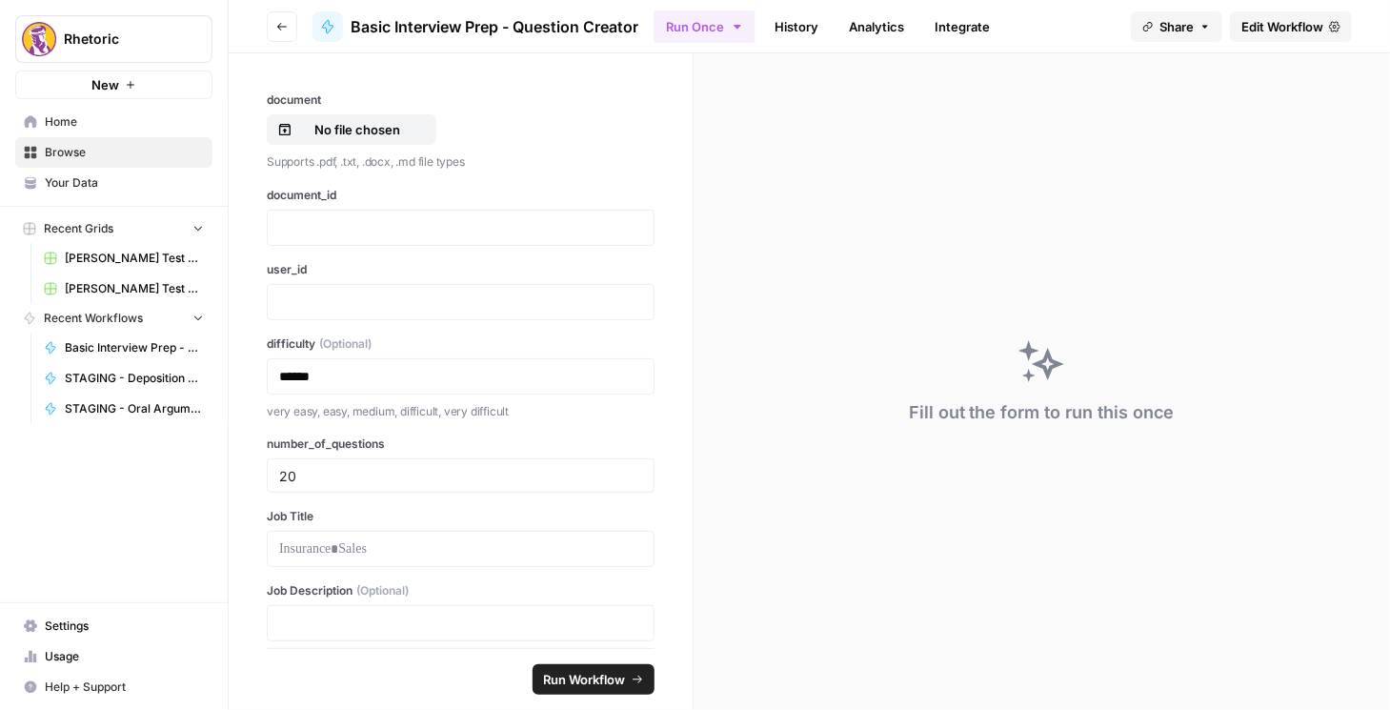
click at [271, 20] on button "Go back" at bounding box center [282, 26] width 30 height 30
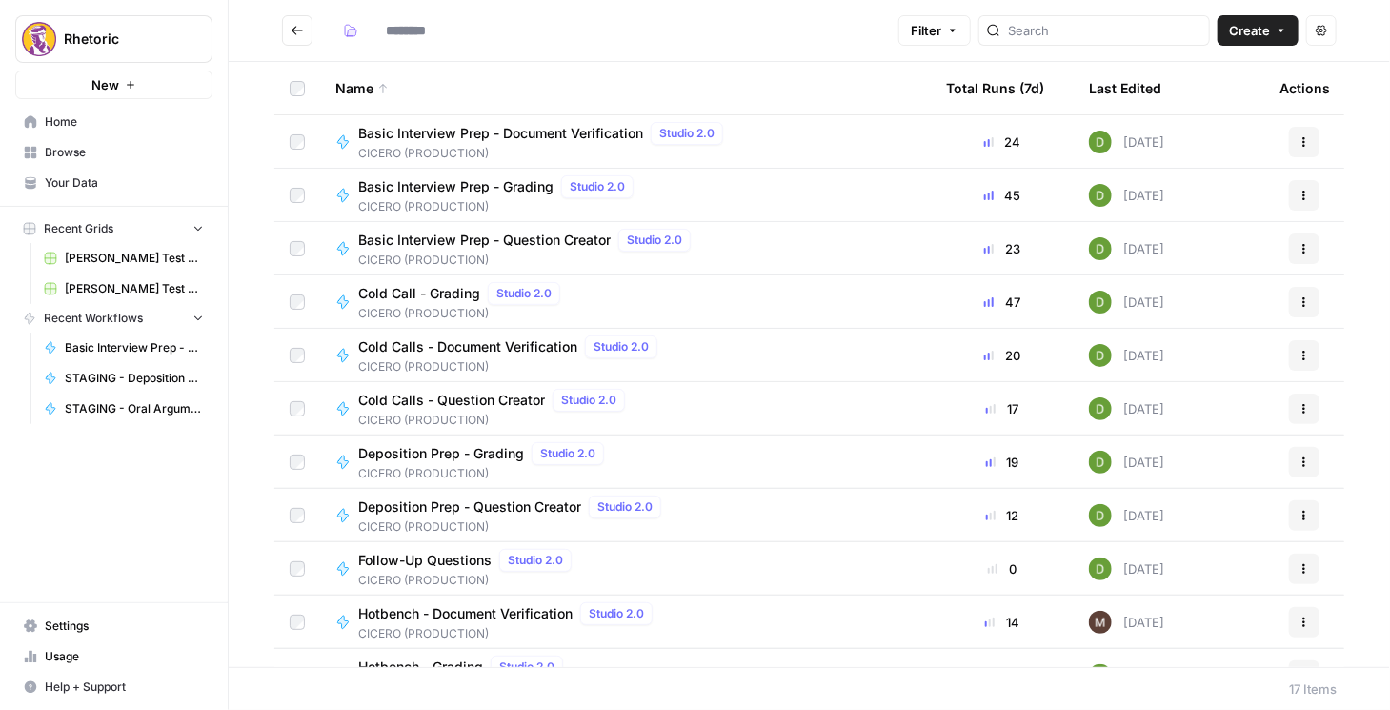
type input "**********"
click at [456, 293] on span "Cold Call - Grading" at bounding box center [419, 293] width 122 height 19
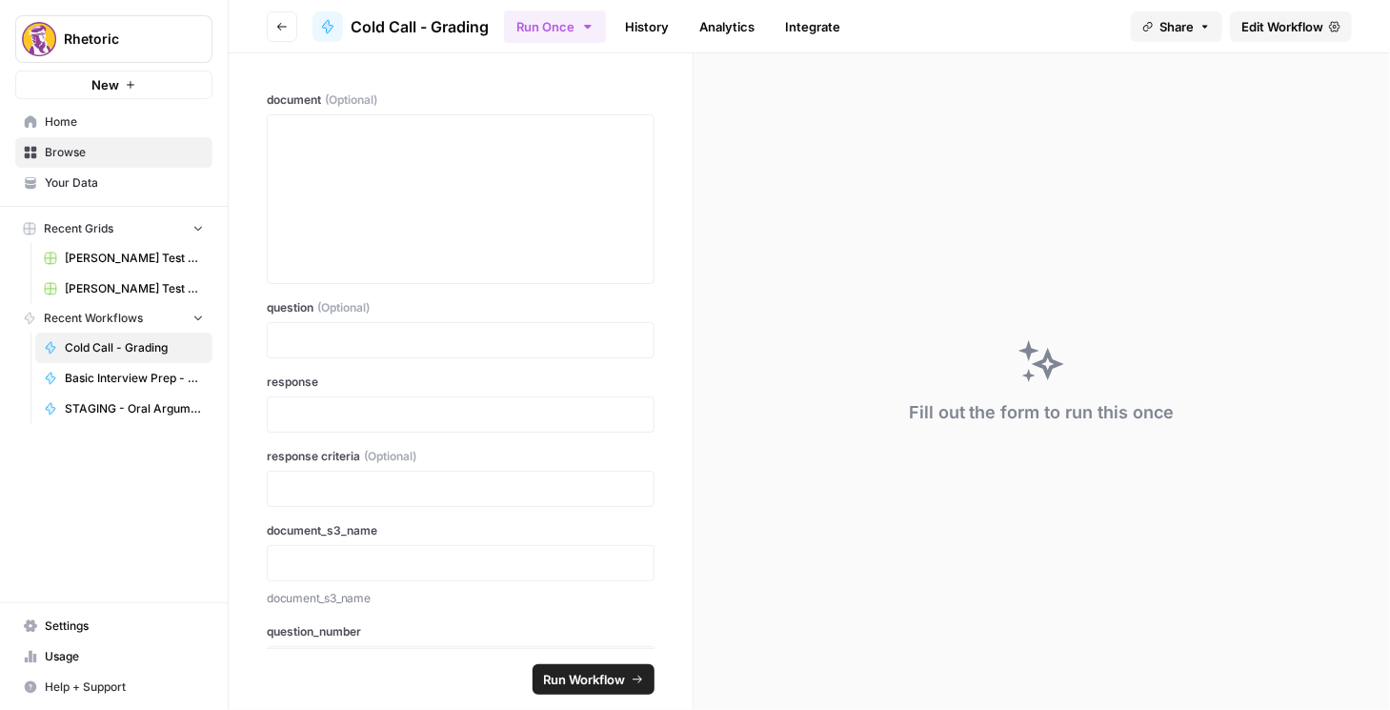
click at [798, 27] on link "Integrate" at bounding box center [812, 26] width 78 height 30
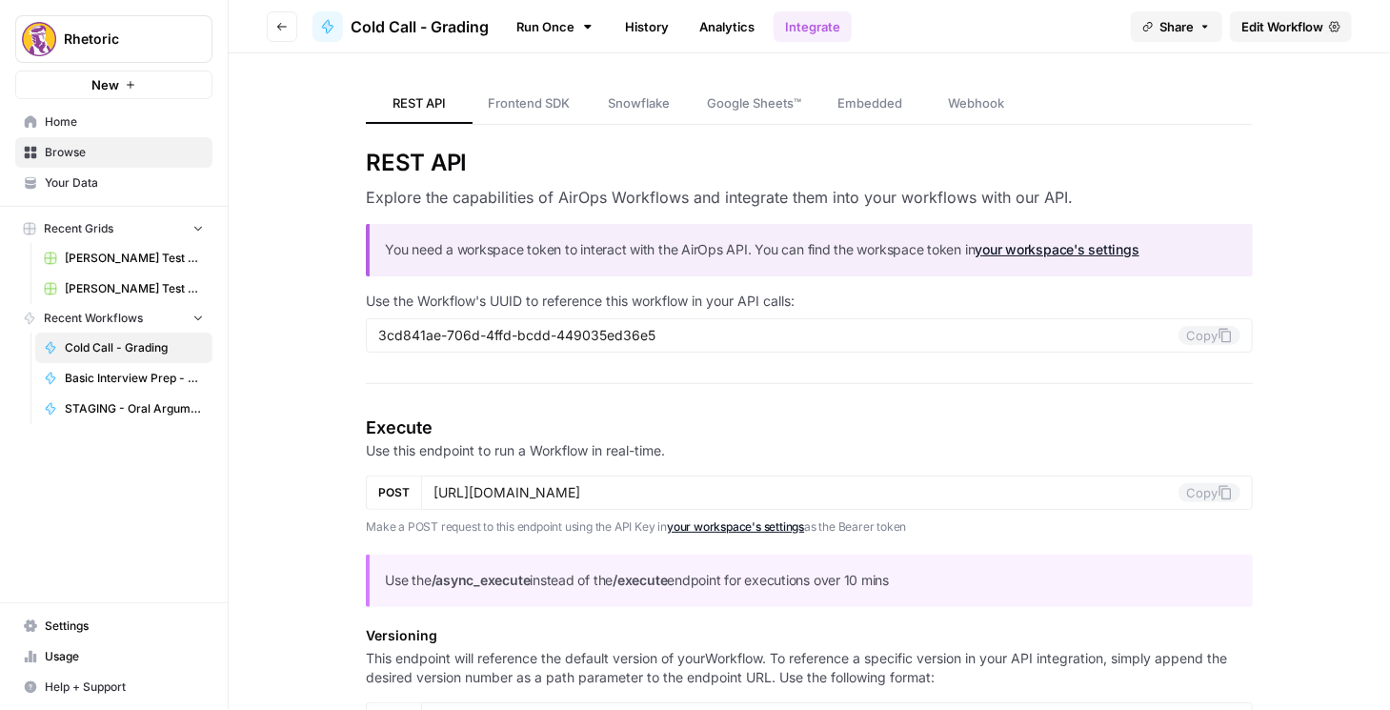
click at [1062, 345] on div "3cd841ae-706d-4ffd-bcdd-449035ed36e5 Copy" at bounding box center [809, 335] width 887 height 34
click at [1062, 332] on button "Copy" at bounding box center [1209, 335] width 62 height 19
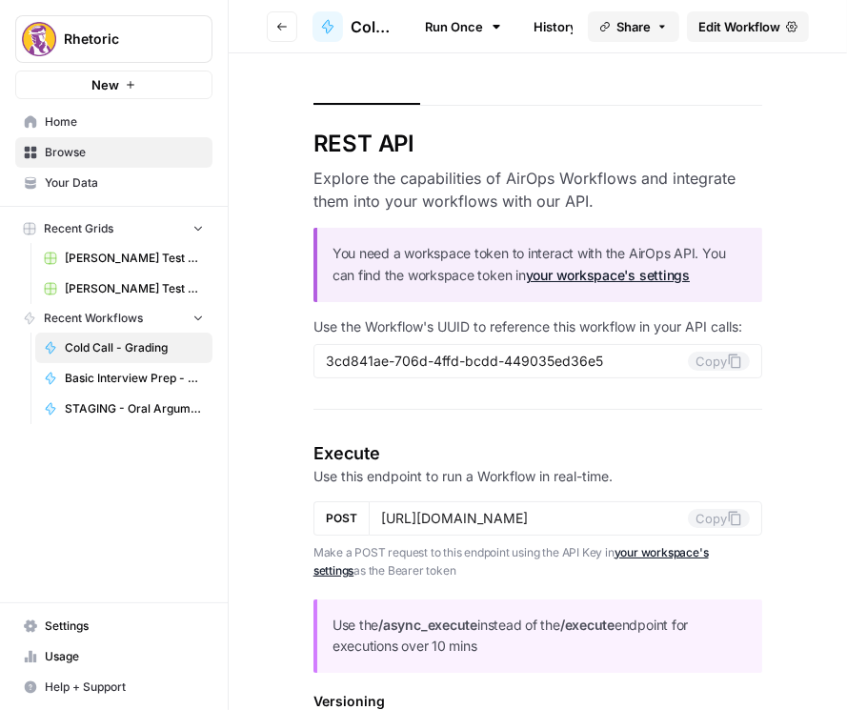
click at [290, 28] on button "Go back" at bounding box center [282, 26] width 30 height 30
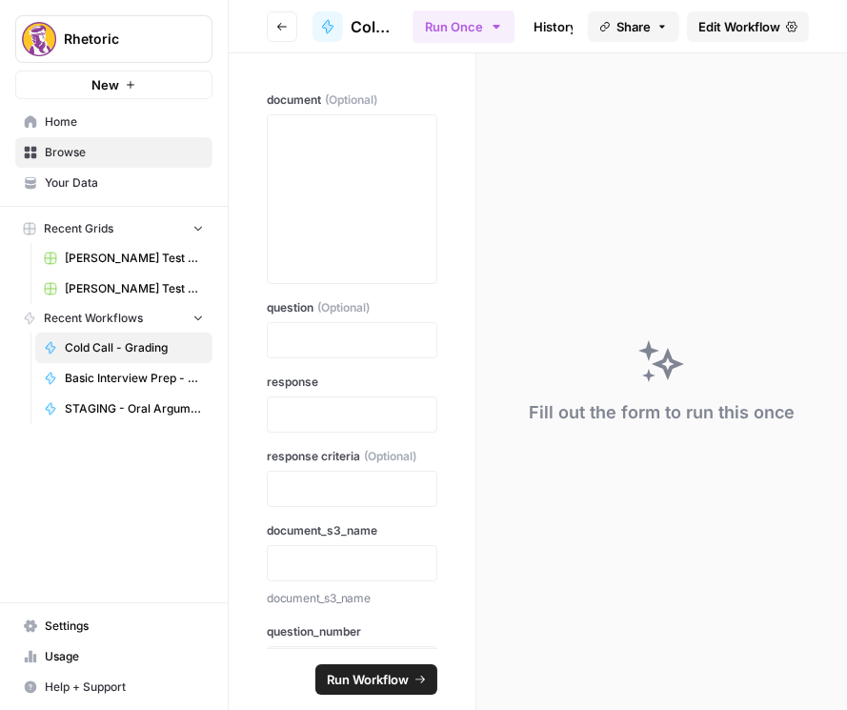
click at [274, 30] on button "Go back" at bounding box center [282, 26] width 30 height 30
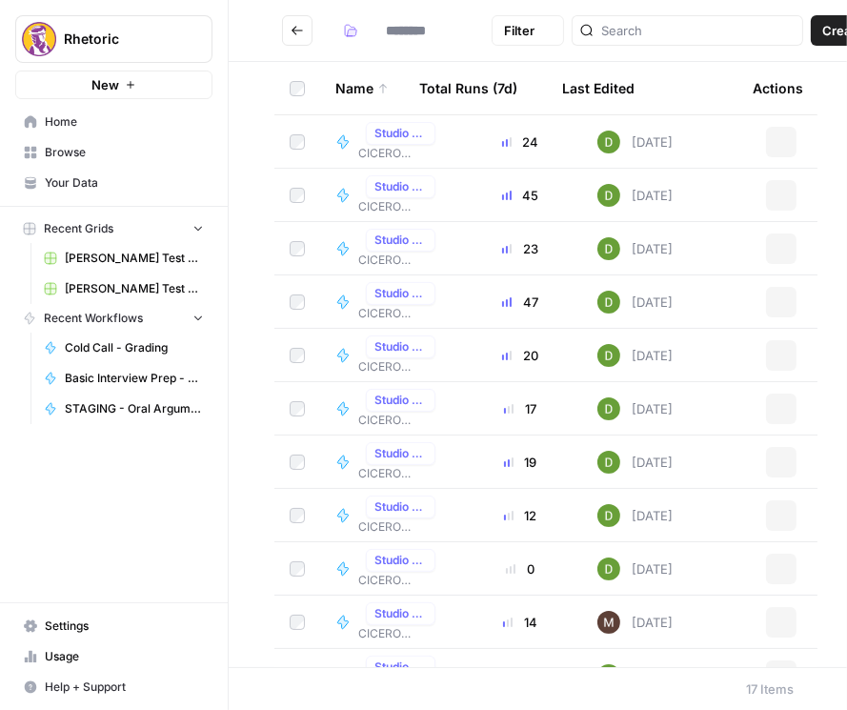
type input "**********"
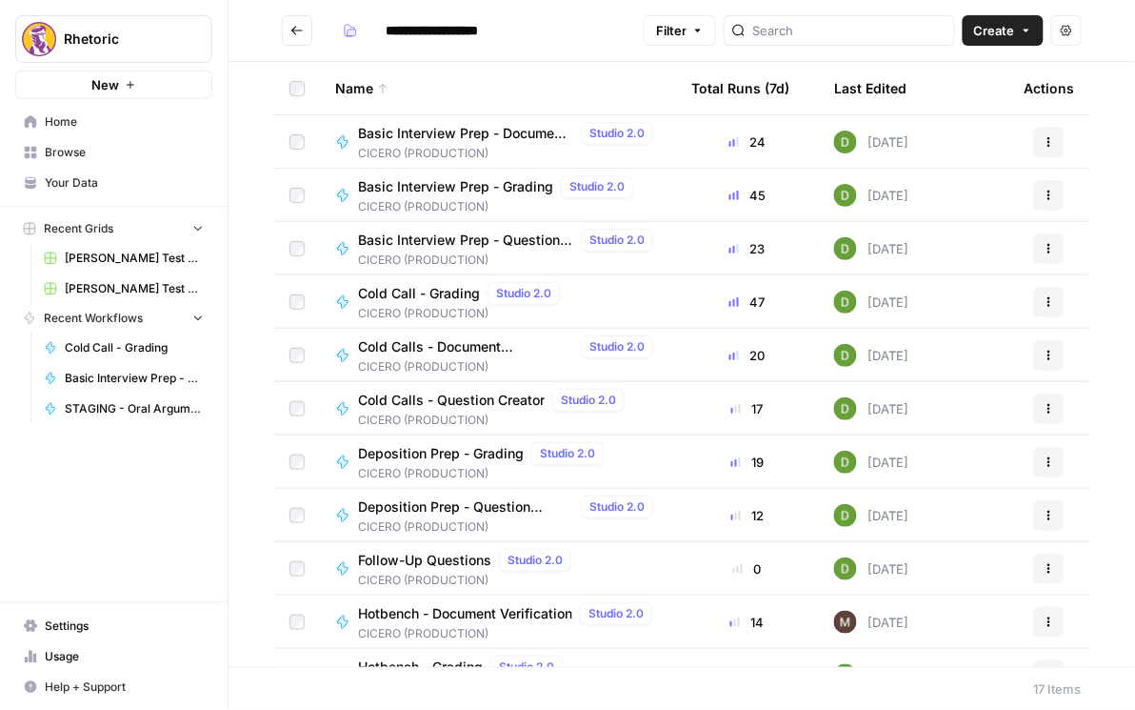
click at [470, 343] on span "Cold Calls - Document Verification" at bounding box center [465, 346] width 215 height 19
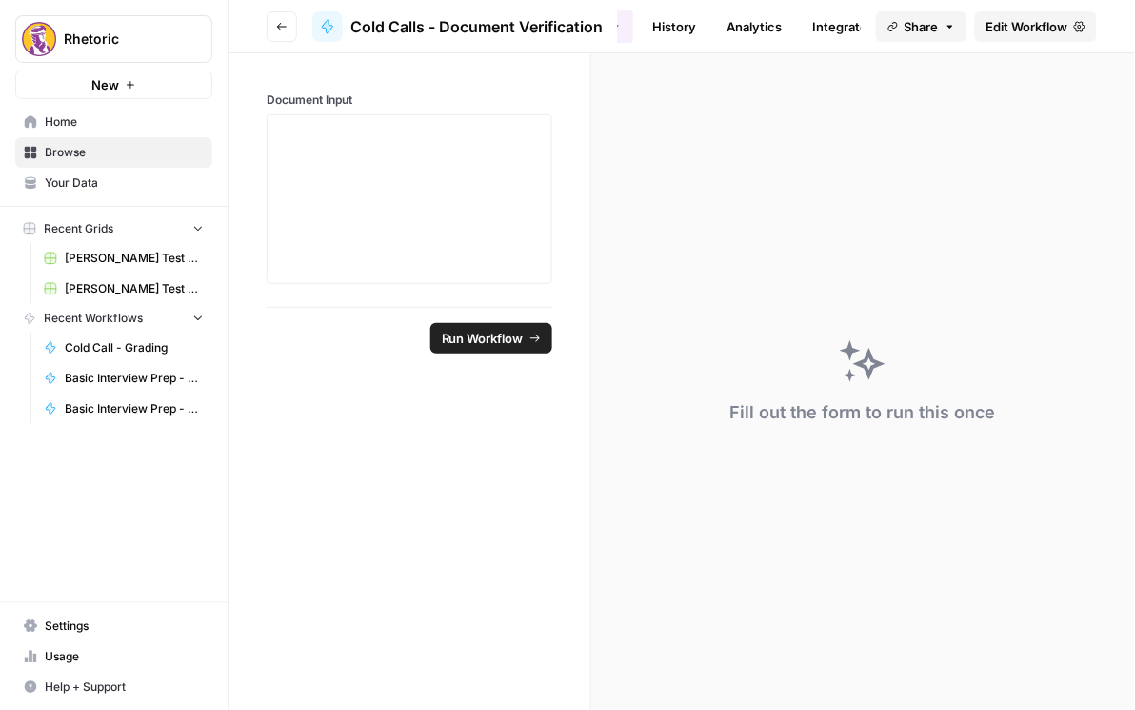
scroll to position [0, 87]
click at [832, 20] on link "Integrate" at bounding box center [840, 26] width 78 height 30
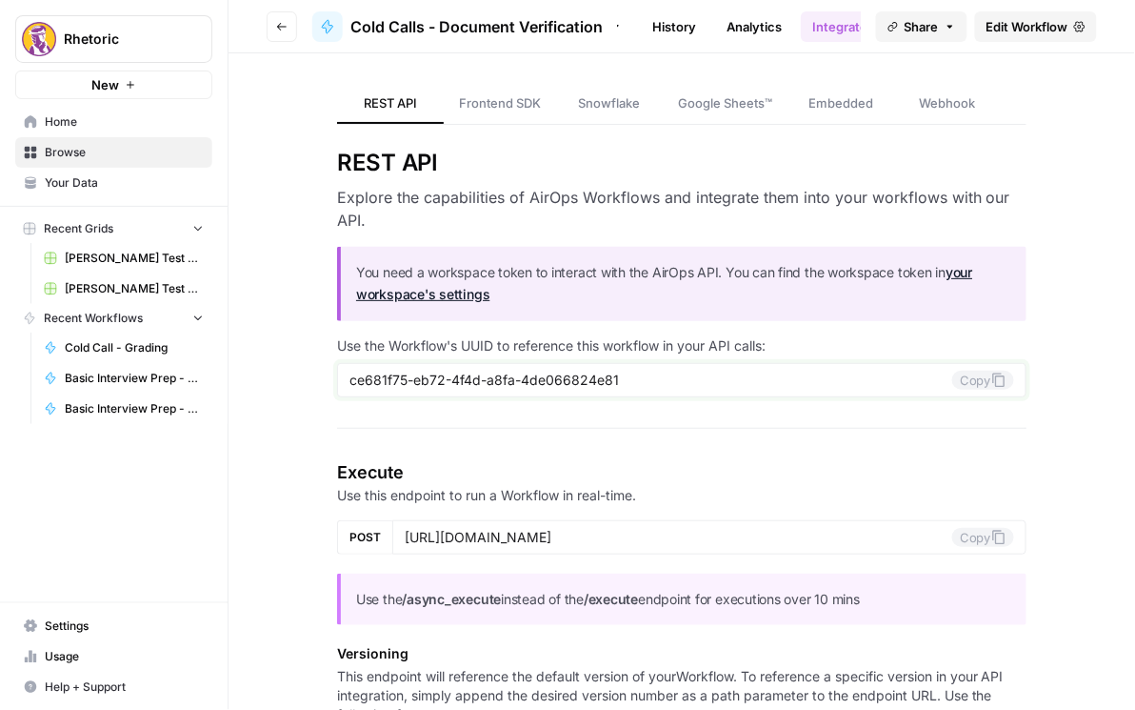
click at [961, 382] on button "Copy" at bounding box center [984, 380] width 62 height 19
click at [284, 24] on icon "button" at bounding box center [281, 26] width 11 height 11
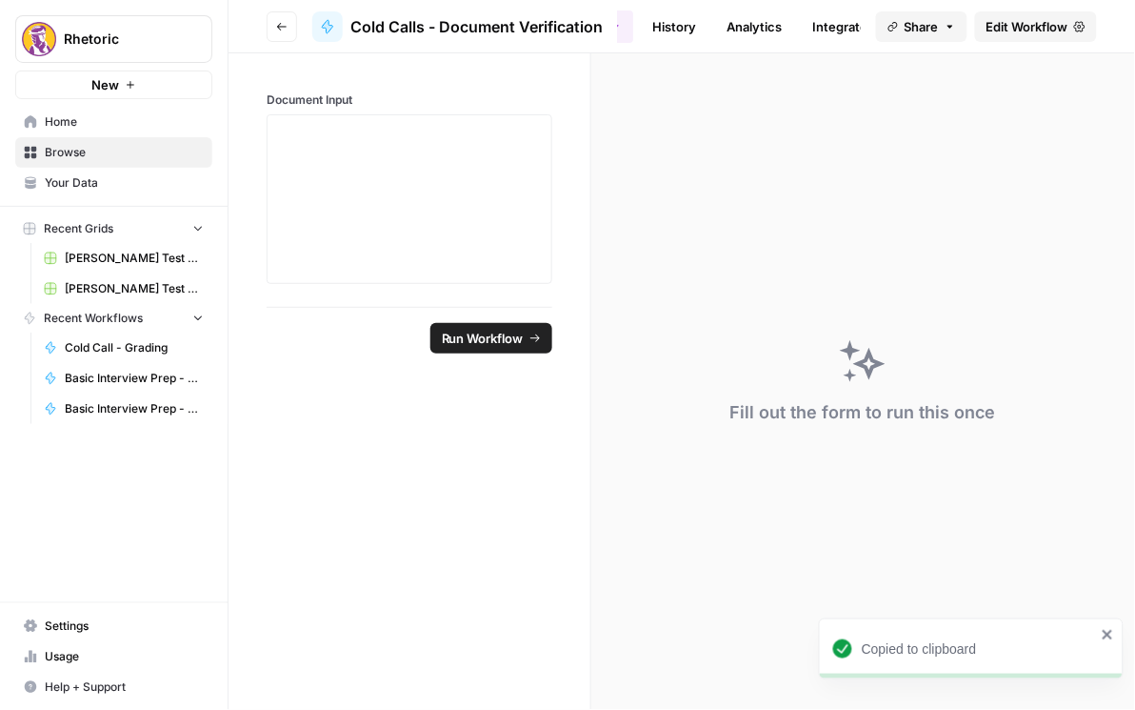
click at [276, 28] on icon "button" at bounding box center [281, 26] width 11 height 11
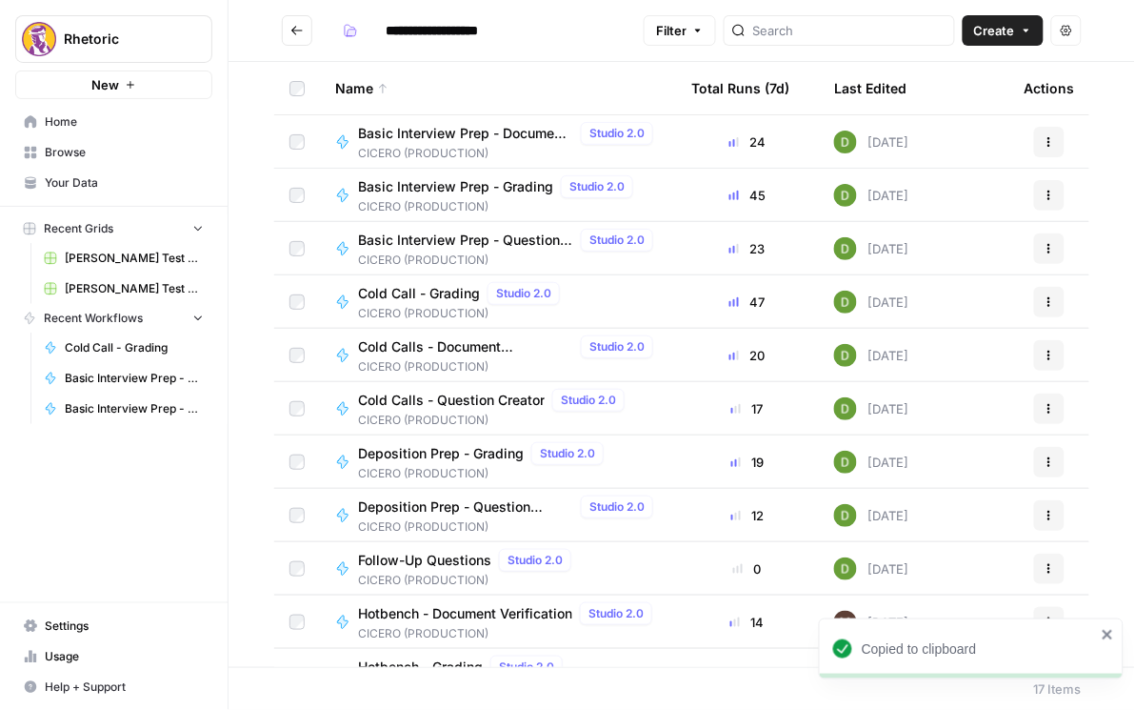
click at [501, 401] on span "Cold Calls - Question Creator" at bounding box center [451, 400] width 187 height 19
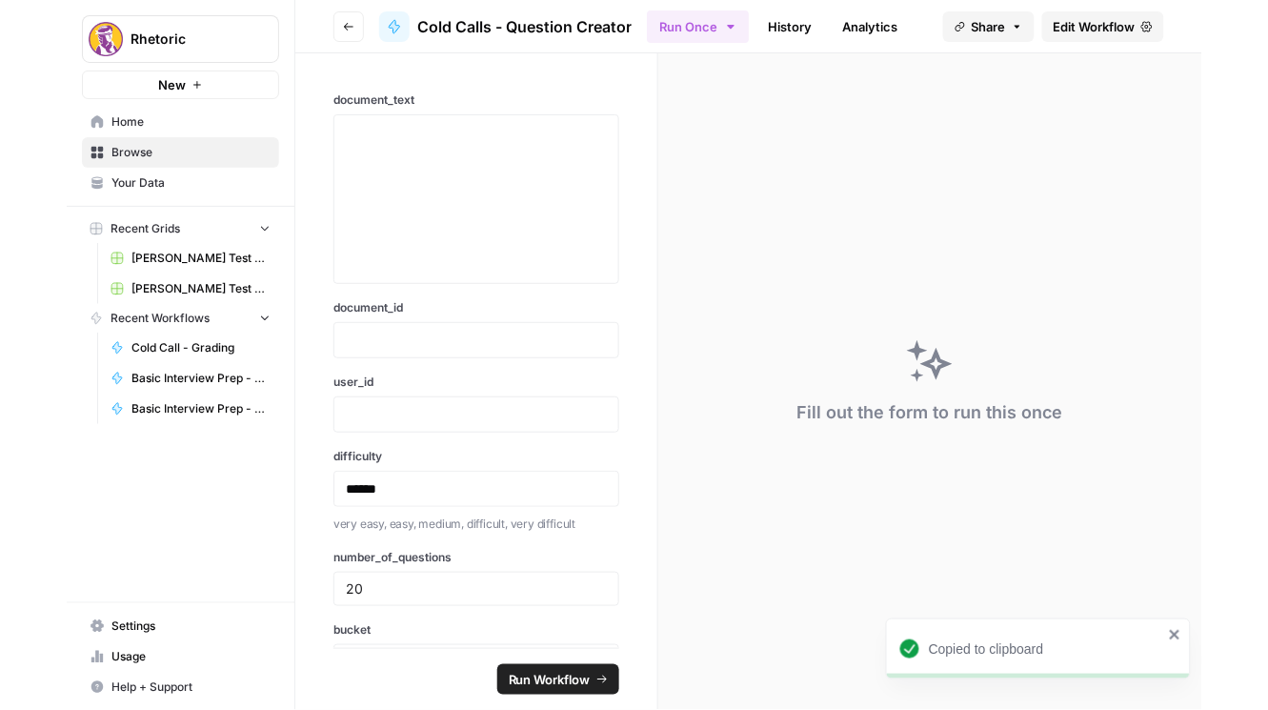
scroll to position [0, 74]
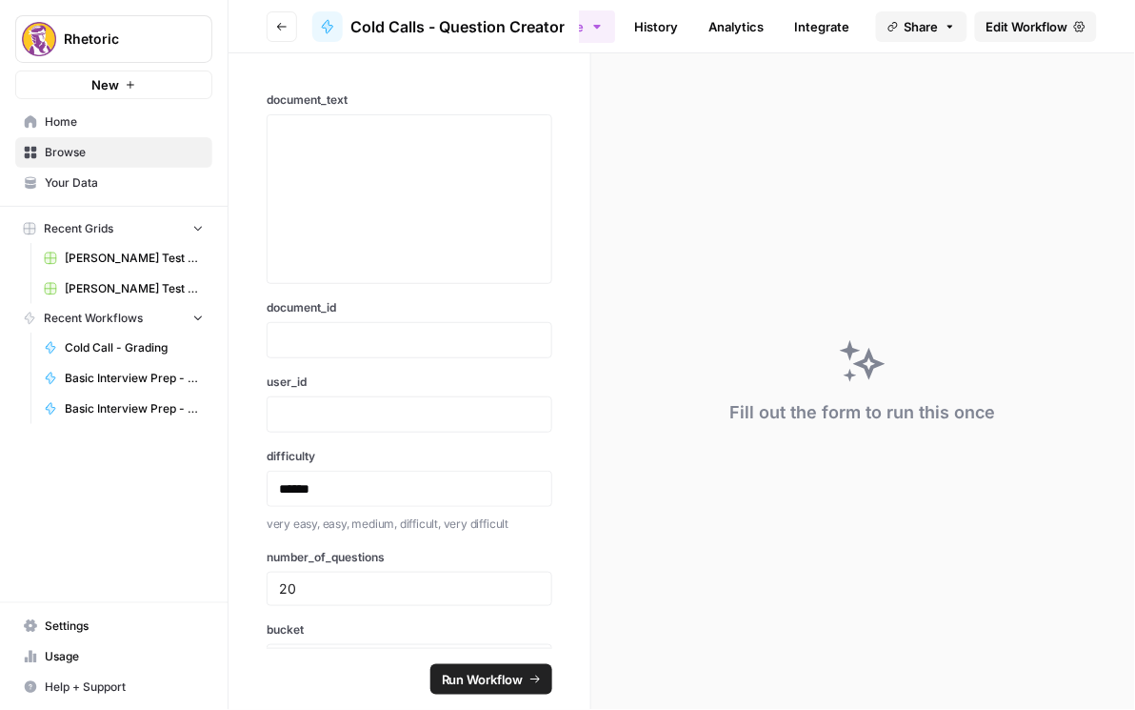
click at [808, 20] on link "Integrate" at bounding box center [822, 26] width 78 height 30
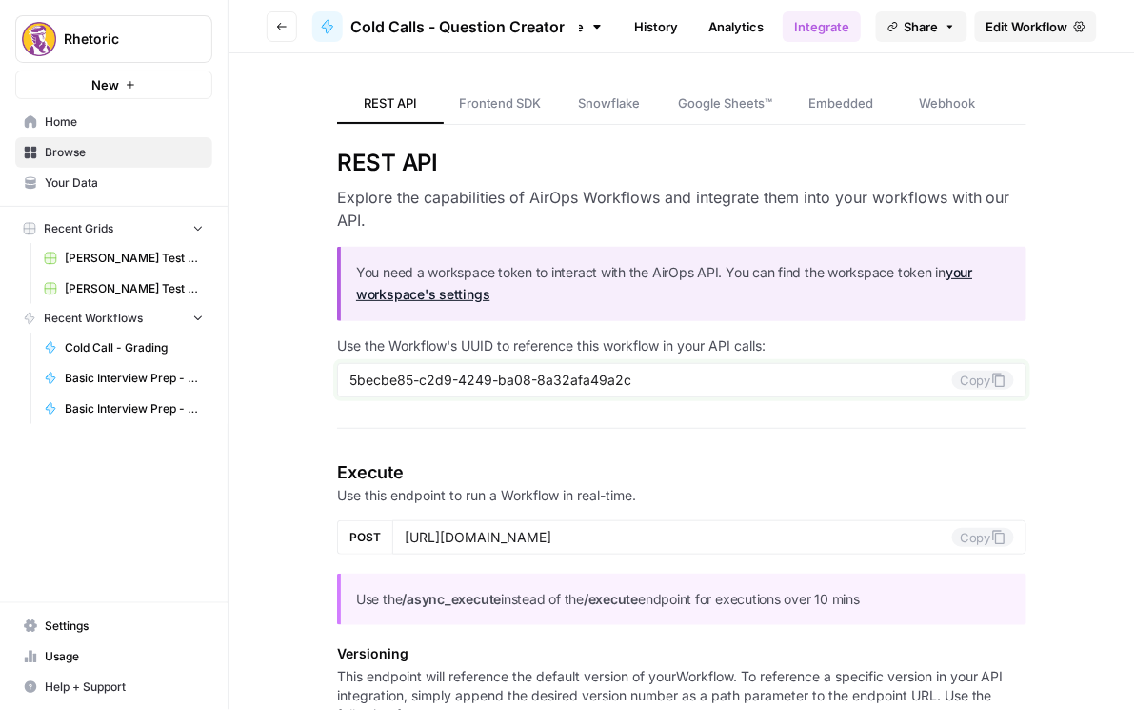
click at [976, 374] on button "Copy" at bounding box center [984, 380] width 62 height 19
click at [283, 24] on icon "button" at bounding box center [281, 26] width 11 height 11
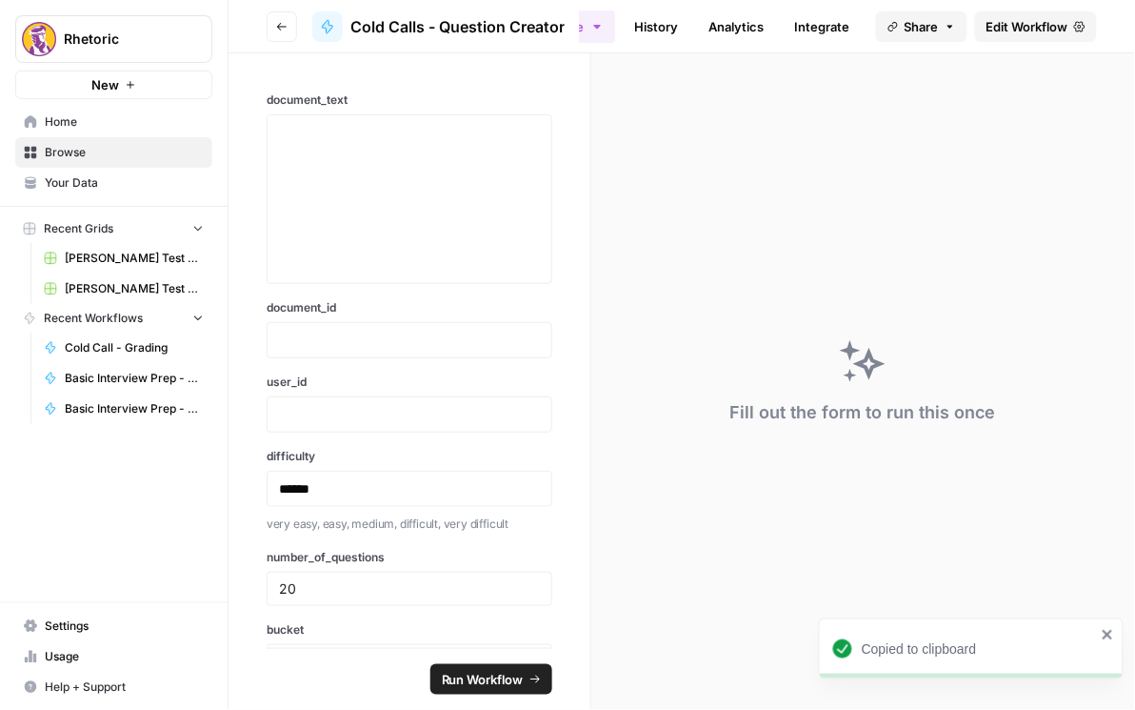
click at [285, 25] on icon "button" at bounding box center [281, 26] width 11 height 11
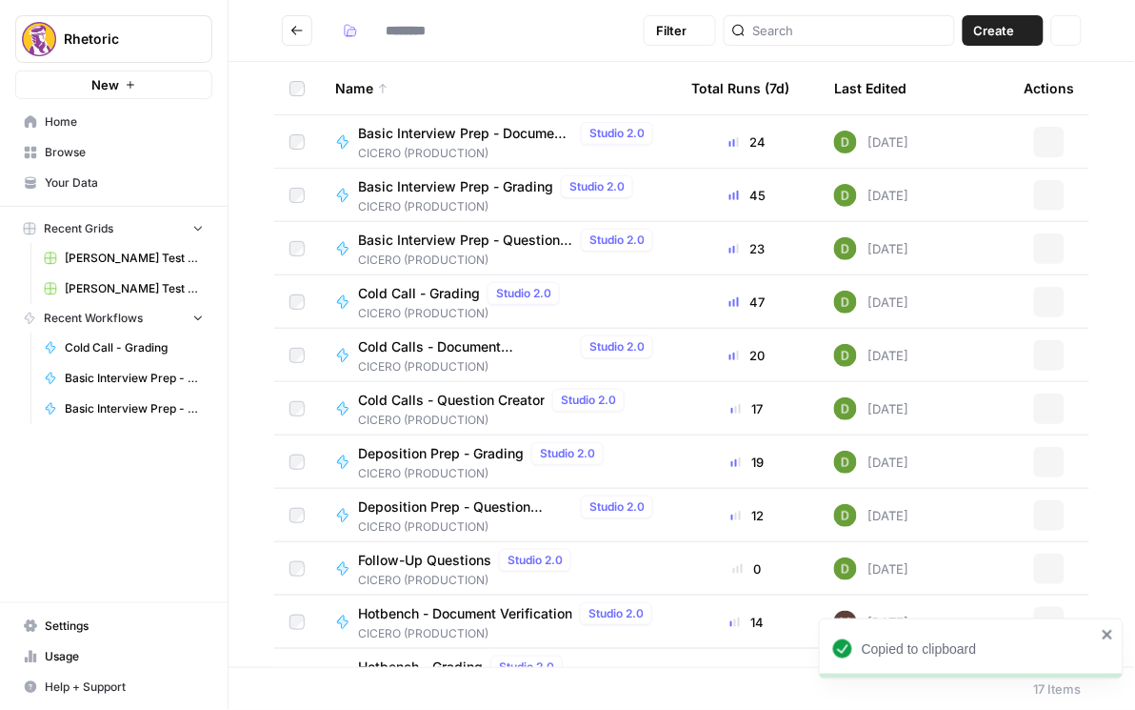
type input "**********"
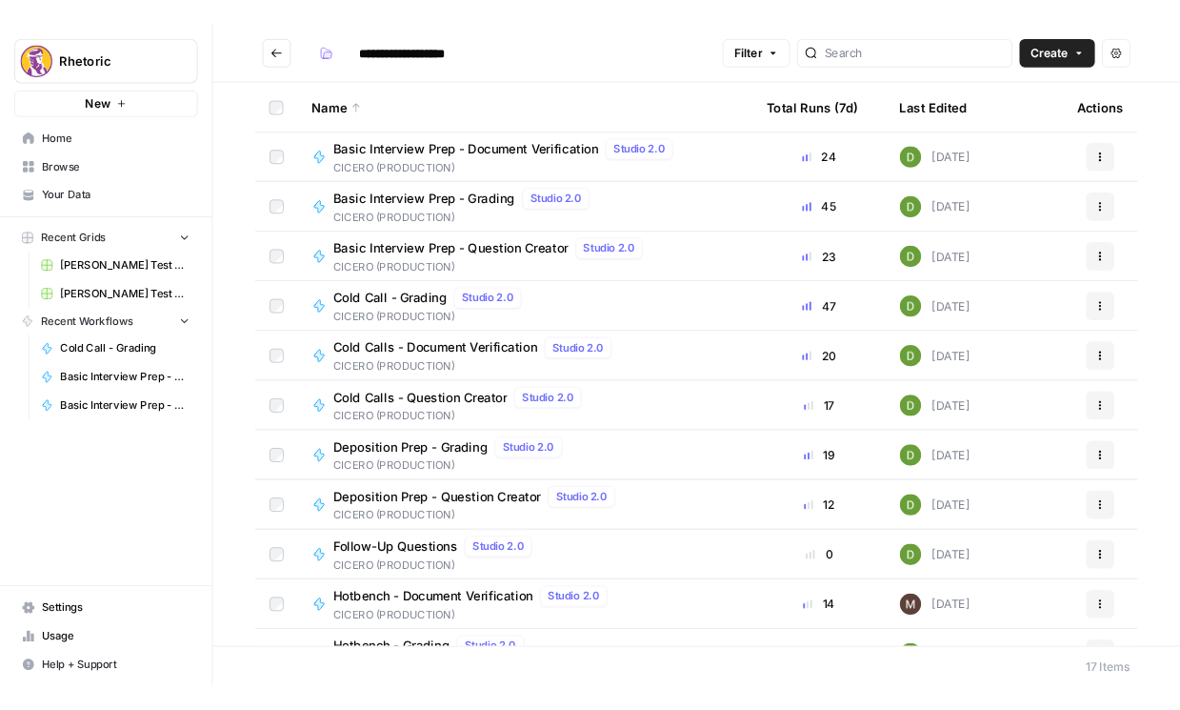
scroll to position [109, 0]
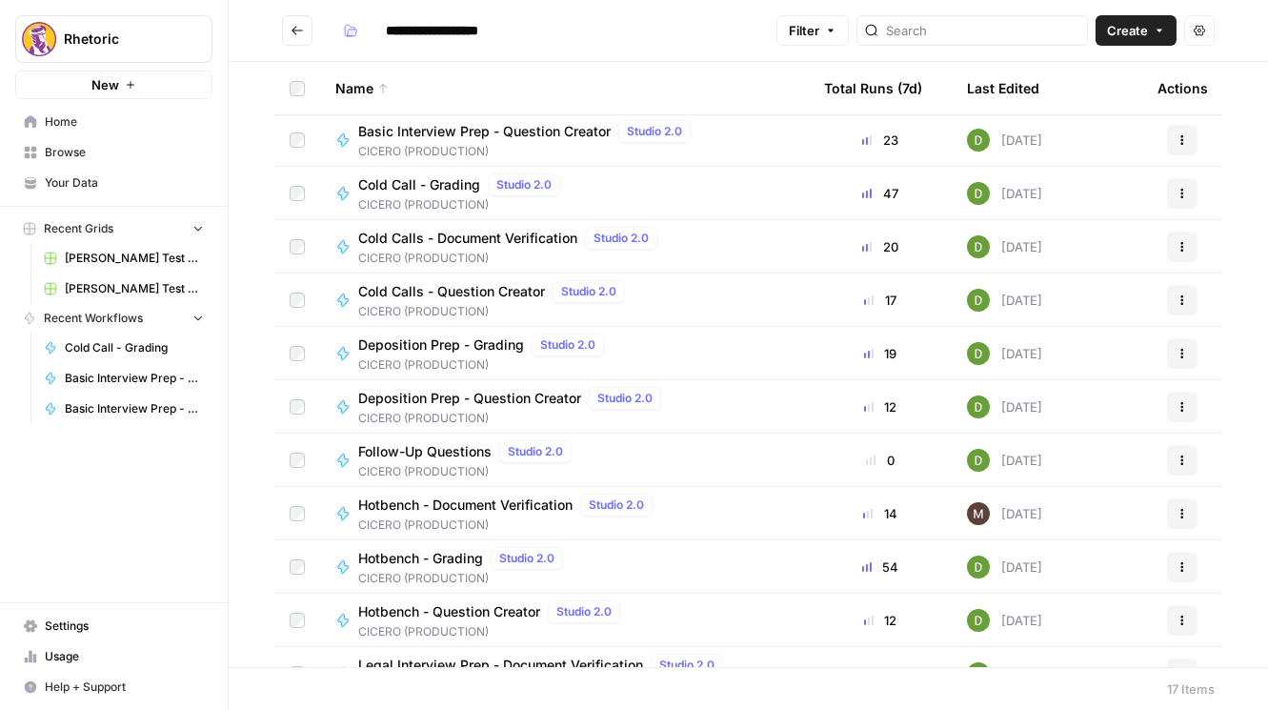
click at [551, 500] on span "Hotbench - Document Verification" at bounding box center [465, 504] width 214 height 19
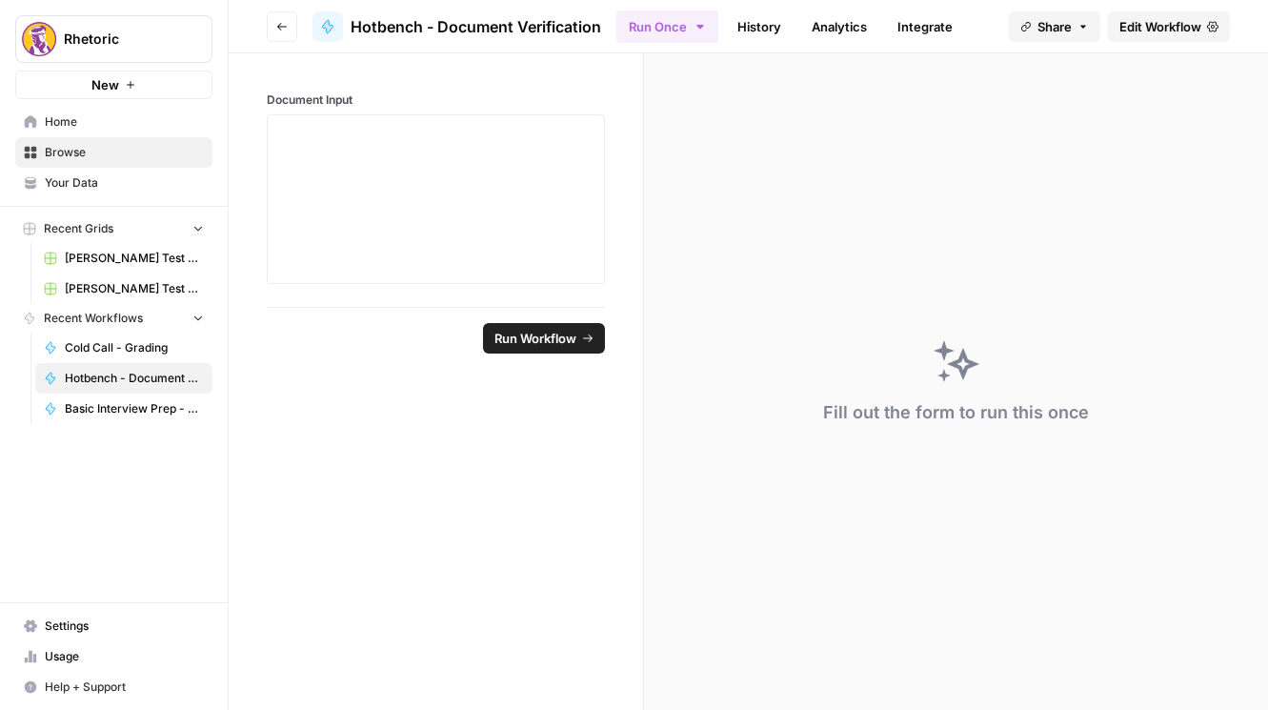
click at [956, 24] on link "Integrate" at bounding box center [925, 26] width 78 height 30
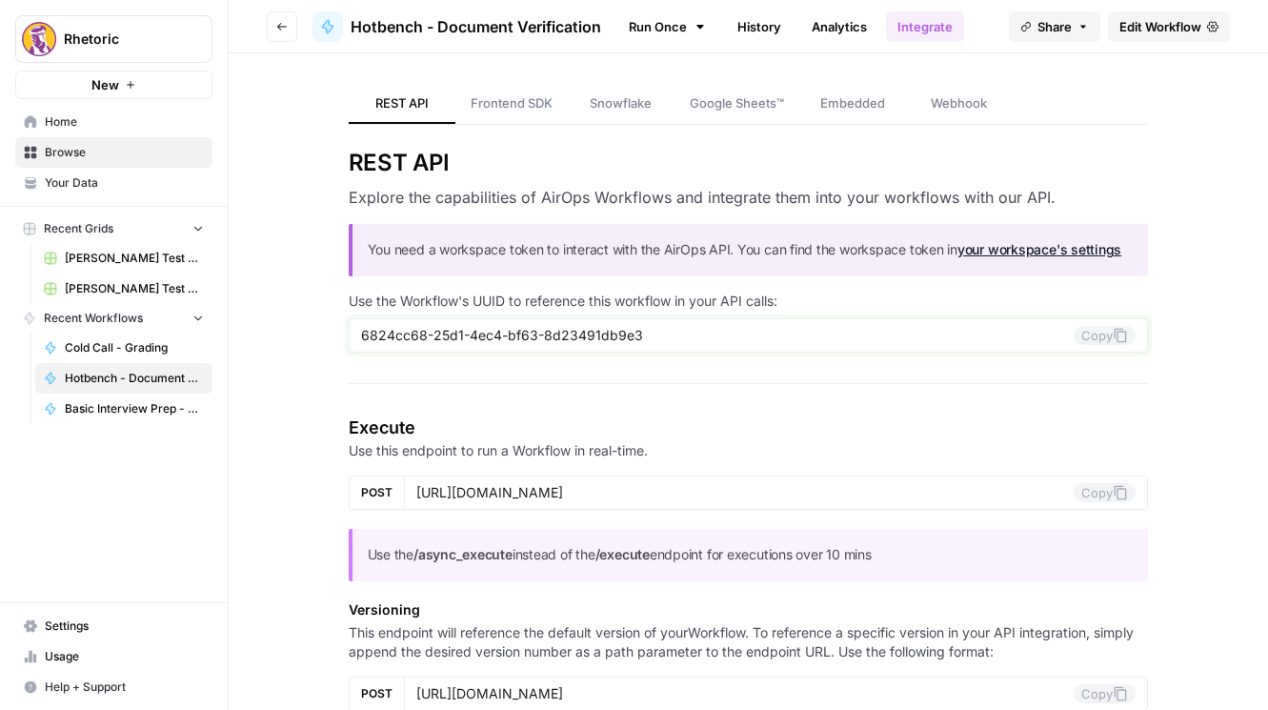
click at [1062, 334] on button "Copy" at bounding box center [1105, 335] width 62 height 19
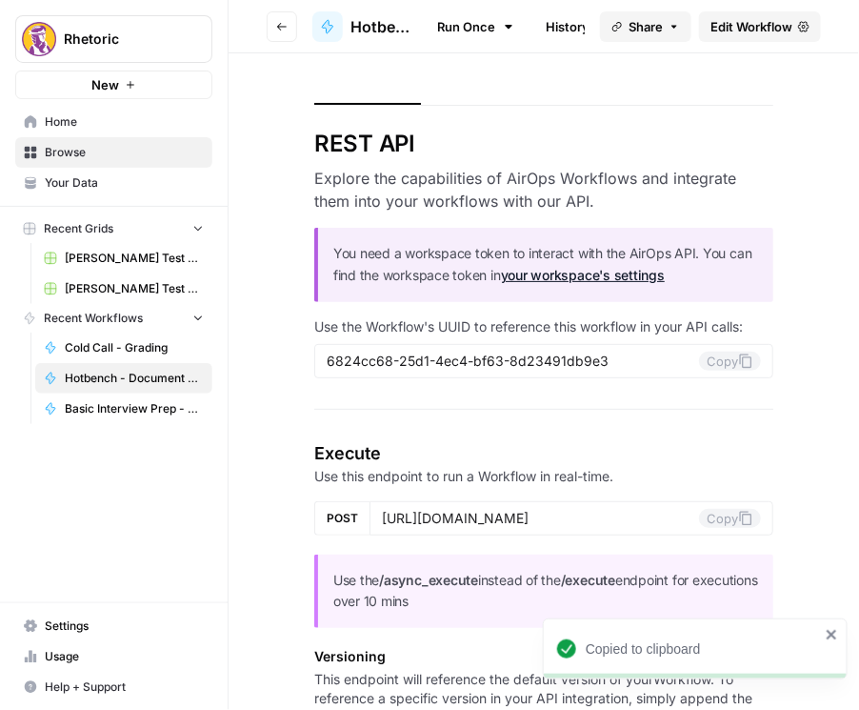
click at [285, 30] on icon "button" at bounding box center [281, 26] width 11 height 11
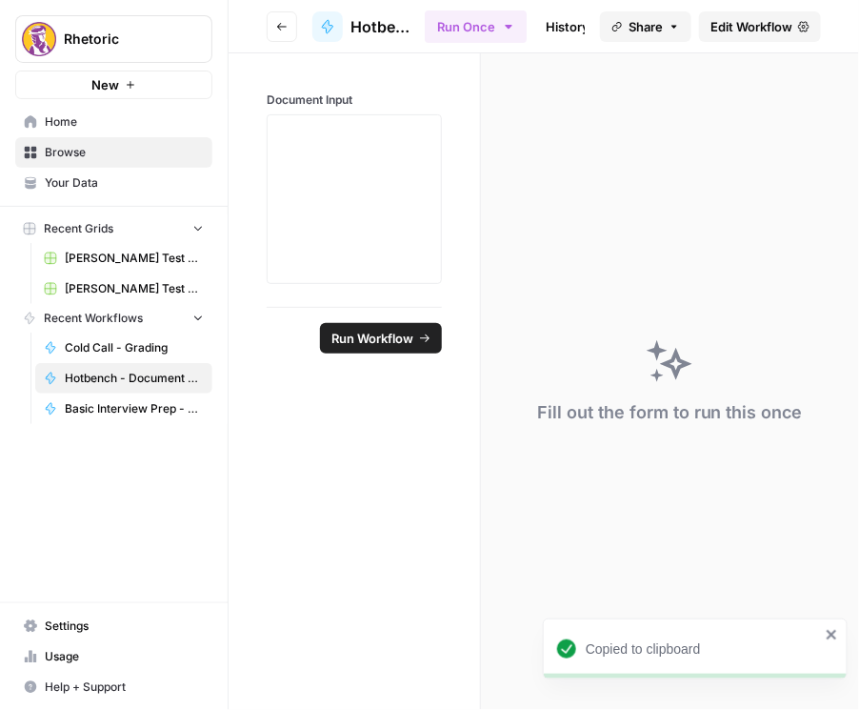
click at [271, 26] on button "Go back" at bounding box center [282, 26] width 30 height 30
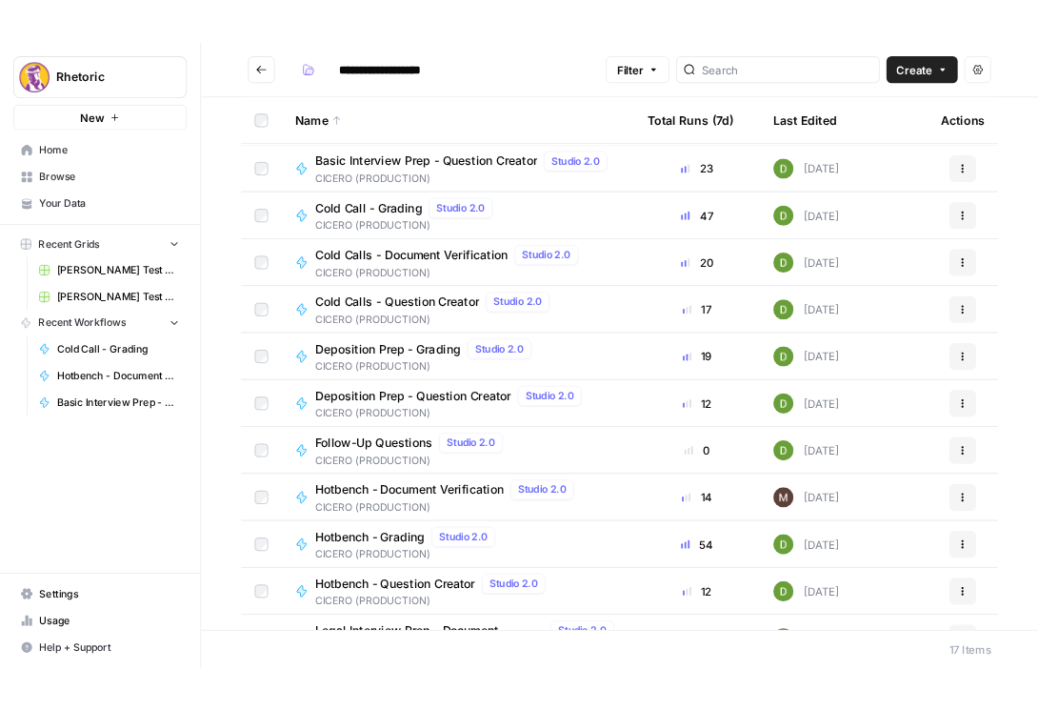
scroll to position [109, 0]
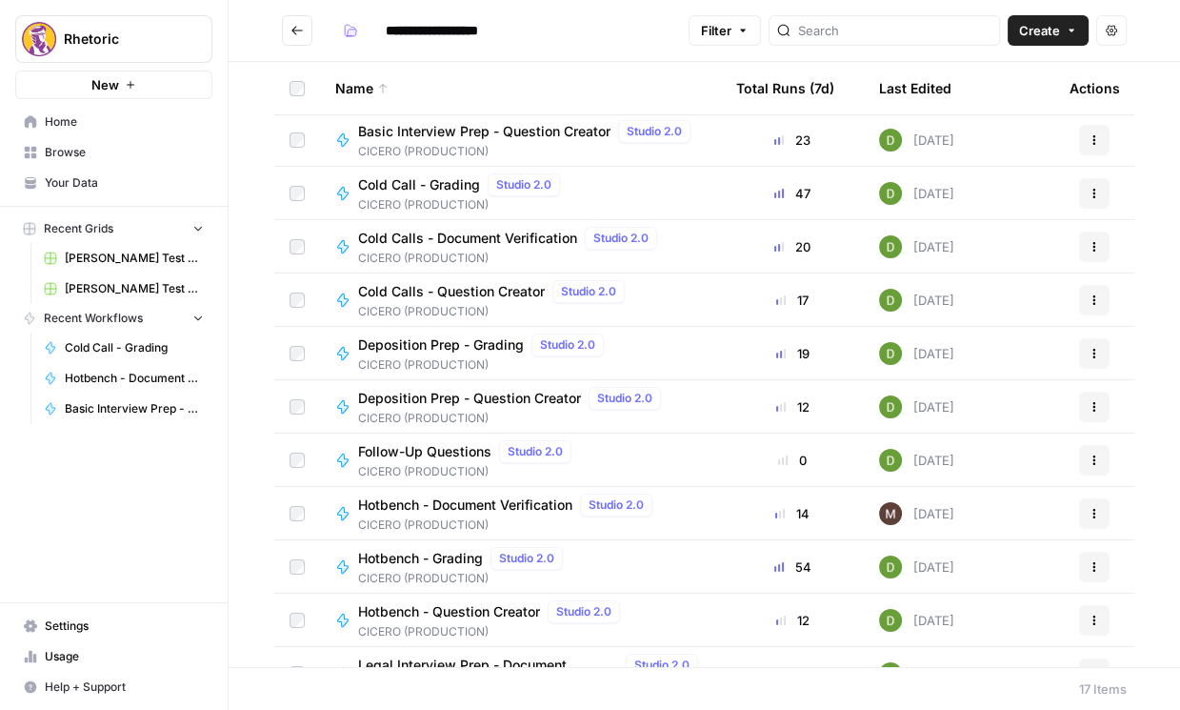
click at [429, 552] on span "Hotbench - Grading" at bounding box center [420, 558] width 125 height 19
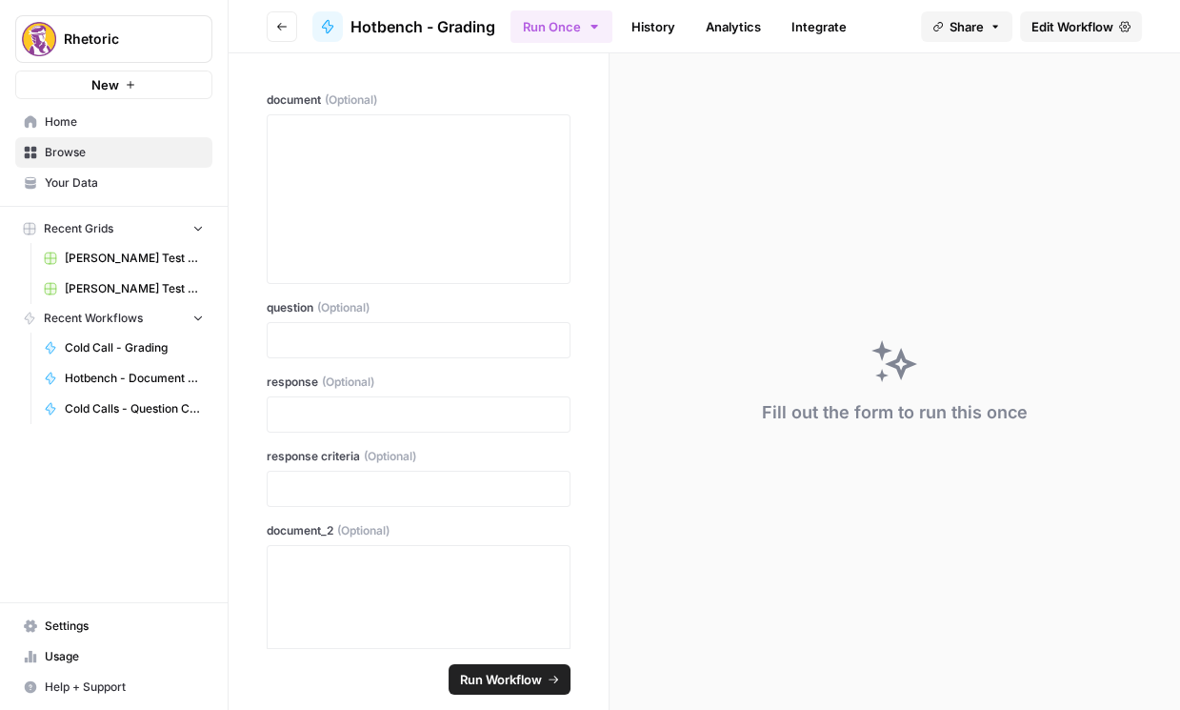
click at [844, 28] on link "Integrate" at bounding box center [819, 26] width 78 height 30
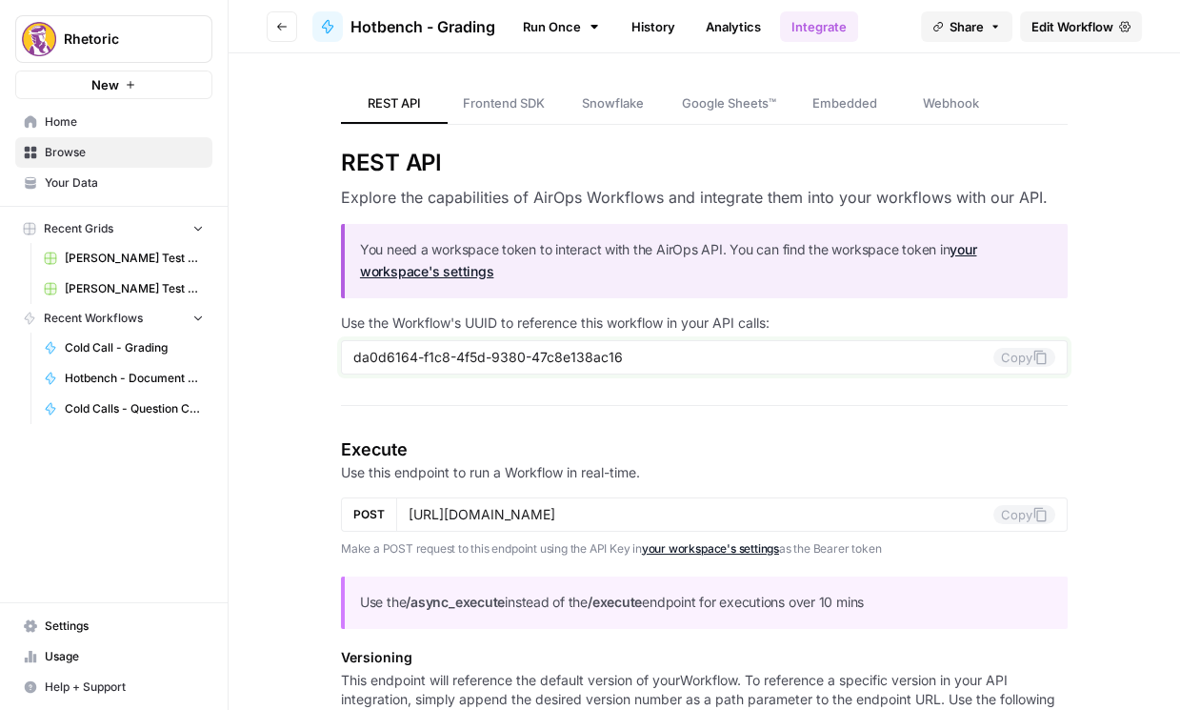
click at [1009, 355] on button "Copy" at bounding box center [1025, 357] width 62 height 19
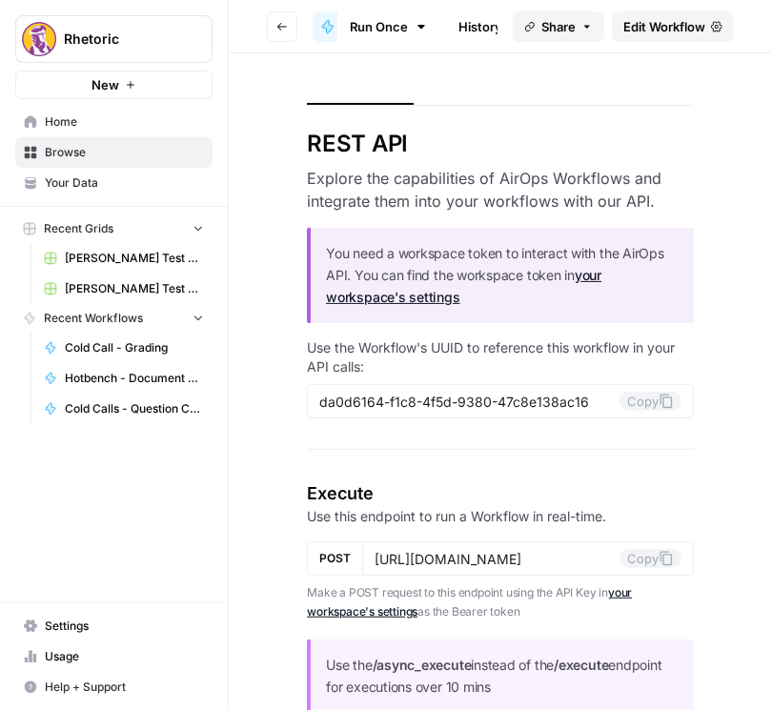
click at [287, 26] on span "Go back" at bounding box center [287, 26] width 1 height 1
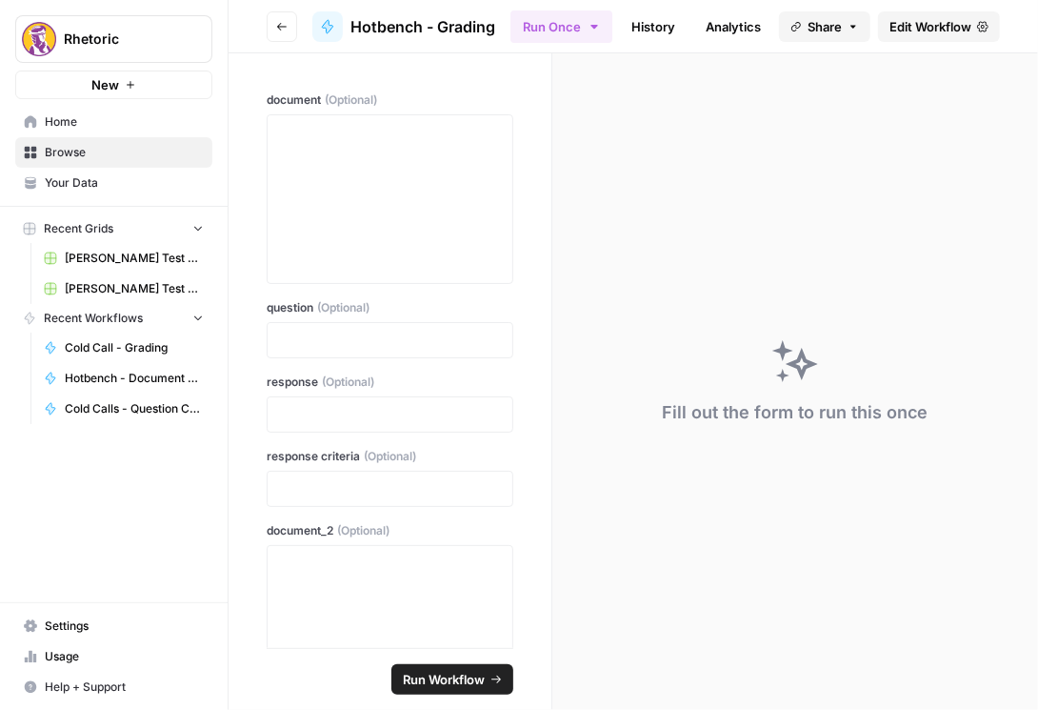
click at [282, 24] on icon "button" at bounding box center [281, 26] width 11 height 11
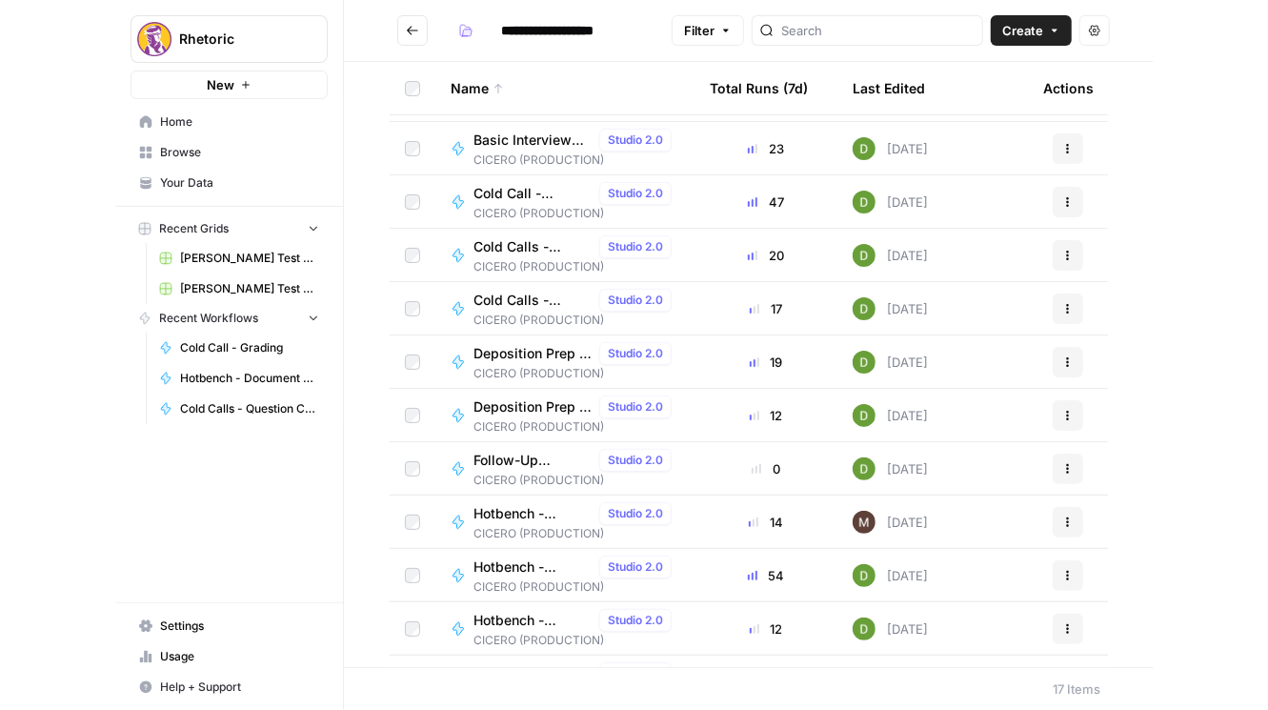
scroll to position [109, 0]
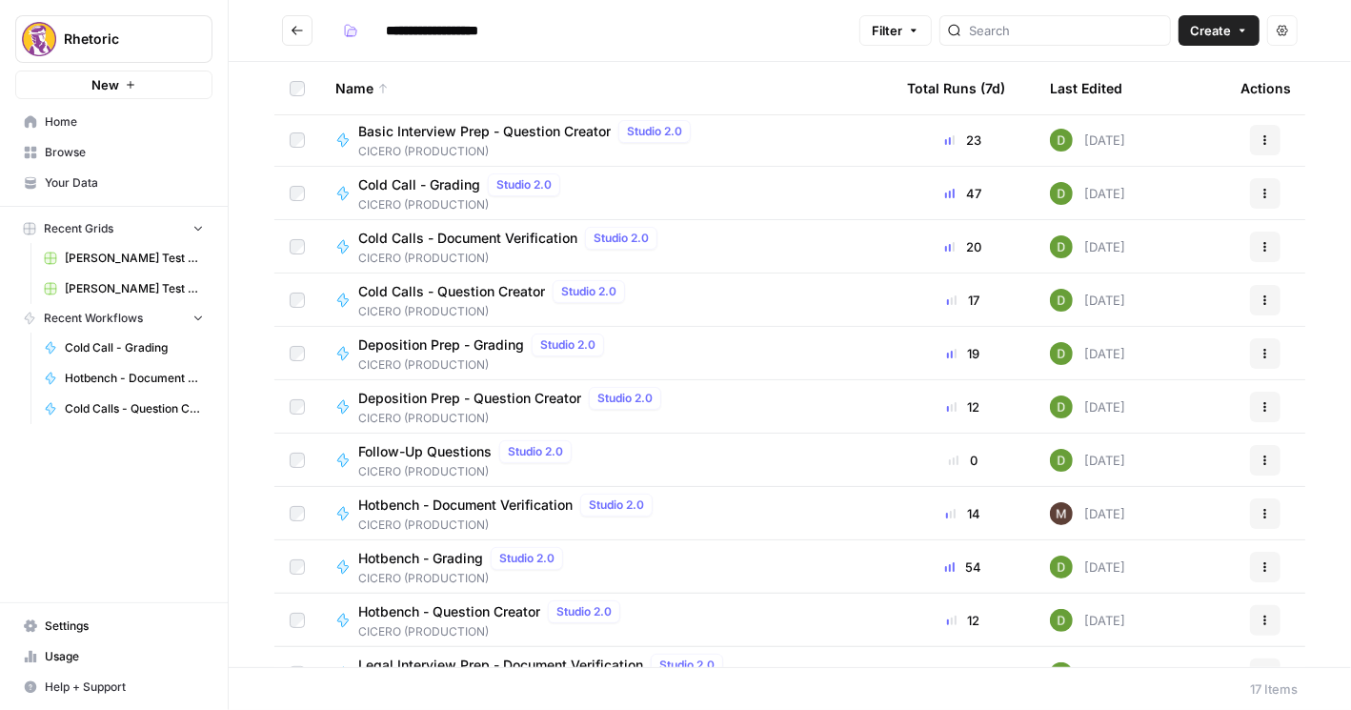
click at [486, 612] on span "Hotbench - Question Creator" at bounding box center [449, 611] width 182 height 19
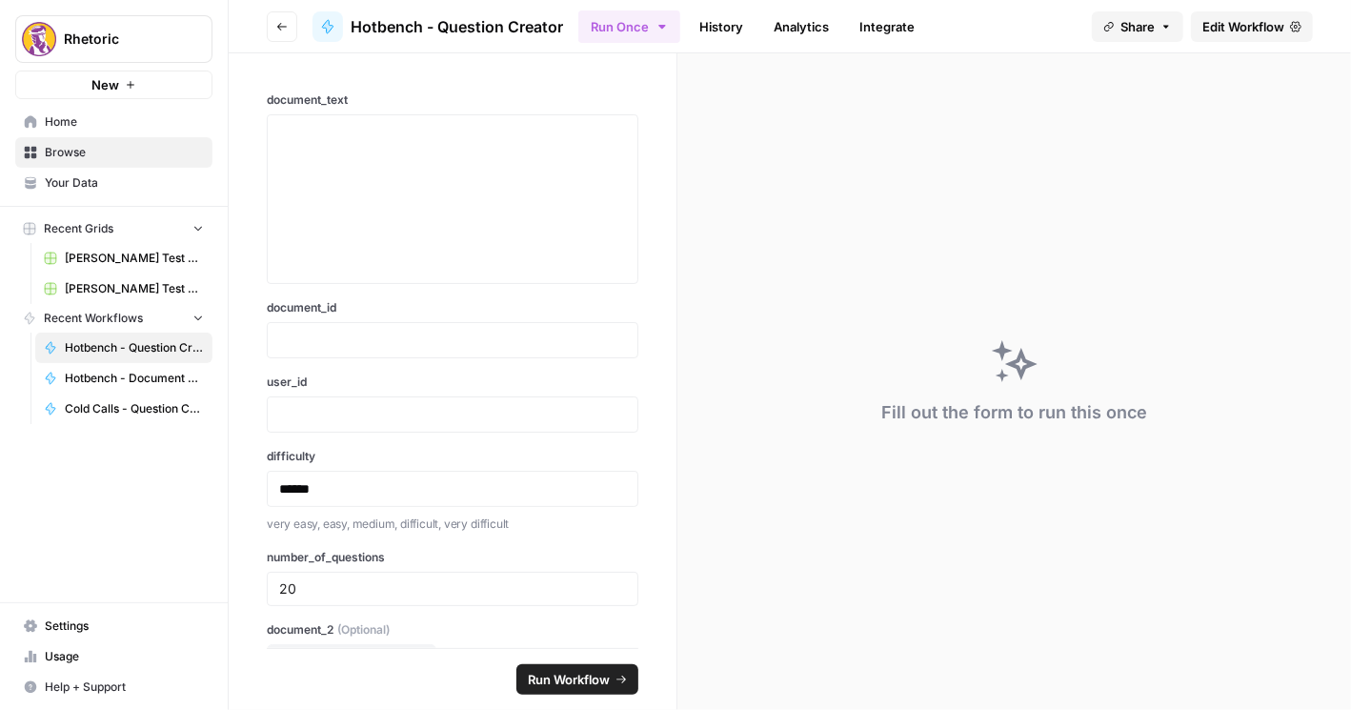
click at [875, 31] on link "Integrate" at bounding box center [887, 26] width 78 height 30
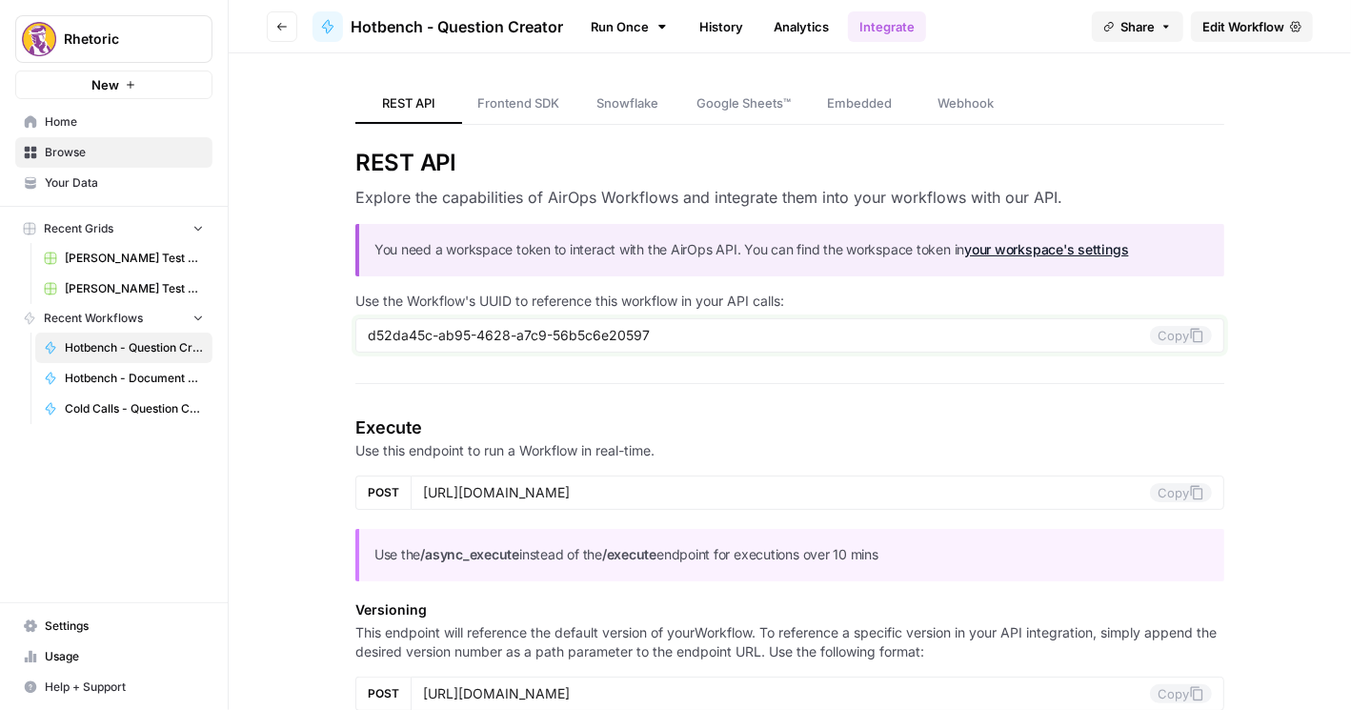
click at [1062, 333] on icon at bounding box center [1196, 335] width 15 height 15
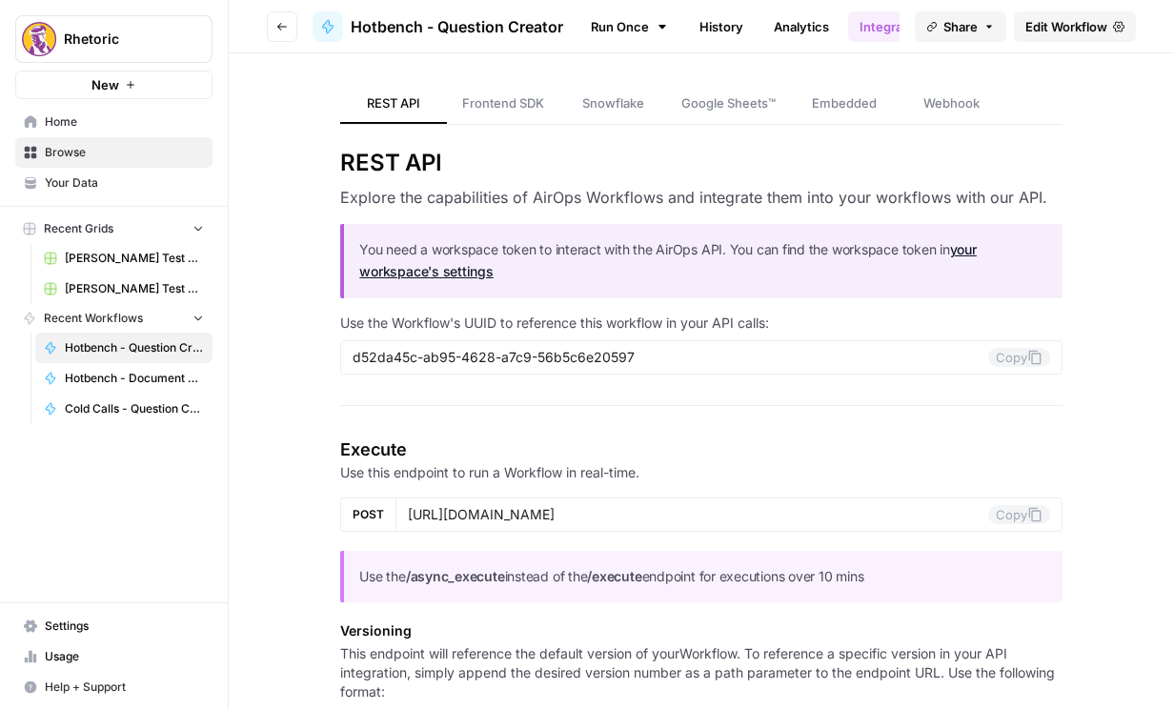
click at [287, 26] on span "Go back" at bounding box center [287, 26] width 1 height 1
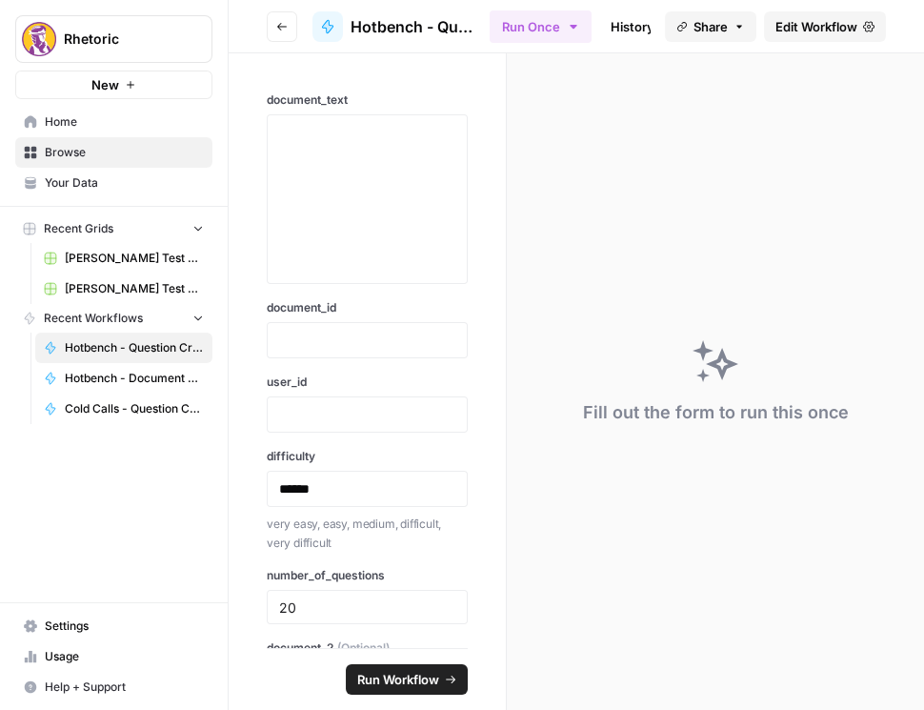
click at [285, 30] on icon "button" at bounding box center [281, 26] width 11 height 11
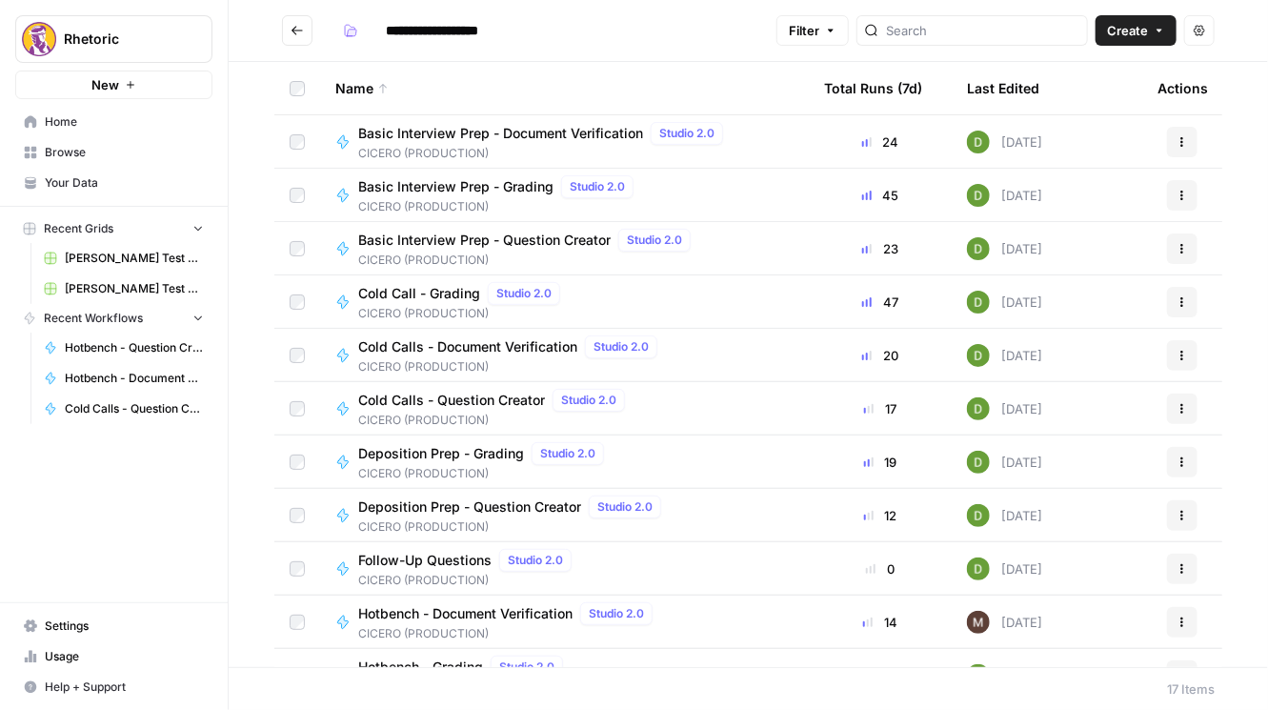
click at [507, 446] on span "Deposition Prep - Grading" at bounding box center [441, 453] width 166 height 19
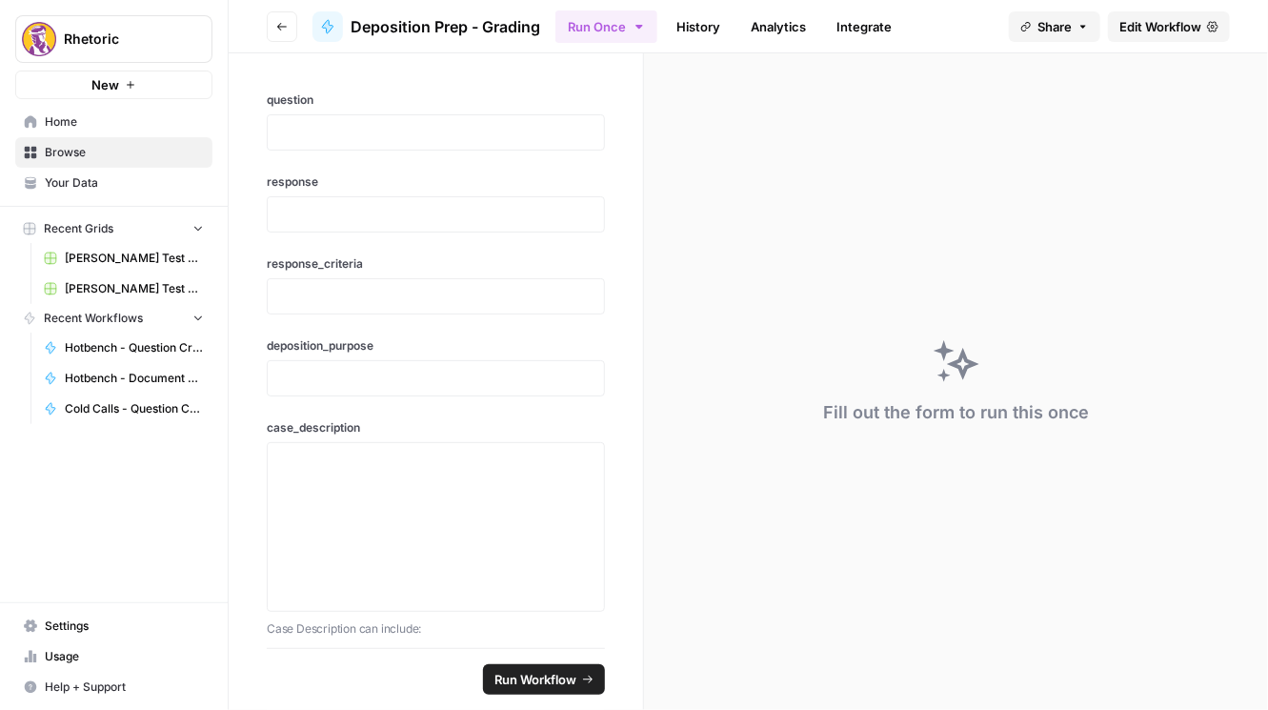
click at [846, 22] on link "Integrate" at bounding box center [864, 26] width 78 height 30
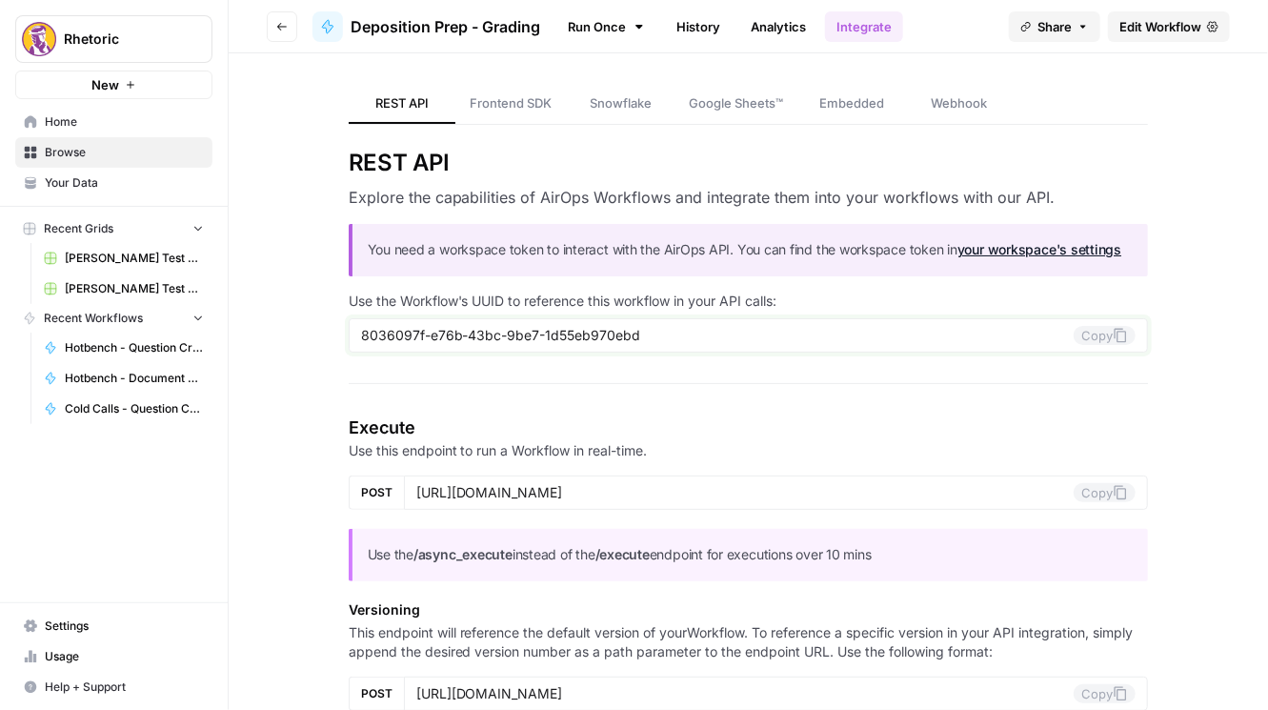
click at [1062, 332] on button "Copy" at bounding box center [1105, 335] width 62 height 19
click at [282, 30] on icon "button" at bounding box center [281, 26] width 11 height 11
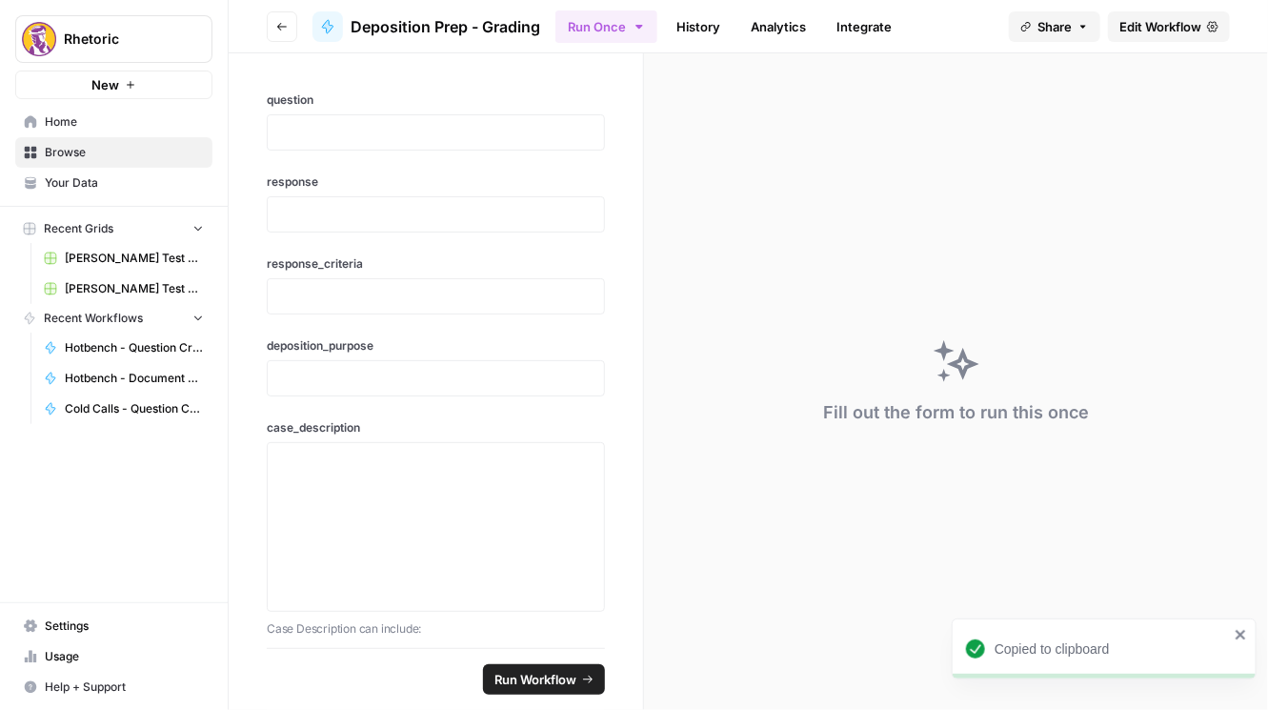
click at [286, 28] on icon "button" at bounding box center [281, 26] width 11 height 11
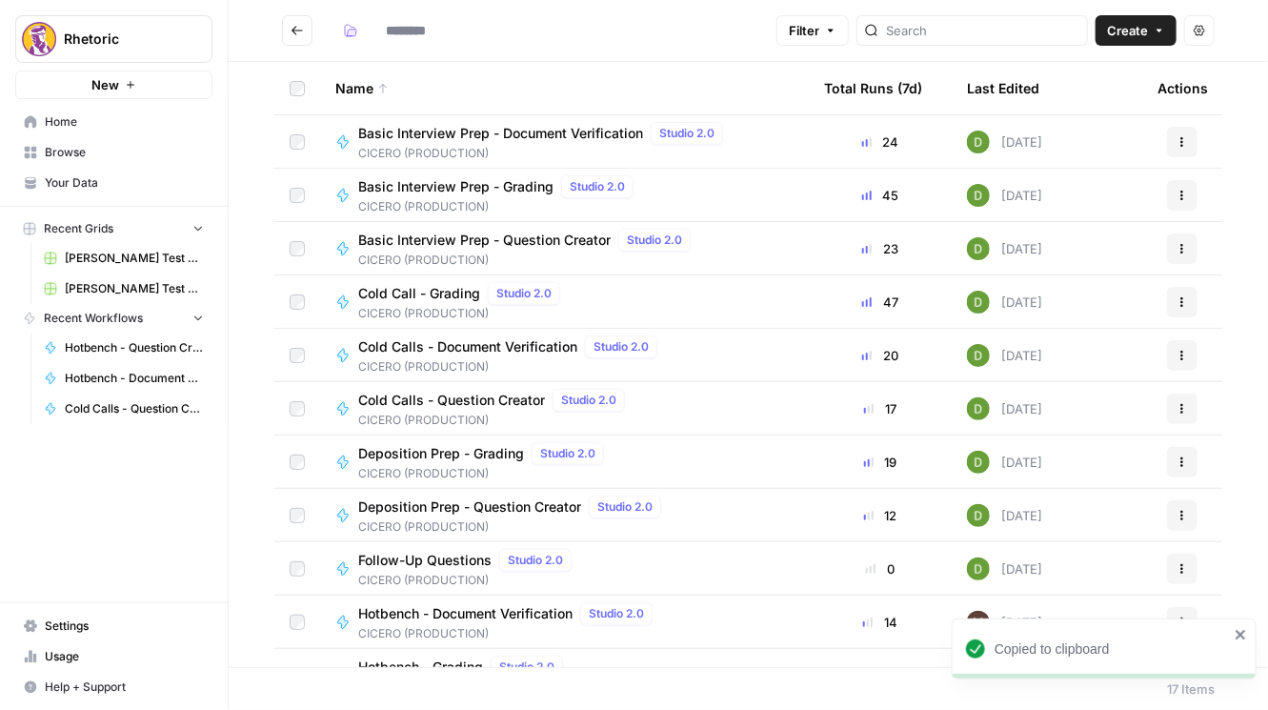
type input "**********"
click at [472, 501] on span "Deposition Prep - Question Creator" at bounding box center [469, 506] width 223 height 19
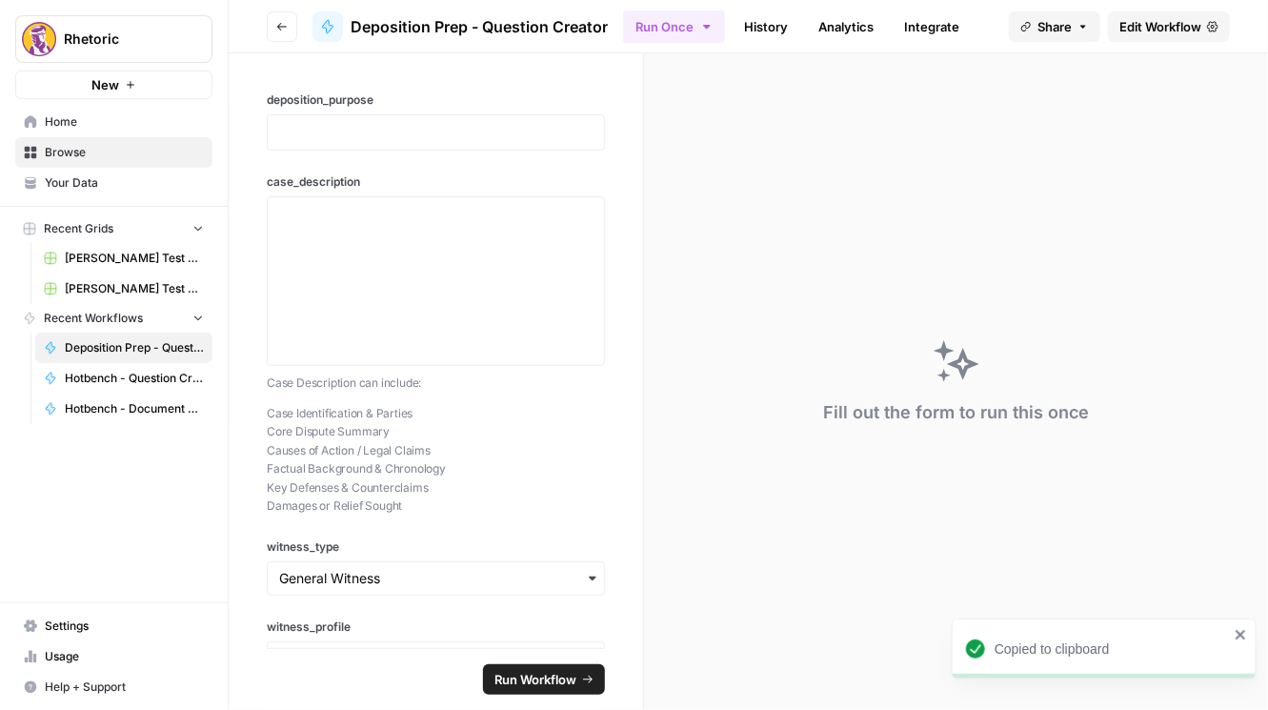
click at [915, 28] on link "Integrate" at bounding box center [932, 26] width 78 height 30
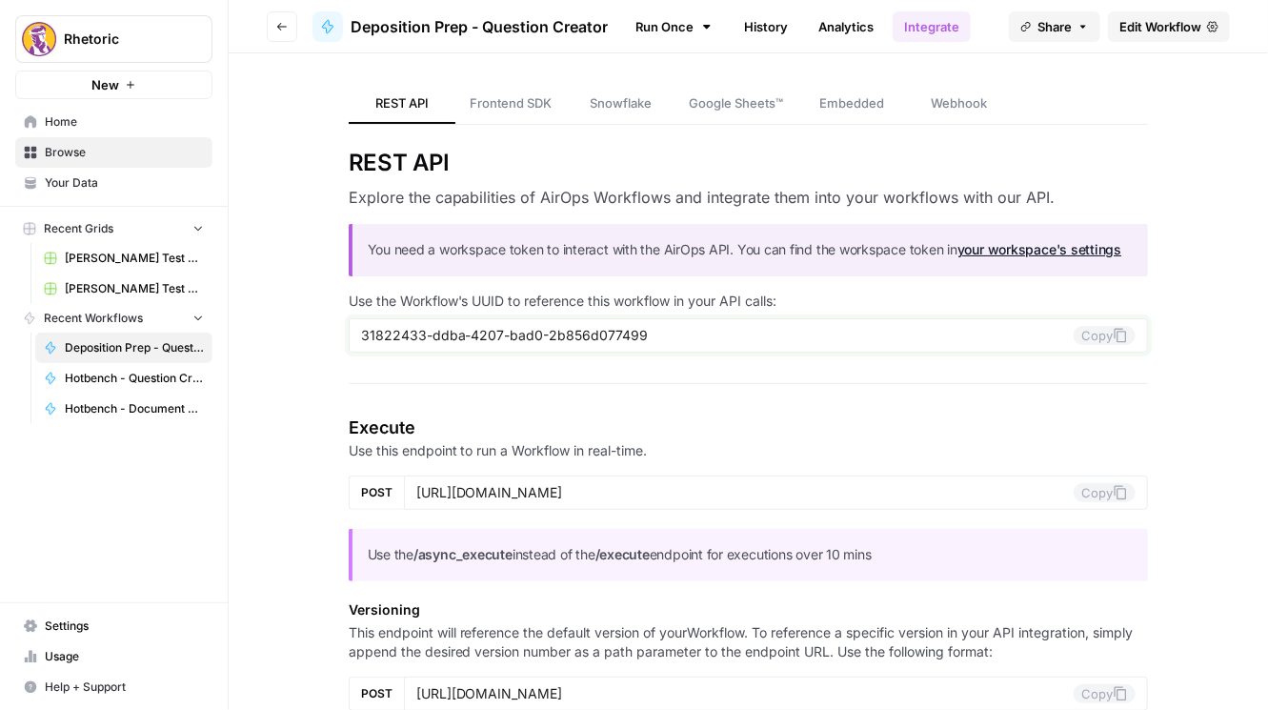
click at [1062, 335] on icon at bounding box center [1120, 335] width 15 height 15
click at [585, 334] on input "31822433-ddba-4207-bad0-2b856d077499" at bounding box center [717, 335] width 713 height 17
click at [283, 22] on icon "button" at bounding box center [281, 26] width 11 height 11
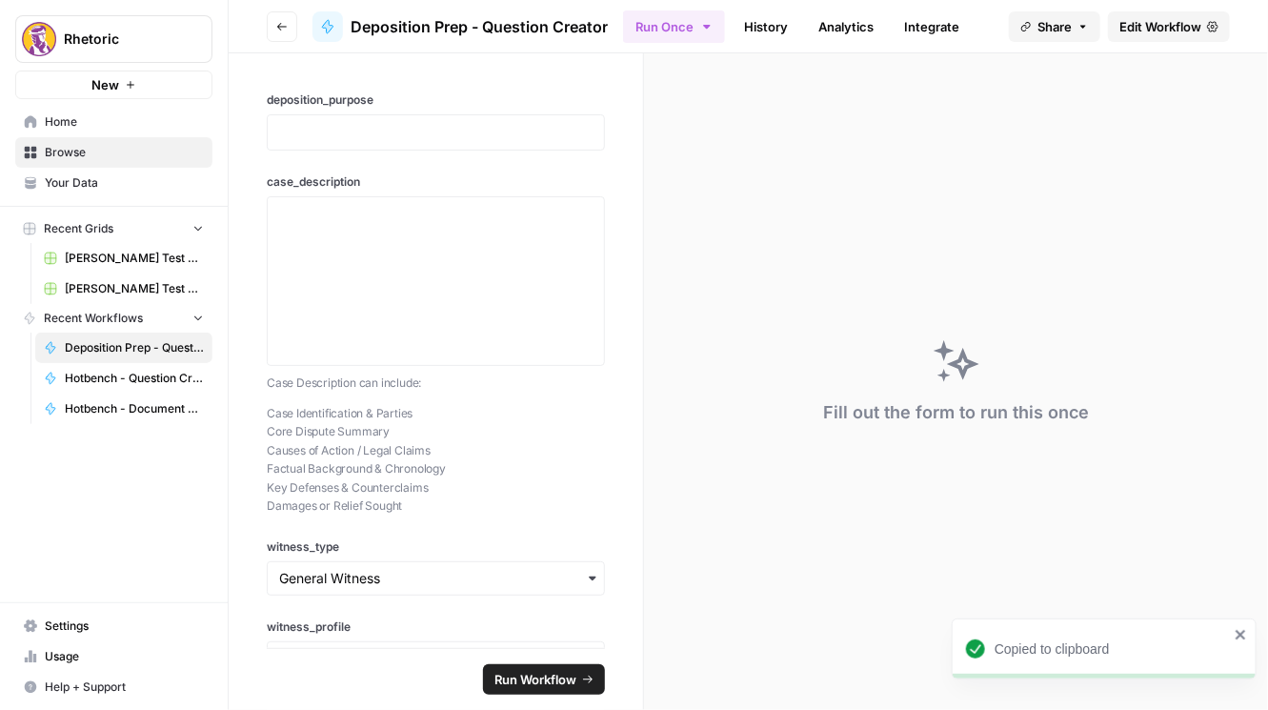
click at [273, 25] on button "Go back" at bounding box center [282, 26] width 30 height 30
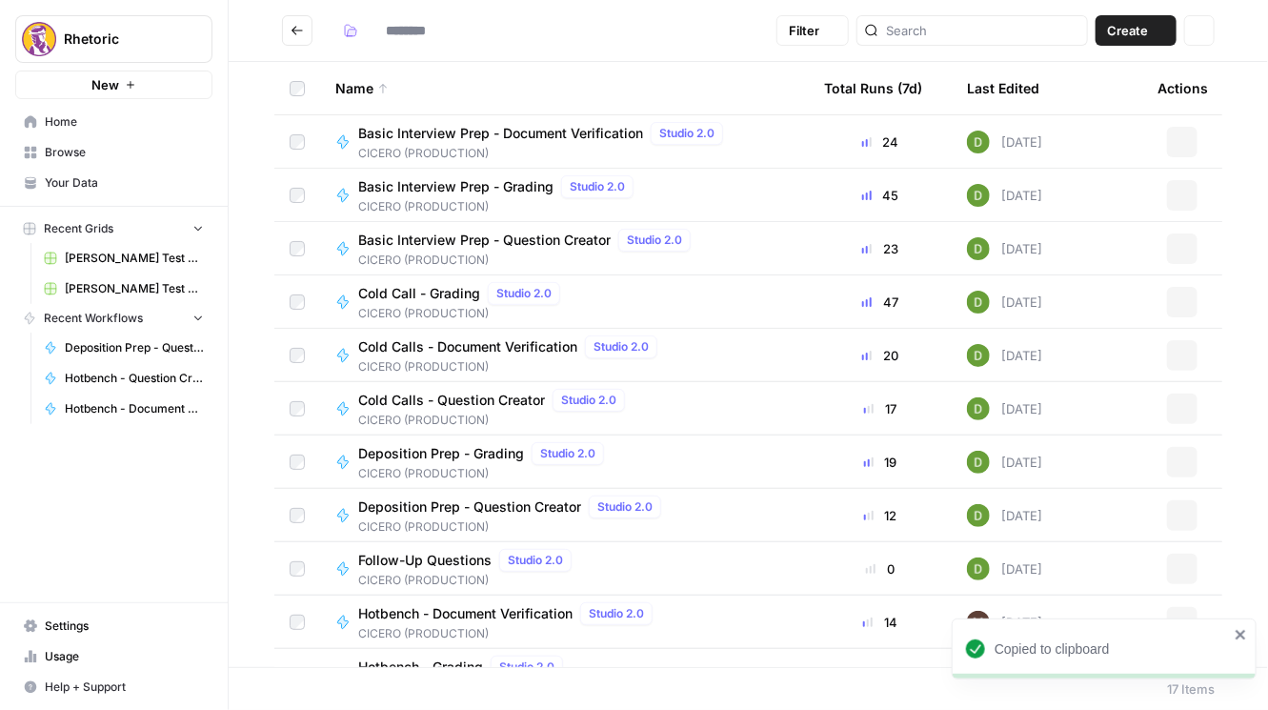
type input "**********"
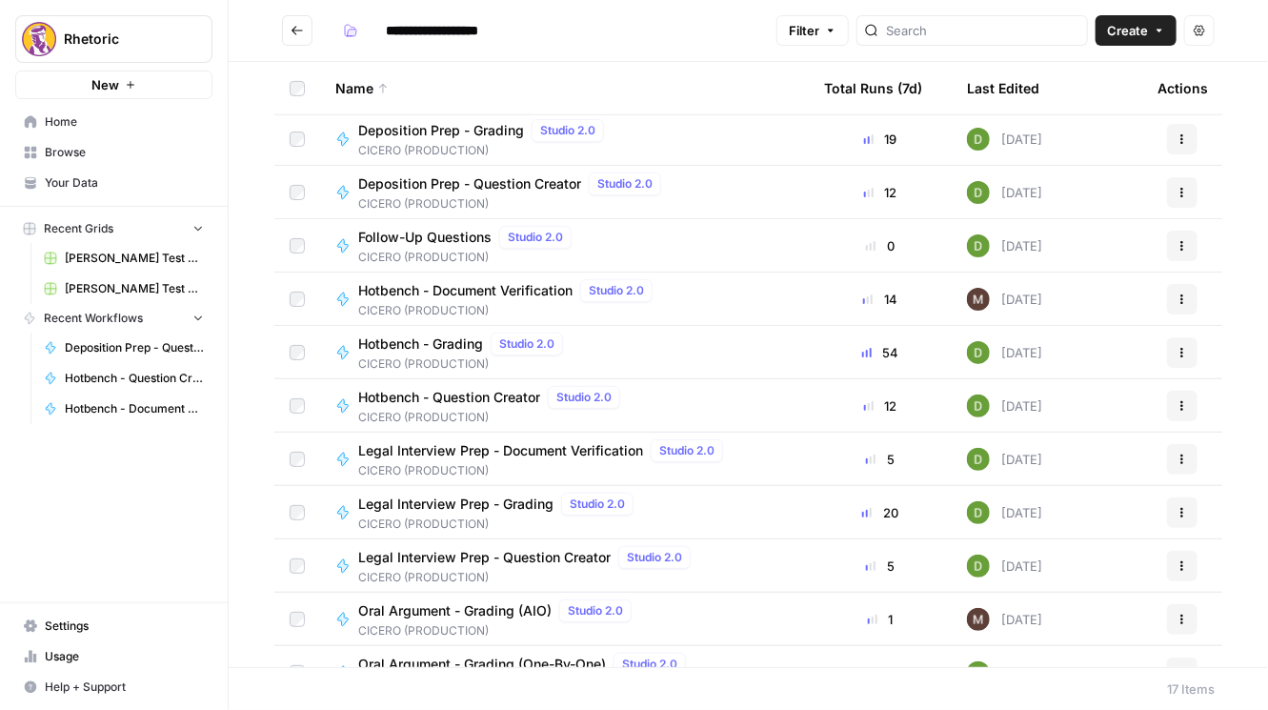
scroll to position [326, 0]
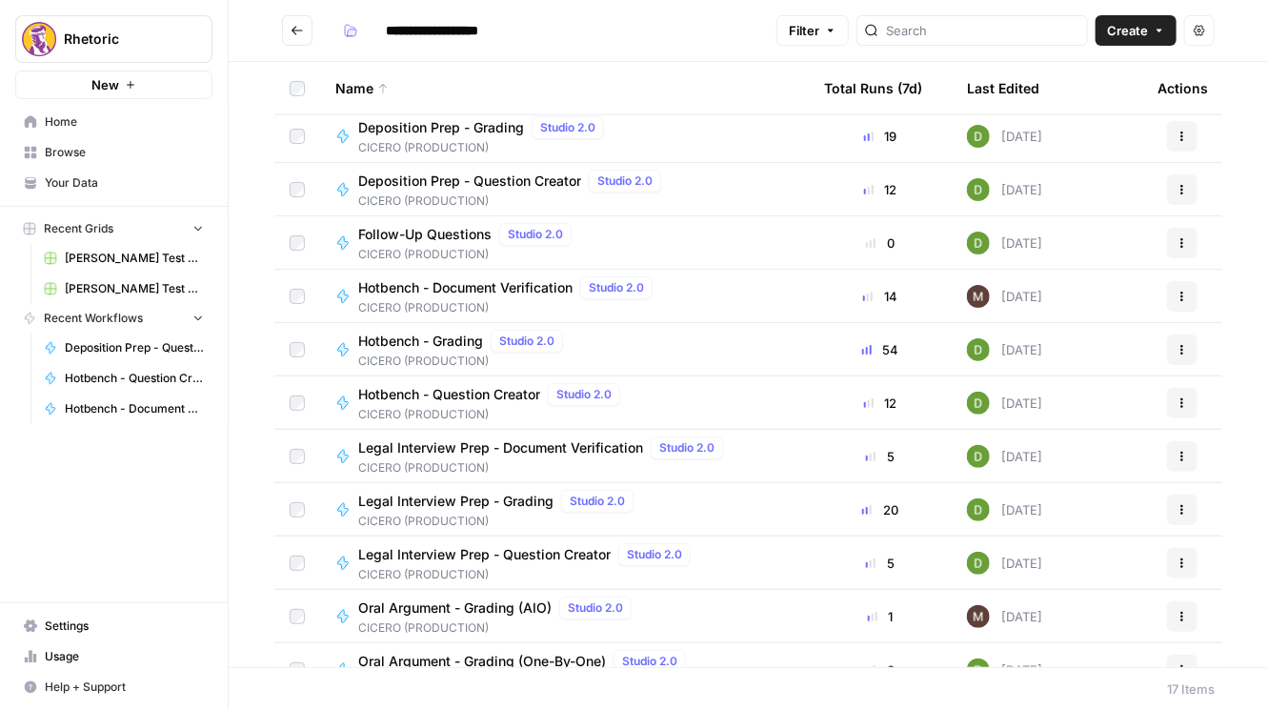
click at [627, 448] on span "Legal Interview Prep - Document Verification" at bounding box center [500, 447] width 285 height 19
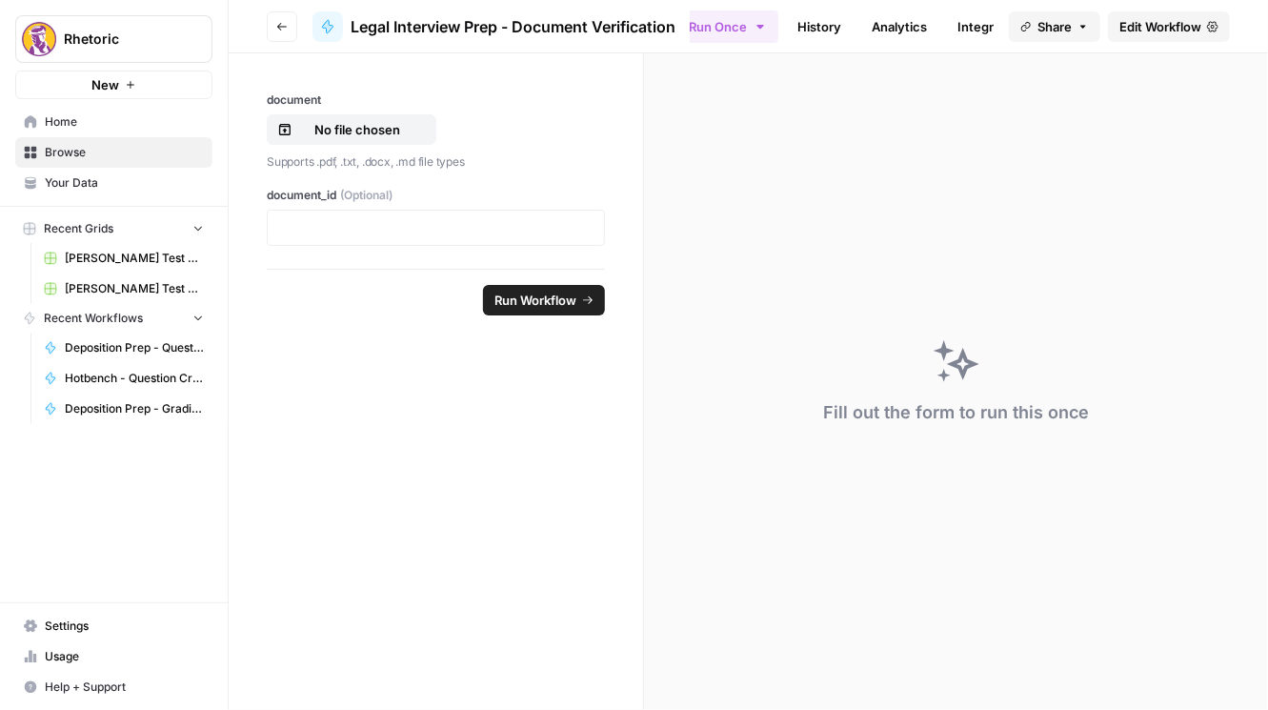
scroll to position [0, 57]
click at [952, 22] on link "Integrate" at bounding box center [954, 26] width 78 height 30
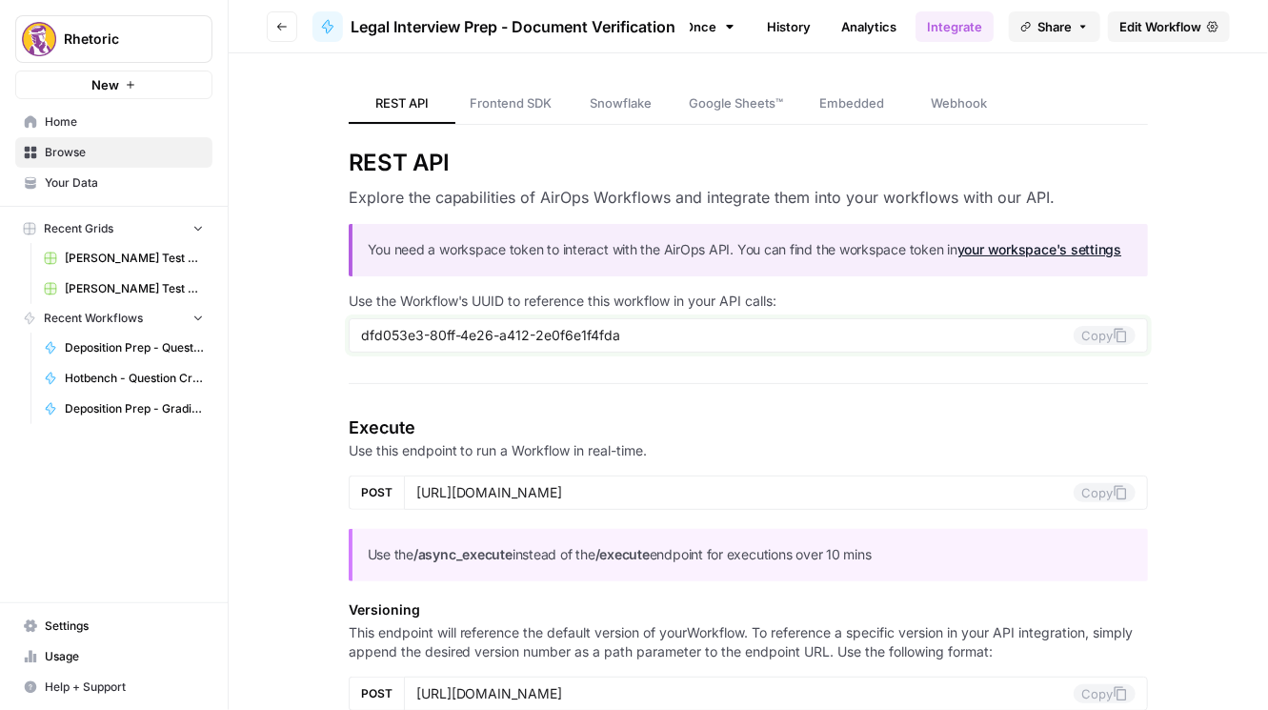
click at [1062, 341] on button "Copy" at bounding box center [1105, 335] width 62 height 19
click at [291, 23] on button "Go back" at bounding box center [282, 26] width 30 height 30
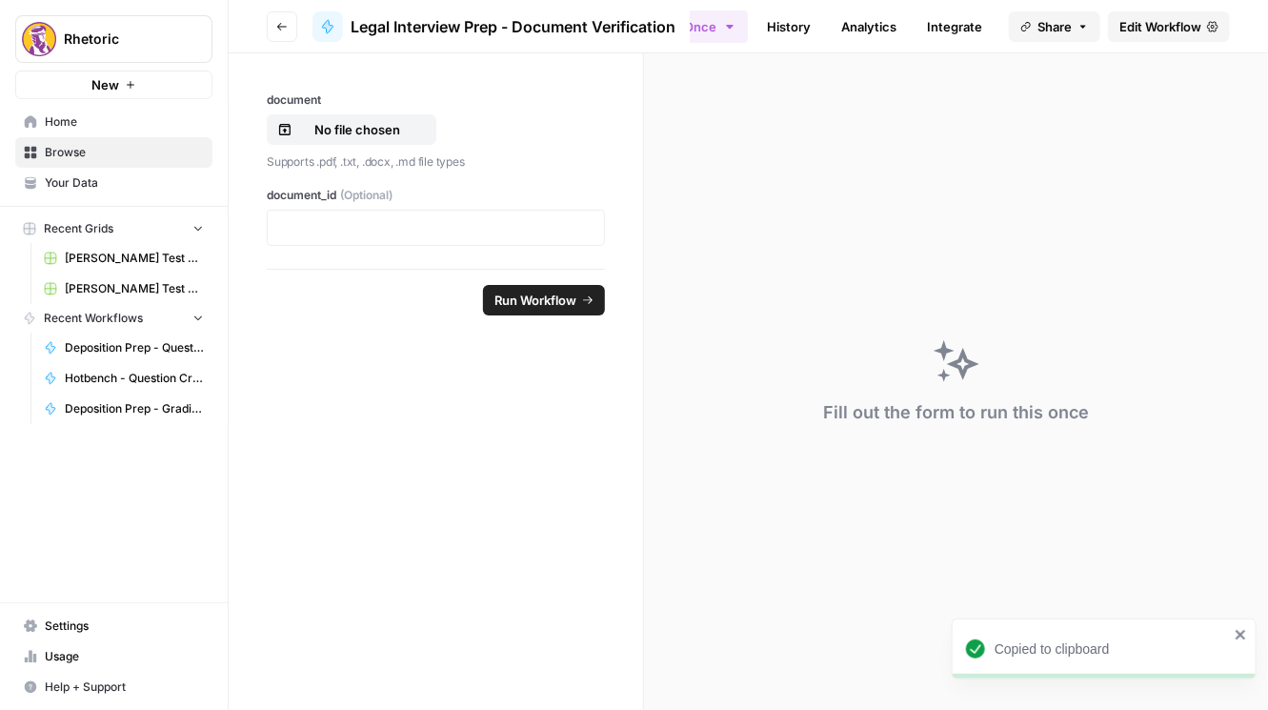
click at [286, 25] on icon "button" at bounding box center [281, 26] width 11 height 11
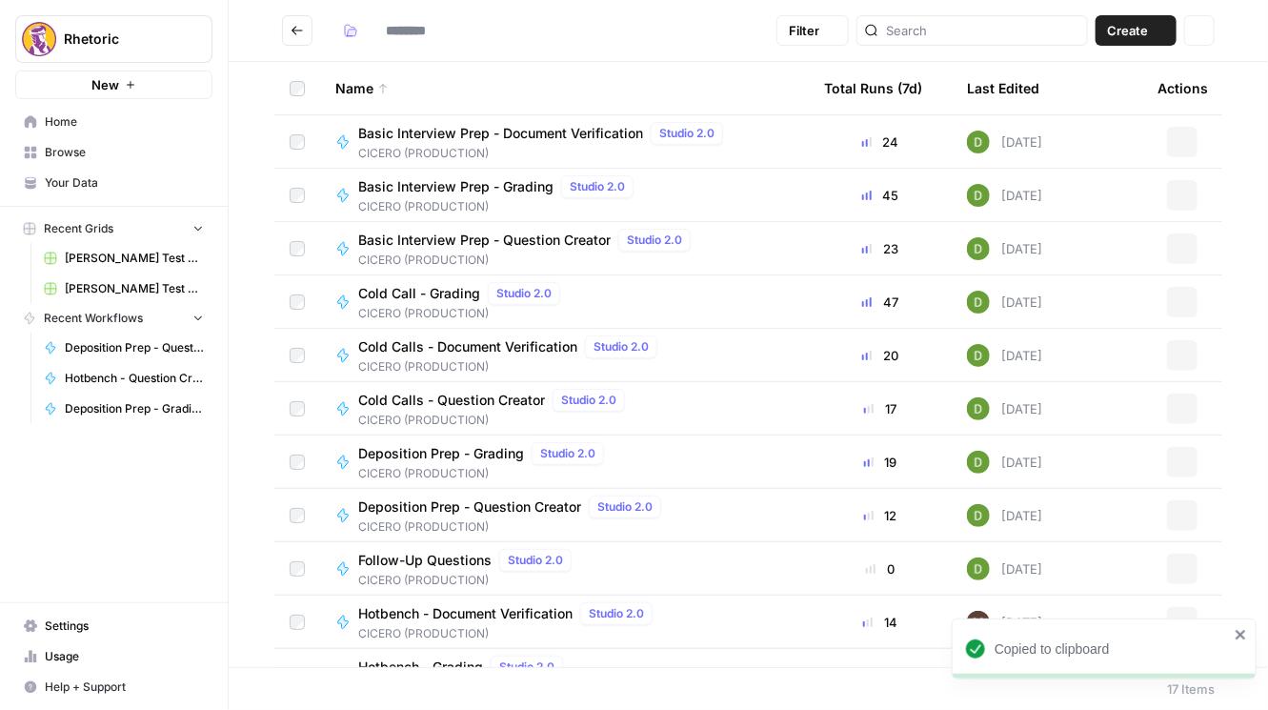
type input "**********"
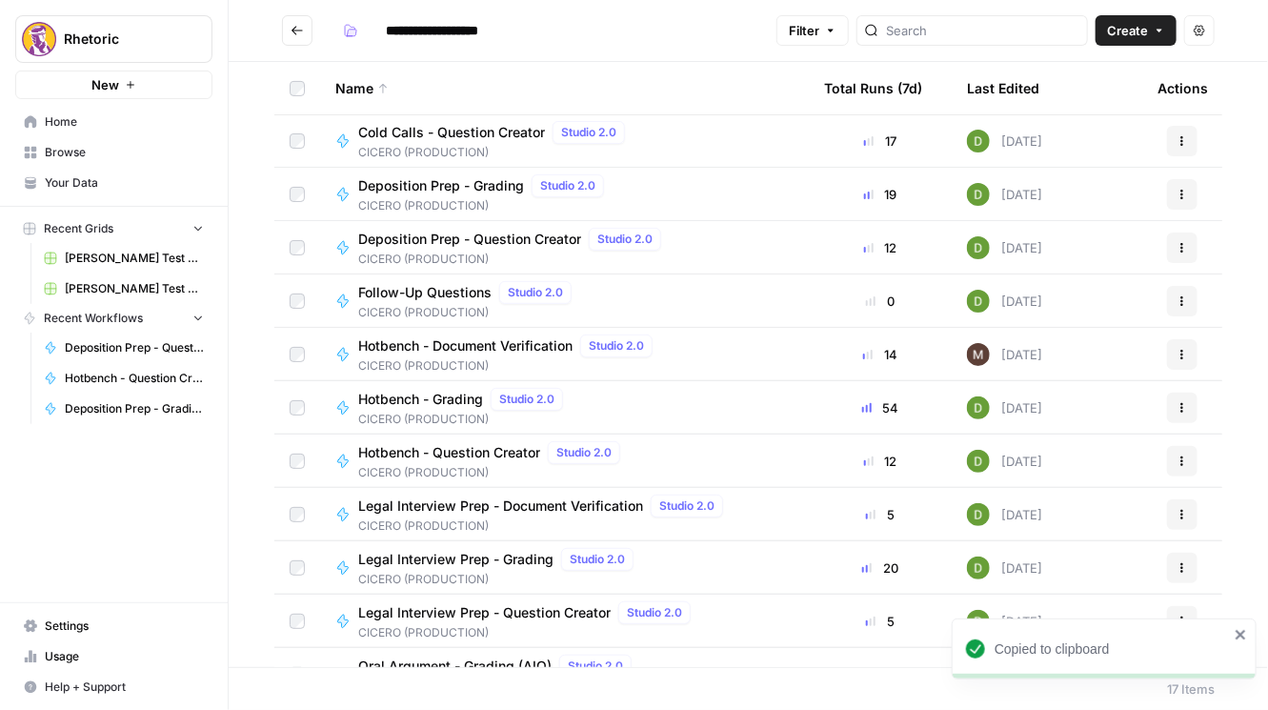
scroll to position [271, 0]
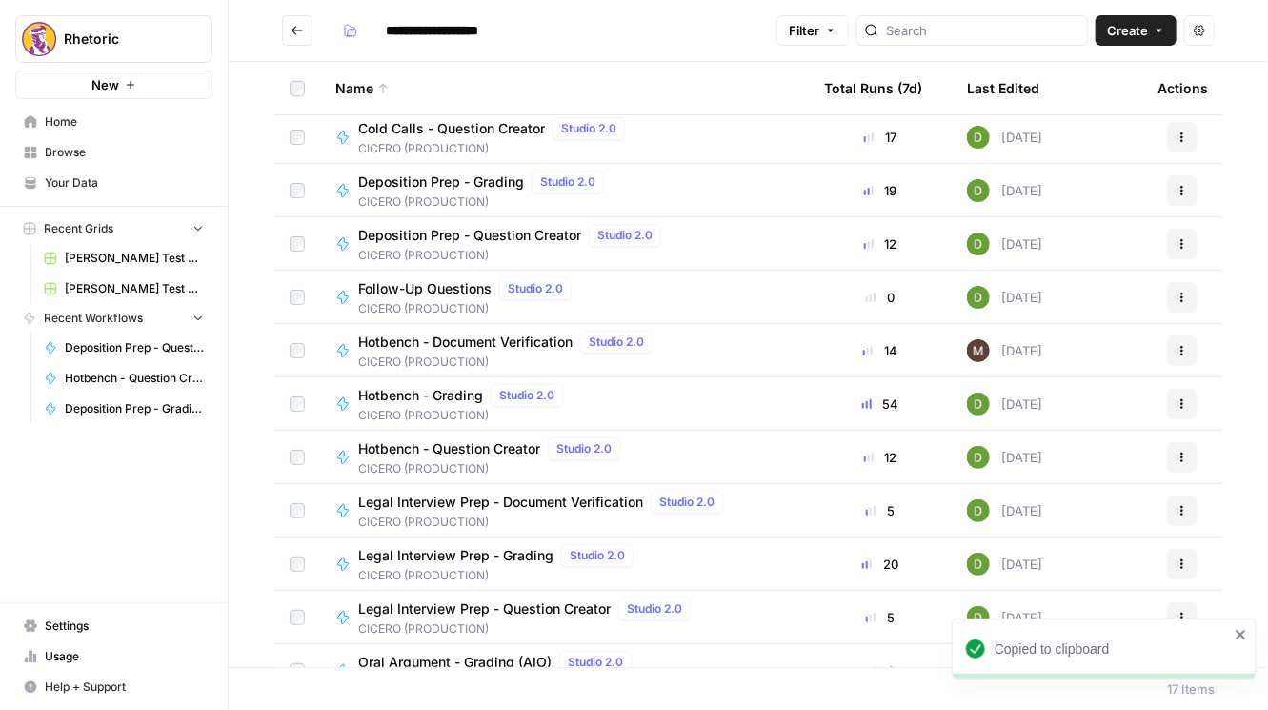
click at [536, 555] on span "Legal Interview Prep - Grading" at bounding box center [455, 555] width 195 height 19
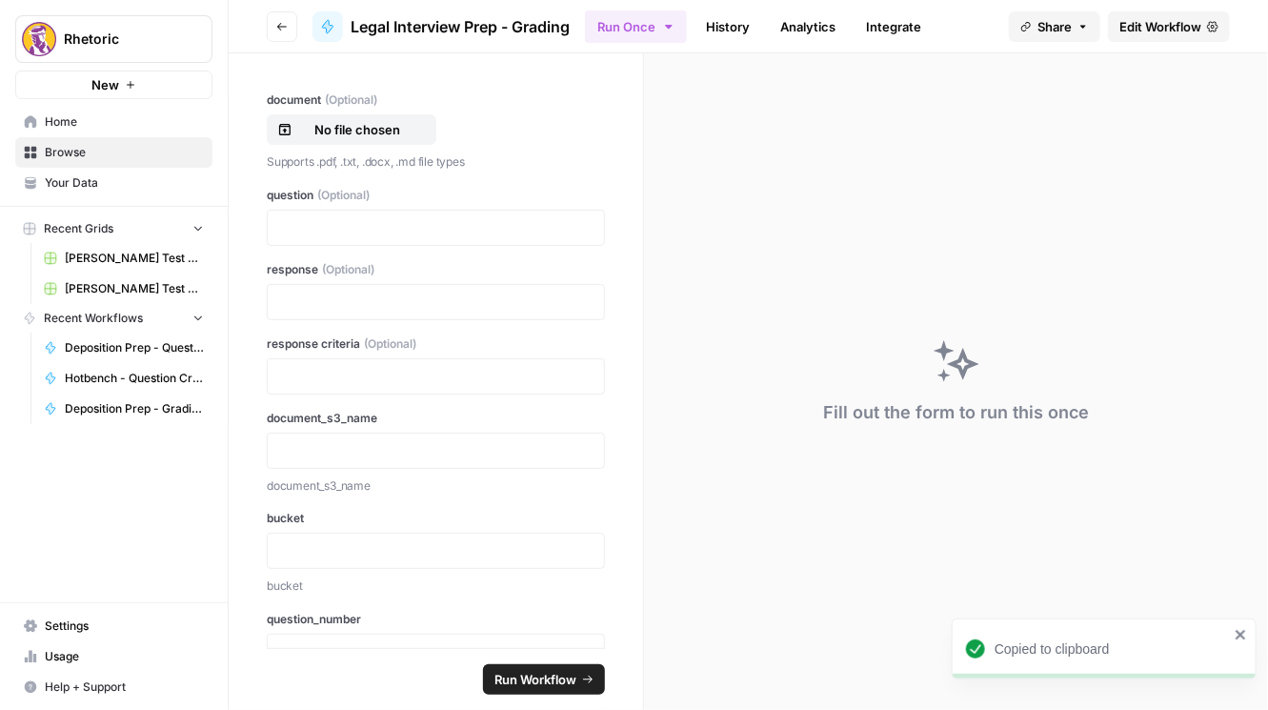
click at [871, 30] on link "Integrate" at bounding box center [893, 26] width 78 height 30
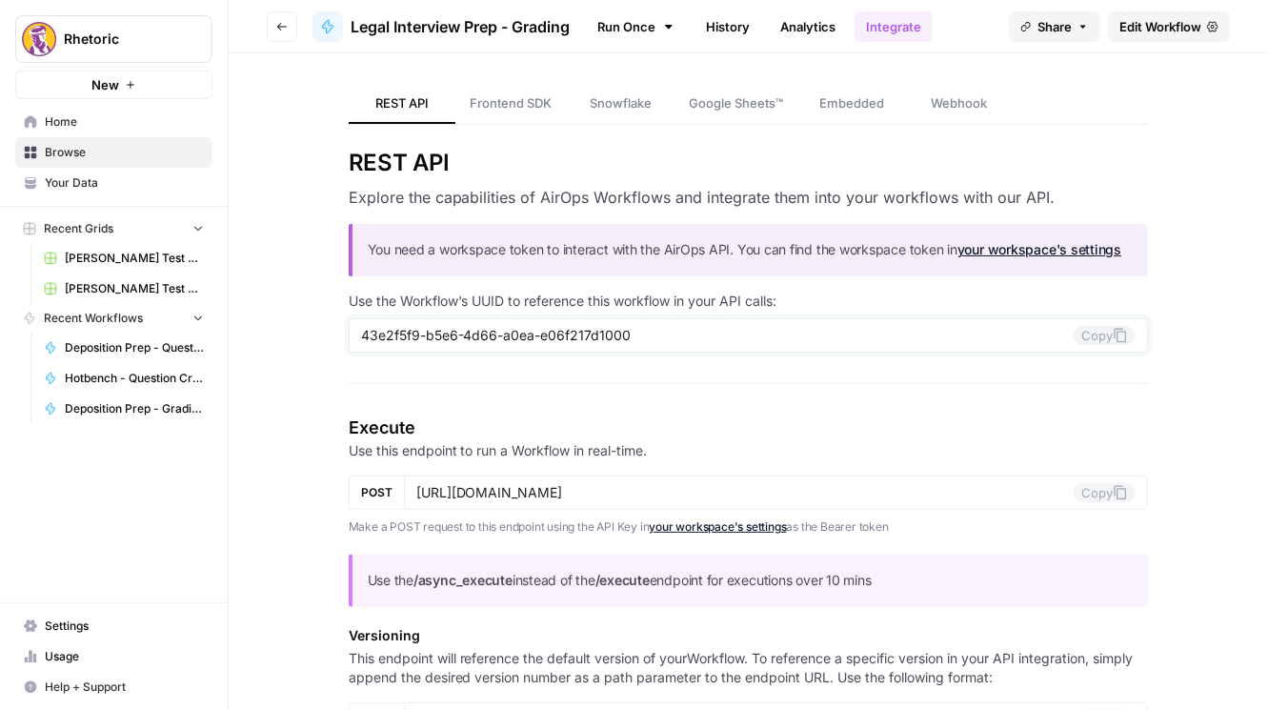
click at [1062, 340] on button "Copy" at bounding box center [1105, 335] width 62 height 19
click at [462, 187] on h3 "Explore the capabilities of AirOps Workflows and integrate them into your workf…" at bounding box center [749, 197] width 800 height 23
click at [291, 25] on button "Go back" at bounding box center [282, 26] width 30 height 30
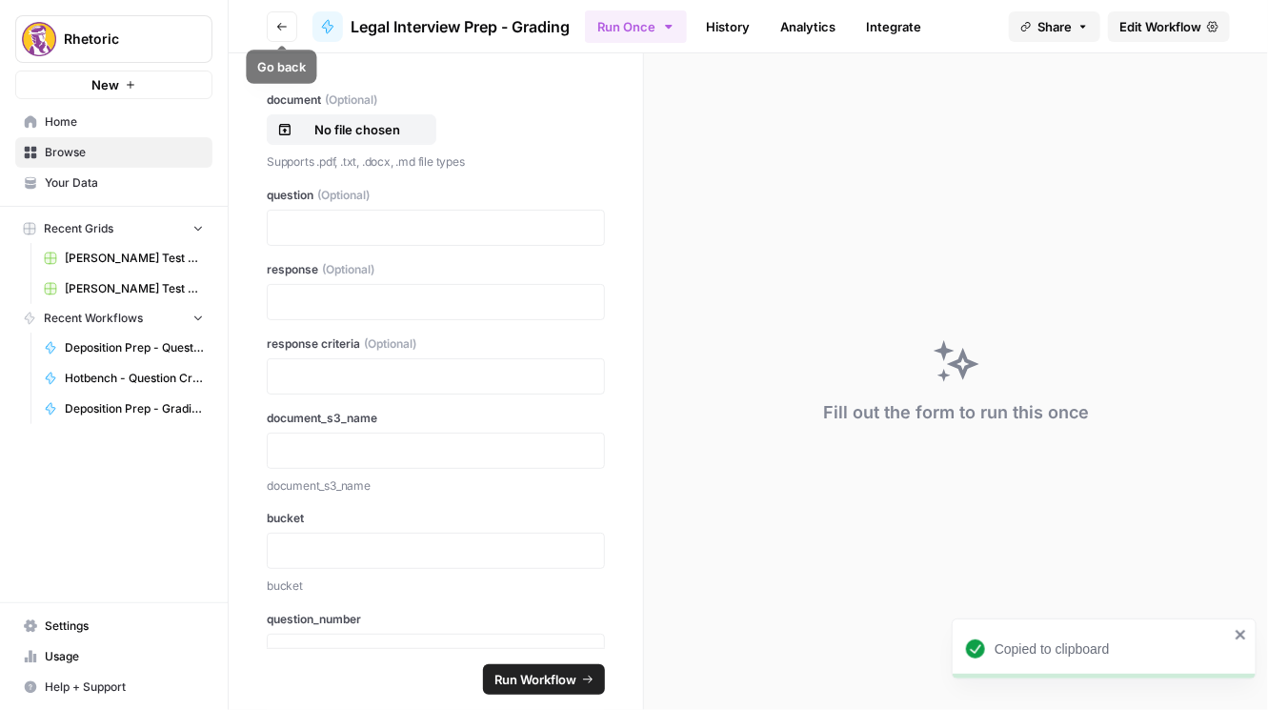
click at [287, 27] on icon "button" at bounding box center [281, 26] width 11 height 11
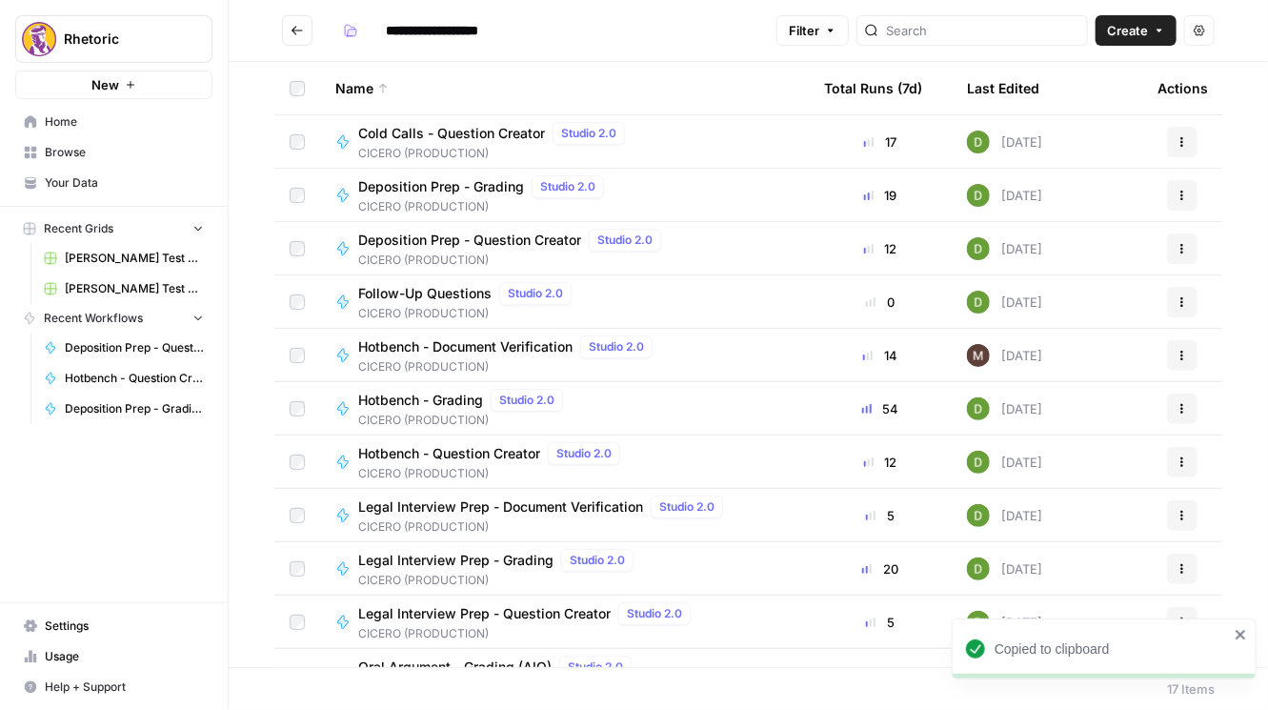
scroll to position [326, 0]
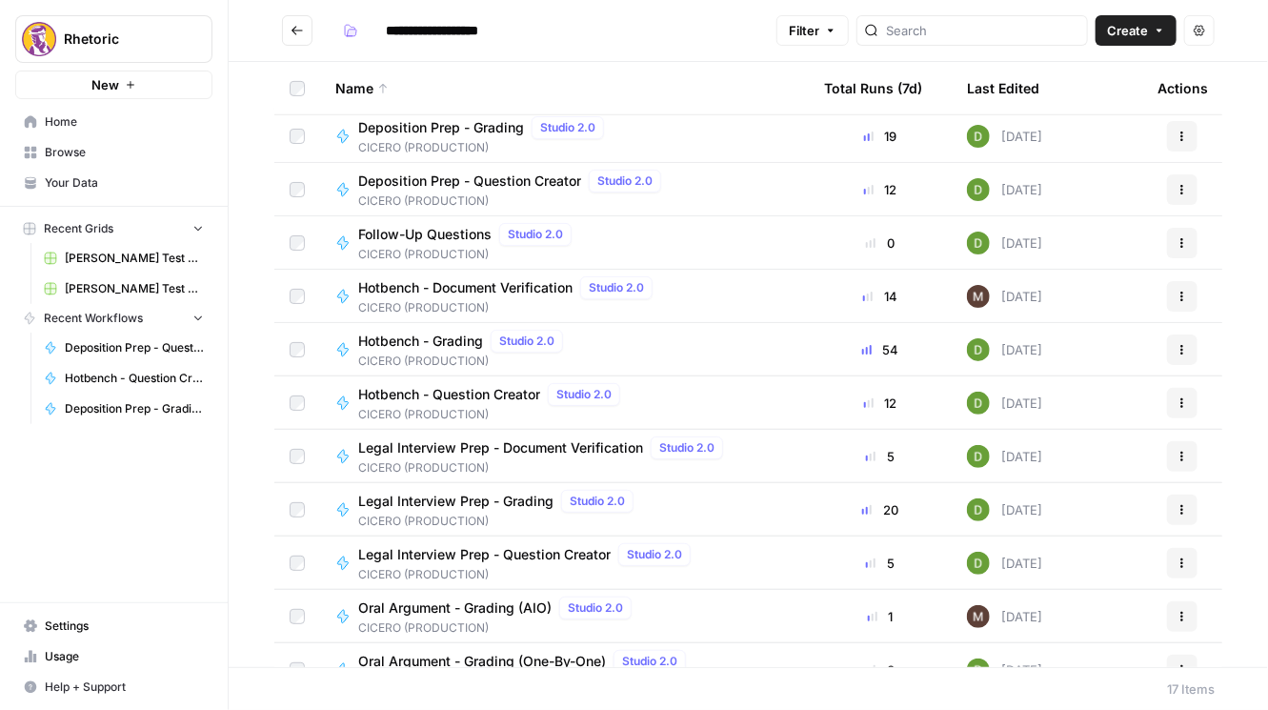
click at [521, 554] on span "Legal Interview Prep - Question Creator" at bounding box center [484, 554] width 252 height 19
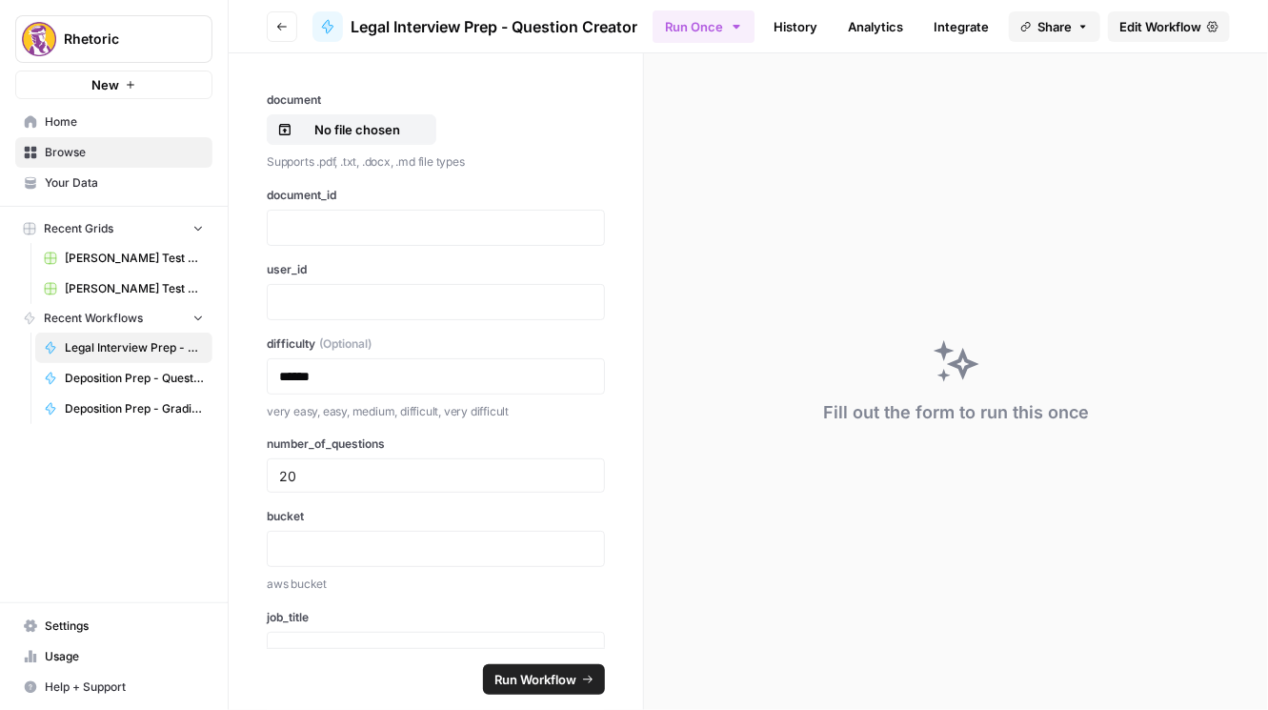
click at [969, 25] on link "Integrate" at bounding box center [961, 26] width 78 height 30
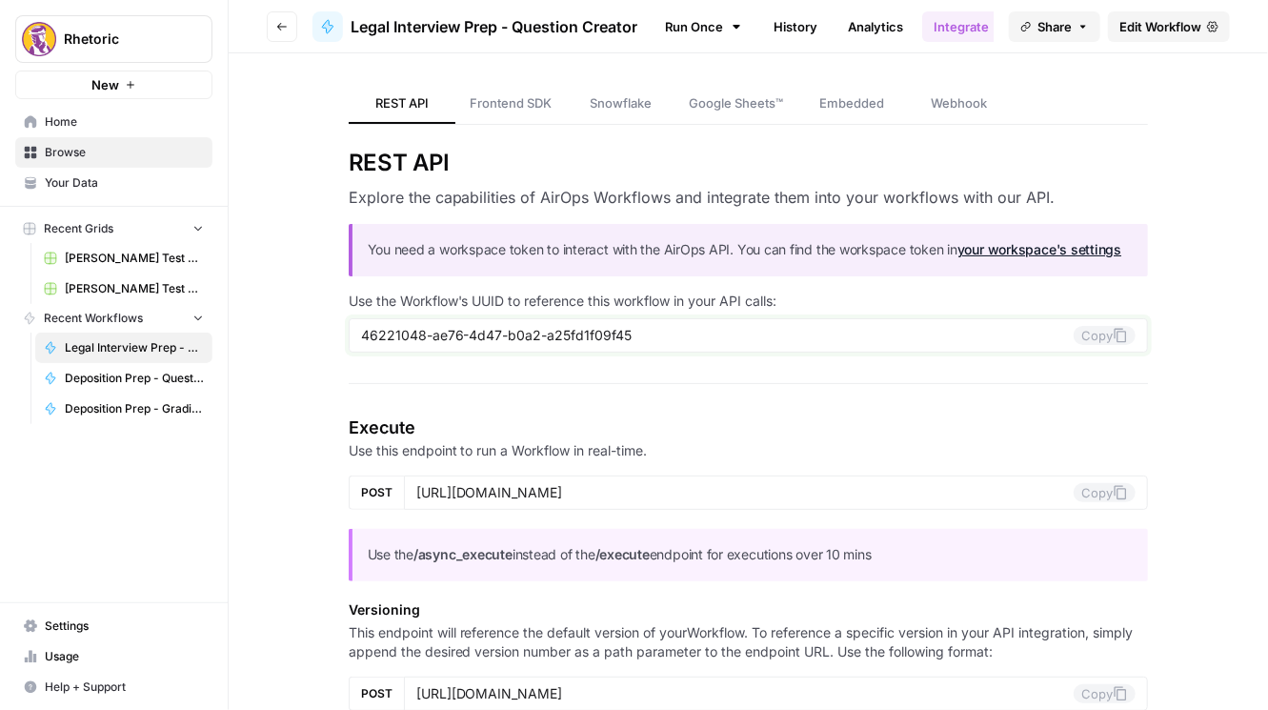
click at [1062, 337] on button "Copy" at bounding box center [1105, 335] width 62 height 19
click at [288, 25] on button "Go back" at bounding box center [282, 26] width 30 height 30
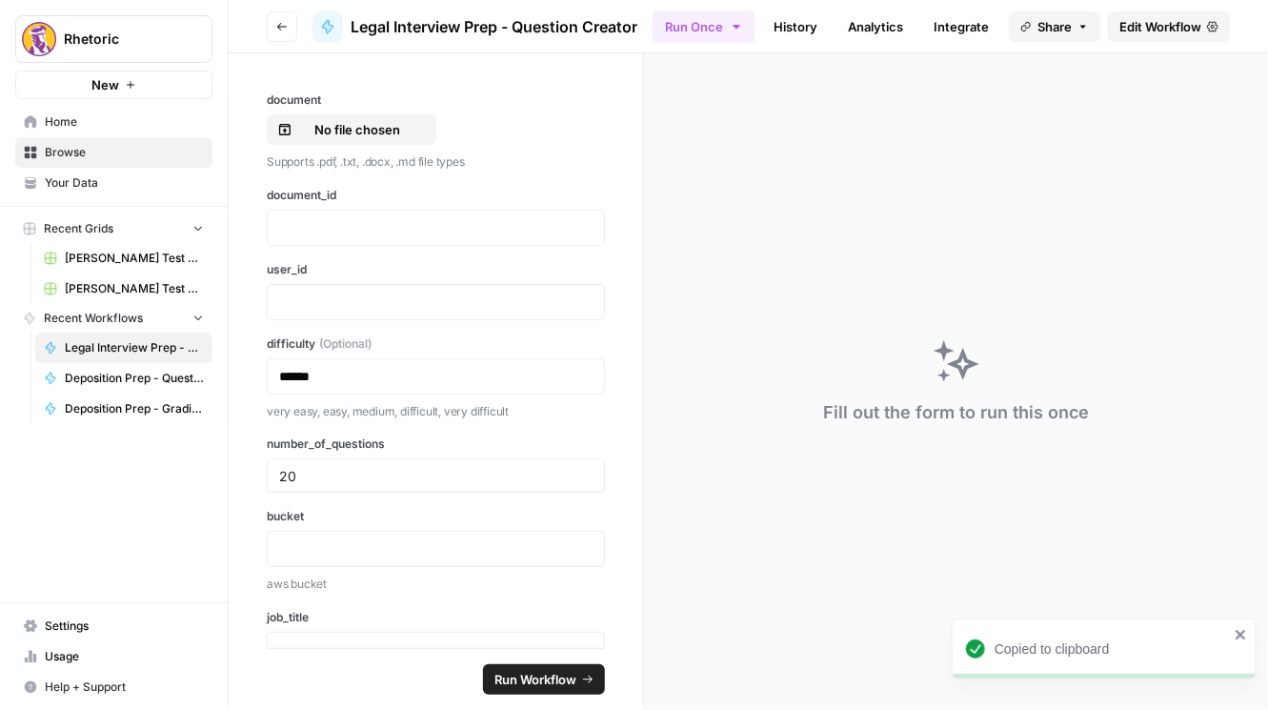
click at [287, 31] on button "Go back" at bounding box center [282, 26] width 30 height 30
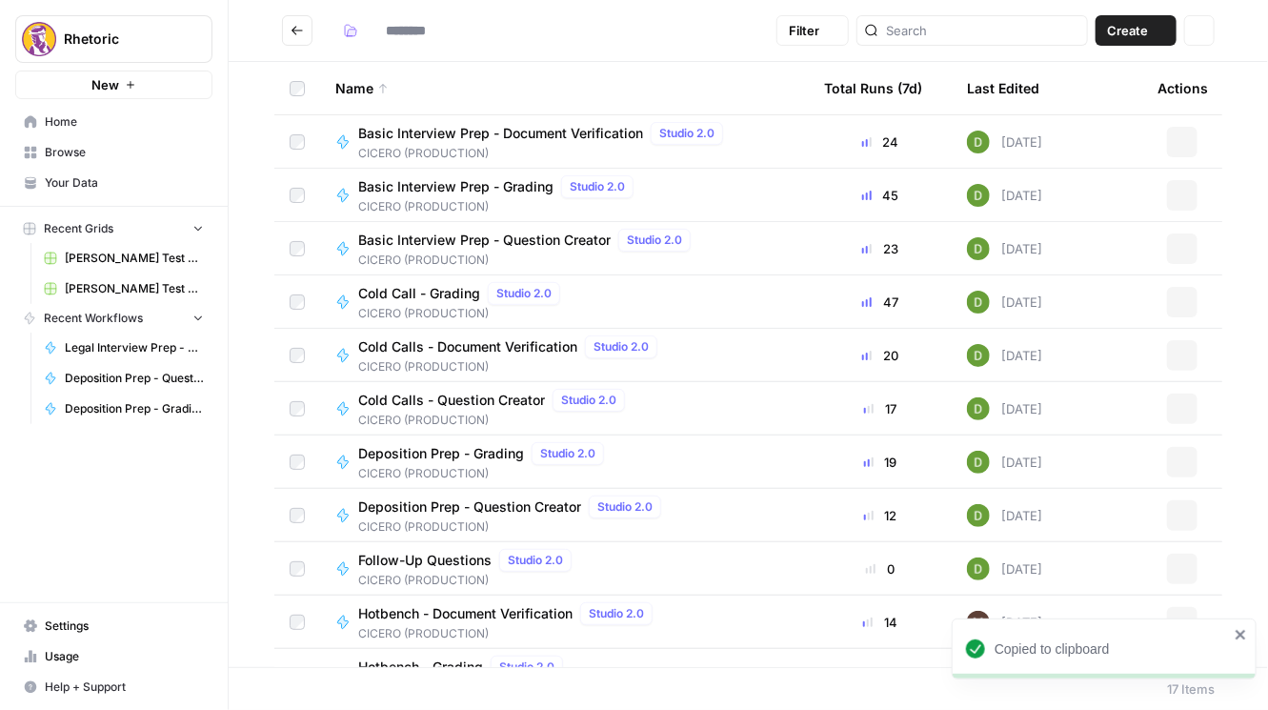
type input "**********"
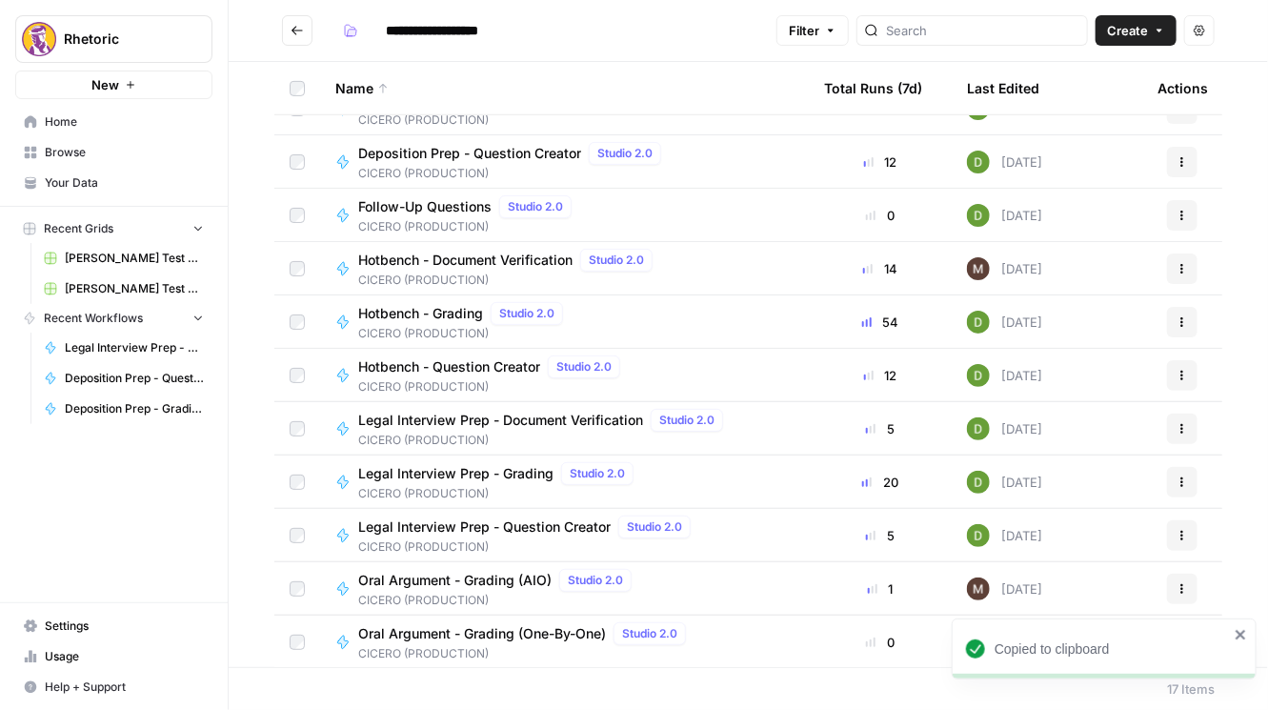
scroll to position [354, 0]
click at [474, 576] on span "Oral Argument - Grading (AIO)" at bounding box center [454, 579] width 193 height 19
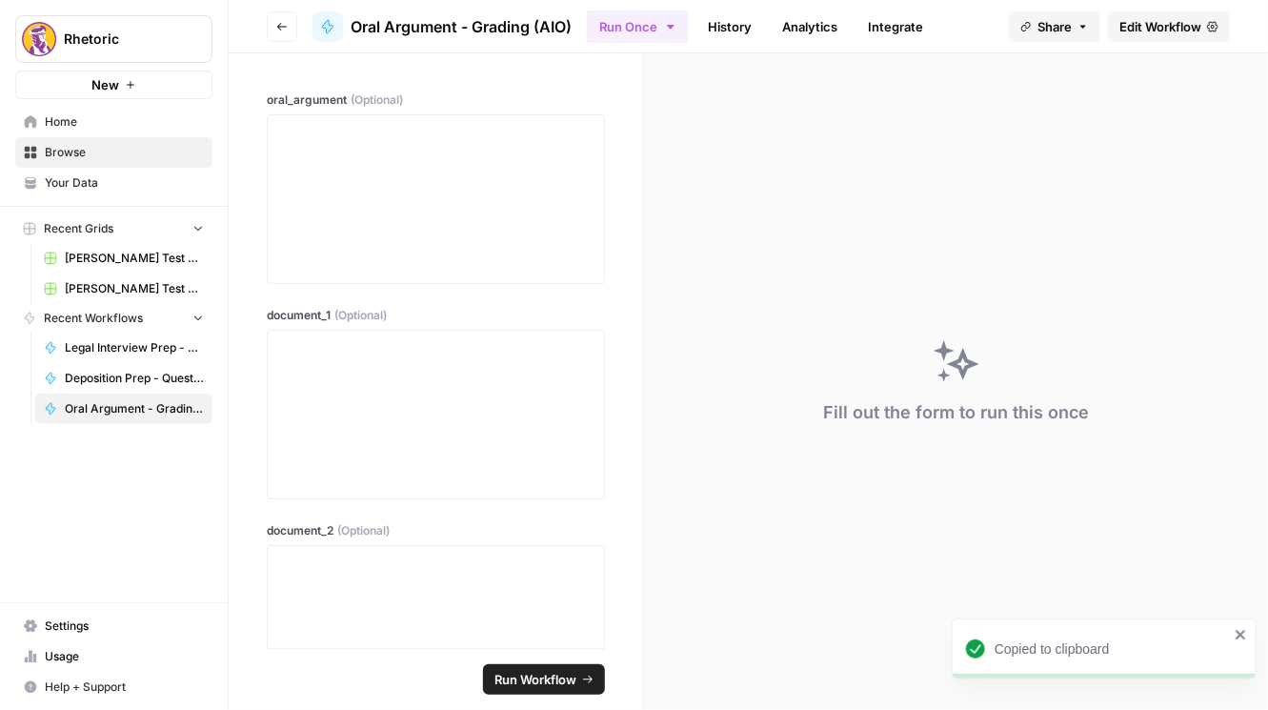
click at [882, 31] on link "Integrate" at bounding box center [895, 26] width 78 height 30
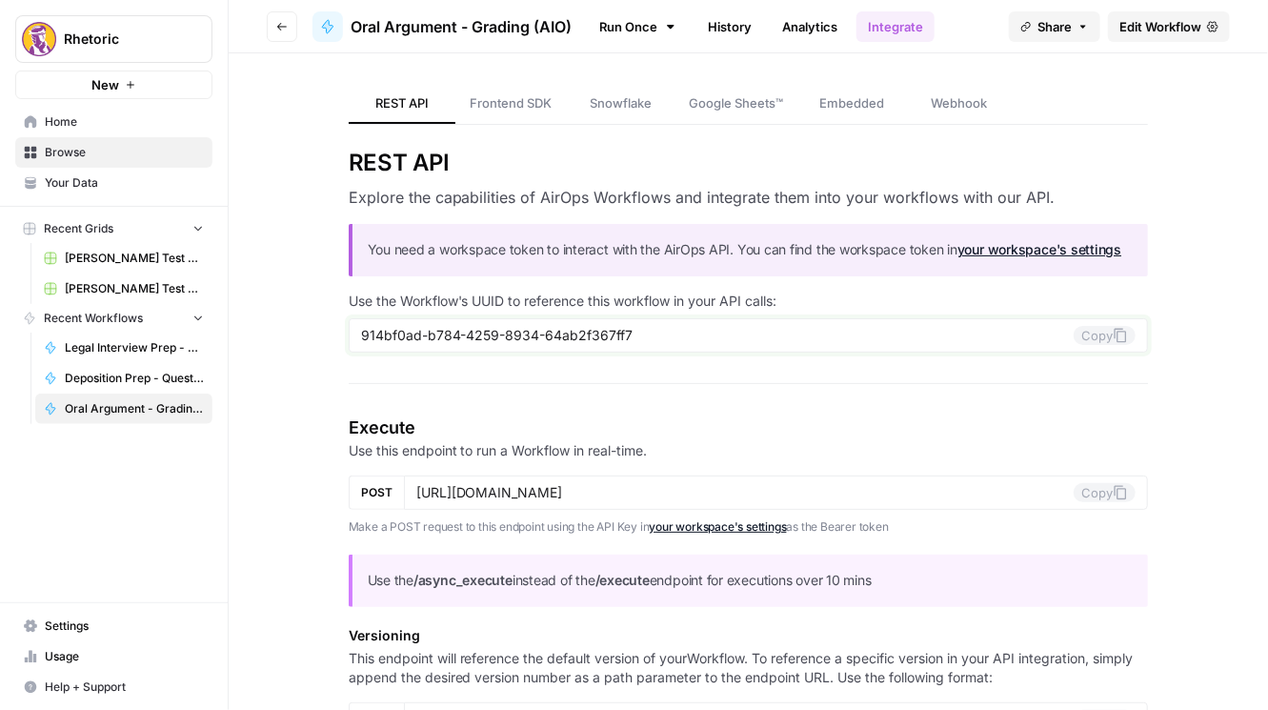
click at [1062, 337] on icon at bounding box center [1120, 335] width 15 height 15
